Goal: Task Accomplishment & Management: Manage account settings

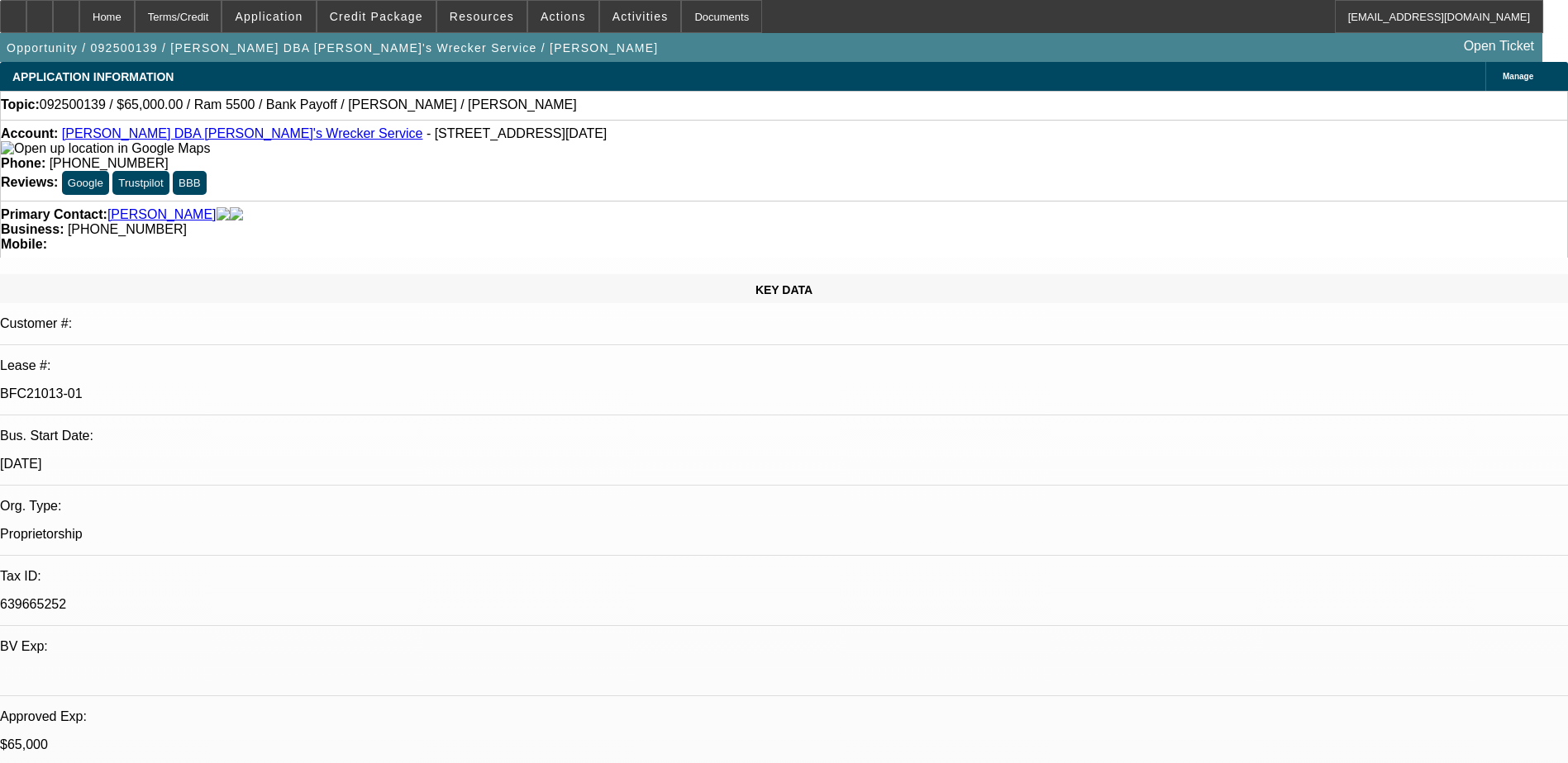
select select "0"
select select "6"
select select "0"
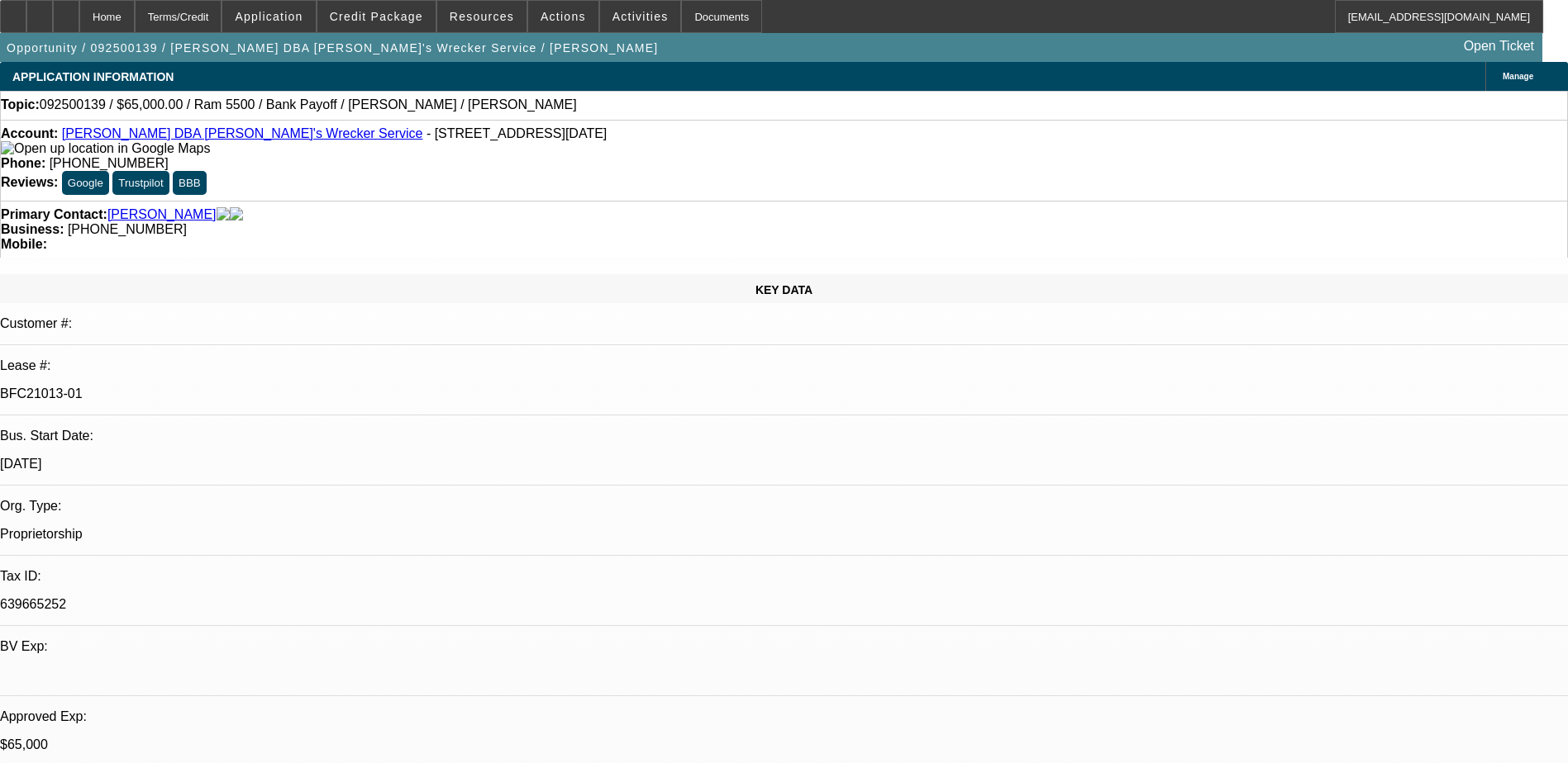
select select "0"
select select "6"
select select "0"
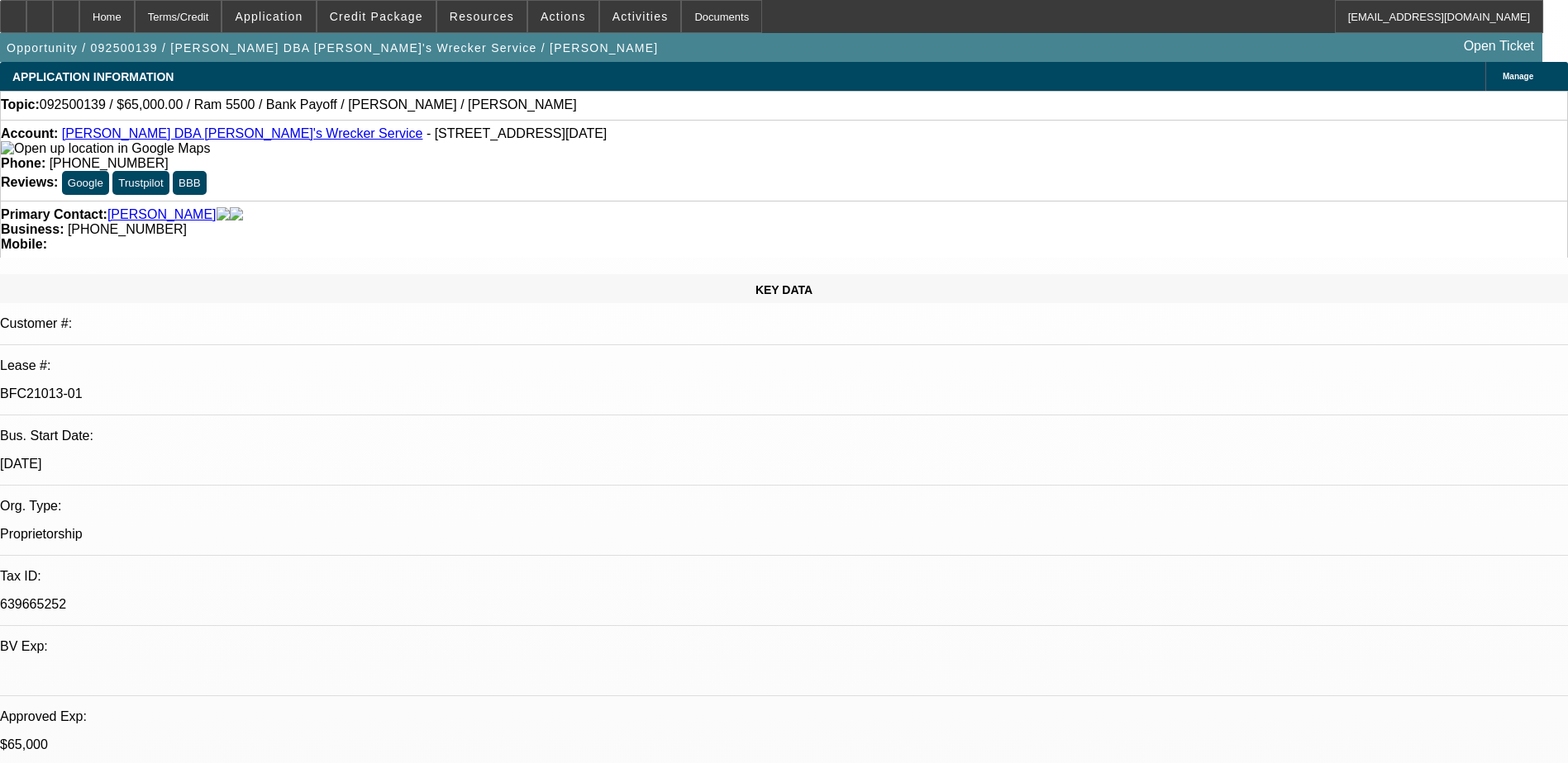
select select "0"
select select "6"
select select "0"
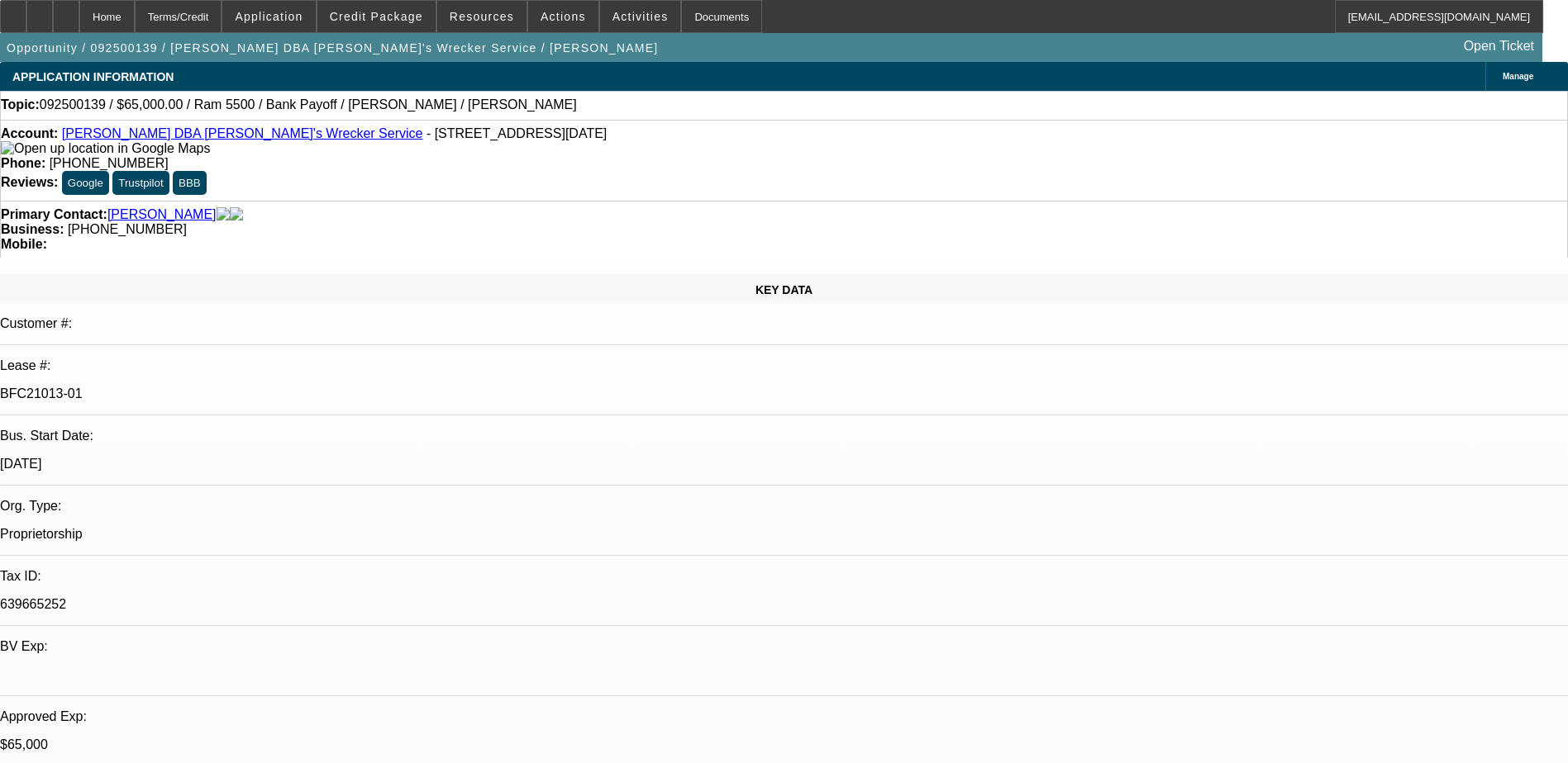
select select "6"
click at [371, 15] on span "Credit Package" at bounding box center [377, 16] width 94 height 13
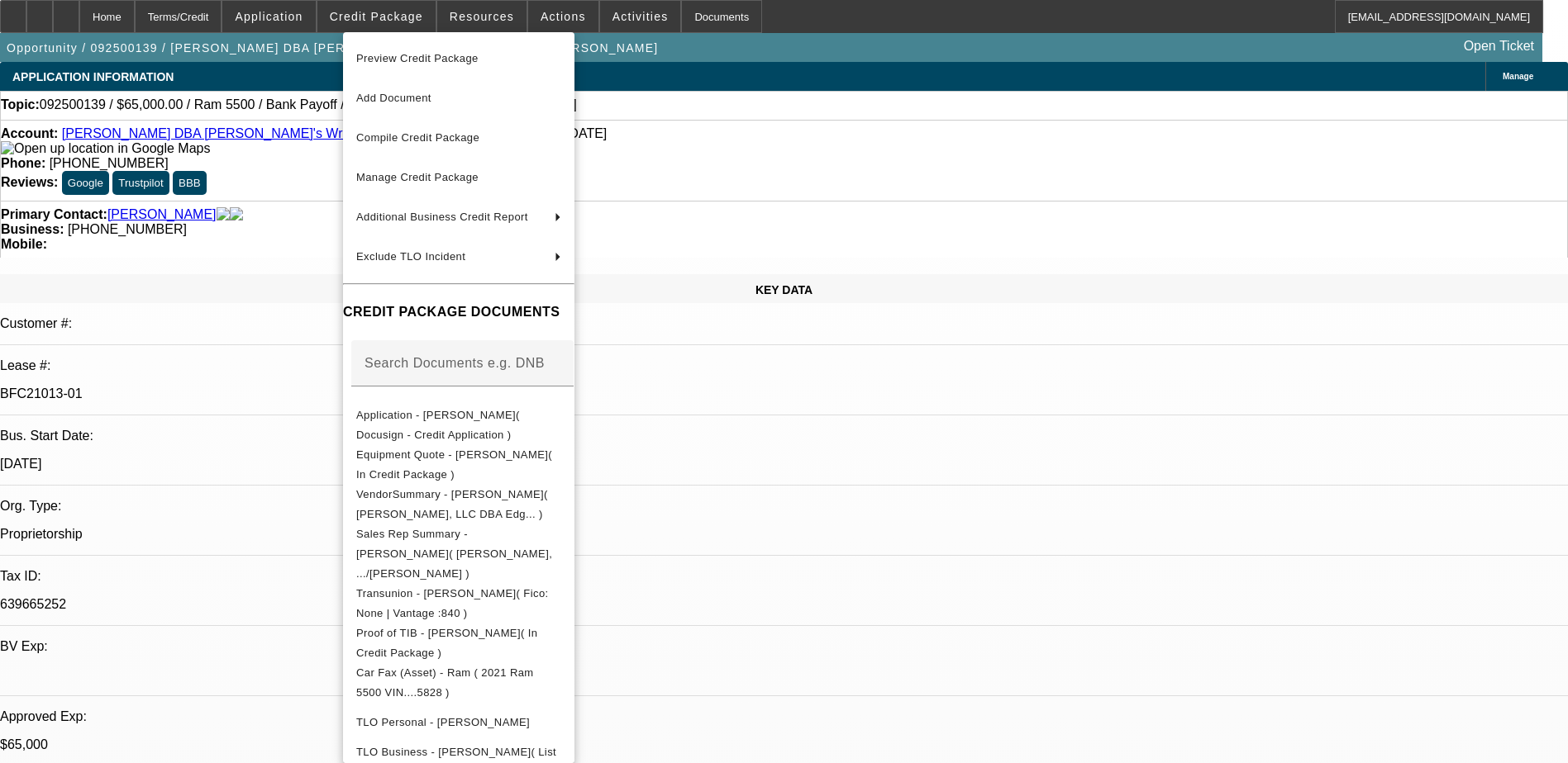
scroll to position [246, 0]
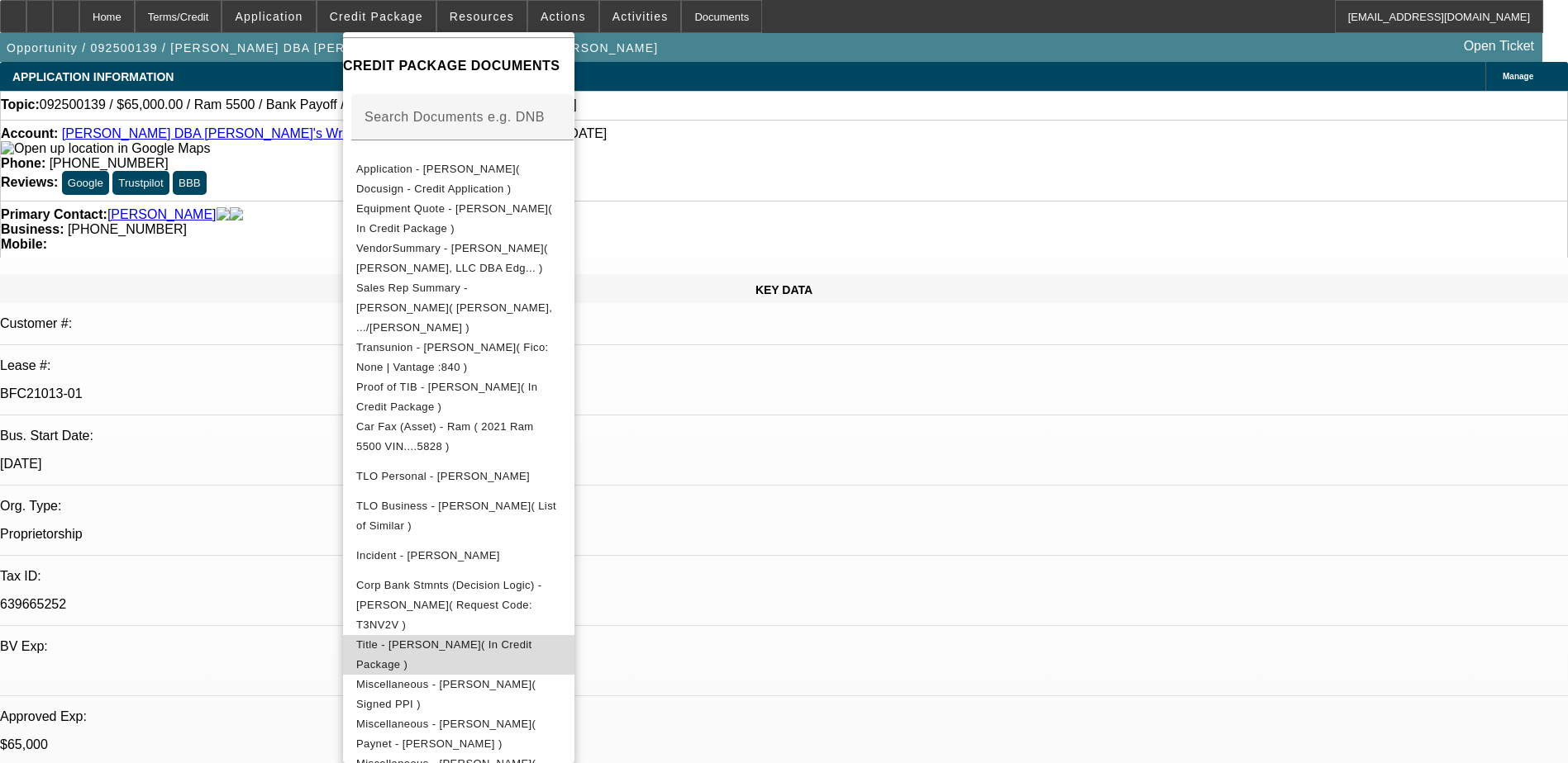
click at [532, 639] on span "Title - Andrew Michael Mokoro( In Credit Package )" at bounding box center [444, 655] width 176 height 33
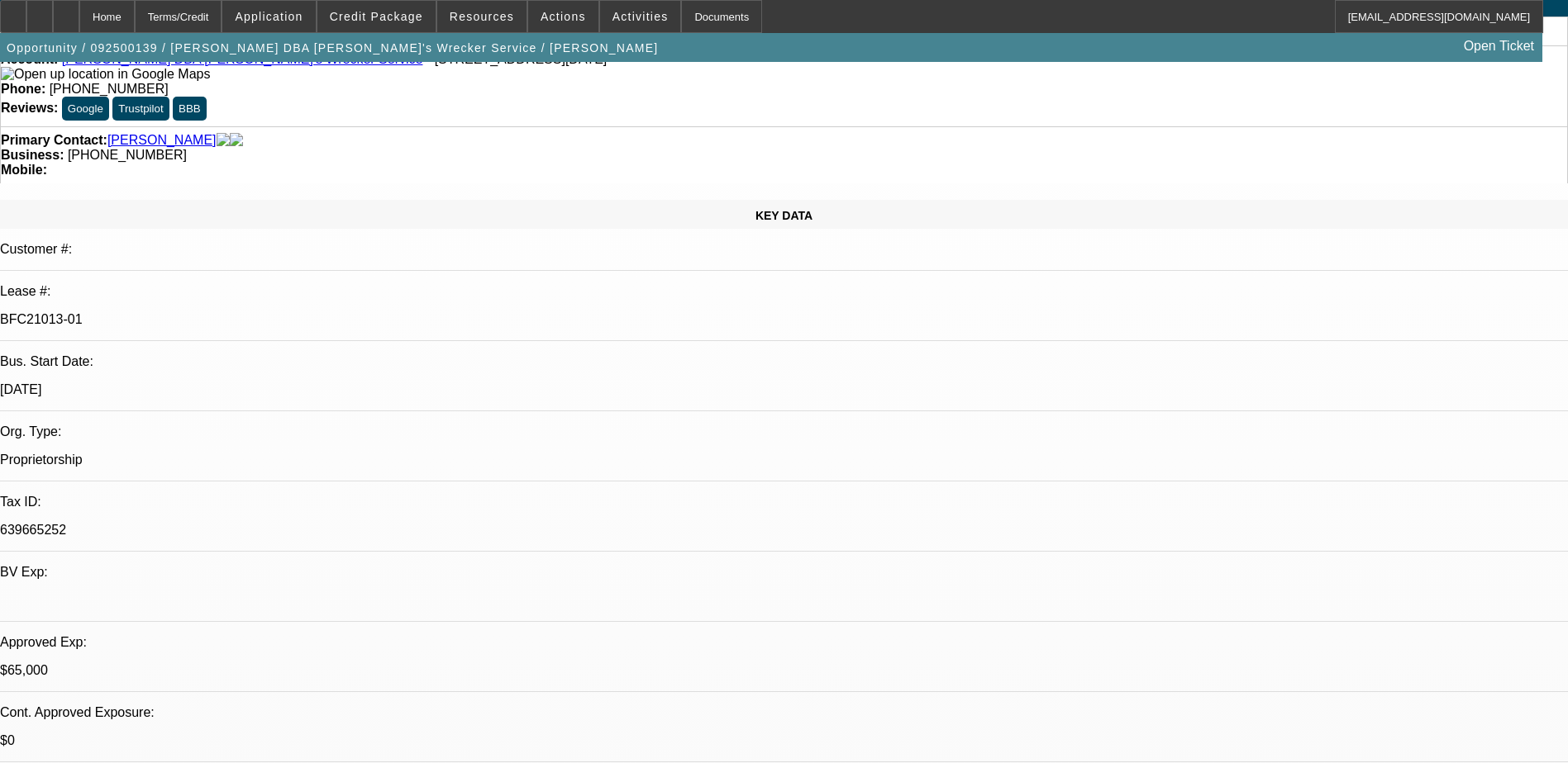
scroll to position [0, 0]
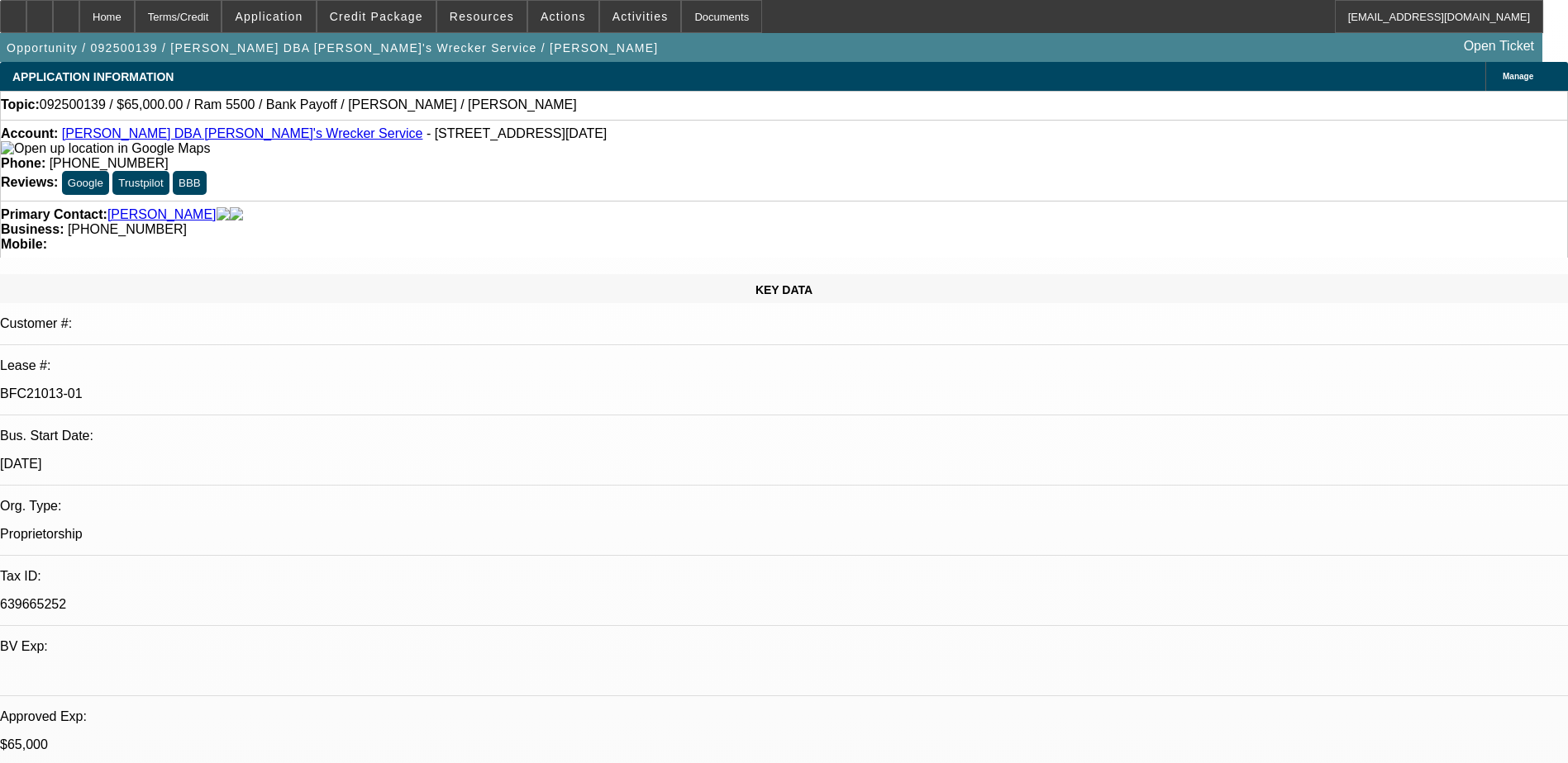
click at [79, 18] on div at bounding box center [66, 16] width 26 height 33
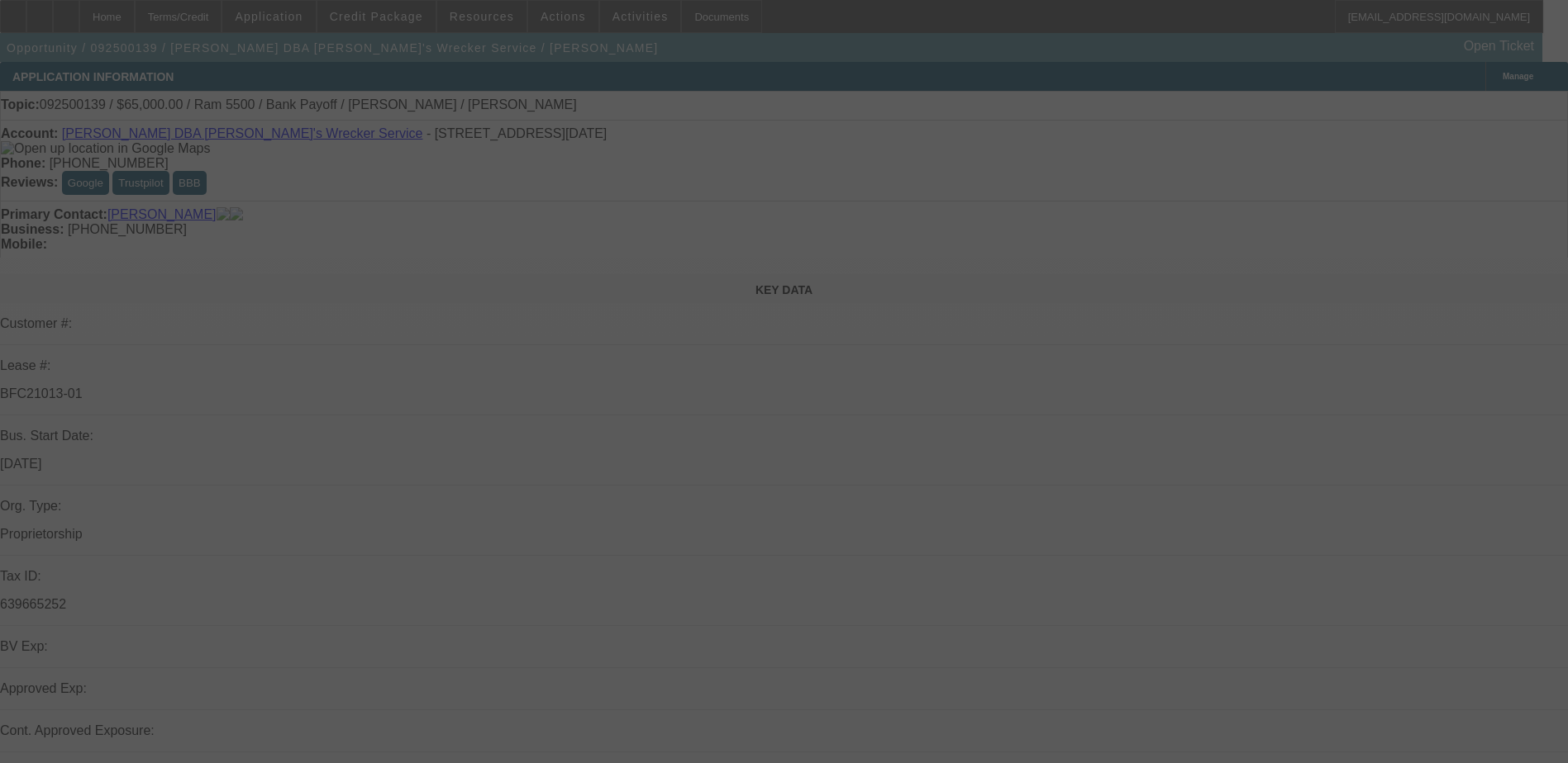
click at [1420, 101] on div at bounding box center [784, 381] width 1568 height 763
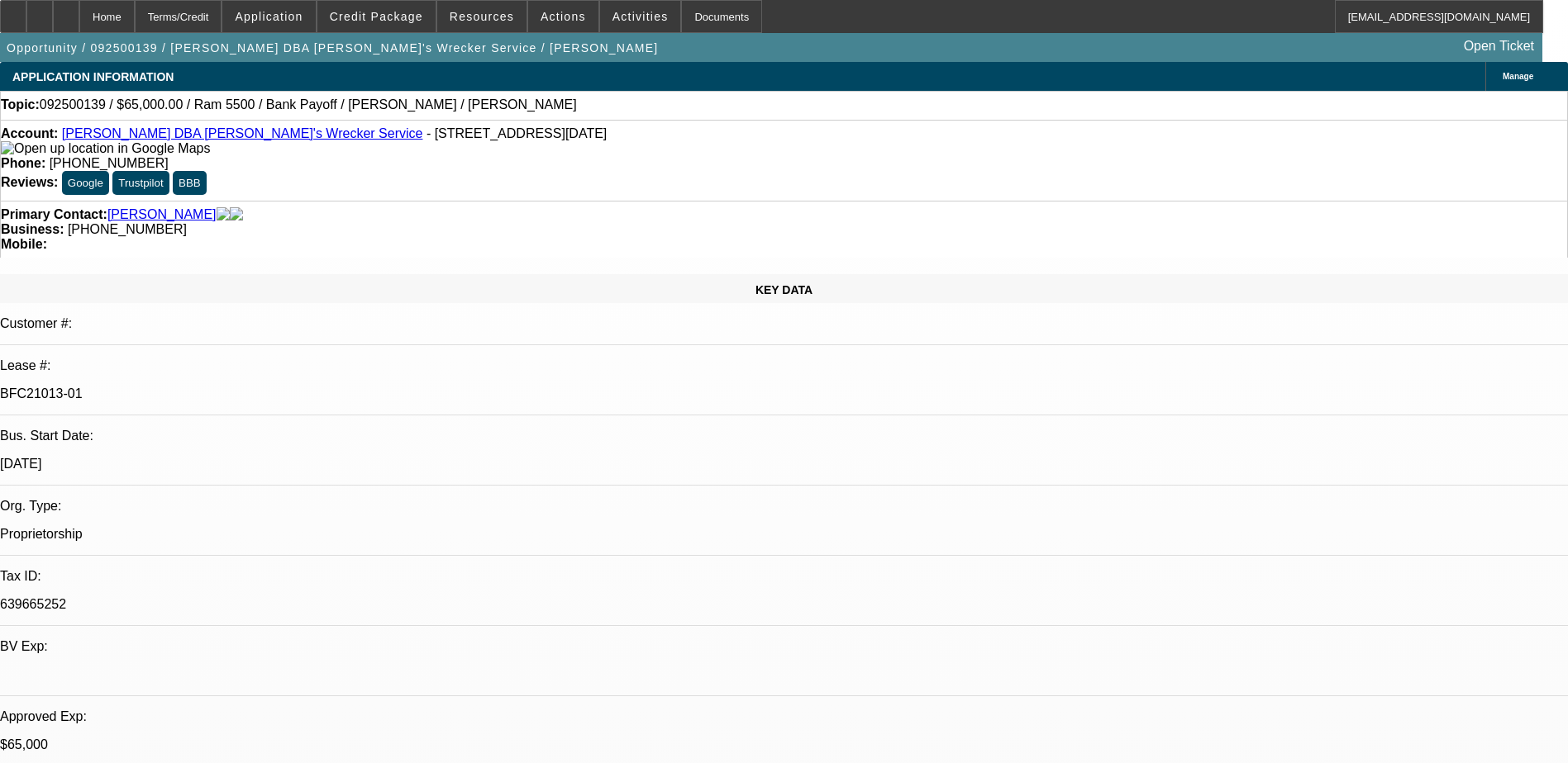
select select "0"
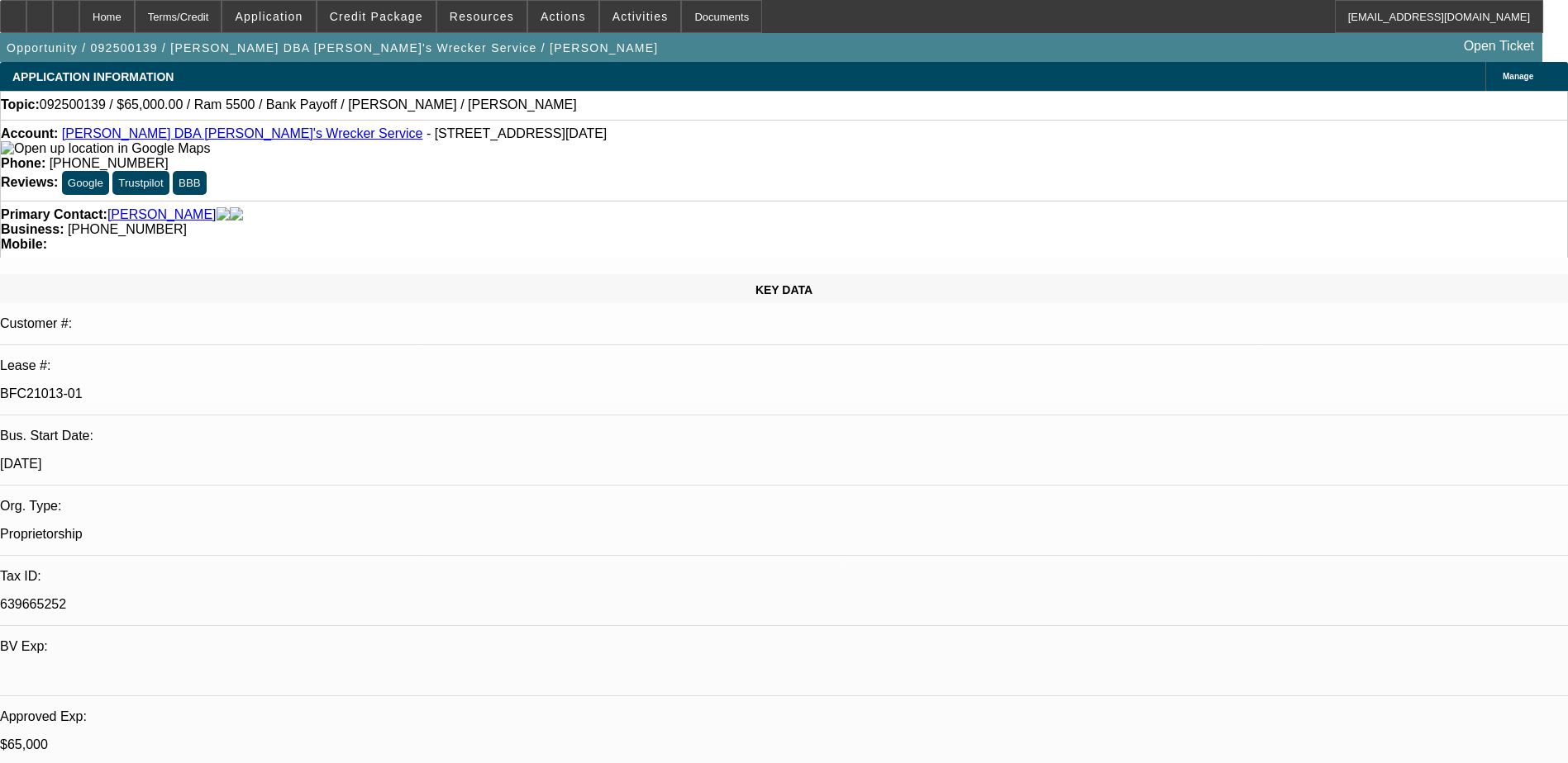
select select "0"
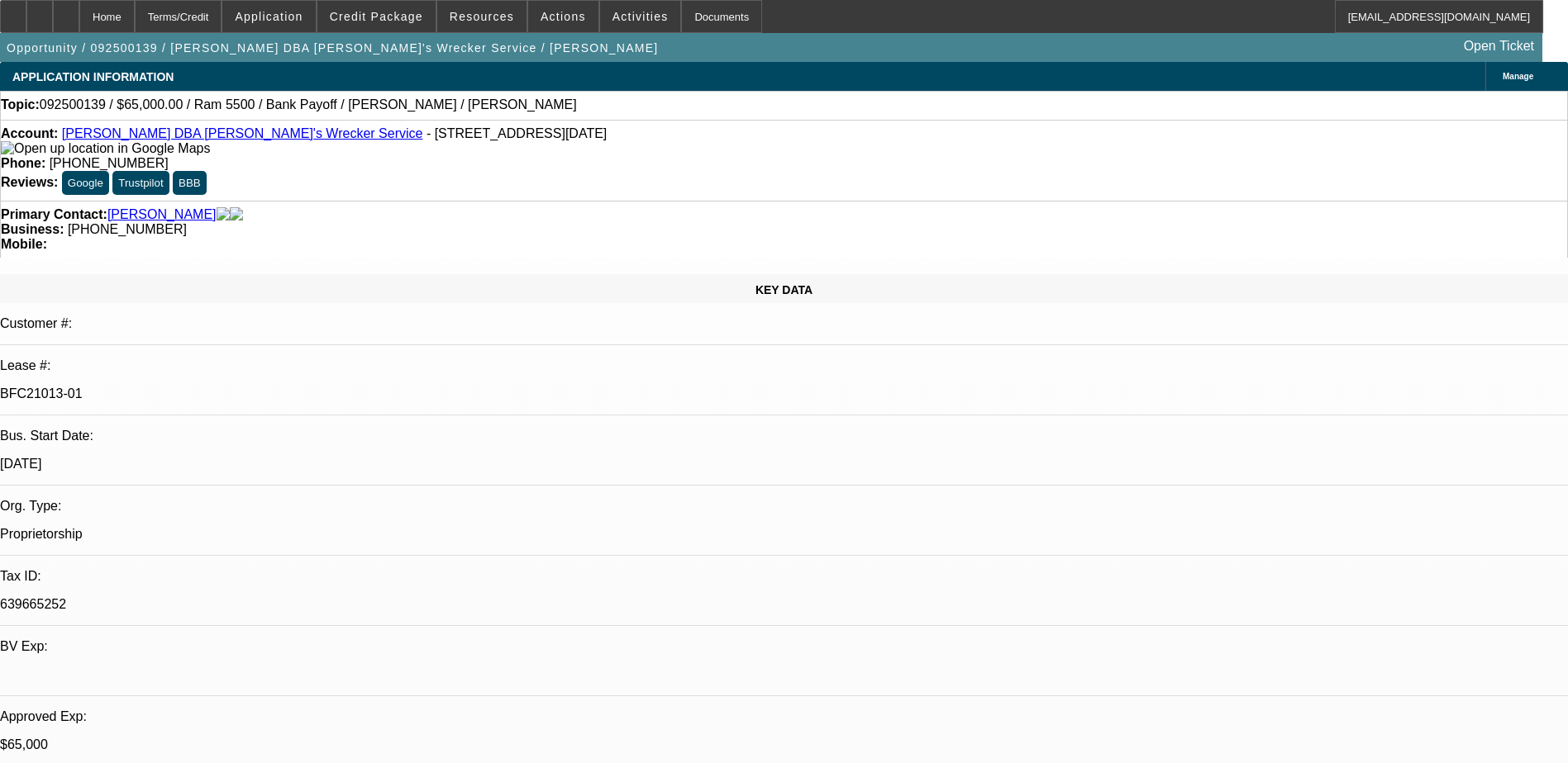
select select "0"
select select "1"
select select "6"
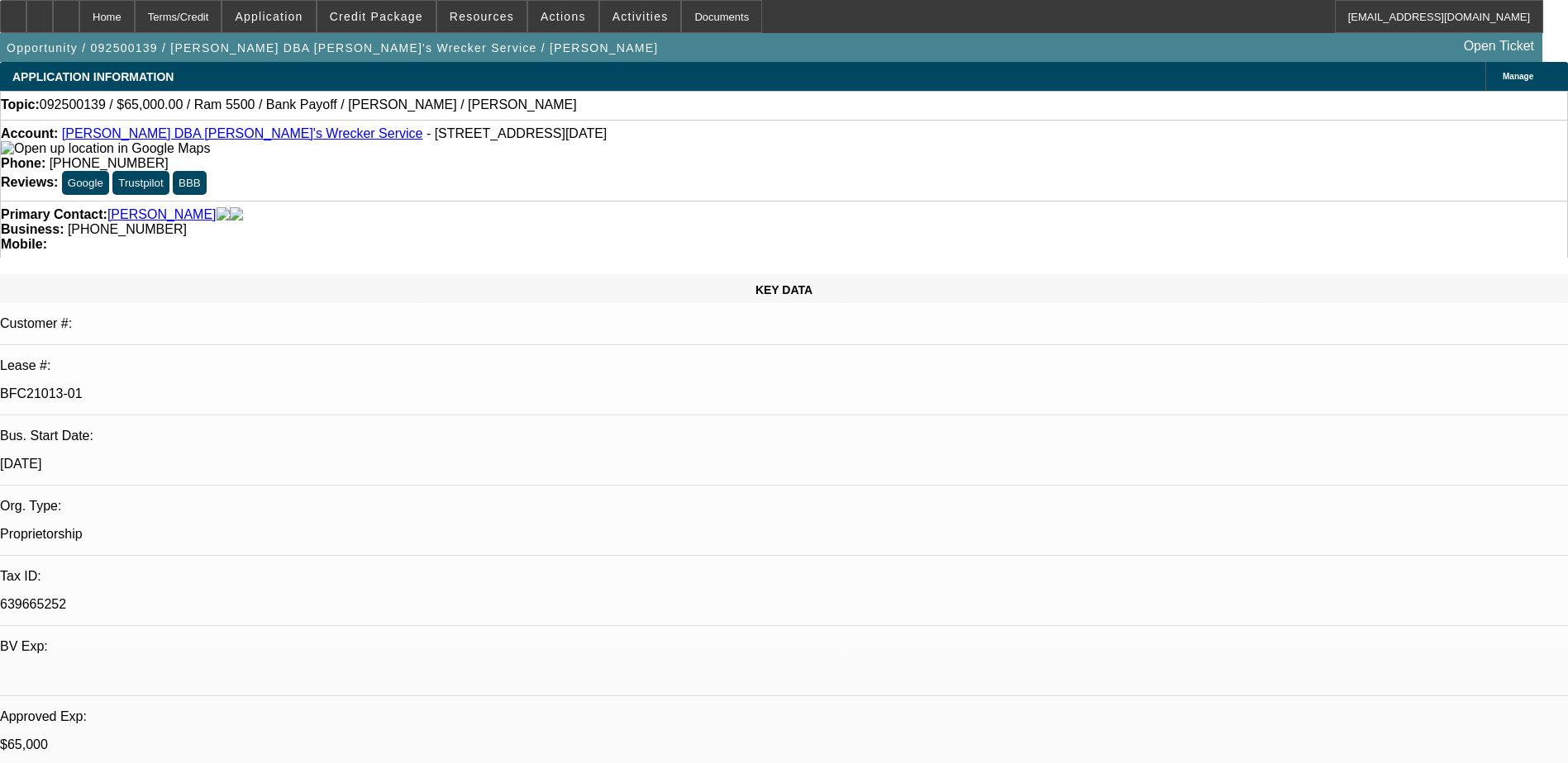
select select "1"
select select "6"
select select "1"
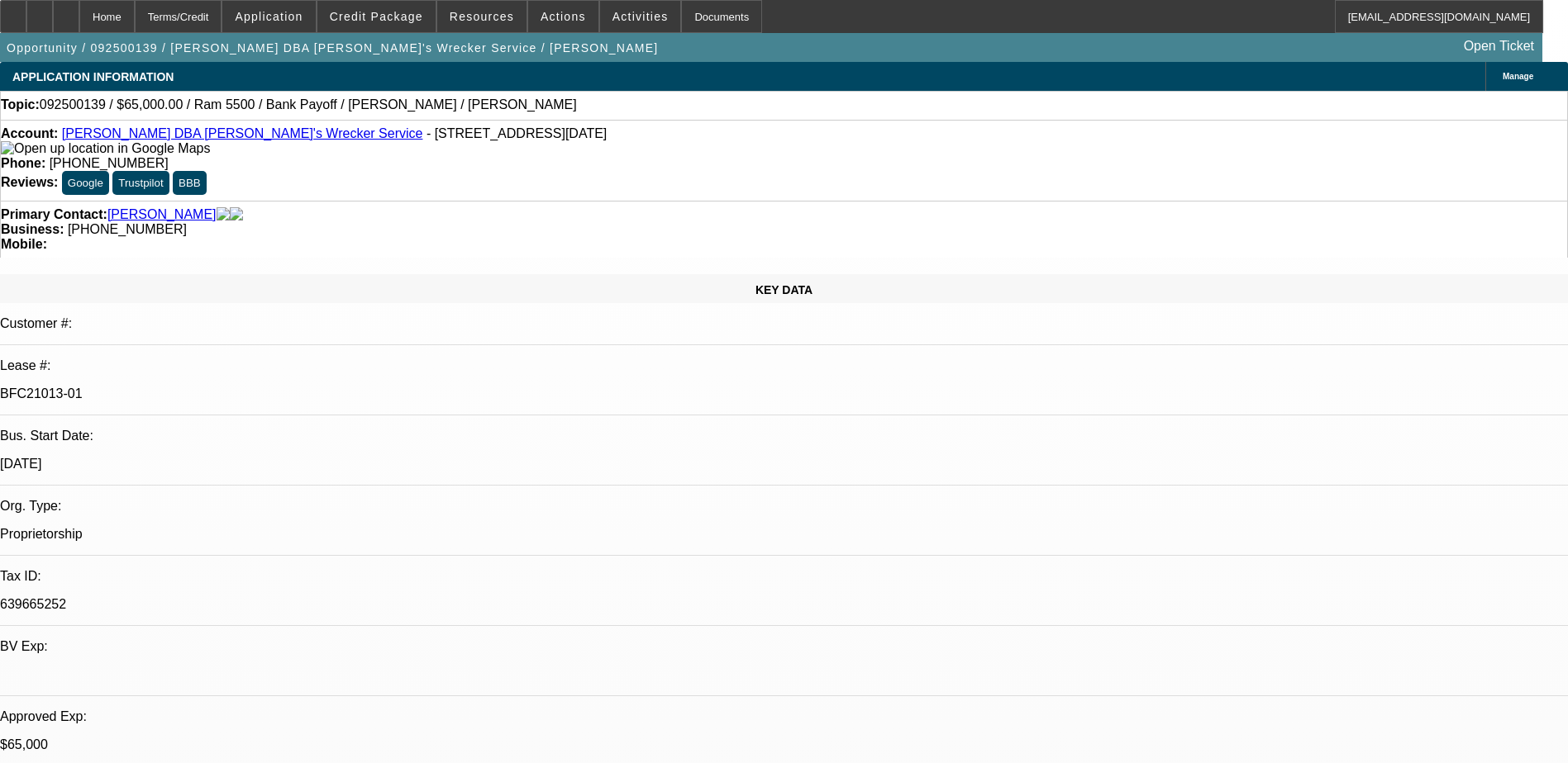
select select "6"
select select "1"
select select "6"
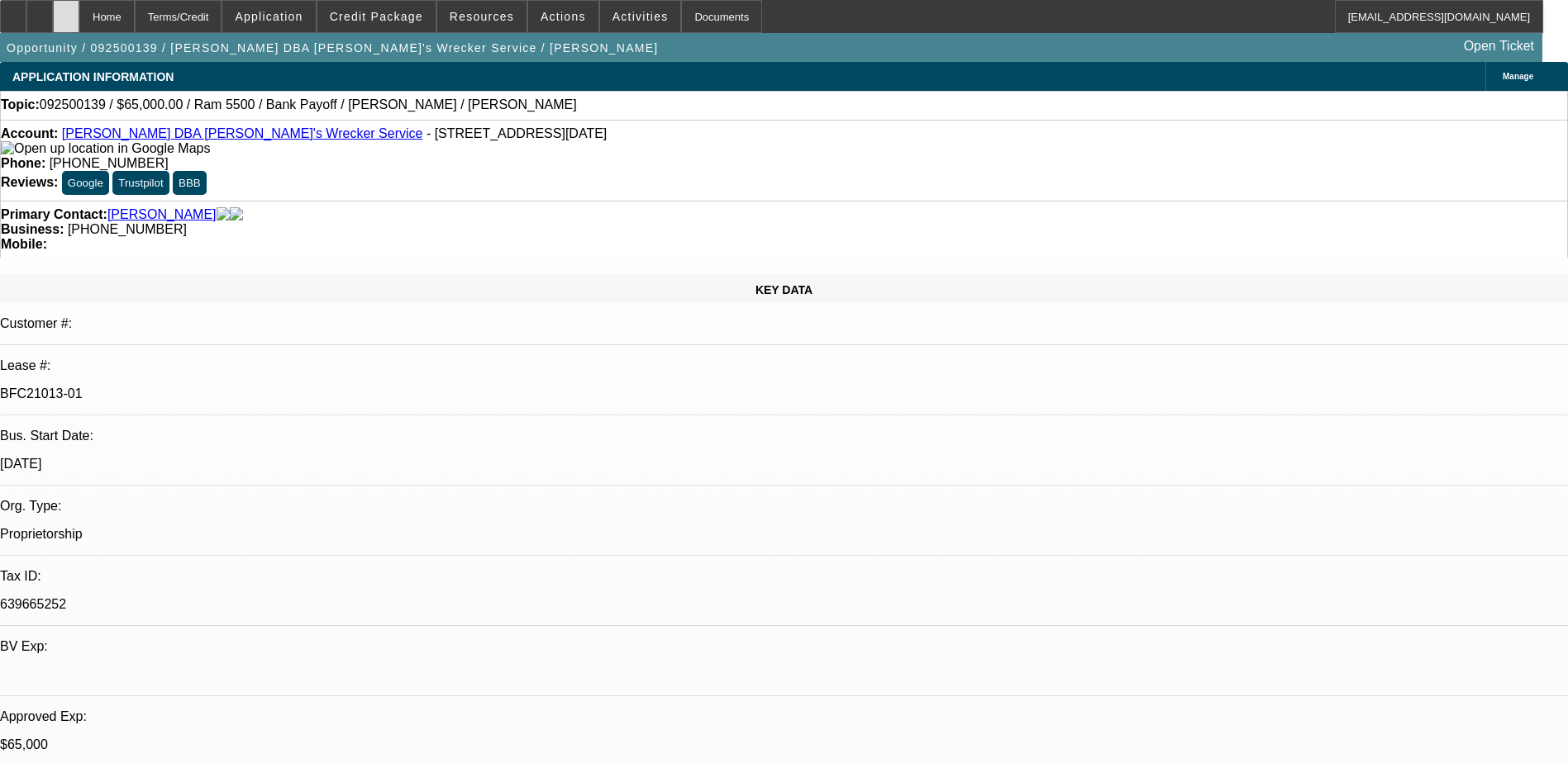
click at [79, 19] on div at bounding box center [66, 16] width 26 height 33
select select "0"
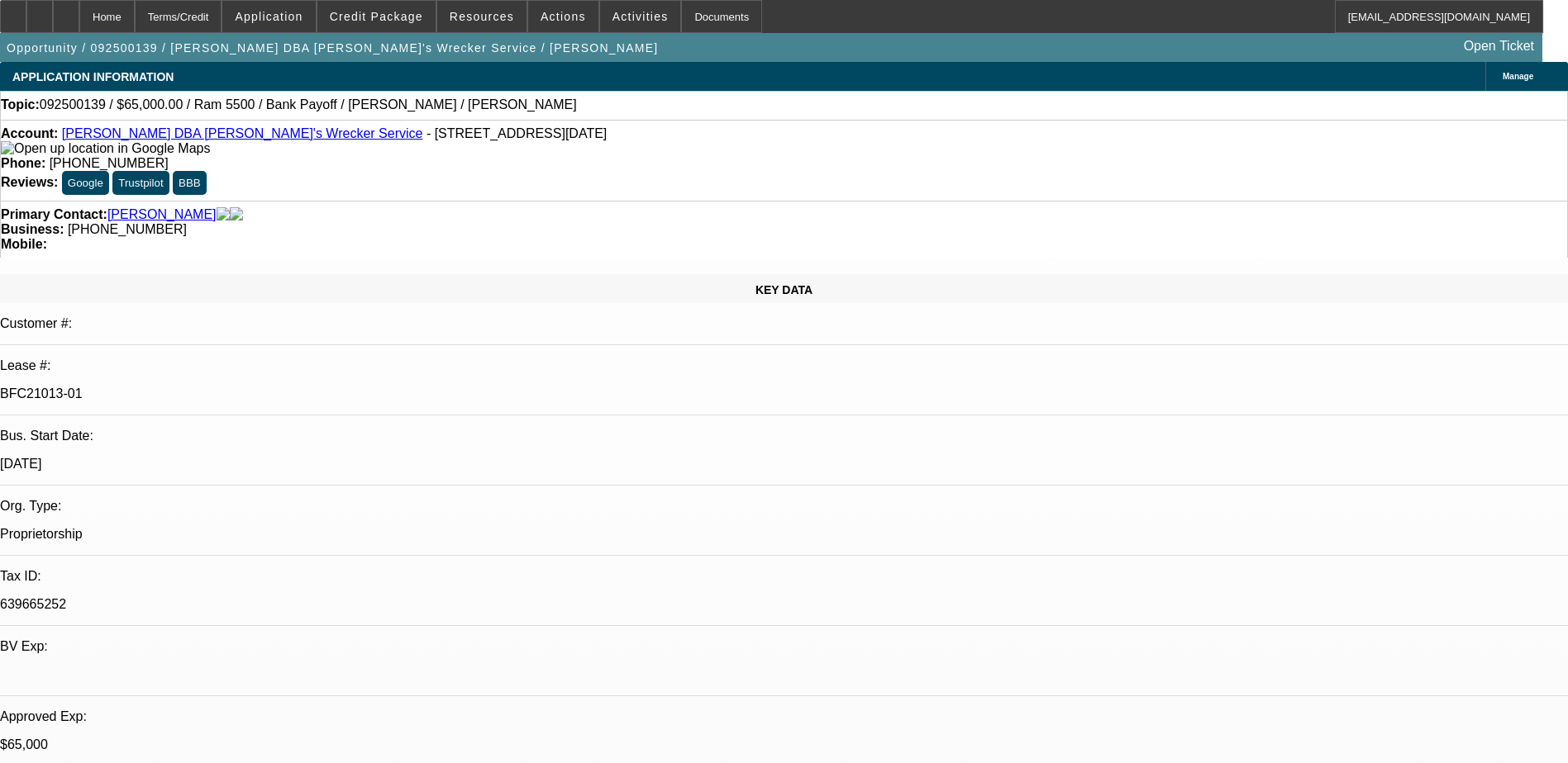
select select "0"
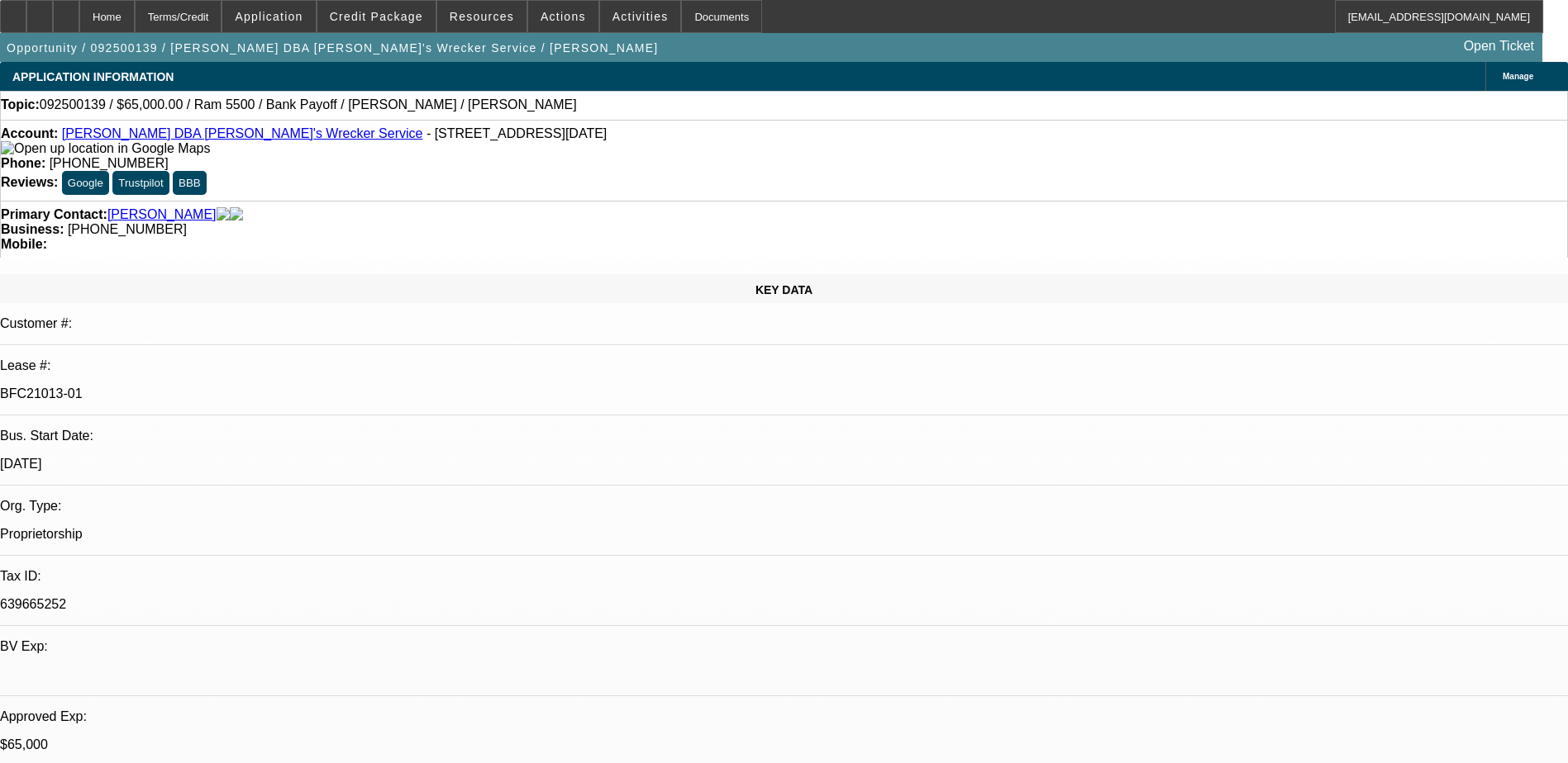
select select "0"
select select "1"
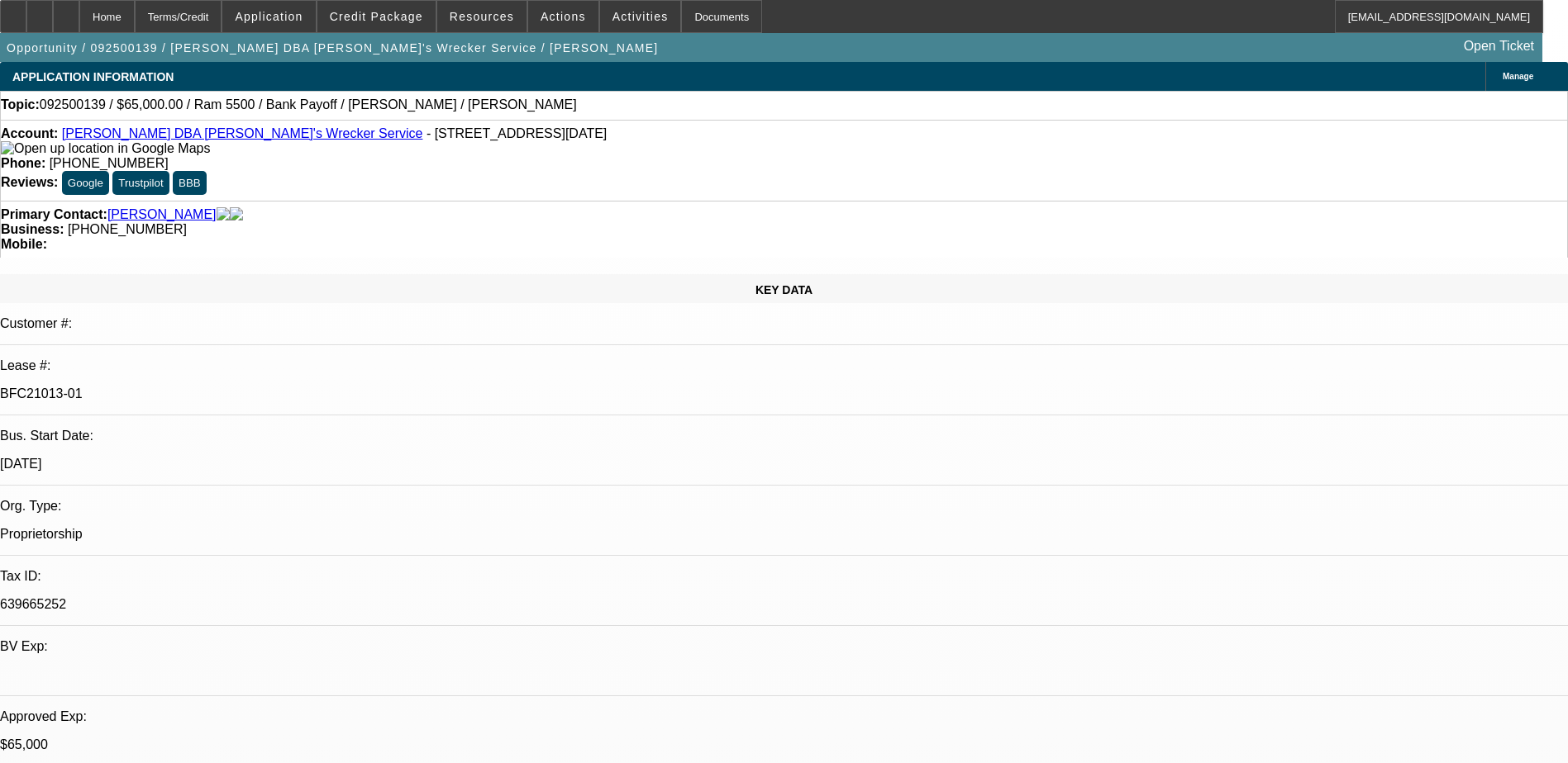
select select "6"
select select "1"
select select "6"
select select "1"
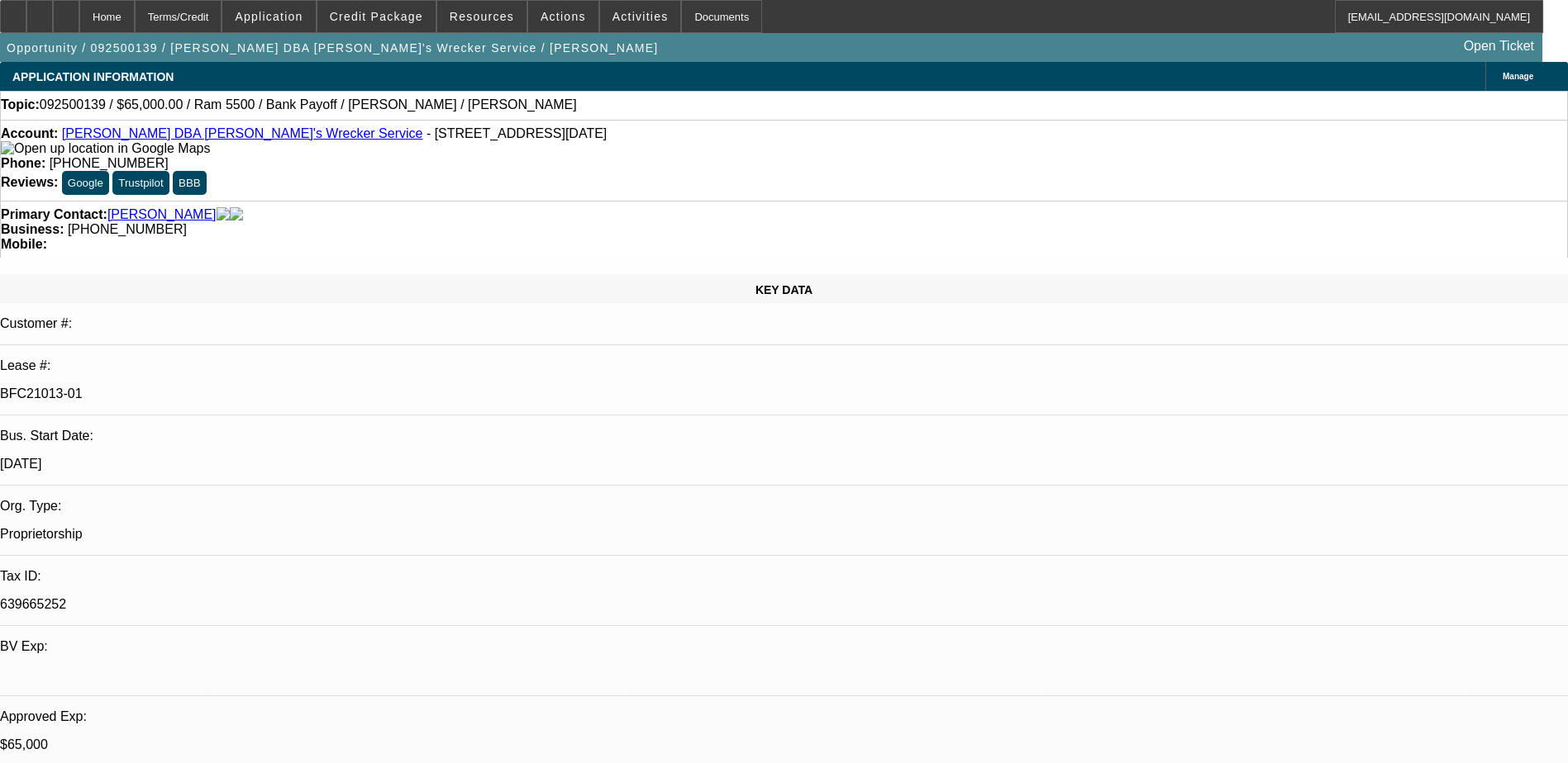
select select "1"
select select "6"
select select "1"
select select "6"
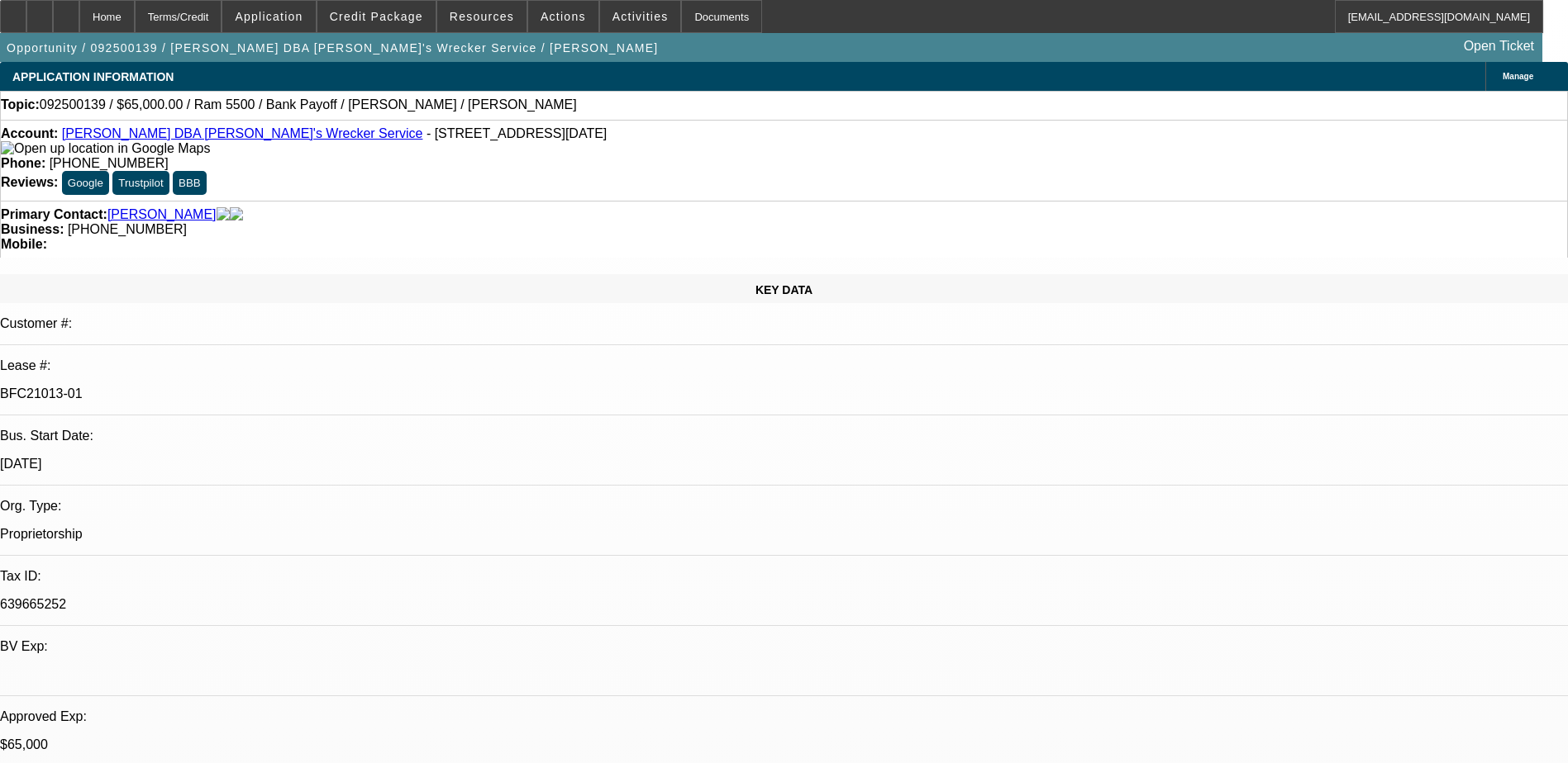
drag, startPoint x: 1414, startPoint y: 111, endPoint x: 1413, endPoint y: 125, distance: 14.0
drag, startPoint x: 1163, startPoint y: 415, endPoint x: 1059, endPoint y: 410, distance: 104.1
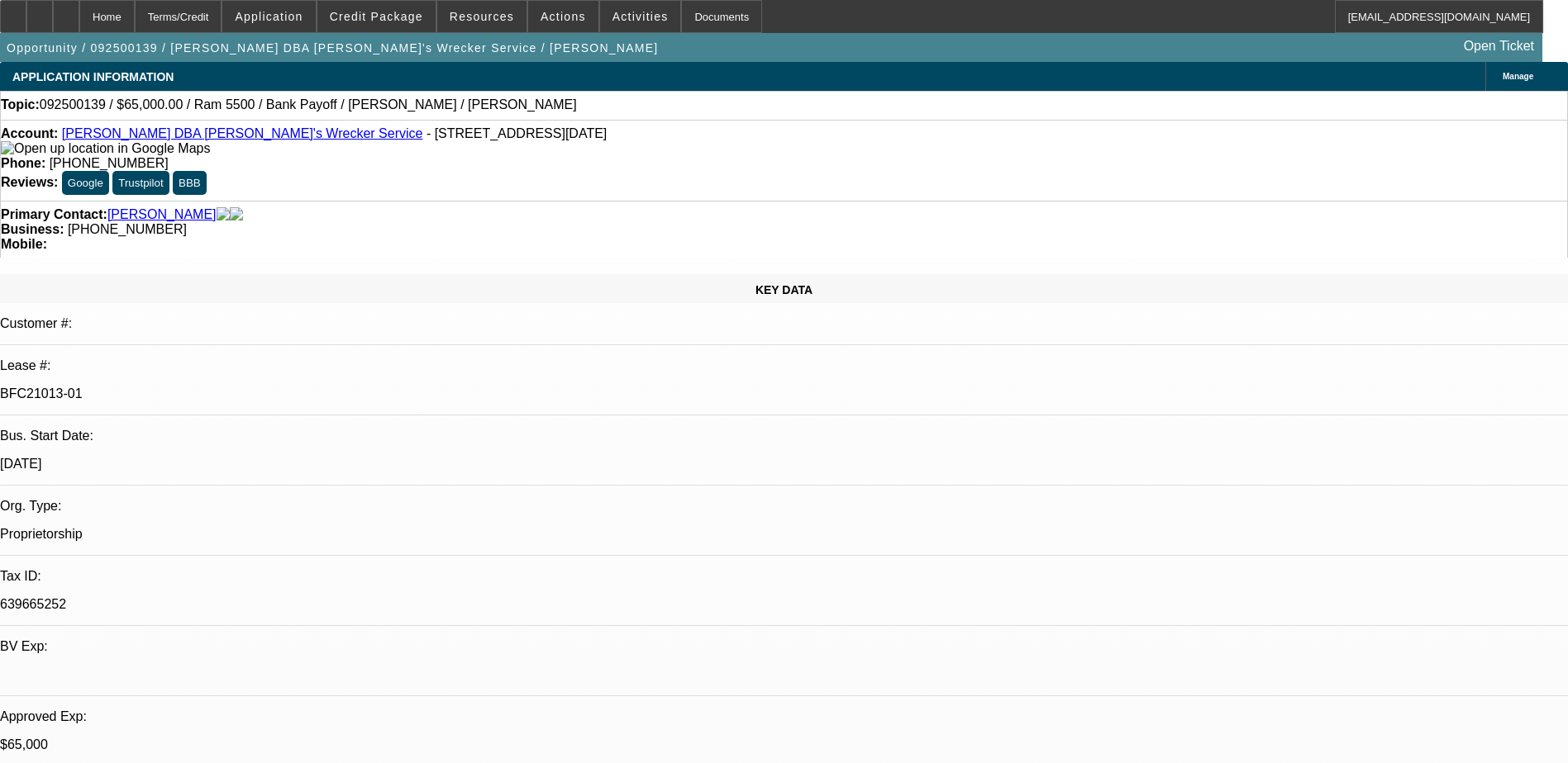
drag, startPoint x: 1059, startPoint y: 410, endPoint x: 1197, endPoint y: 436, distance: 140.4
drag, startPoint x: 1177, startPoint y: 426, endPoint x: 1062, endPoint y: 408, distance: 116.4
drag, startPoint x: 1062, startPoint y: 408, endPoint x: 1205, endPoint y: 424, distance: 143.9
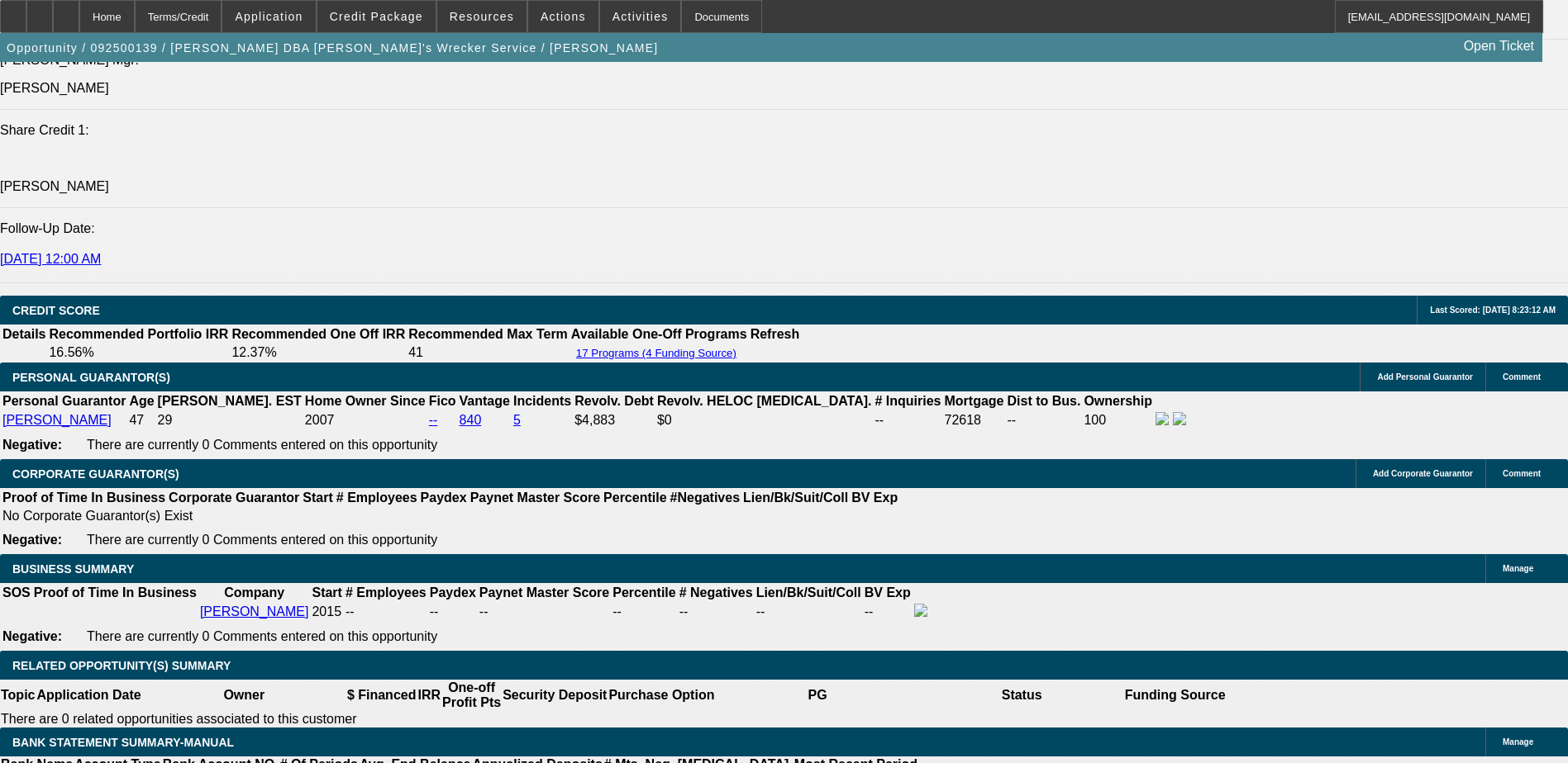
scroll to position [2065, 0]
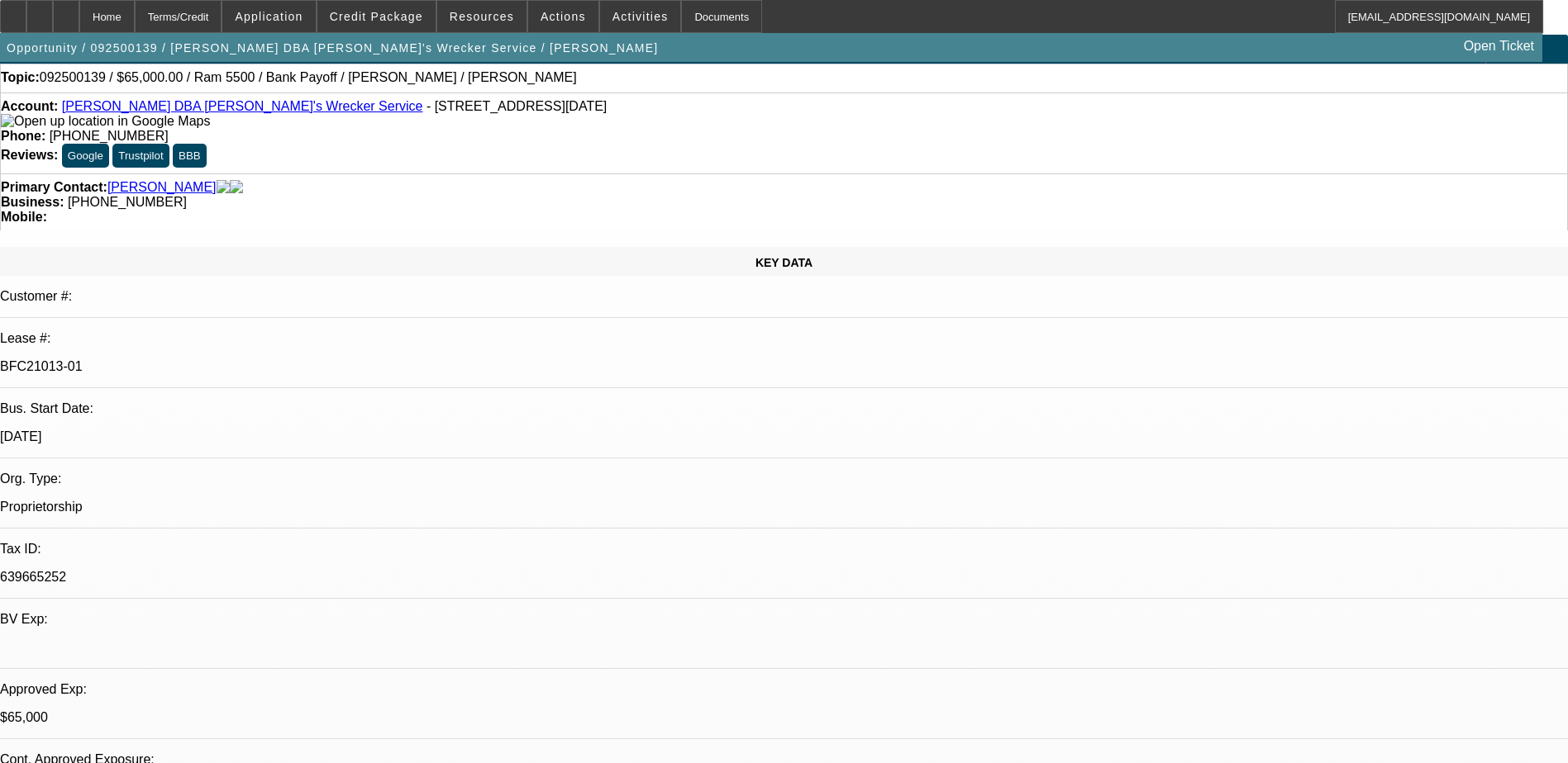
scroll to position [0, 0]
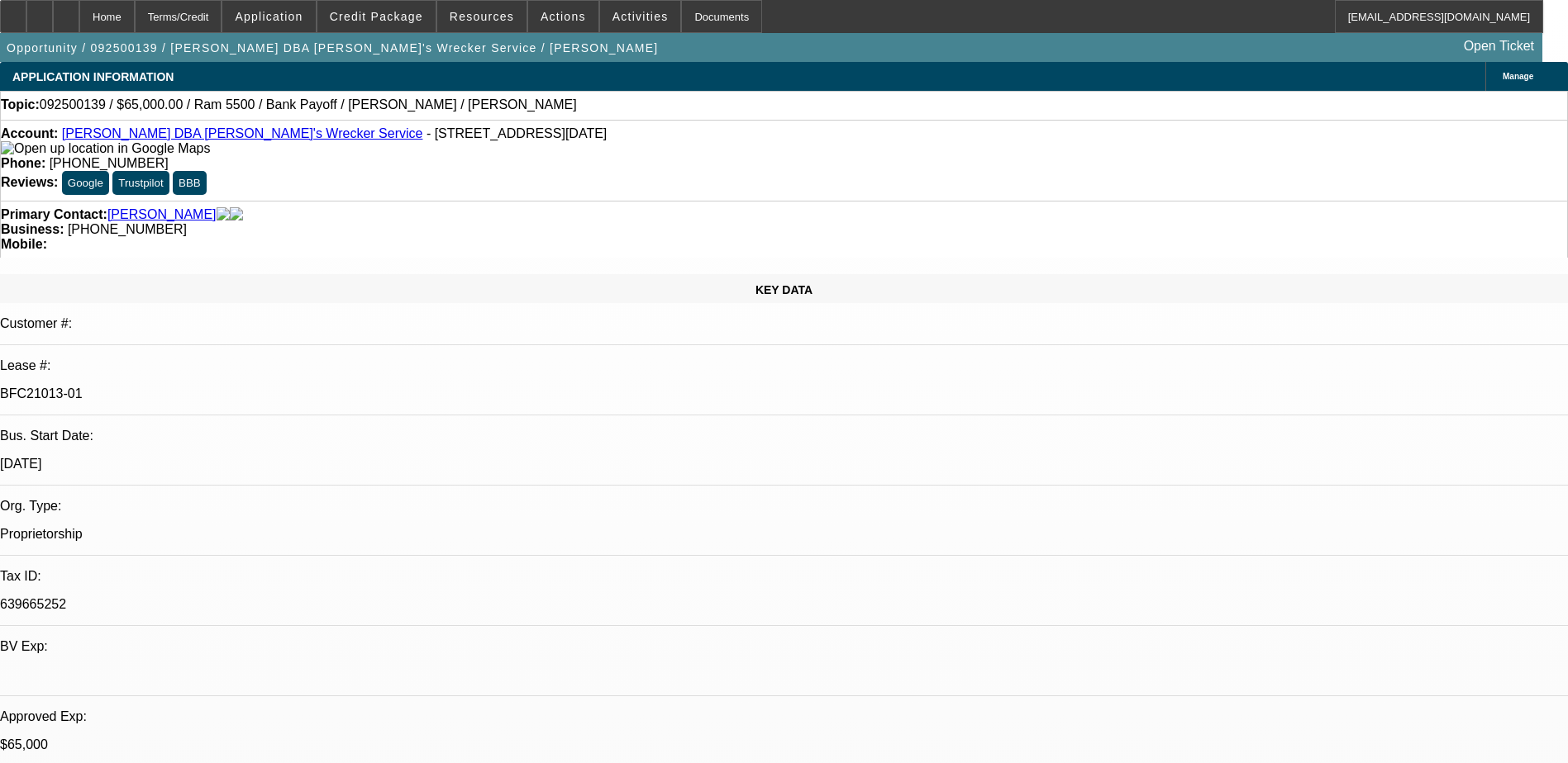
click at [66, 11] on icon at bounding box center [66, 11] width 0 height 0
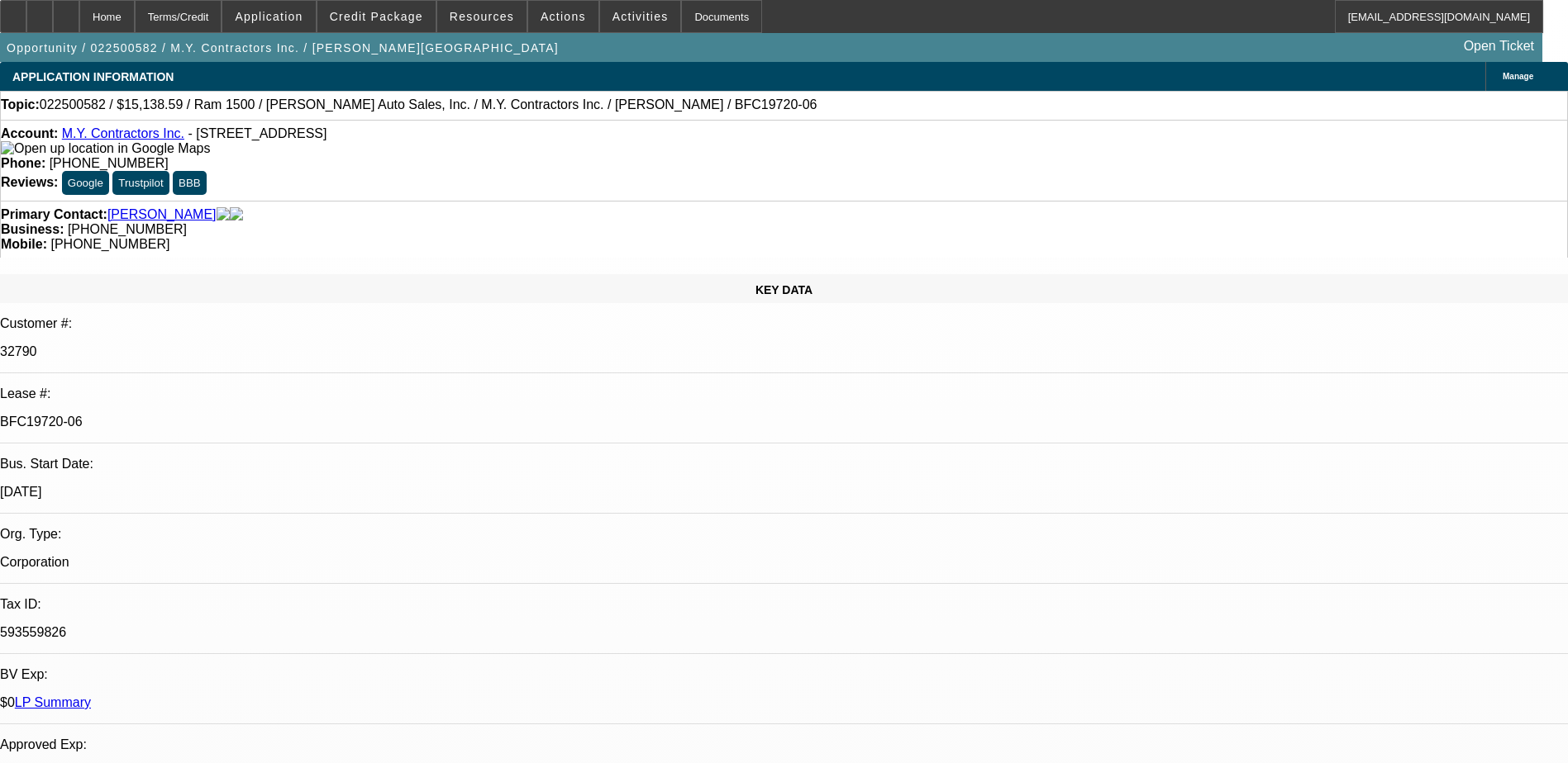
select select "0"
select select "3"
select select "0"
select select "6"
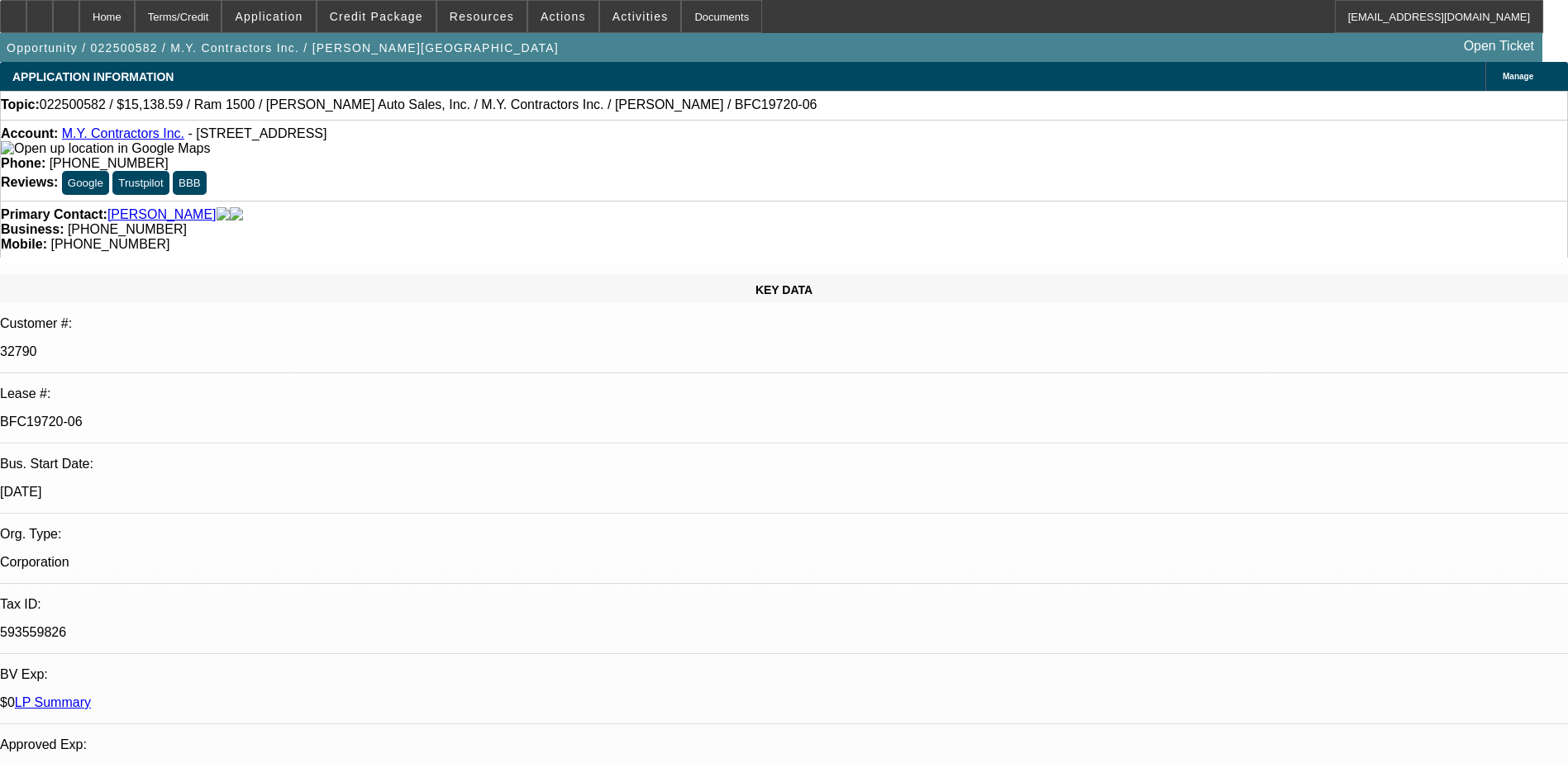
select select "0"
select select "3"
select select "0"
select select "6"
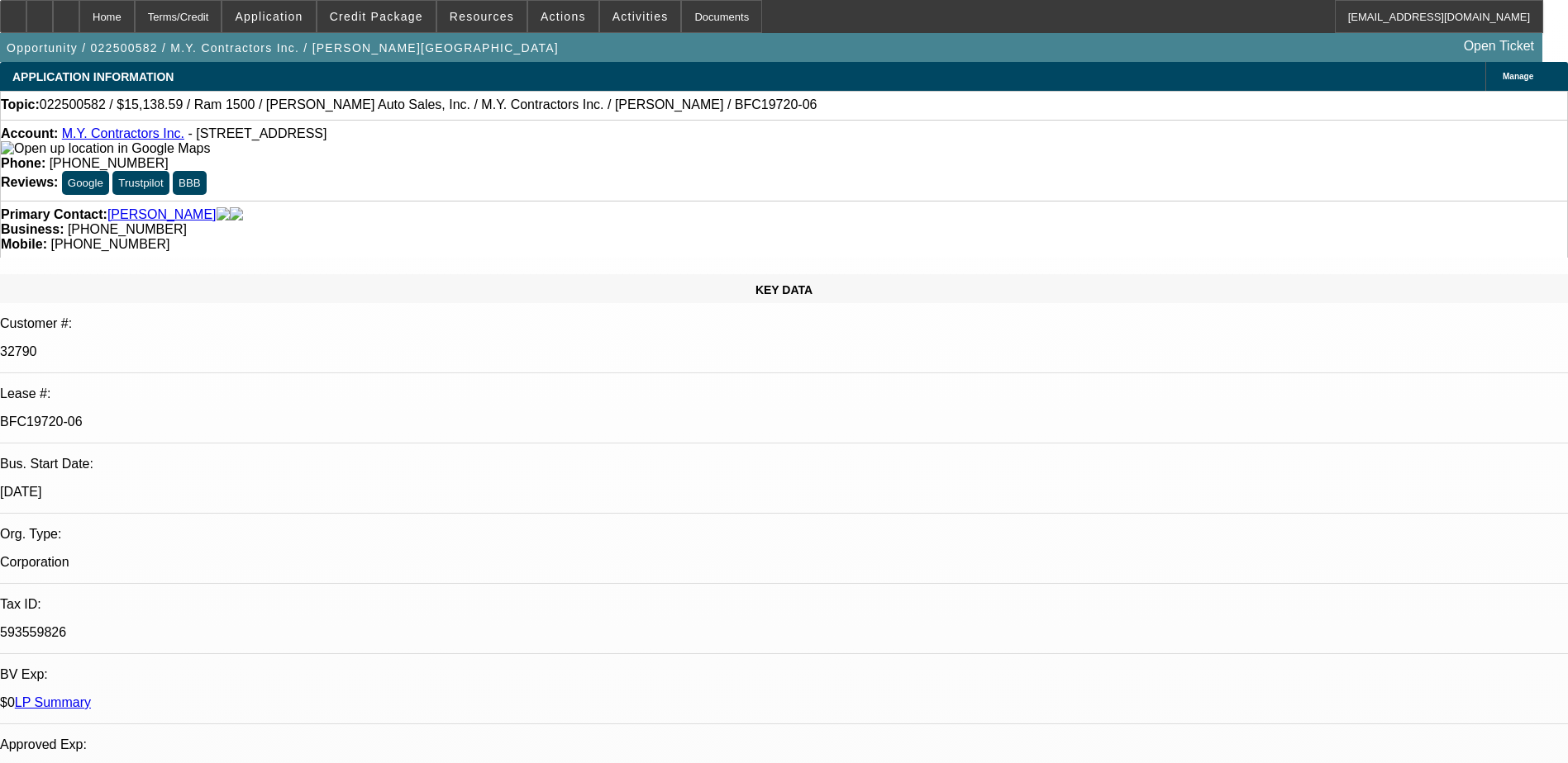
select select "0"
select select "6"
select select "0"
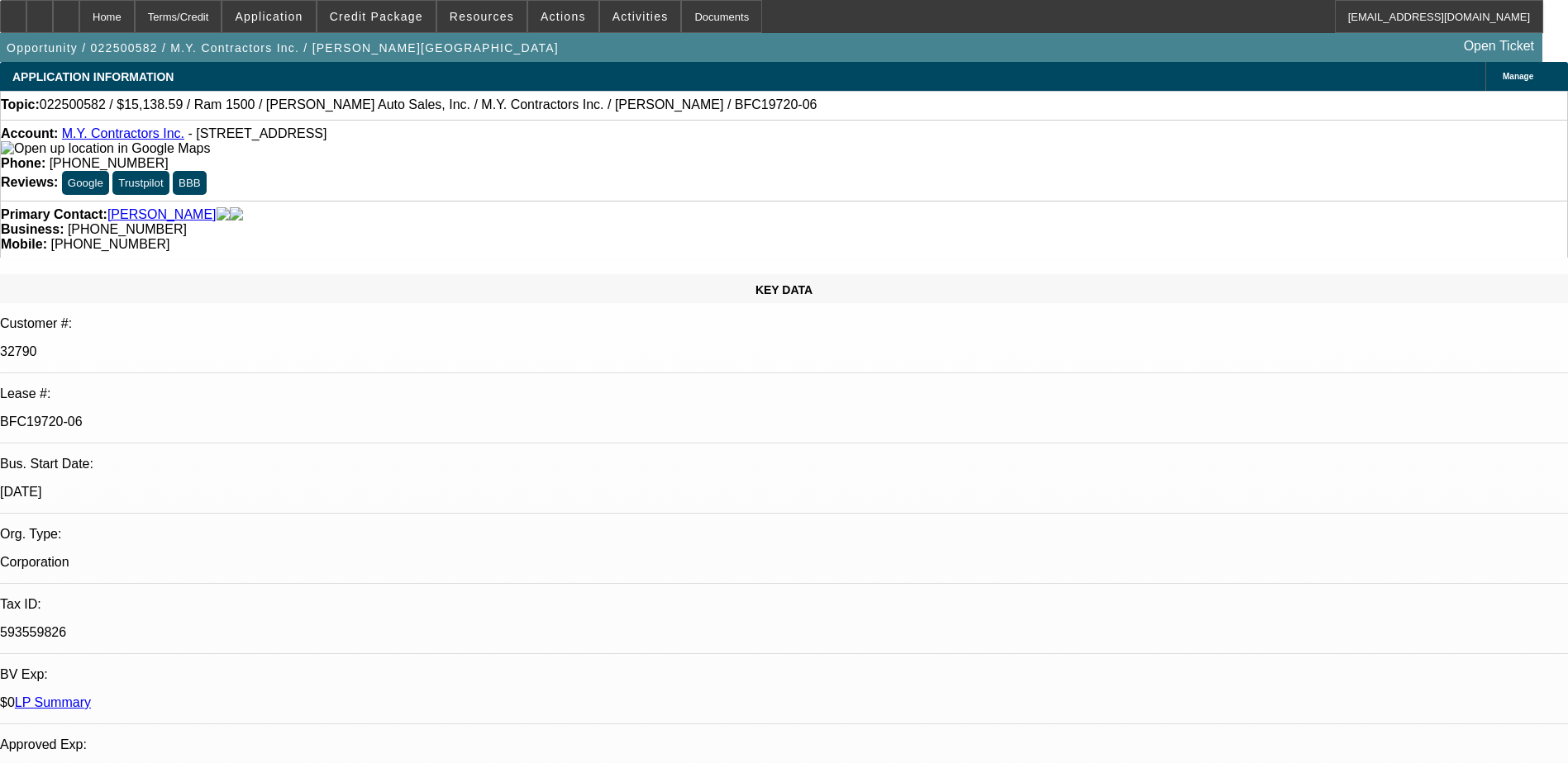
select select "0"
select select "6"
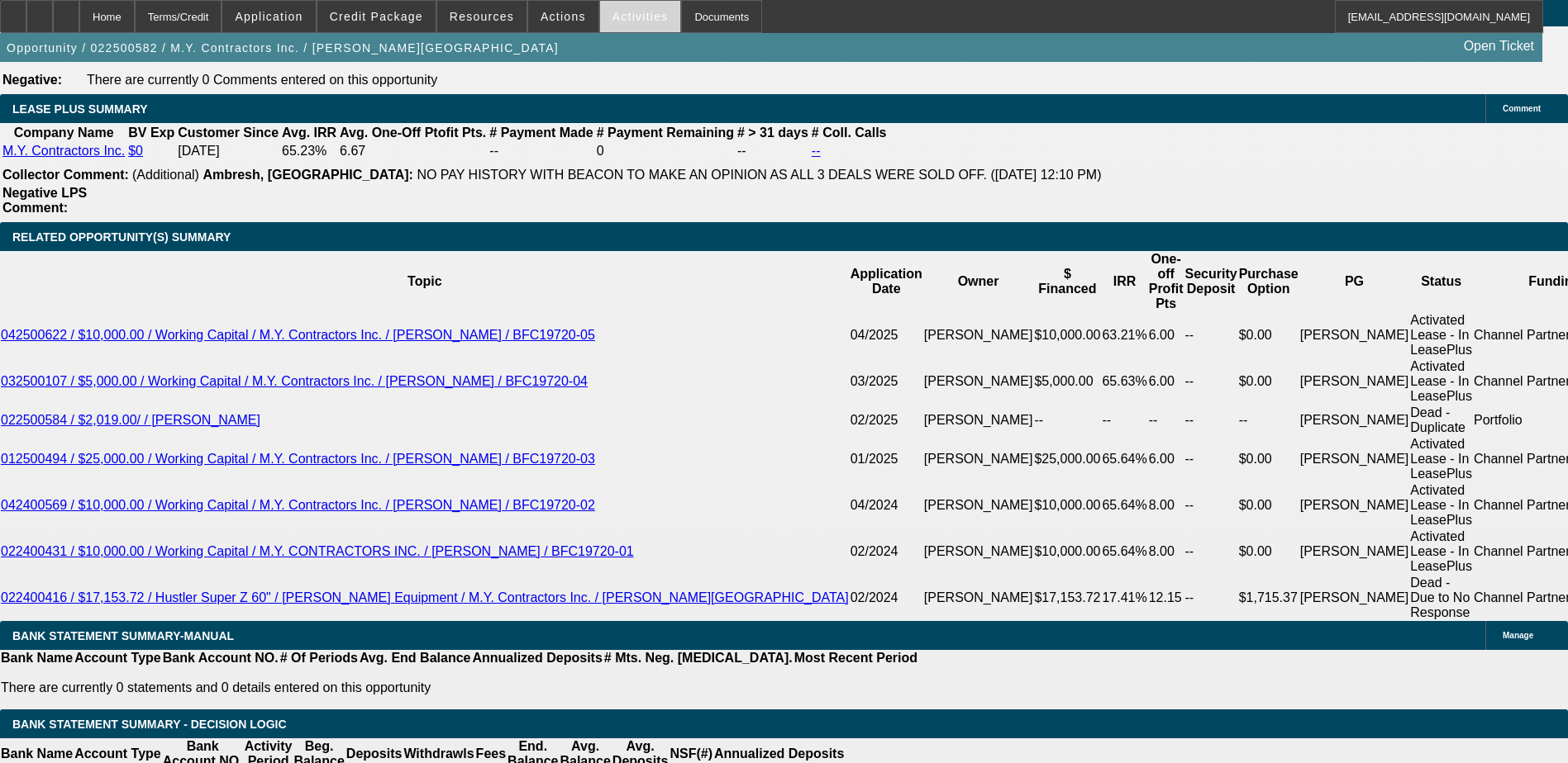
scroll to position [2902, 0]
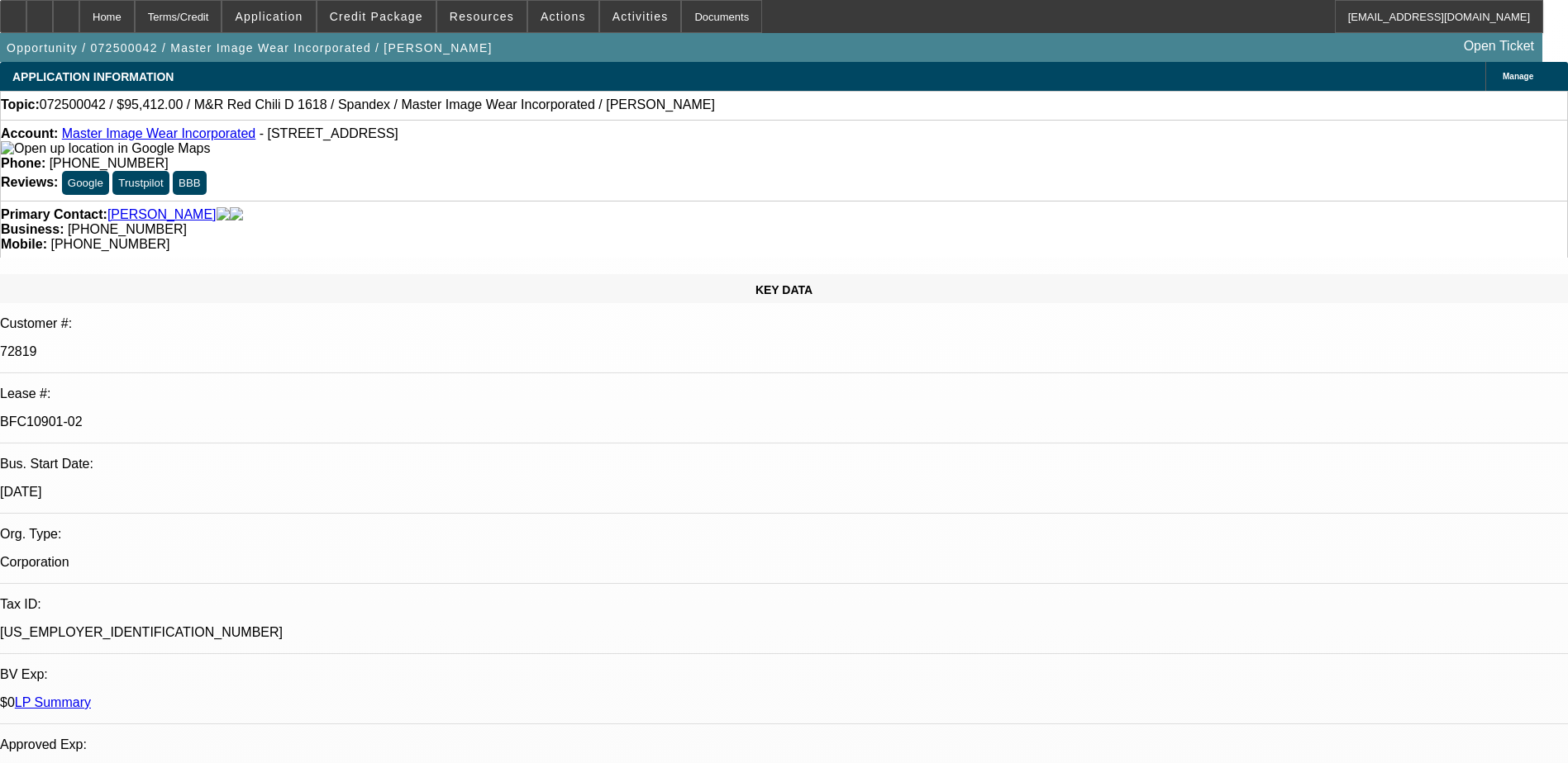
select select "0"
select select "0.1"
select select "4"
select select "0"
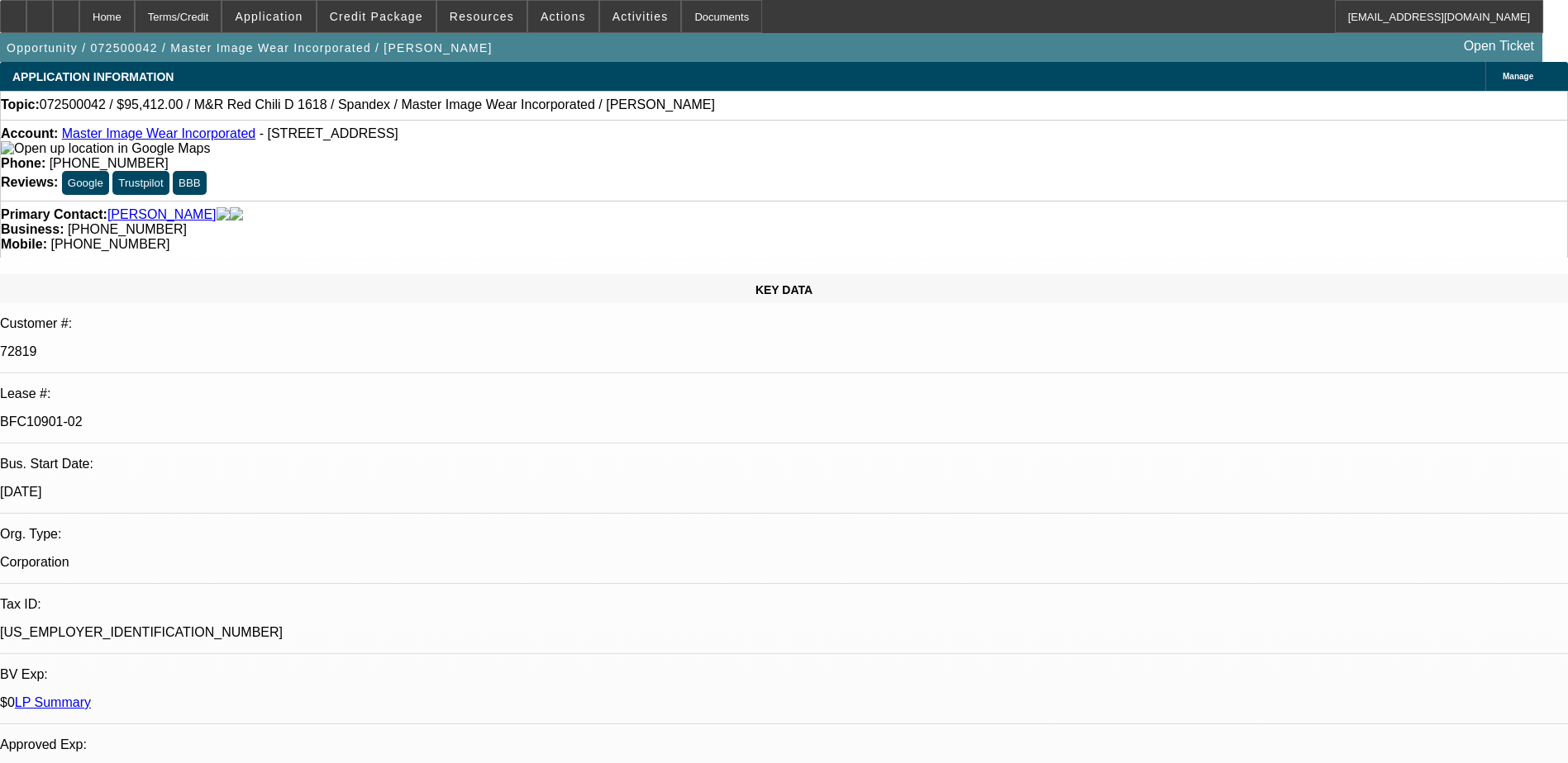
select select "0"
select select "0.1"
select select "4"
select select "0"
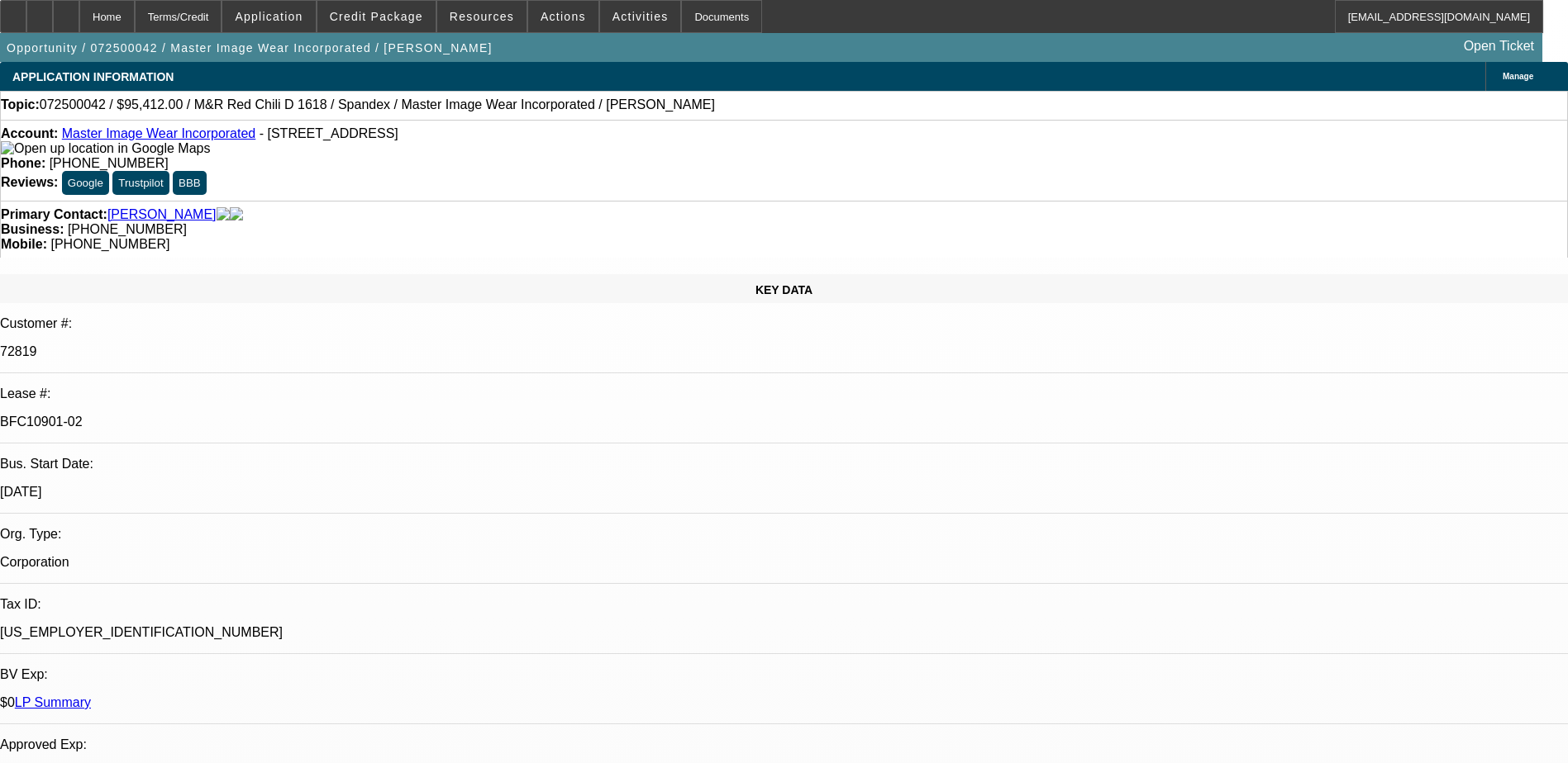
select select "3"
select select "0.1"
select select "4"
select select "0"
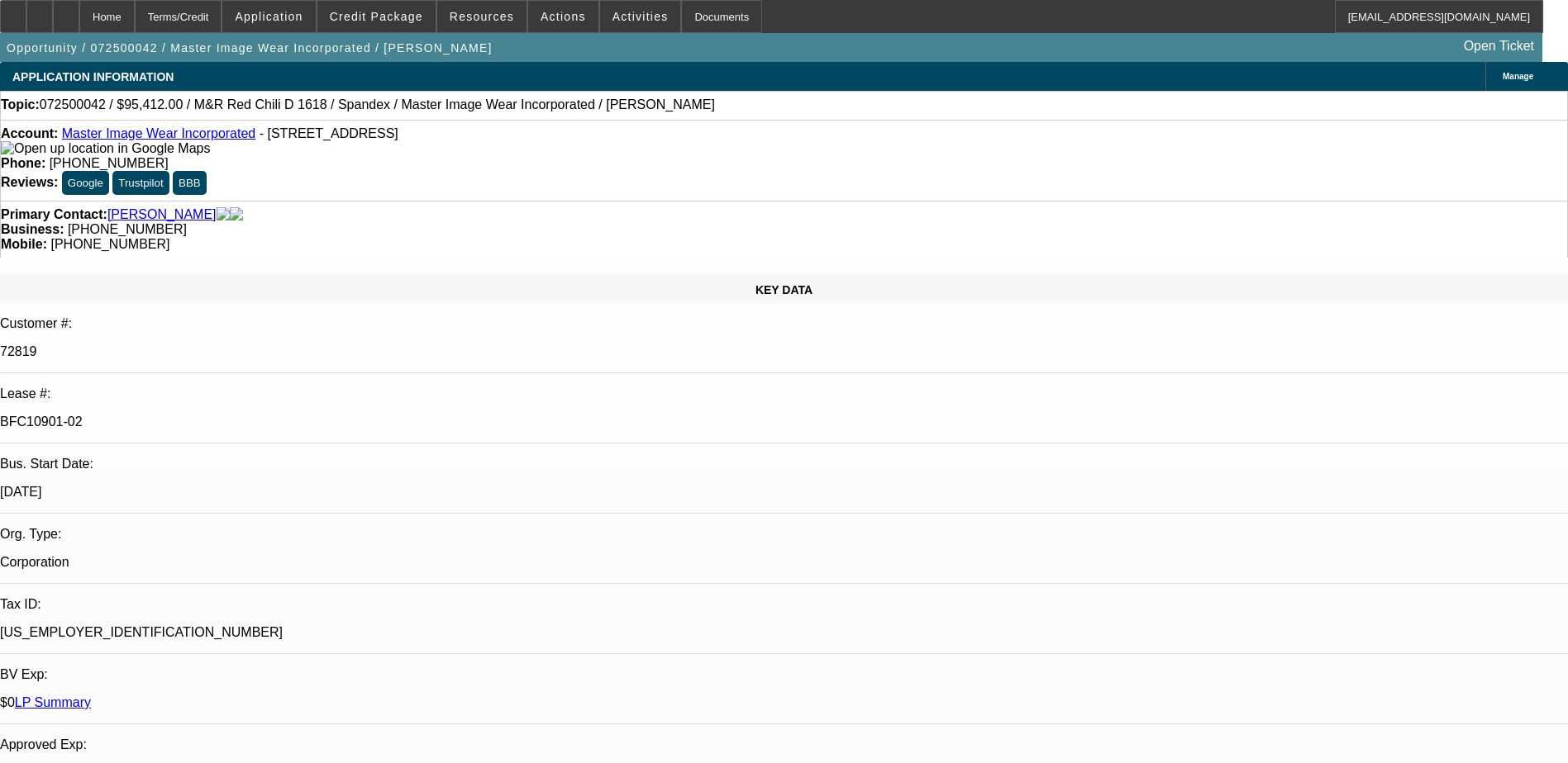
select select "3"
select select "0.1"
select select "4"
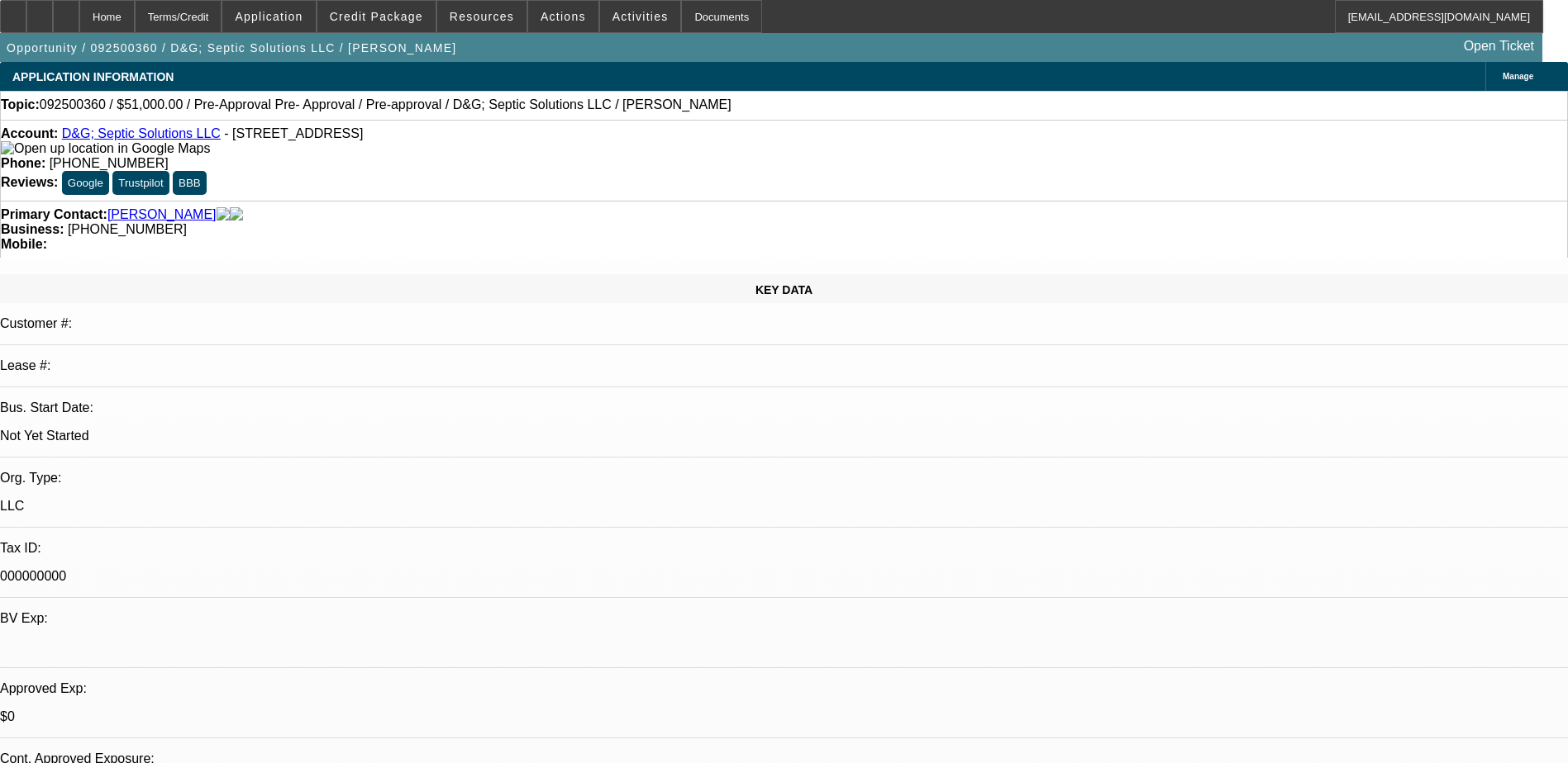
select select "0.15"
select select "2"
select select "0"
select select "6"
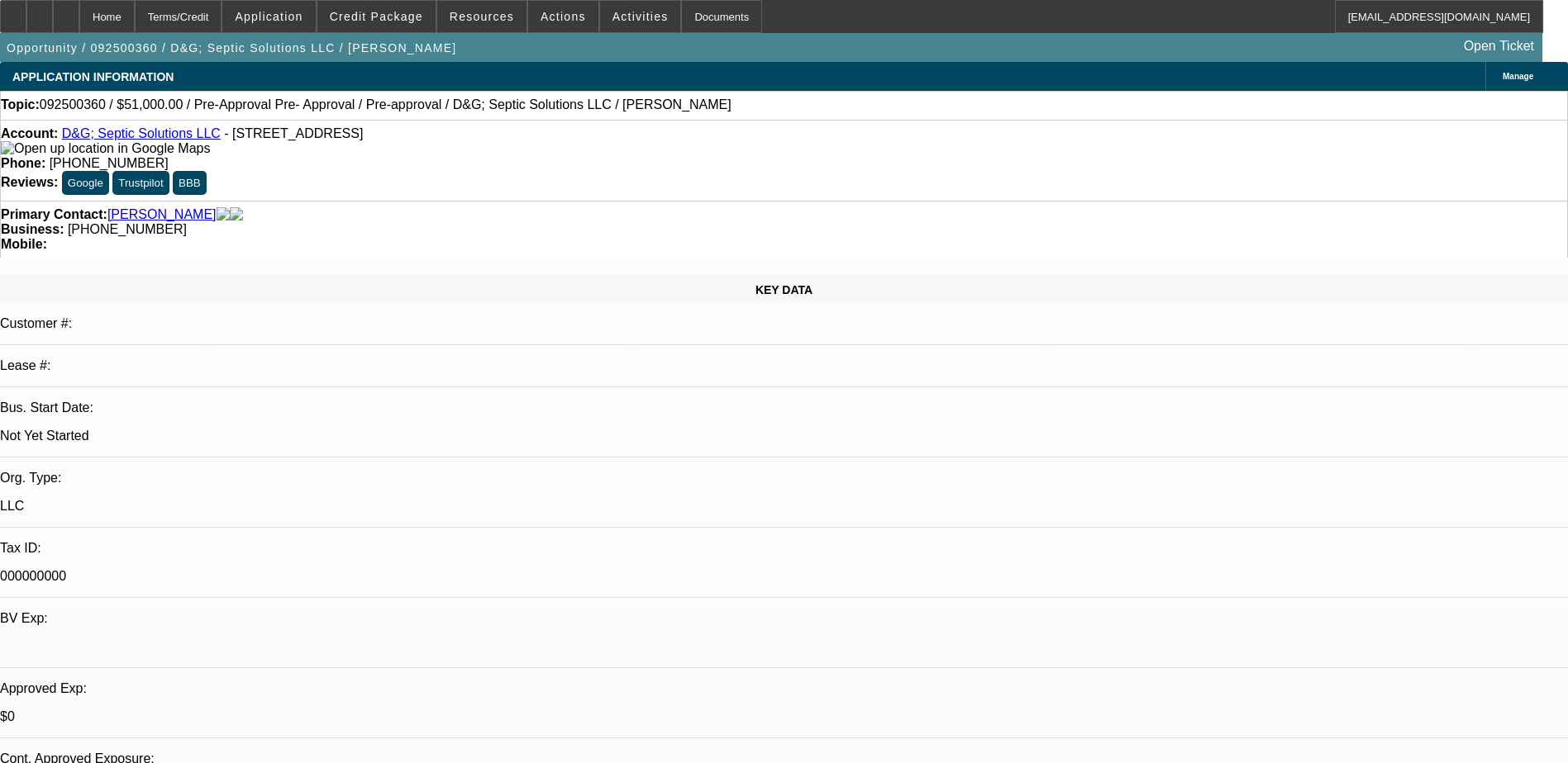
select select "0.15"
select select "2"
select select "0"
select select "6"
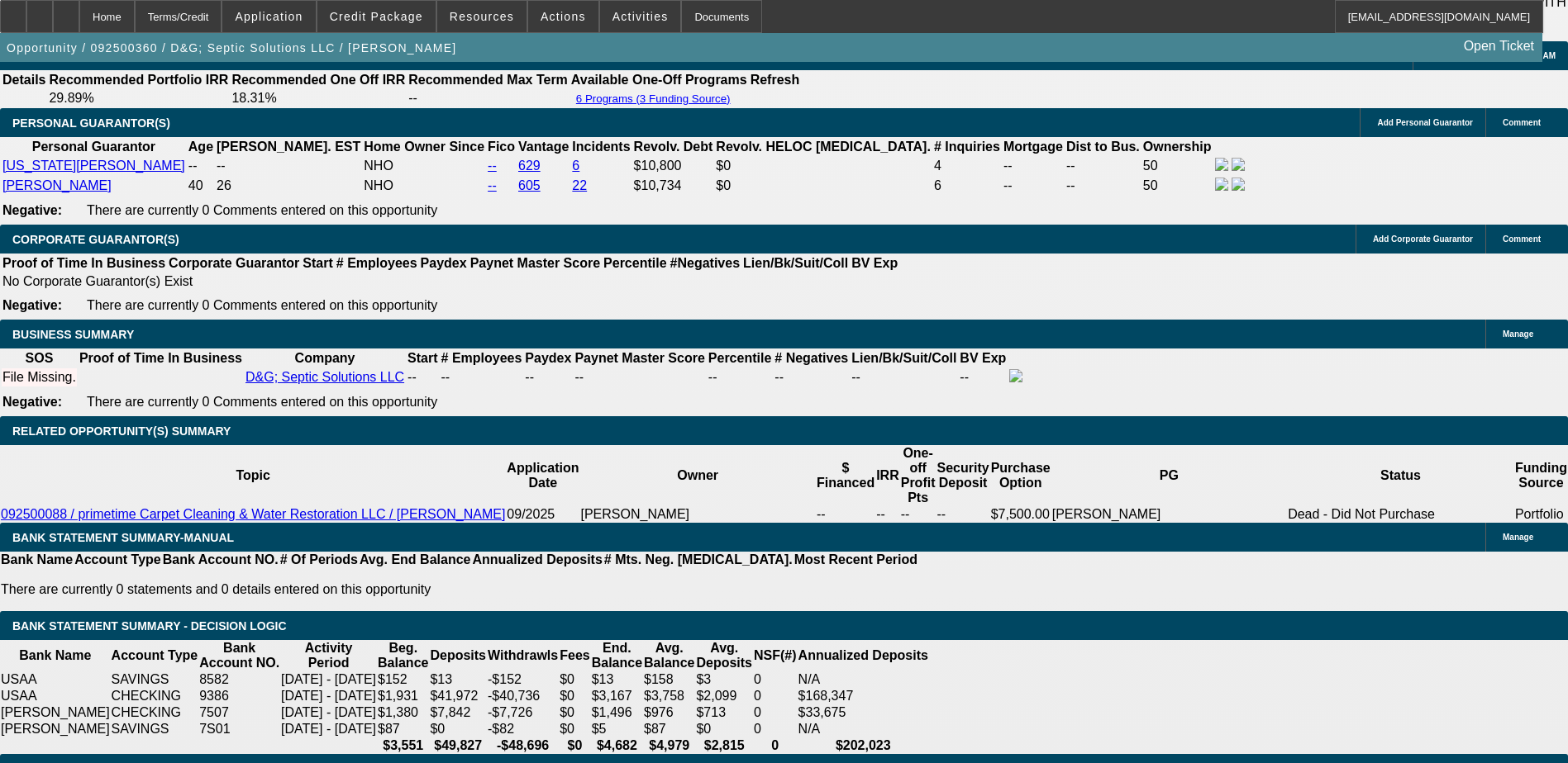
scroll to position [2313, 0]
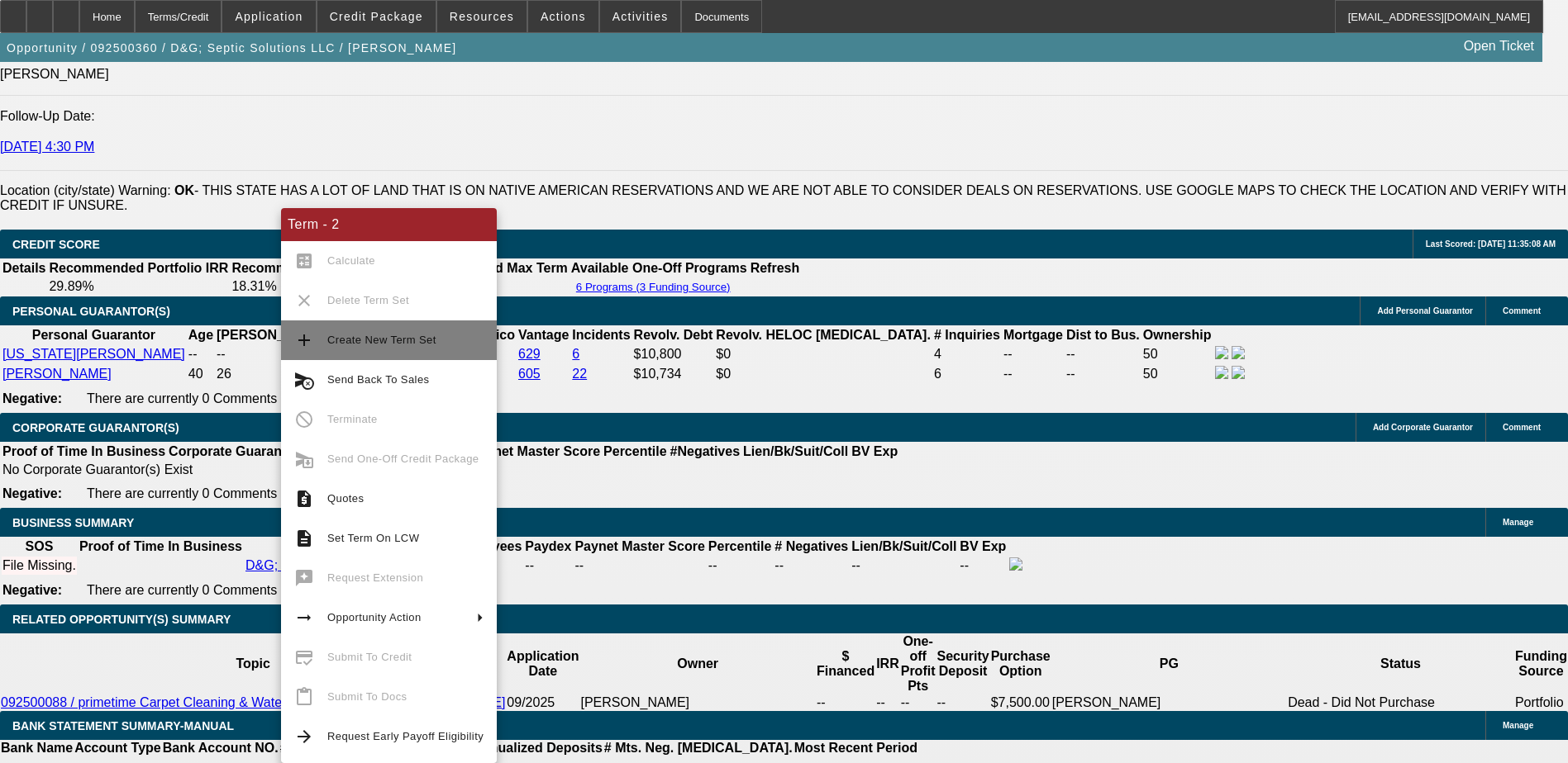
click at [431, 342] on span "Create New Term Set" at bounding box center [405, 340] width 156 height 19
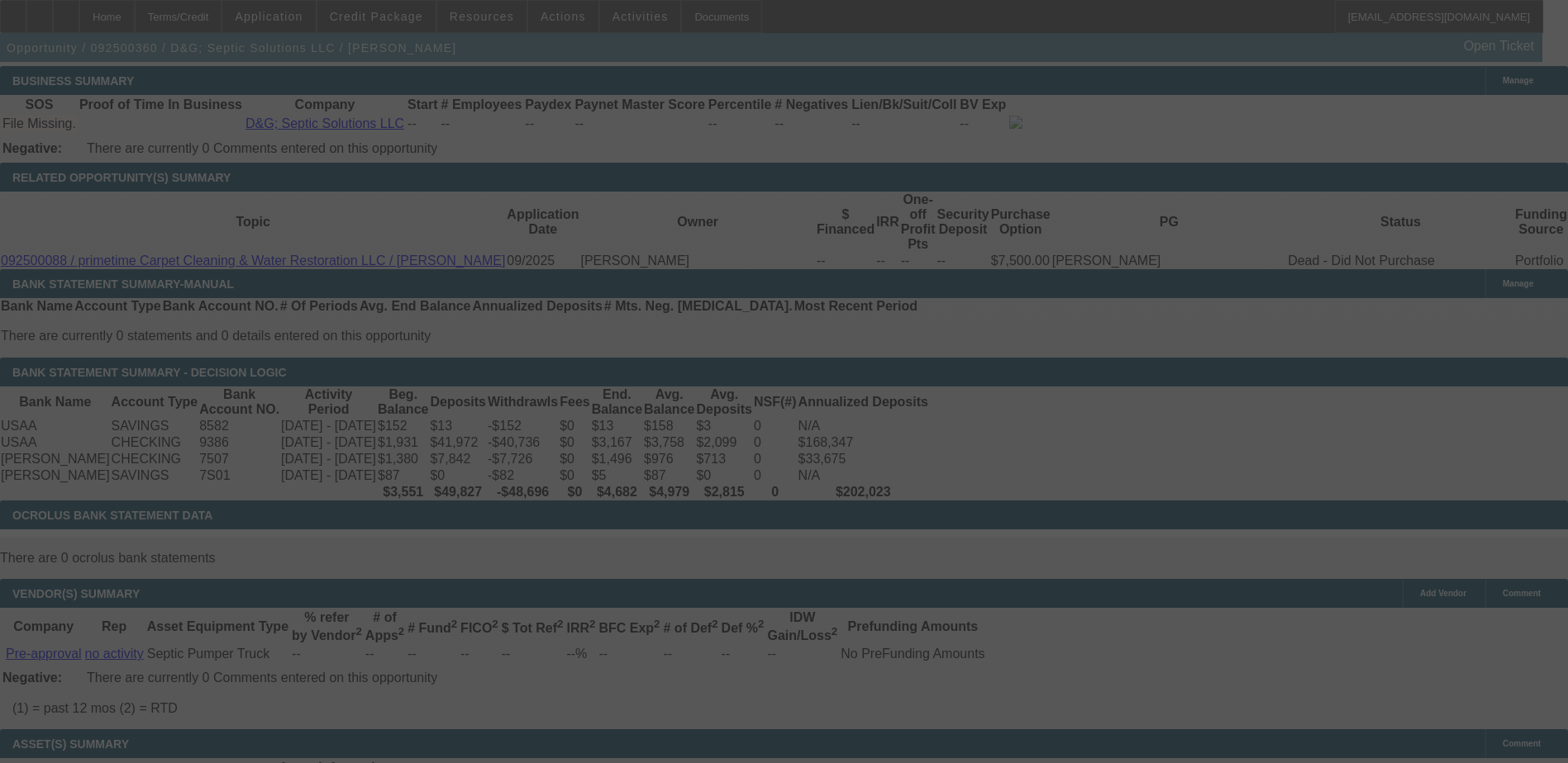
scroll to position [2727, 0]
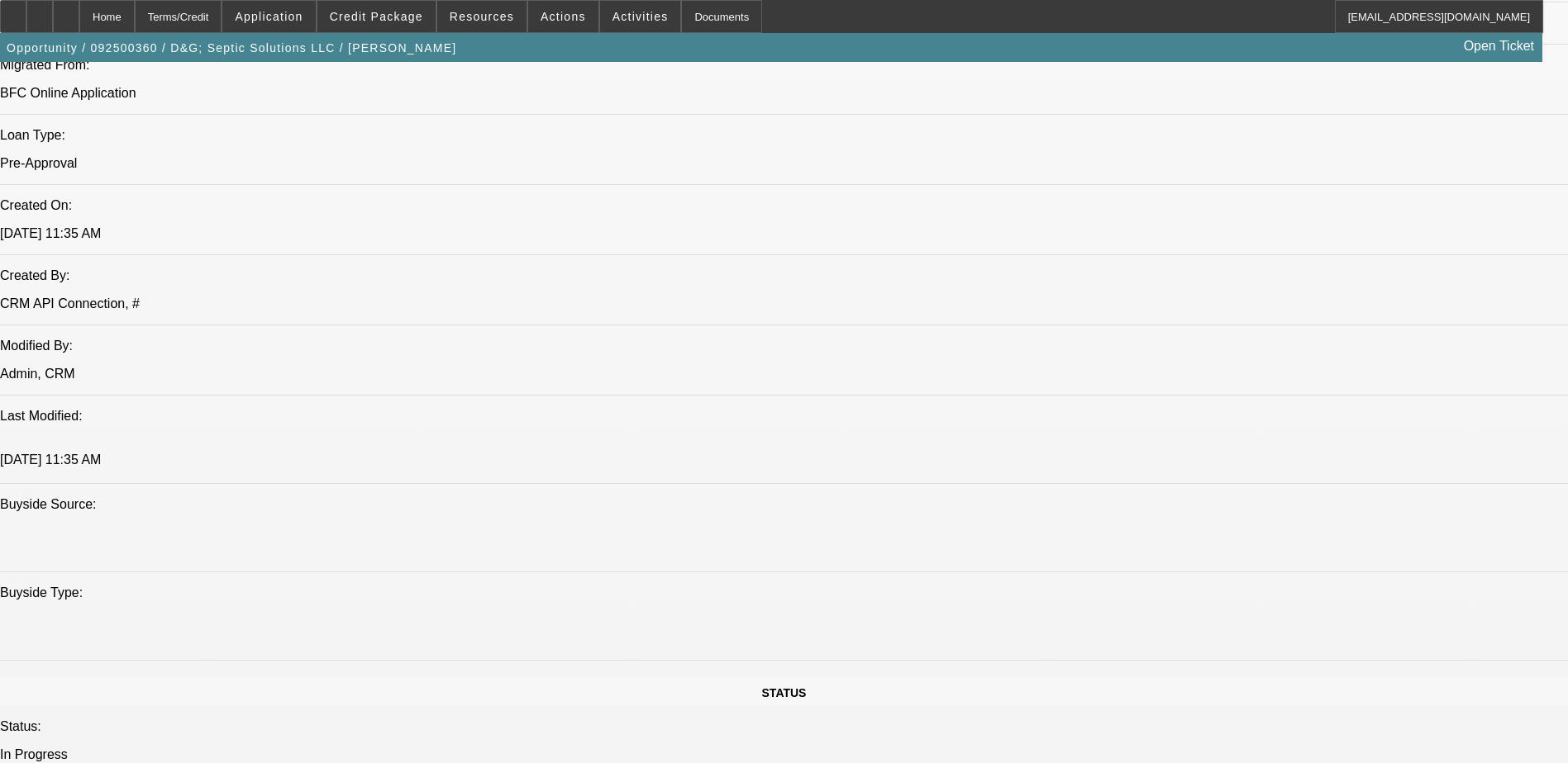
select select "0.15"
select select "2"
select select "0"
select select "0.15"
select select "2"
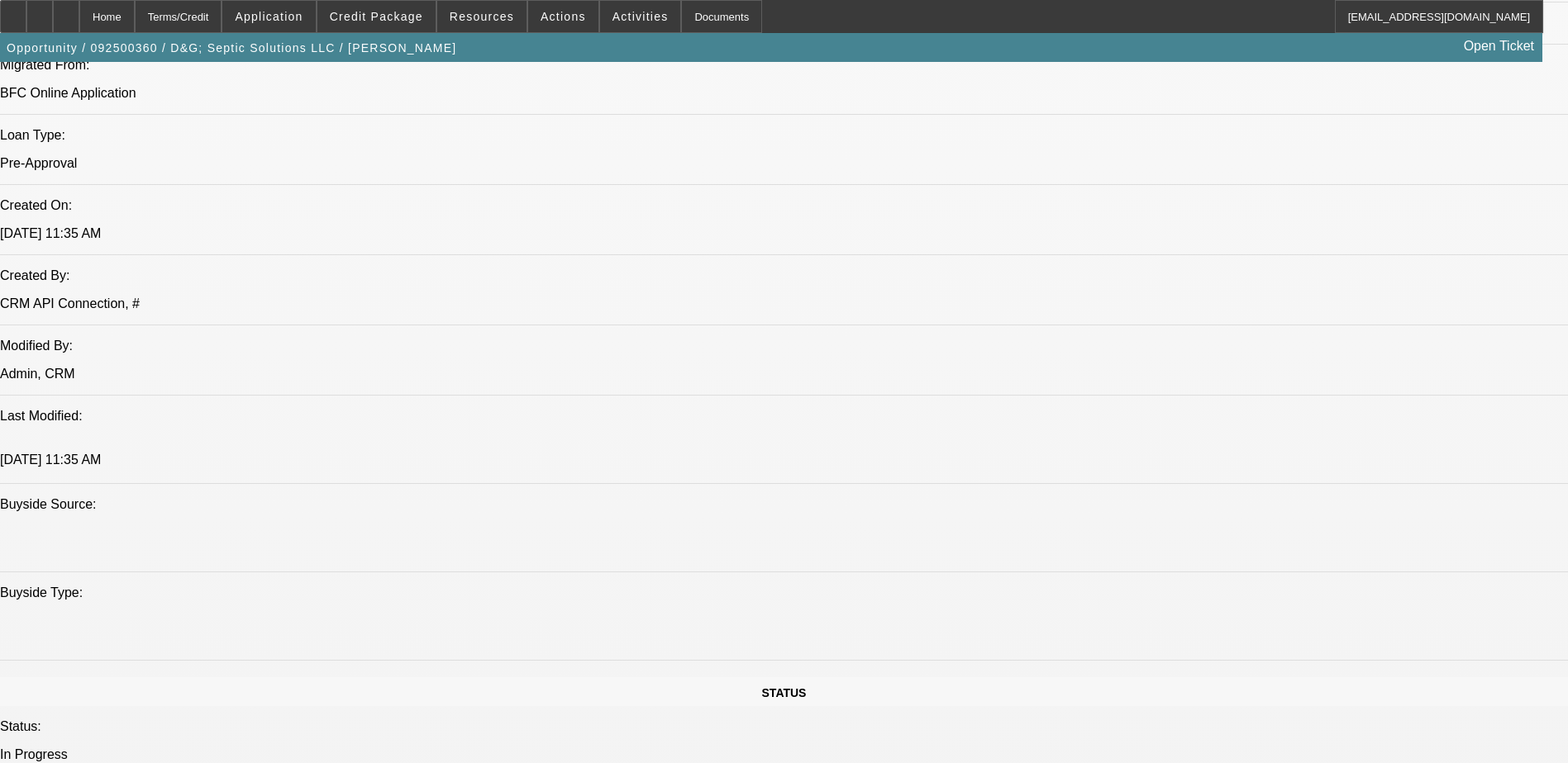
select select "0"
select select "0.15"
select select "2"
select select "0"
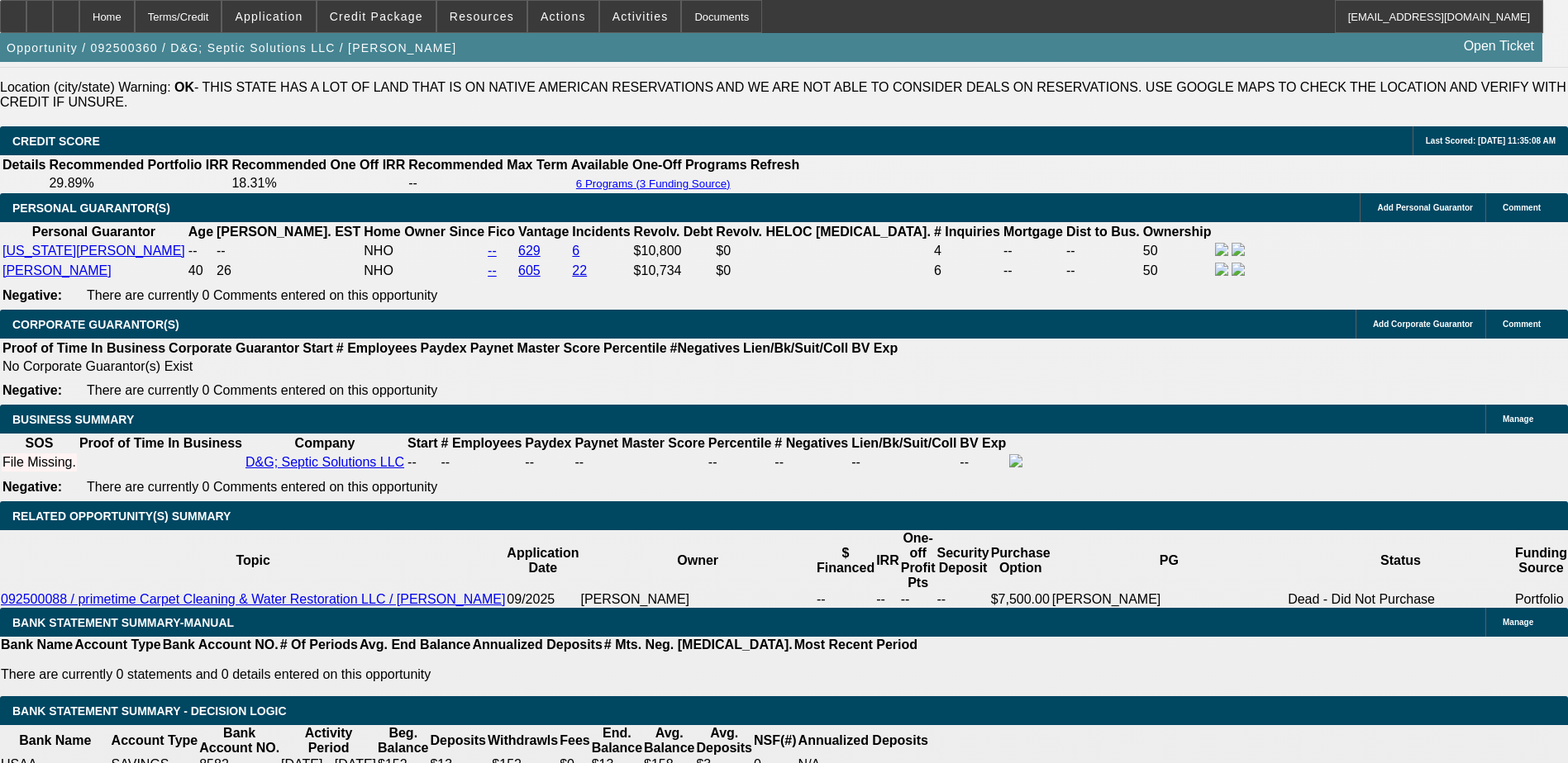
select select "1"
select select "2"
select select "6"
select select "1"
select select "2"
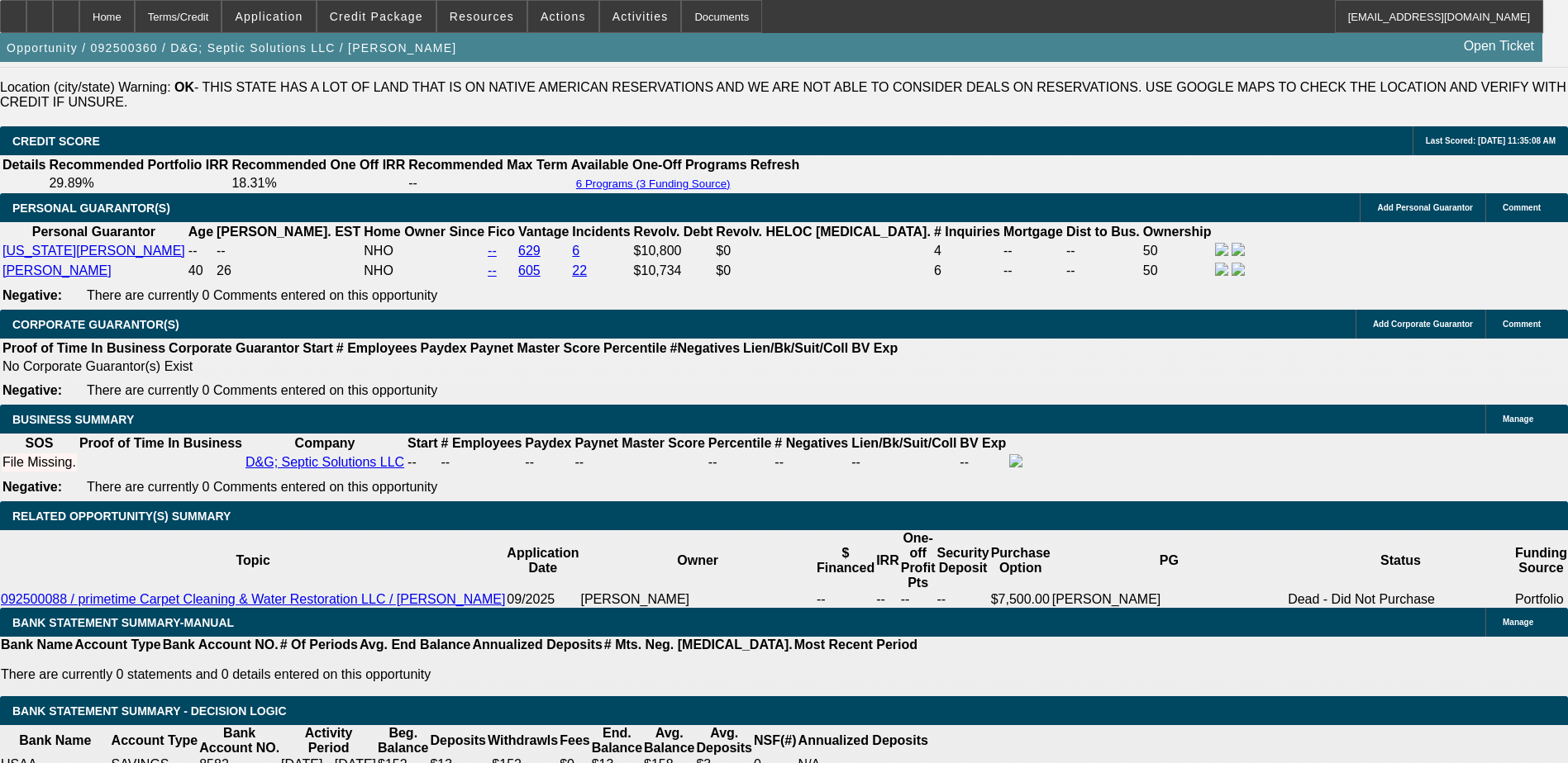
select select "6"
select select "1"
select select "2"
select select "6"
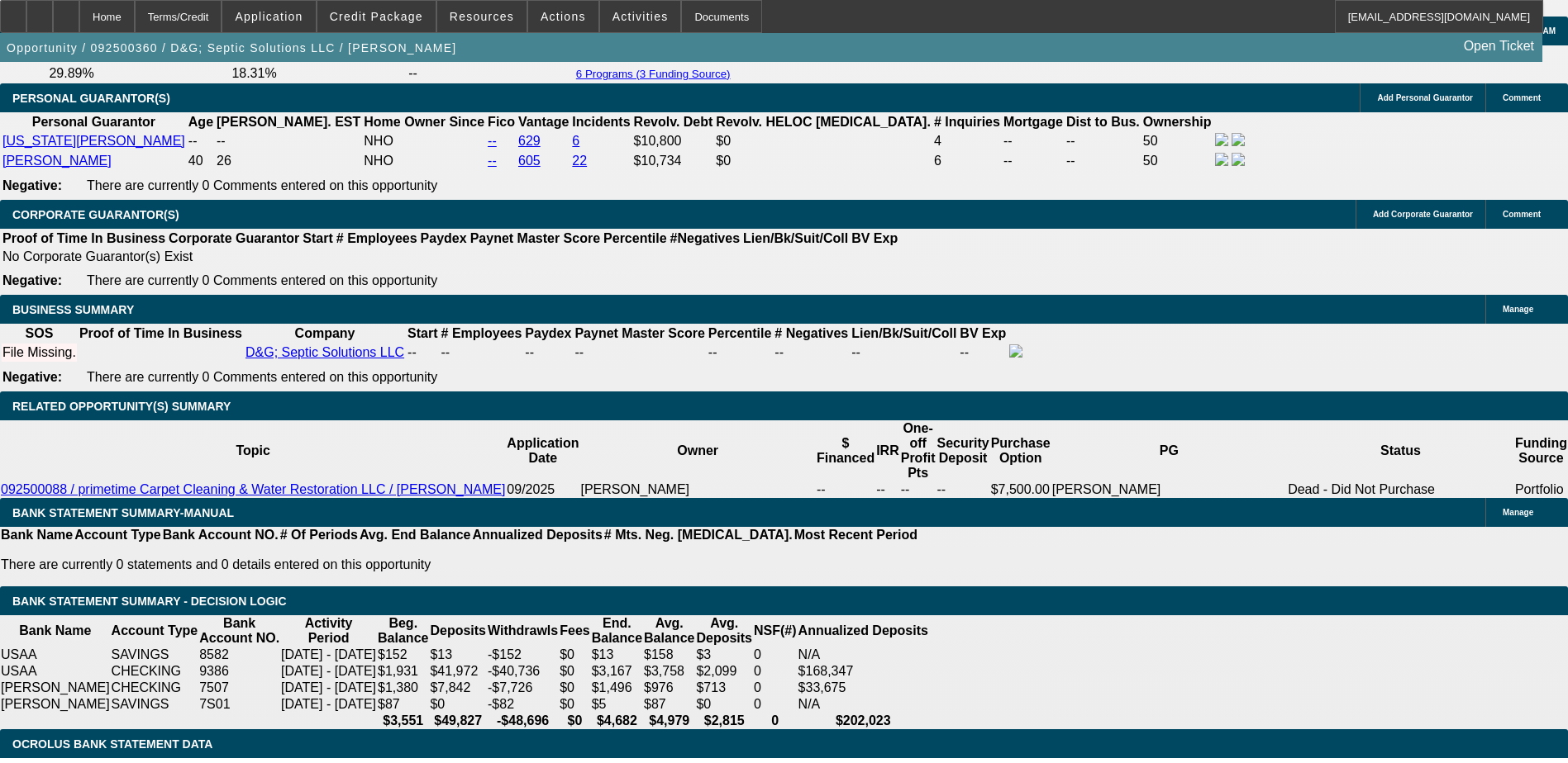
scroll to position [2437, 0]
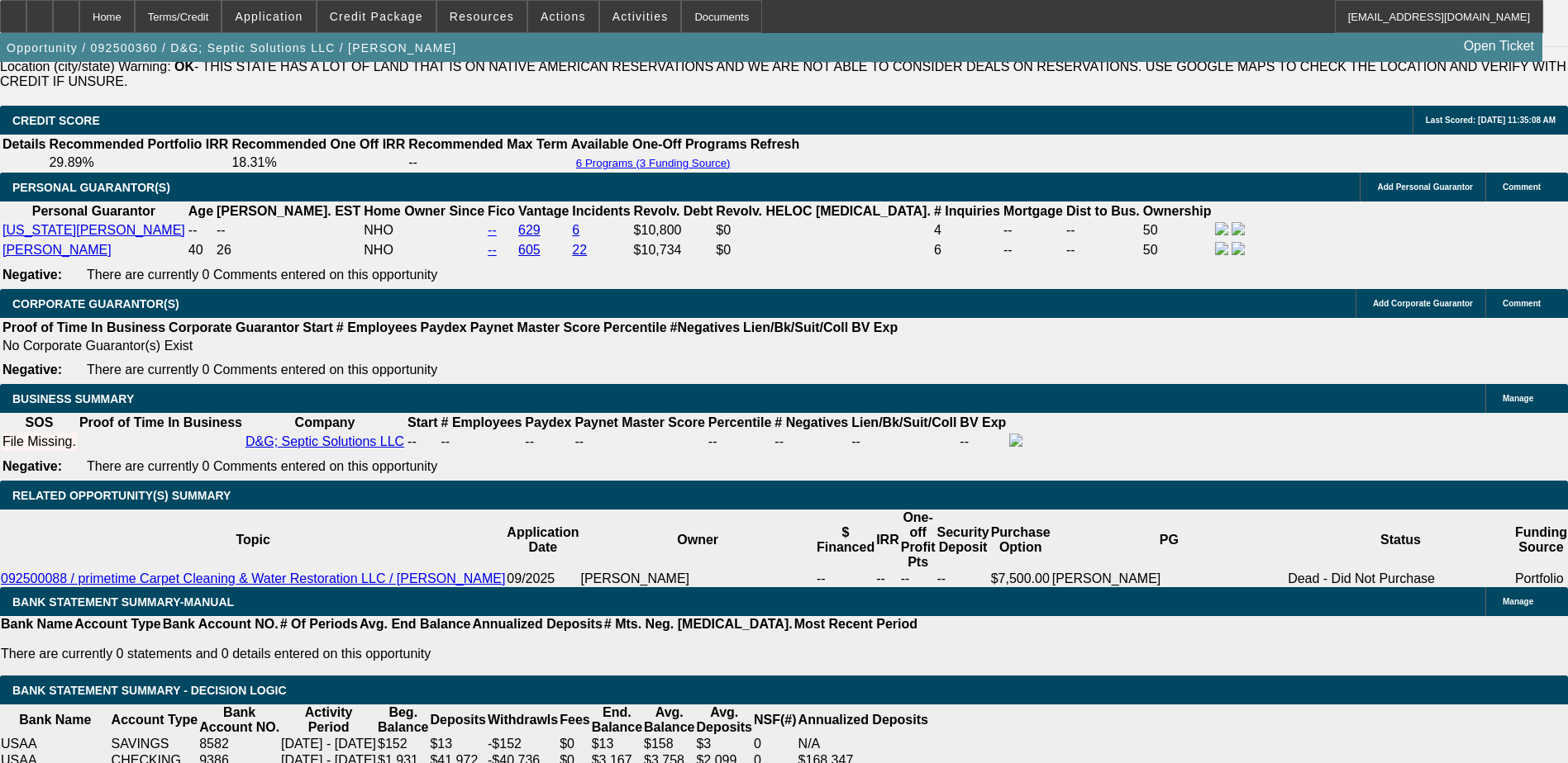
select select "0.2"
type input "$12,000.00"
type input "UNKNOWN"
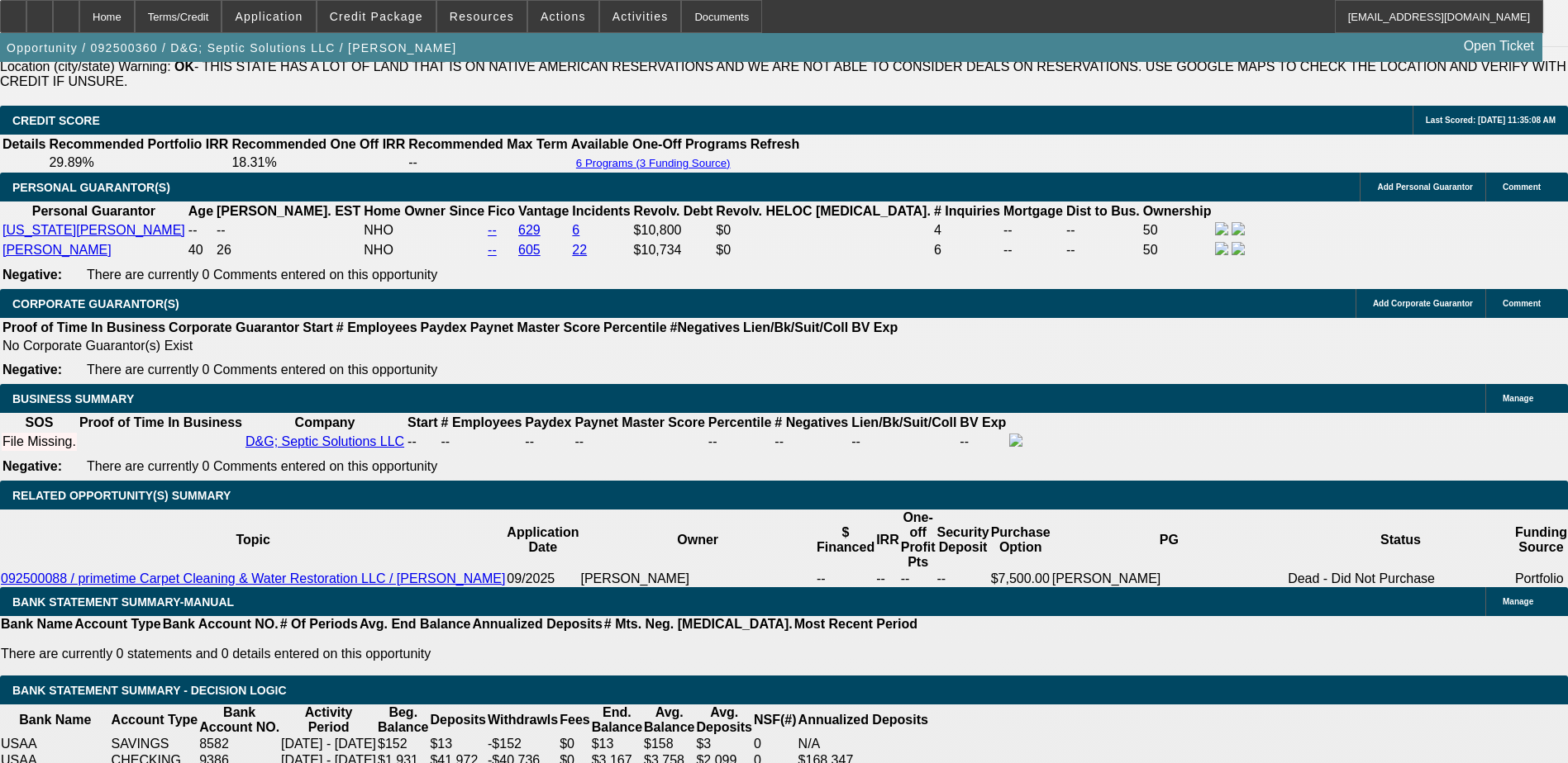
type input "$3,183.08"
type input "$1,591.54"
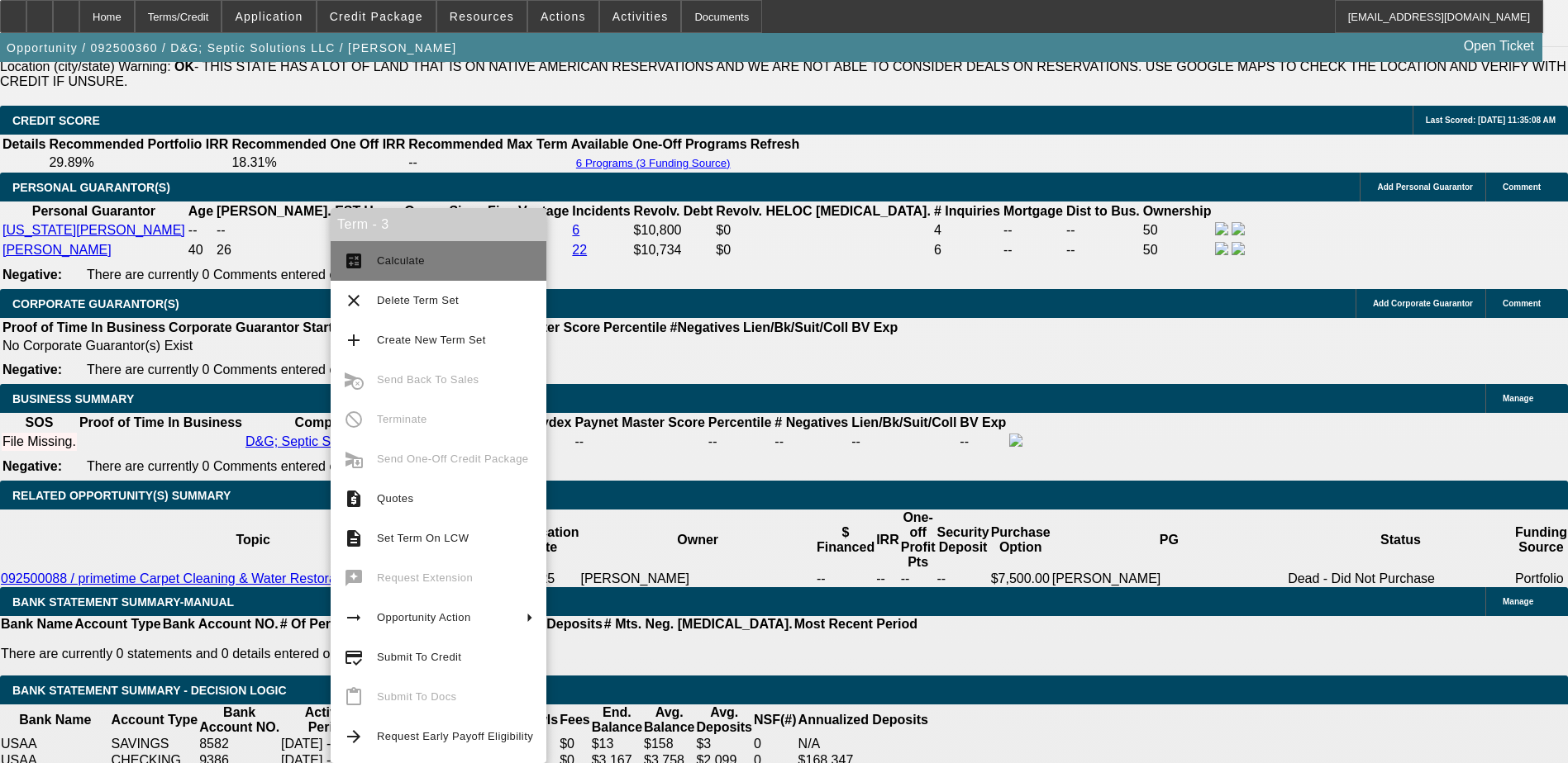
click at [360, 275] on button "calculate Calculate" at bounding box center [439, 260] width 215 height 40
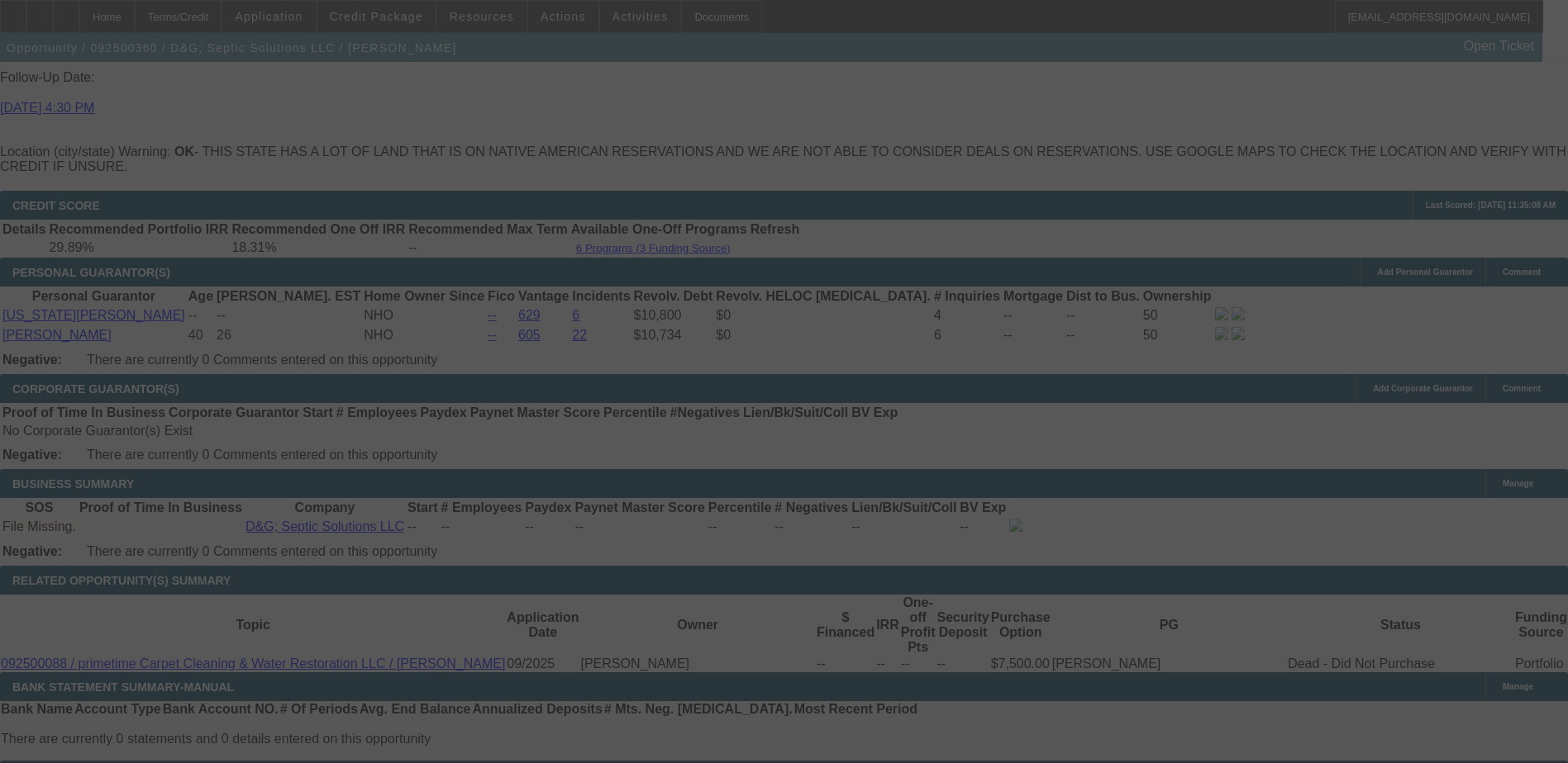
scroll to position [2272, 0]
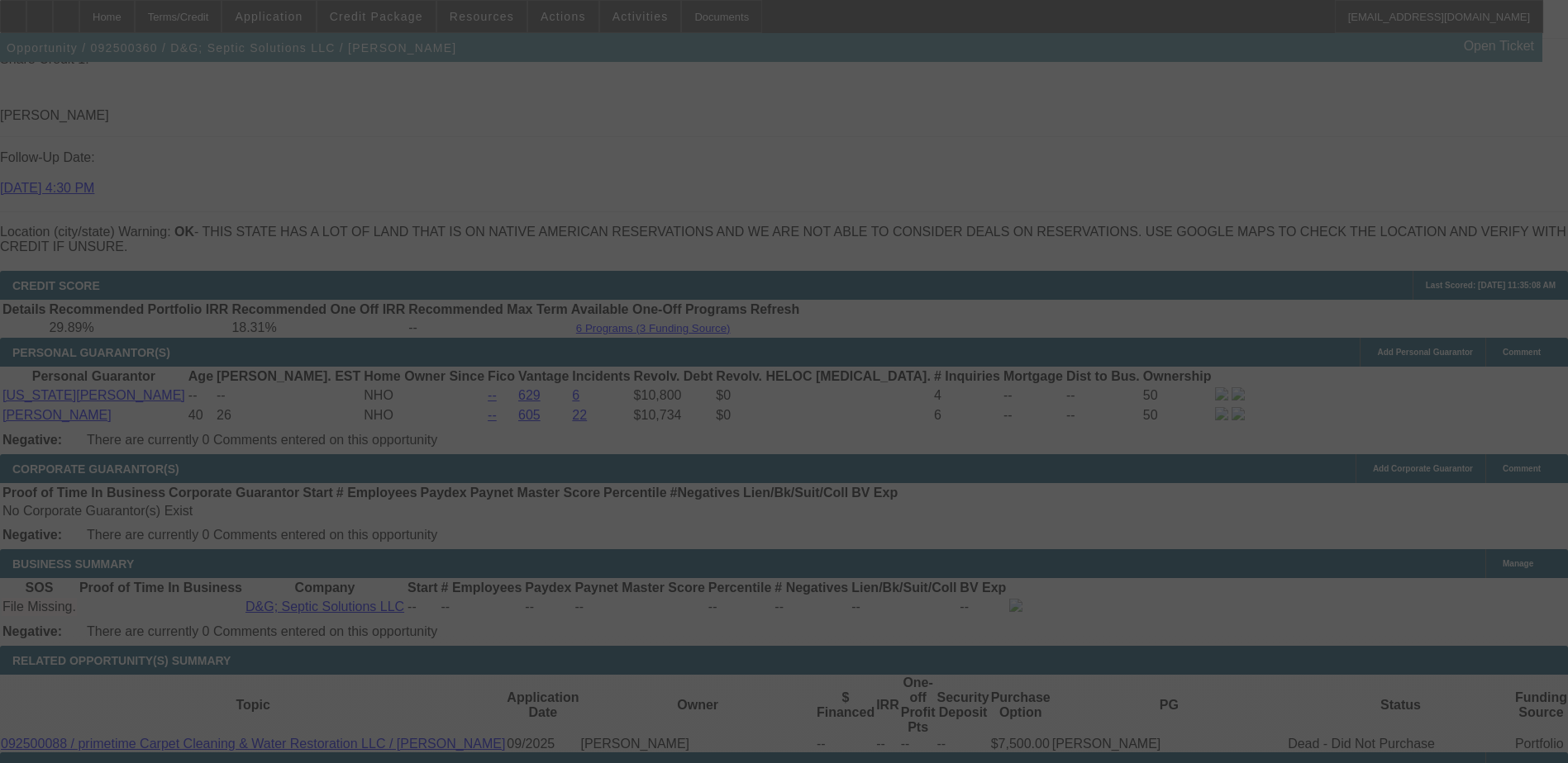
select select "0.2"
select select "2"
select select "0"
select select "6"
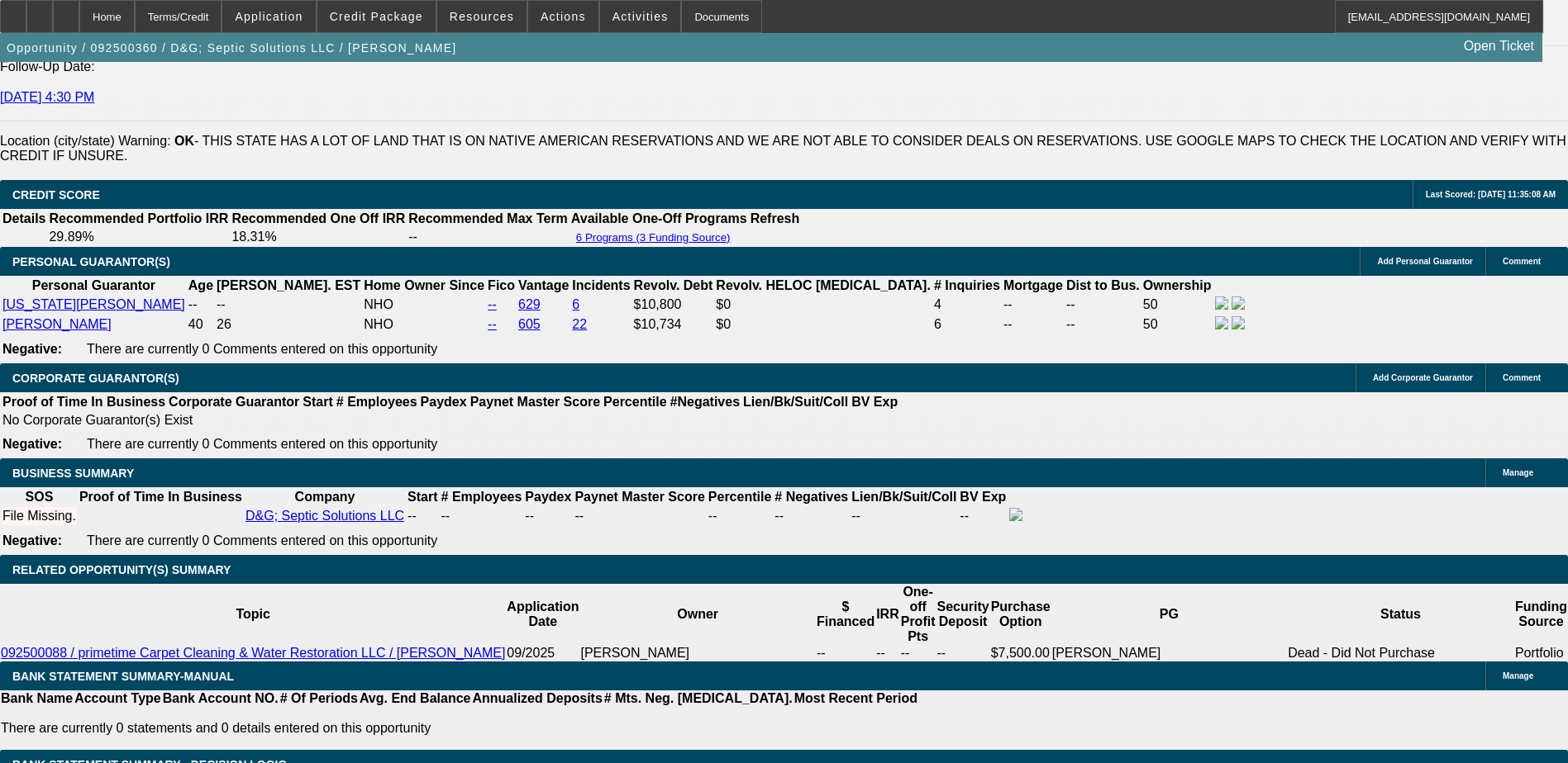
scroll to position [2189, 0]
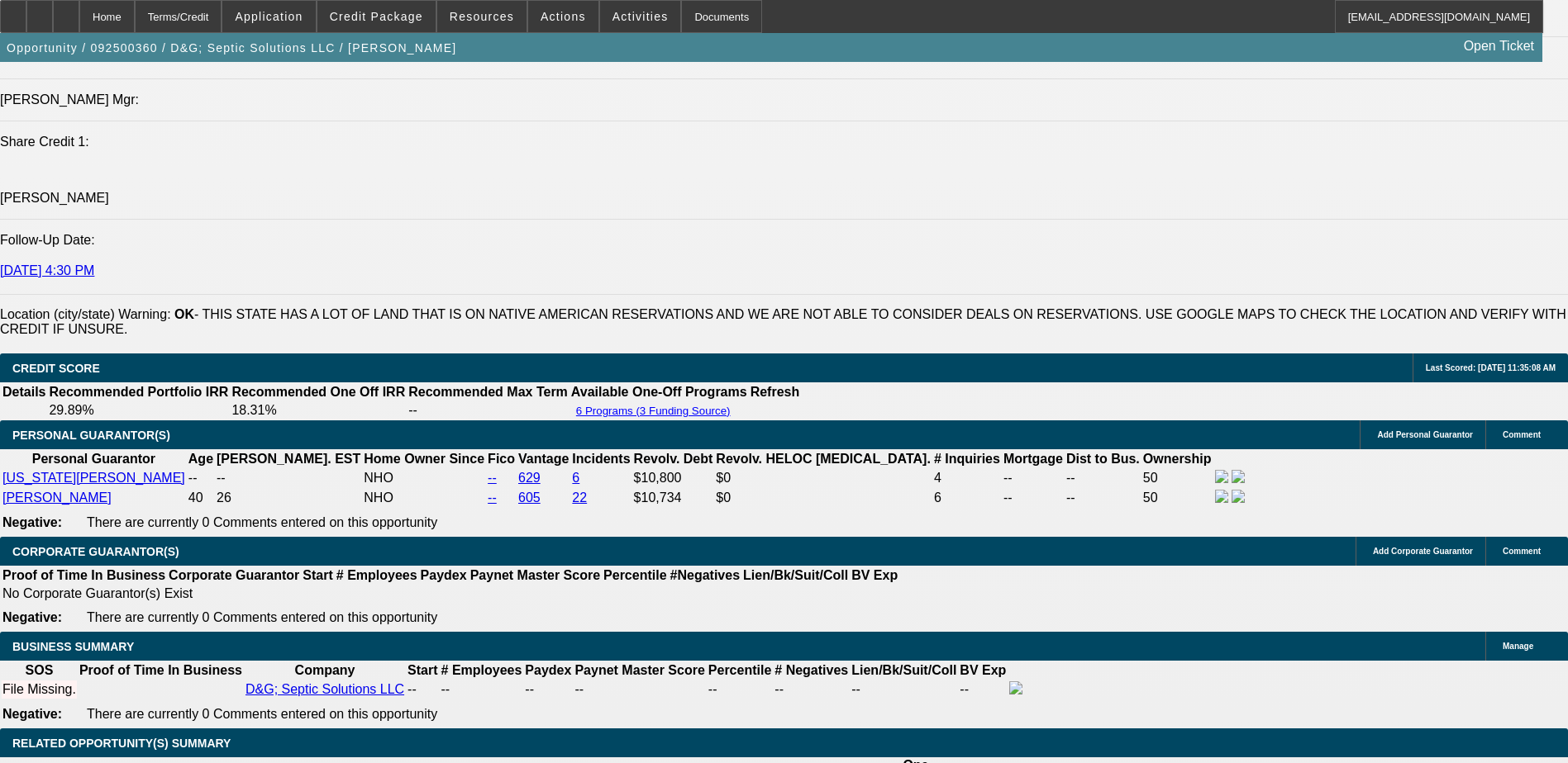
drag, startPoint x: 309, startPoint y: 432, endPoint x: 300, endPoint y: 435, distance: 9.5
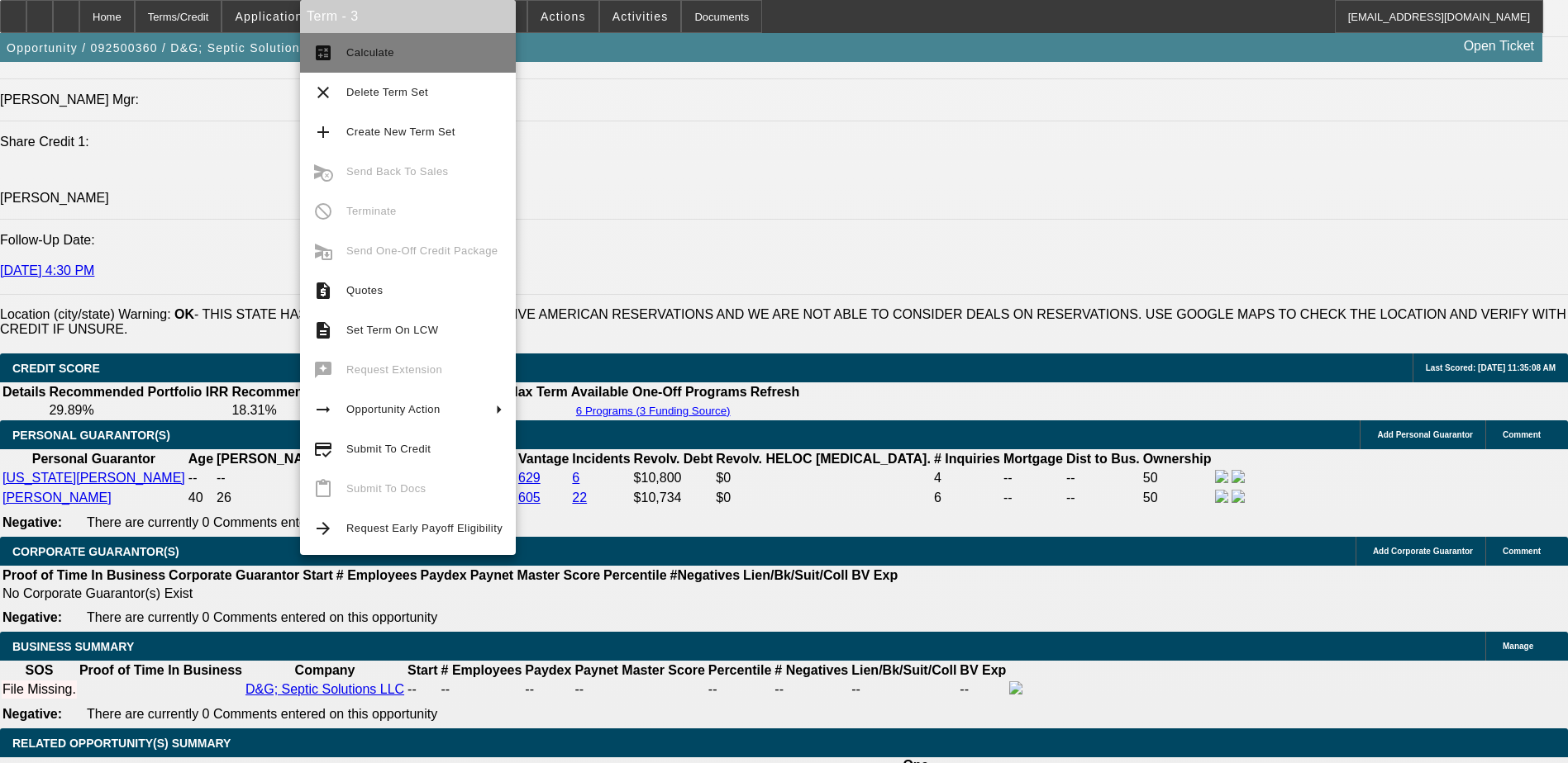
click at [461, 44] on span "Calculate" at bounding box center [424, 53] width 156 height 19
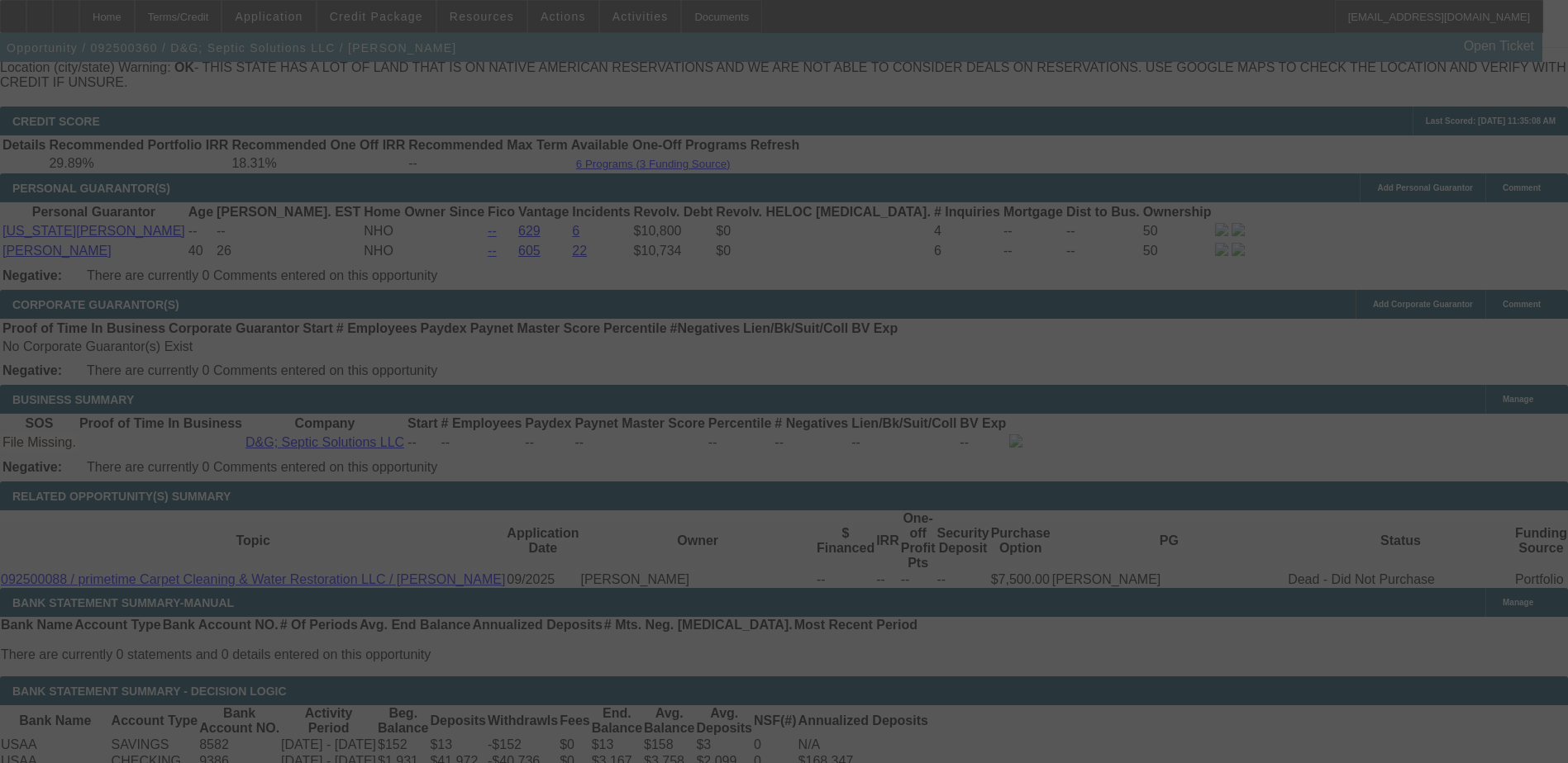
scroll to position [2437, 0]
select select "0.2"
select select "2"
select select "0"
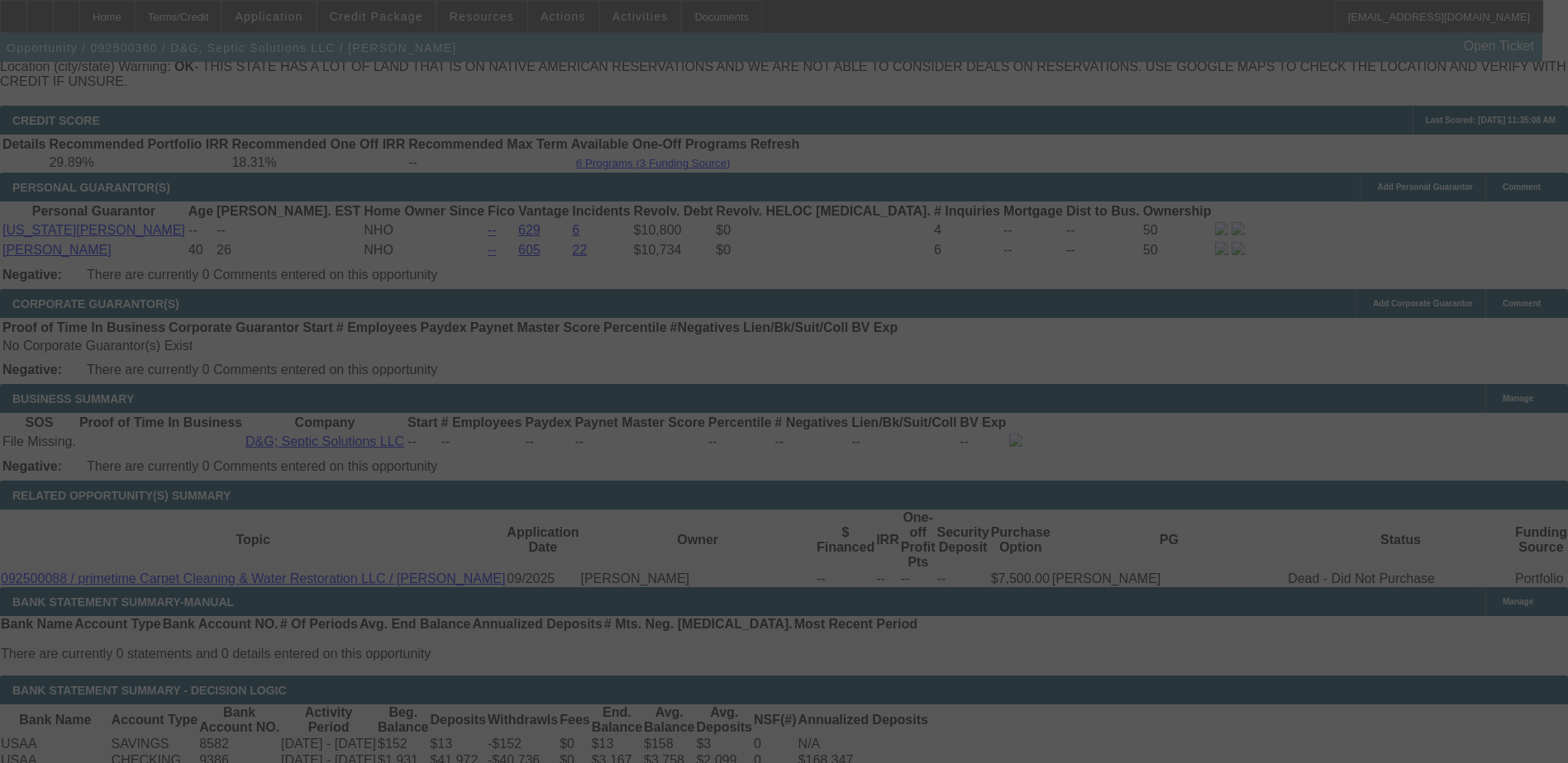
select select "6"
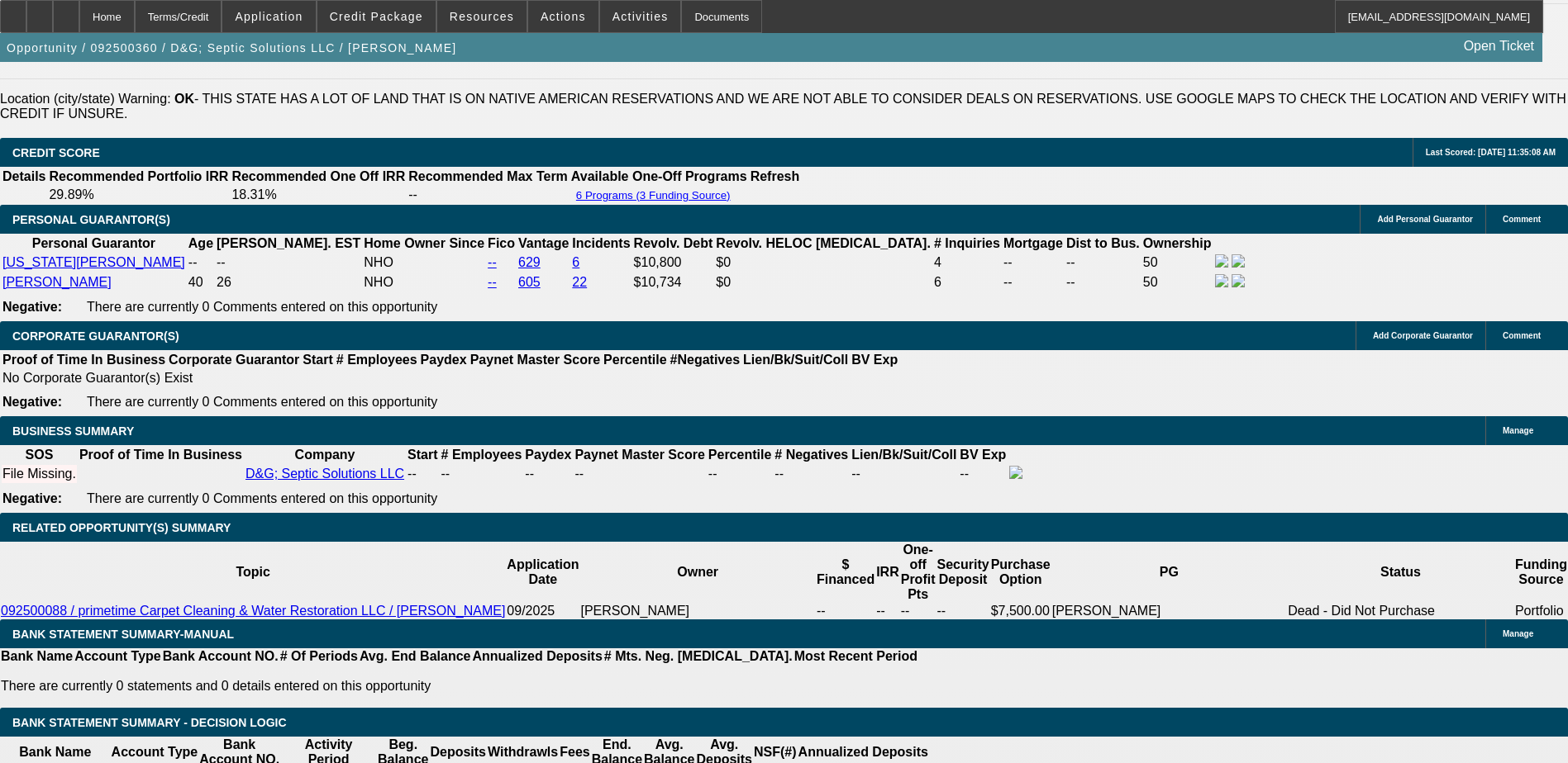
scroll to position [2272, 0]
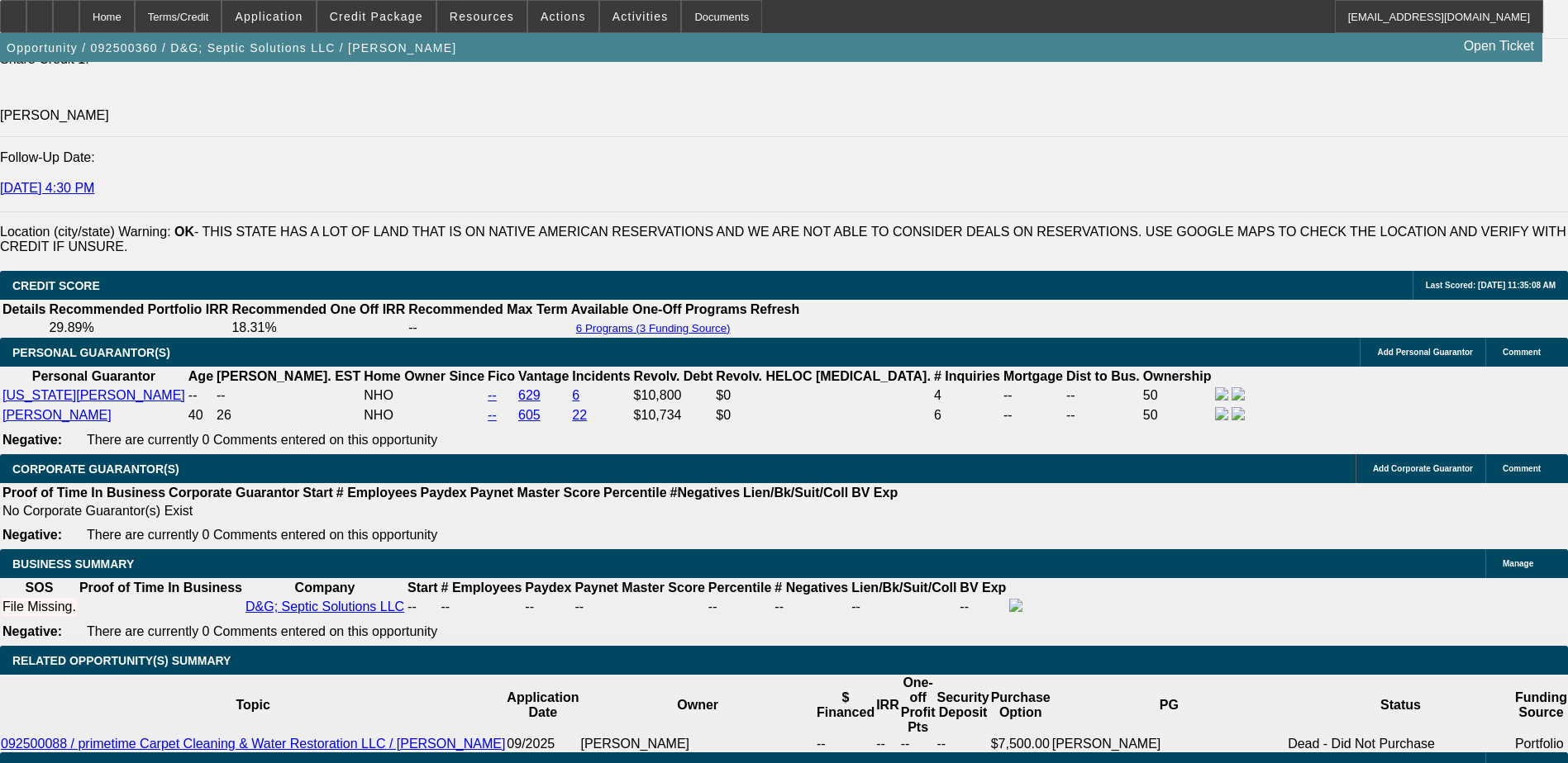
scroll to position [165, 0]
drag, startPoint x: 1380, startPoint y: 699, endPoint x: 1175, endPoint y: 605, distance: 225.5
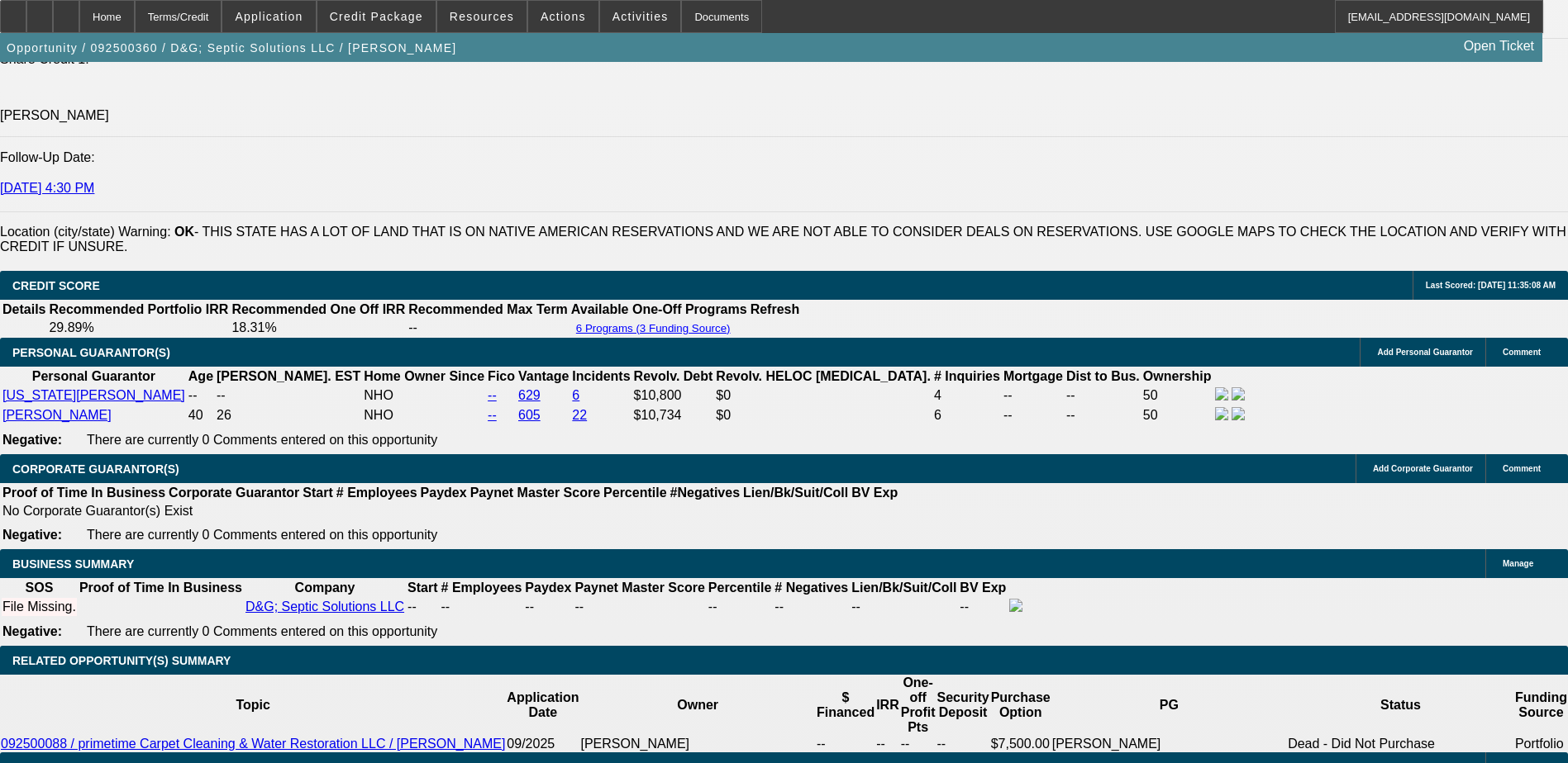
copy tr "David and Georgia Kerr are in the process of starting D&G; Septic Solutions LLC…"
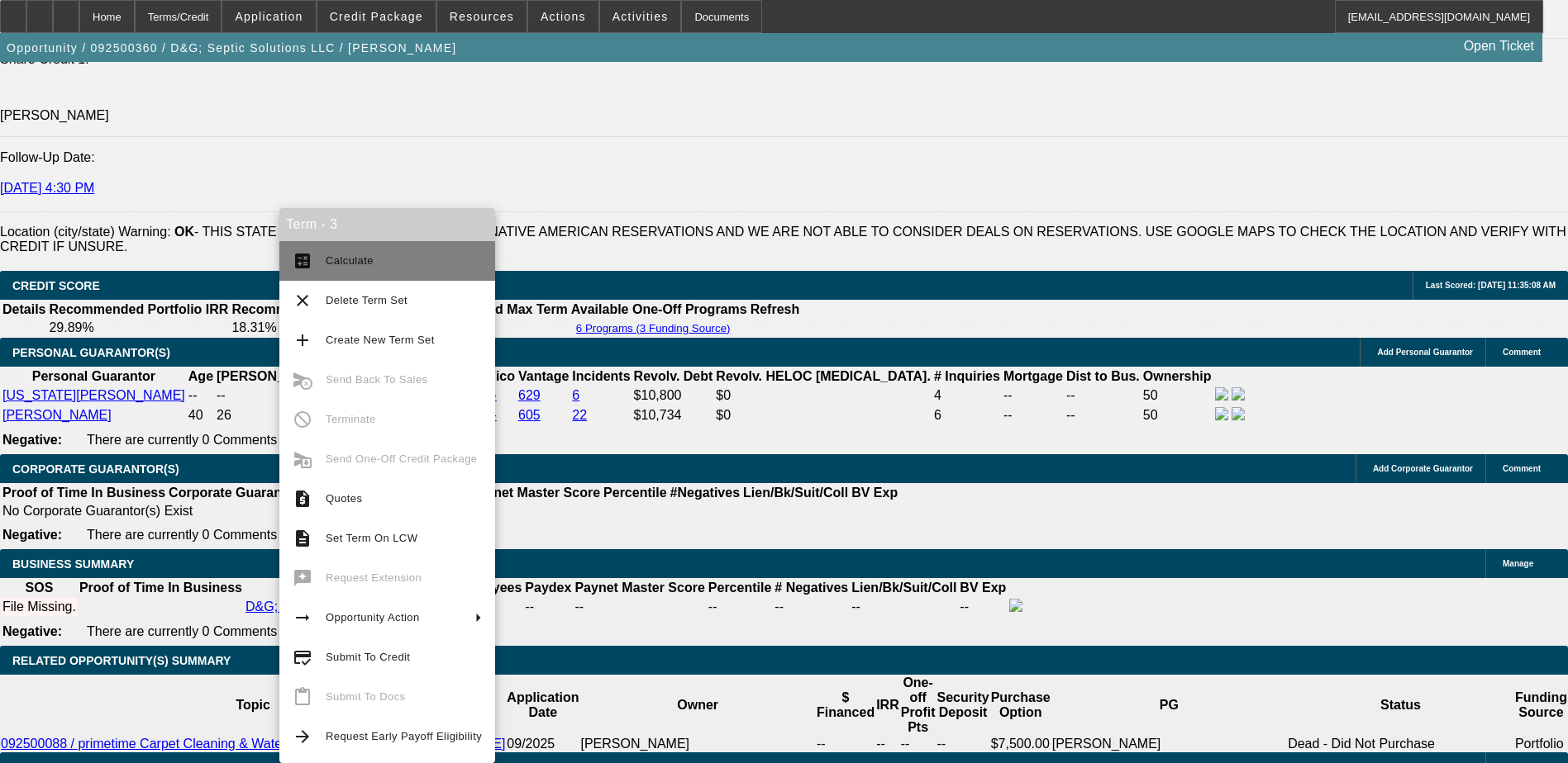
click at [424, 264] on span "Calculate" at bounding box center [403, 261] width 156 height 19
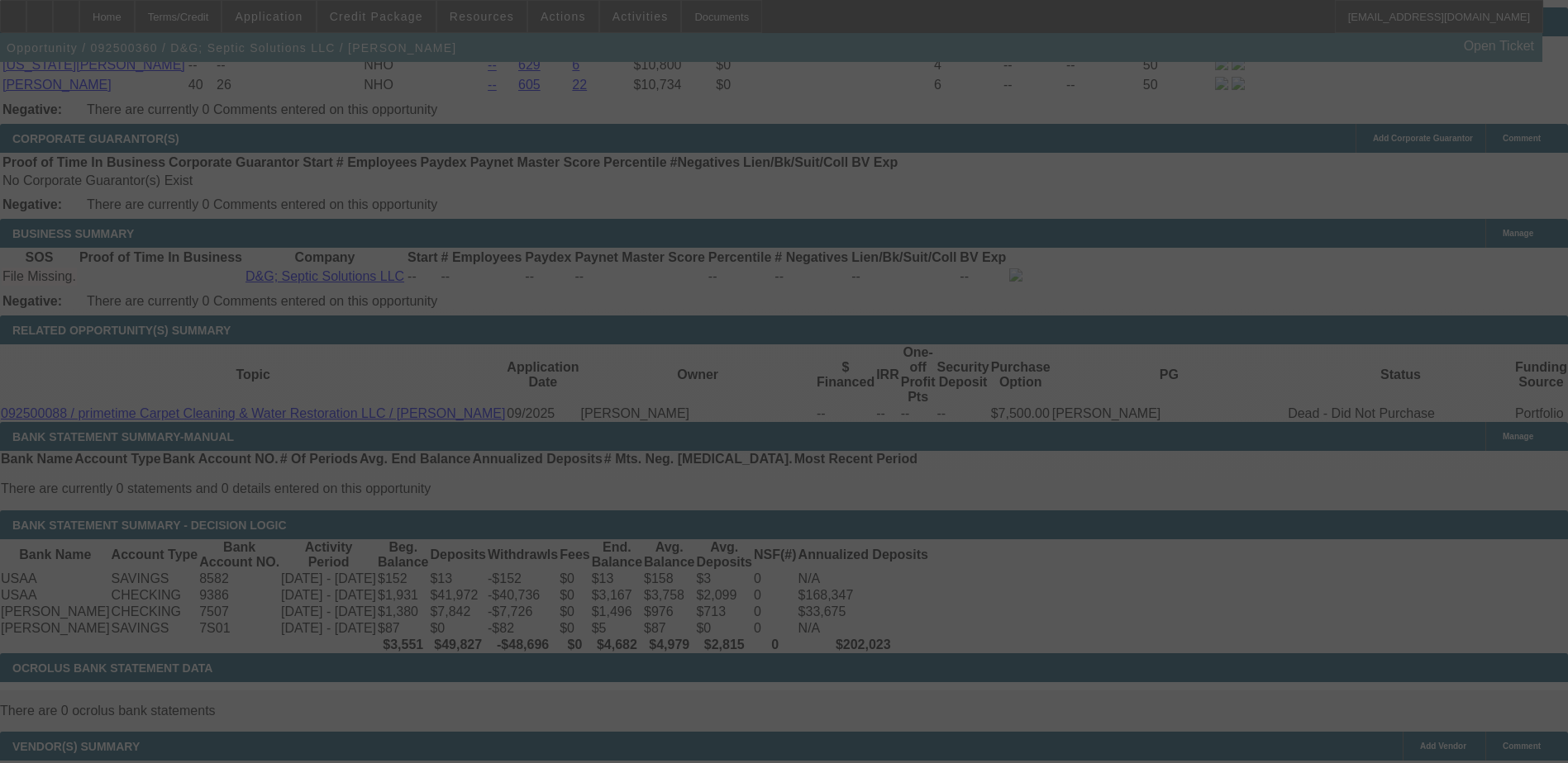
scroll to position [2354, 0]
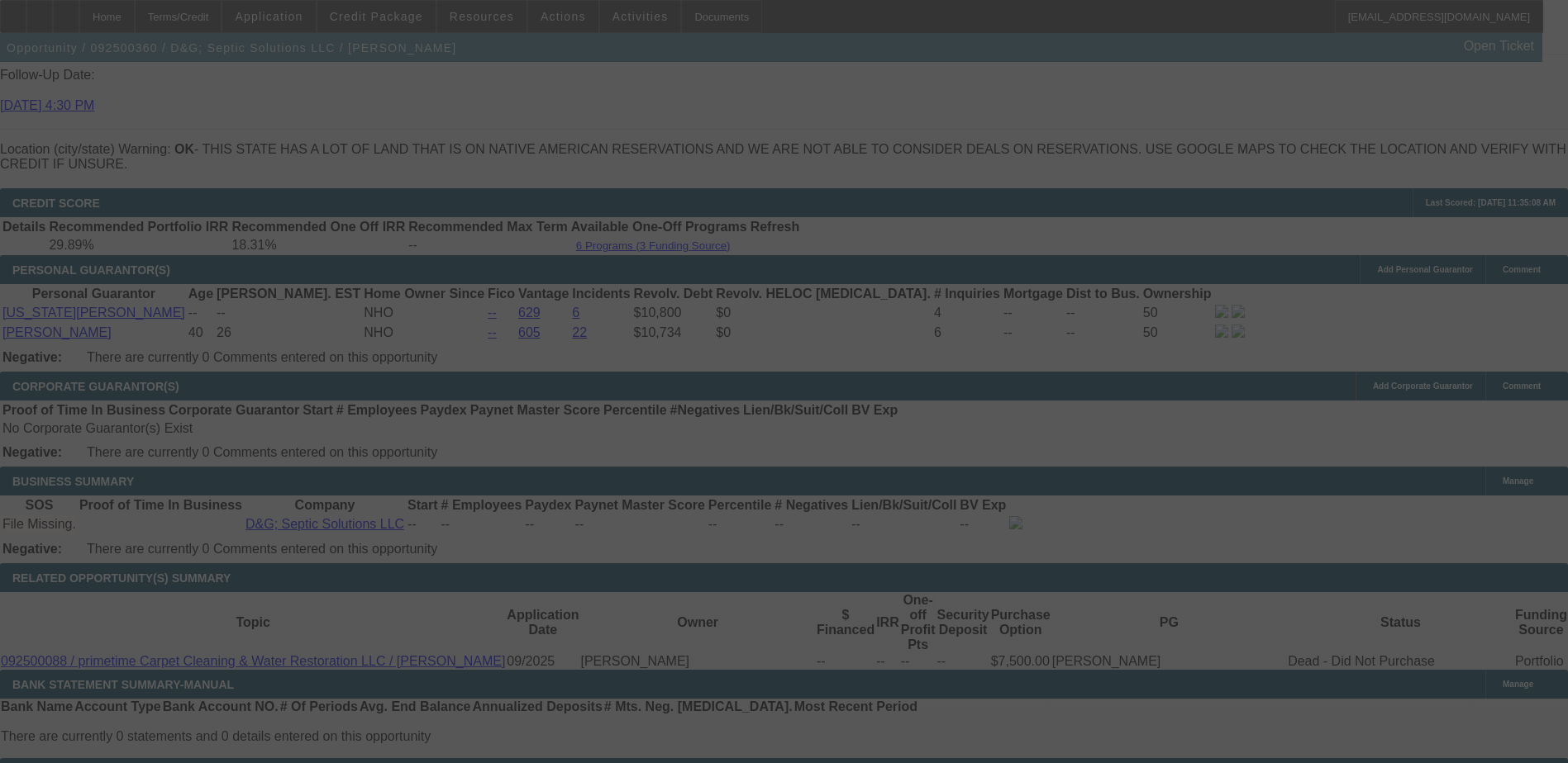
select select "0.2"
select select "2"
select select "0"
select select "6"
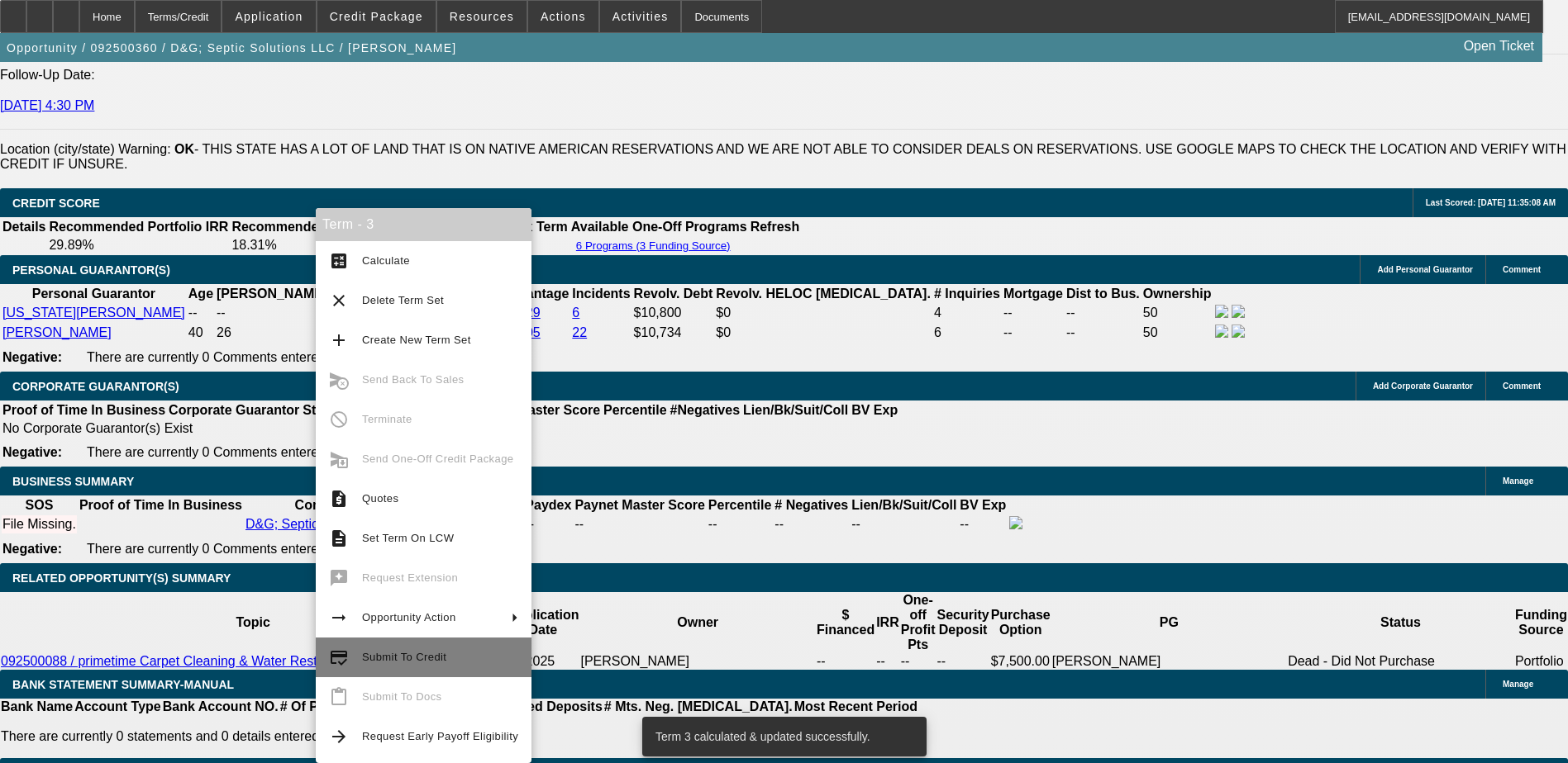
click at [460, 669] on button "credit_score Submit To Credit" at bounding box center [424, 657] width 215 height 40
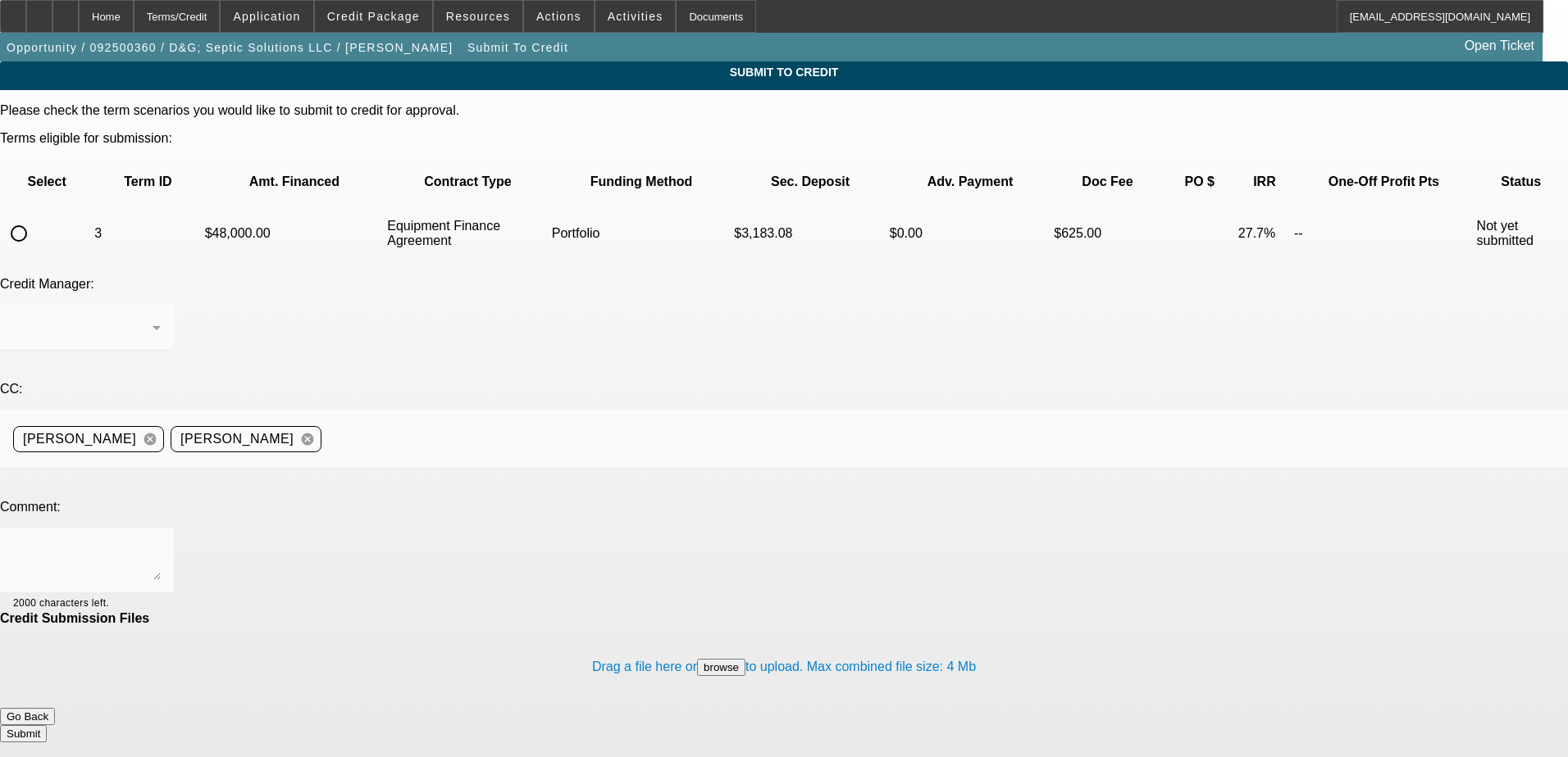
click at [35, 217] on input "radio" at bounding box center [18, 233] width 32 height 32
radio input "true"
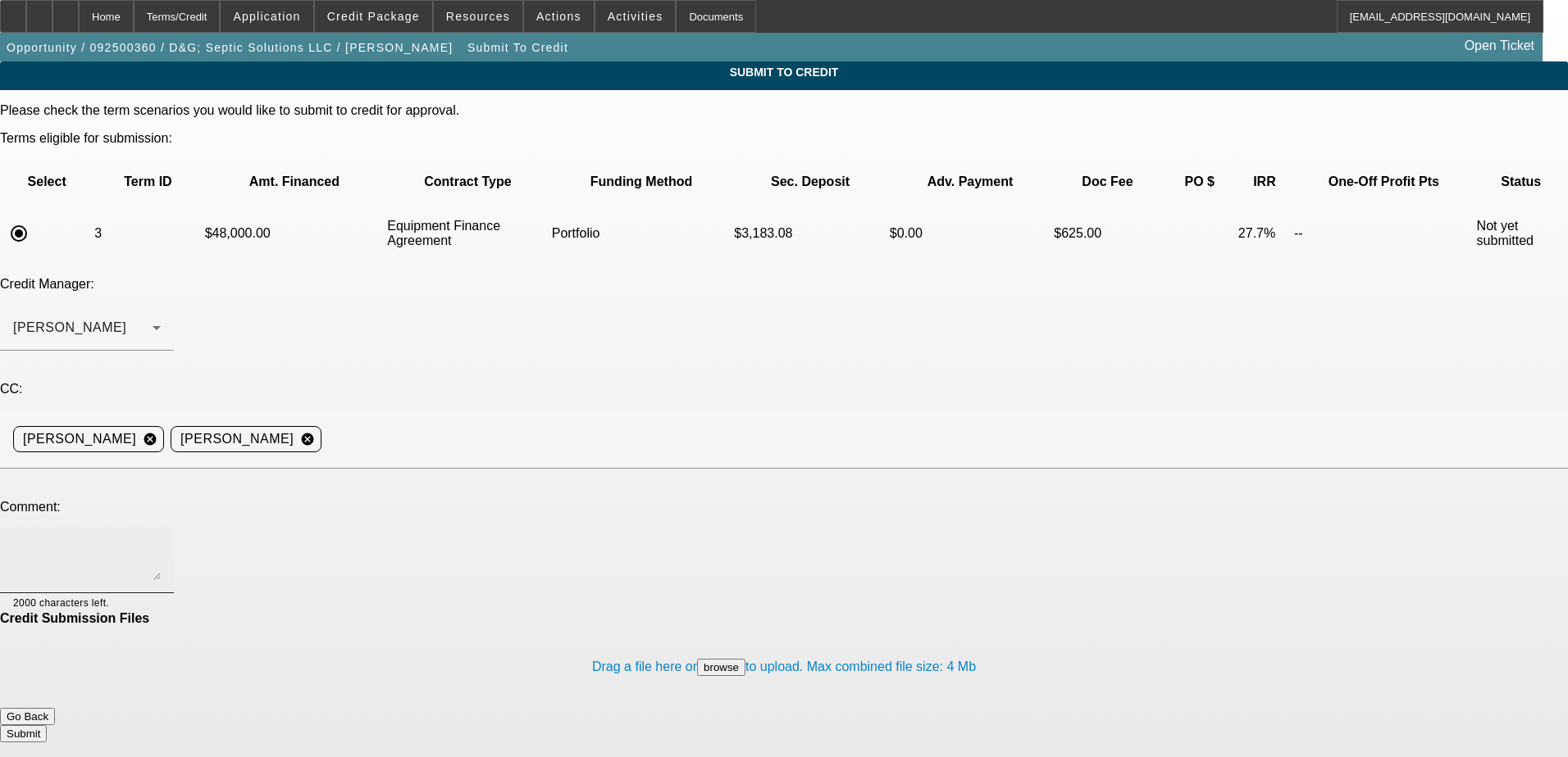
click at [161, 541] on textarea at bounding box center [87, 560] width 148 height 39
paste textarea "David and Georgia Kerr are in the process of starting D&G; Septic Solutions LLC…"
click at [161, 541] on textarea "David and Georgia Kerr are in the process of starting D&G; Septic Solutions LLC…" at bounding box center [87, 560] width 148 height 39
click at [152, 318] on div "Arida, George" at bounding box center [82, 327] width 139 height 19
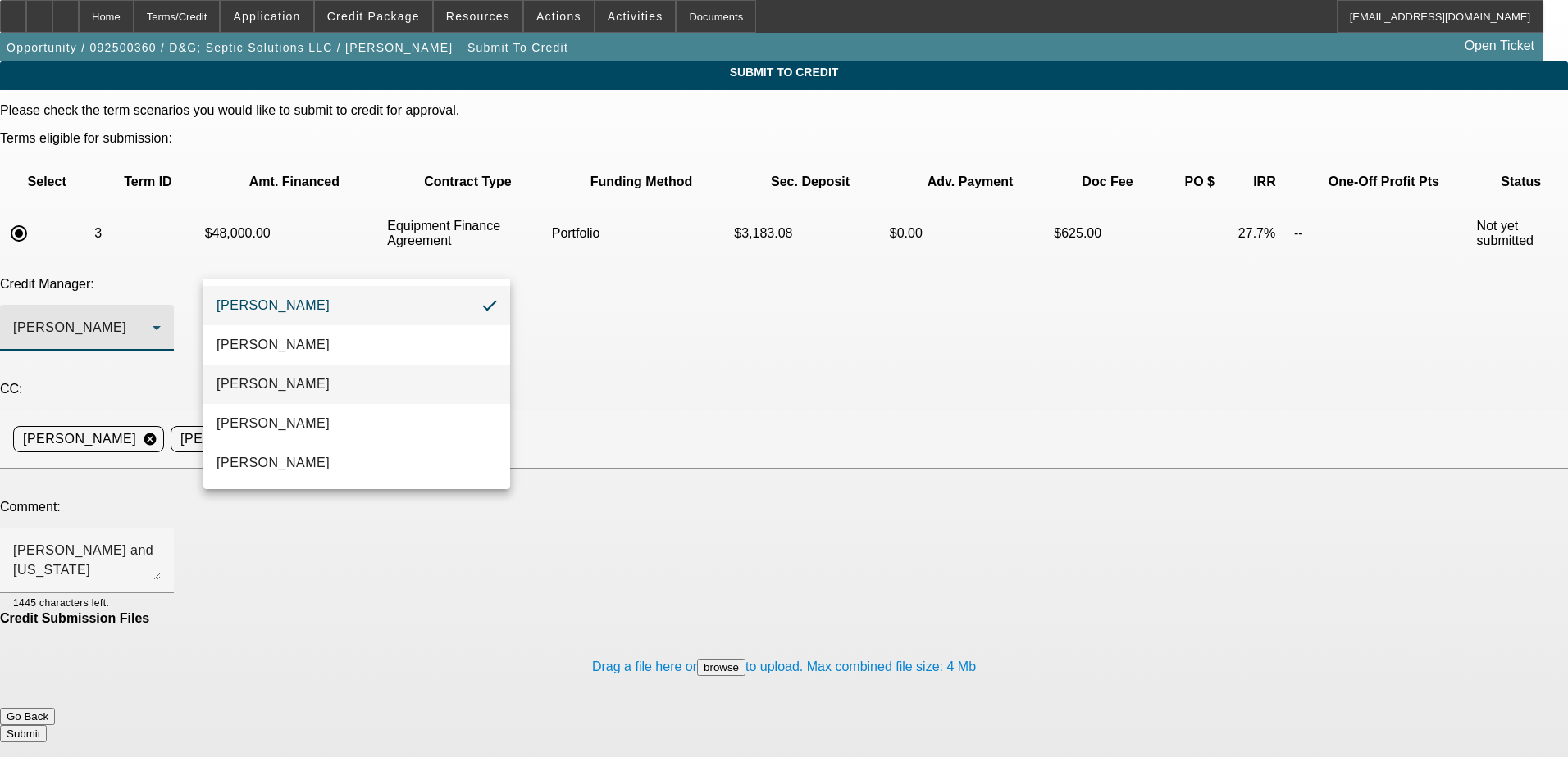
click at [403, 372] on mat-option "Arida, Michael" at bounding box center [356, 384] width 306 height 39
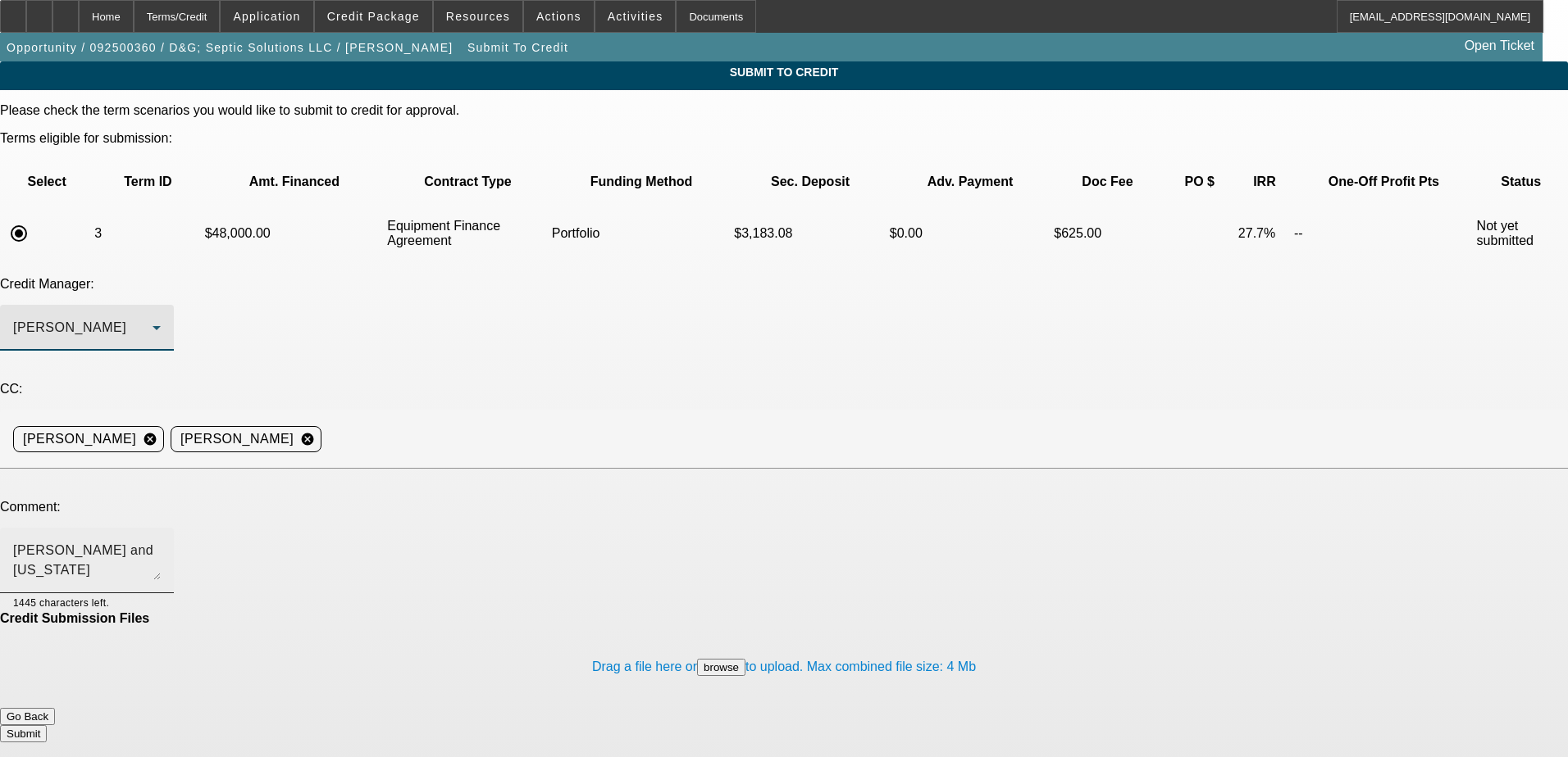
scroll to position [39, 0]
click at [161, 541] on textarea "David and Georgia Kerr are in the process of starting D&G; Septic Solutions LLC…" at bounding box center [87, 560] width 148 height 39
type textarea "David and Georgia Kerr are in the process of starting D&G; Septic Solutions LLC…"
click at [617, 277] on div "Credit Manager: Arida, Michael" at bounding box center [784, 323] width 1568 height 92
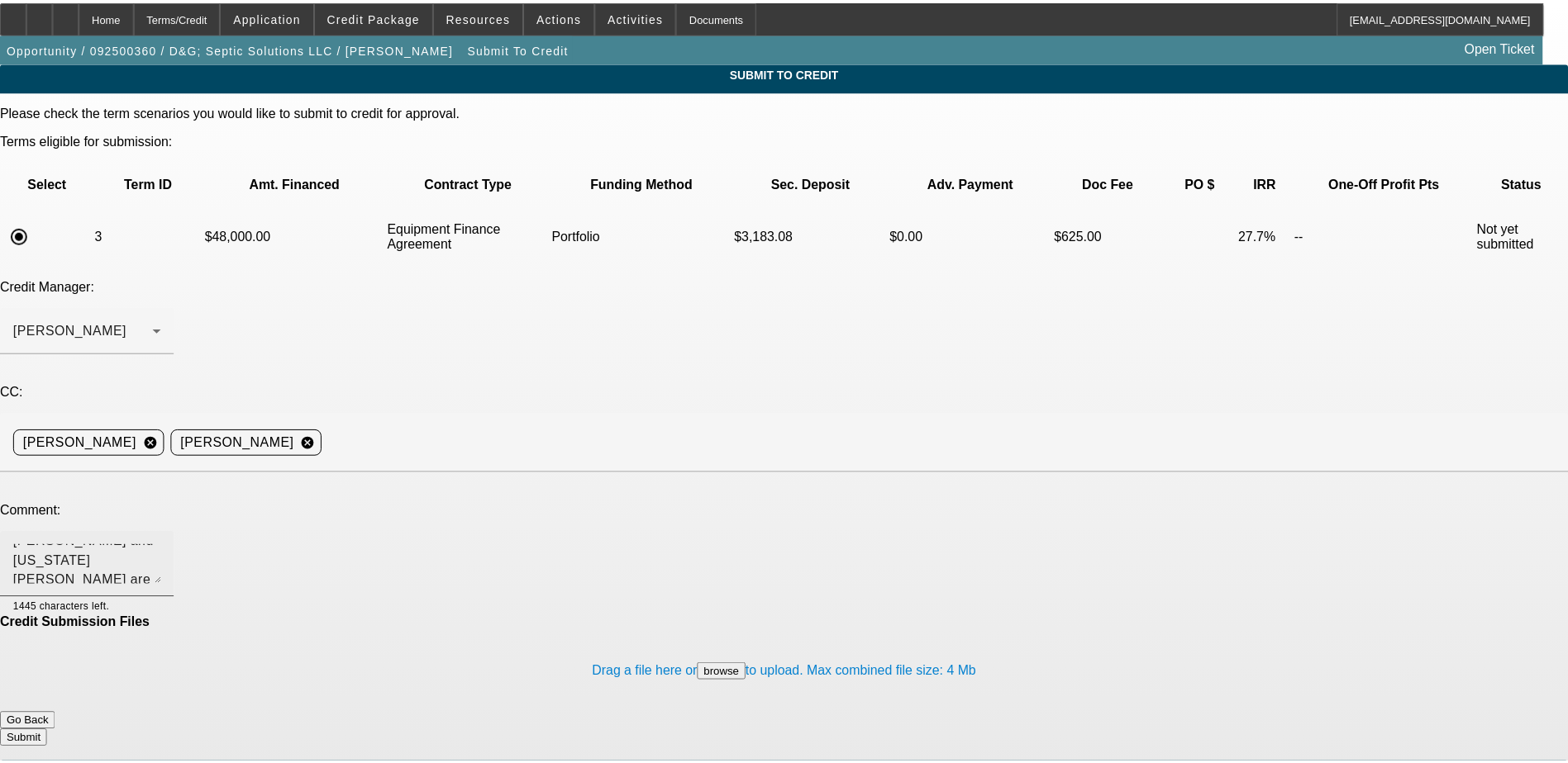
scroll to position [0, 0]
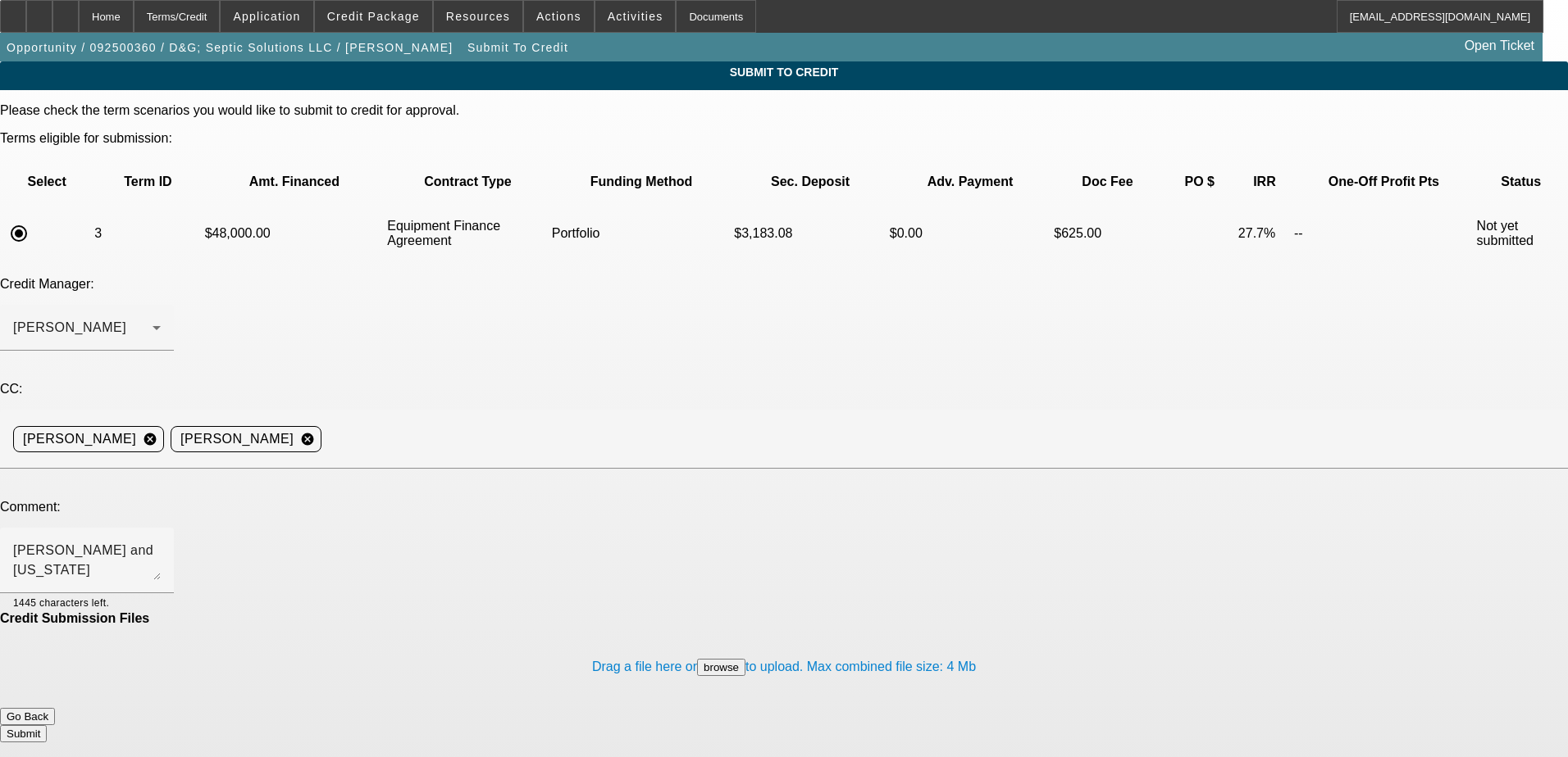
click at [641, 612] on div "Credit Submission Files" at bounding box center [784, 619] width 1568 height 15
click at [46, 725] on button "Submit" at bounding box center [23, 734] width 46 height 18
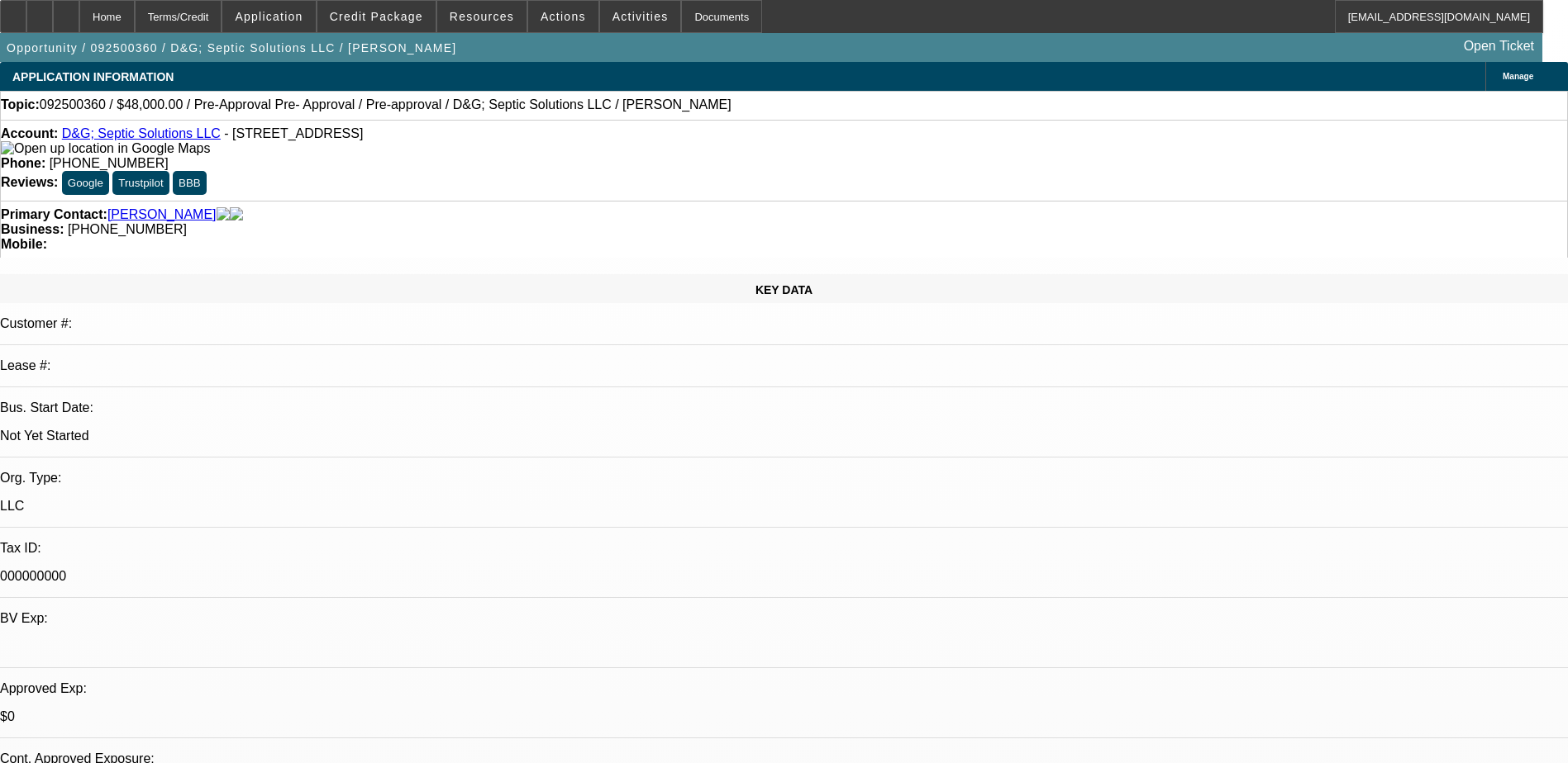
select select "0.2"
select select "2"
select select "0"
select select "6"
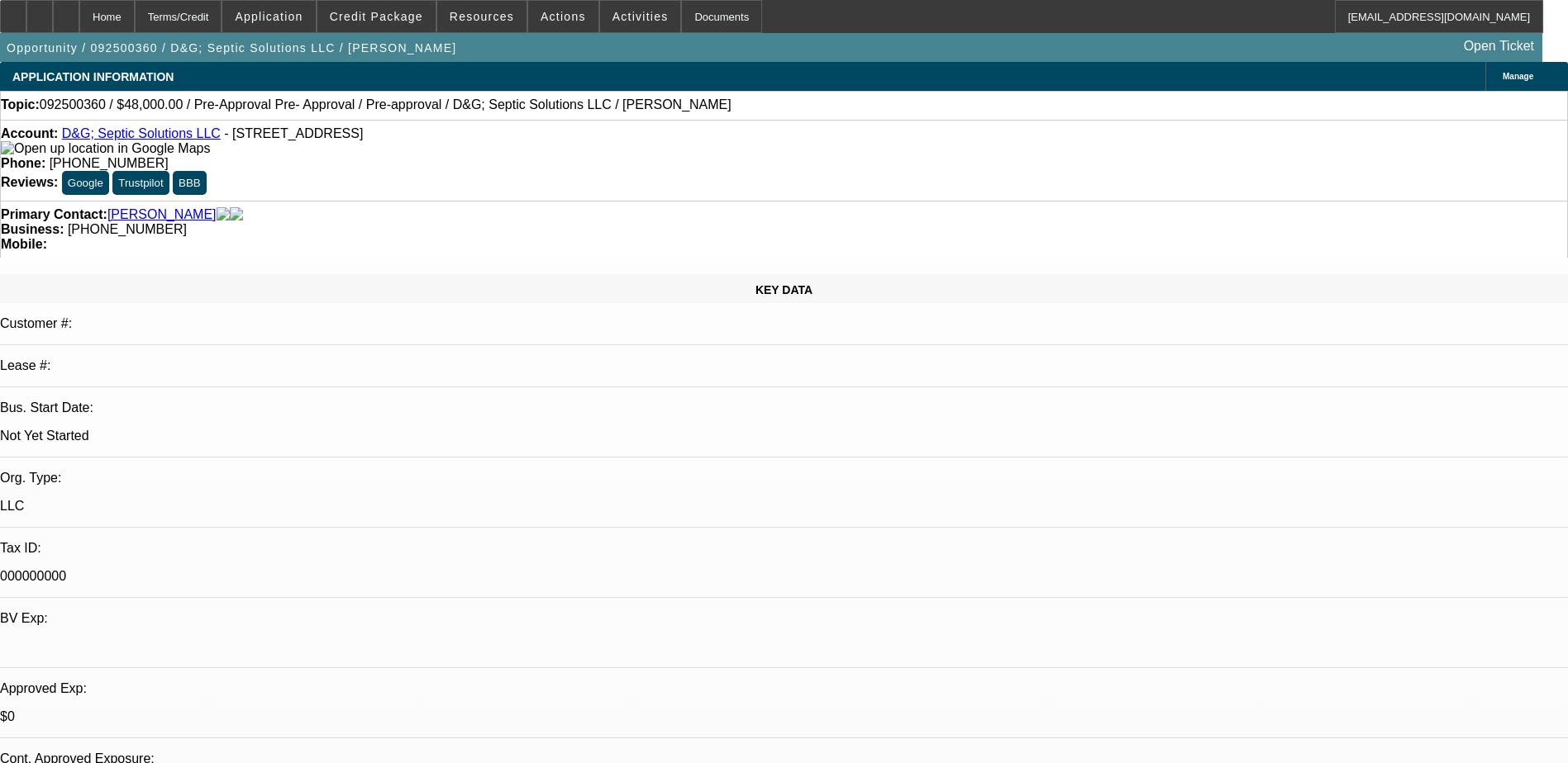
select select "0.15"
select select "2"
select select "0"
select select "6"
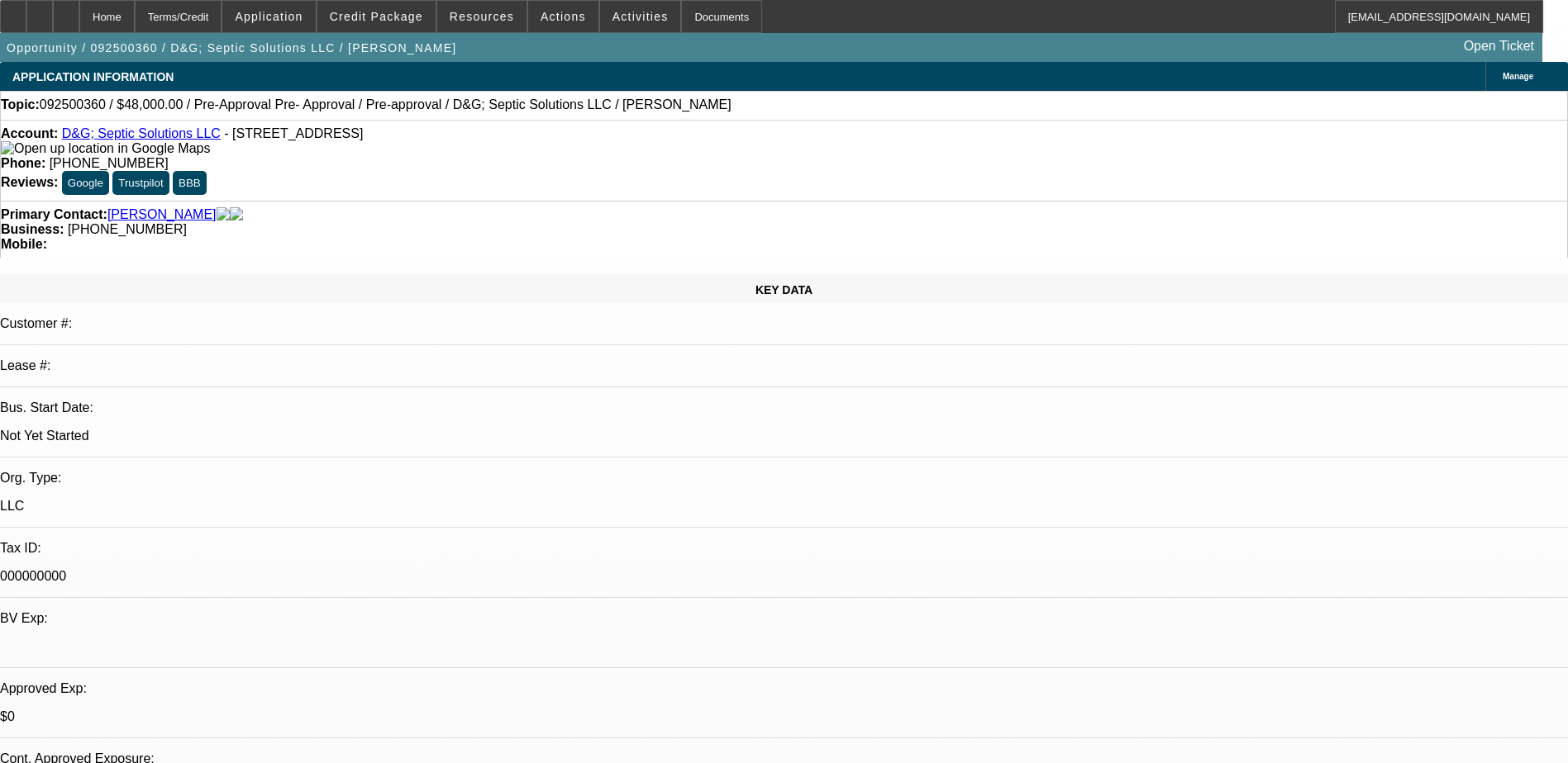
select select "0.15"
select select "2"
select select "0"
select select "6"
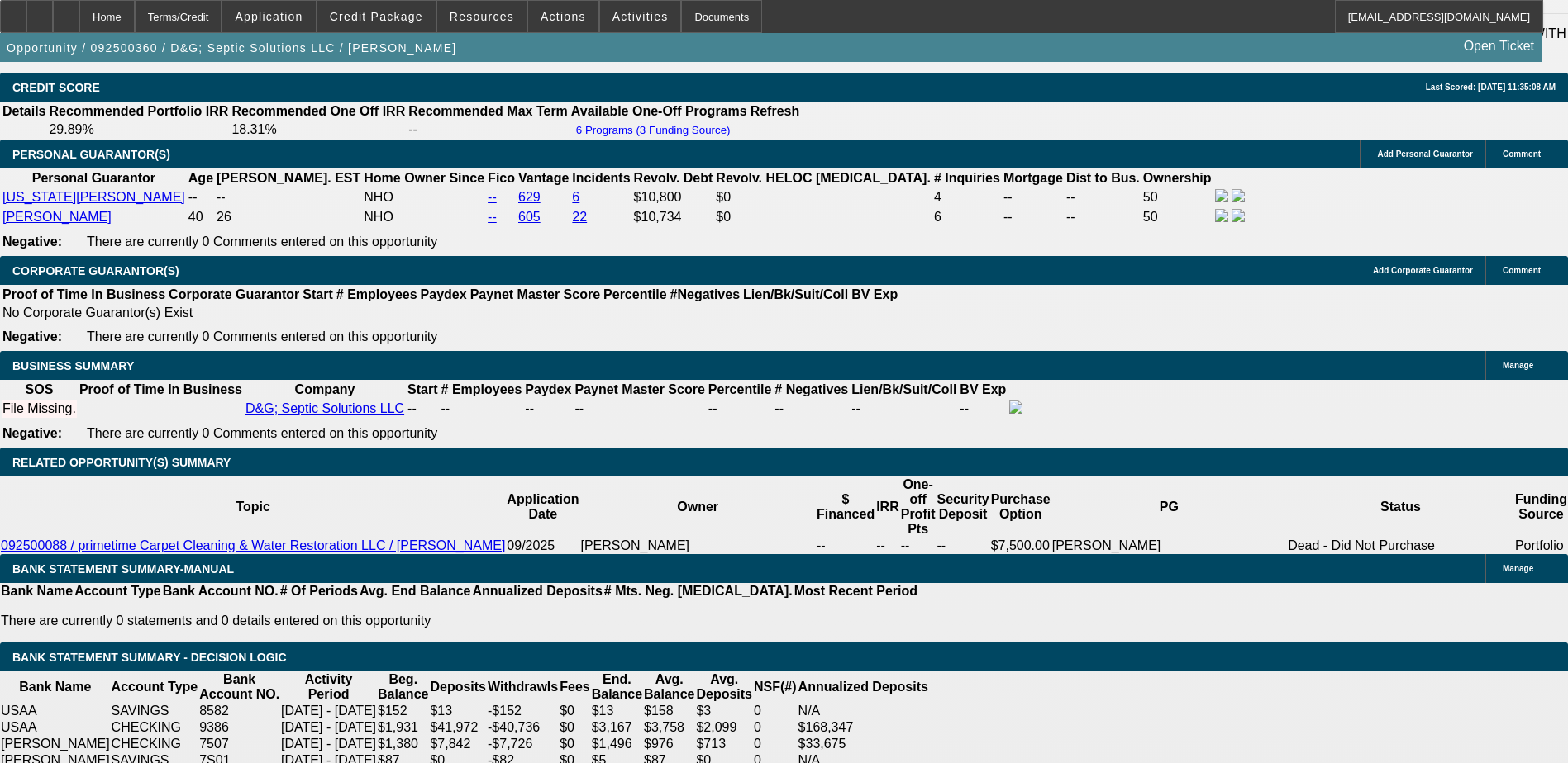
scroll to position [2106, 0]
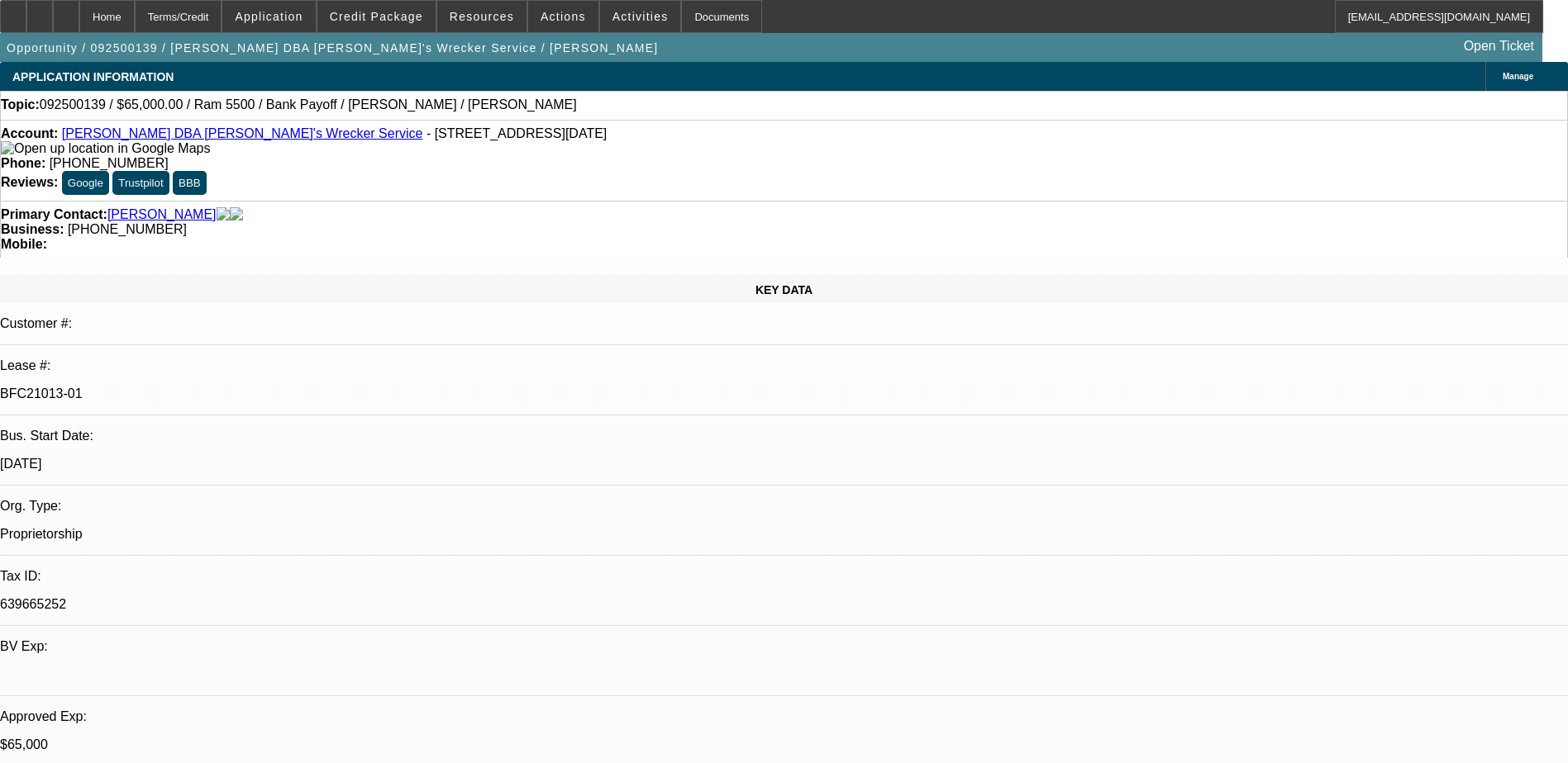
select select "0"
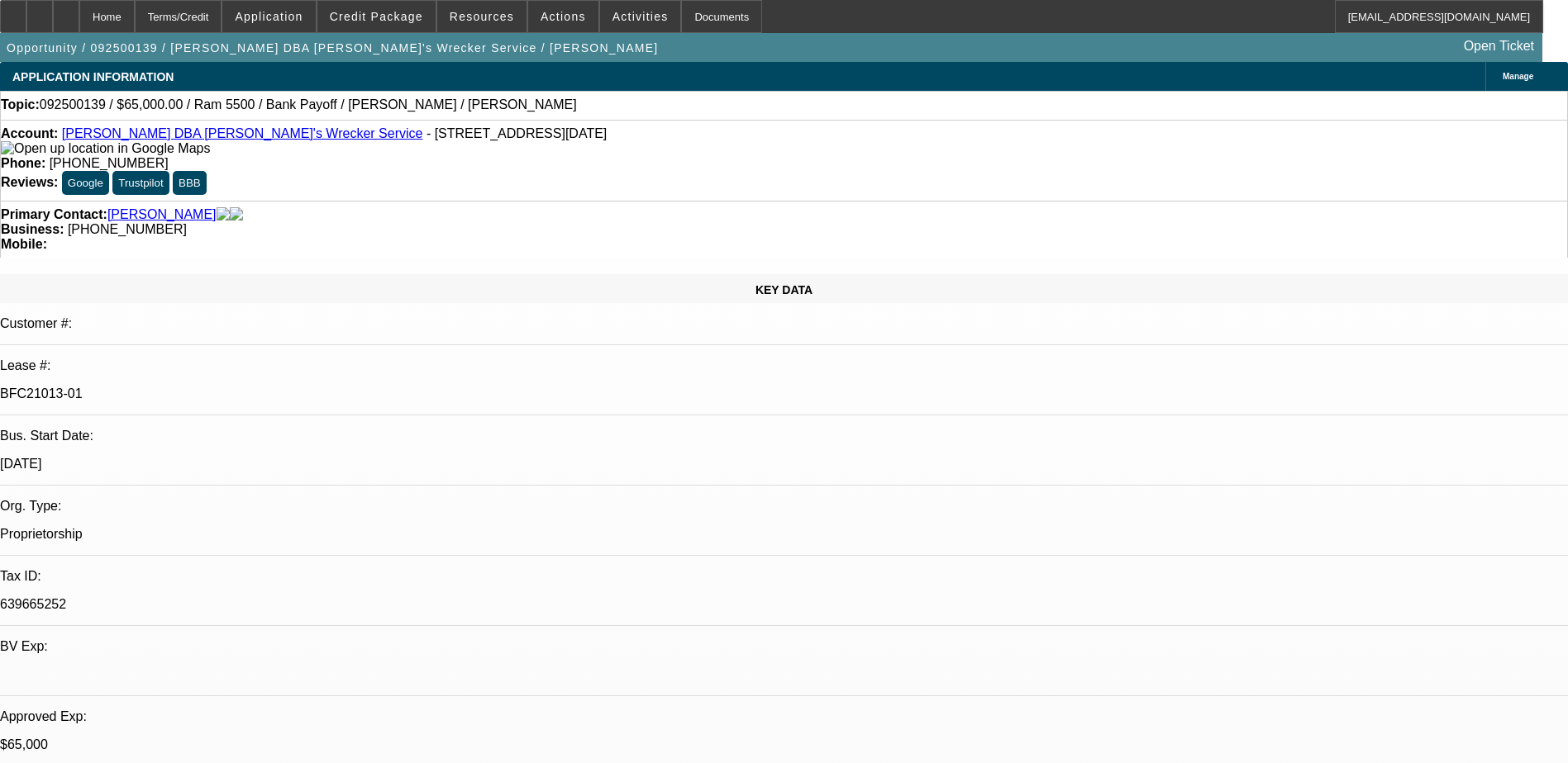
select select "0"
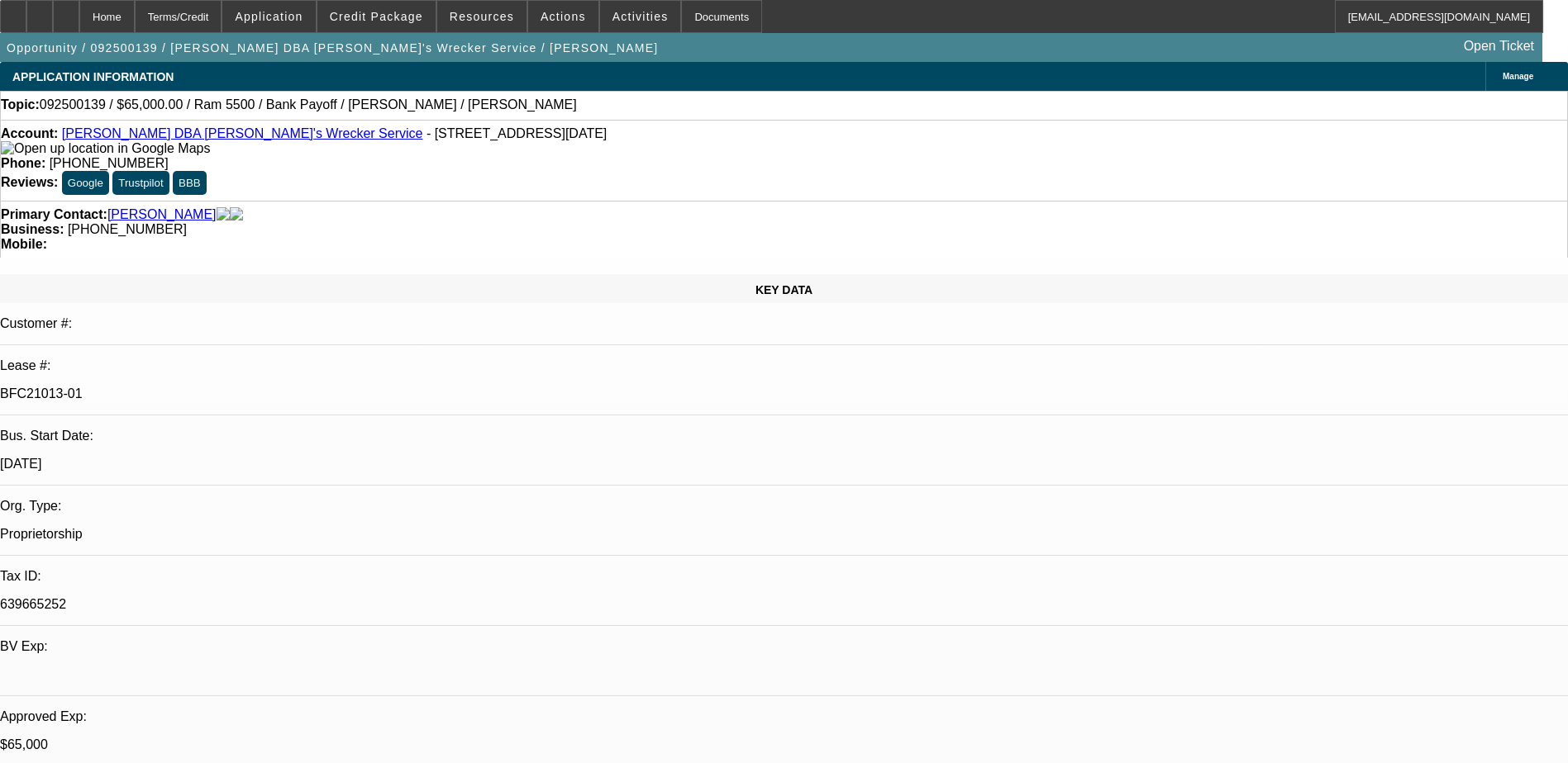
select select "0"
select select "1"
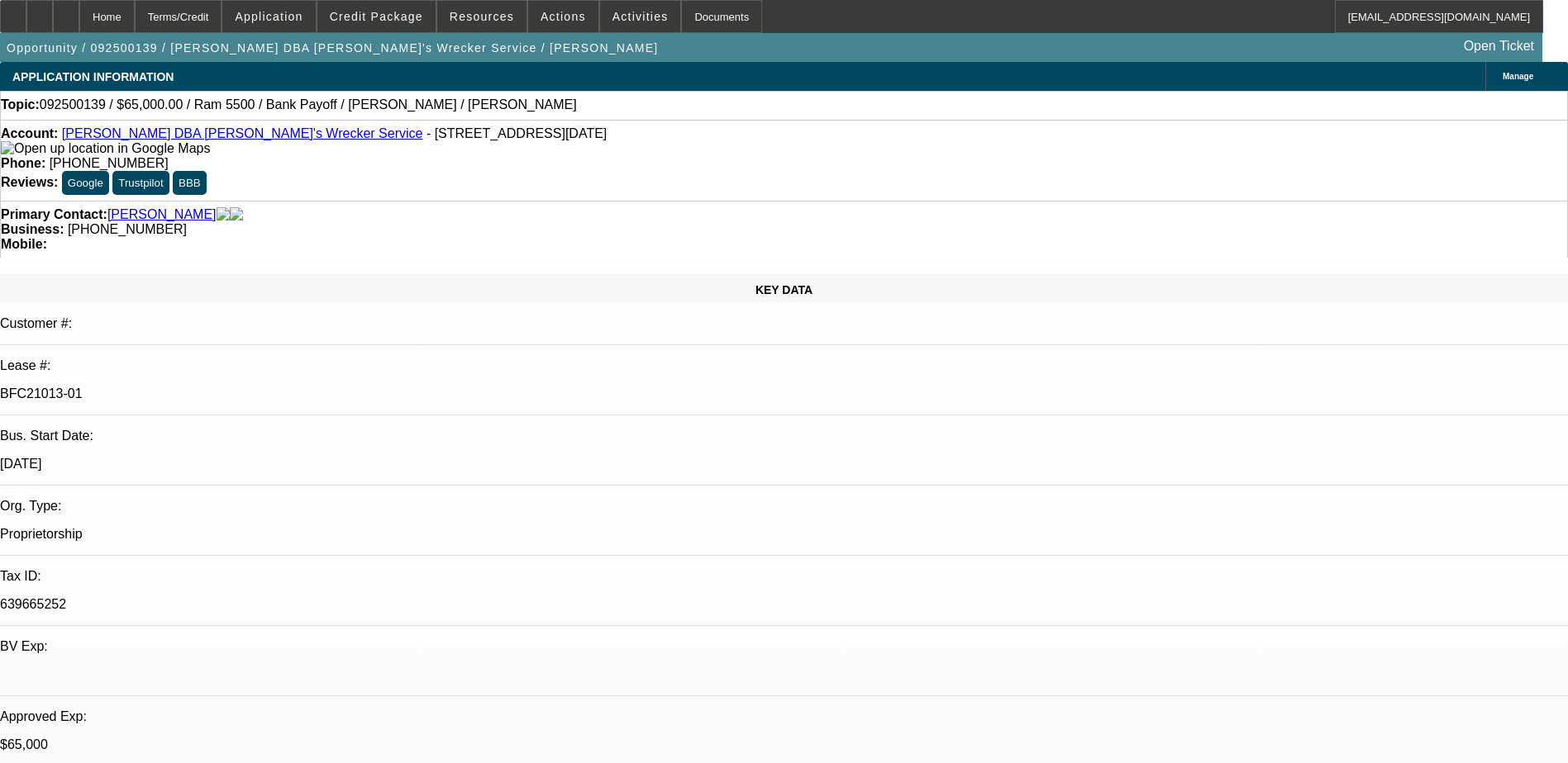
select select "6"
select select "1"
select select "6"
select select "1"
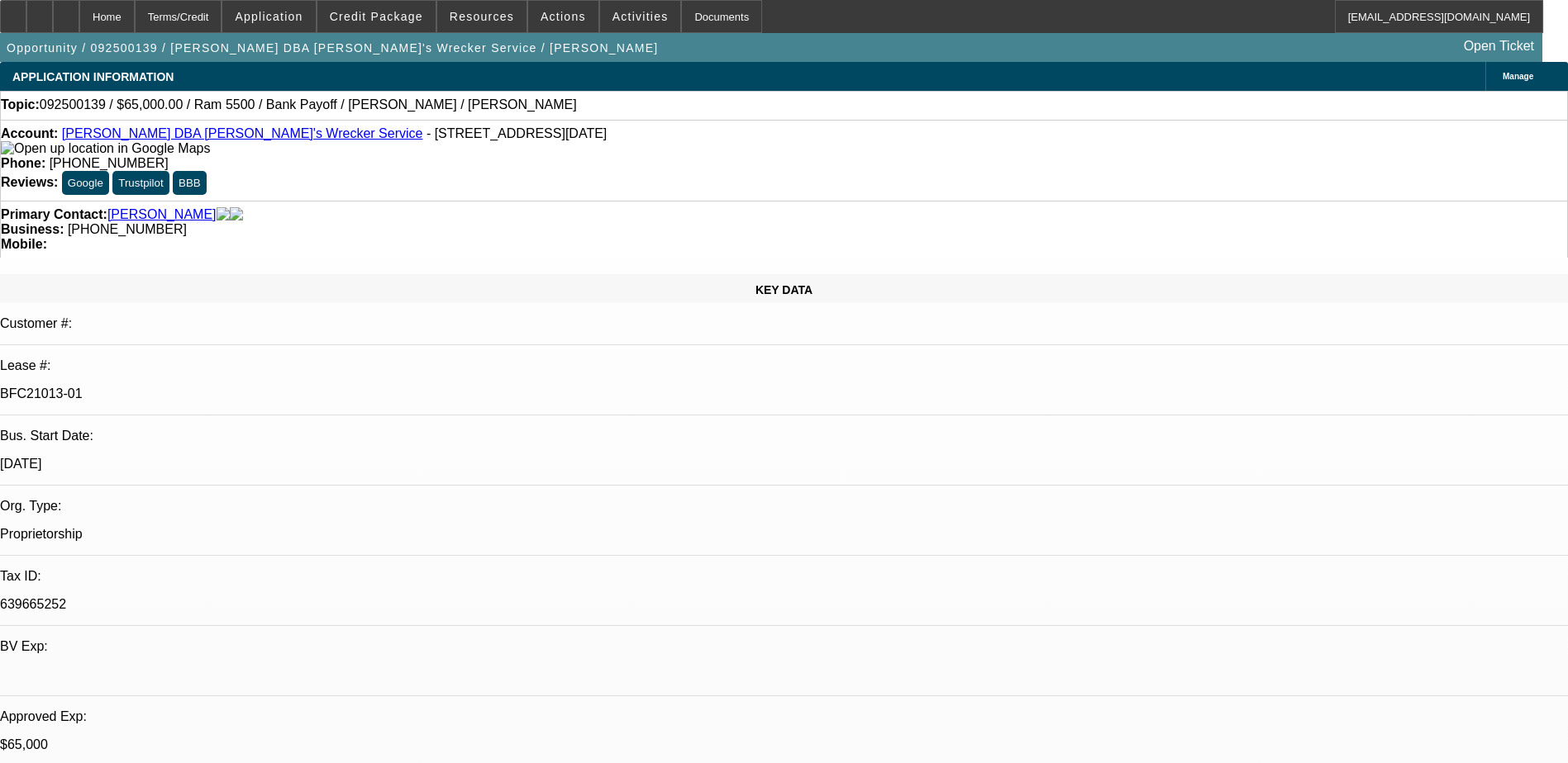
select select "1"
select select "6"
select select "1"
select select "6"
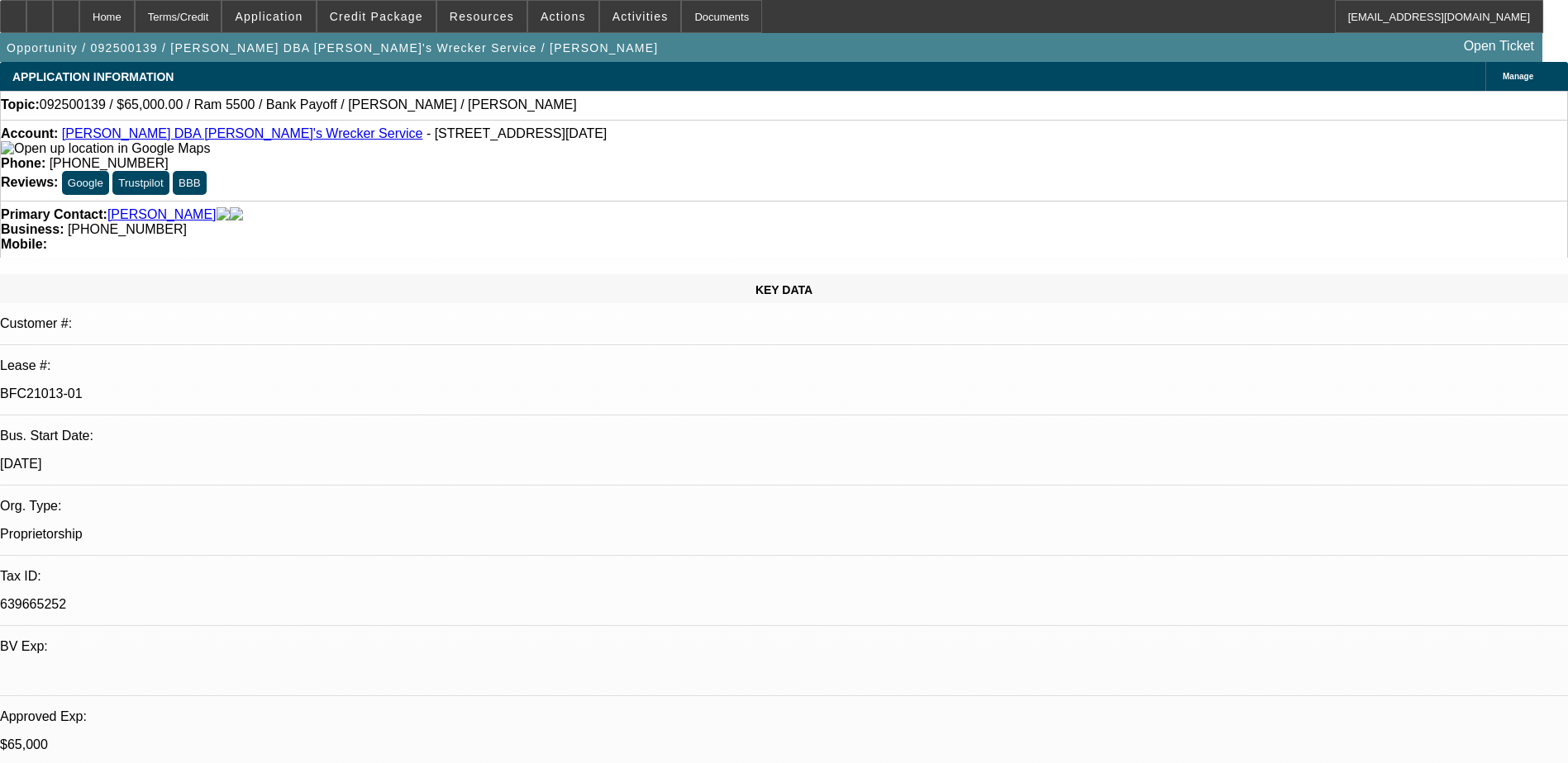
drag, startPoint x: 1323, startPoint y: 426, endPoint x: 1099, endPoint y: 364, distance: 232.4
drag, startPoint x: 1099, startPoint y: 364, endPoint x: 1226, endPoint y: 438, distance: 147.0
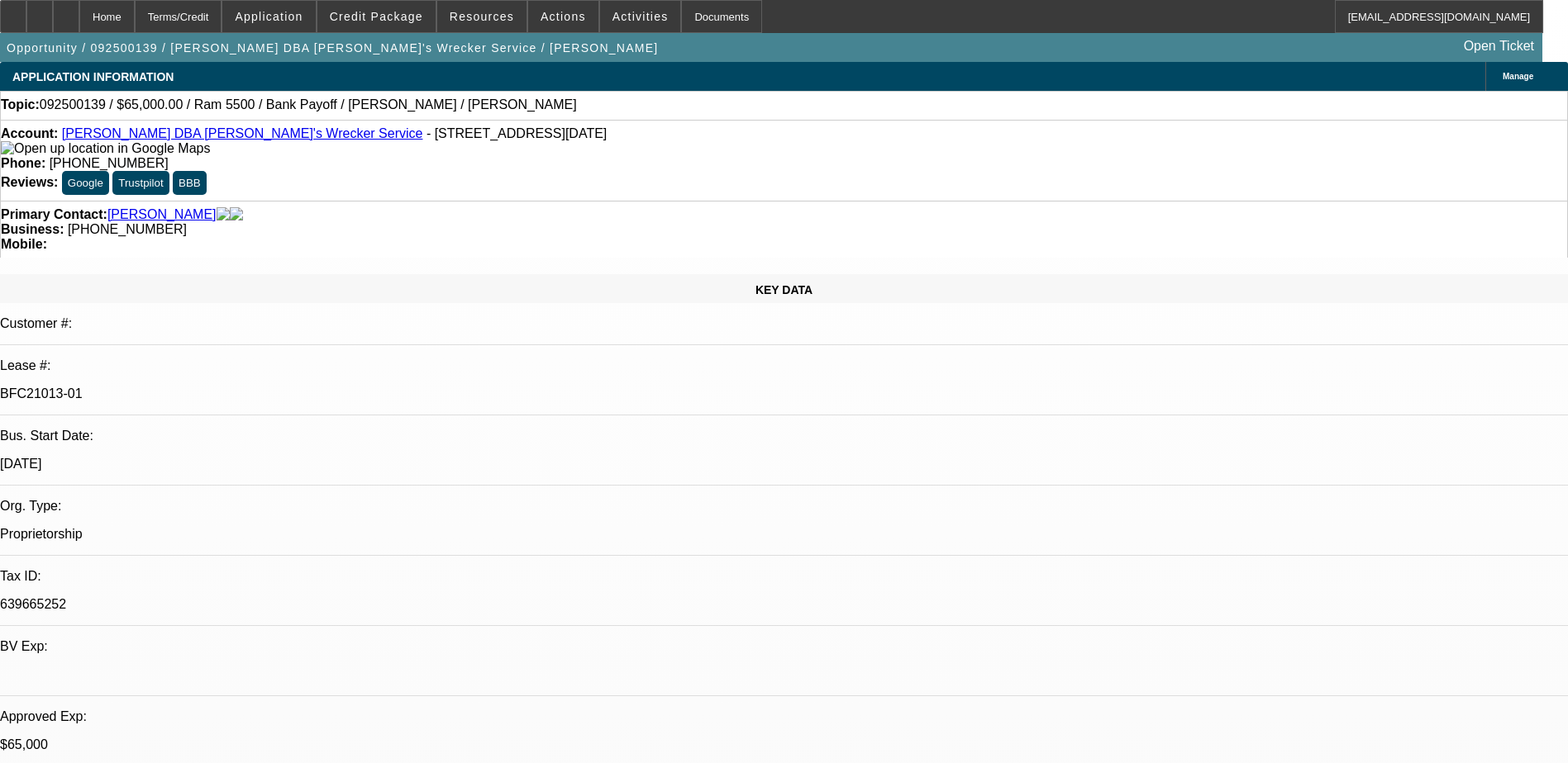
click at [79, 7] on div at bounding box center [66, 16] width 26 height 33
select select "0"
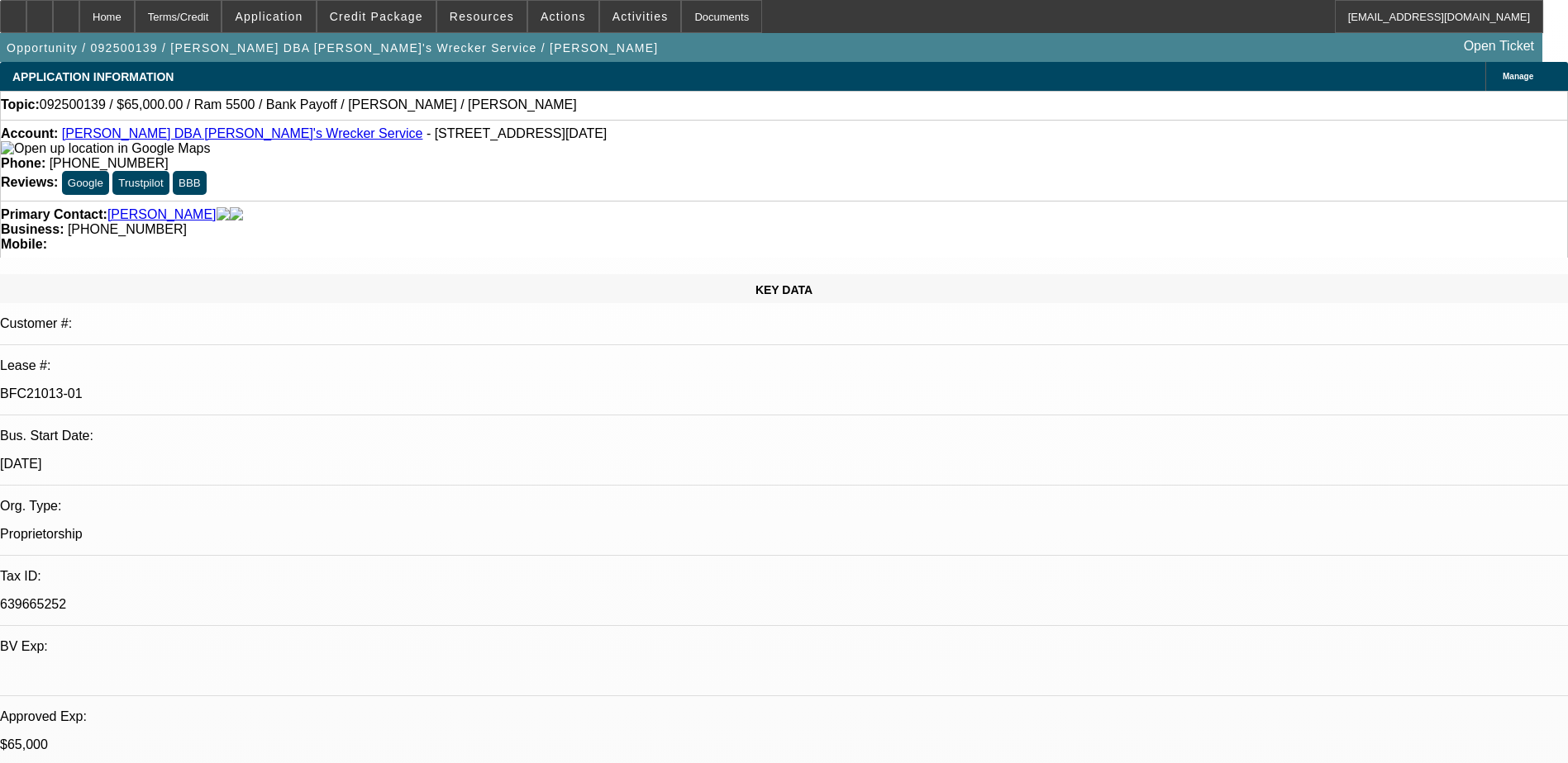
select select "0"
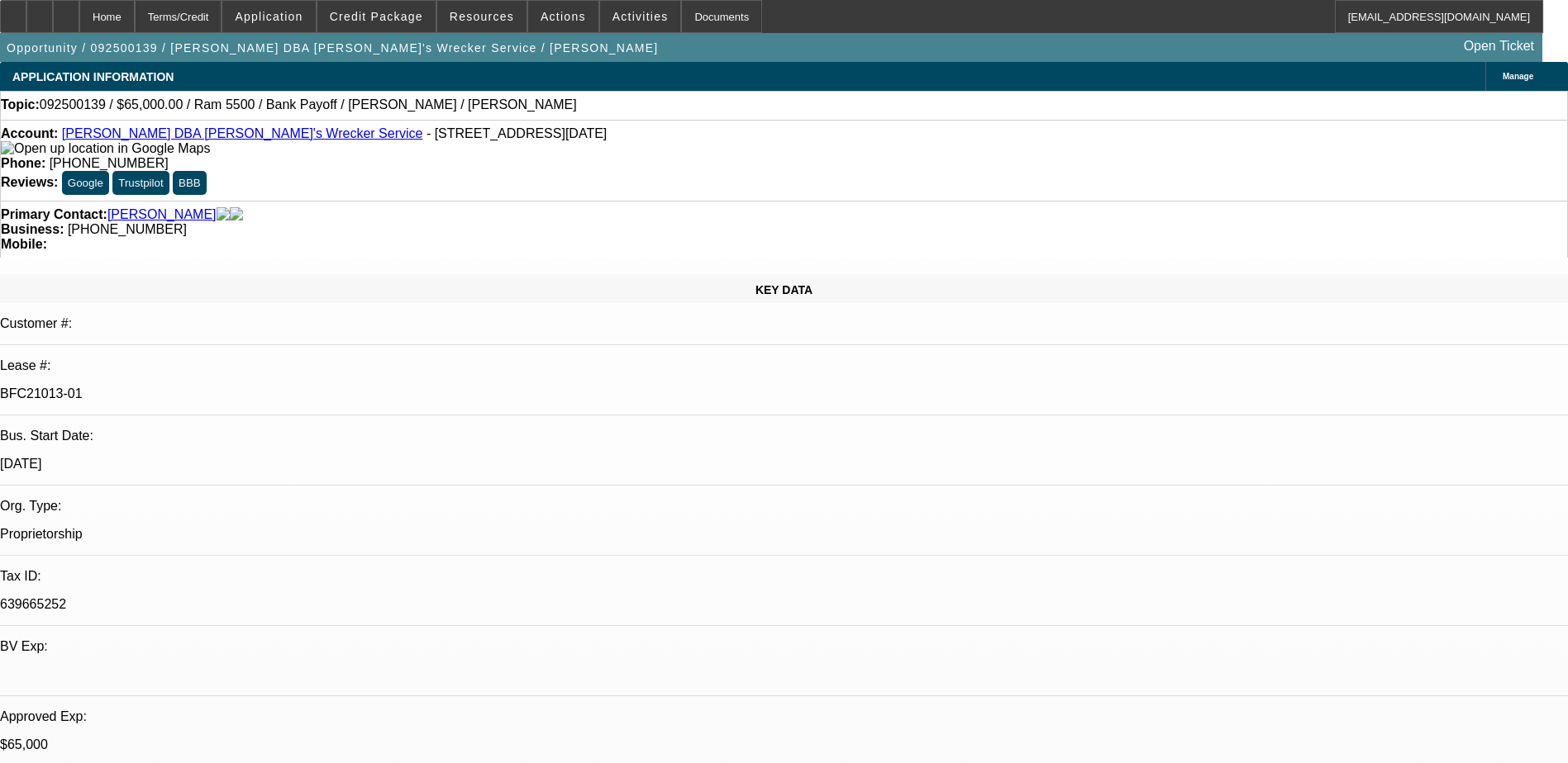
select select "0"
select select "1"
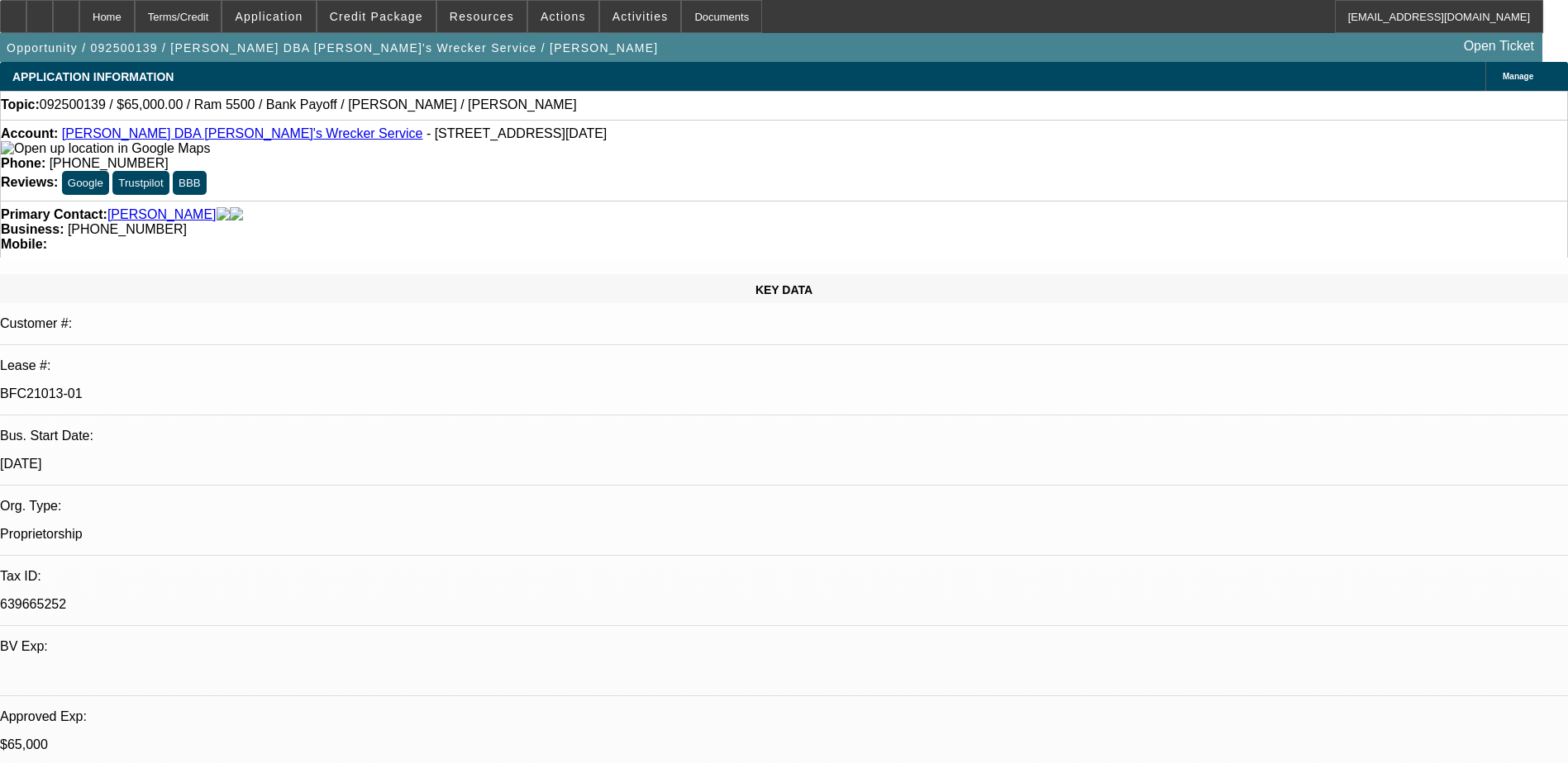
select select "1"
select select "6"
select select "1"
select select "6"
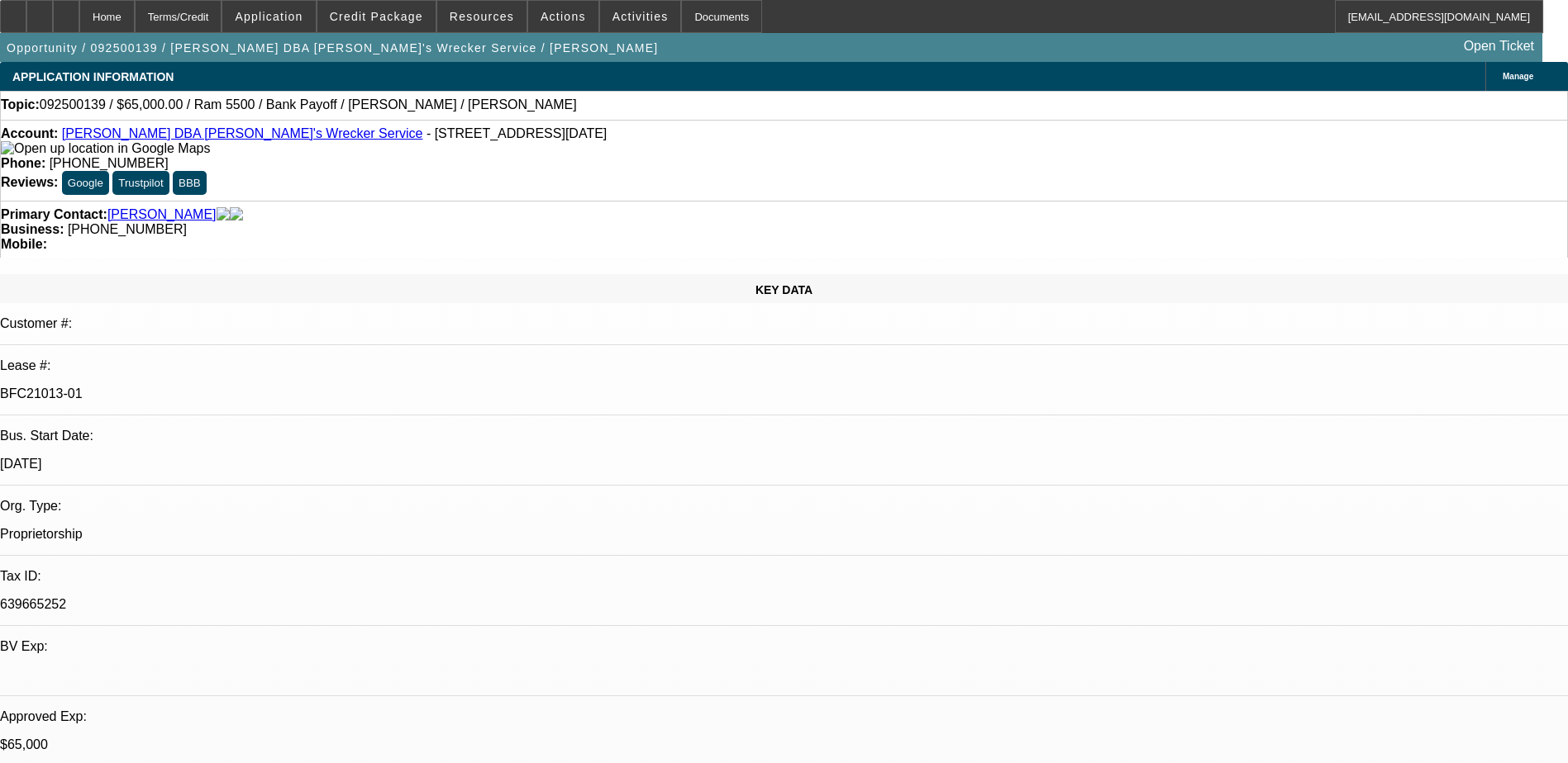
select select "1"
select select "6"
select select "1"
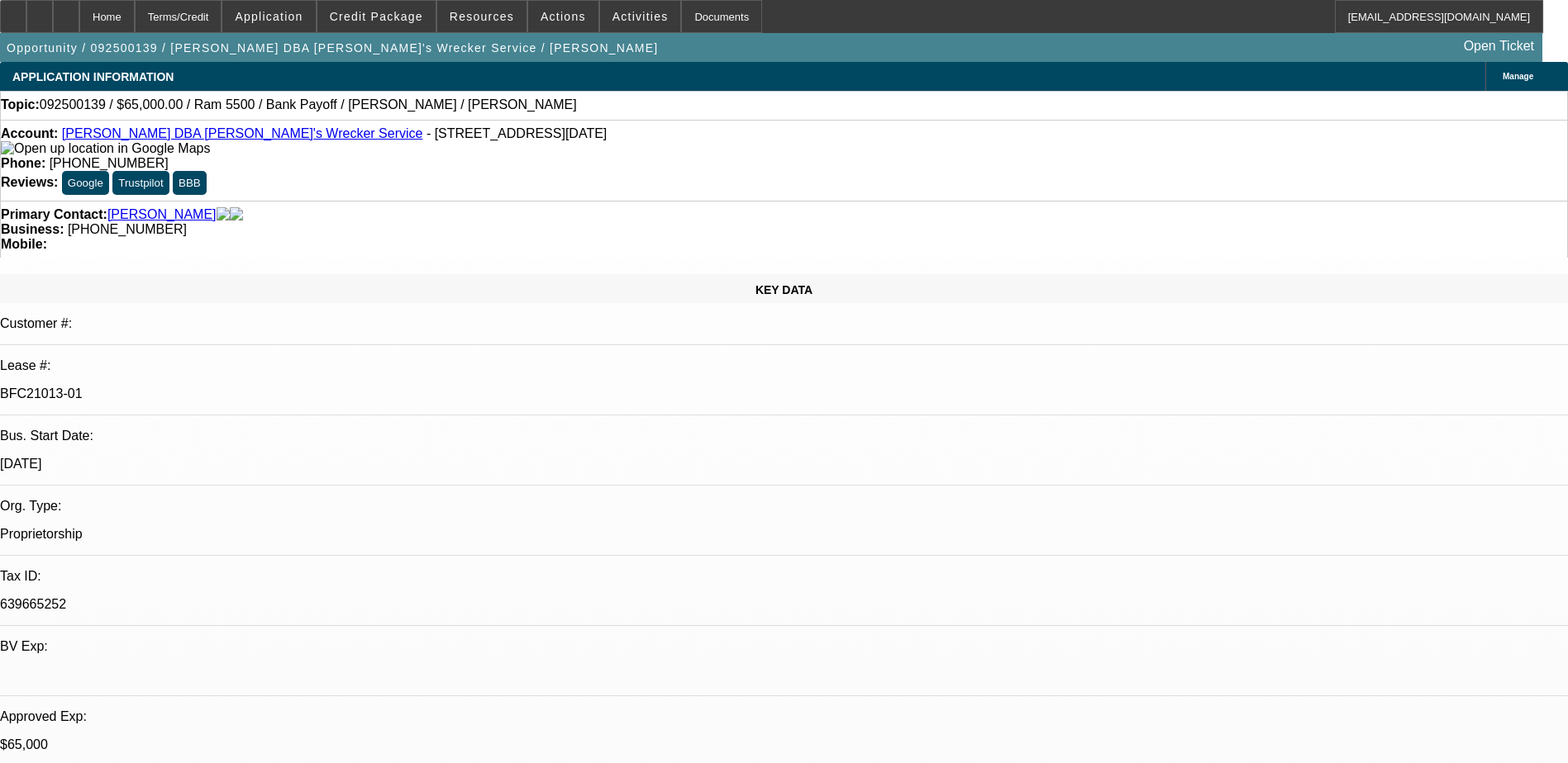
select select "6"
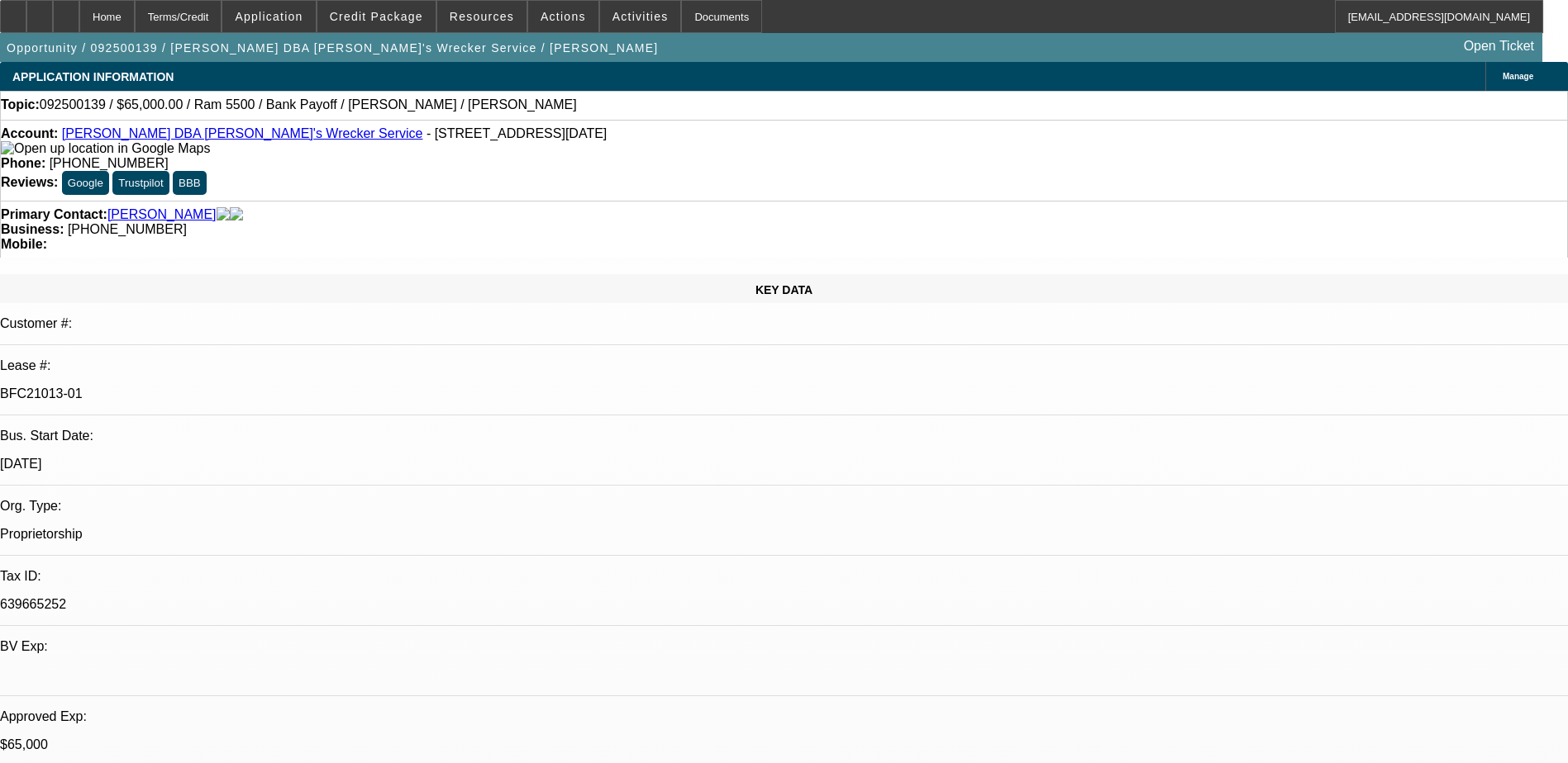
drag, startPoint x: 1339, startPoint y: 430, endPoint x: 1101, endPoint y: 355, distance: 249.5
copy div "ePOA recvd, adv funds recvd, insurance requested, title instructions sent to ba…"
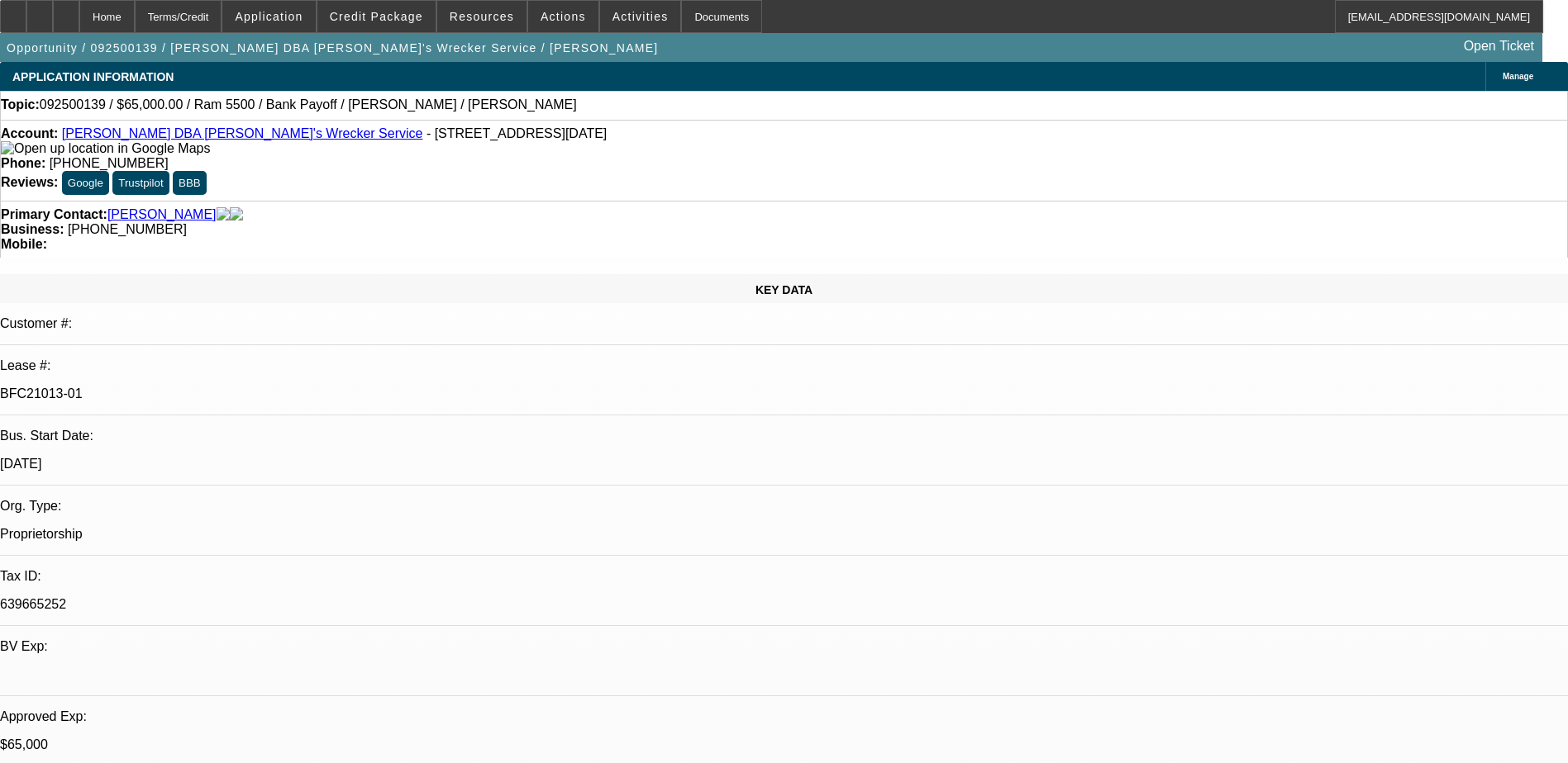
click at [66, 11] on icon at bounding box center [66, 11] width 0 height 0
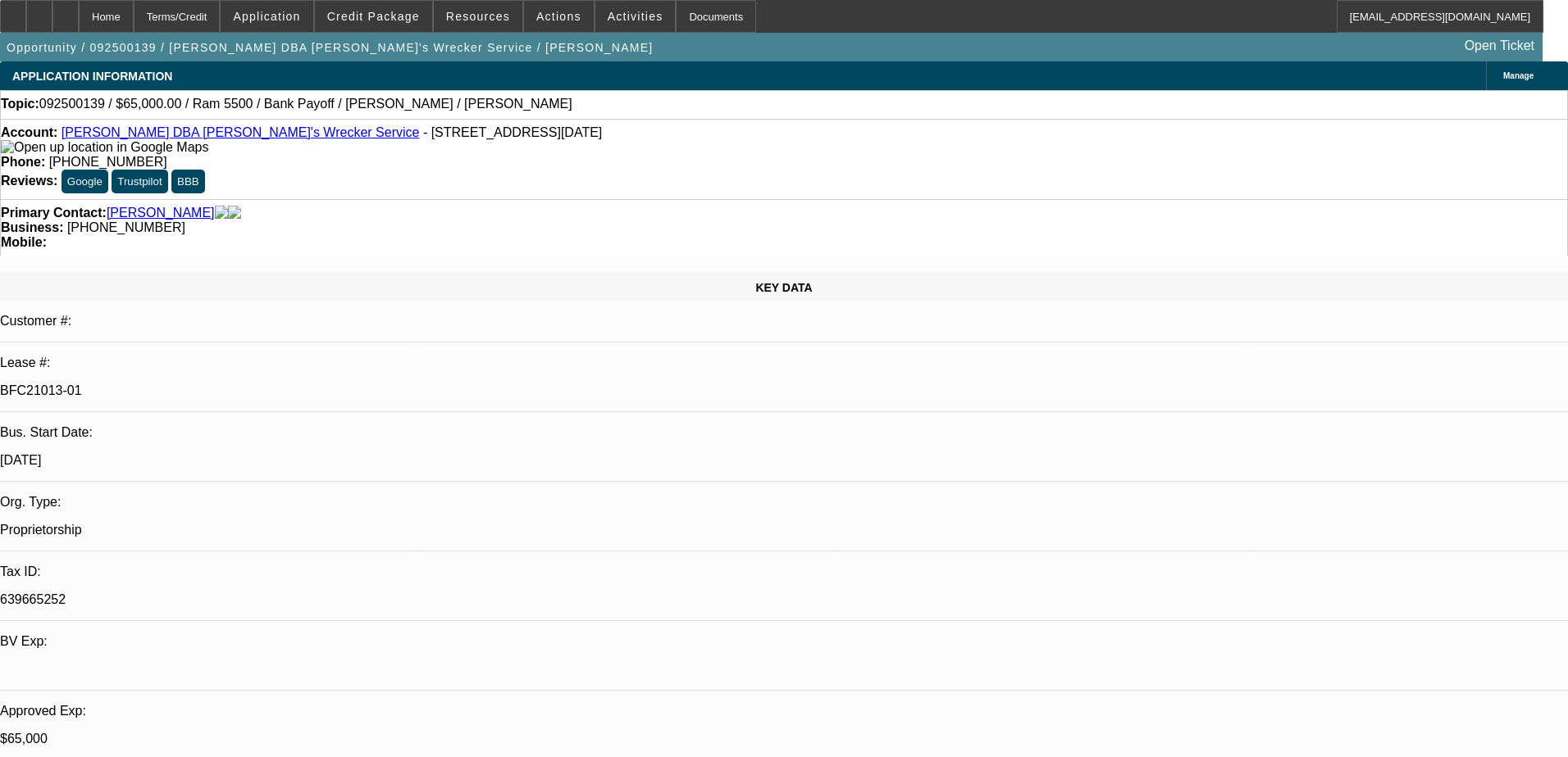
select select "0"
select select "6"
select select "0"
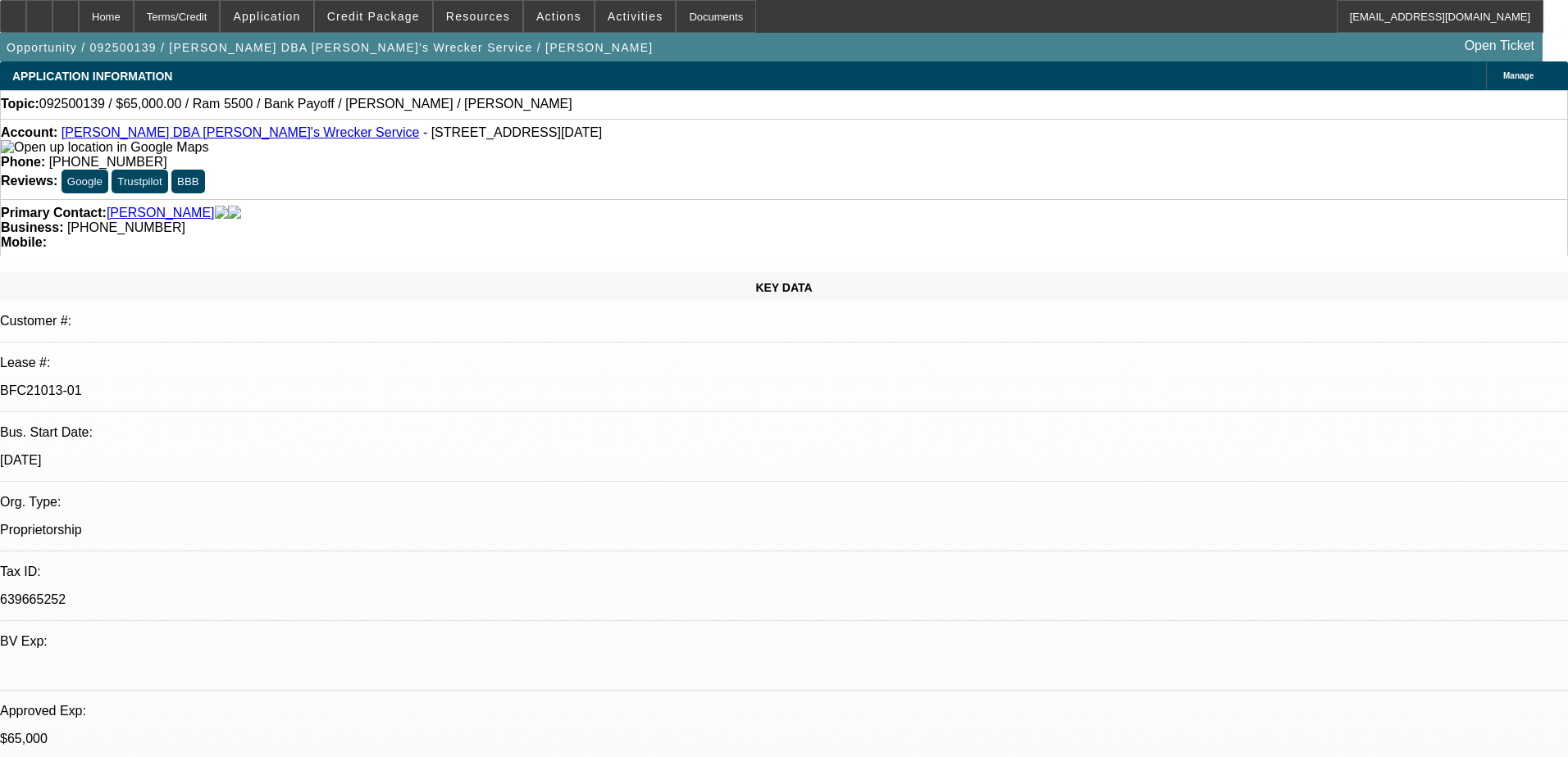
select select "0"
select select "6"
select select "0"
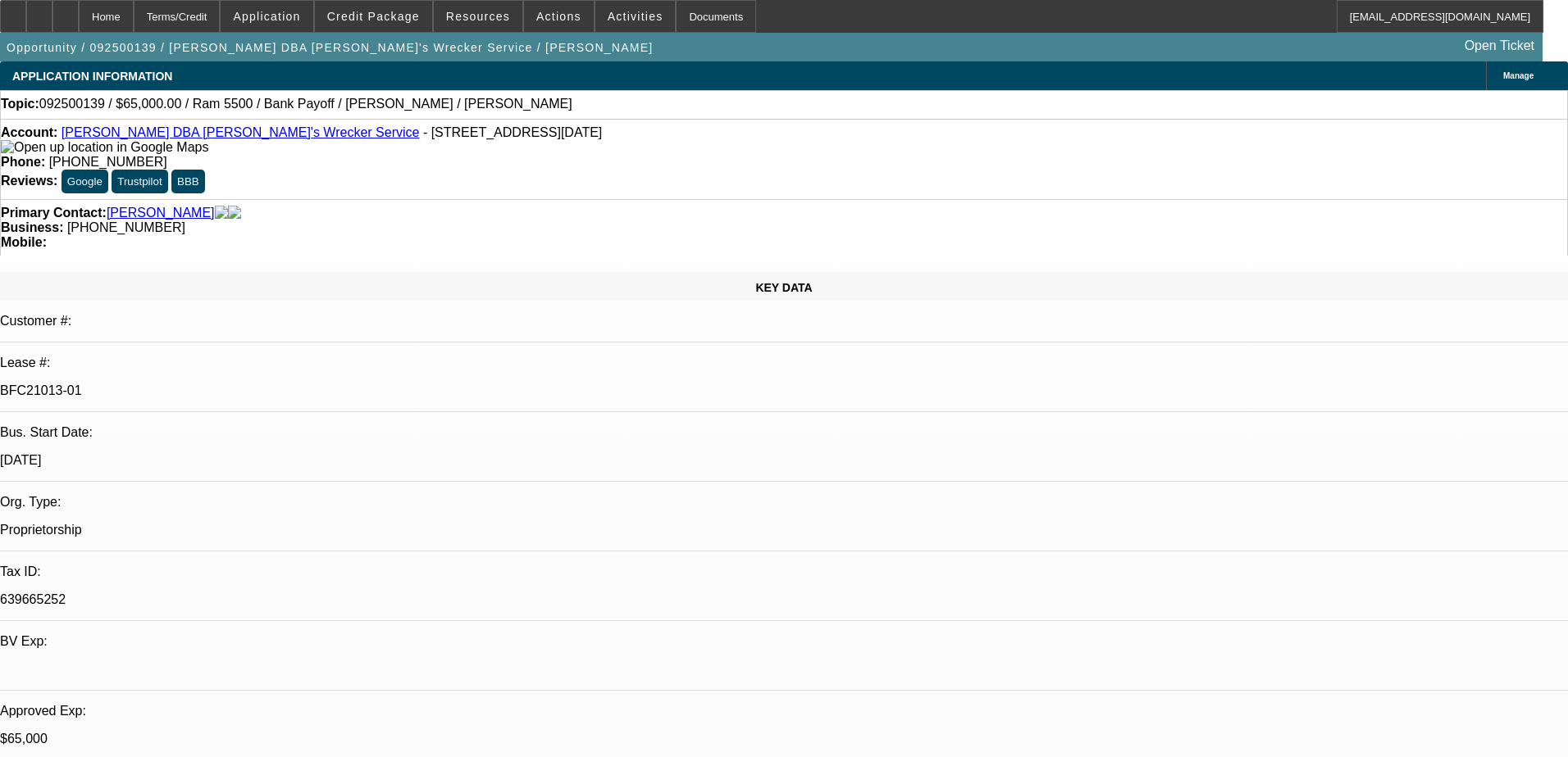
select select "0"
select select "6"
select select "0"
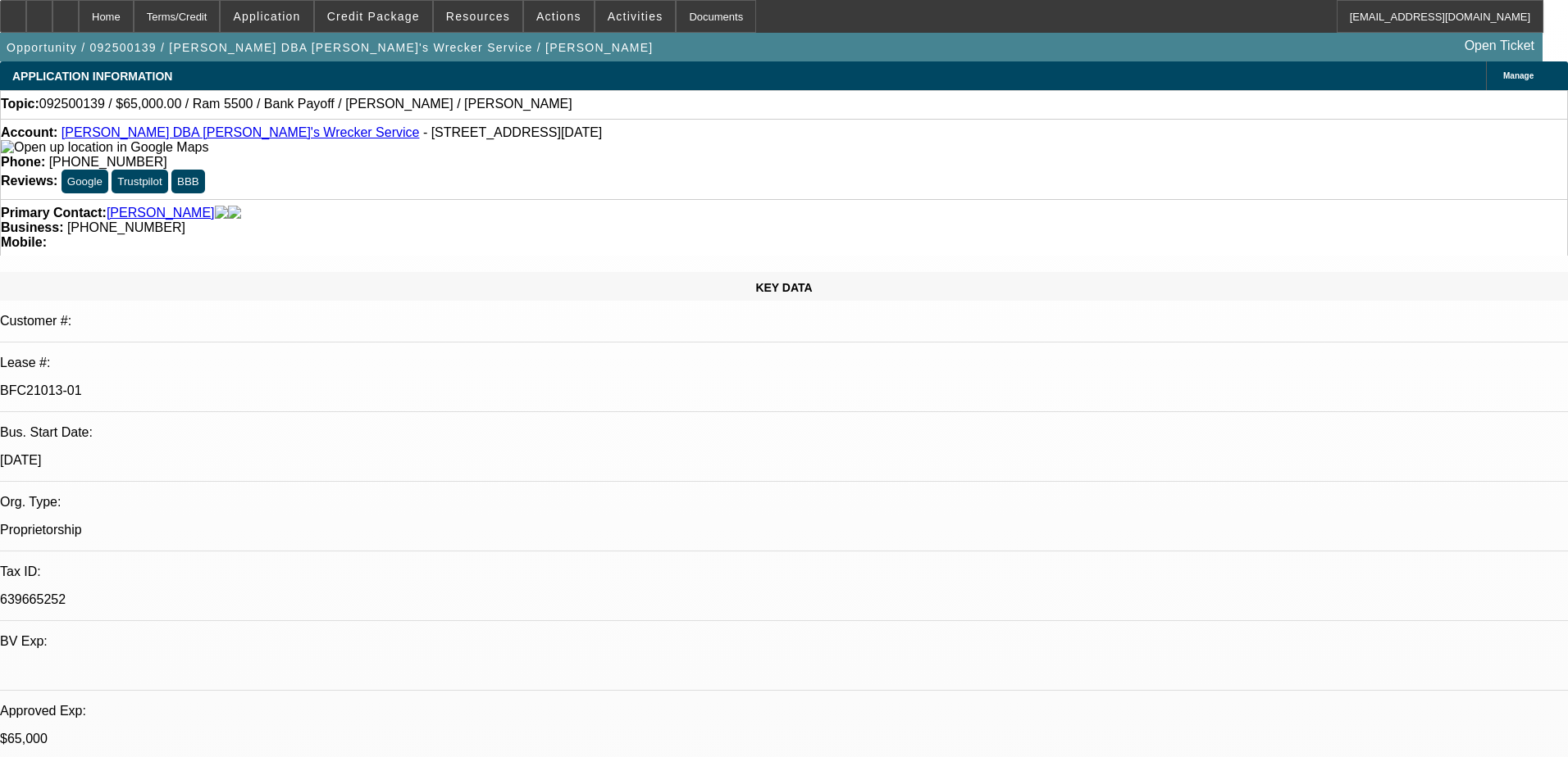
select select "6"
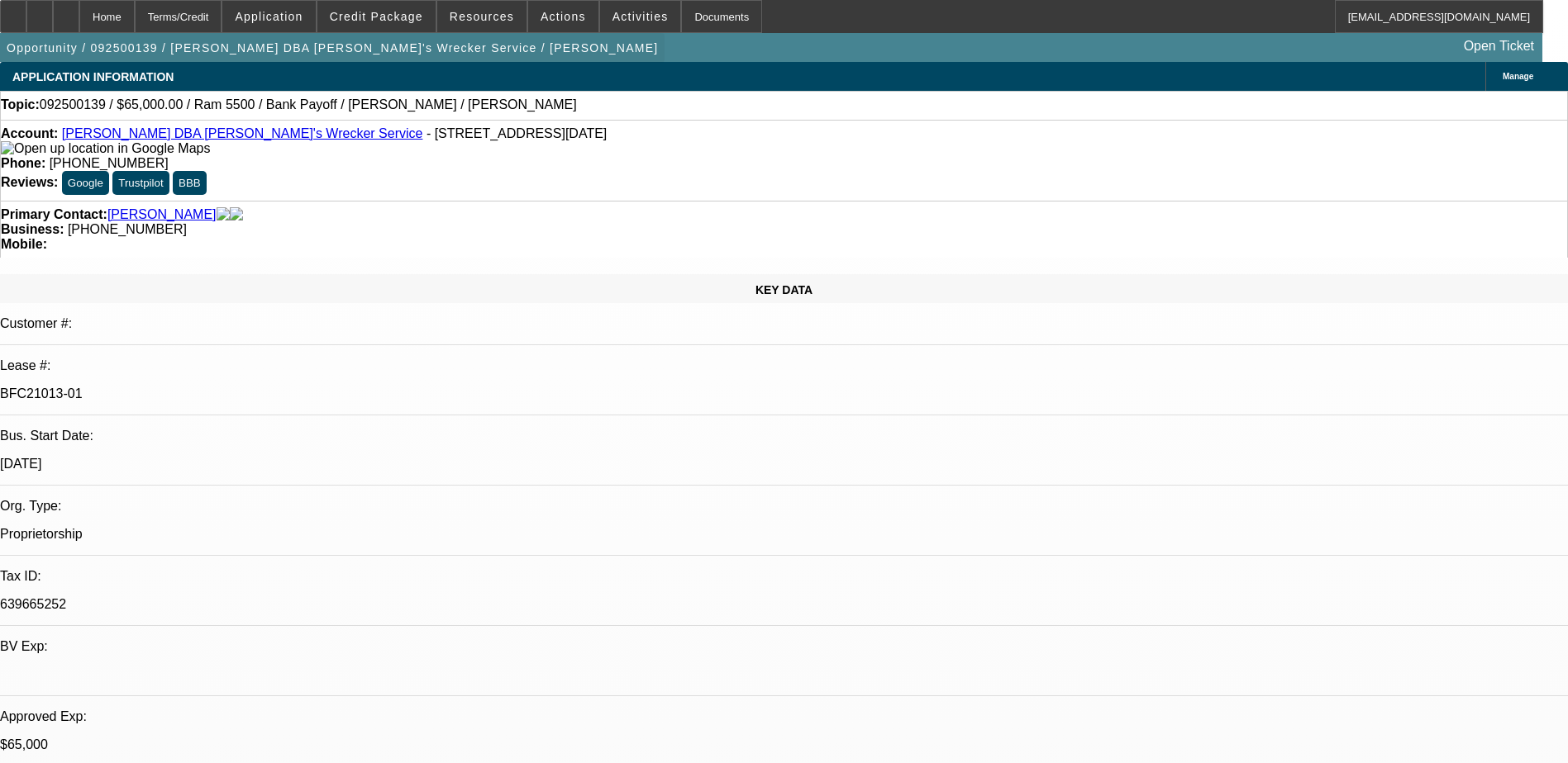
click at [79, 26] on div at bounding box center [66, 16] width 26 height 33
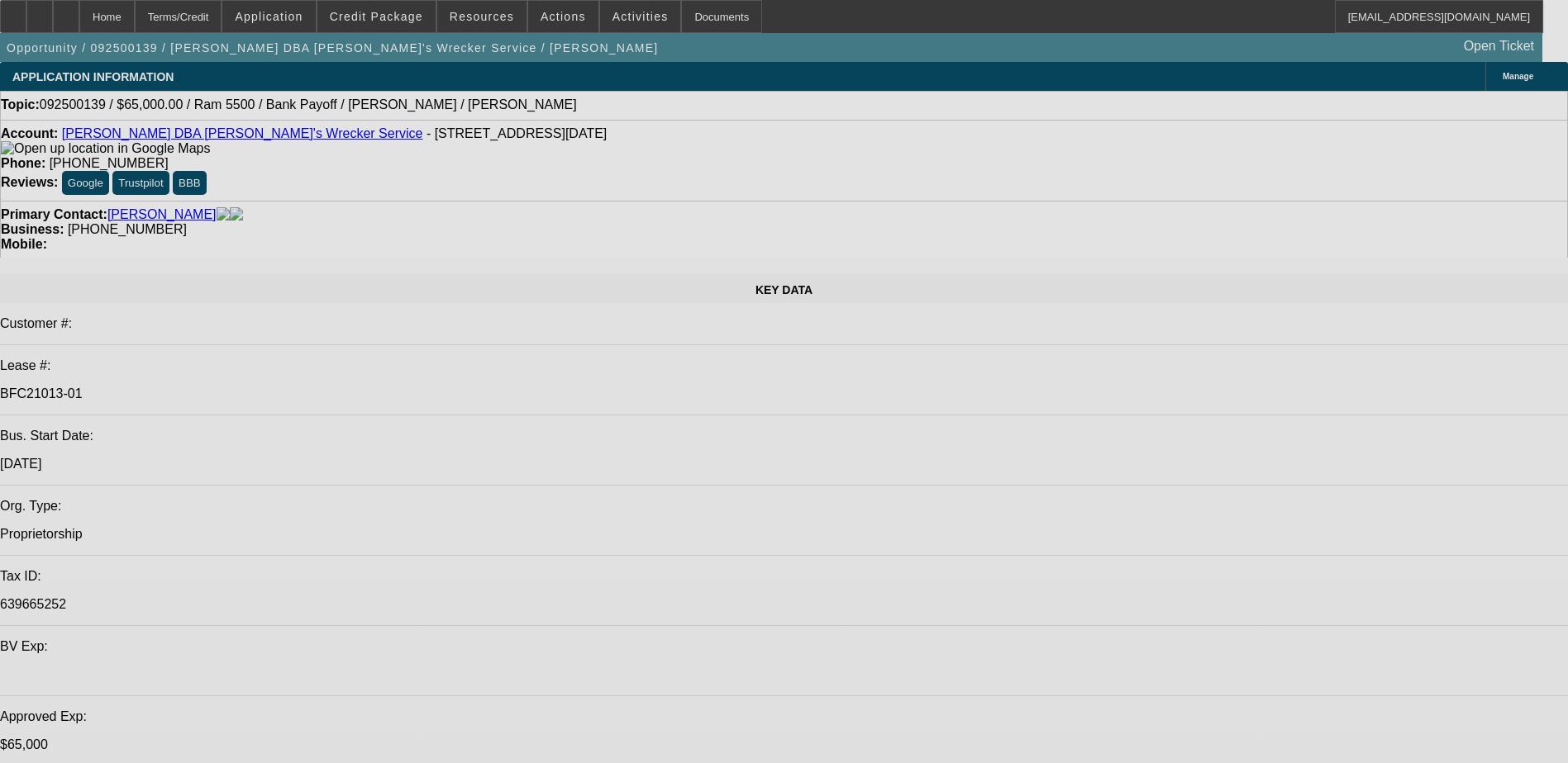
select select "0"
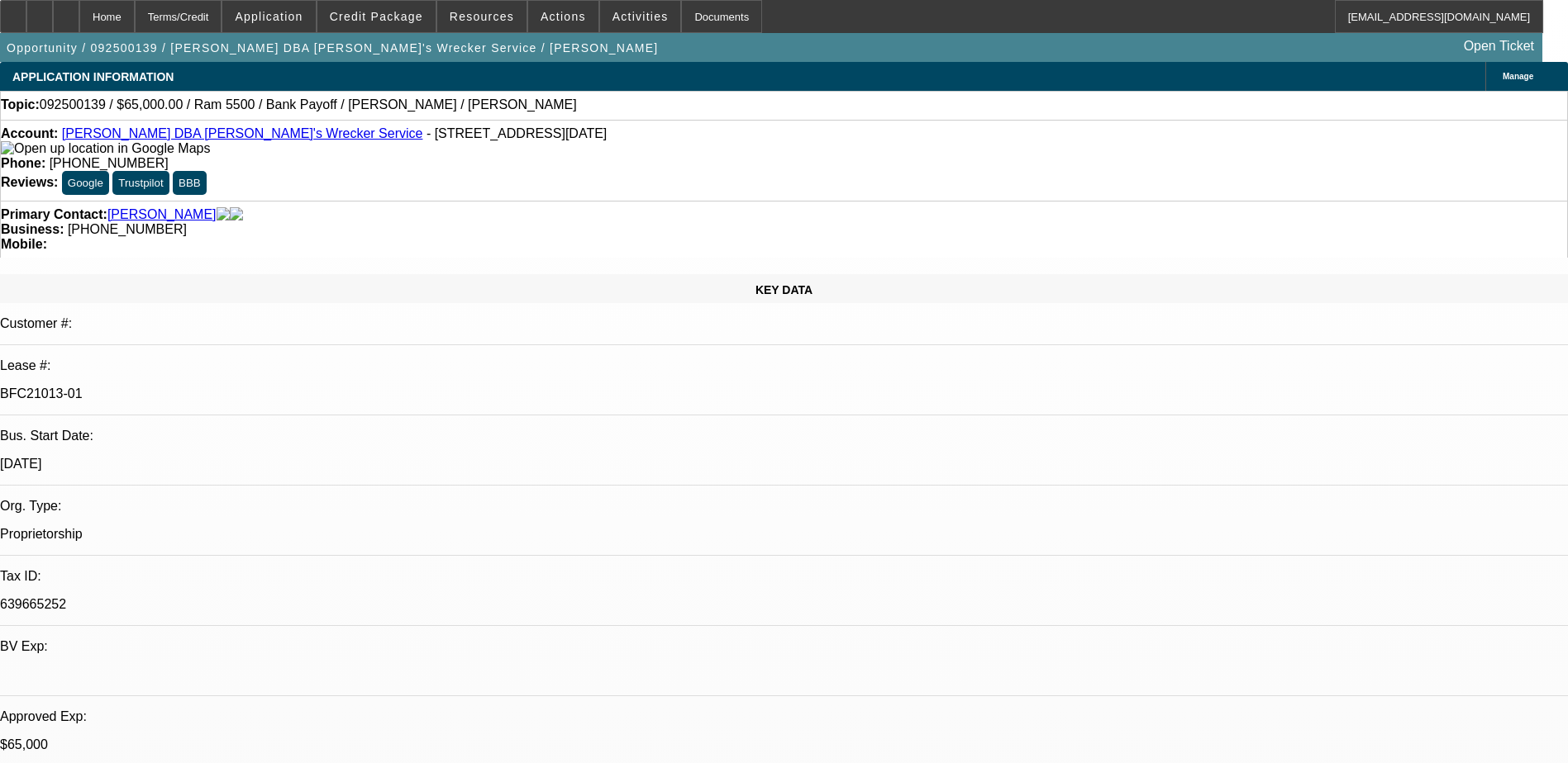
select select "0"
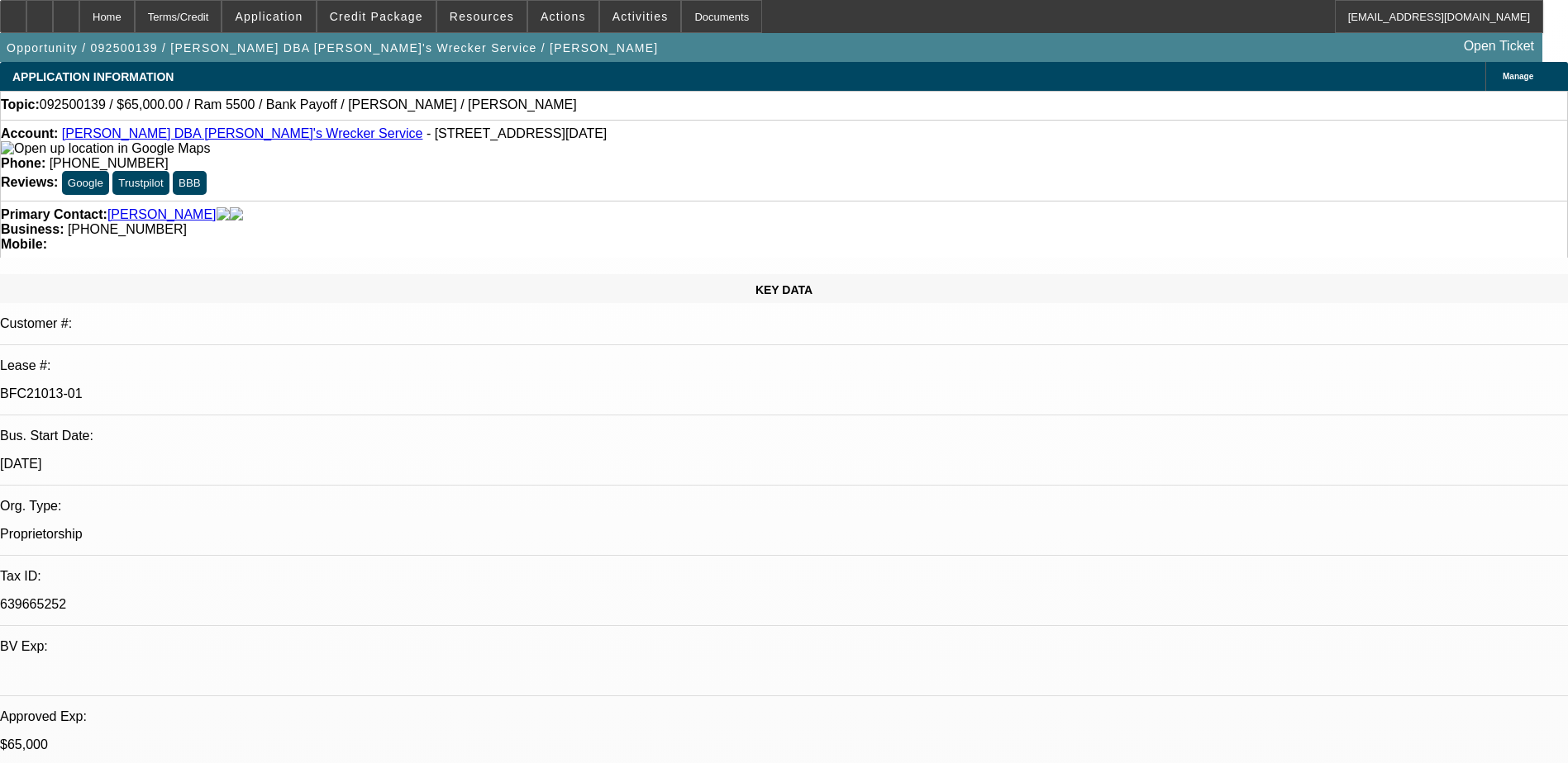
select select "0"
select select "1"
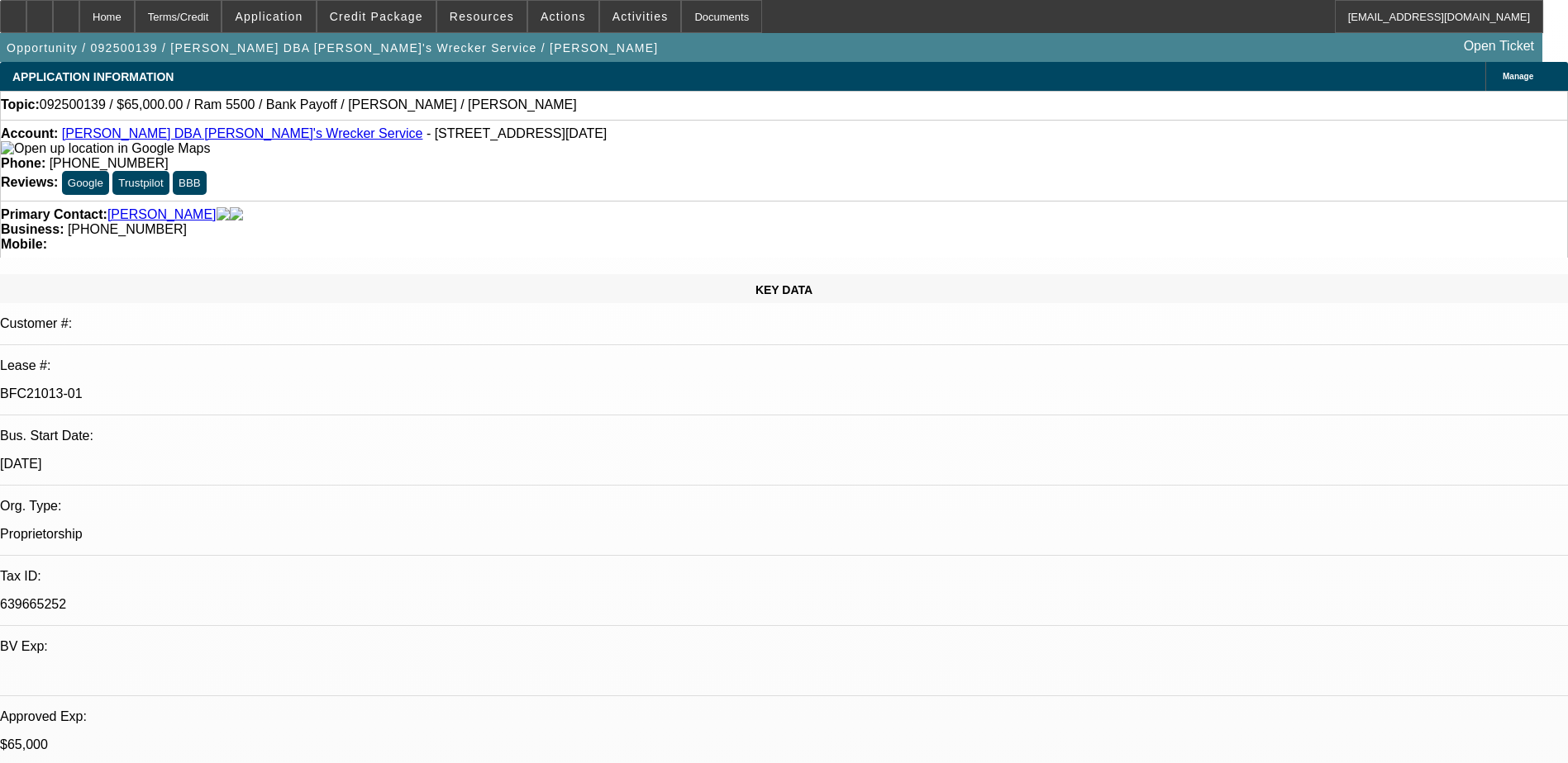
select select "1"
select select "6"
select select "1"
select select "6"
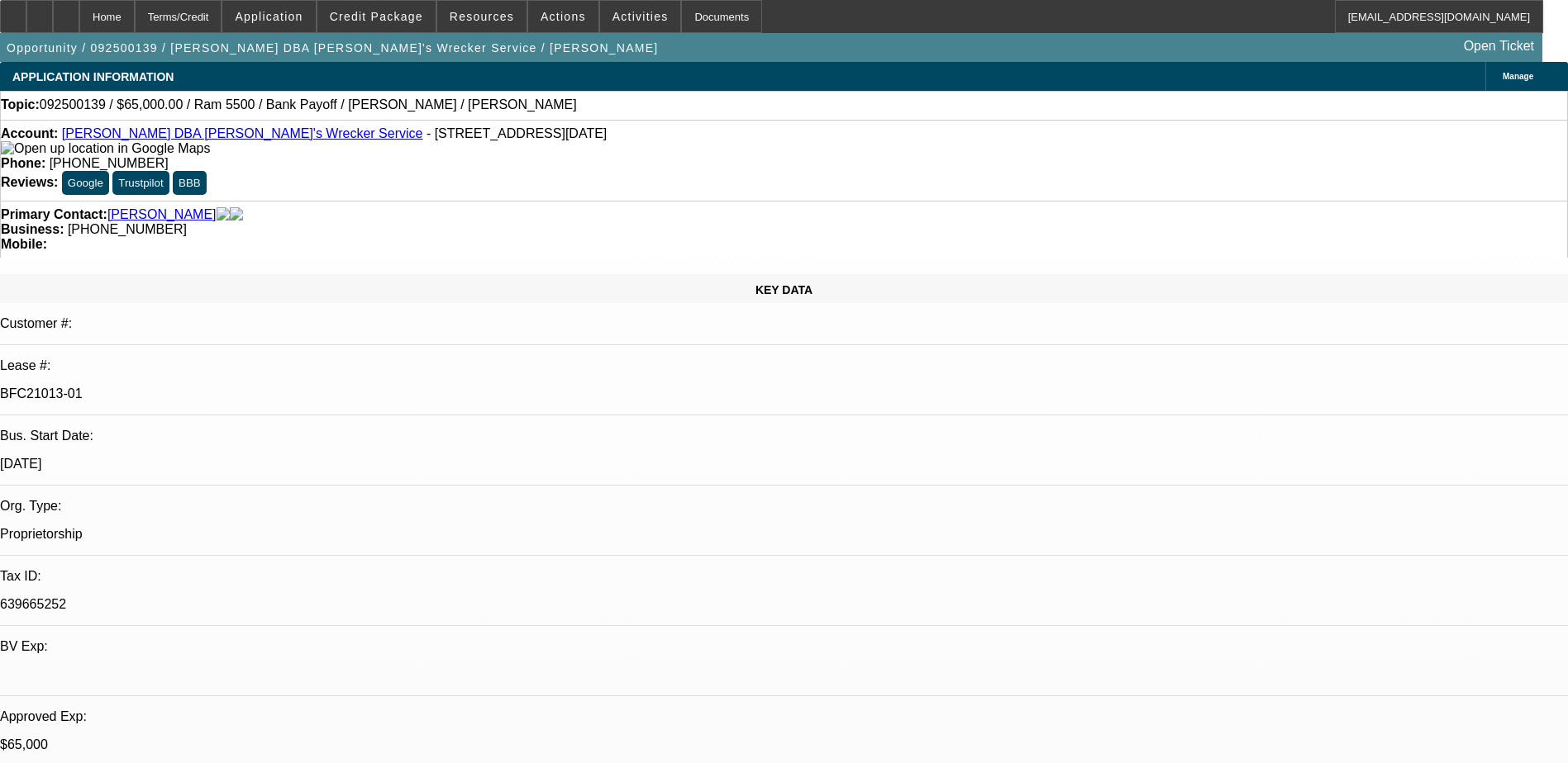
select select "1"
select select "6"
select select "1"
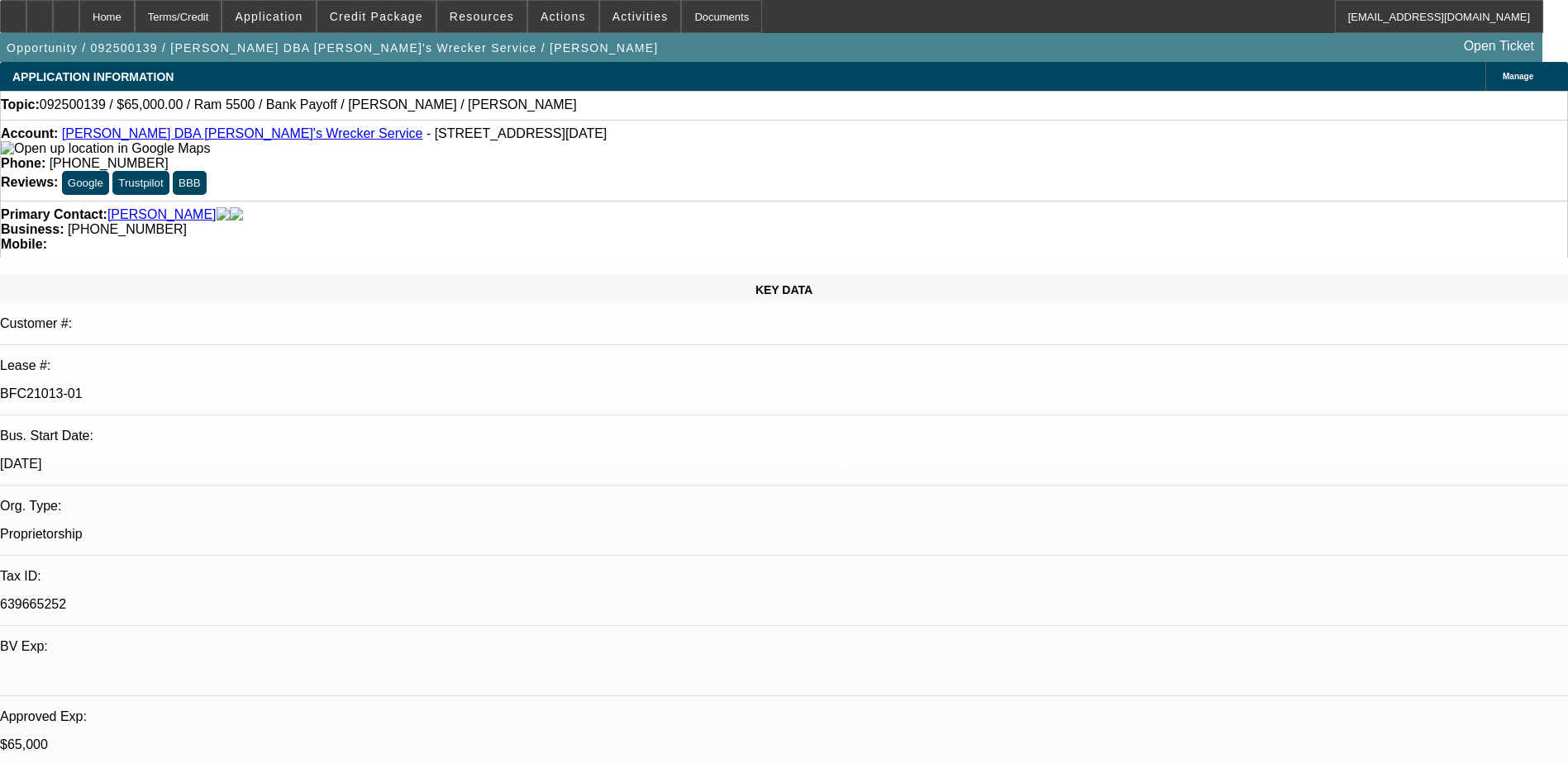
select select "6"
click at [79, 21] on div at bounding box center [66, 16] width 26 height 33
select select "0"
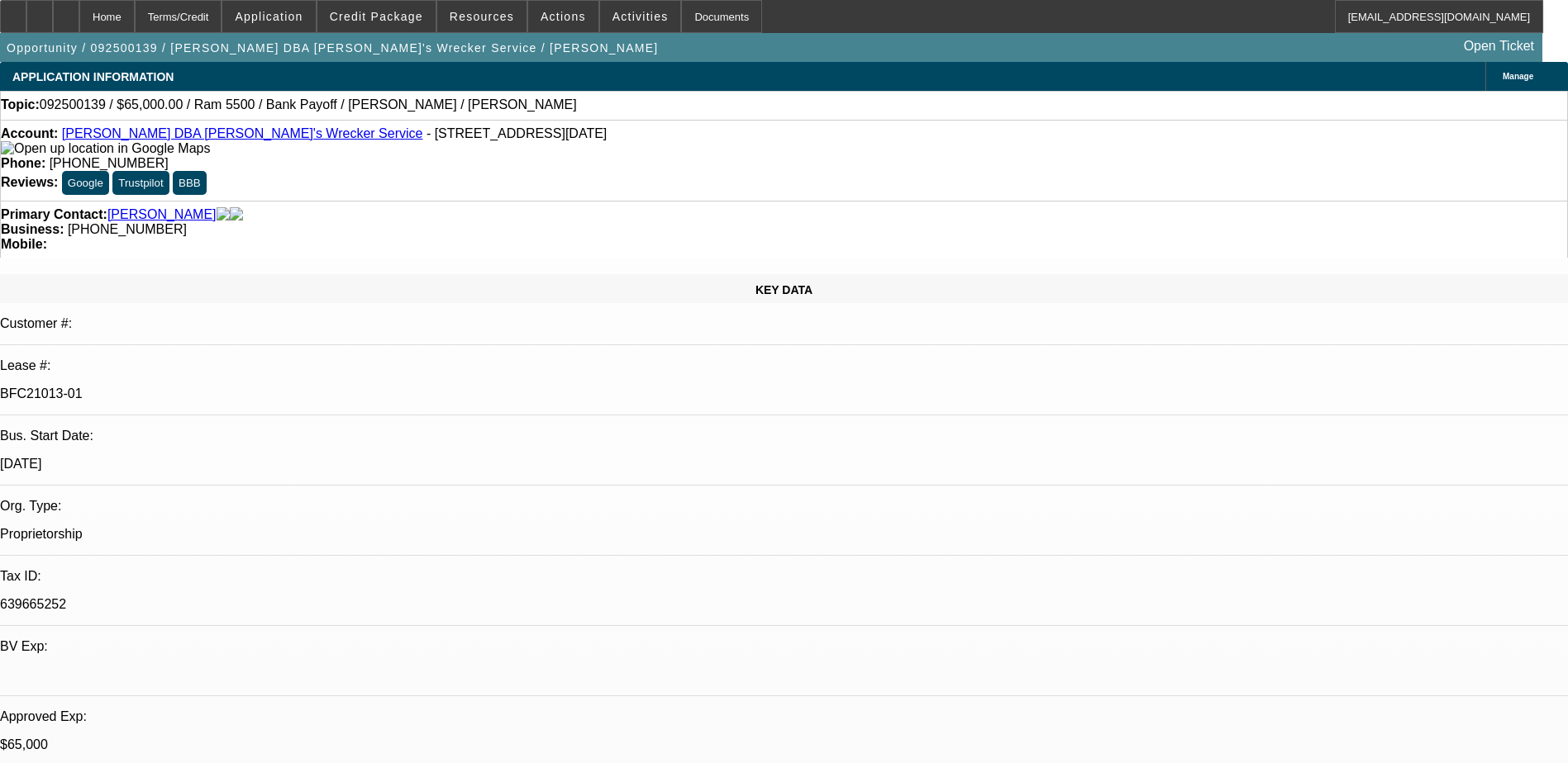
select select "0"
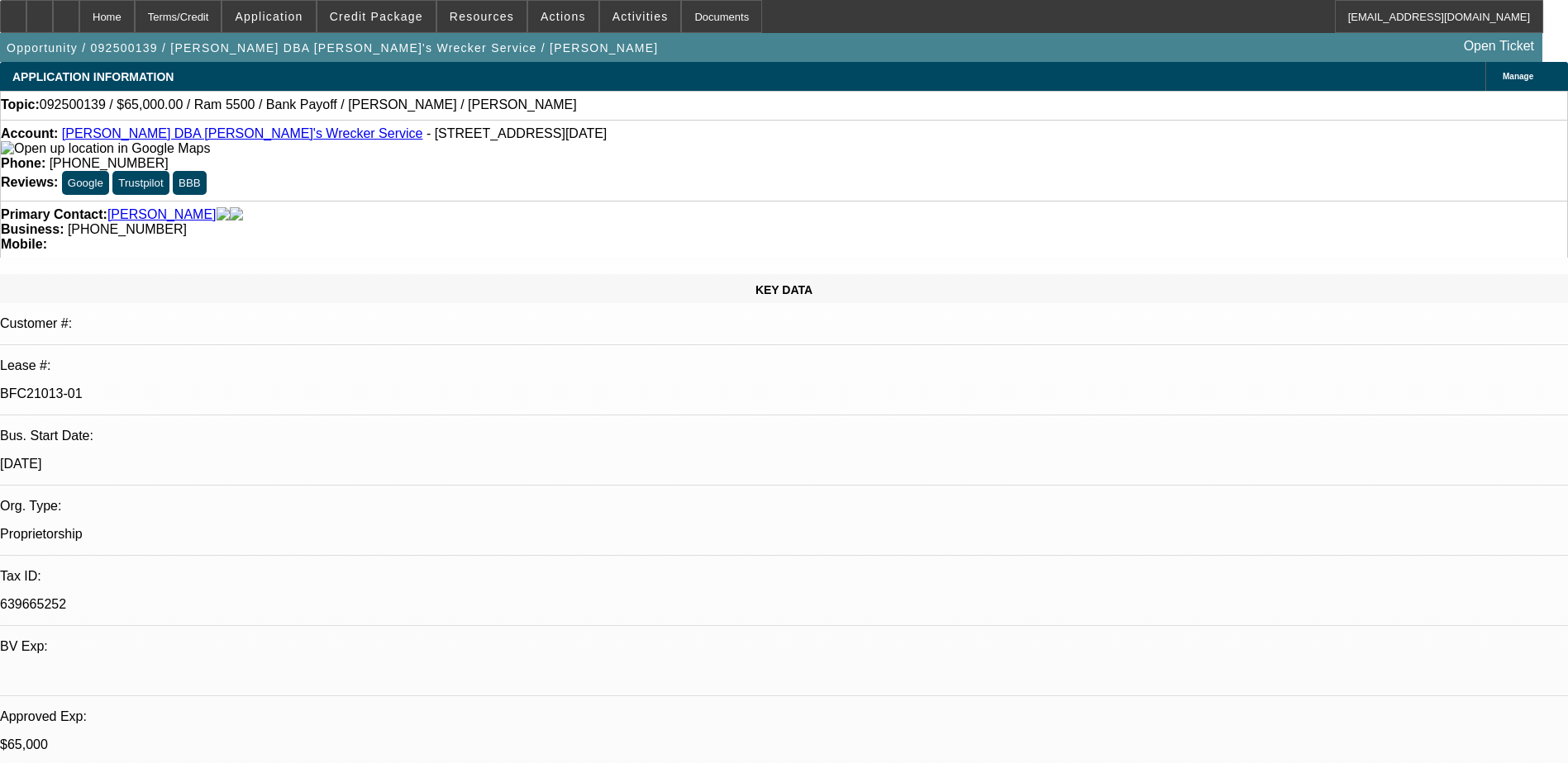
select select "0"
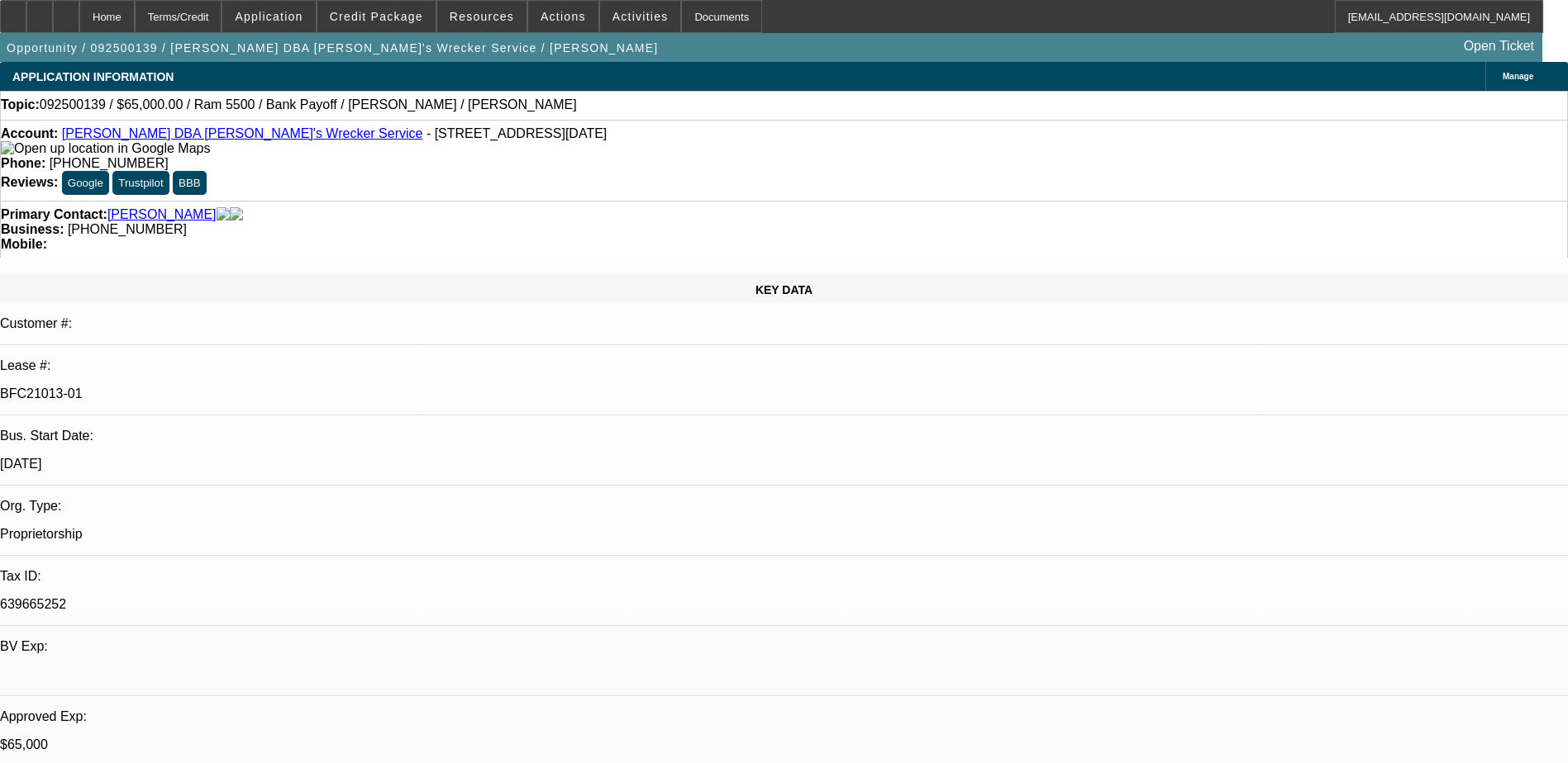
select select "0"
select select "1"
select select "6"
select select "1"
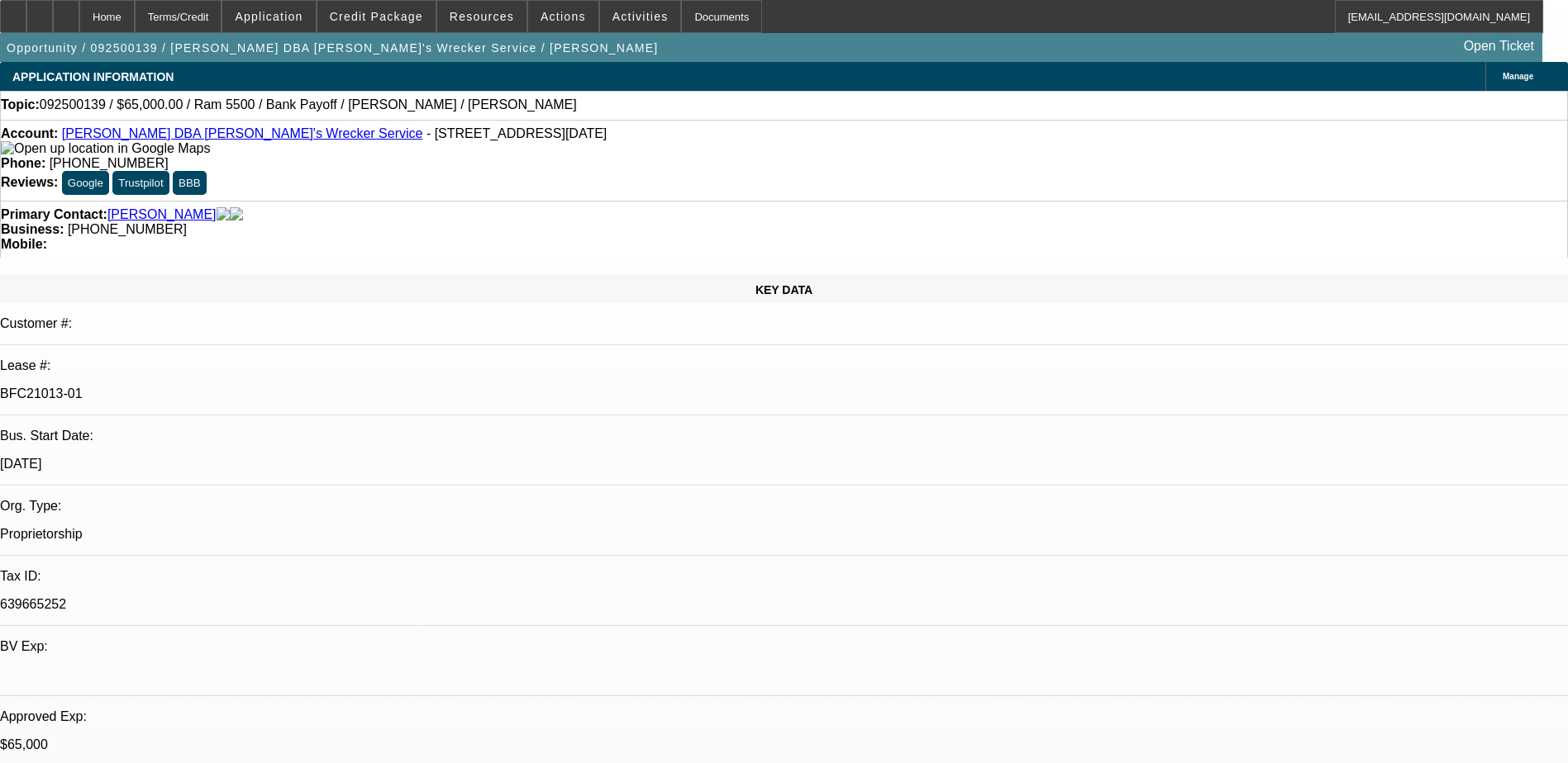
select select "1"
select select "6"
select select "1"
select select "6"
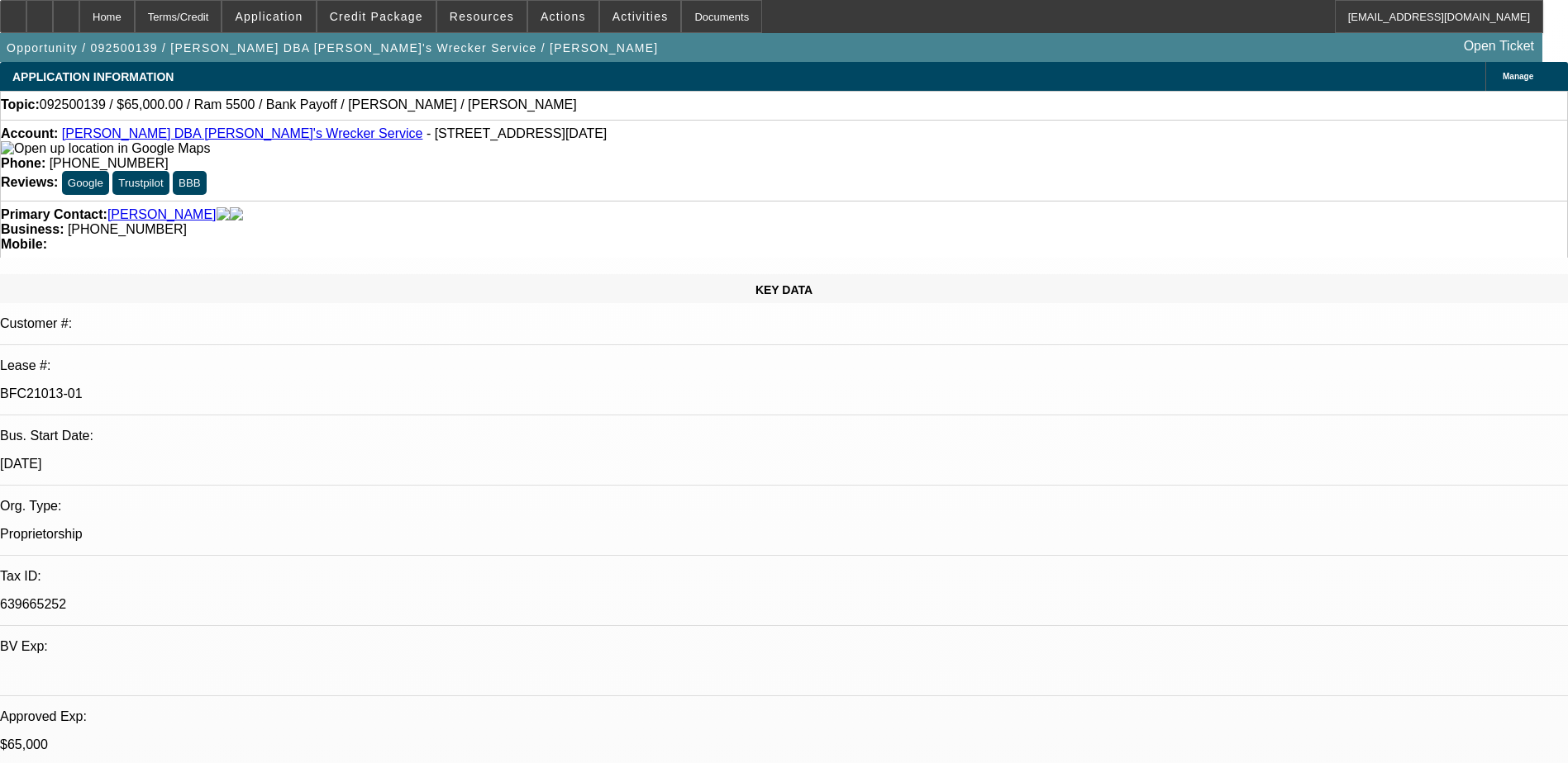
select select "1"
select select "6"
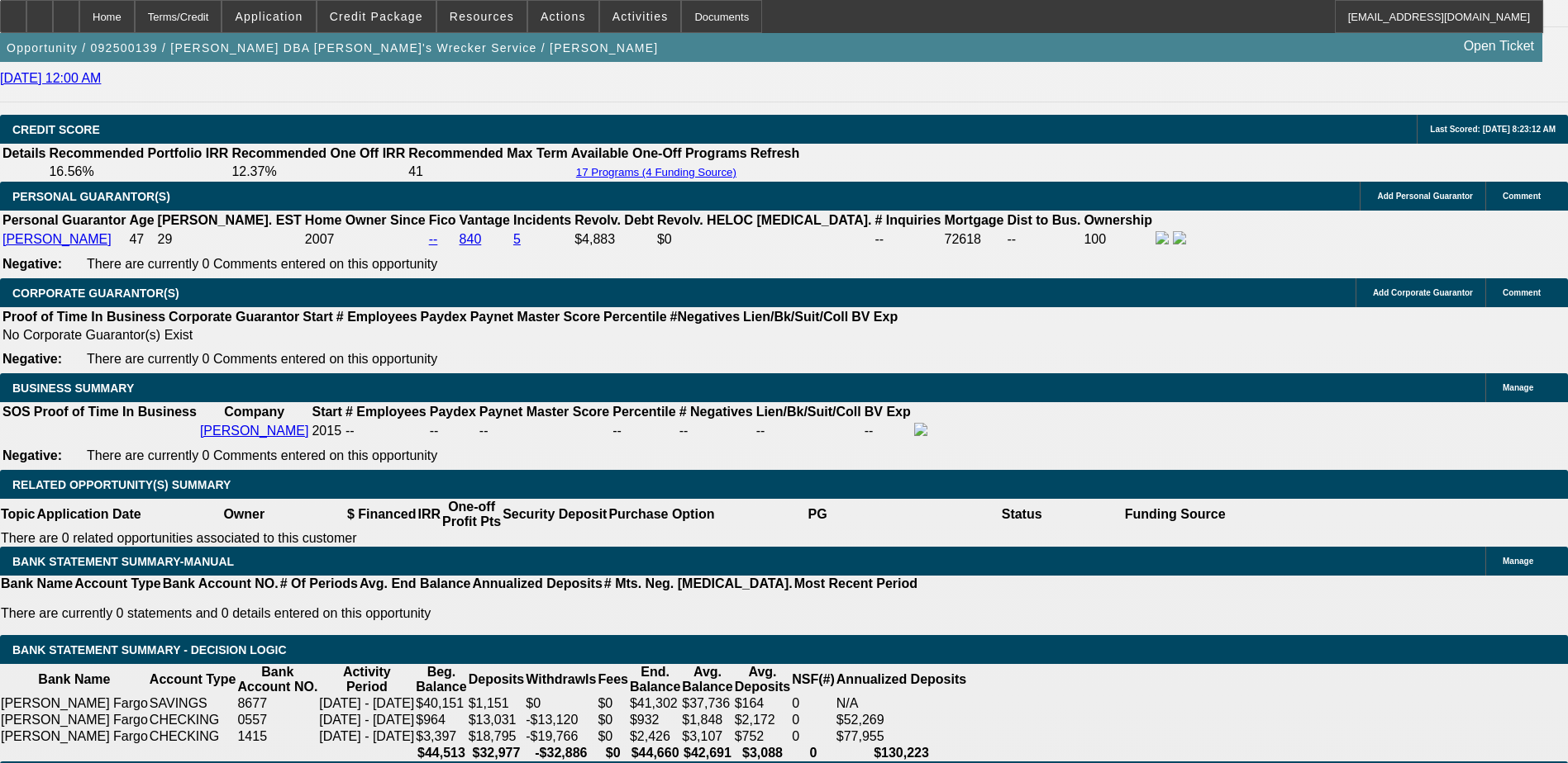
scroll to position [3044, 0]
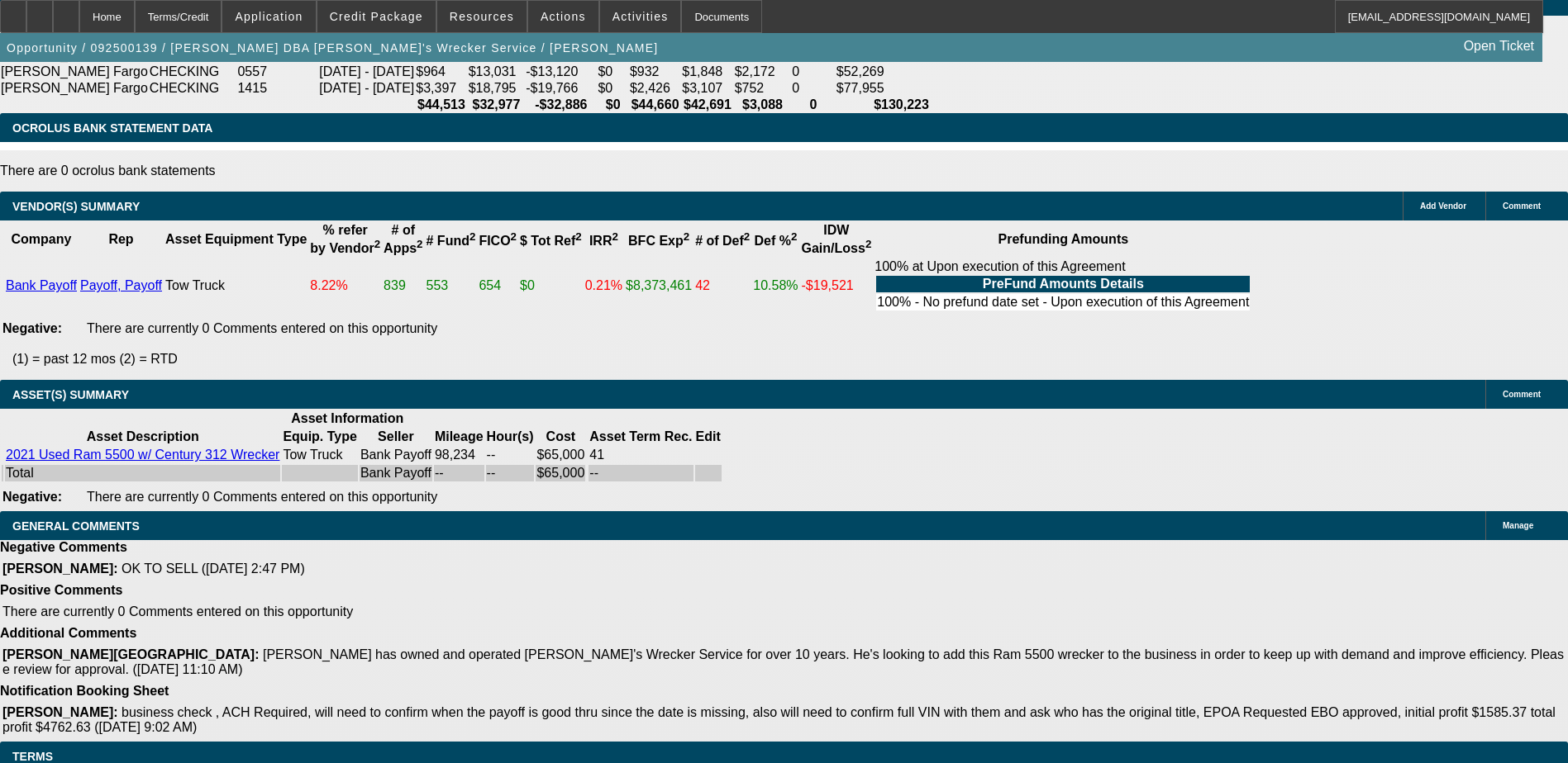
drag, startPoint x: 1416, startPoint y: 109, endPoint x: 1400, endPoint y: 150, distance: 44.0
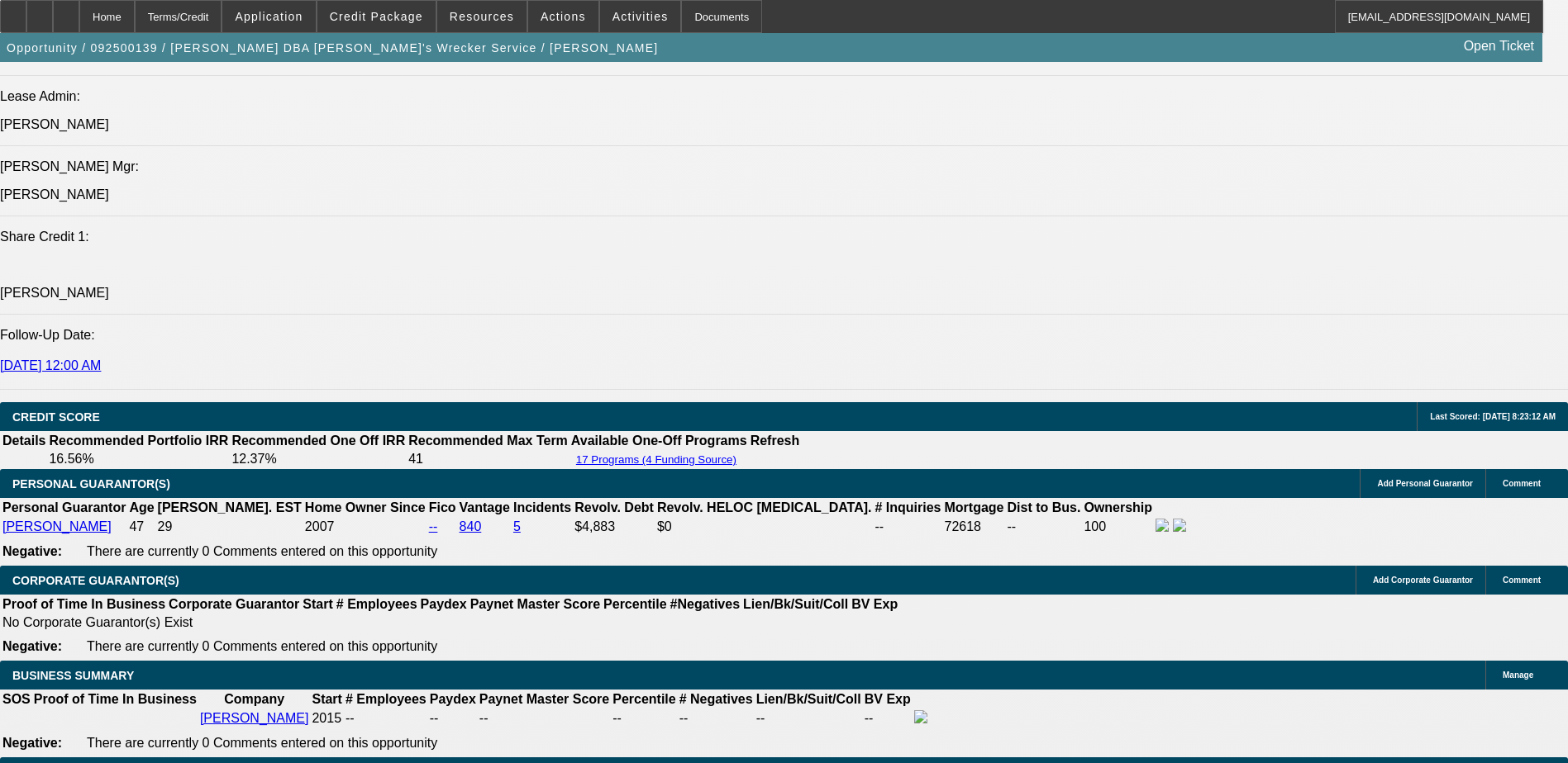
scroll to position [1983, 0]
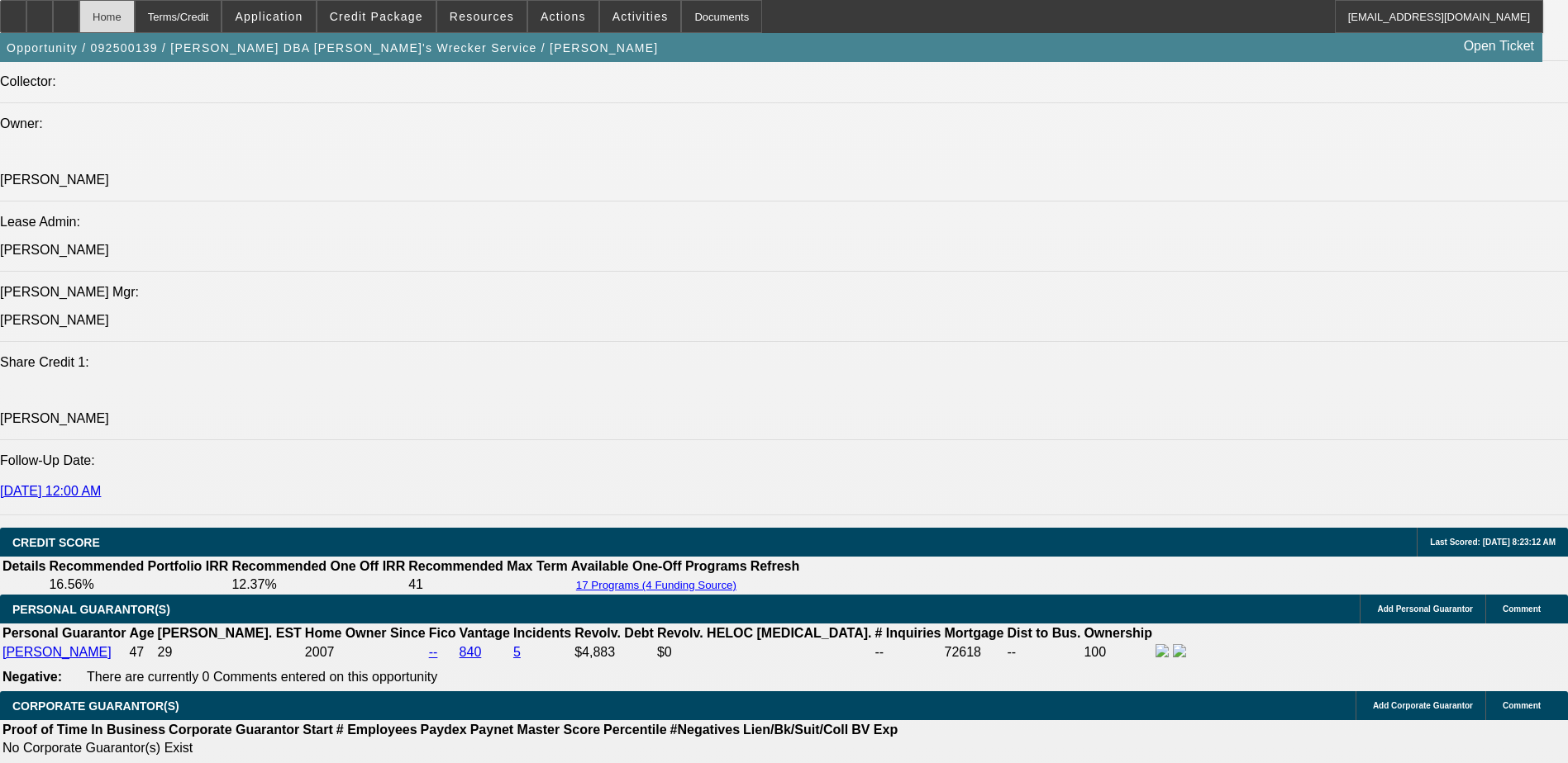
click at [124, 20] on div "Home" at bounding box center [107, 16] width 56 height 33
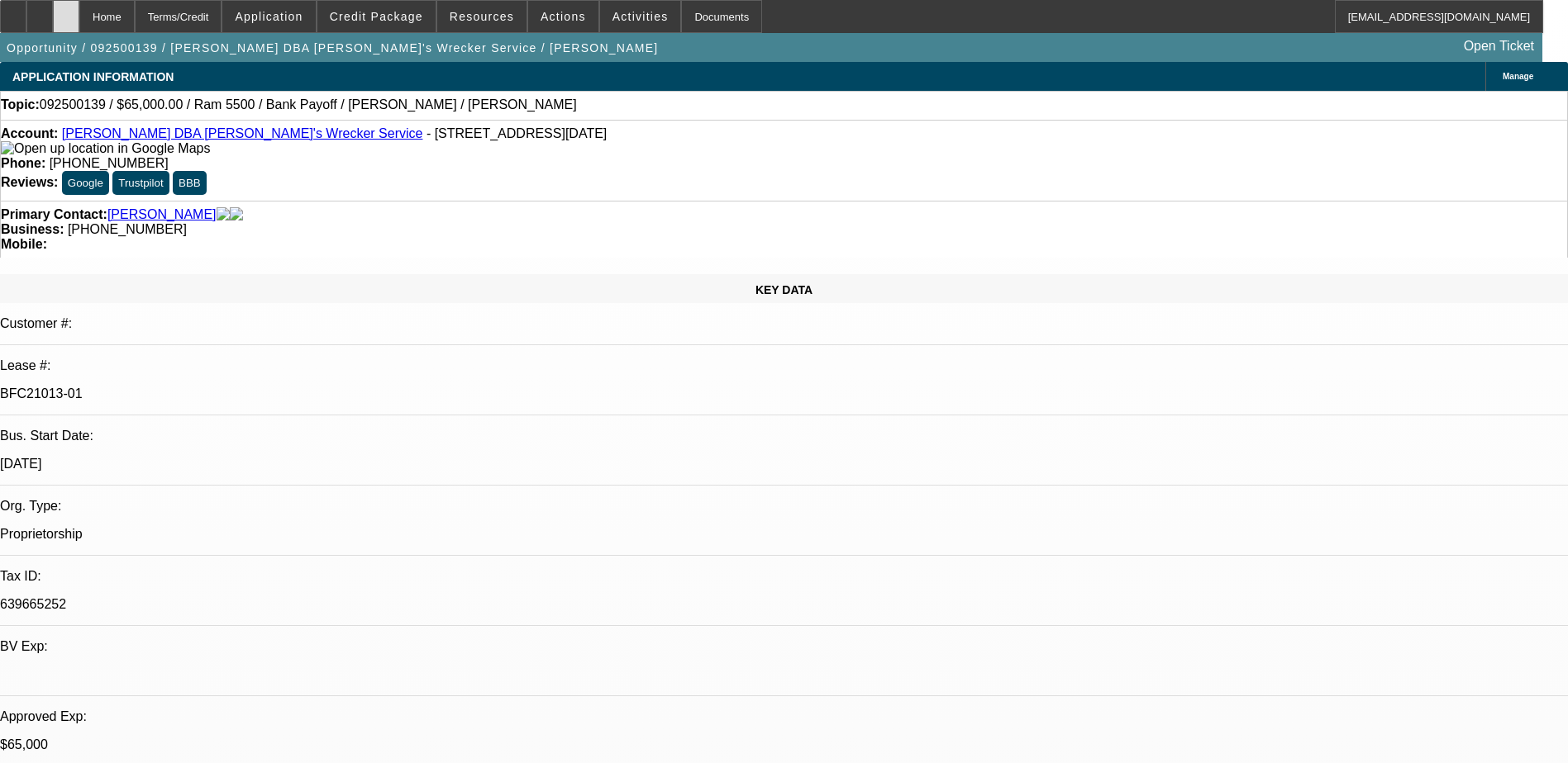
click at [79, 23] on div at bounding box center [66, 16] width 26 height 33
select select "0"
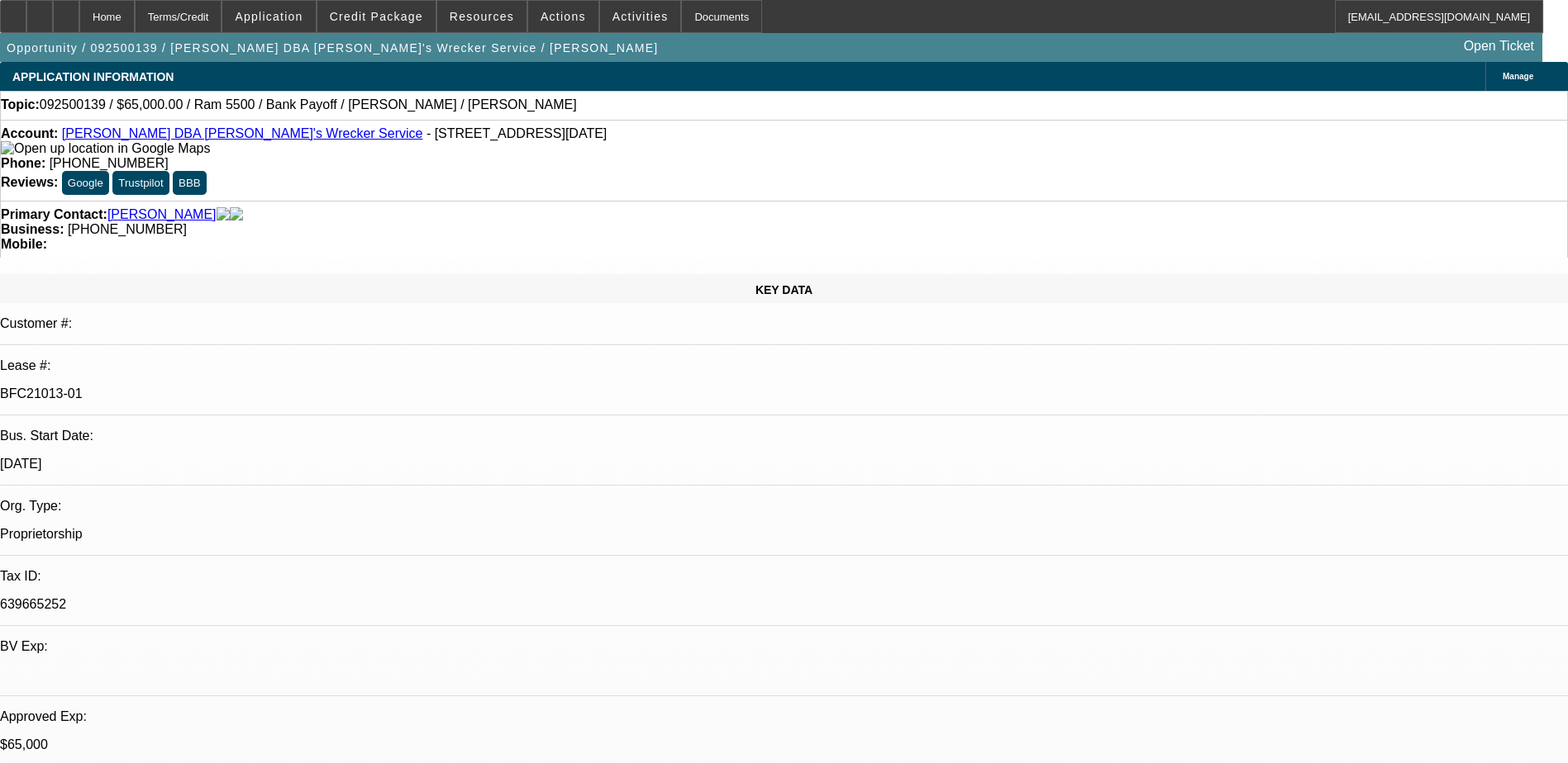
select select "0"
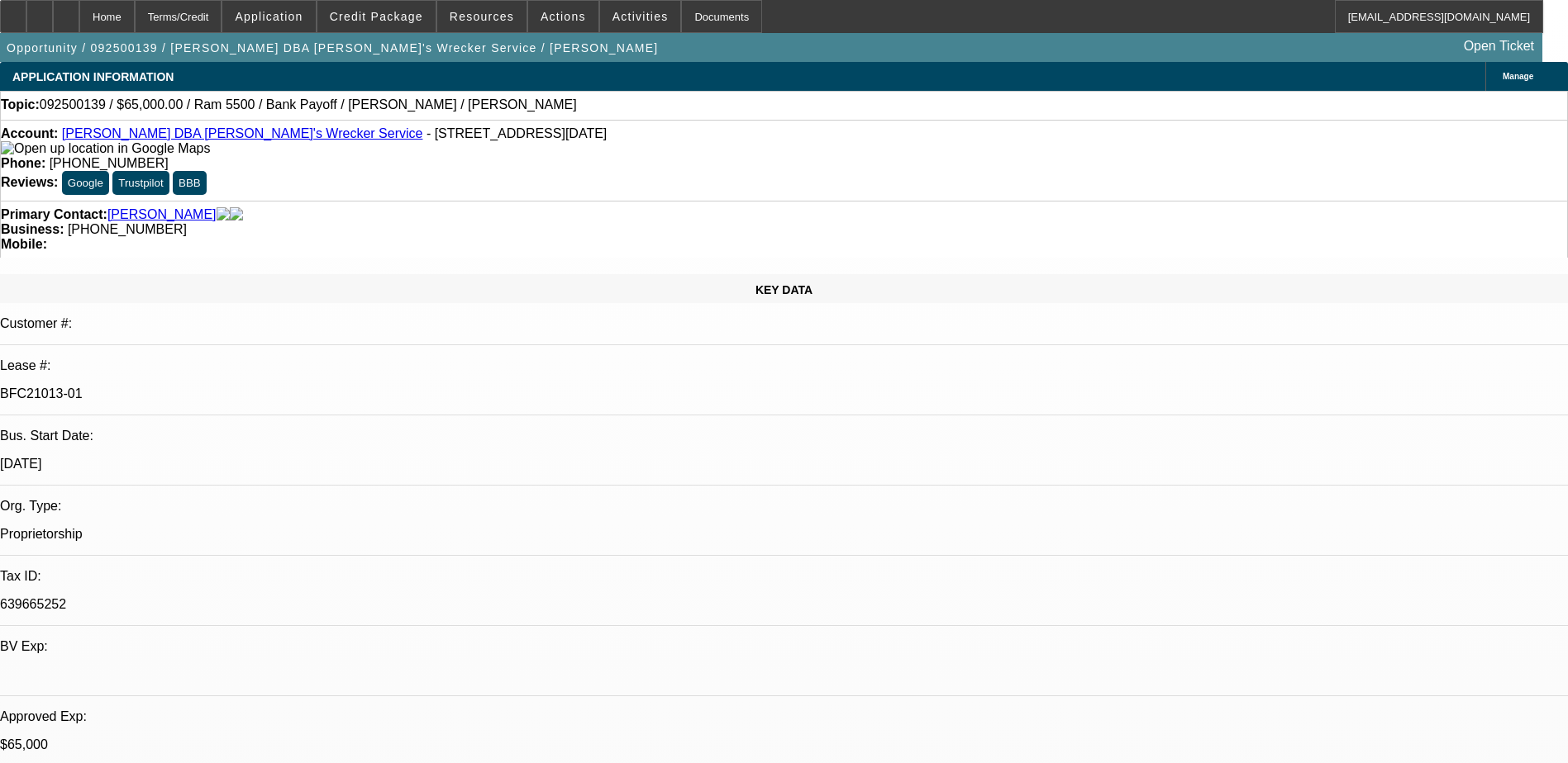
select select "0"
select select "1"
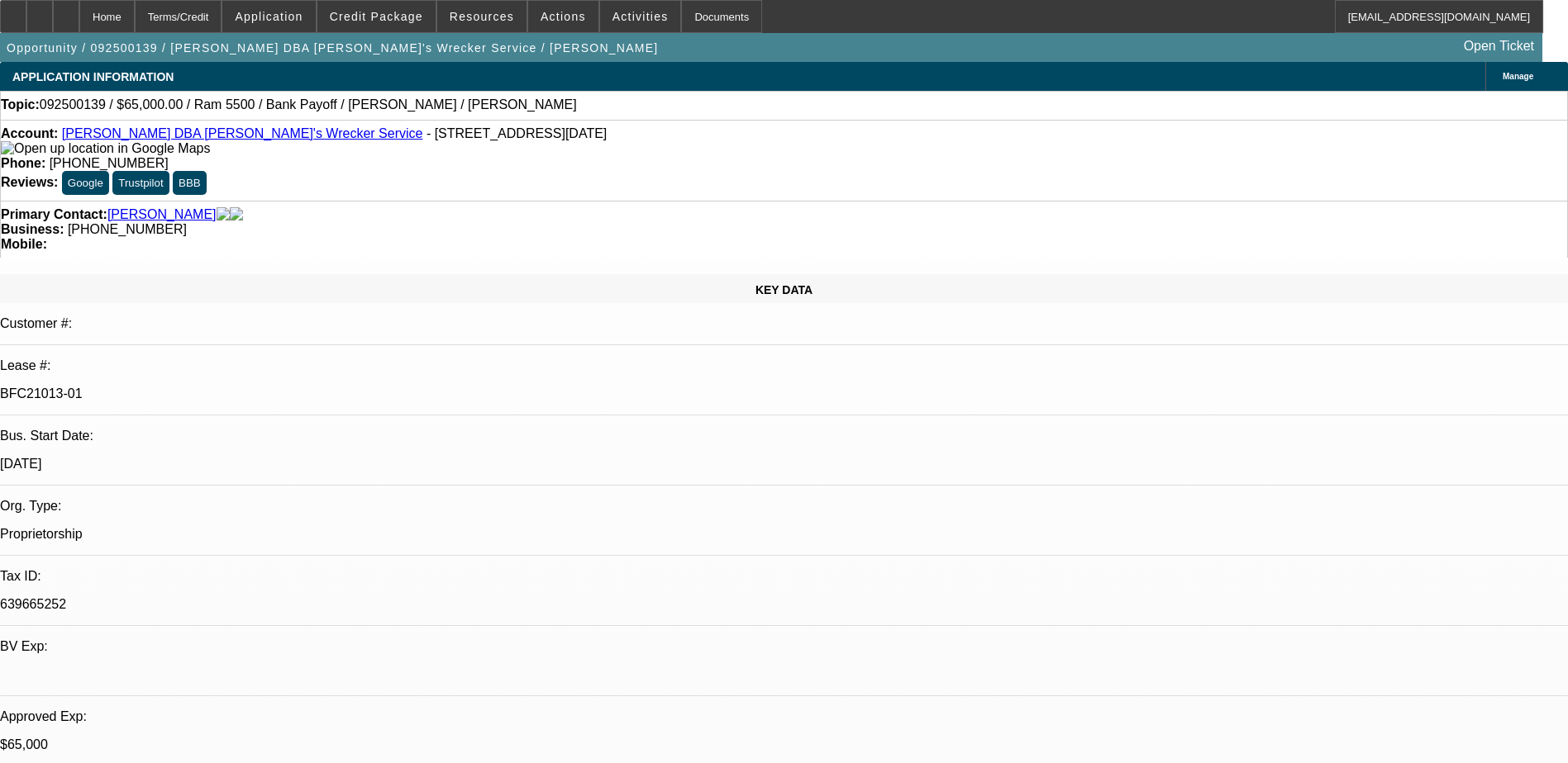
select select "6"
select select "1"
select select "6"
select select "1"
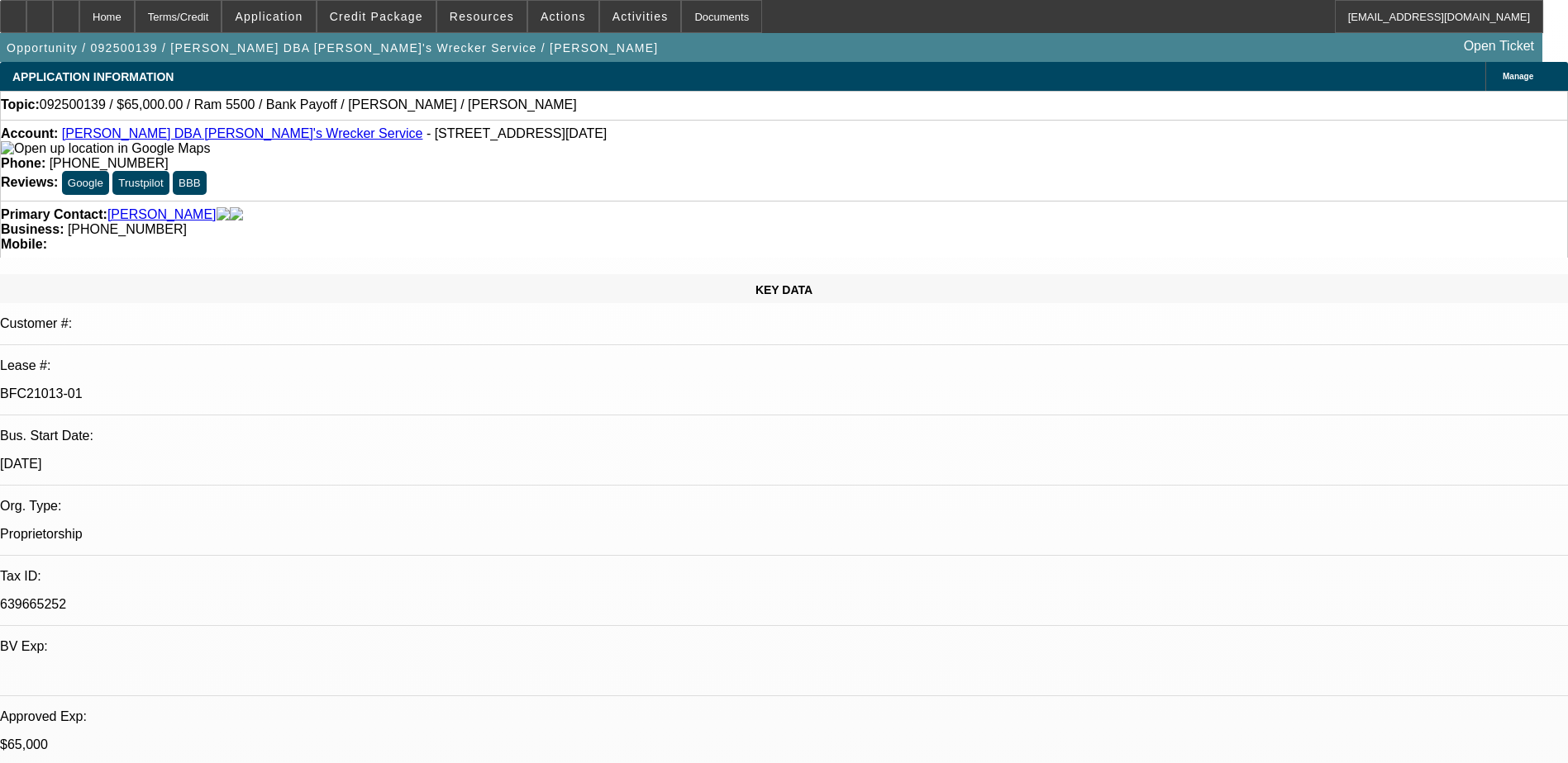
select select "1"
select select "6"
select select "1"
select select "6"
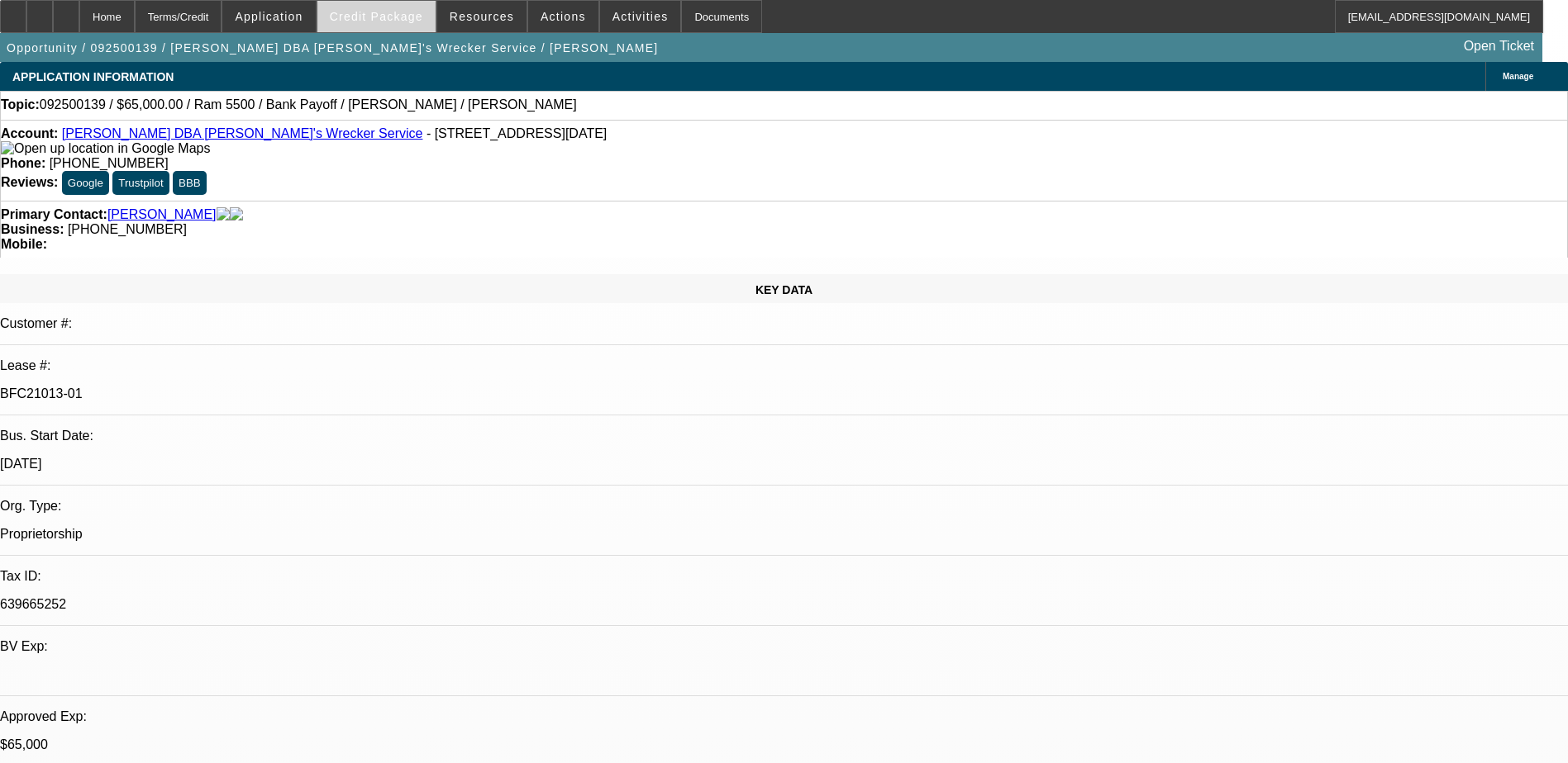
click at [366, 20] on span "Credit Package" at bounding box center [377, 16] width 94 height 13
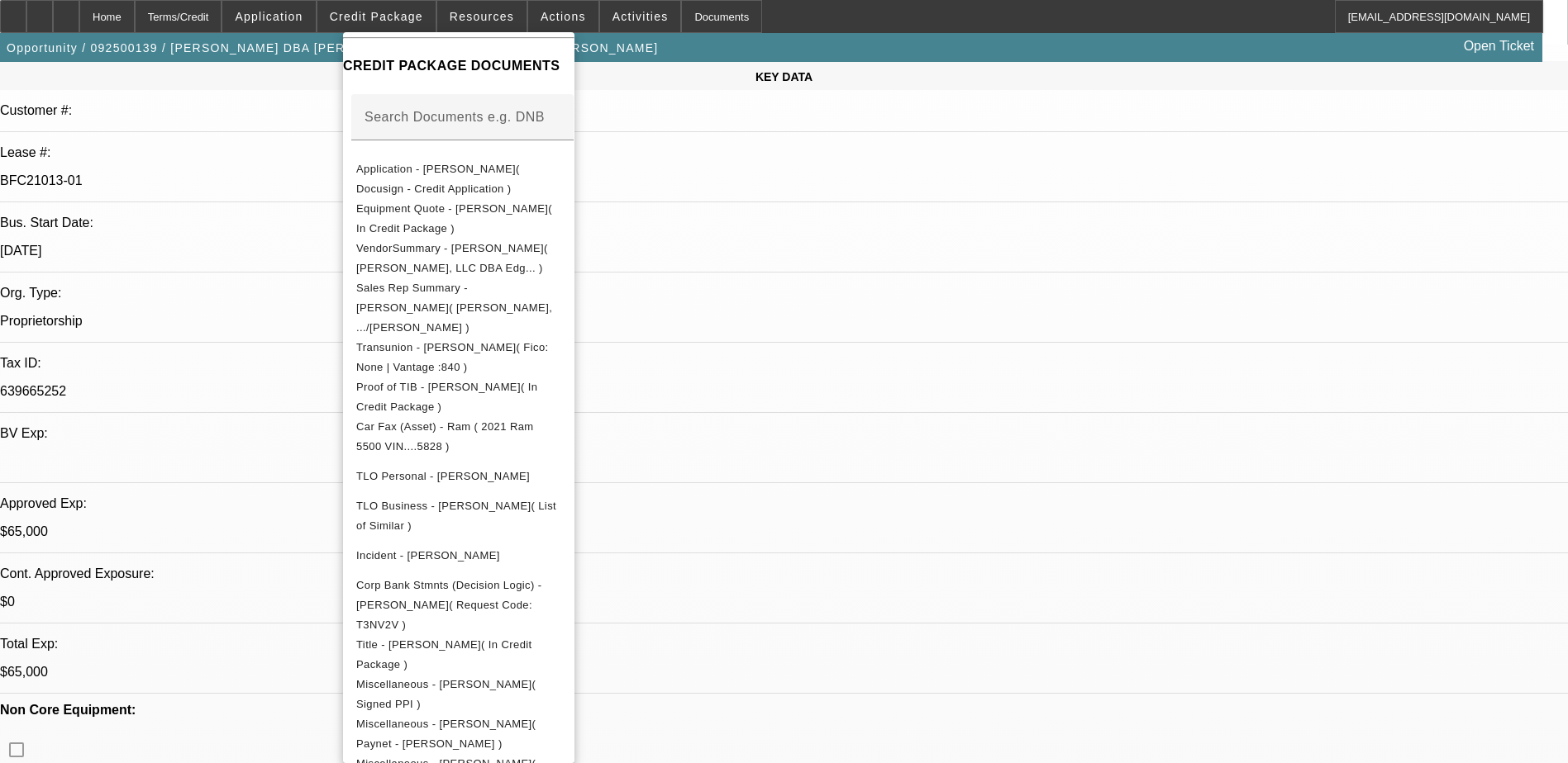
scroll to position [413, 0]
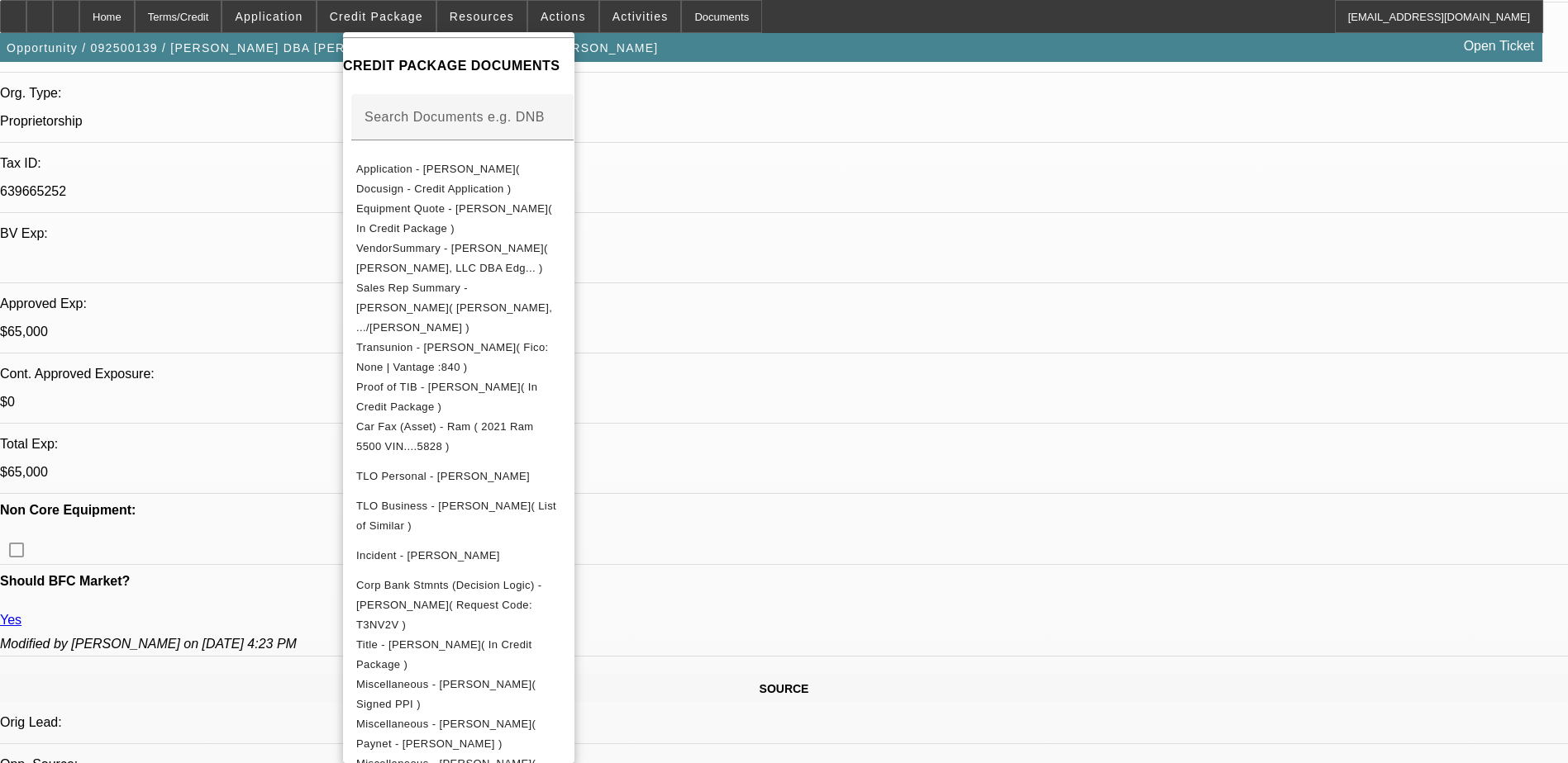
click at [879, 487] on div at bounding box center [784, 381] width 1568 height 763
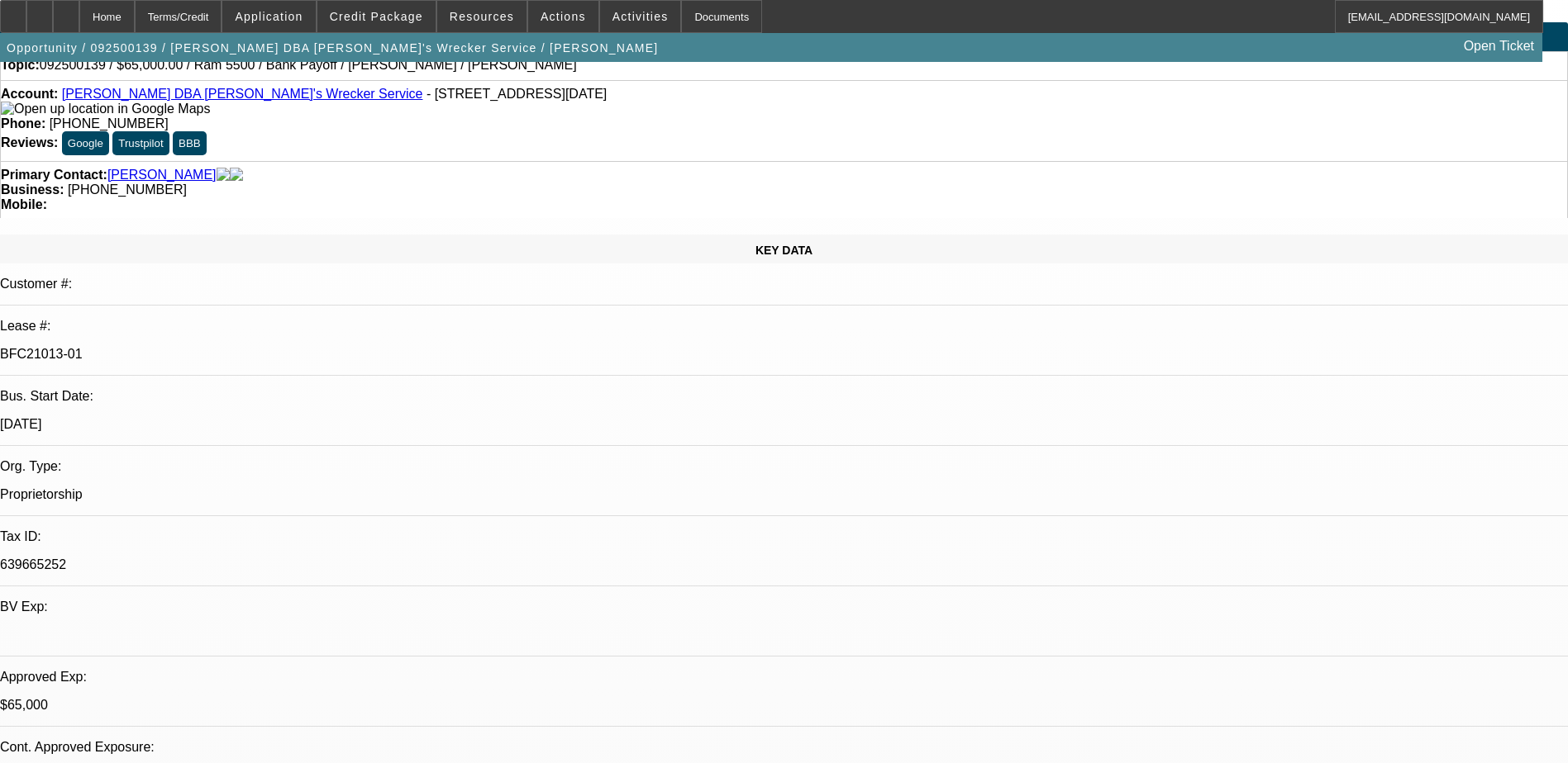
scroll to position [0, 0]
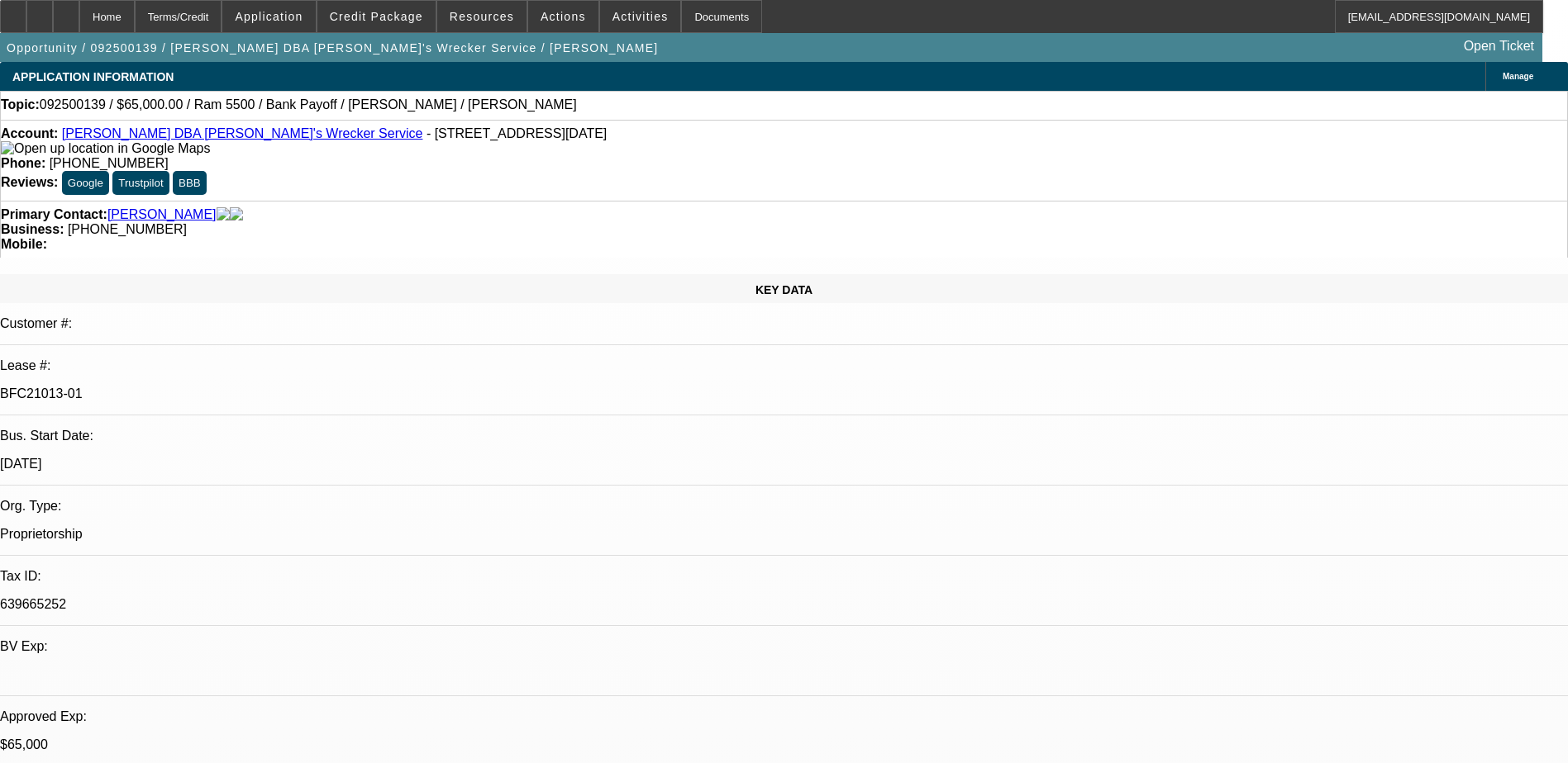
drag, startPoint x: 1194, startPoint y: 317, endPoint x: 1245, endPoint y: 305, distance: 52.4
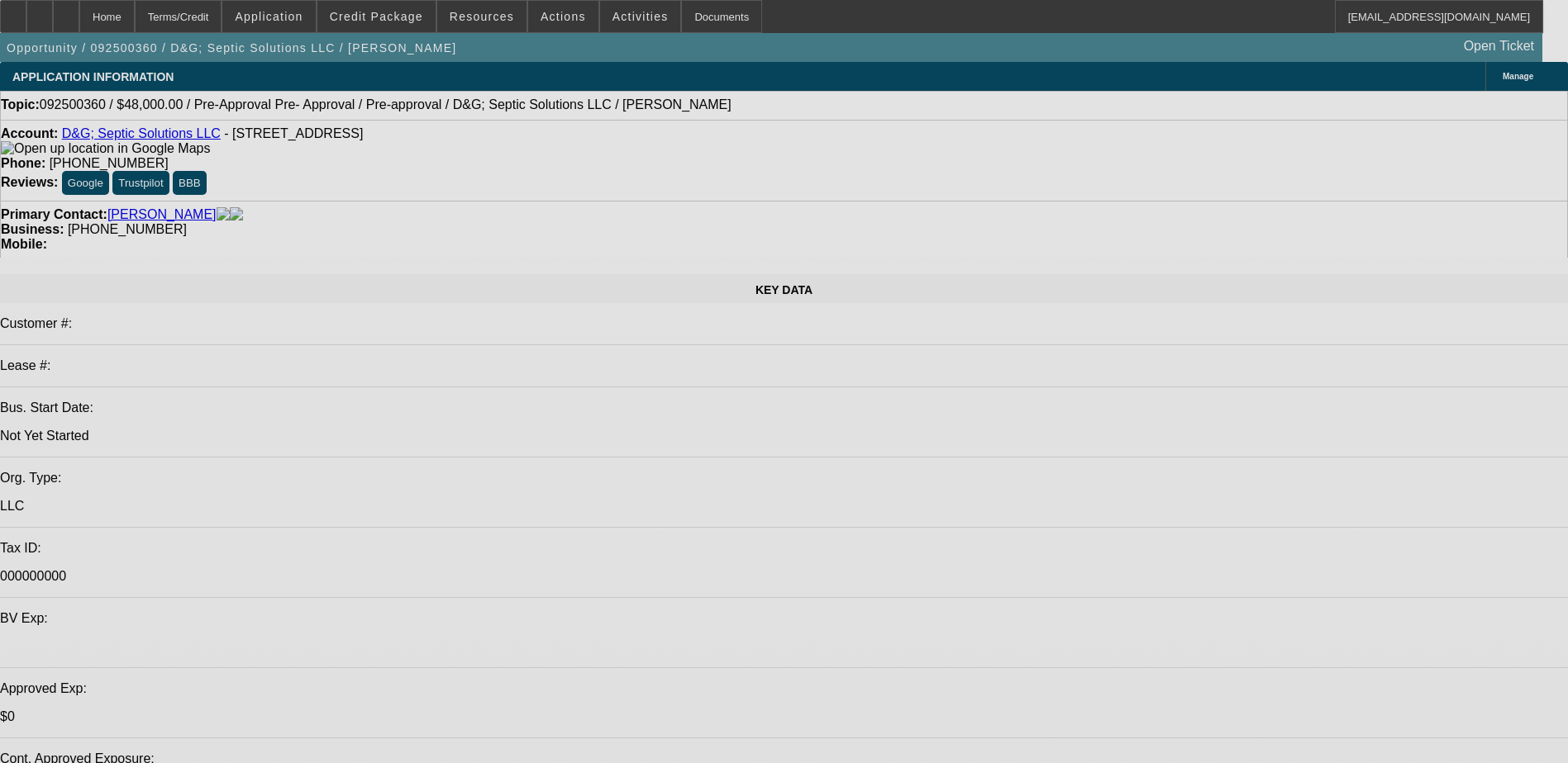
select select "0.2"
select select "2"
select select "0.1"
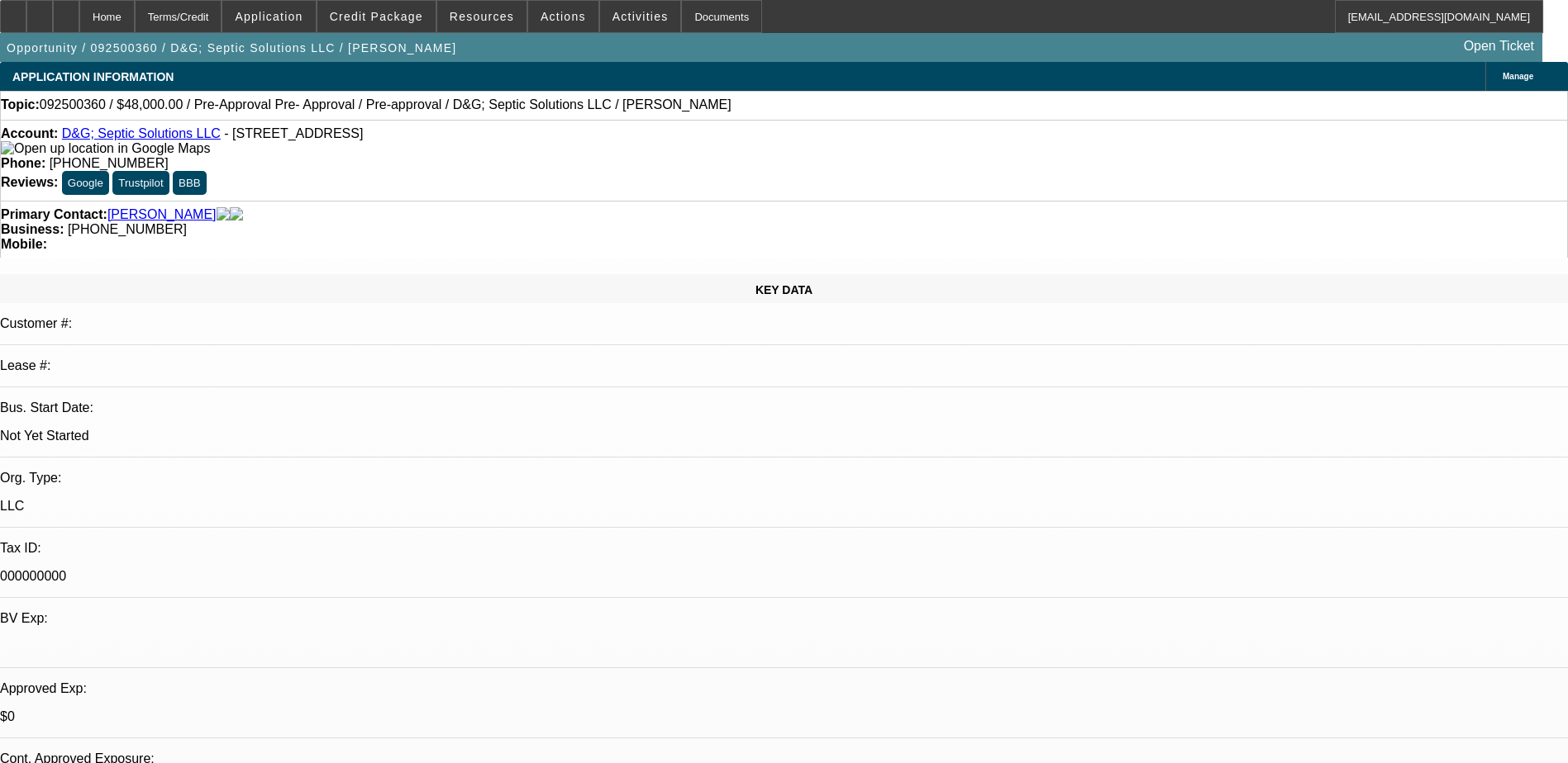
select select "0.2"
select select "2"
select select "0.1"
select select "0.2"
select select "2"
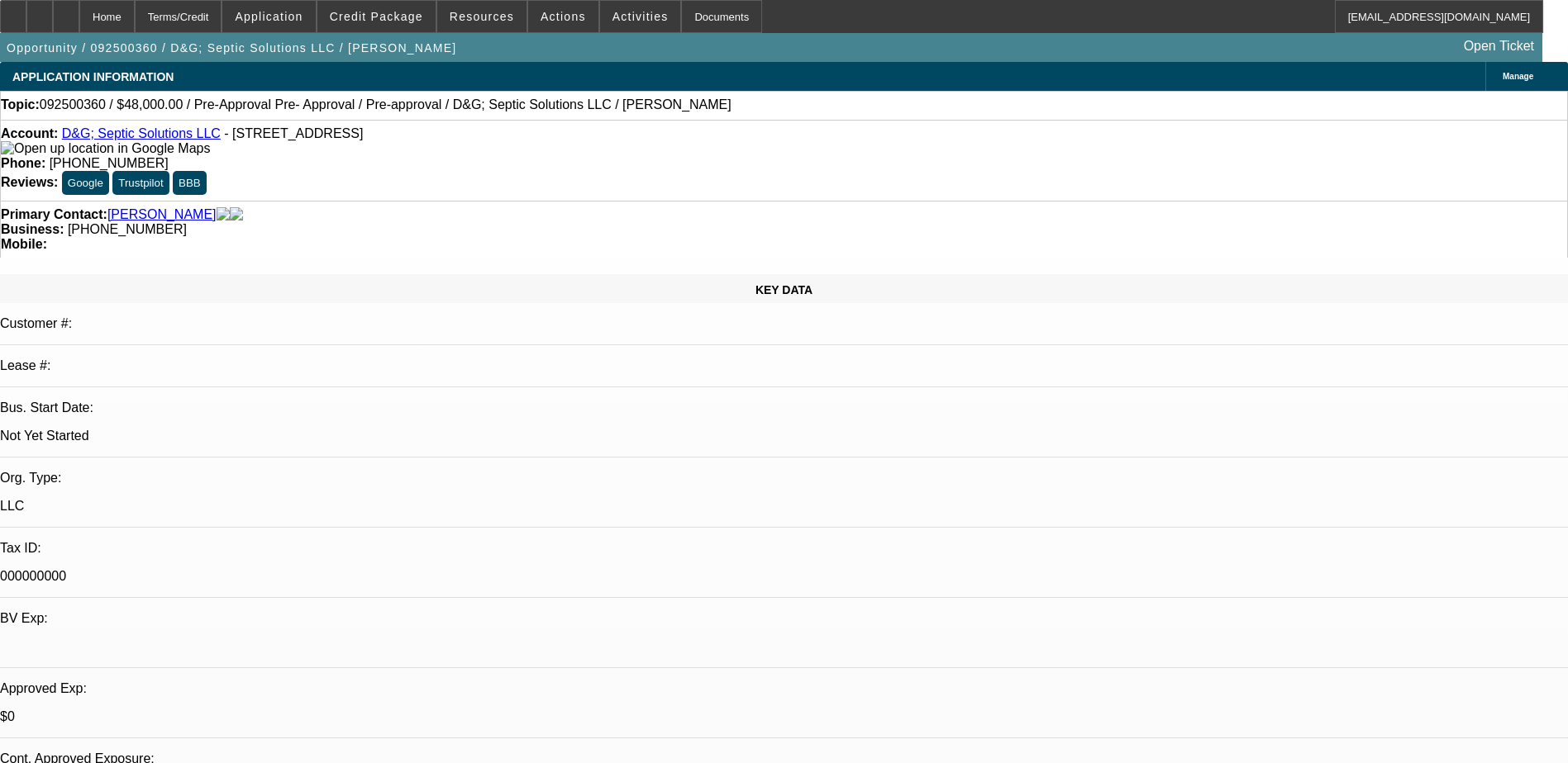
select select "0"
select select "0.15"
select select "2"
select select "0"
select select "1"
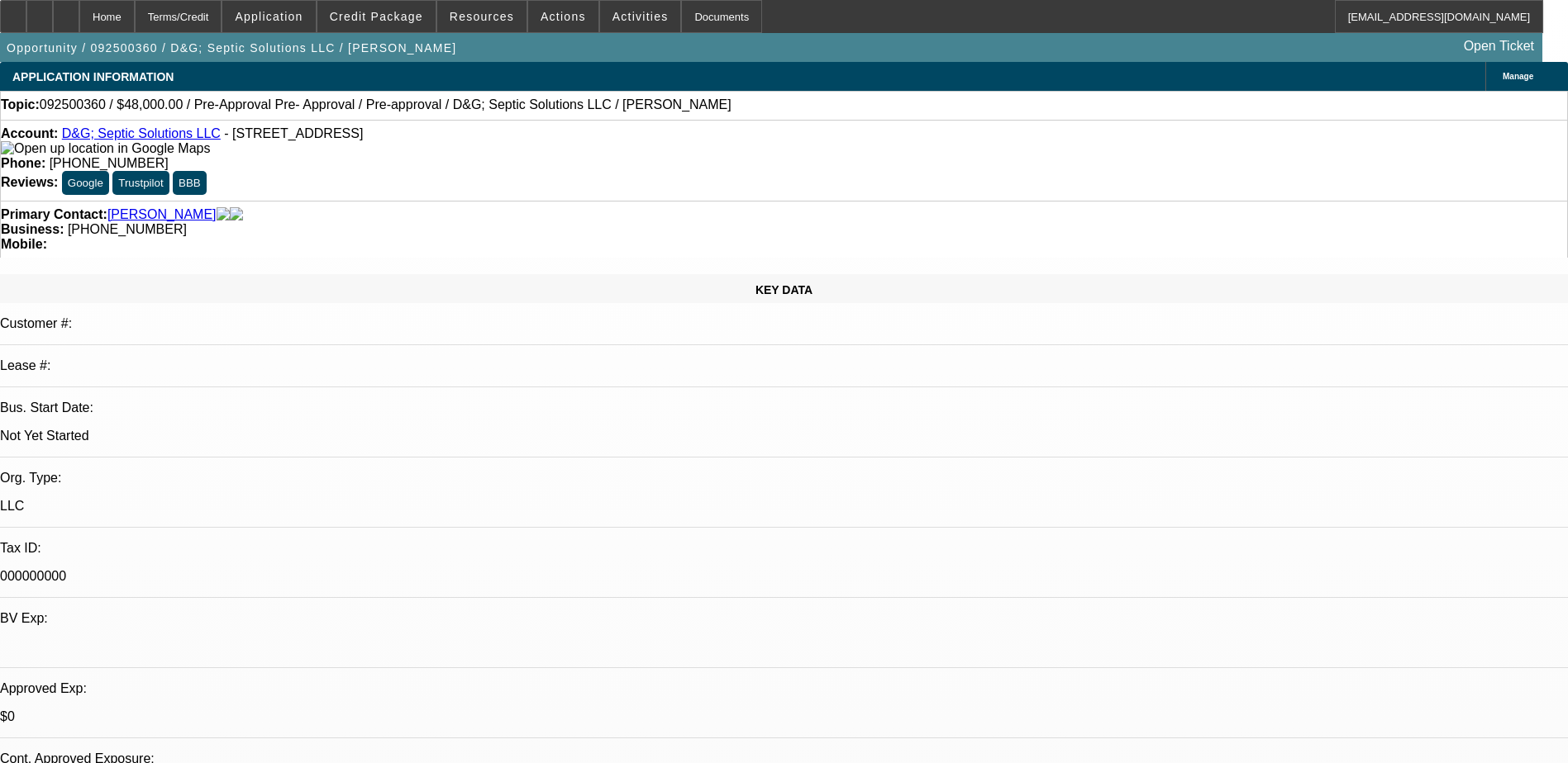
select select "2"
select select "4"
select select "1"
select select "2"
select select "4"
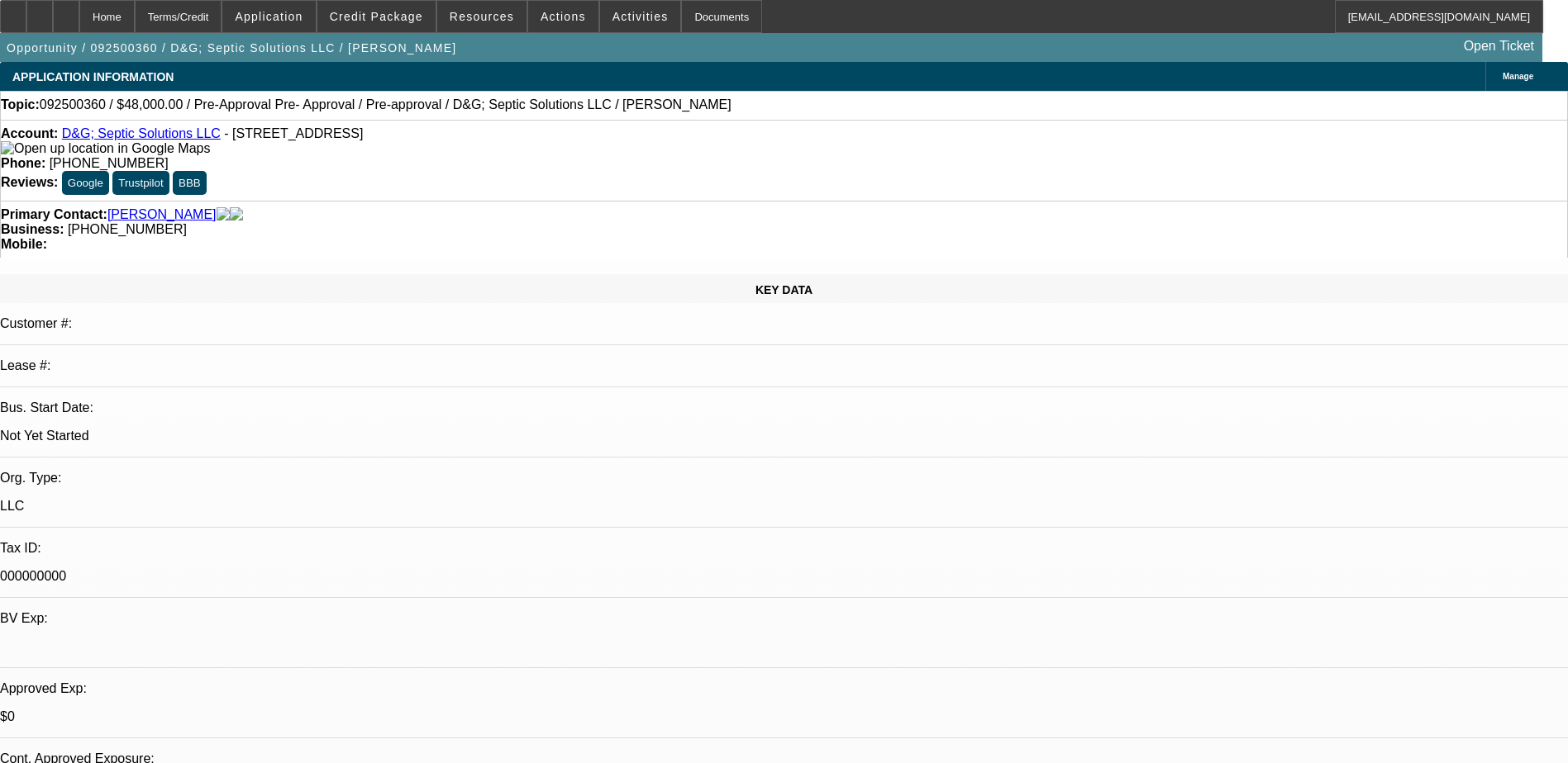
select select "1"
select select "2"
select select "6"
select select "1"
select select "2"
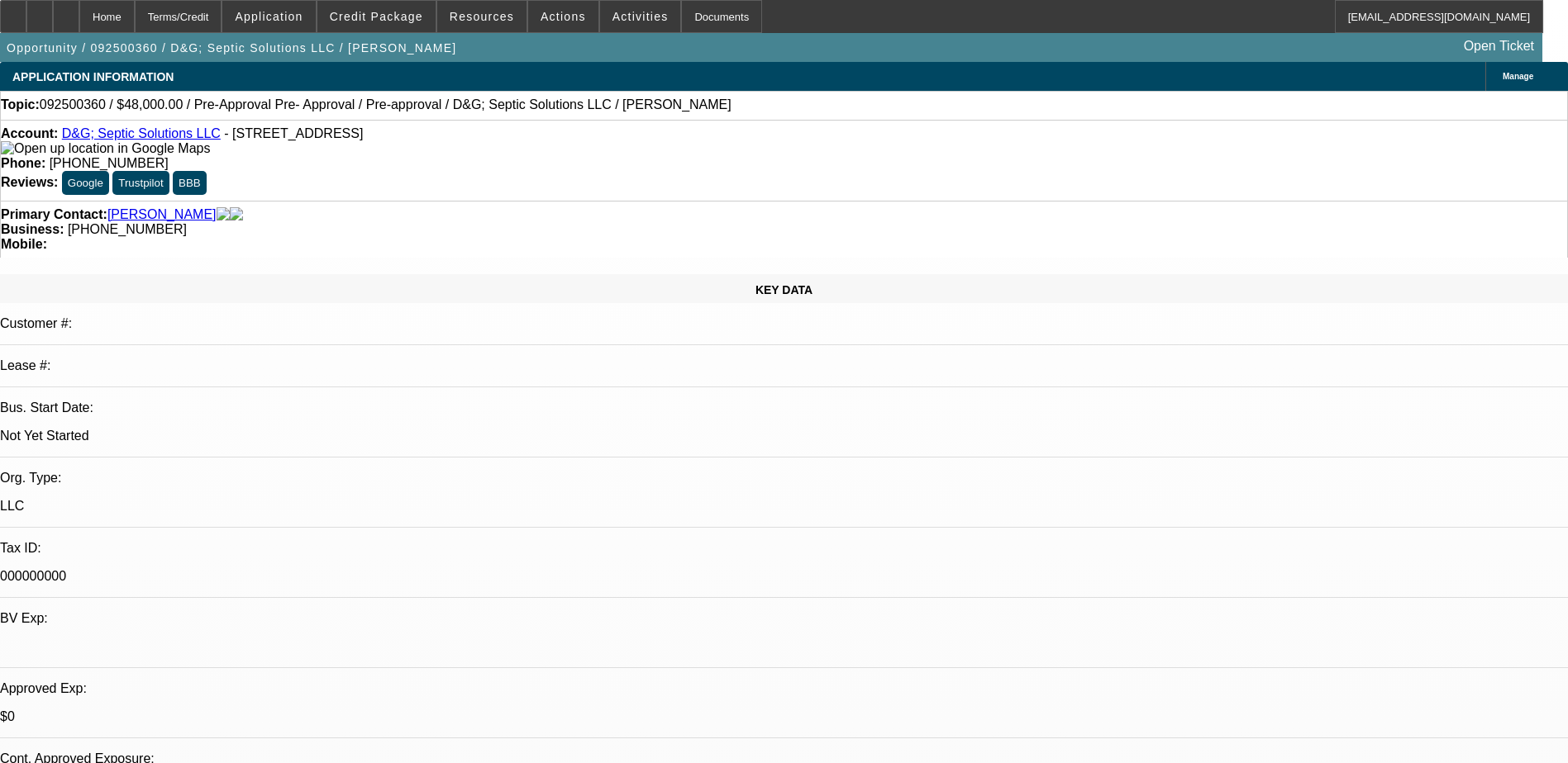
select select "6"
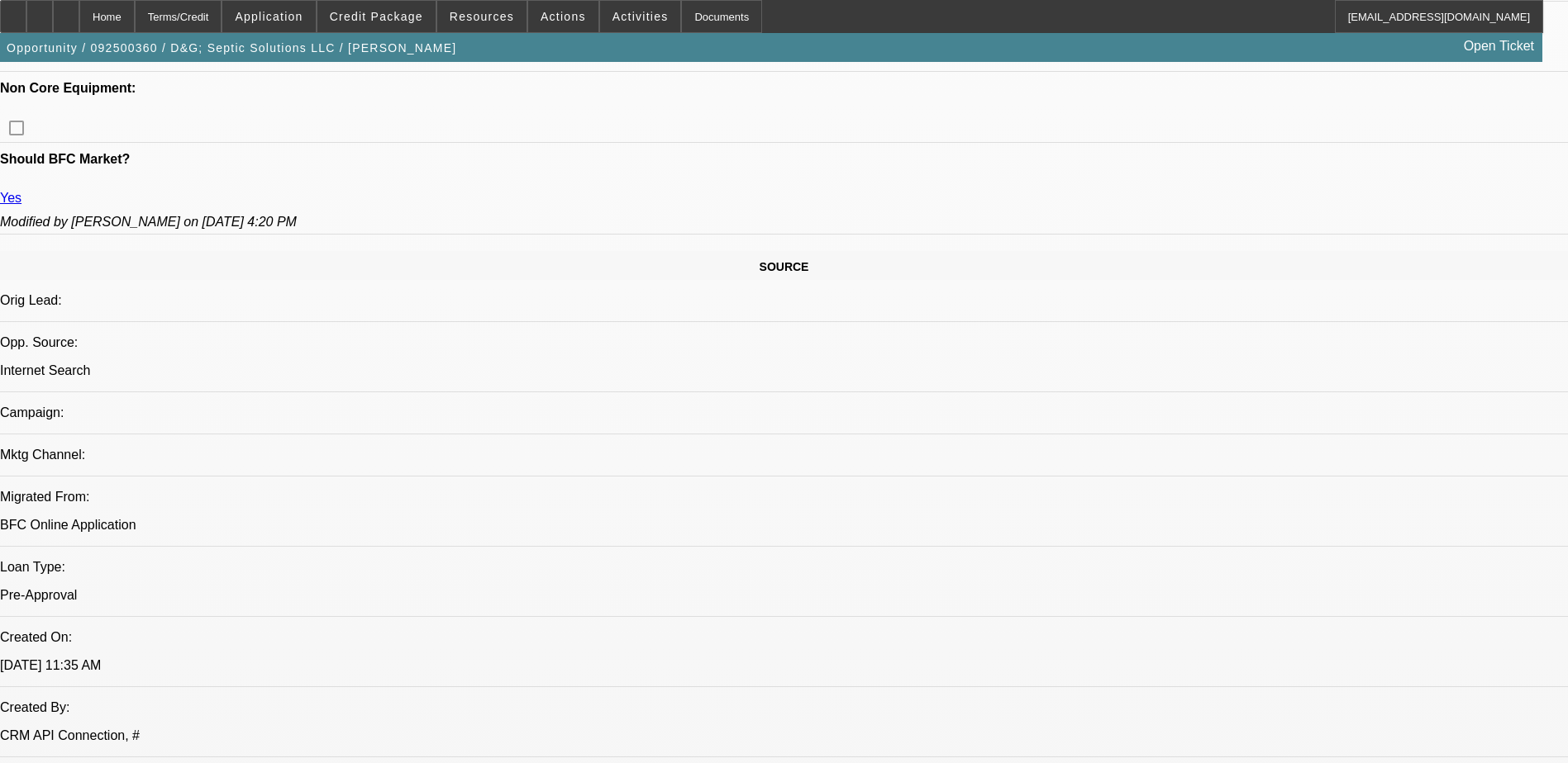
scroll to position [696, 0]
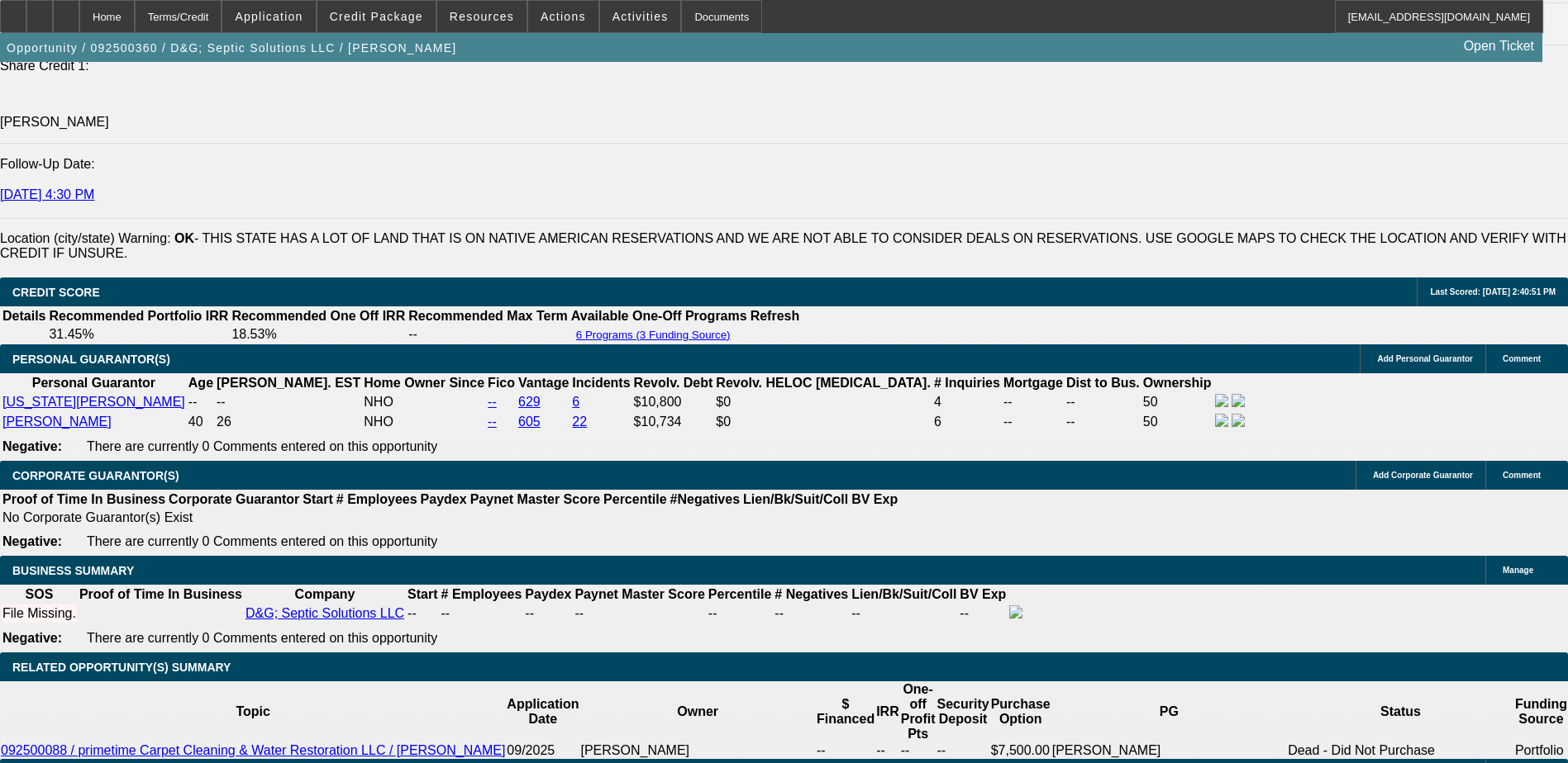
scroll to position [0, 0]
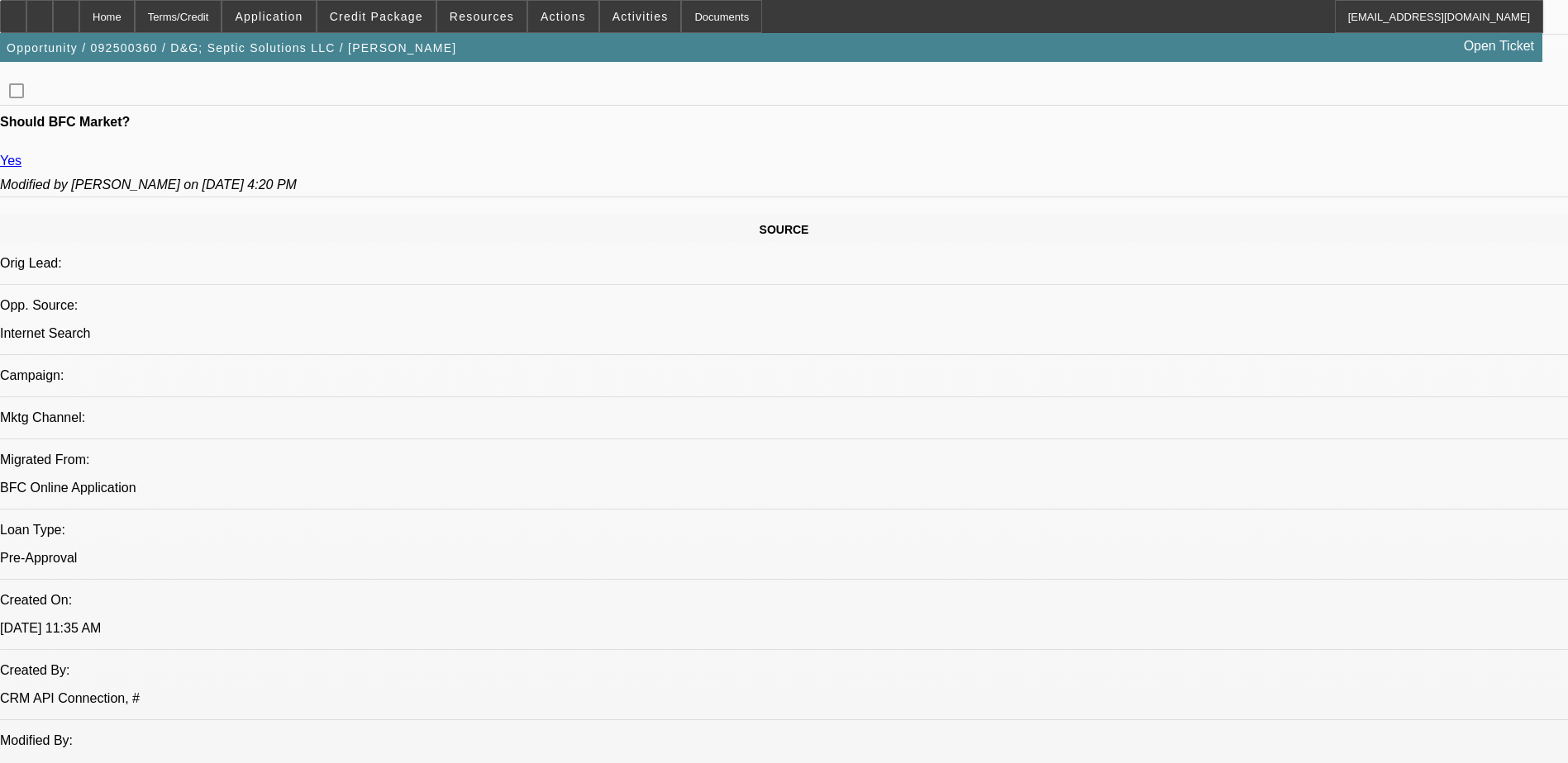
scroll to position [696, 0]
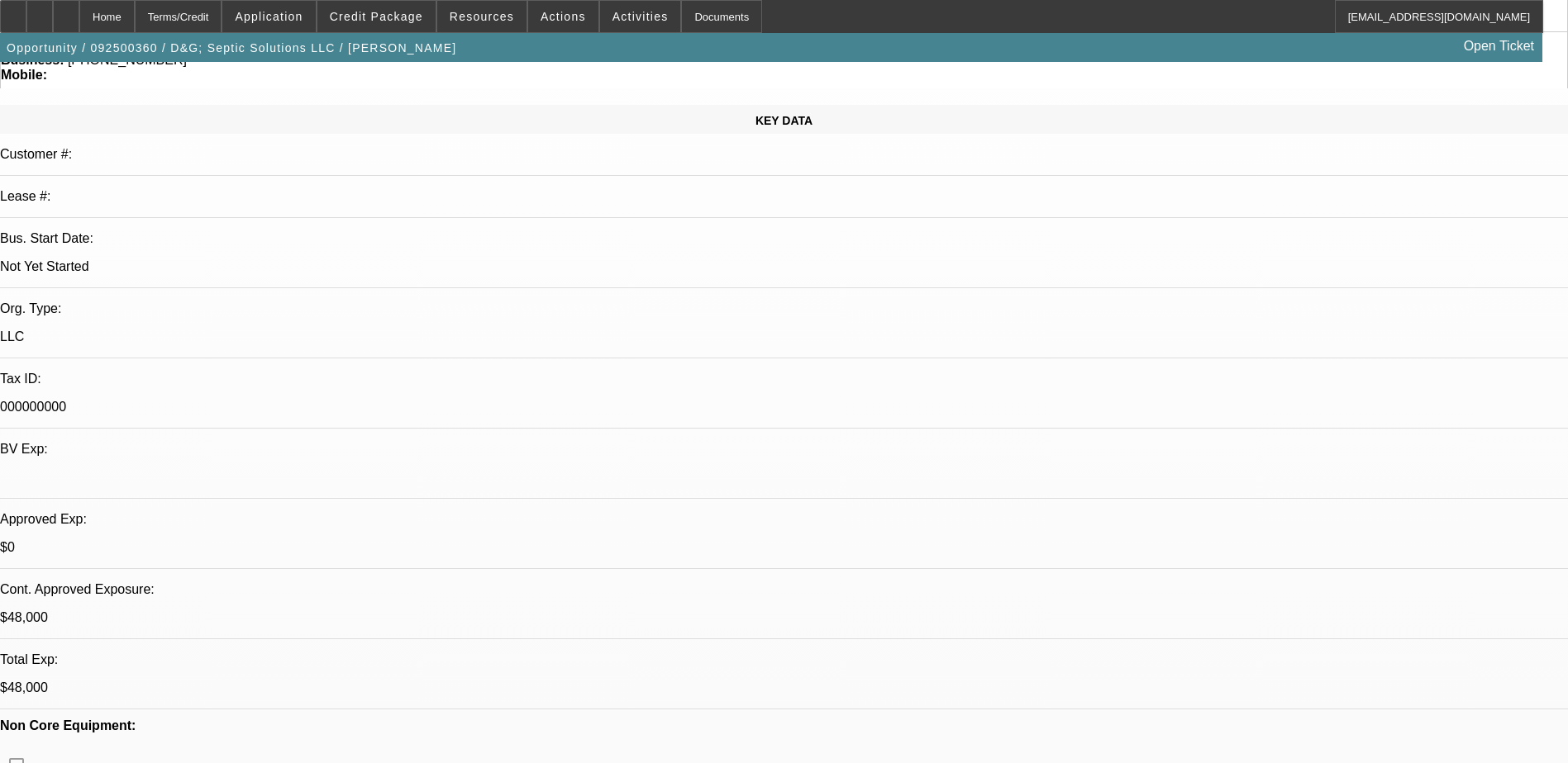
scroll to position [0, 0]
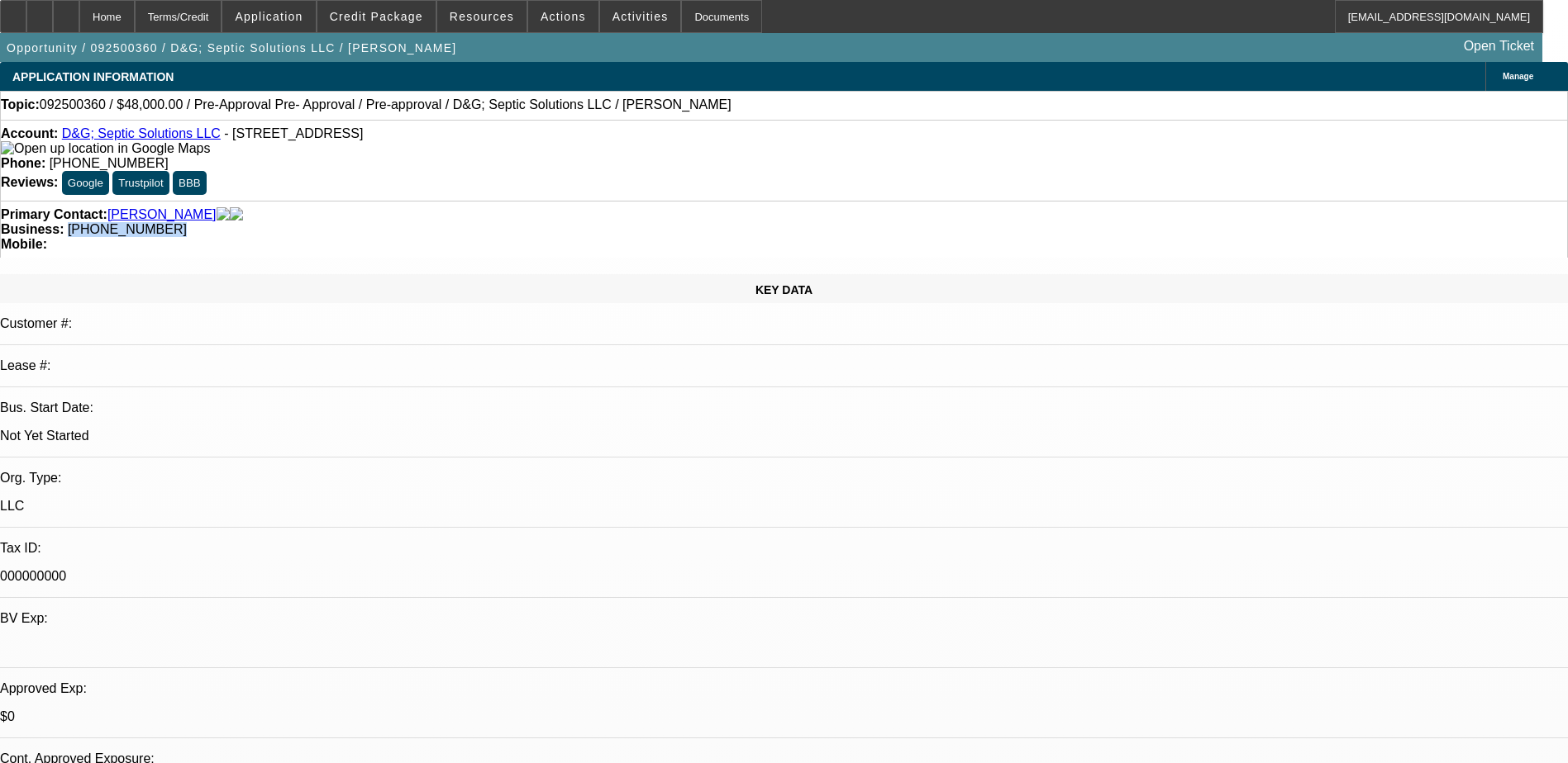
drag, startPoint x: 675, startPoint y: 173, endPoint x: 590, endPoint y: 191, distance: 86.9
click at [590, 201] on div "Primary Contact: [PERSON_NAME] Business: [PHONE_NUMBER] Mobile:" at bounding box center [784, 229] width 1568 height 57
copy span "[PHONE_NUMBER]"
click at [347, 274] on div "KEY DATA Customer #: Lease #: Bus. Start Date: Not Yet Started Org. Type: LLC T…" at bounding box center [784, 658] width 1568 height 767
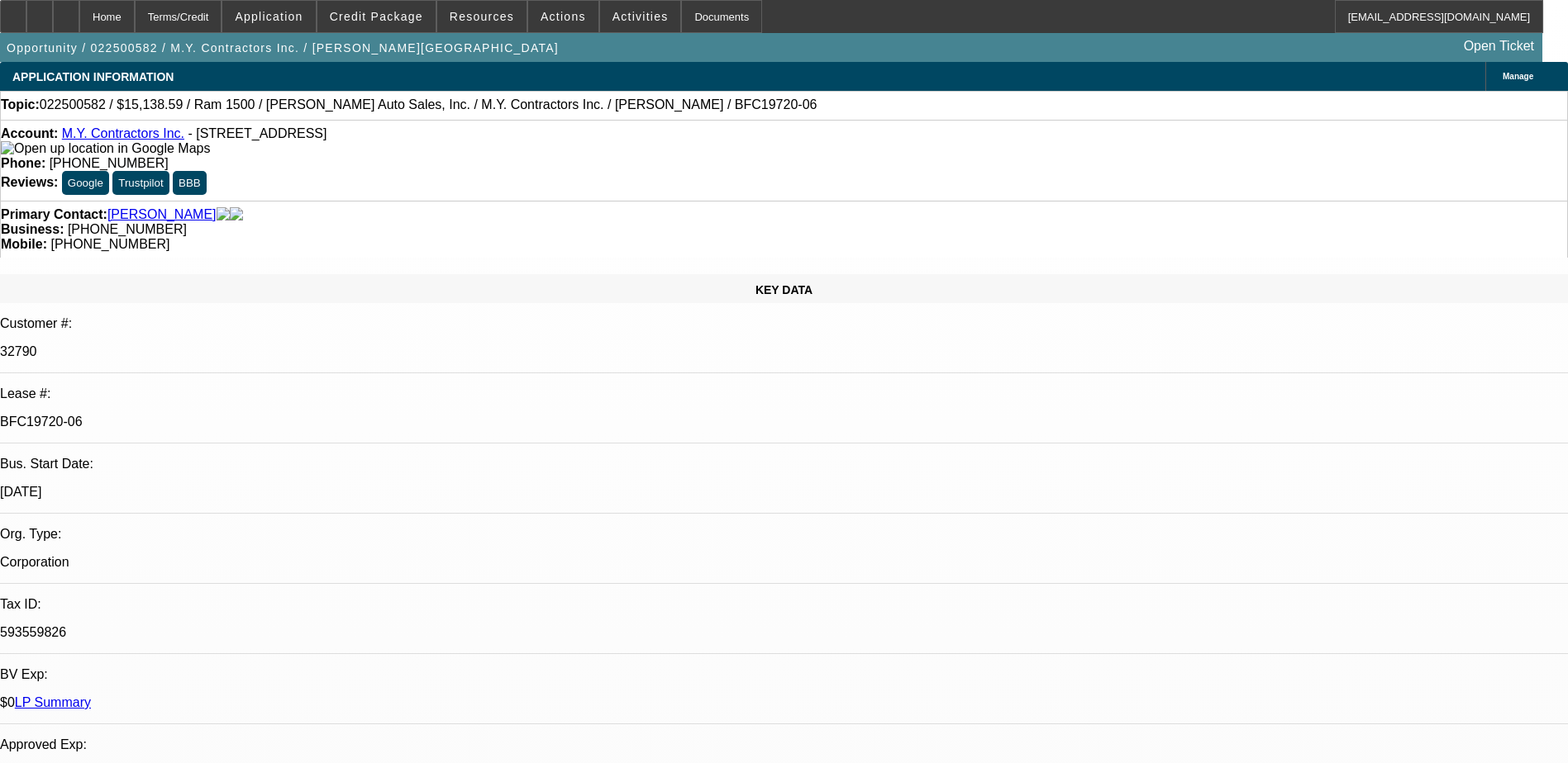
select select "0"
select select "3"
select select "0"
select select "6"
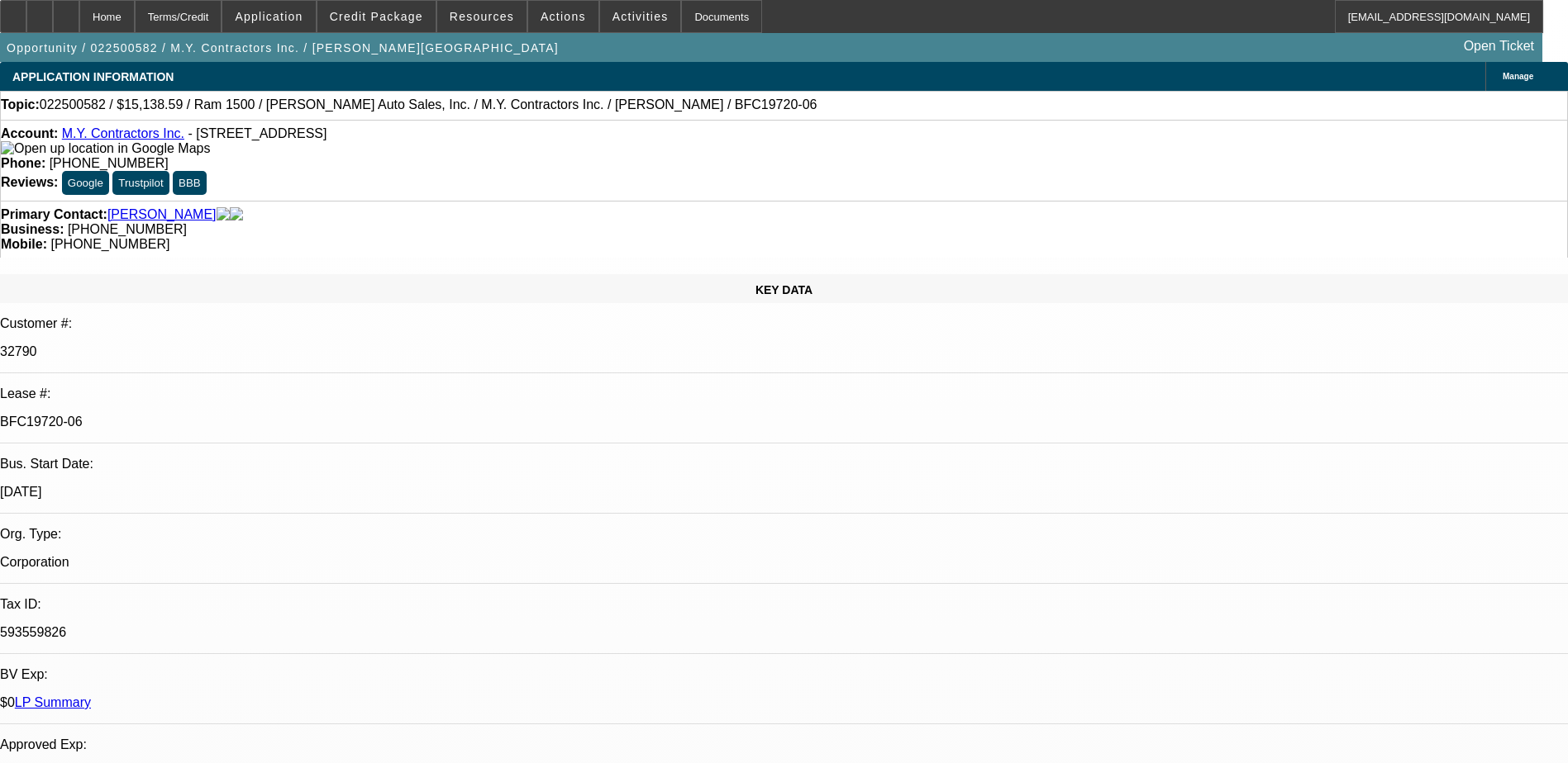
select select "0"
select select "3"
select select "0"
select select "6"
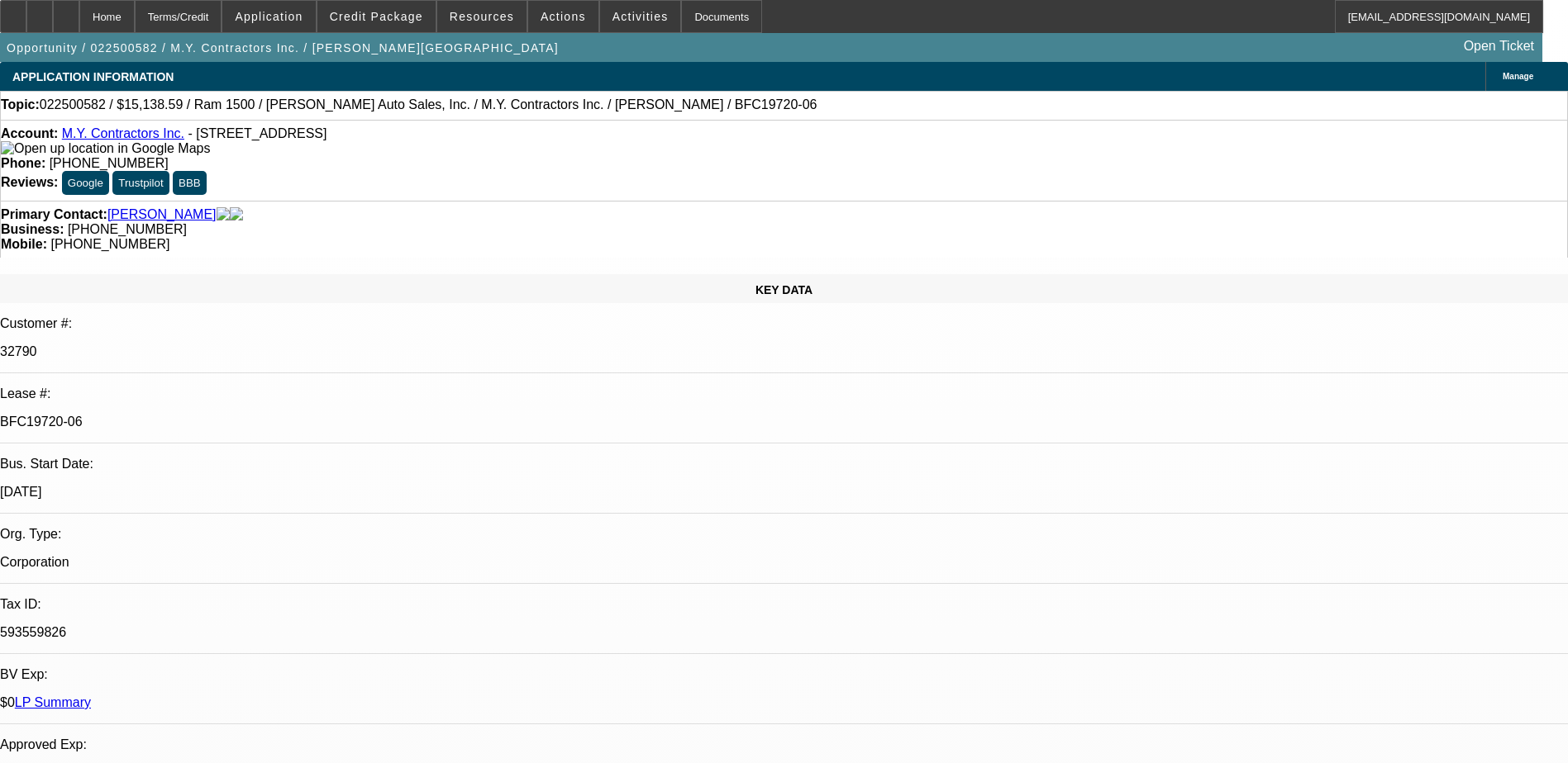
select select "0"
select select "6"
select select "0"
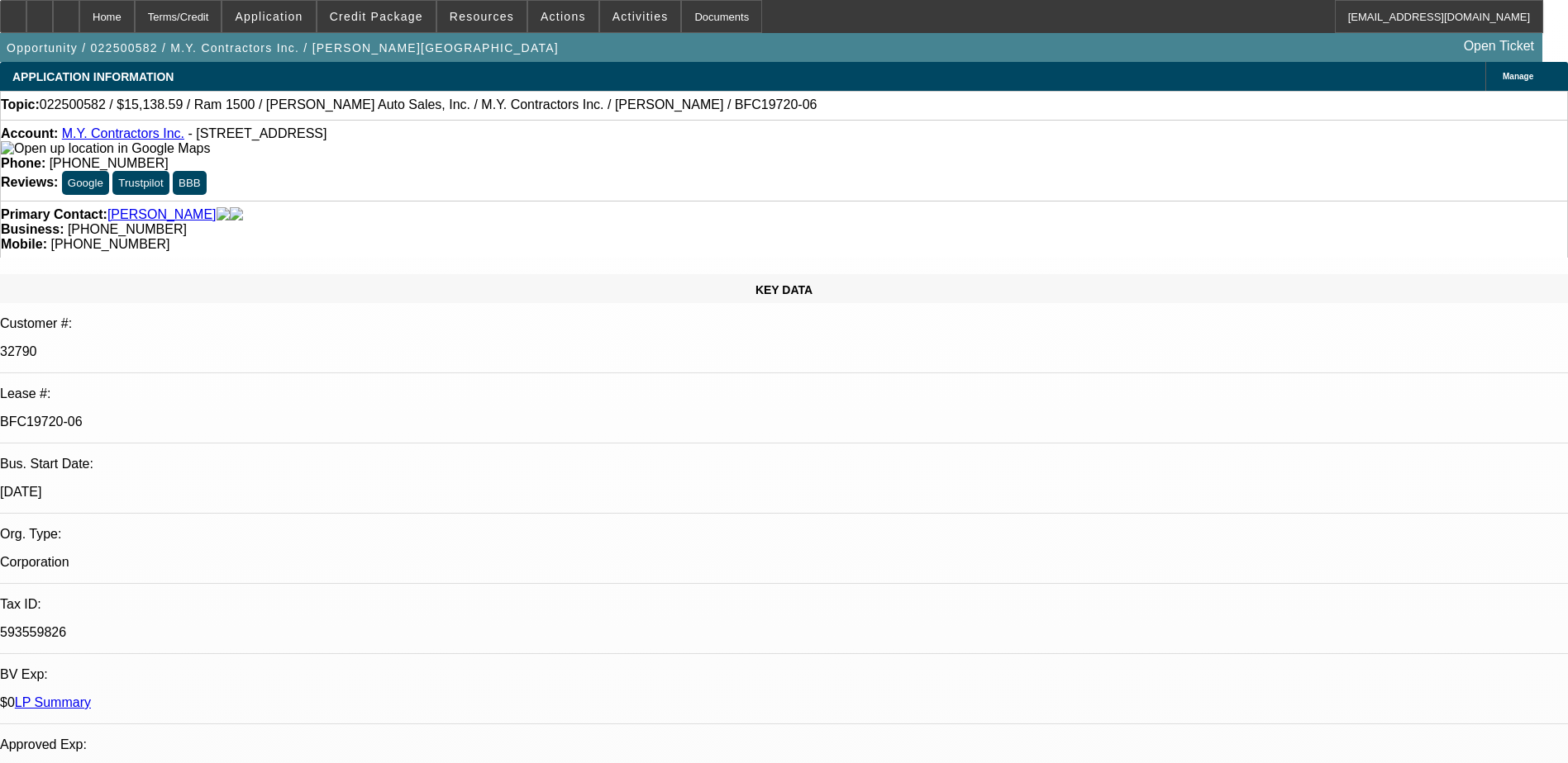
select select "0"
select select "6"
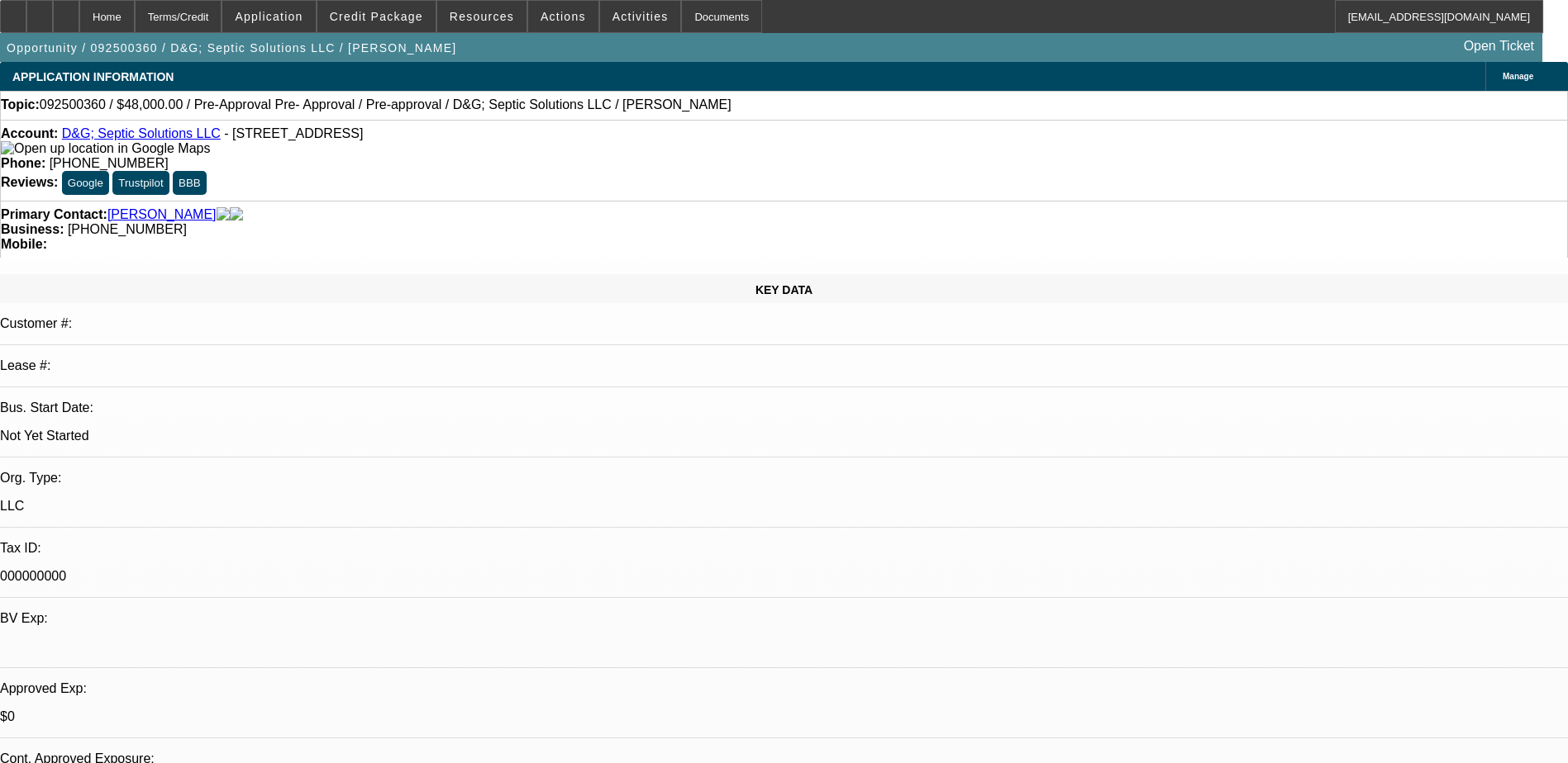
select select "0.2"
select select "2"
select select "0"
select select "6"
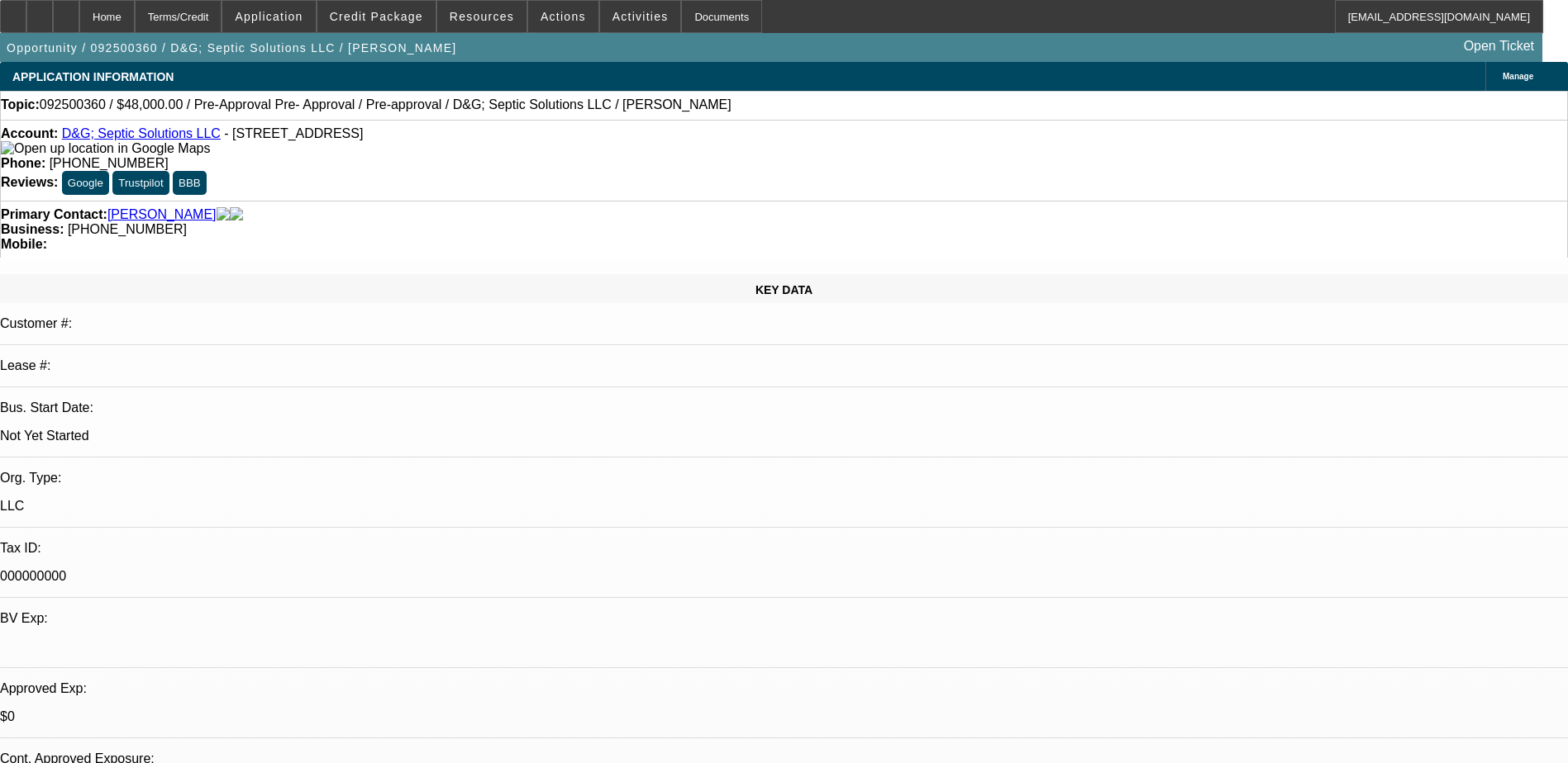
select select "0.15"
select select "2"
select select "0"
select select "6"
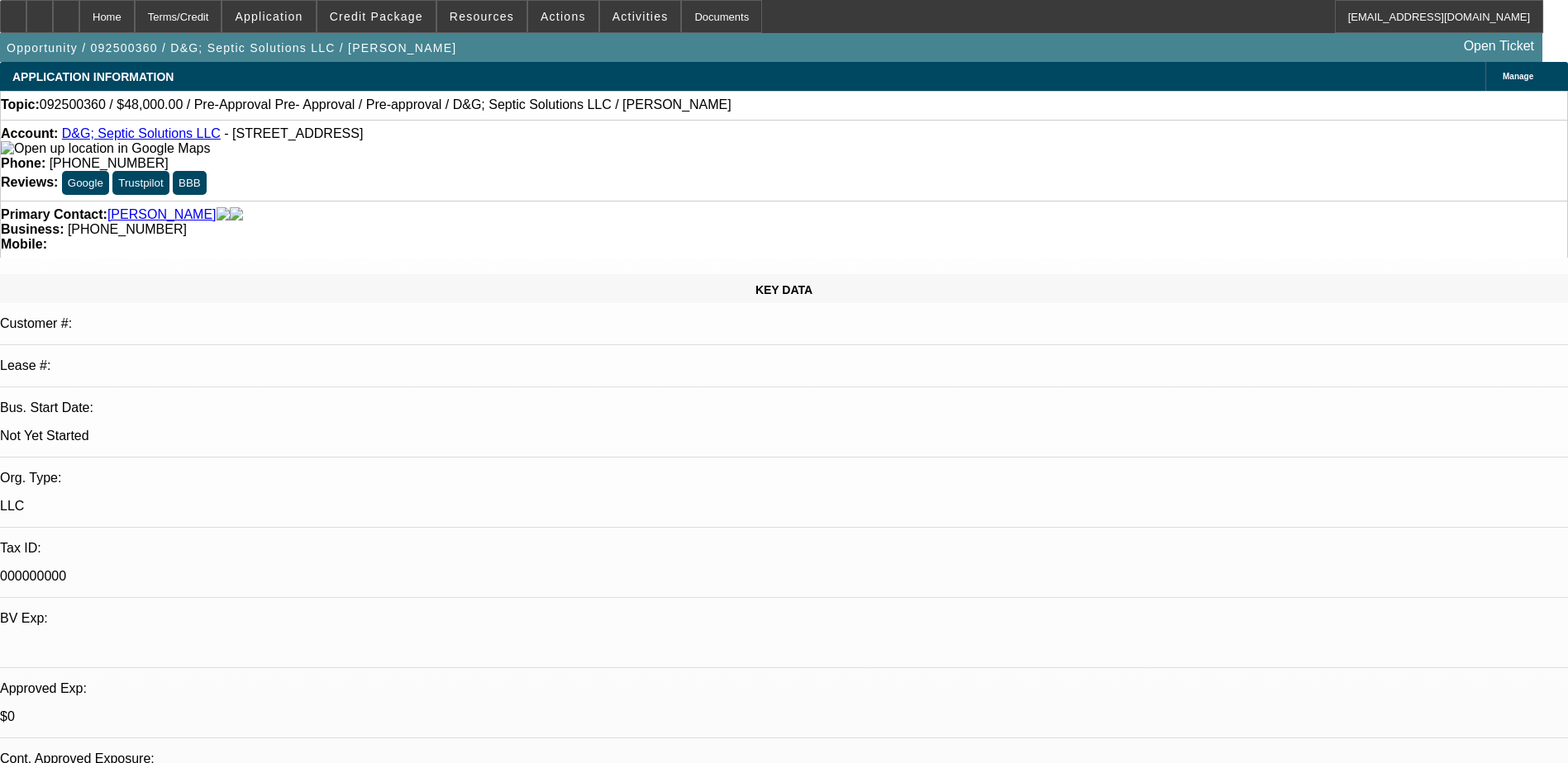
select select "0.15"
select select "2"
select select "0"
select select "6"
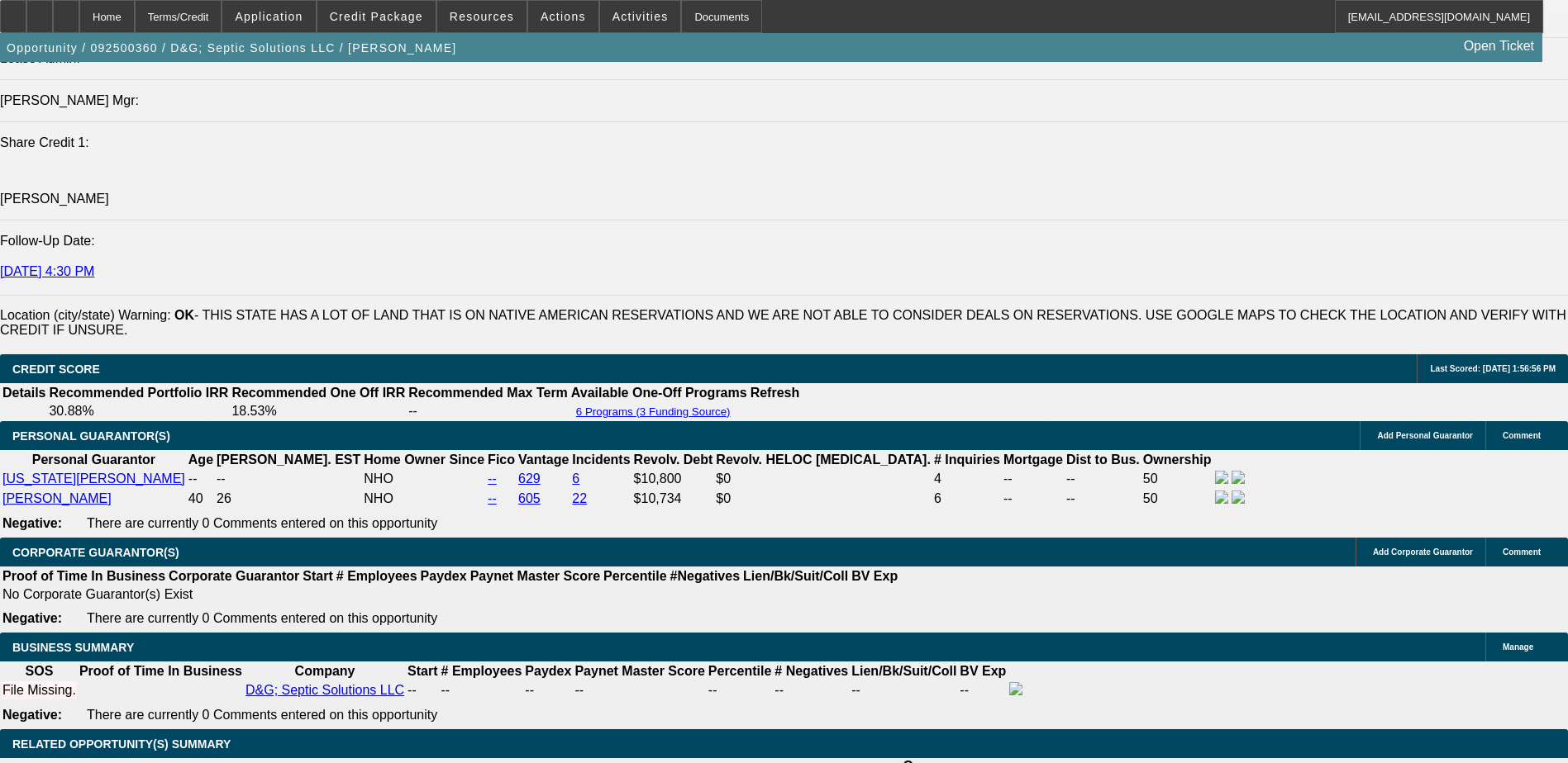
scroll to position [2065, 0]
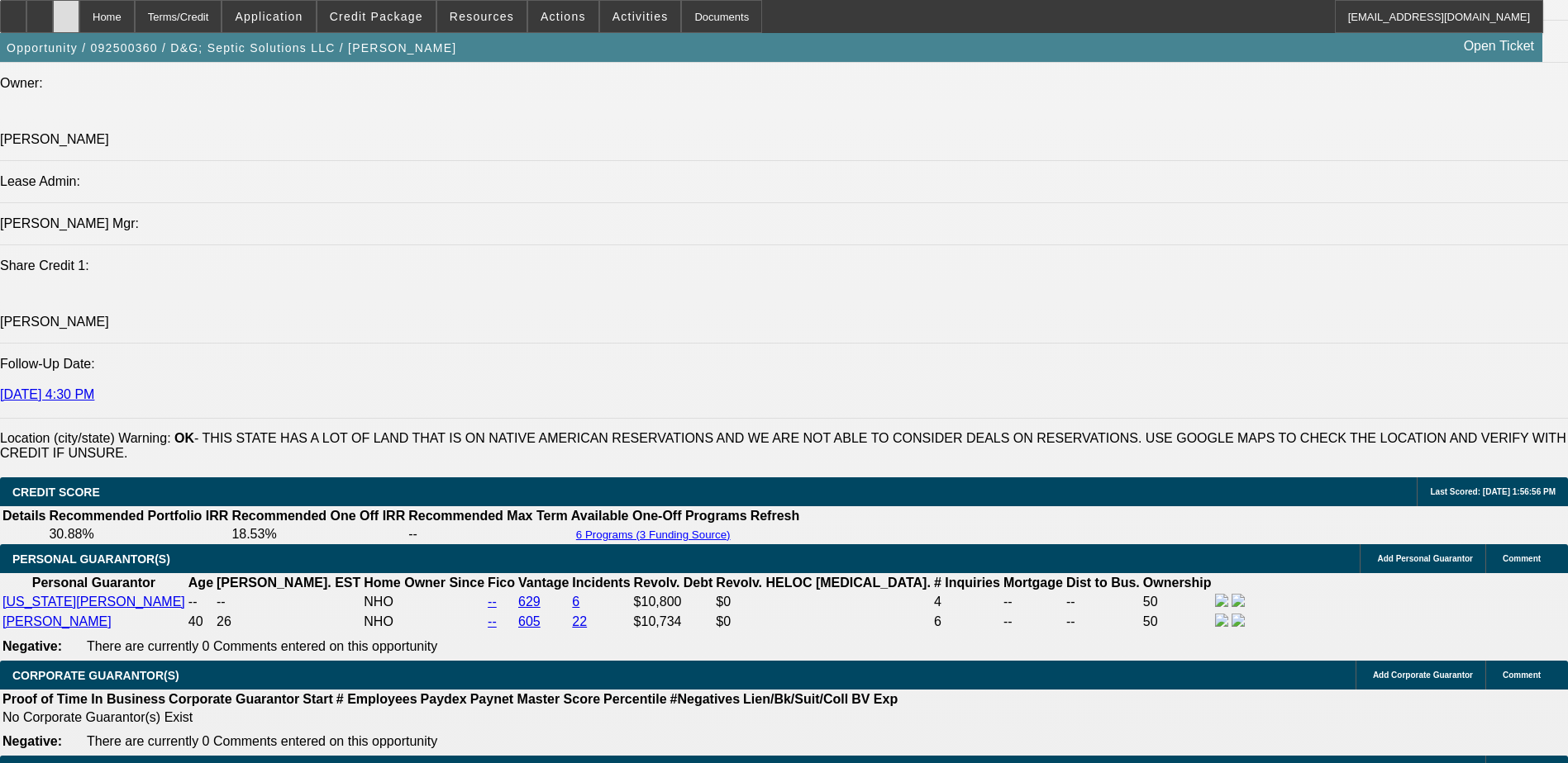
click at [79, 10] on div at bounding box center [66, 16] width 26 height 33
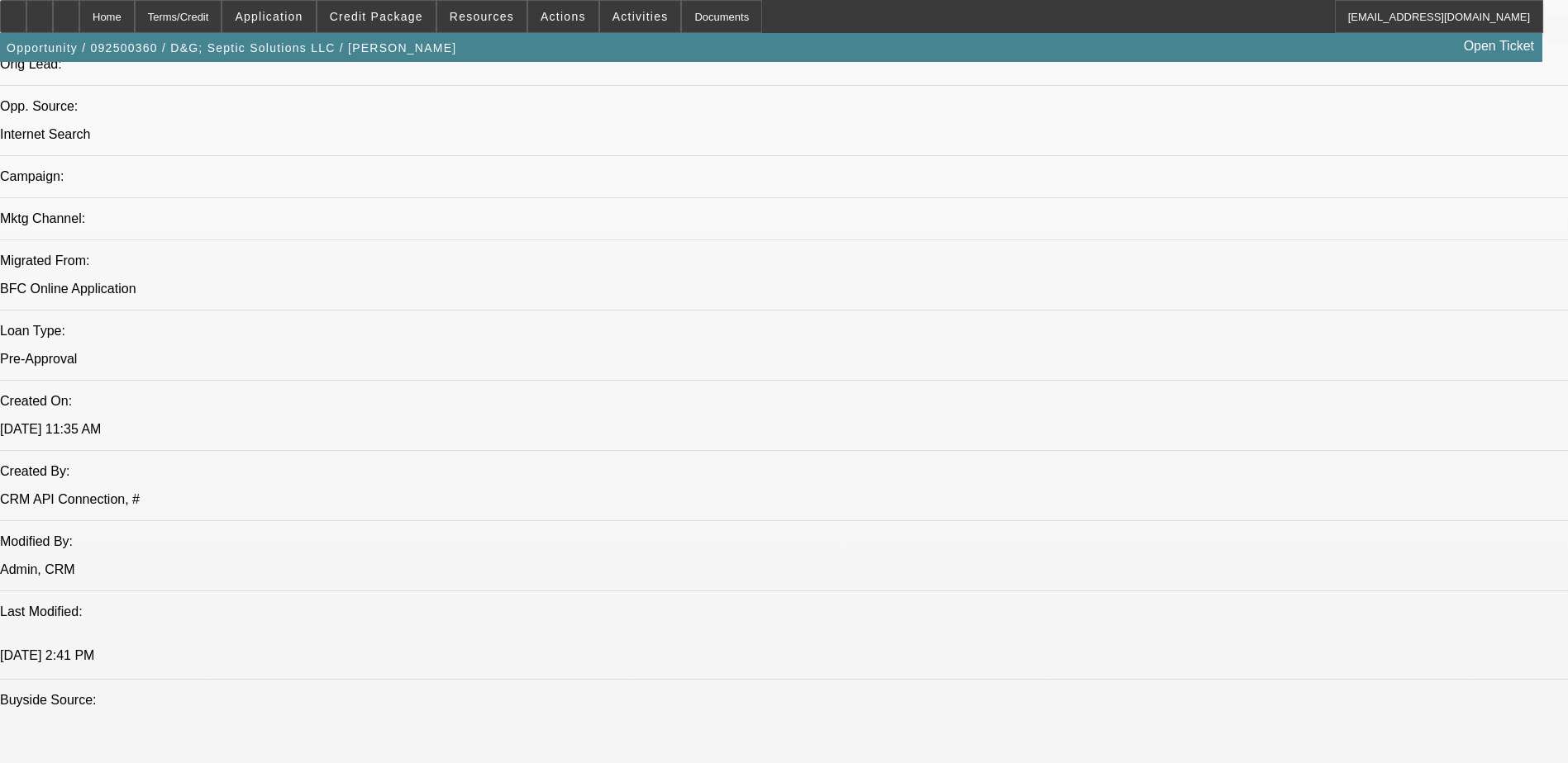
select select "0.2"
select select "2"
select select "0.1"
select select "0.2"
select select "2"
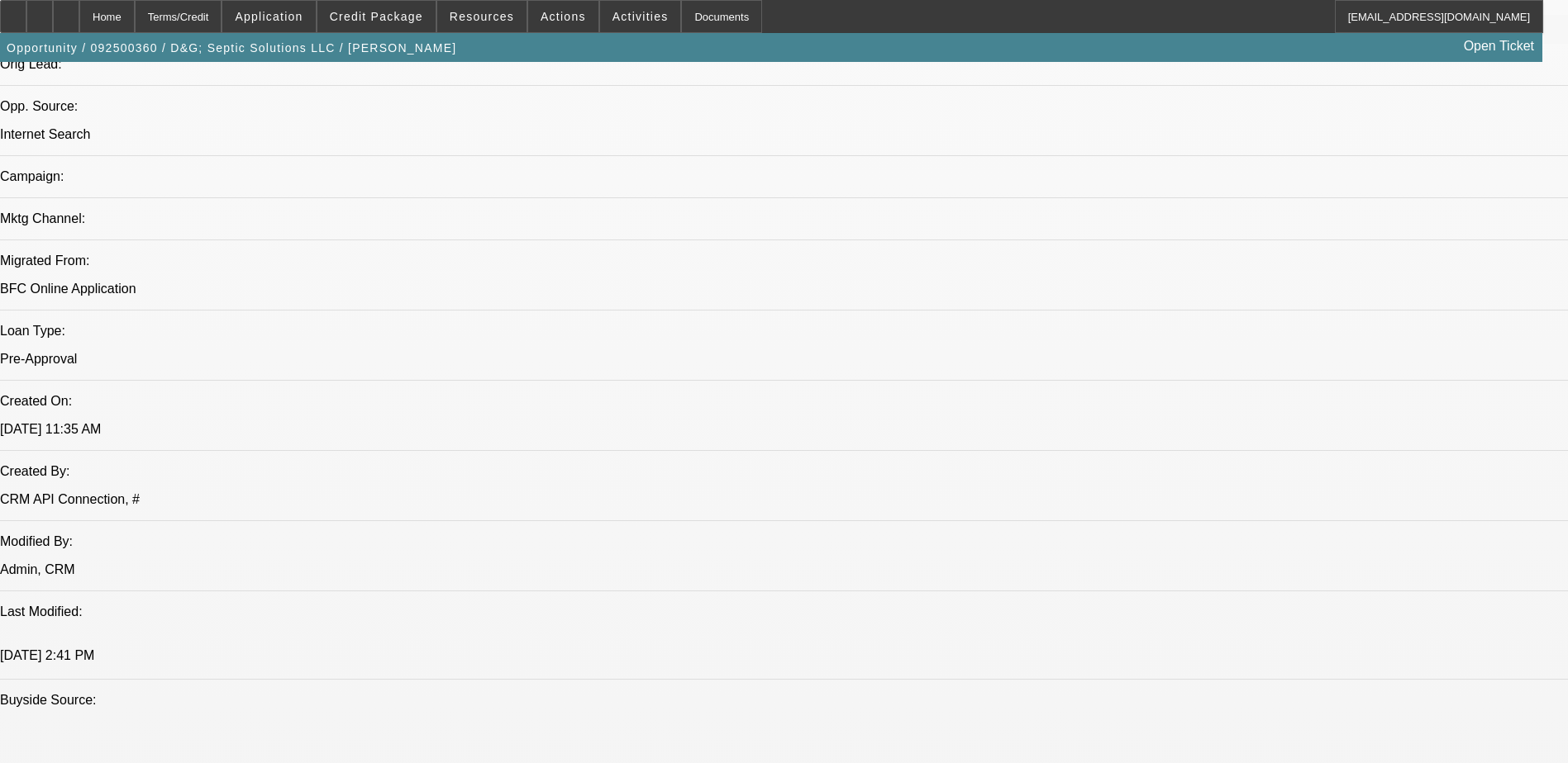
select select "0.1"
select select "0.2"
select select "2"
select select "0"
select select "0.15"
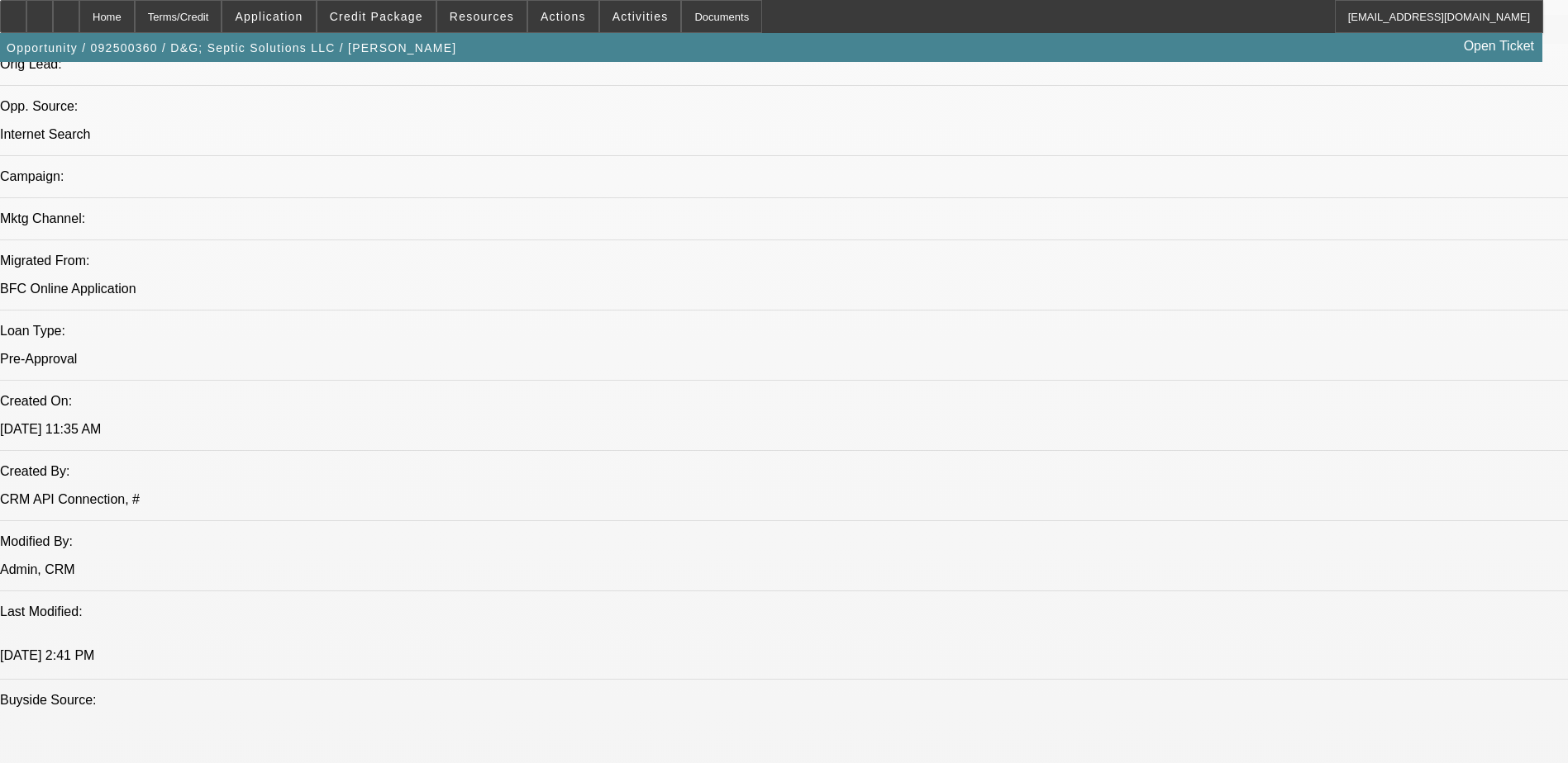
select select "2"
select select "0"
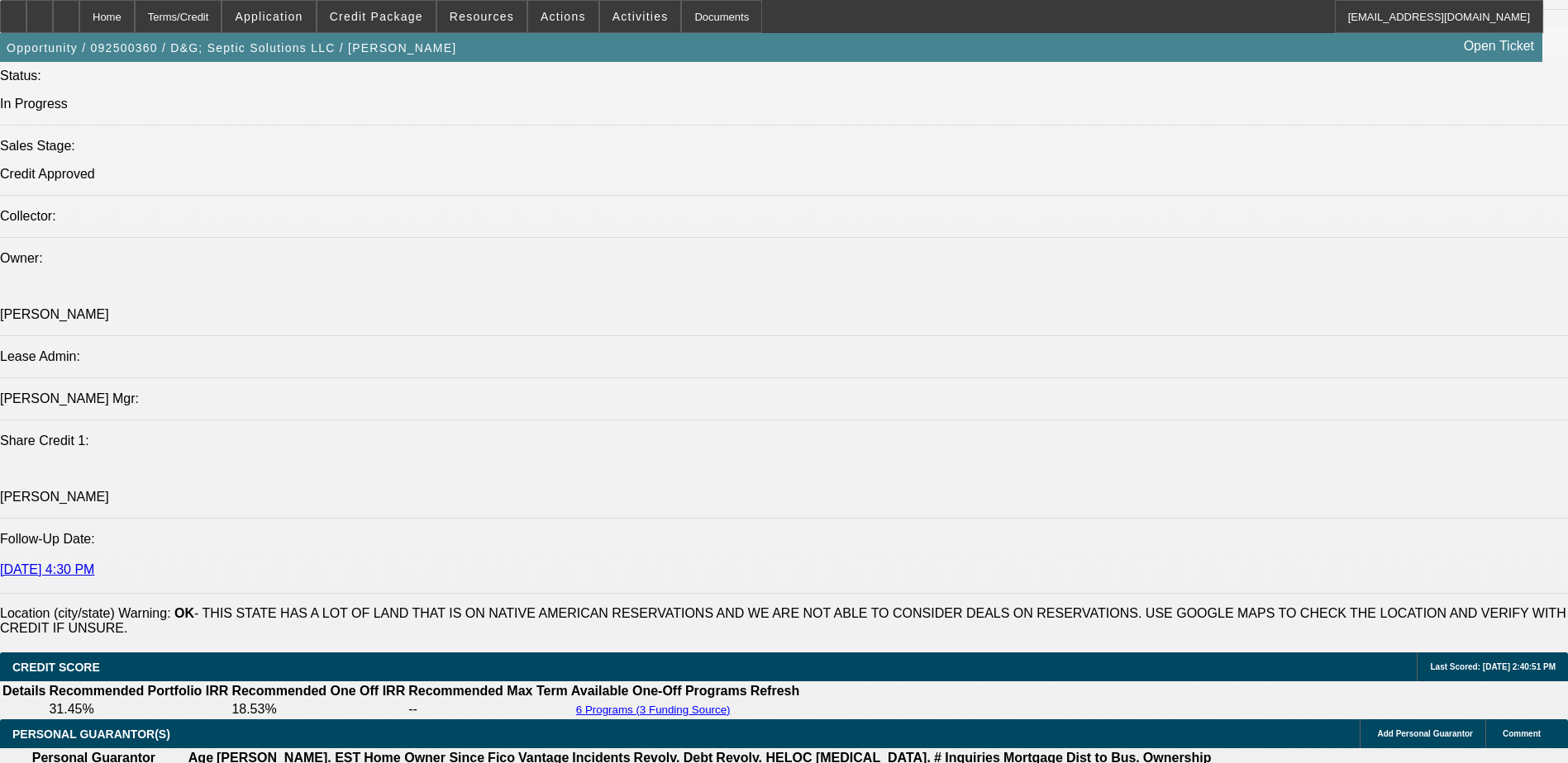
select select "1"
select select "2"
select select "4"
select select "1"
select select "2"
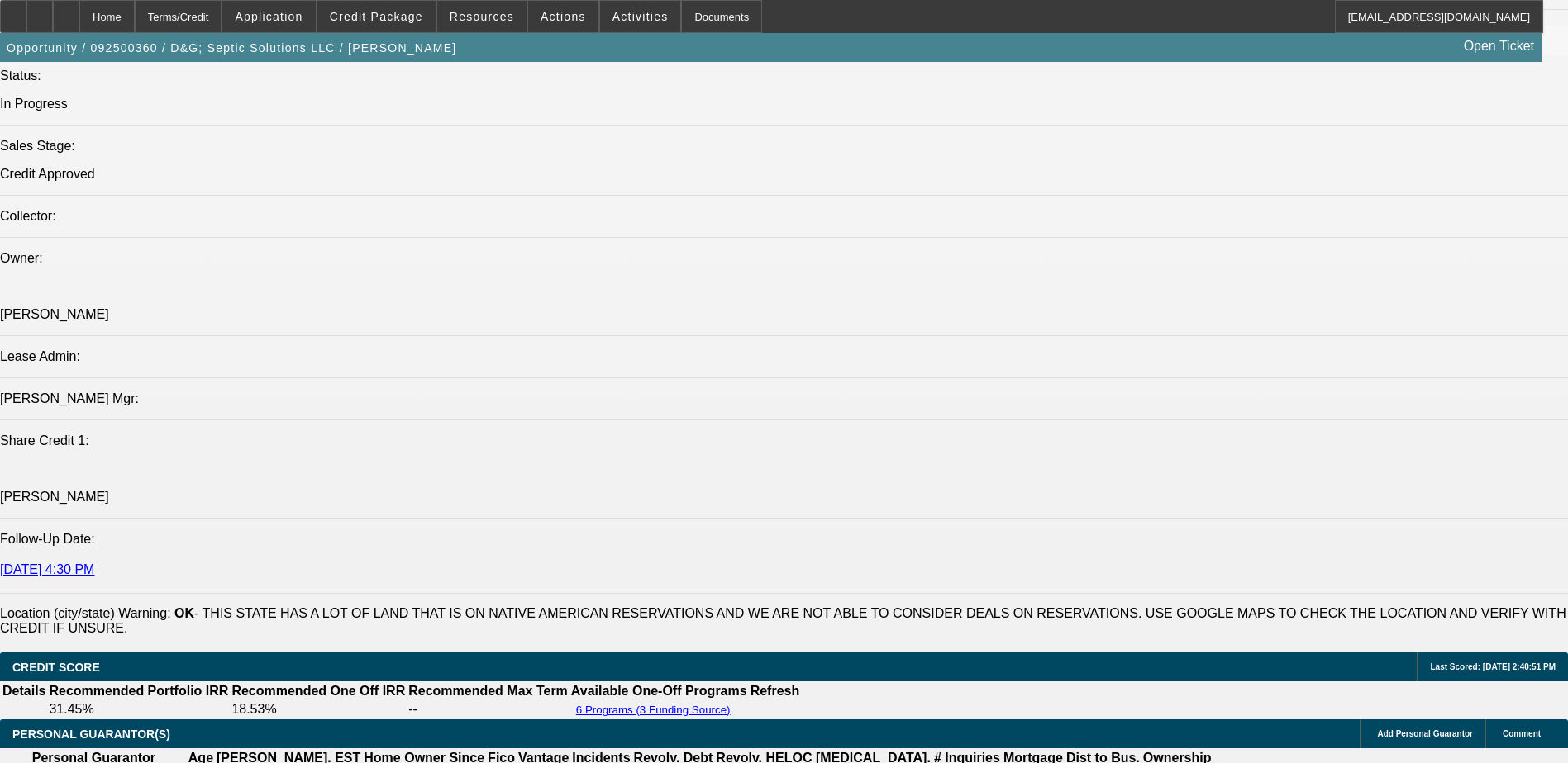
select select "4"
select select "1"
select select "2"
select select "6"
select select "1"
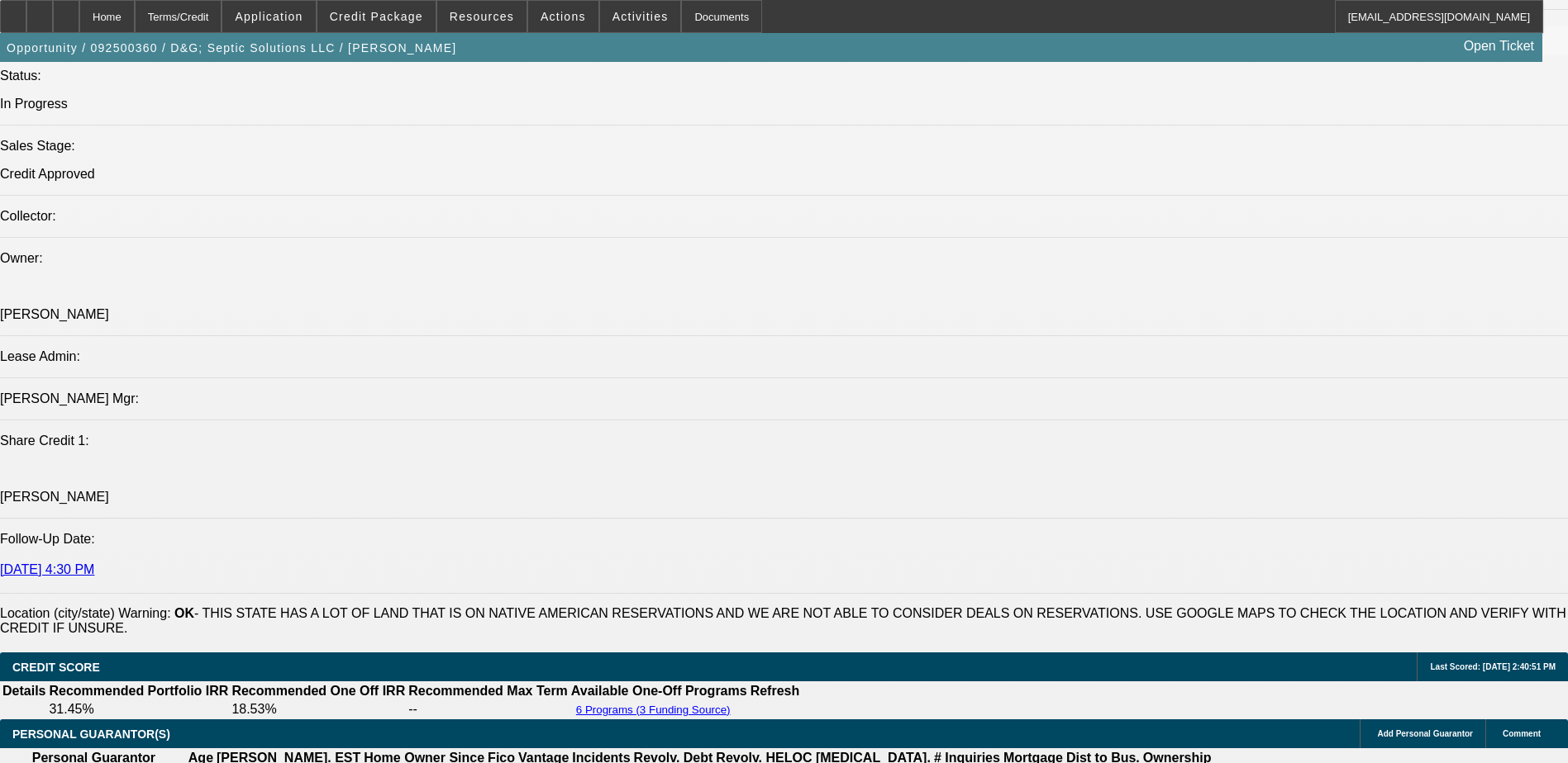
select select "2"
select select "6"
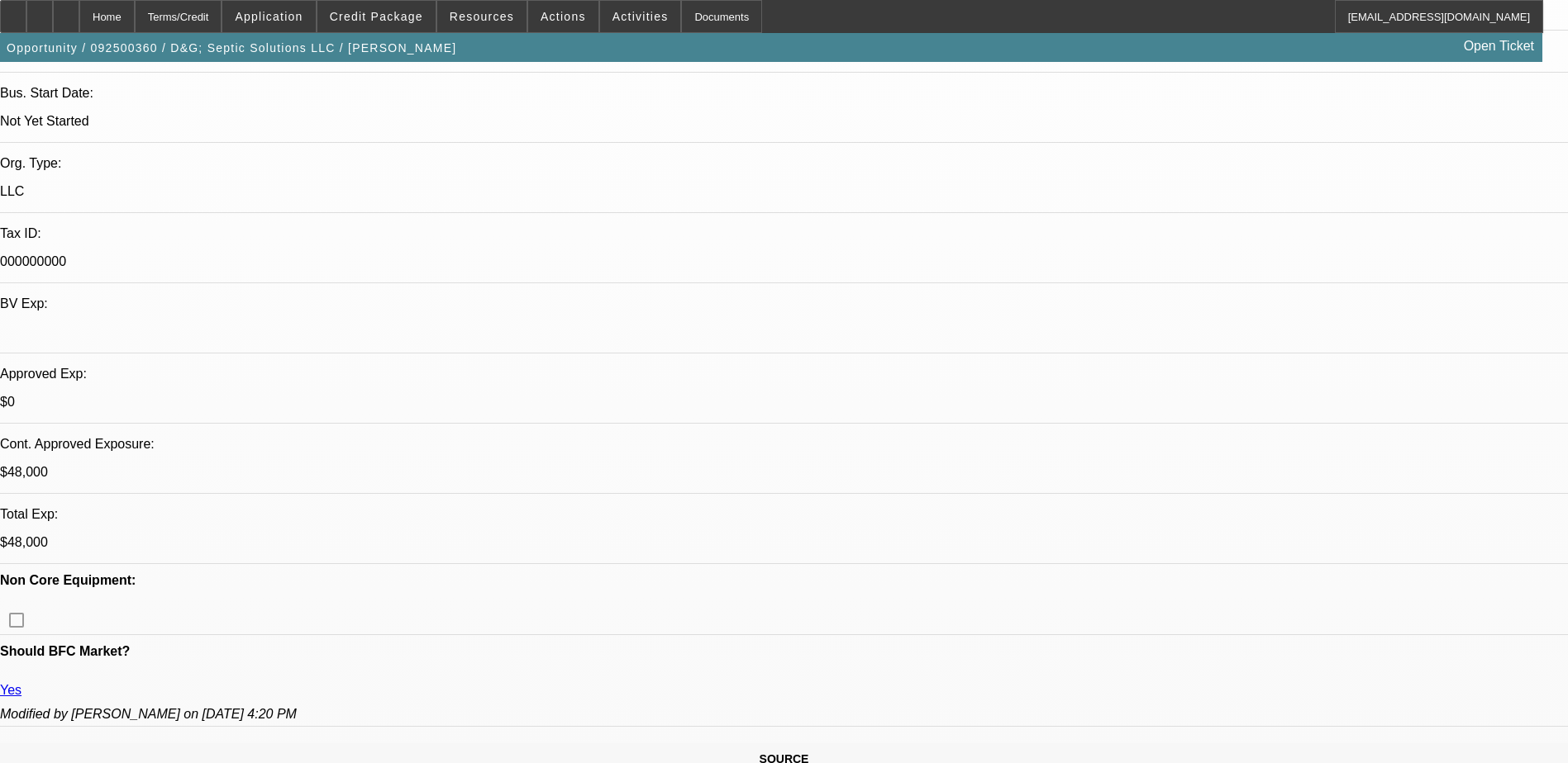
scroll to position [413, 0]
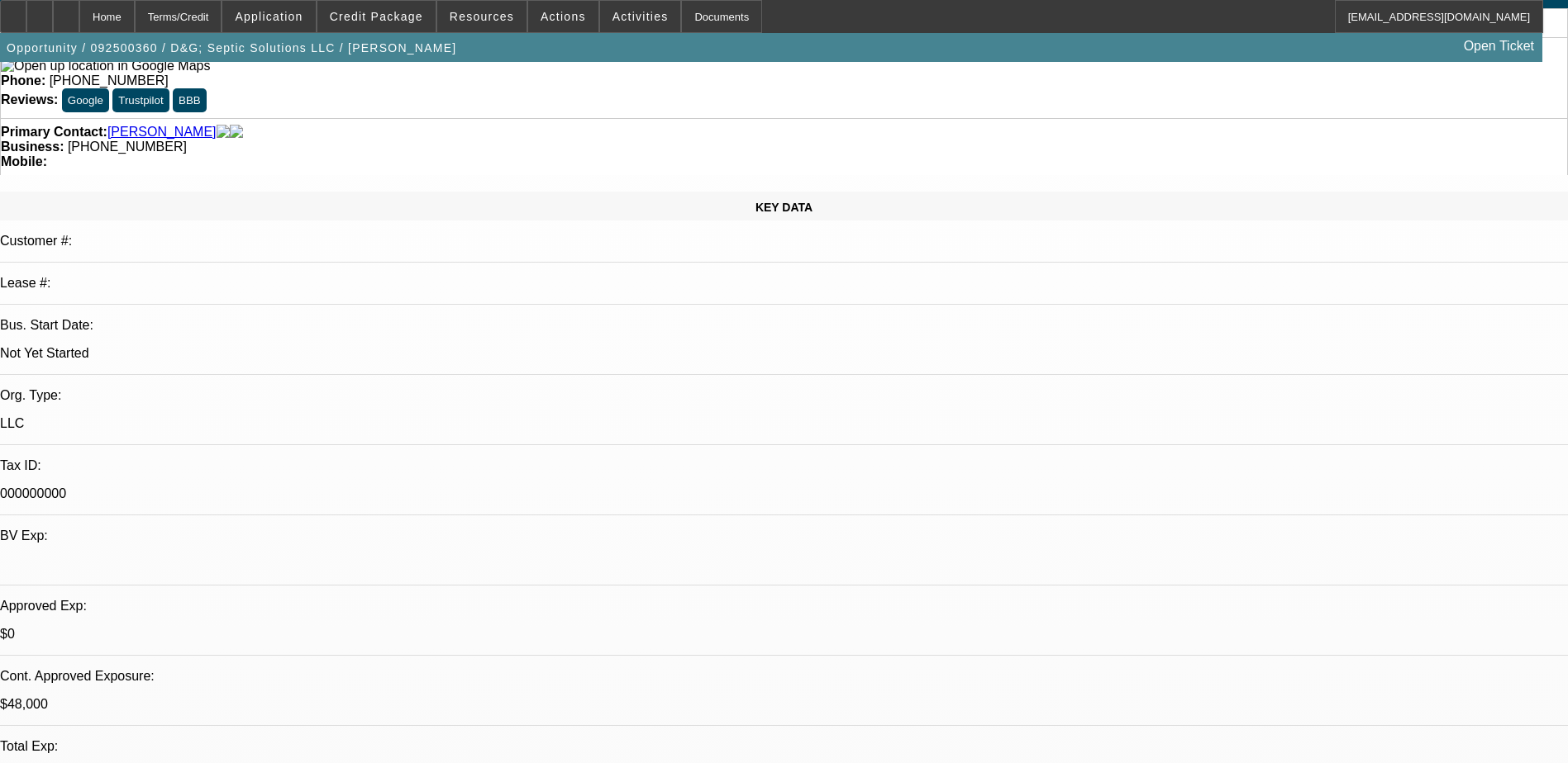
scroll to position [0, 0]
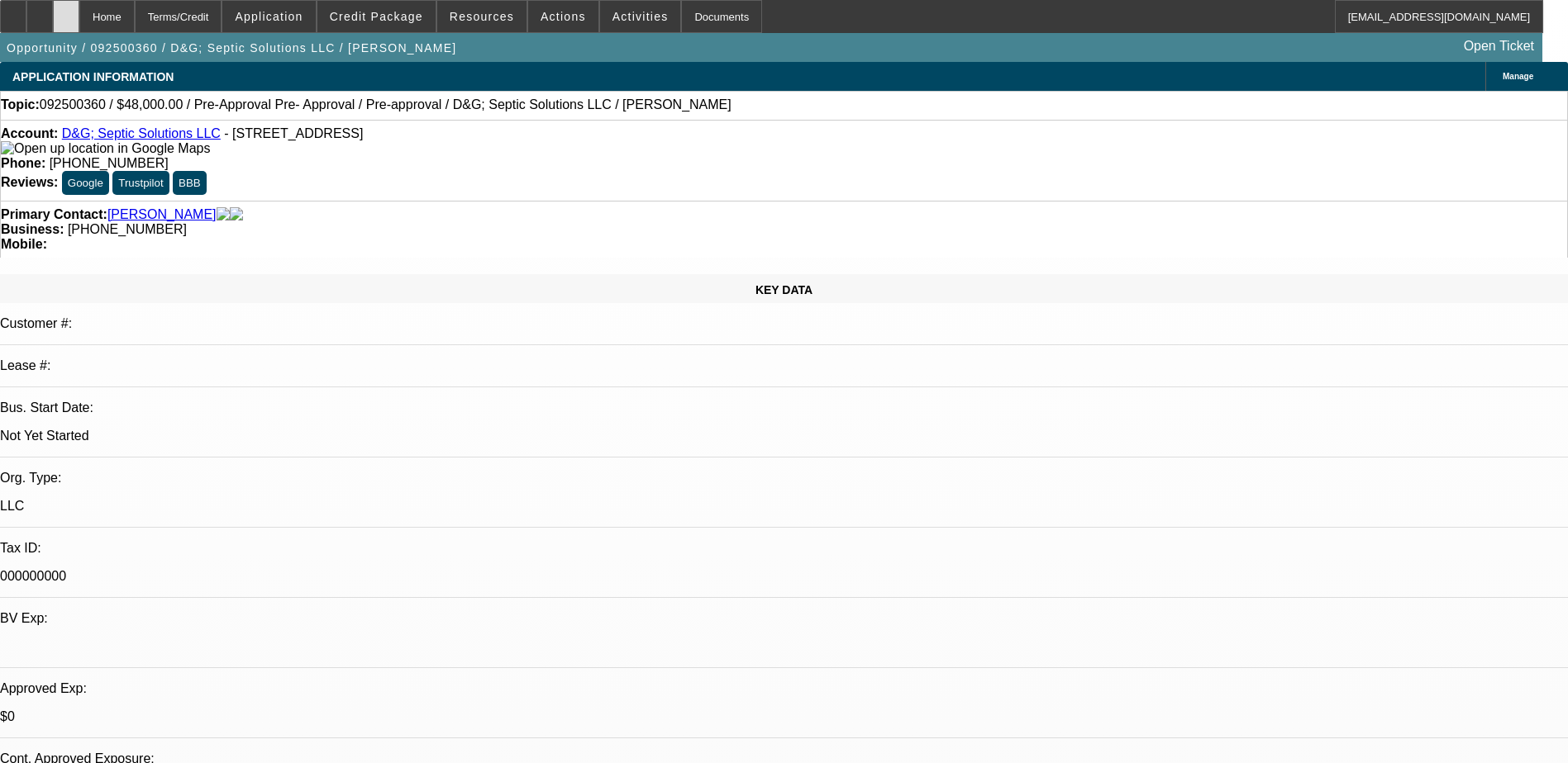
click at [79, 18] on div at bounding box center [66, 16] width 26 height 33
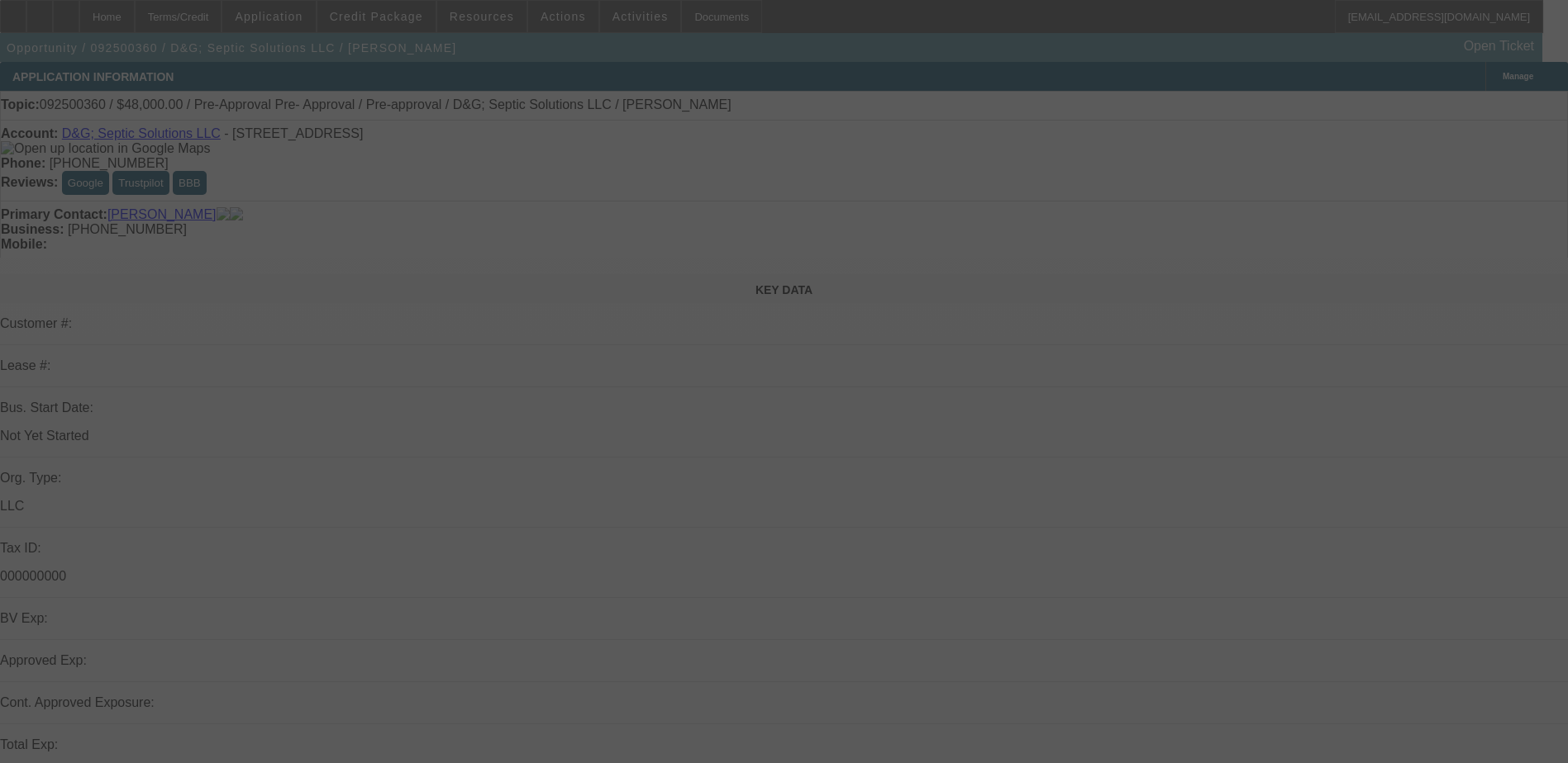
scroll to position [331, 0]
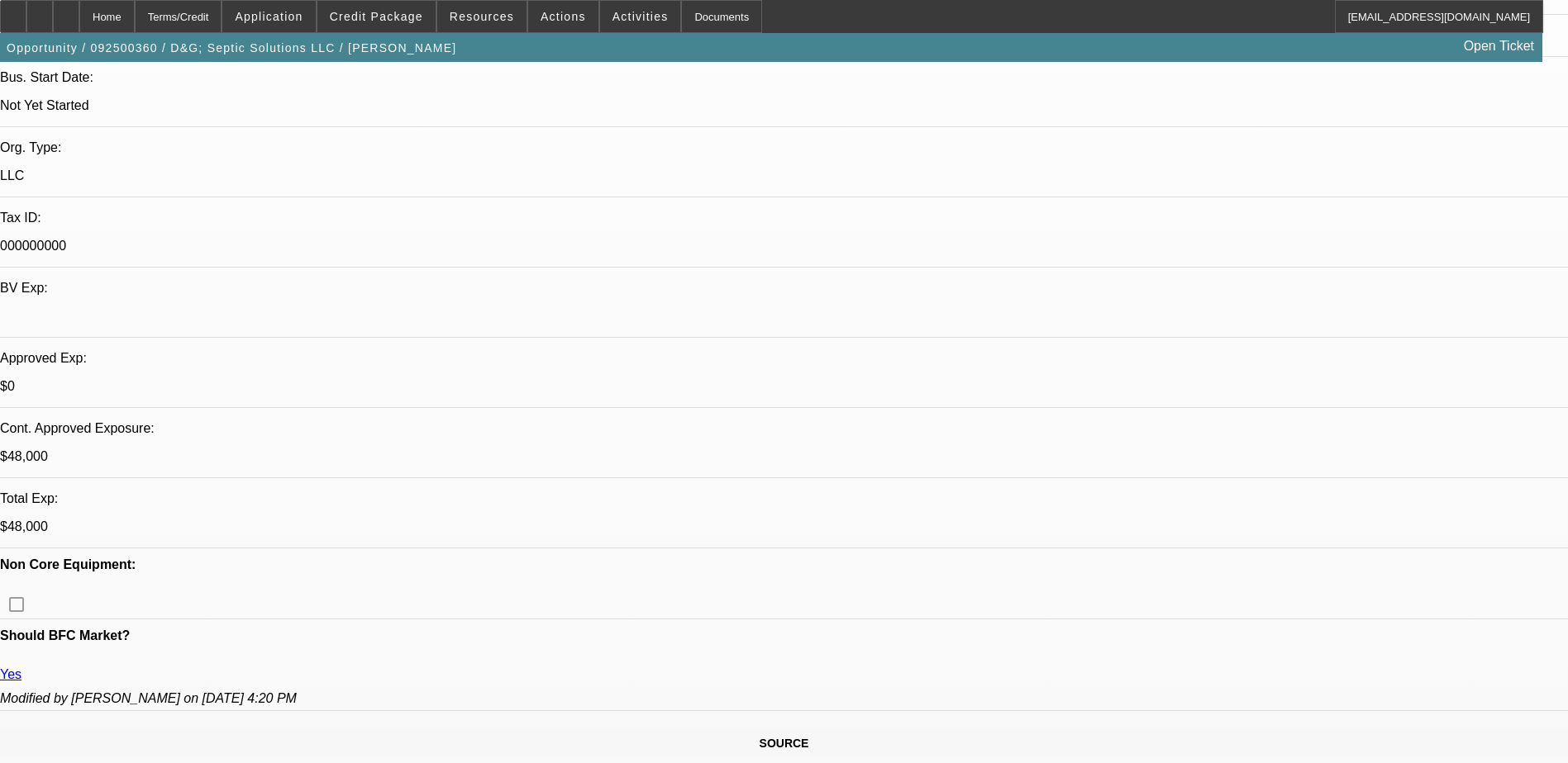
select select "0.2"
select select "2"
select select "0.1"
select select "0.2"
select select "2"
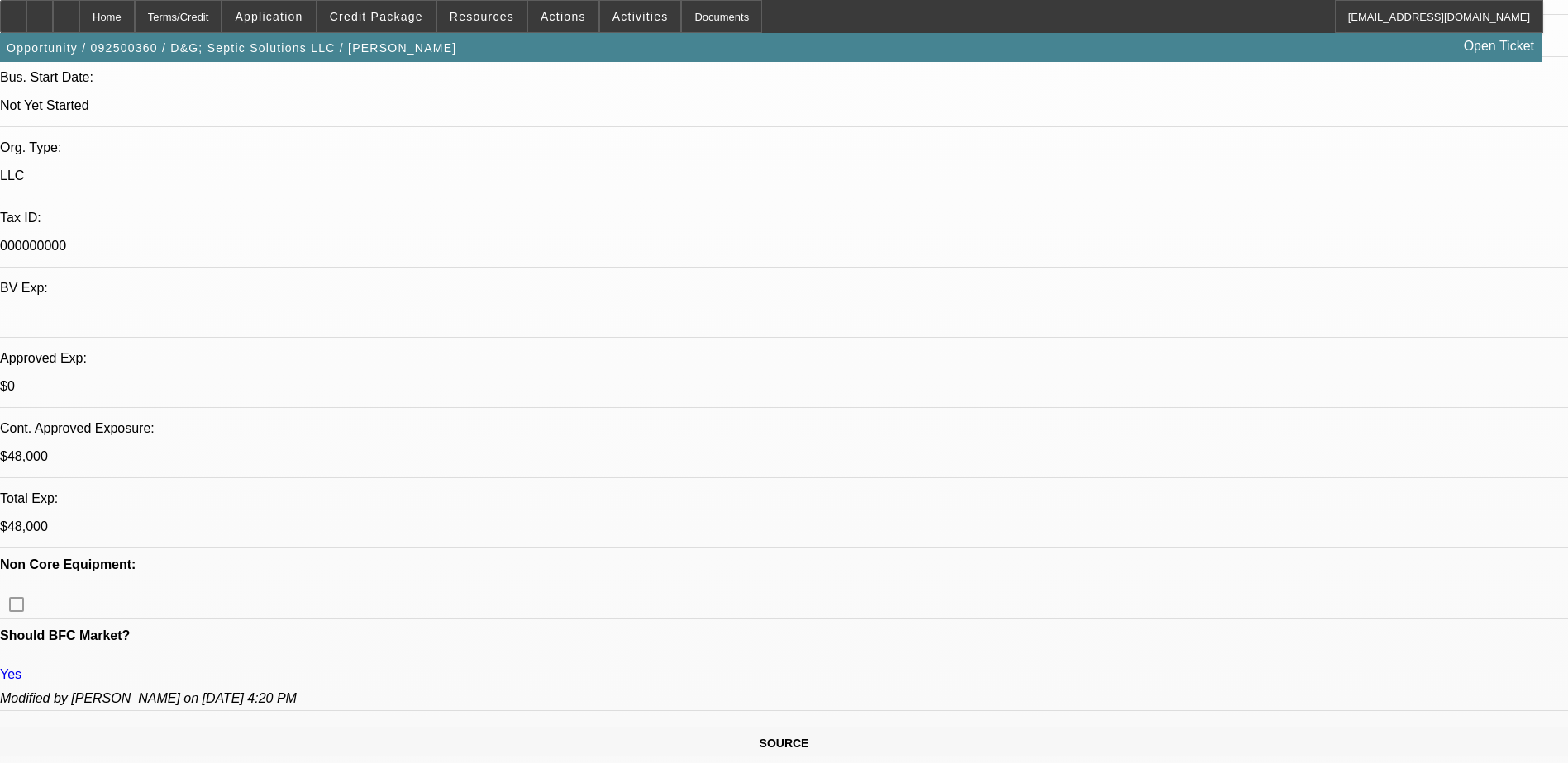
select select "0.1"
select select "0.2"
select select "2"
select select "0"
select select "0.15"
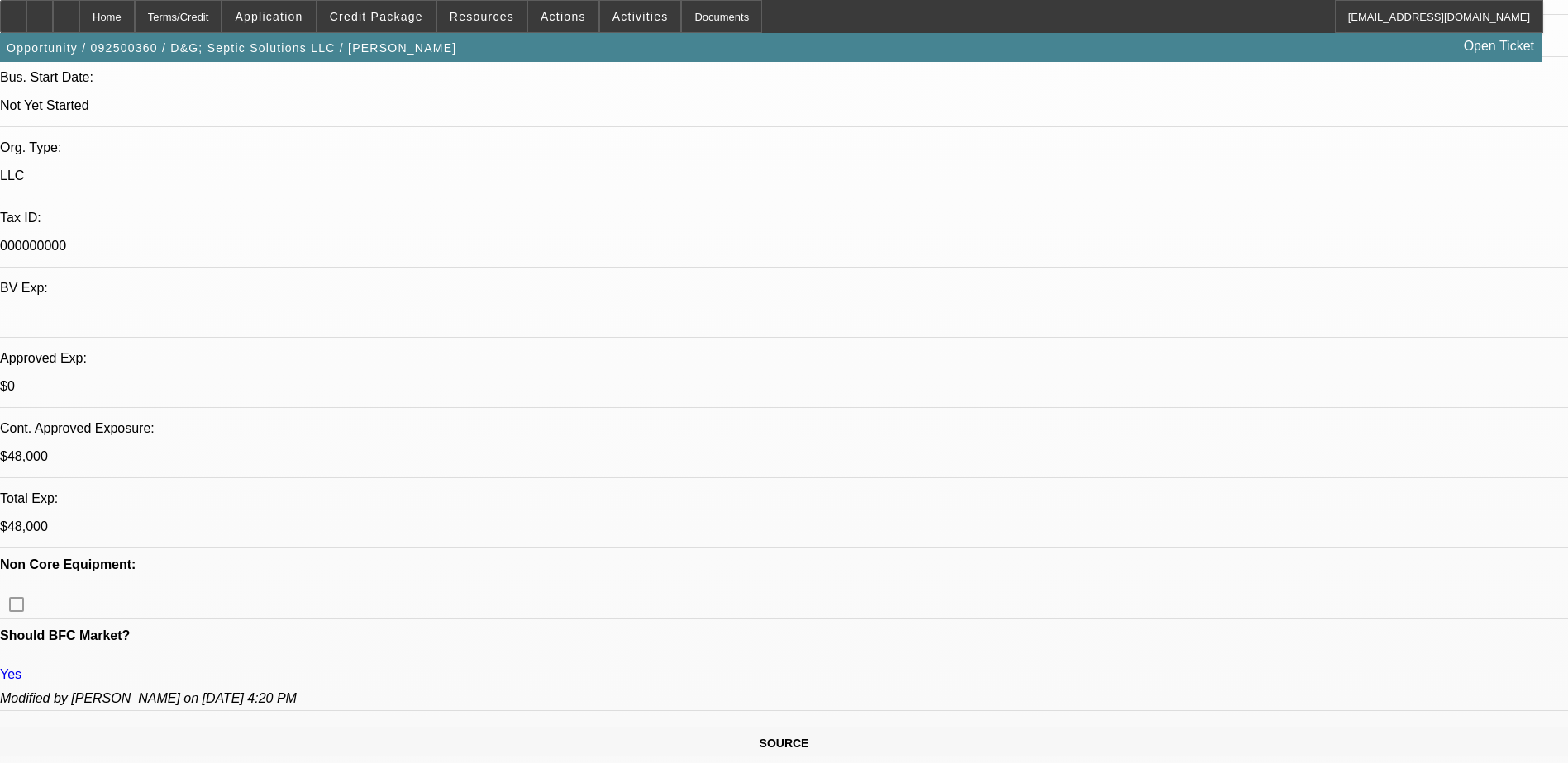
select select "2"
select select "0"
select select "1"
select select "2"
select select "4"
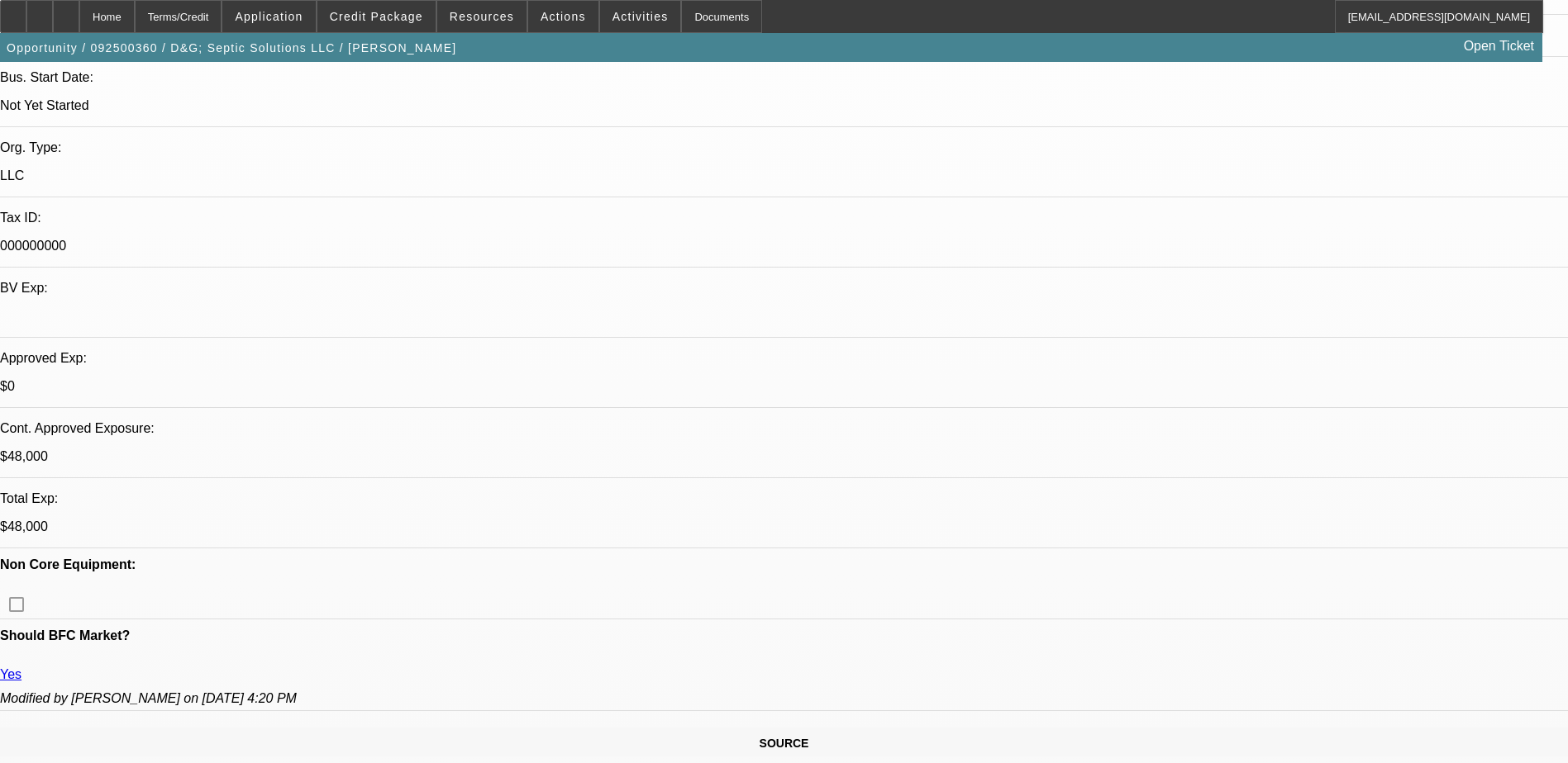
select select "1"
select select "2"
select select "4"
select select "1"
select select "2"
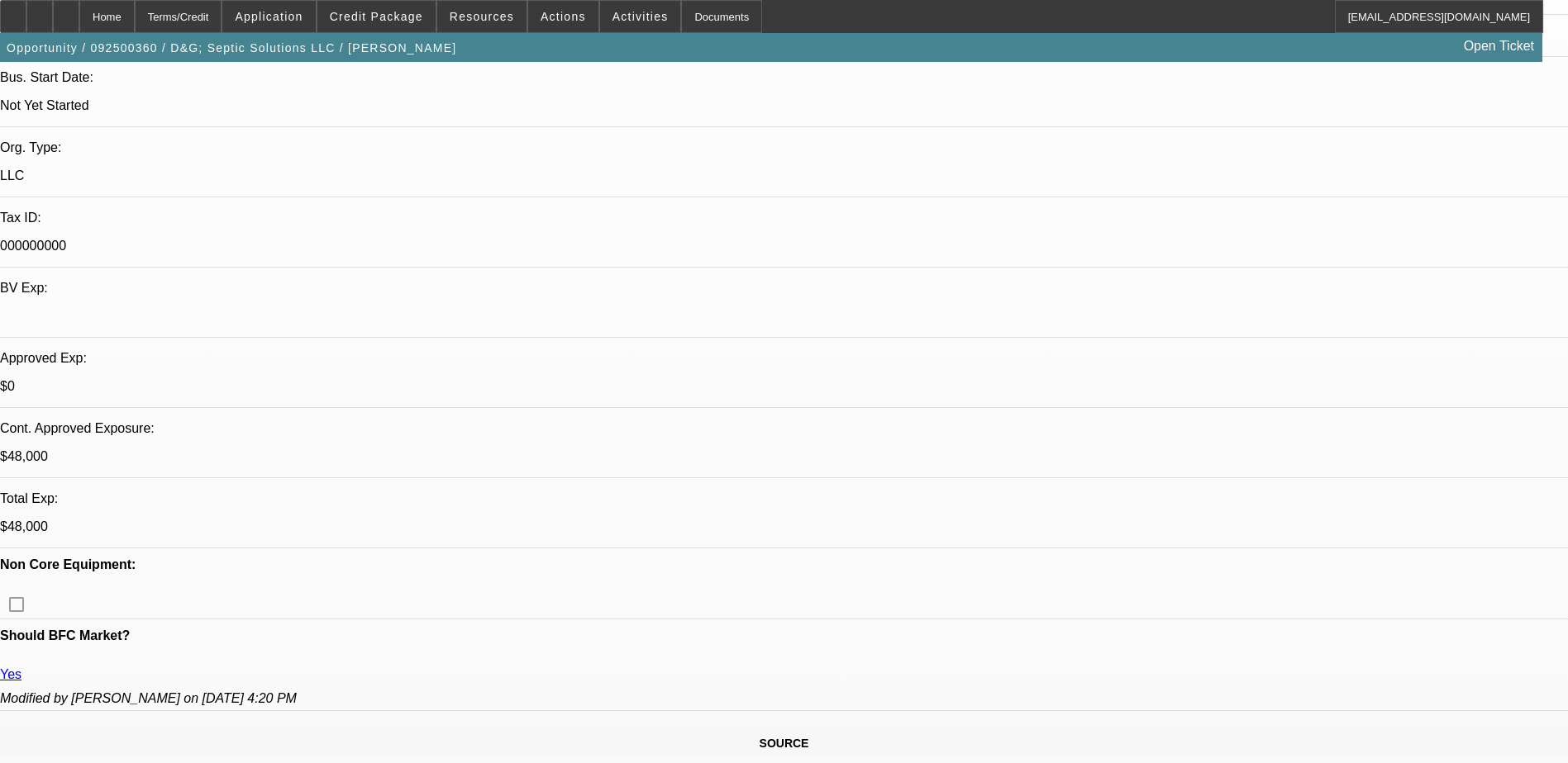
select select "6"
select select "1"
select select "2"
select select "6"
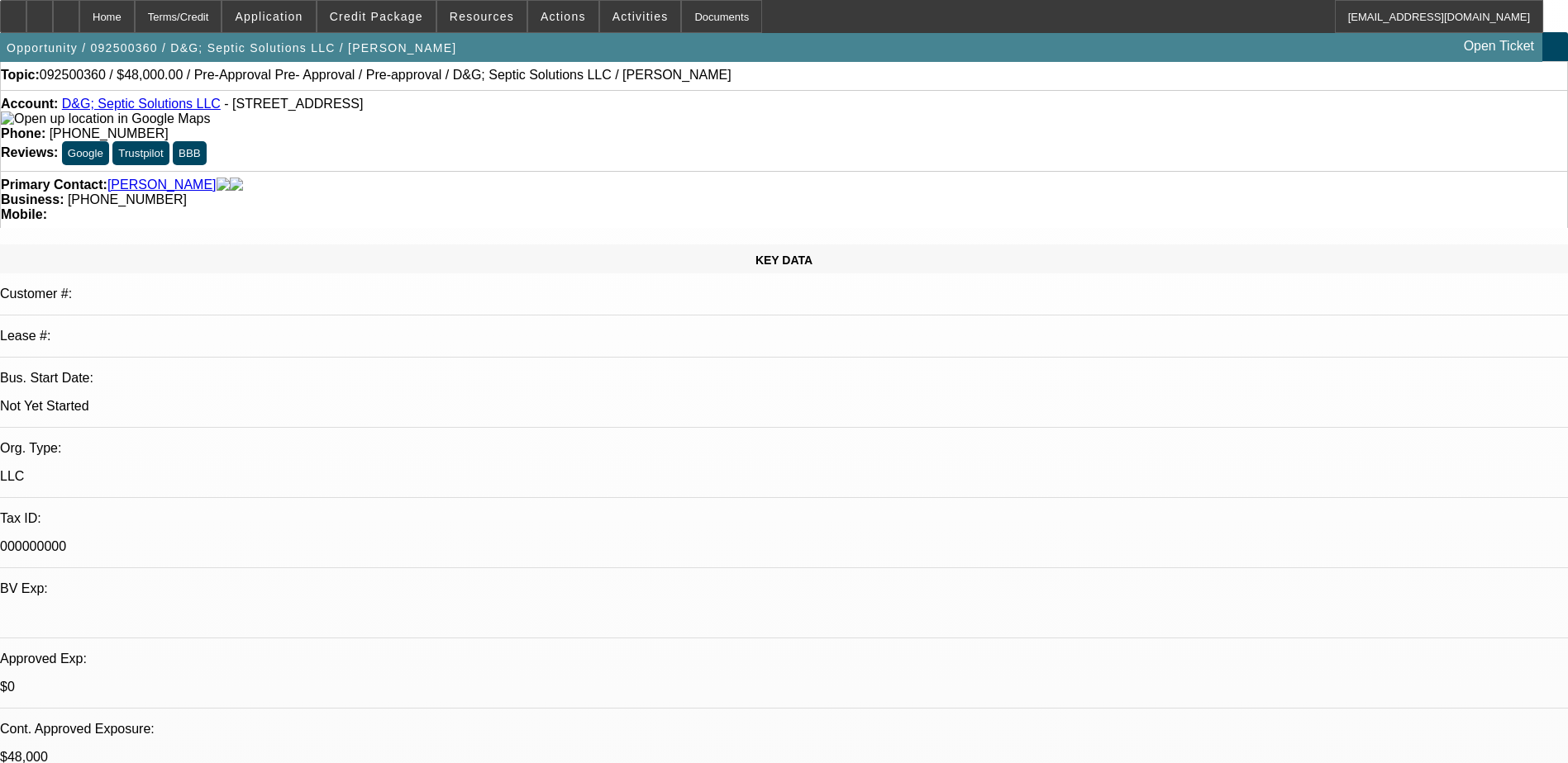
scroll to position [0, 0]
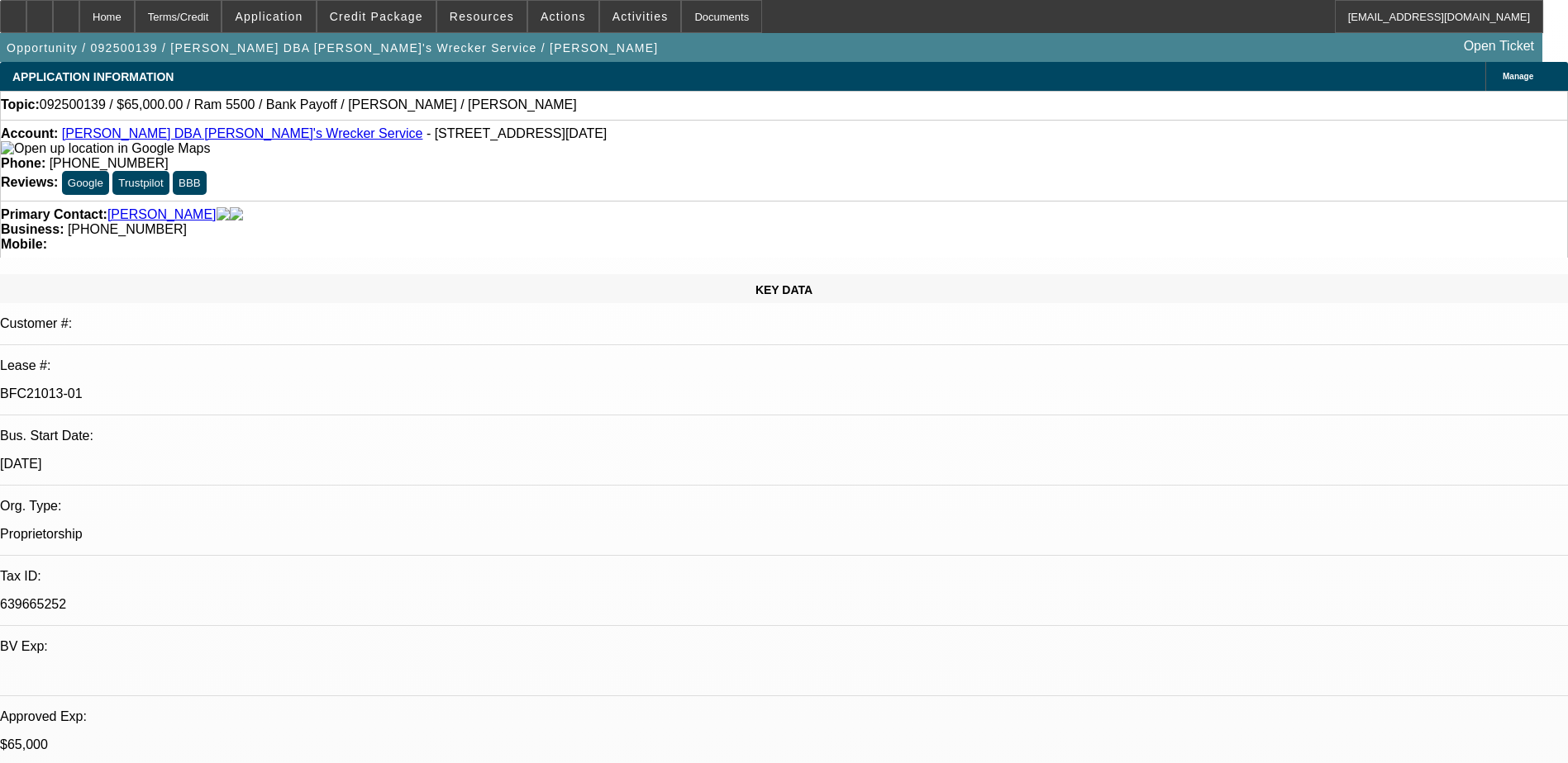
select select "0"
select select "6"
select select "0"
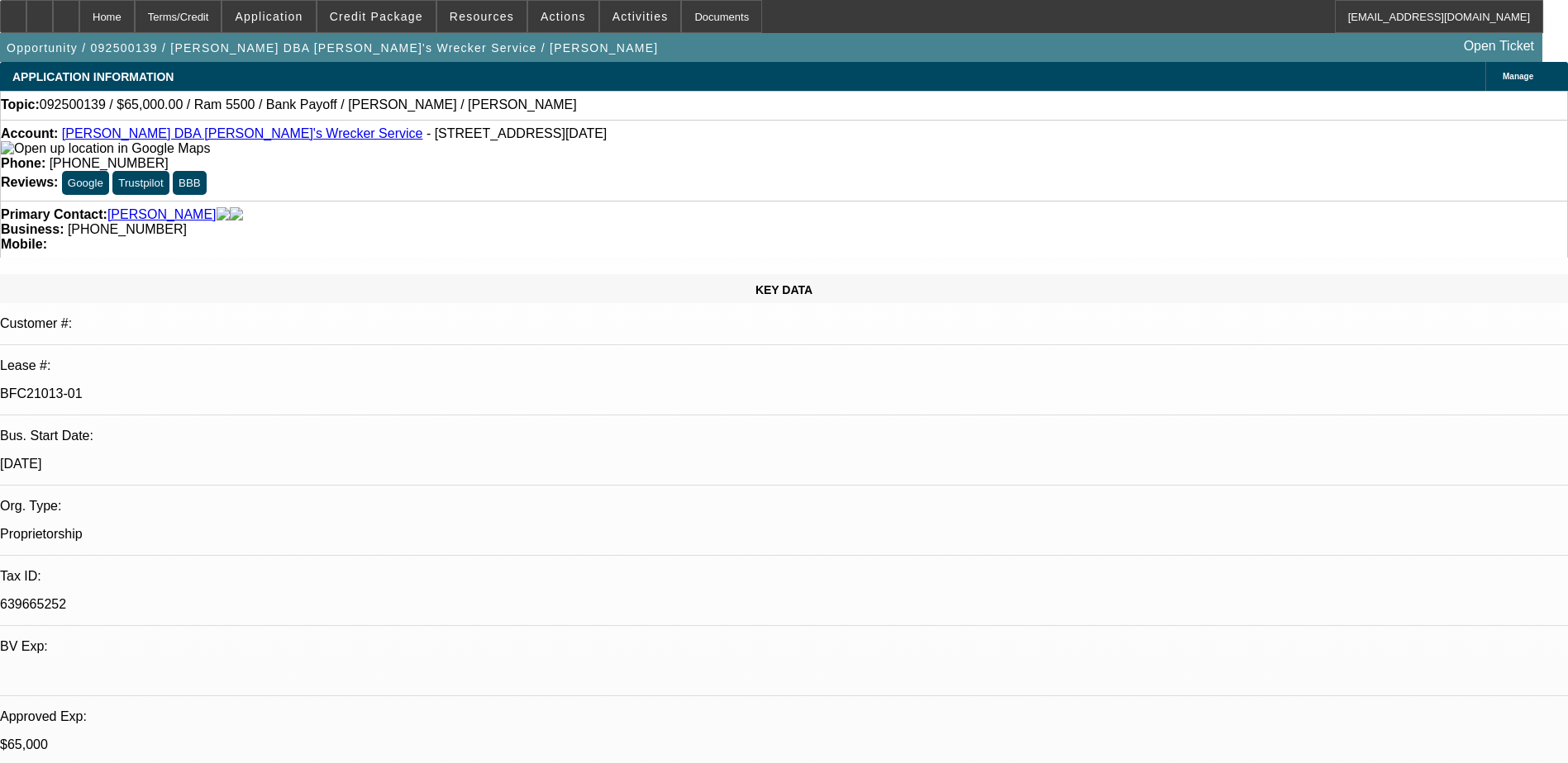
select select "0"
select select "6"
select select "0"
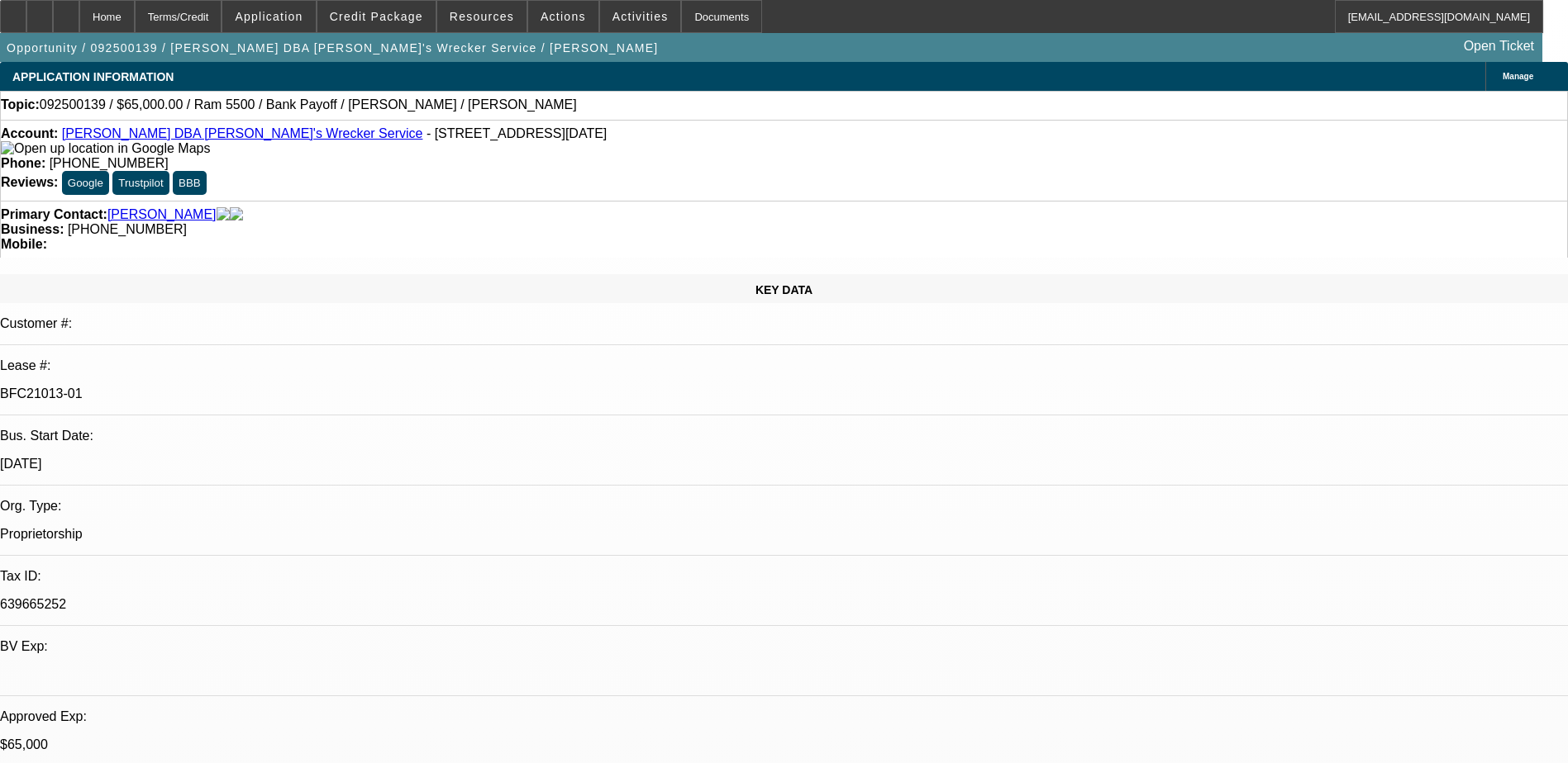
select select "0"
select select "6"
select select "0"
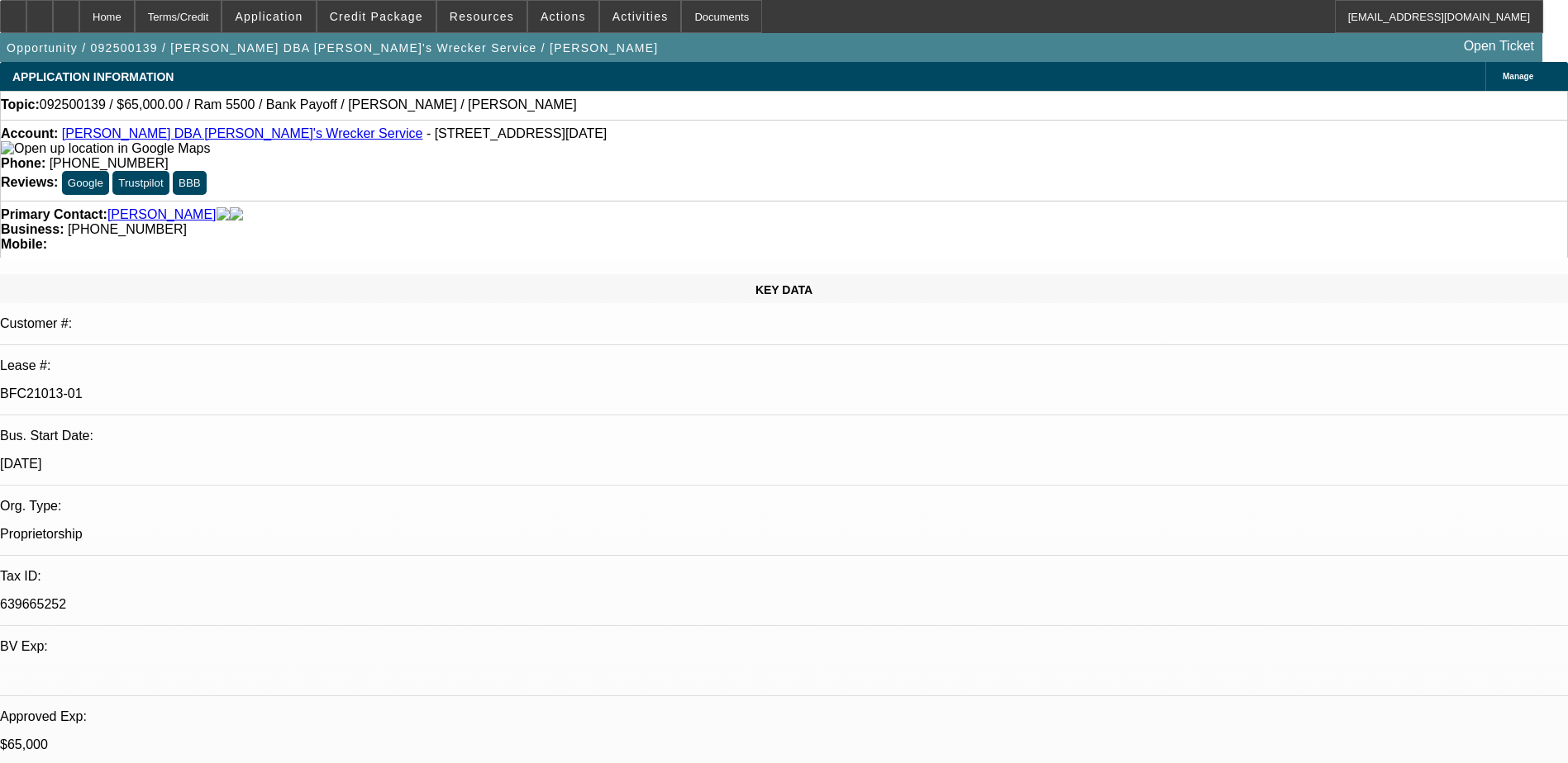
select select "6"
click at [66, 11] on icon at bounding box center [66, 11] width 0 height 0
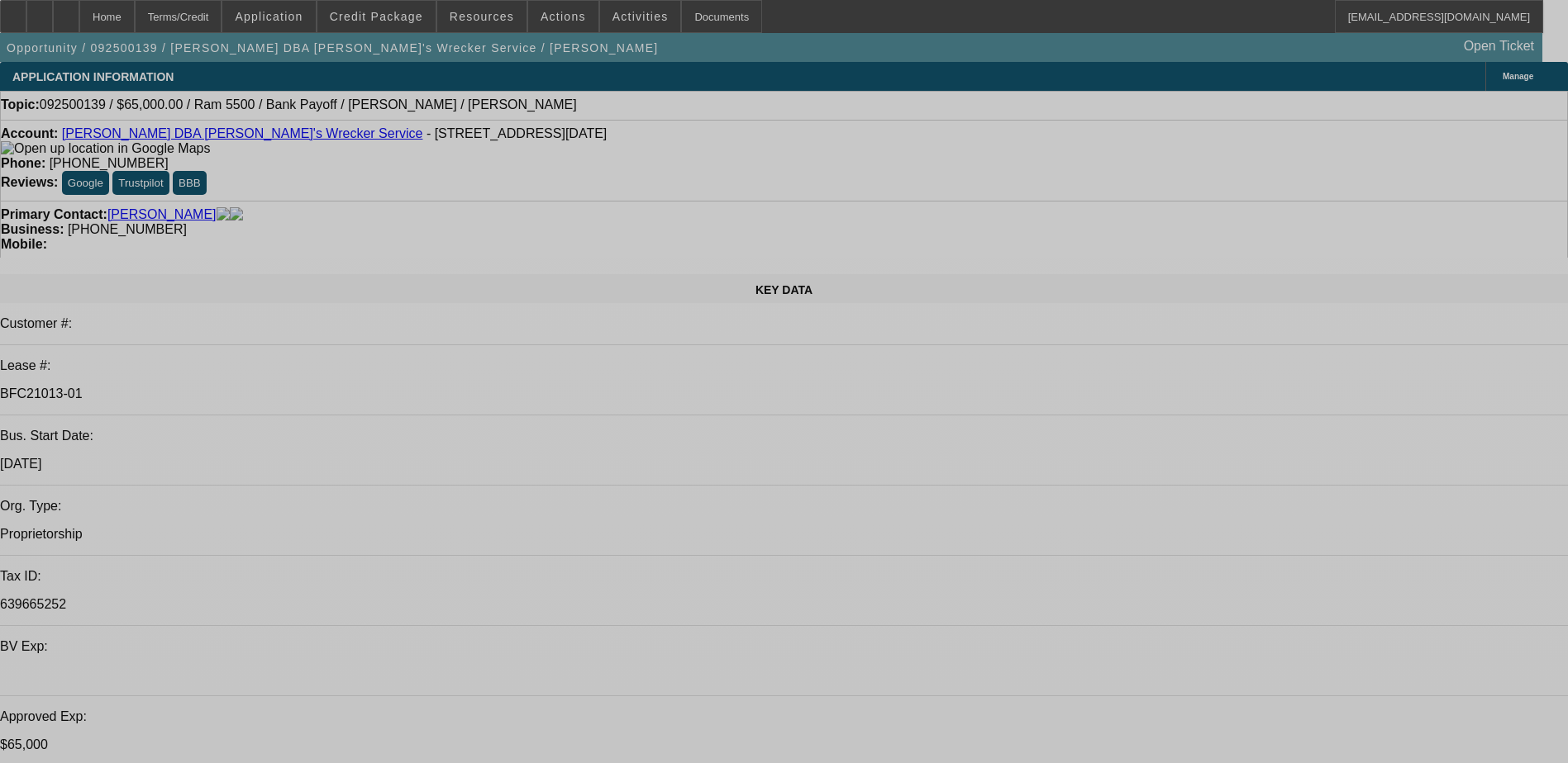
select select "0"
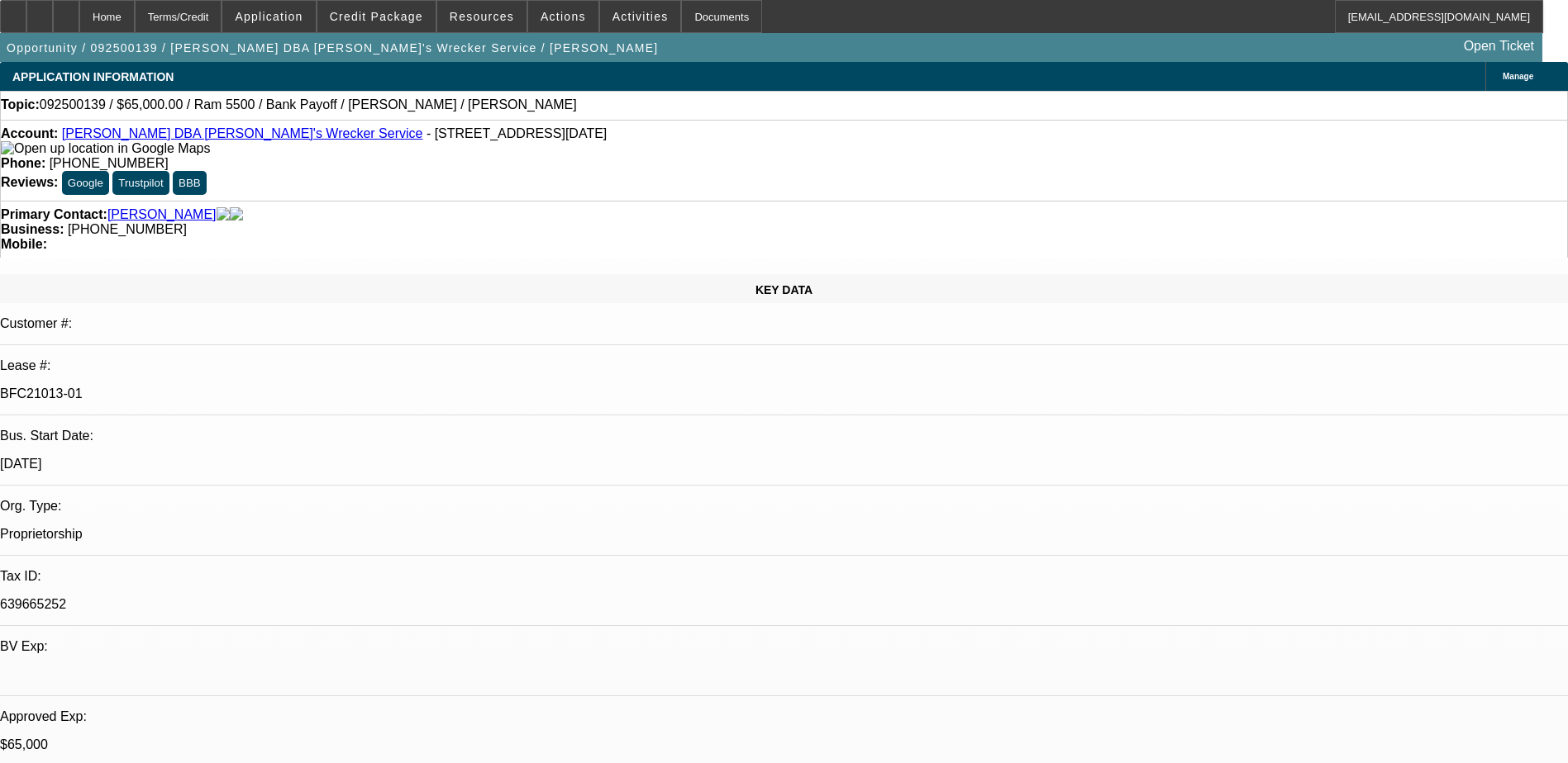
select select "0"
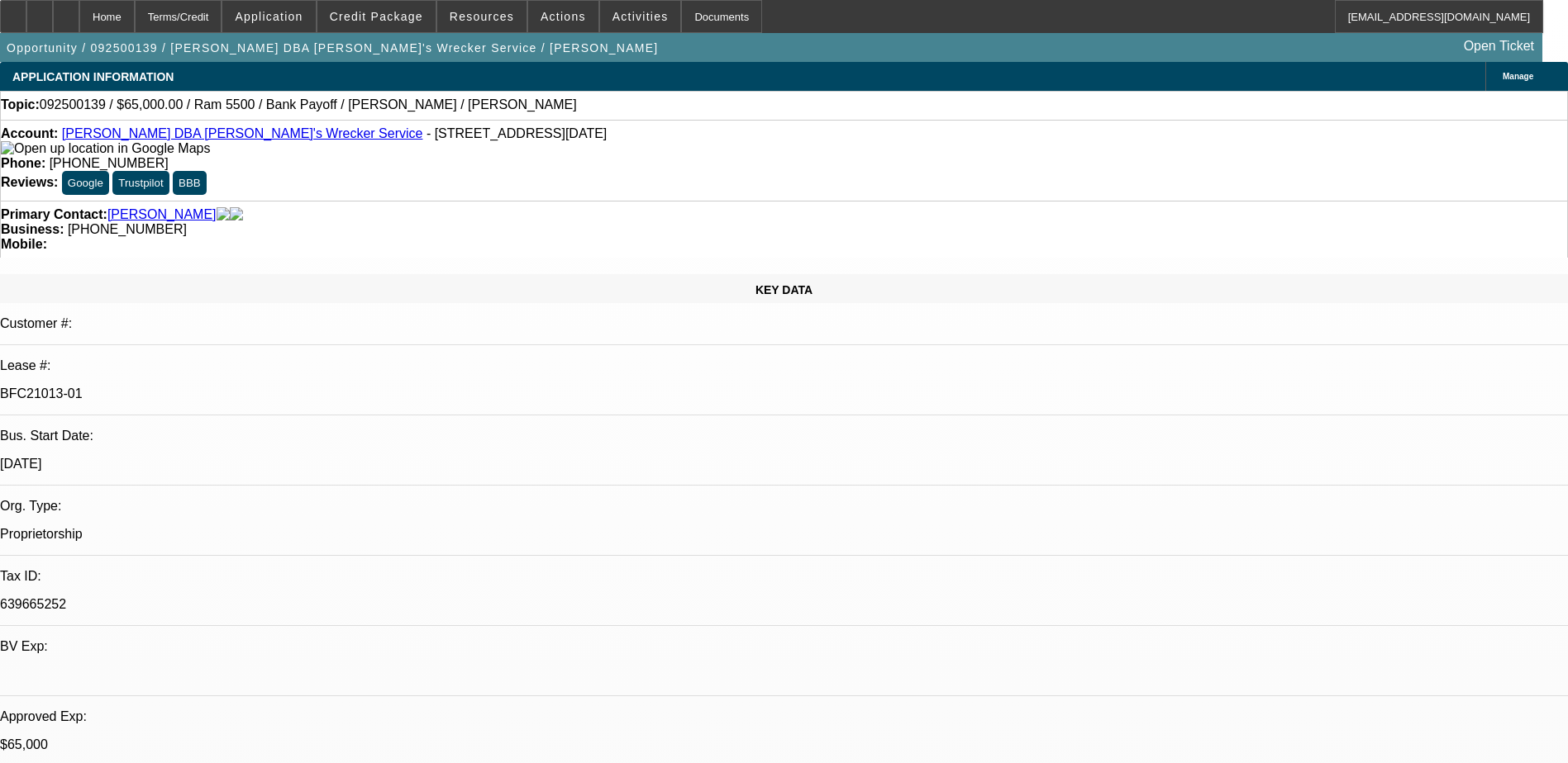
select select "0"
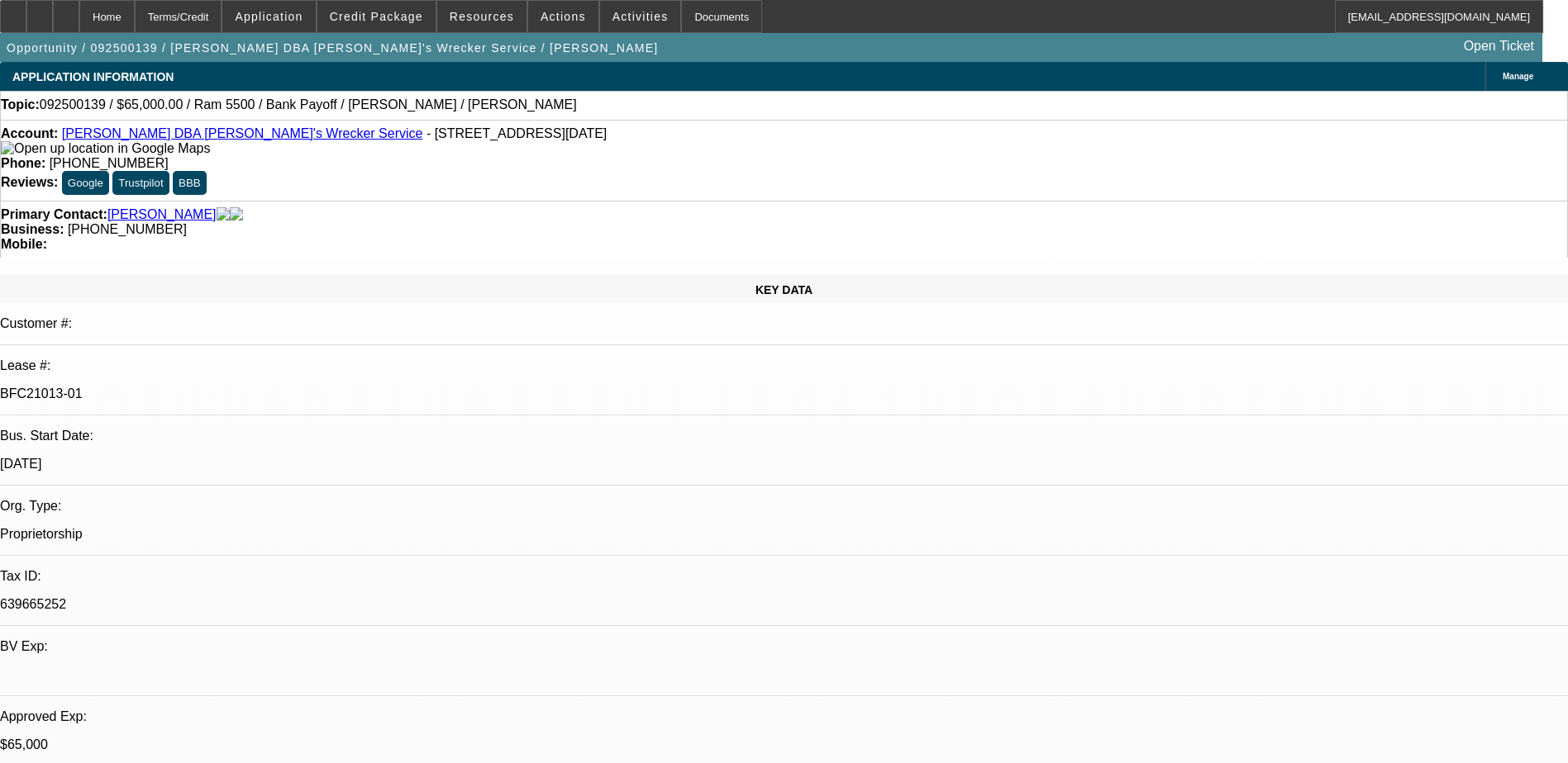
select select "0"
select select "1"
select select "6"
select select "1"
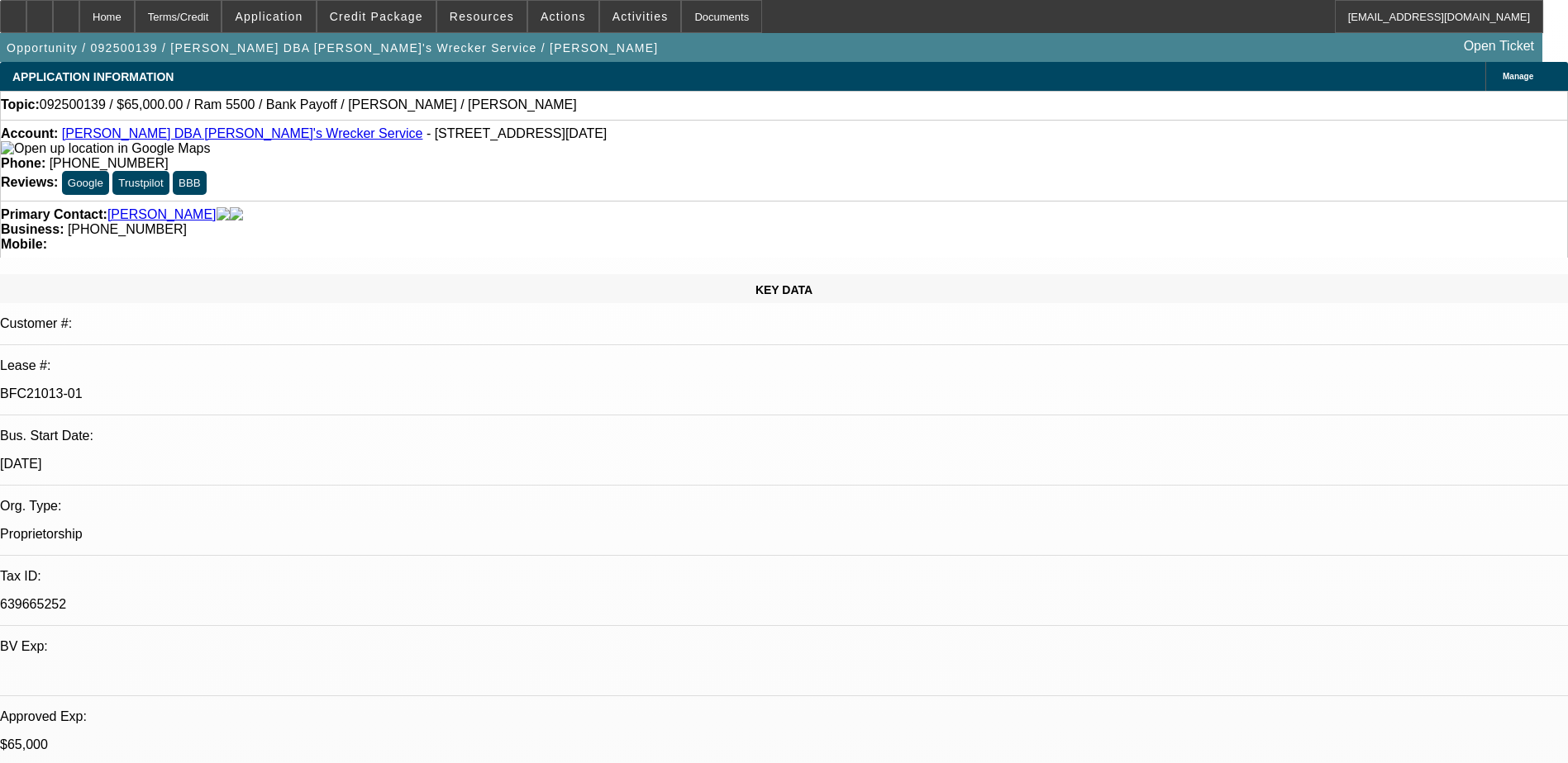
select select "1"
select select "6"
select select "1"
select select "6"
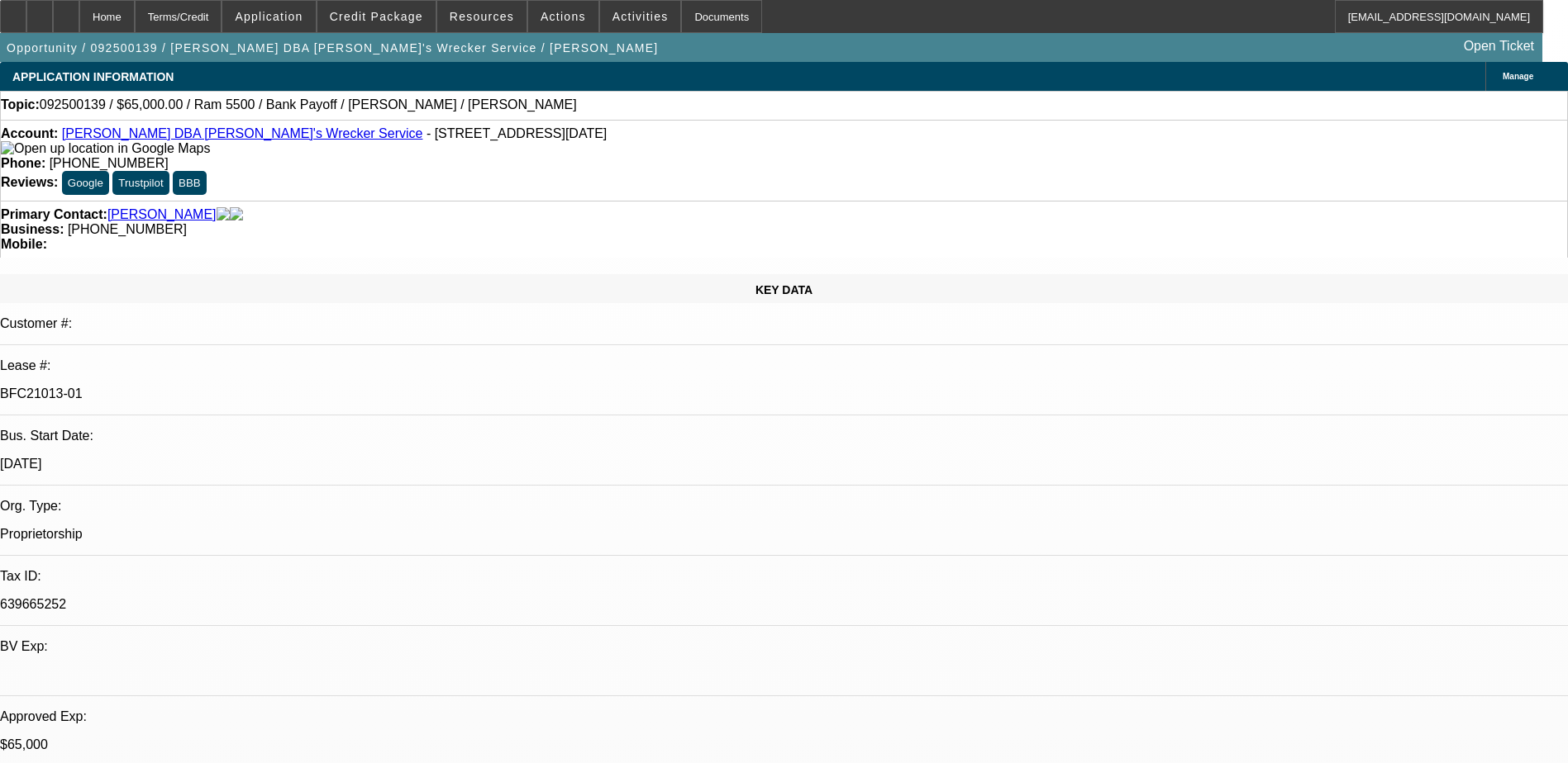
select select "1"
select select "6"
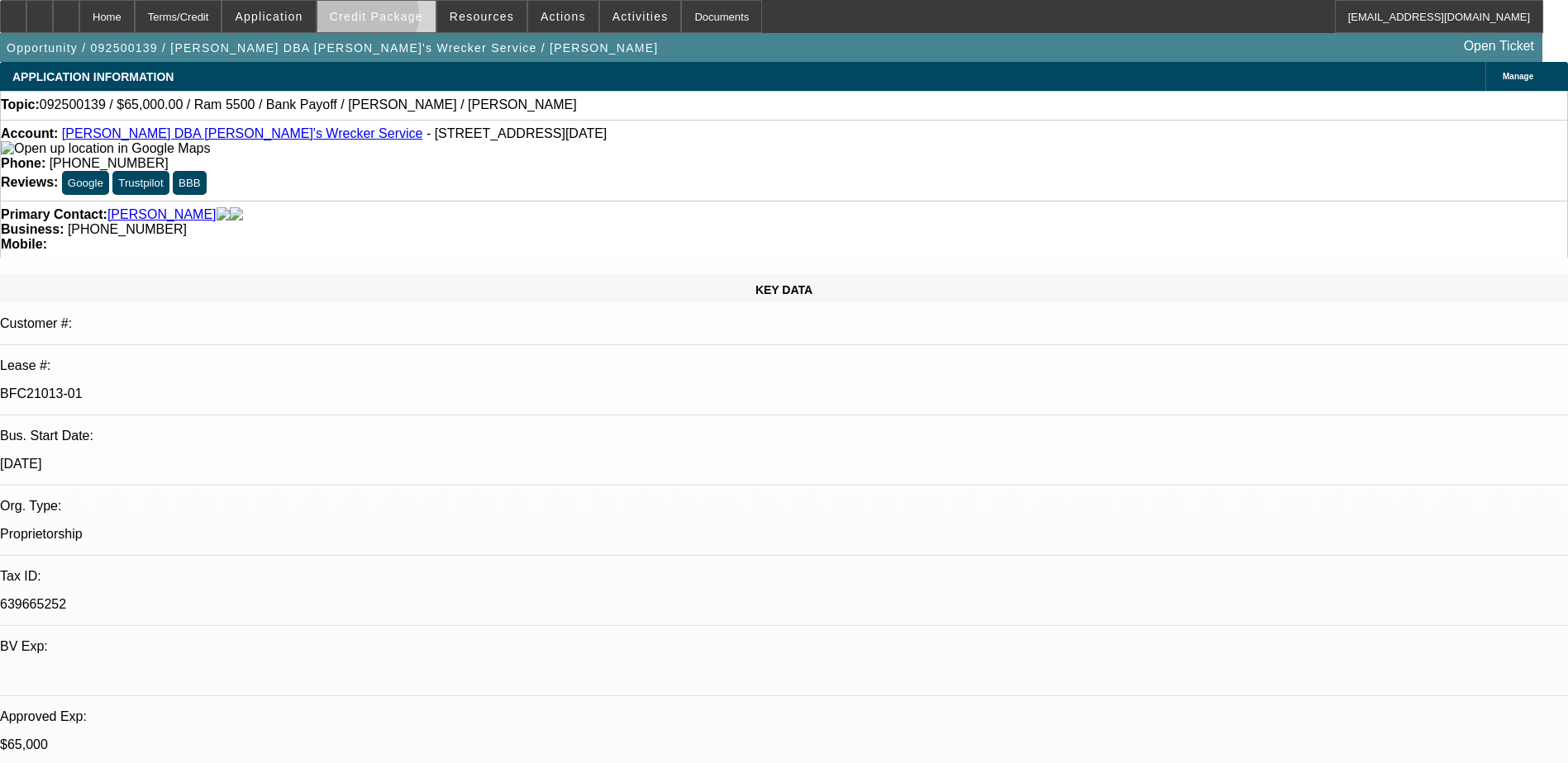
click at [392, 19] on span "Credit Package" at bounding box center [377, 16] width 94 height 13
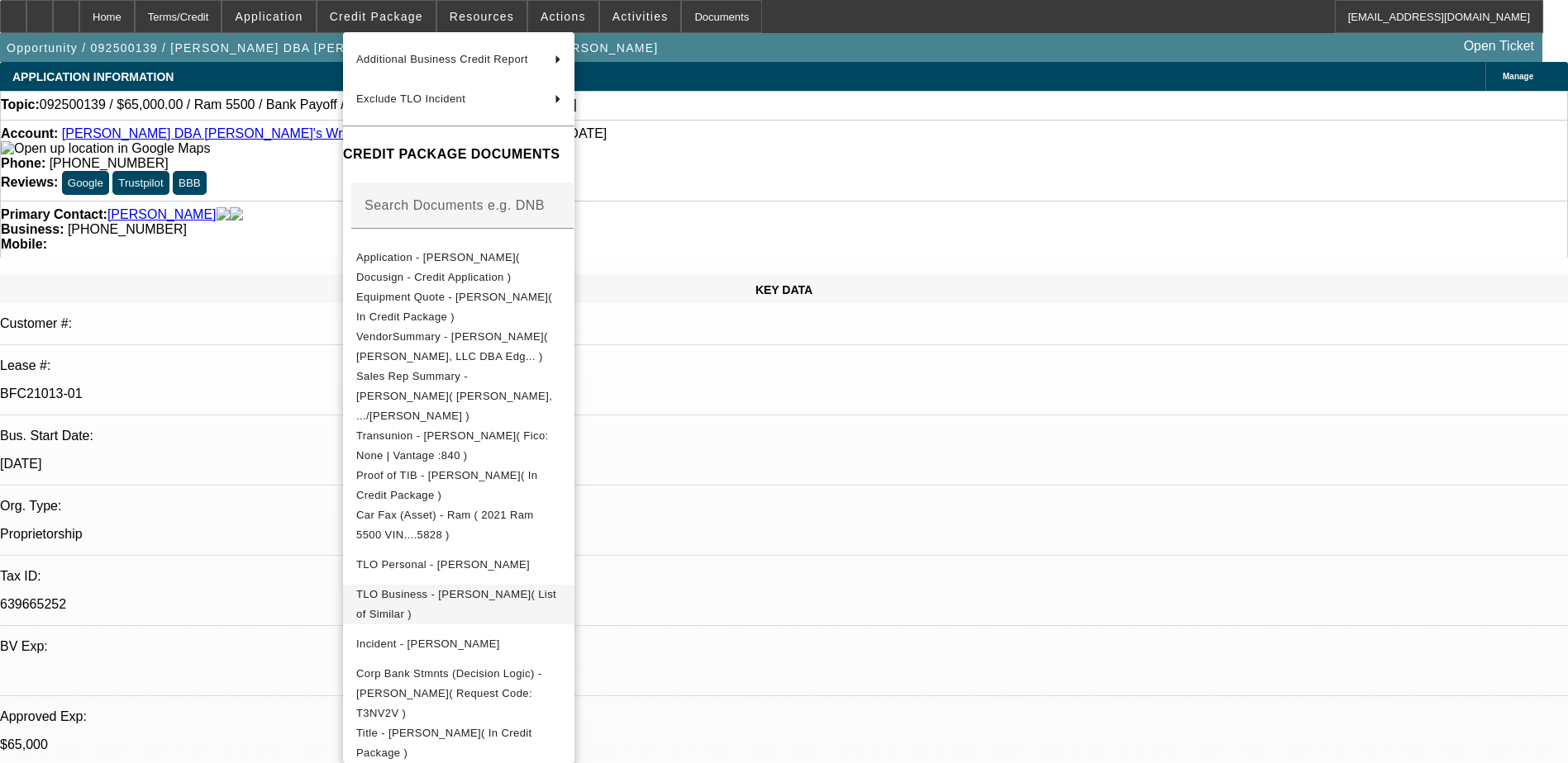
scroll to position [246, 0]
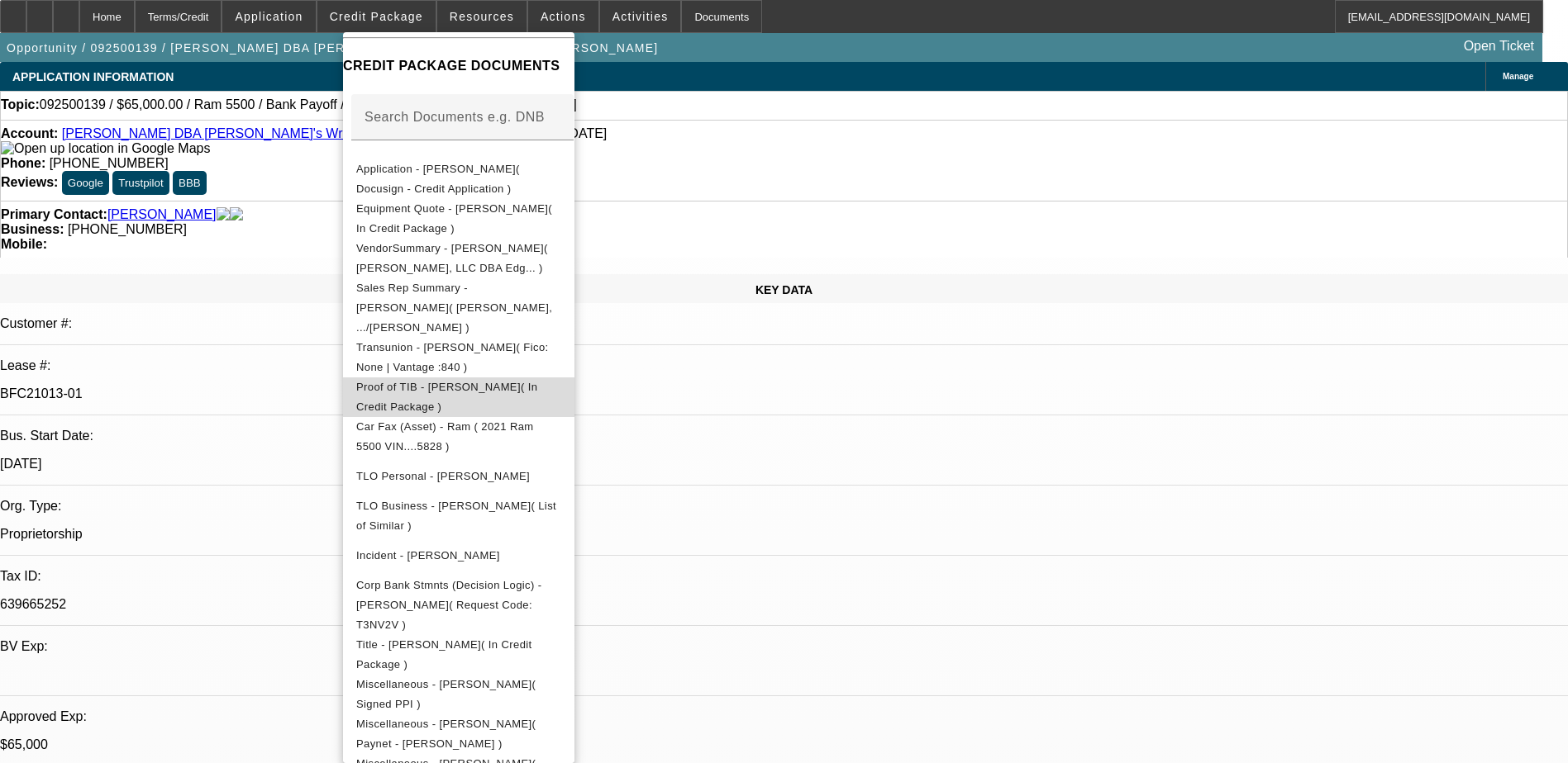
click at [537, 381] on span "Proof of TIB - Andrew Michael Mokoro( In Credit Package )" at bounding box center [446, 397] width 181 height 33
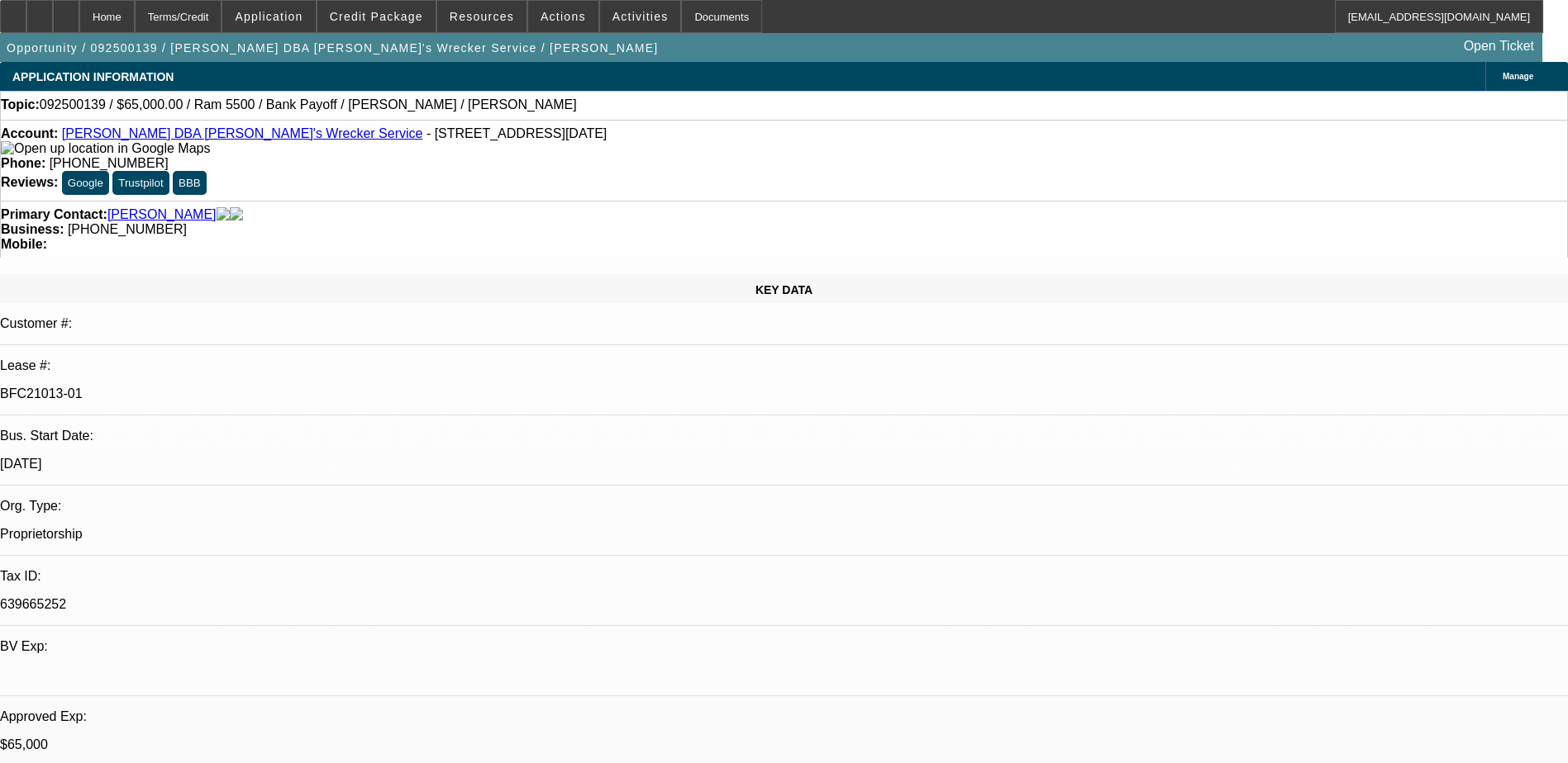
drag, startPoint x: 1404, startPoint y: 273, endPoint x: 1394, endPoint y: 300, distance: 28.8
drag, startPoint x: 1394, startPoint y: 300, endPoint x: 1387, endPoint y: 269, distance: 31.8
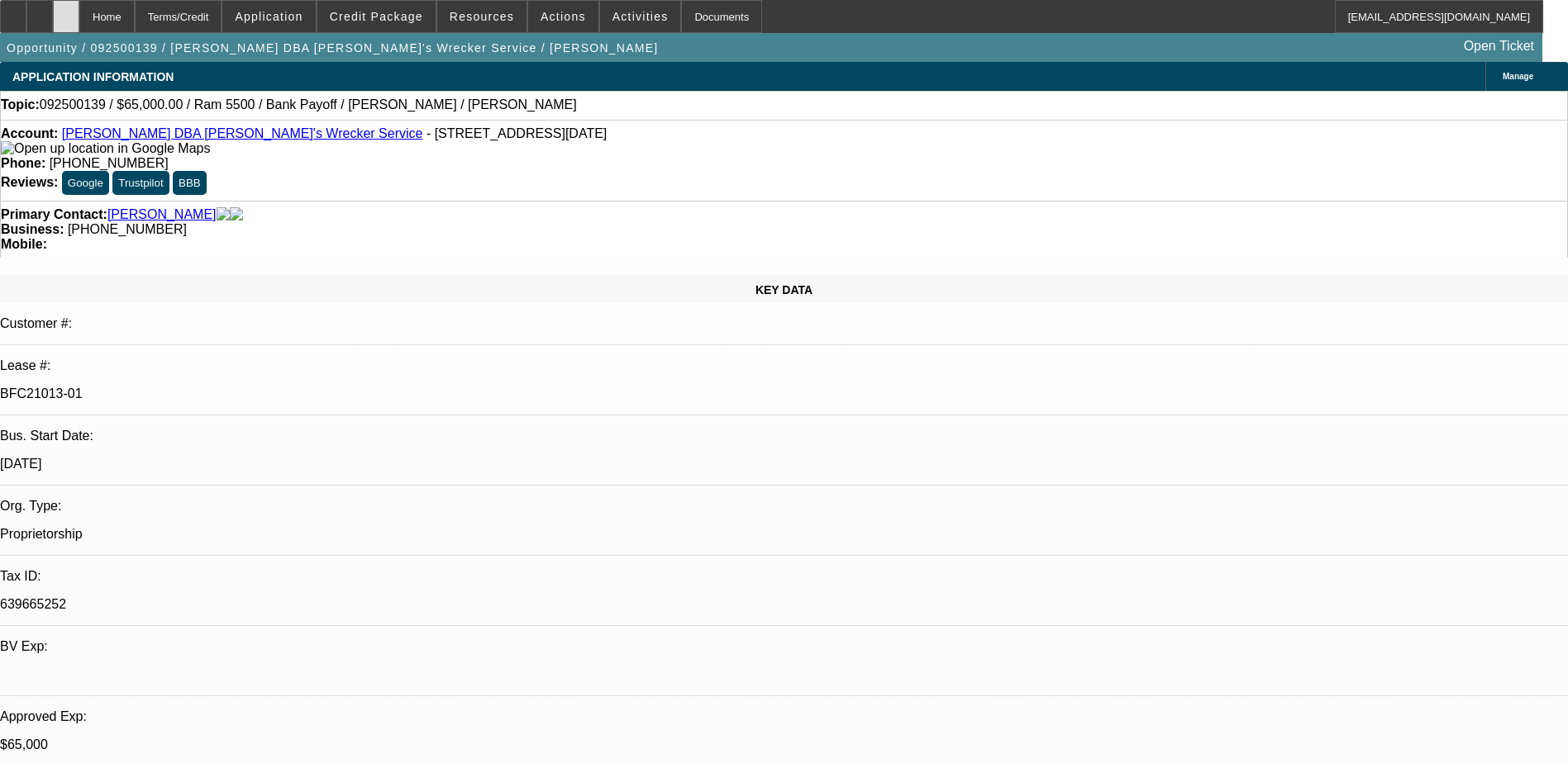
click at [79, 17] on div at bounding box center [66, 16] width 26 height 33
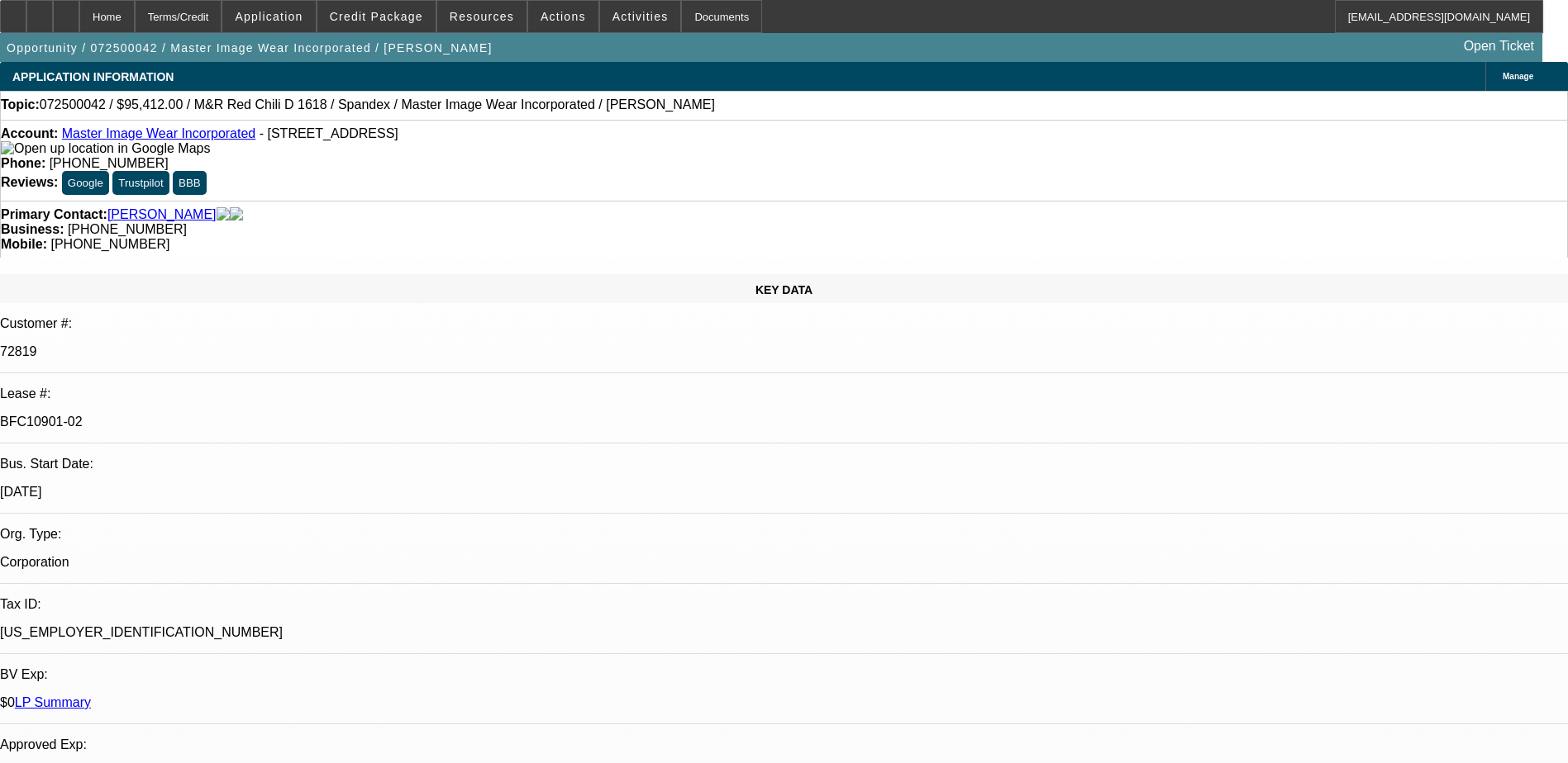
select select "0"
select select "0.1"
select select "4"
select select "0"
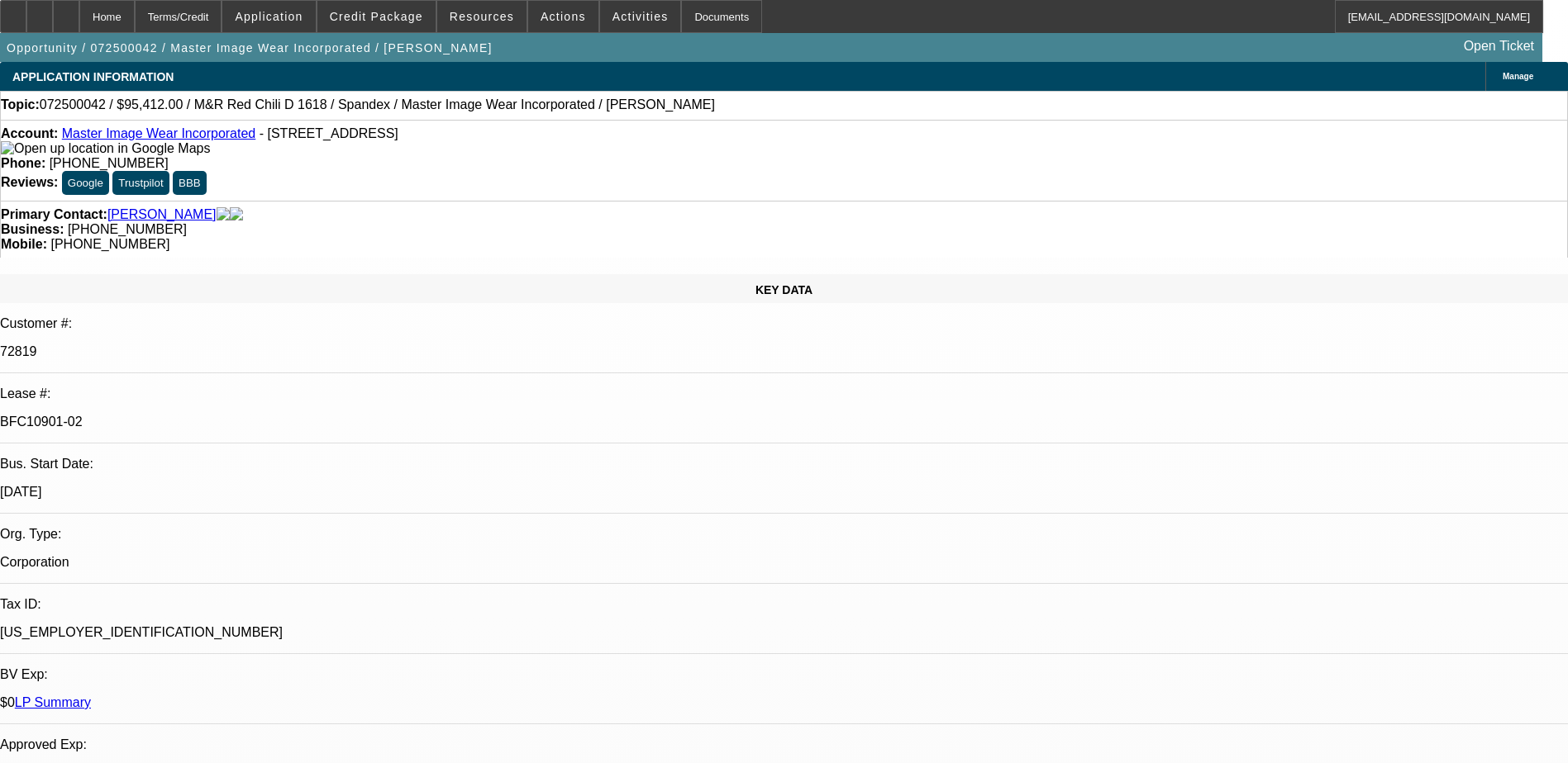
select select "0"
select select "0.1"
select select "4"
select select "0"
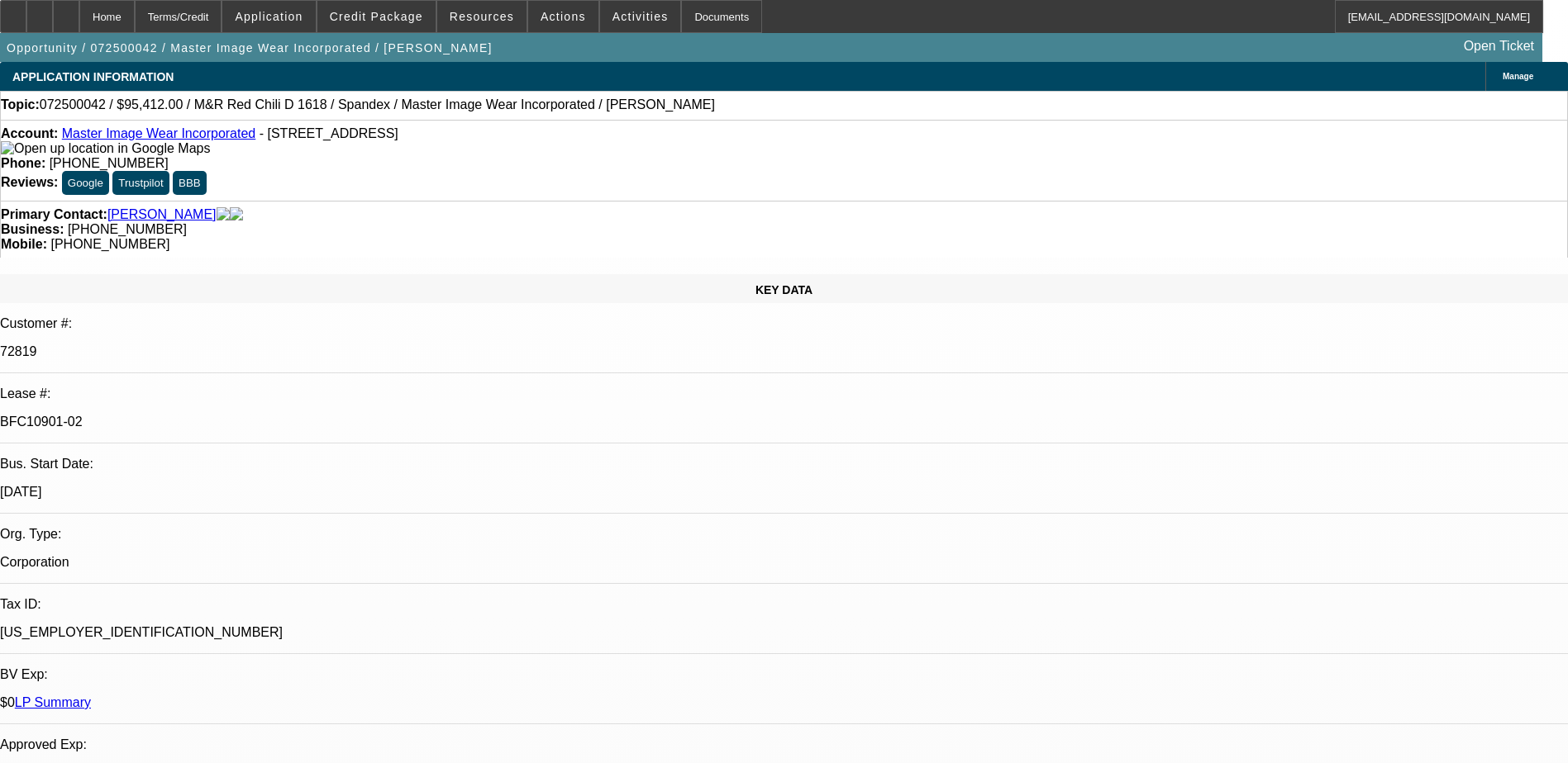
select select "3"
select select "0.1"
select select "4"
select select "0"
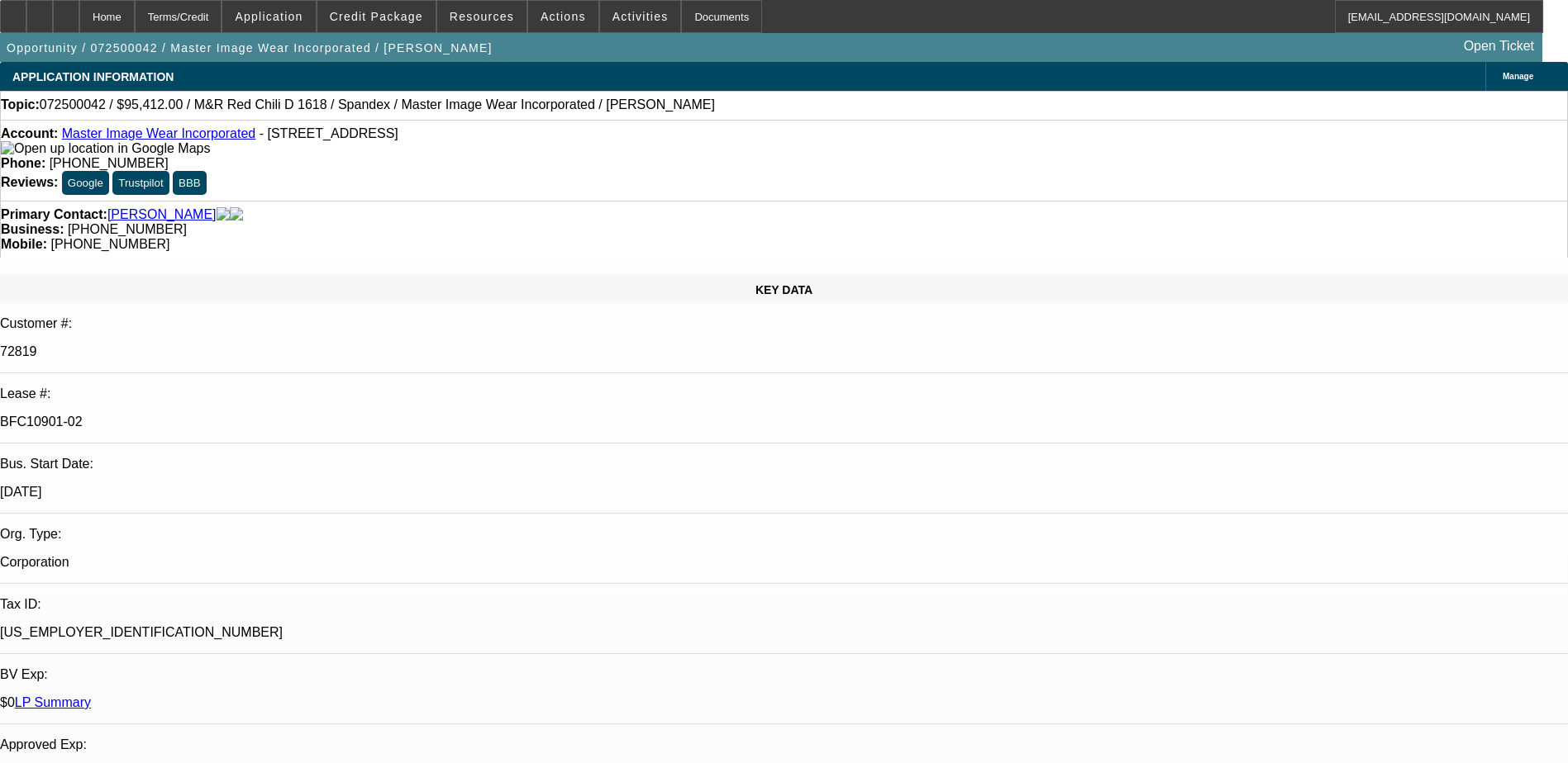
select select "3"
select select "0.1"
select select "4"
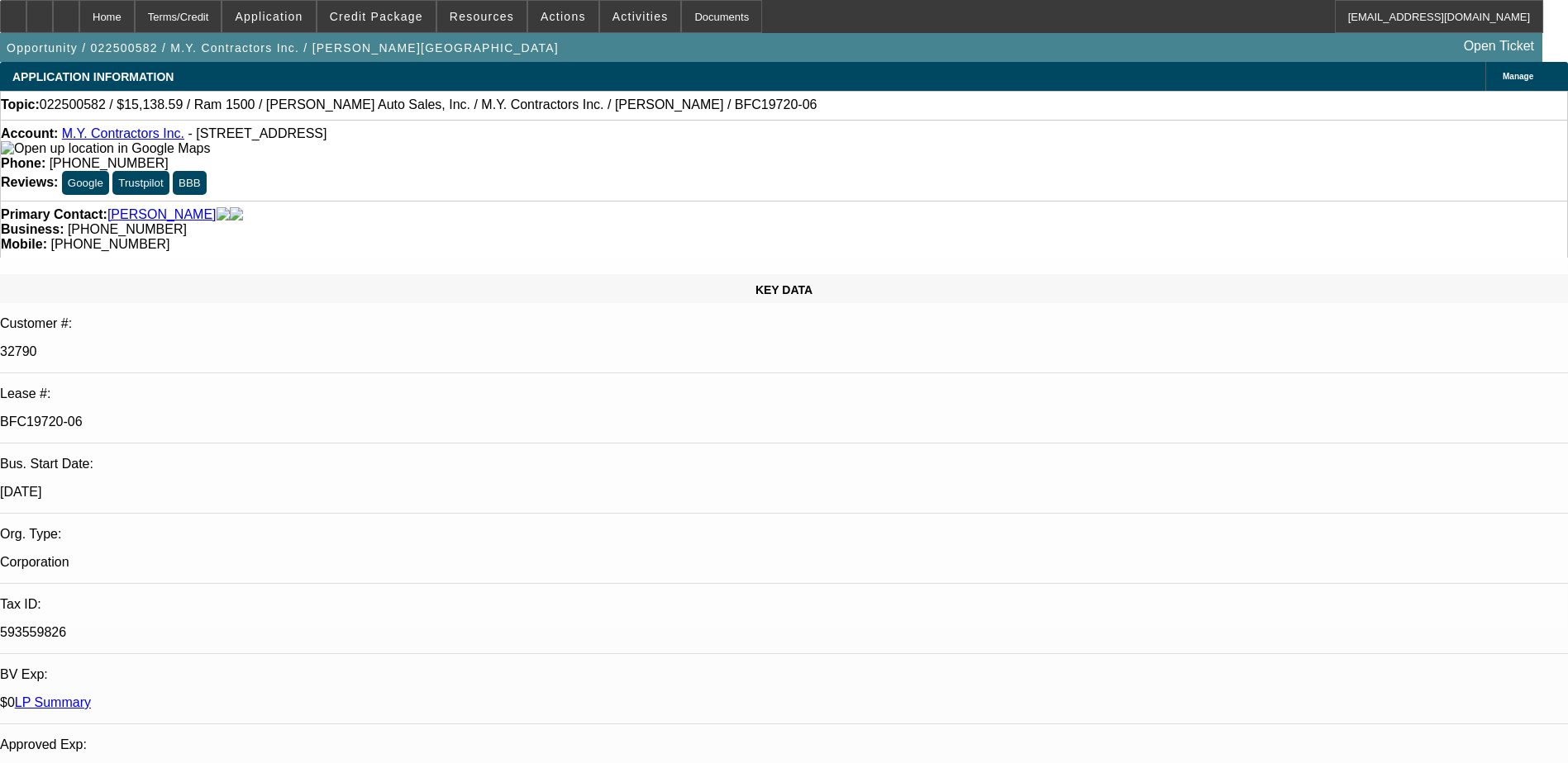
select select "0"
select select "3"
select select "0"
select select "6"
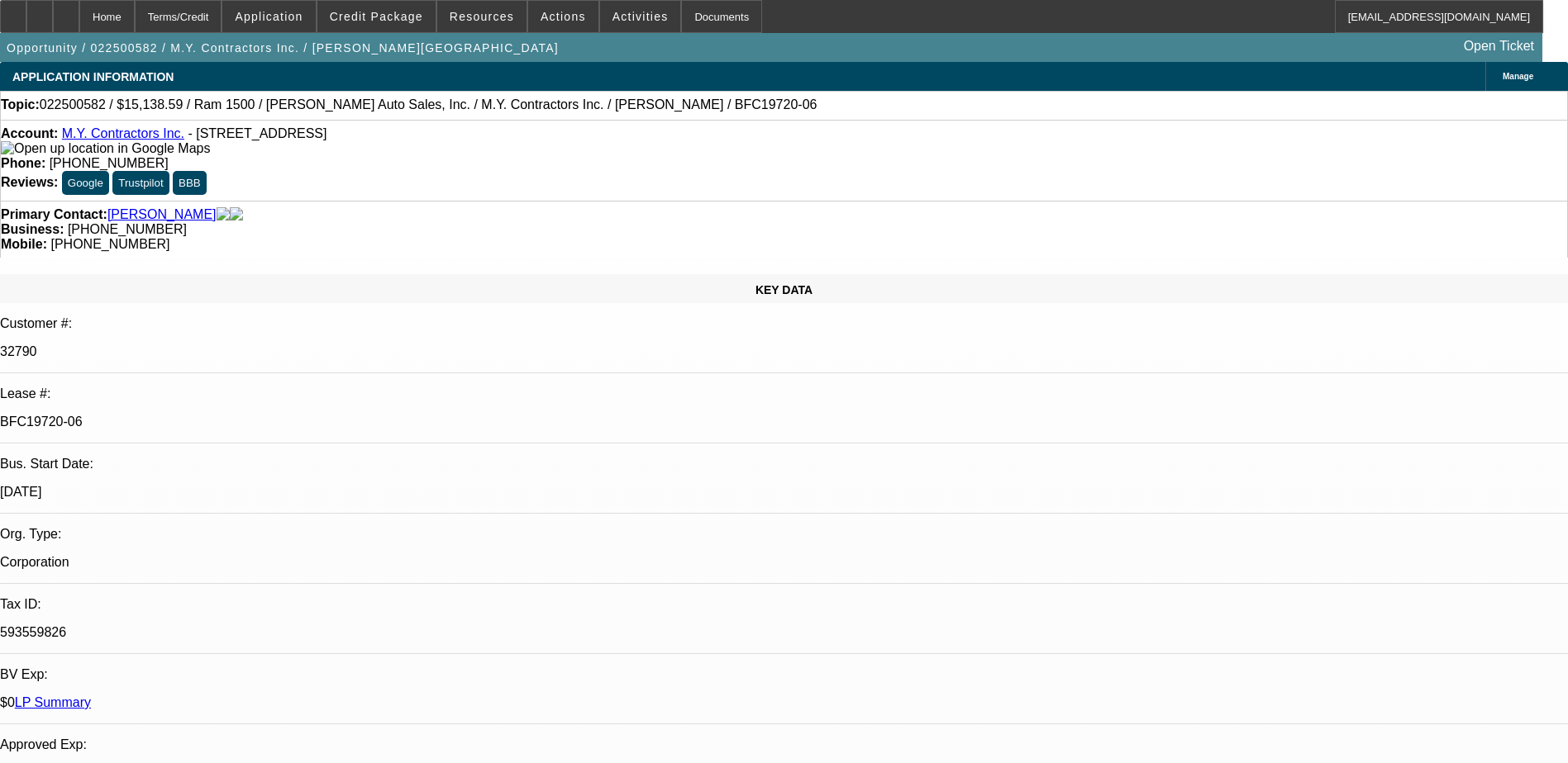
select select "0"
select select "3"
select select "0"
select select "6"
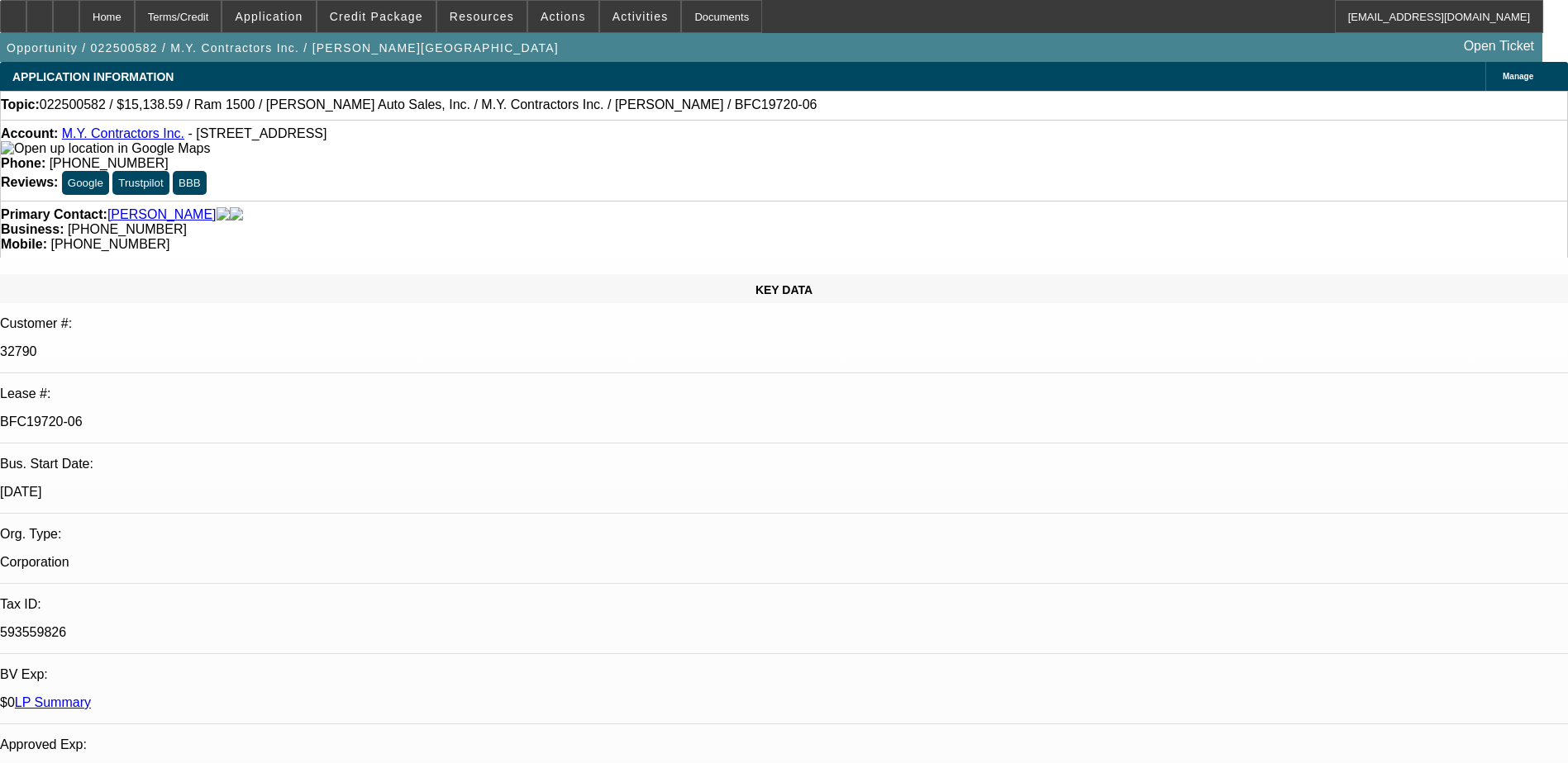
select select "0"
select select "6"
select select "0"
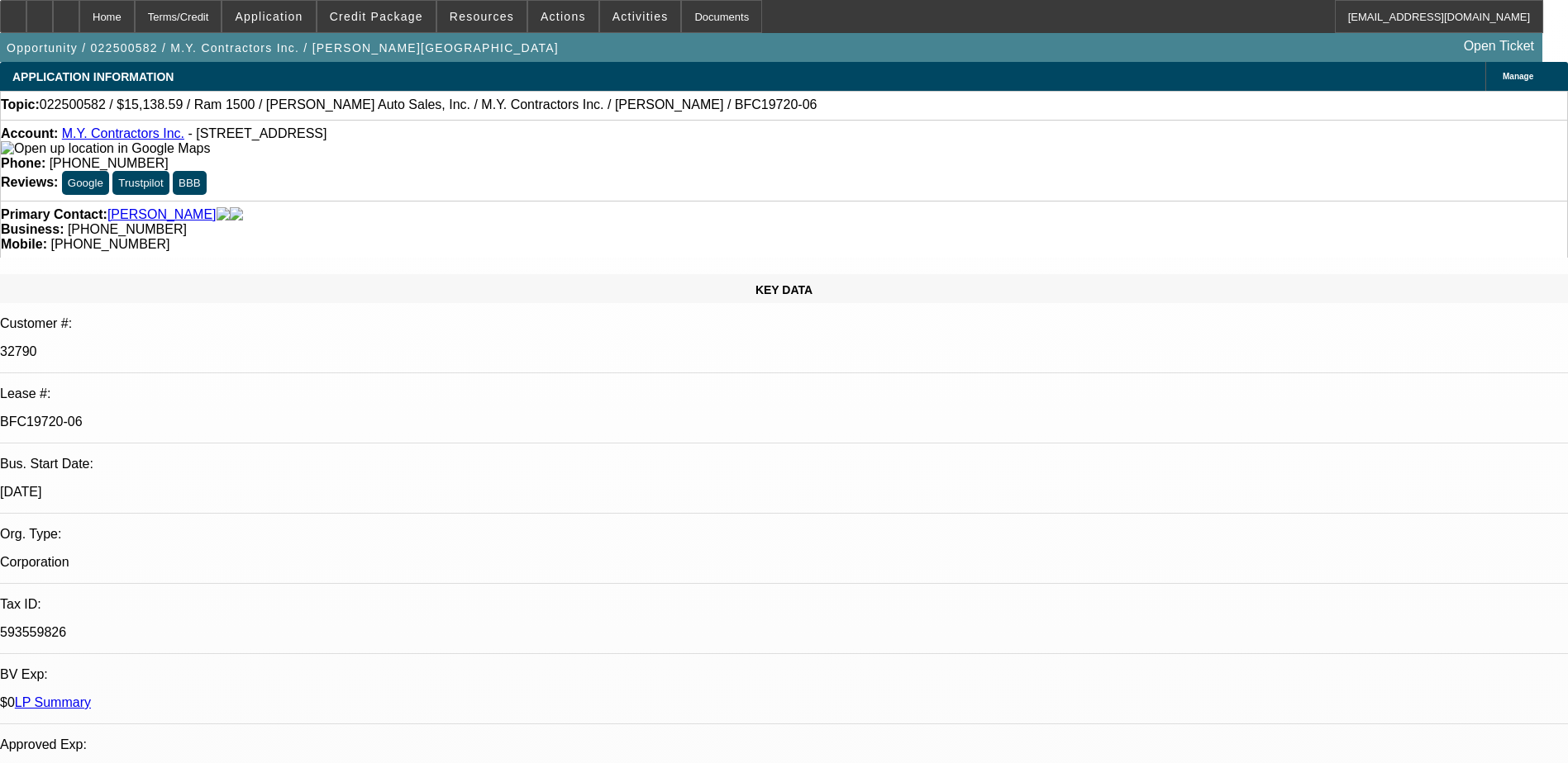
select select "0"
select select "6"
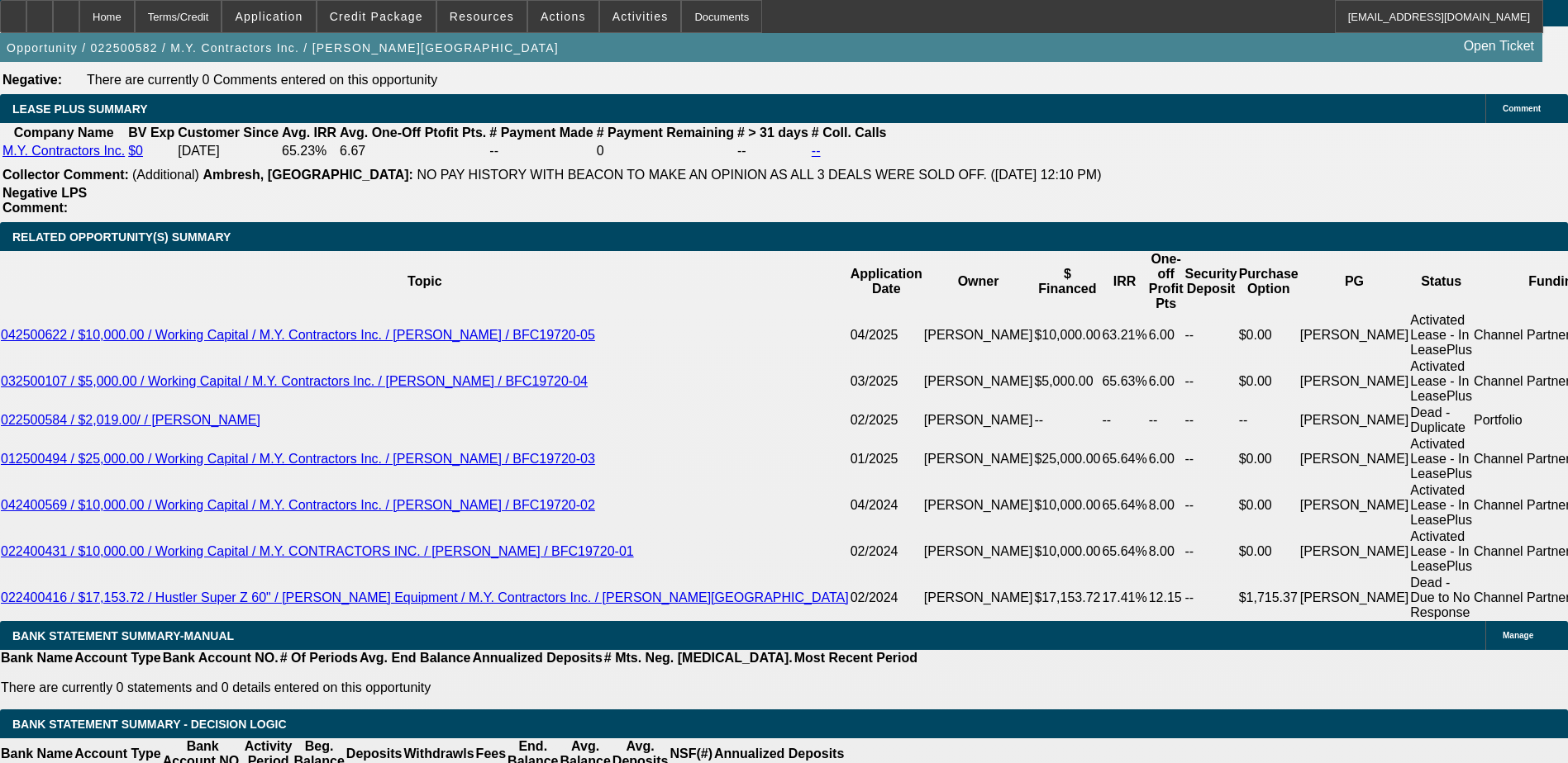
scroll to position [2902, 0]
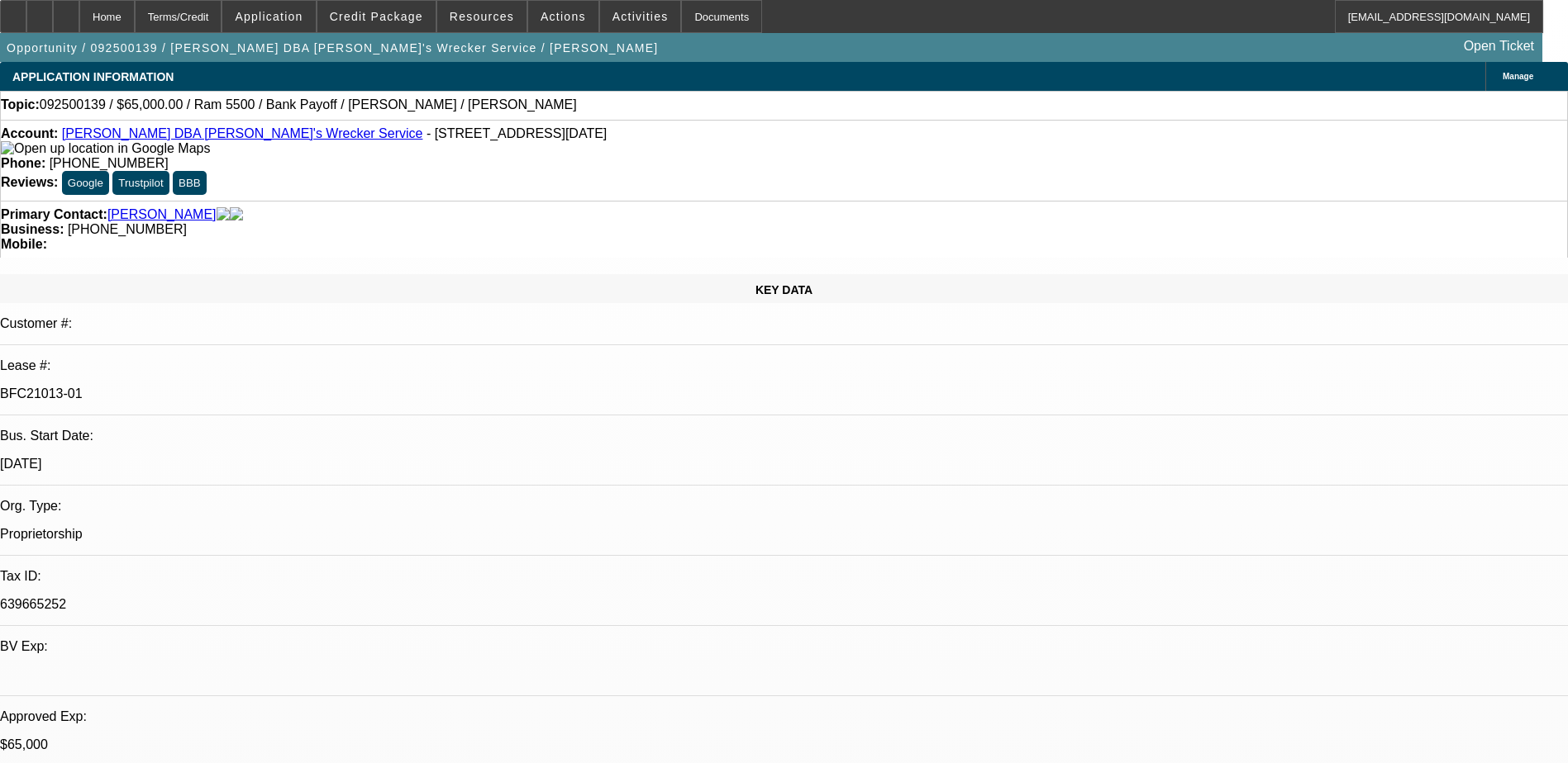
select select "0"
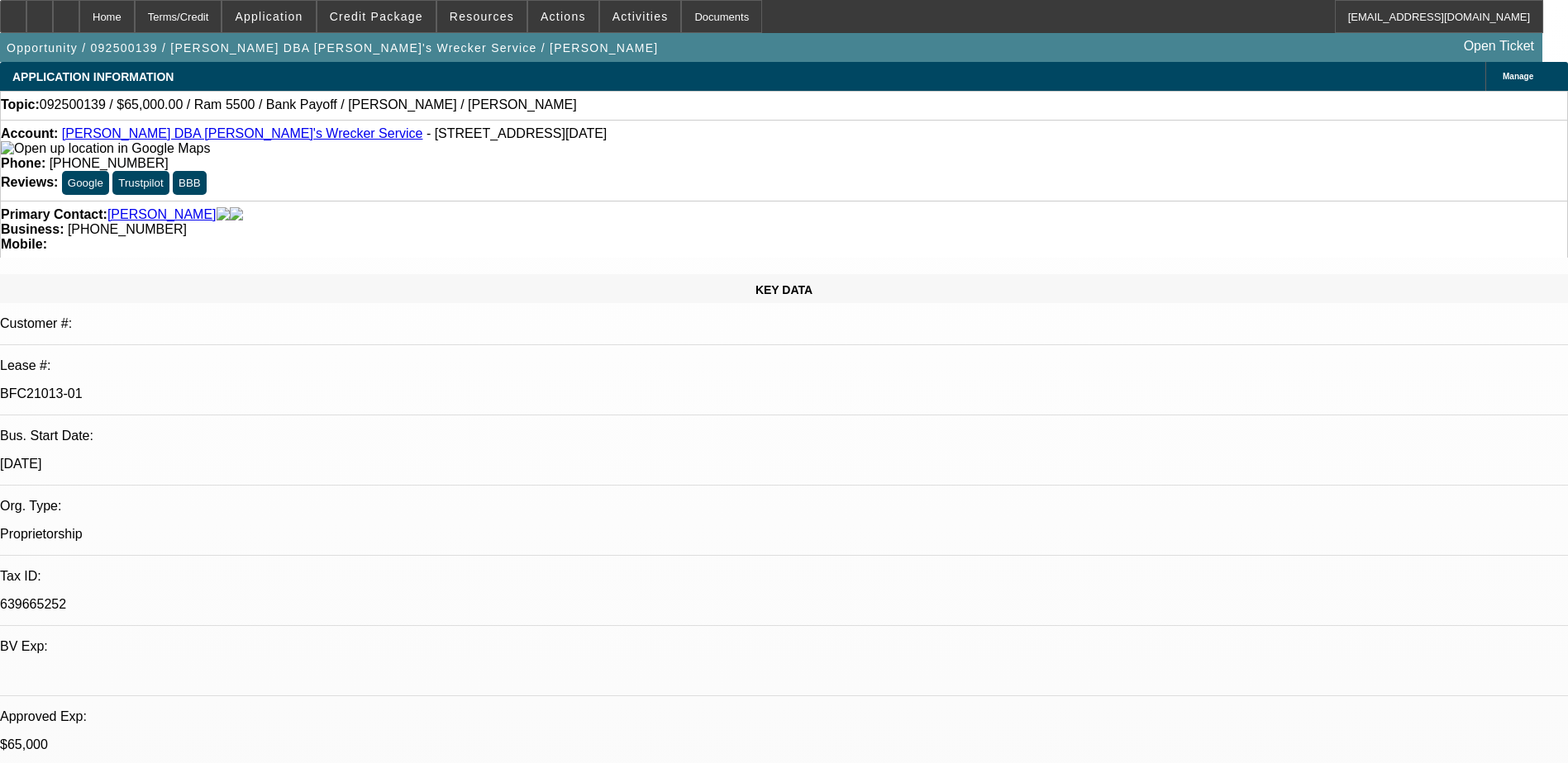
select select "0"
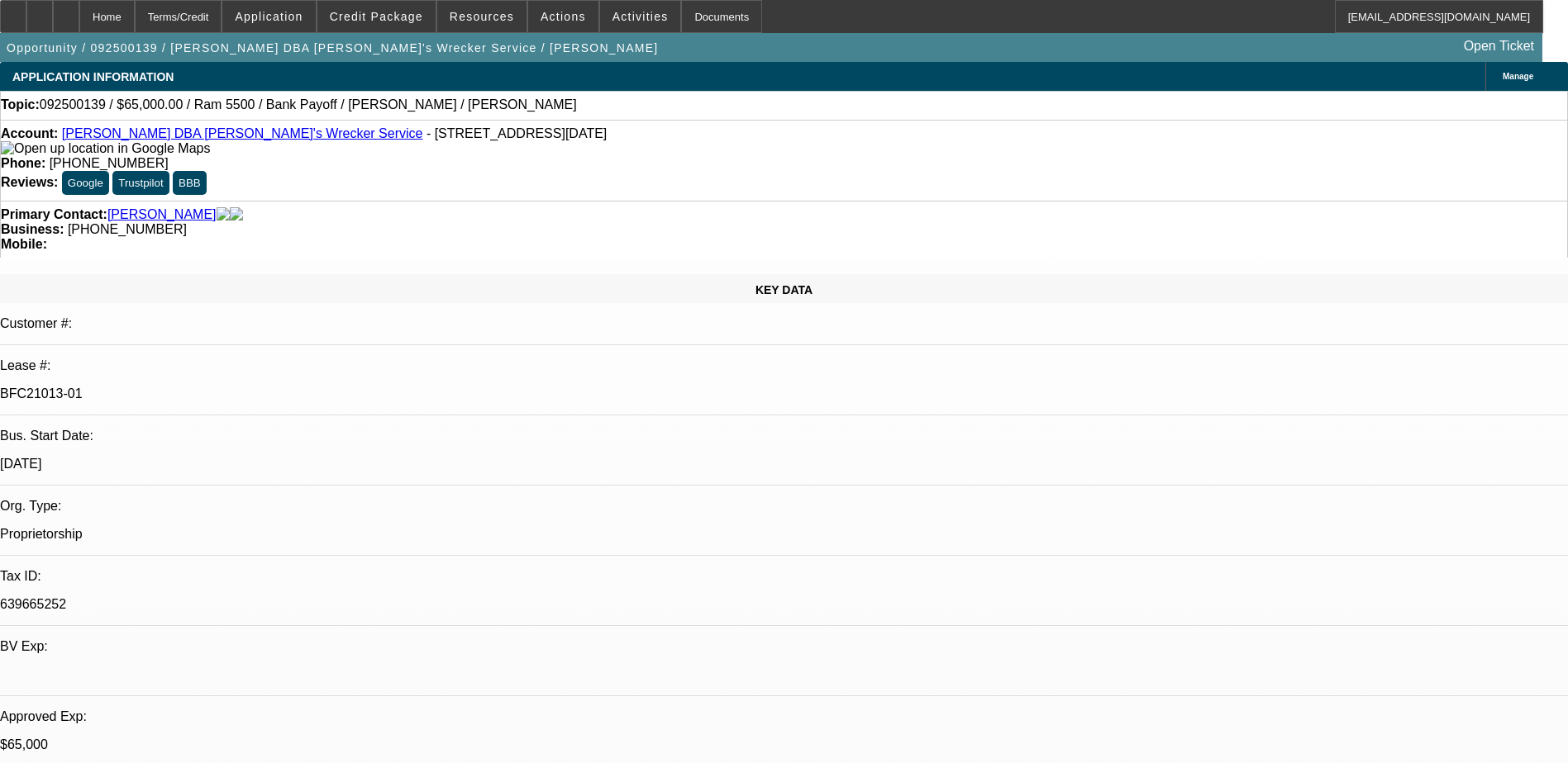
select select "0"
select select "1"
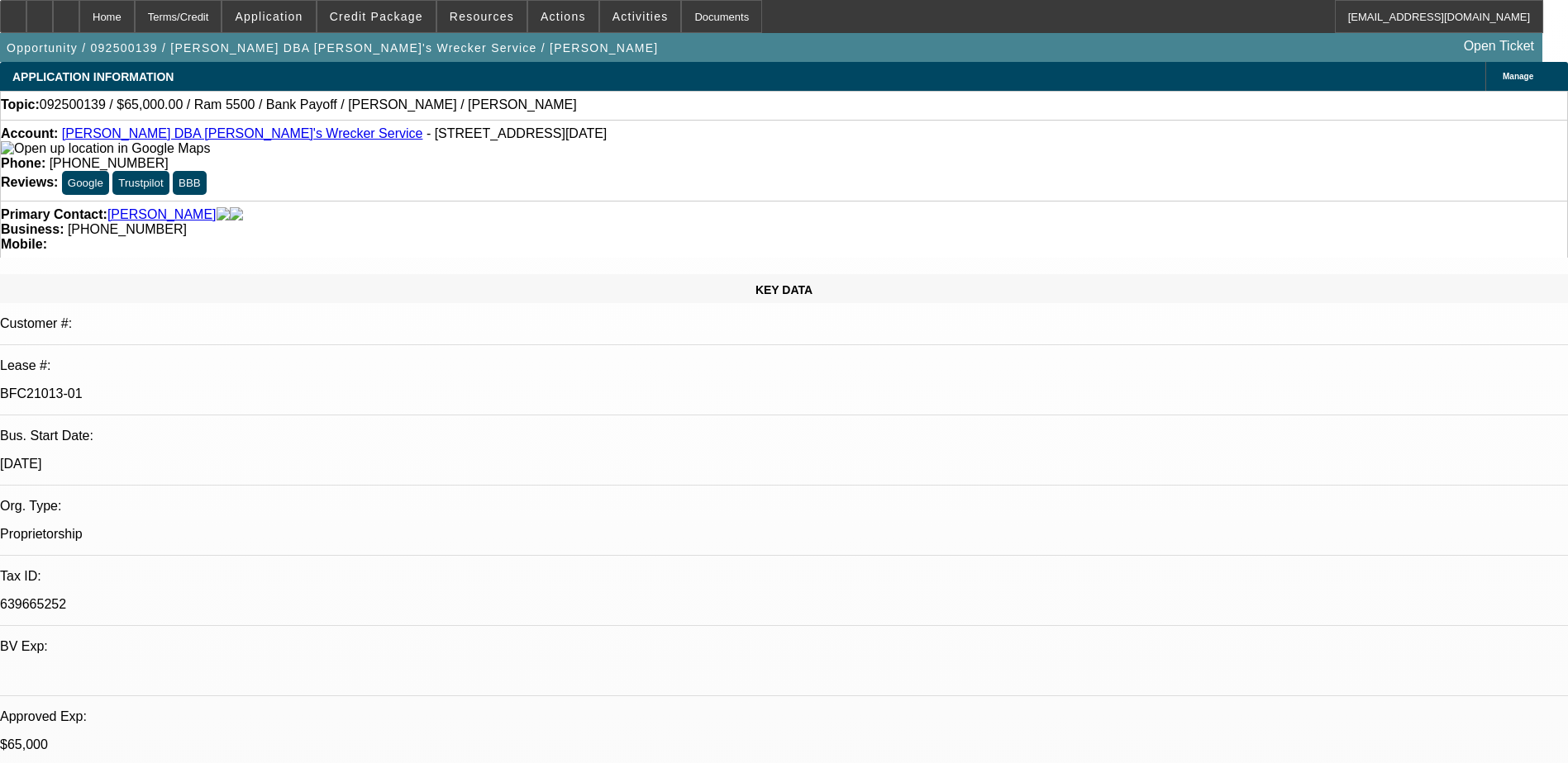
select select "6"
select select "1"
select select "6"
select select "1"
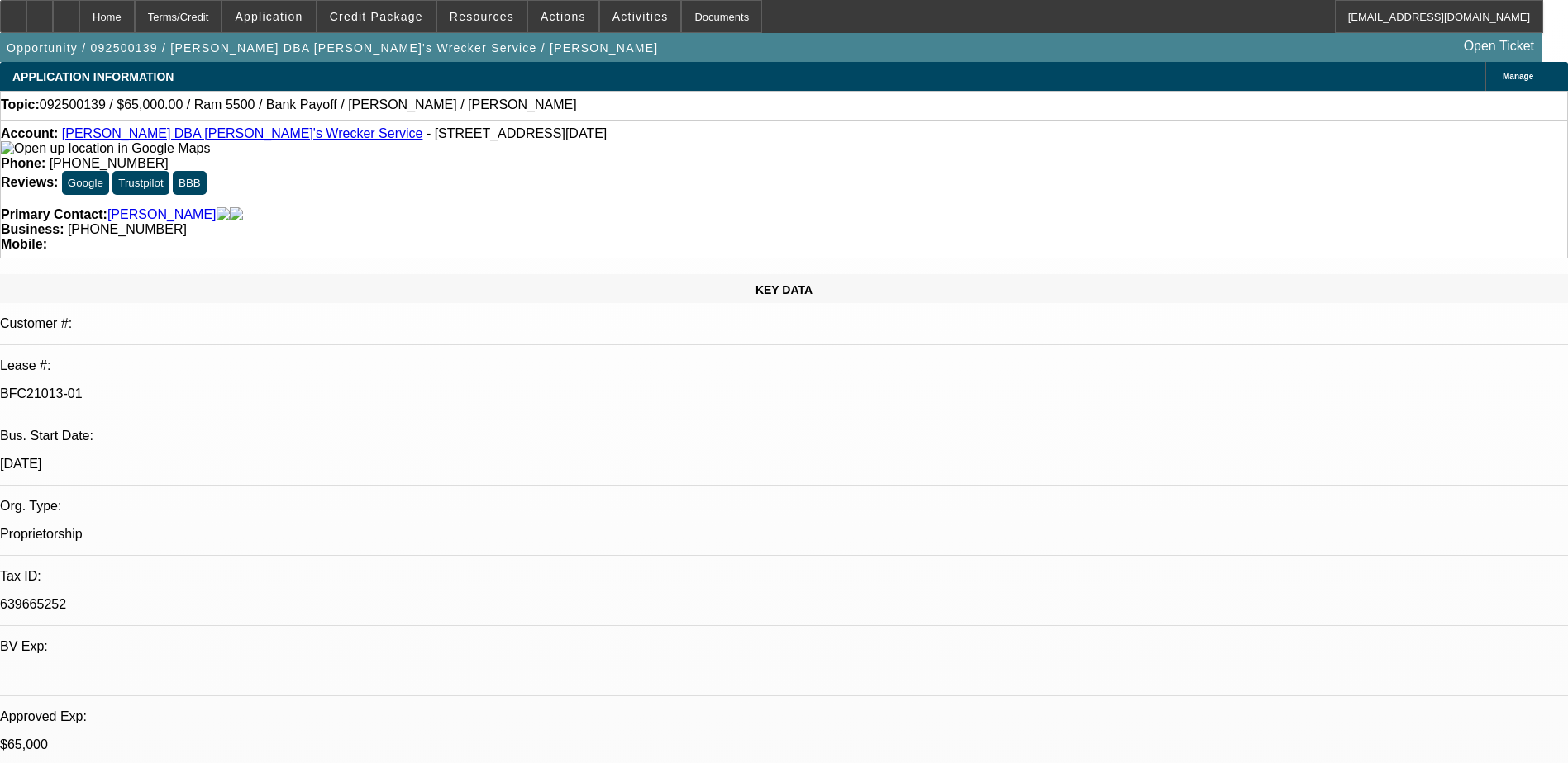
select select "1"
select select "6"
select select "1"
select select "6"
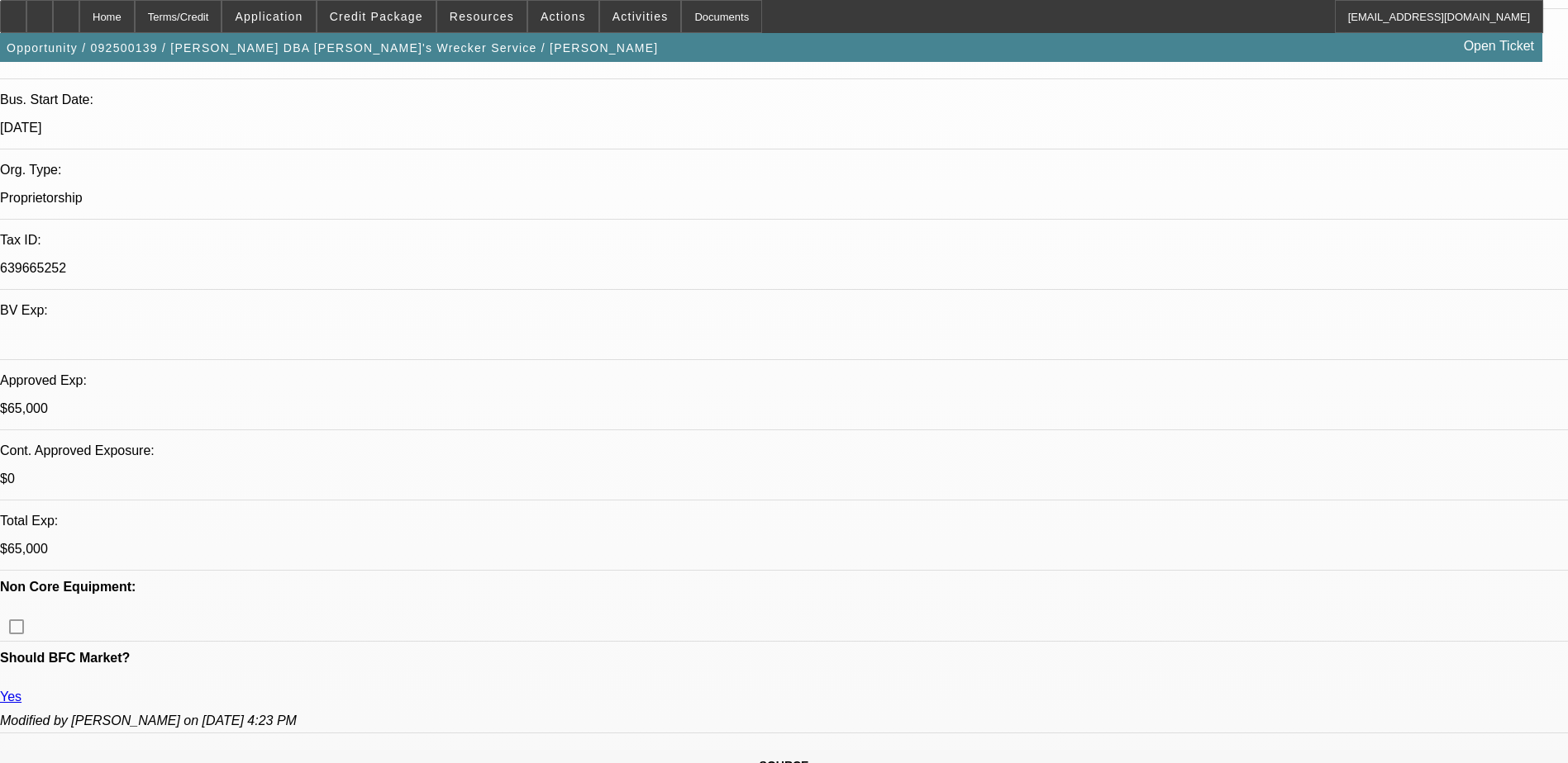
scroll to position [496, 0]
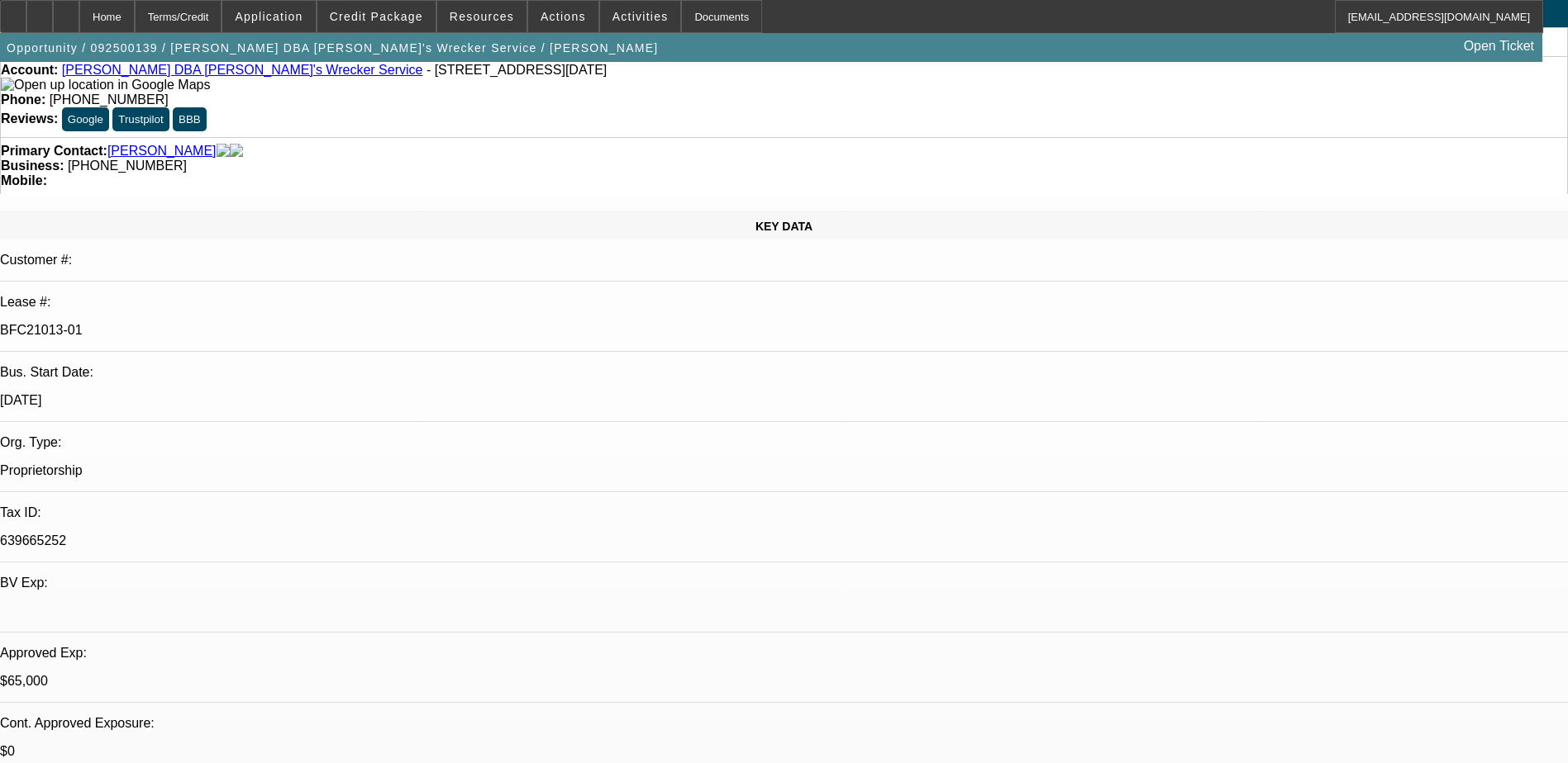
scroll to position [0, 0]
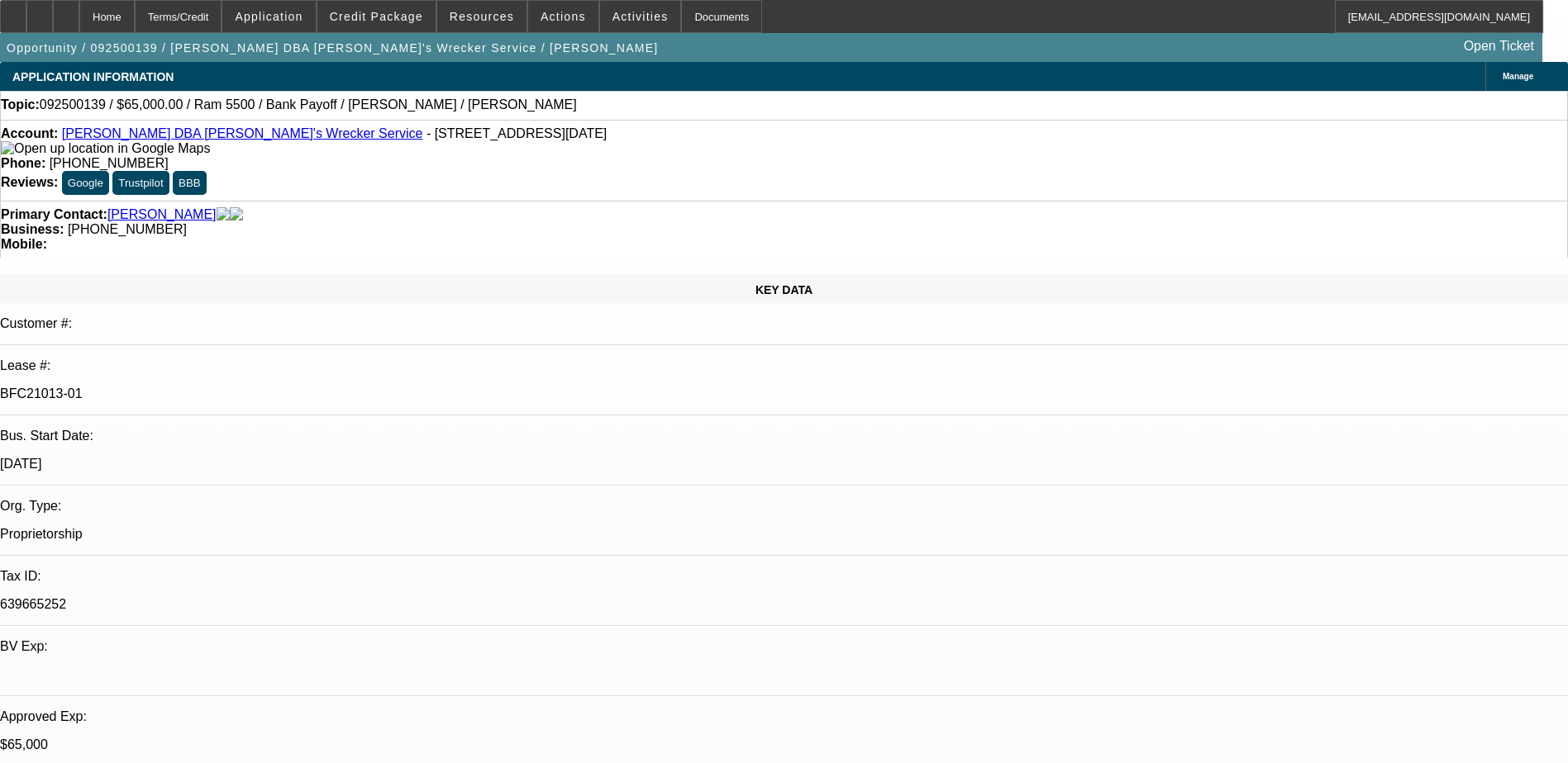
scroll to position [0, 0]
drag, startPoint x: 1198, startPoint y: 638, endPoint x: 1513, endPoint y: 613, distance: 316.0
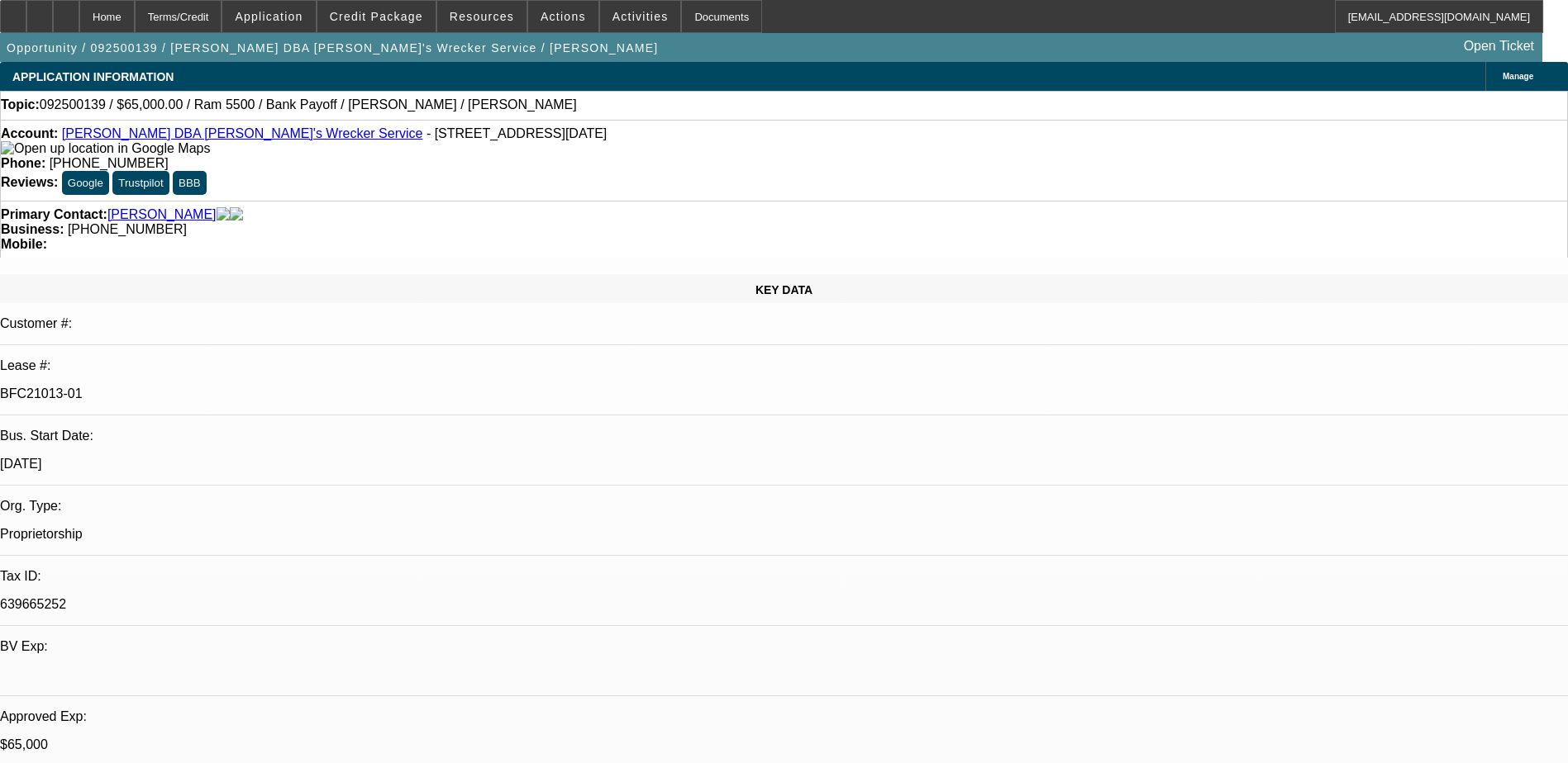
click at [79, 23] on div at bounding box center [66, 16] width 26 height 33
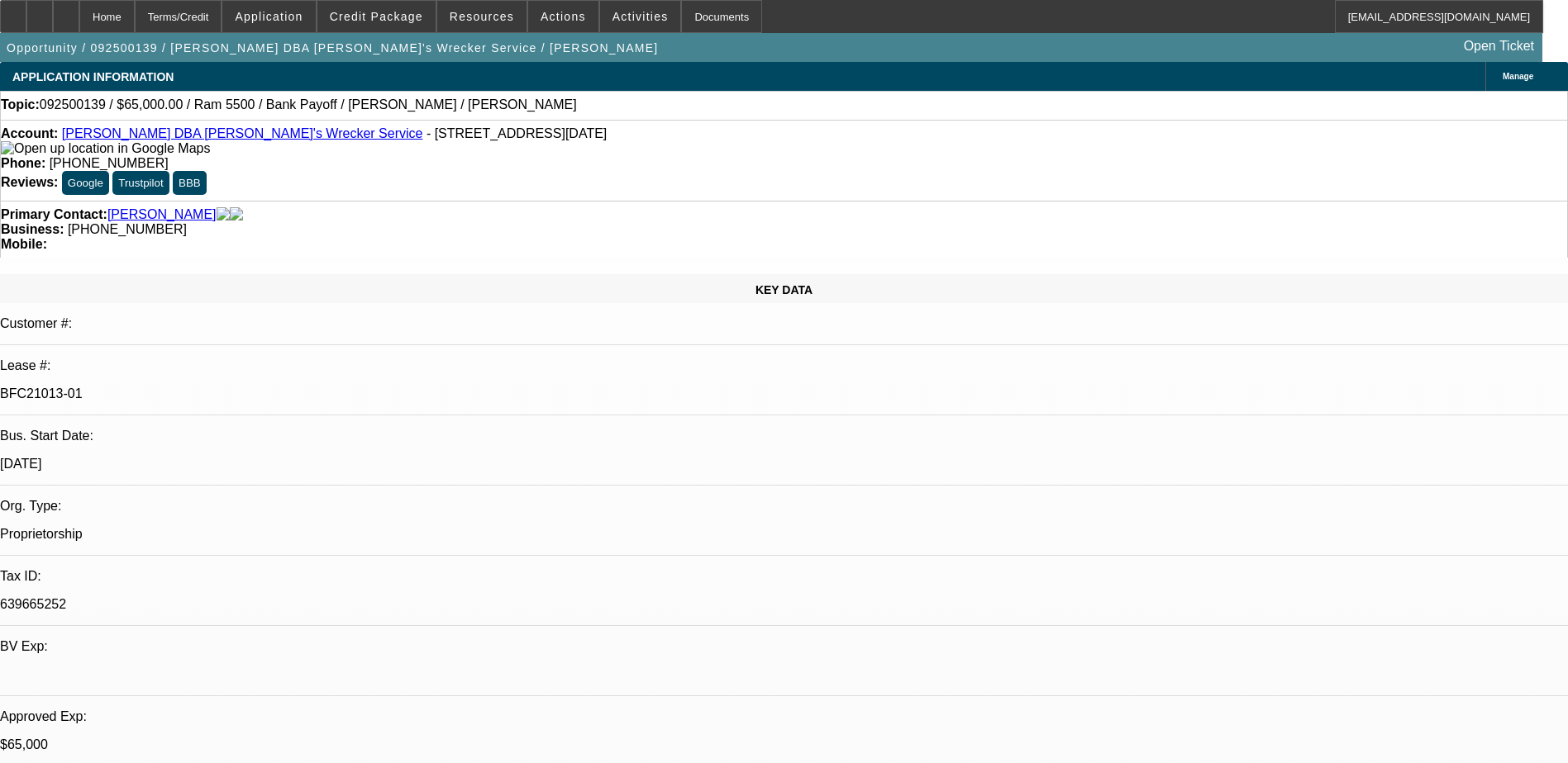
select select "0"
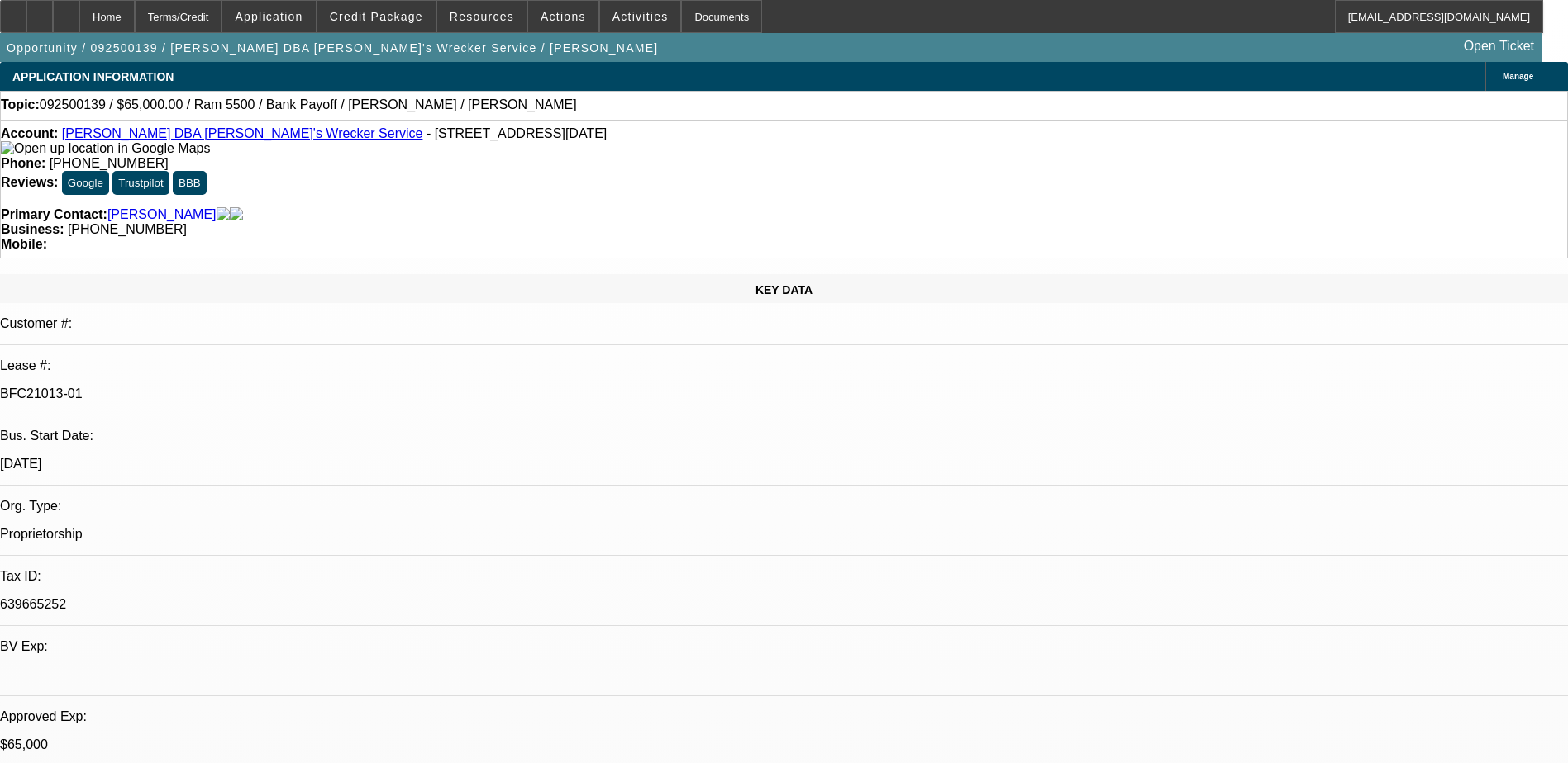
select select "0"
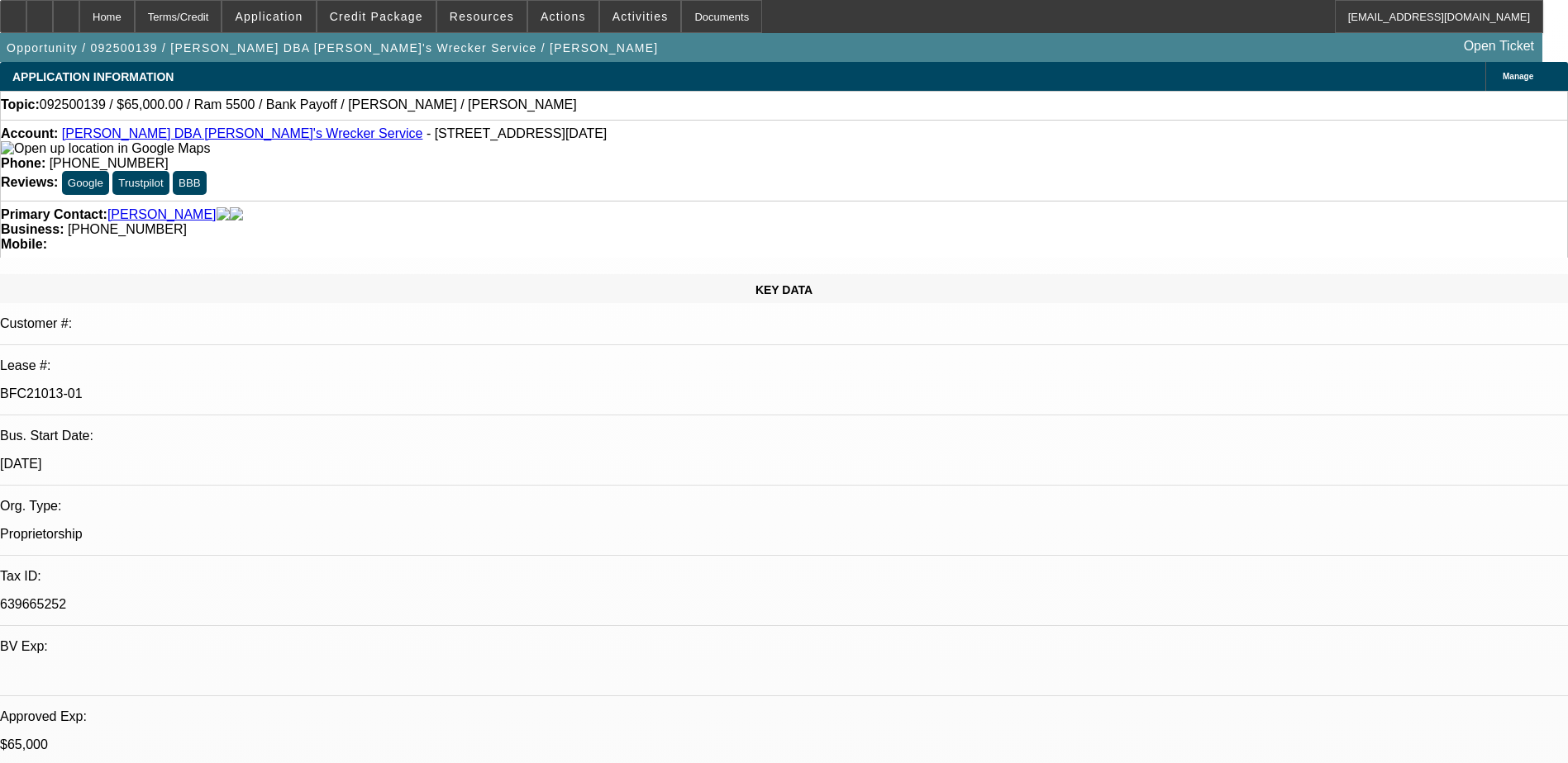
select select "0"
select select "1"
select select "6"
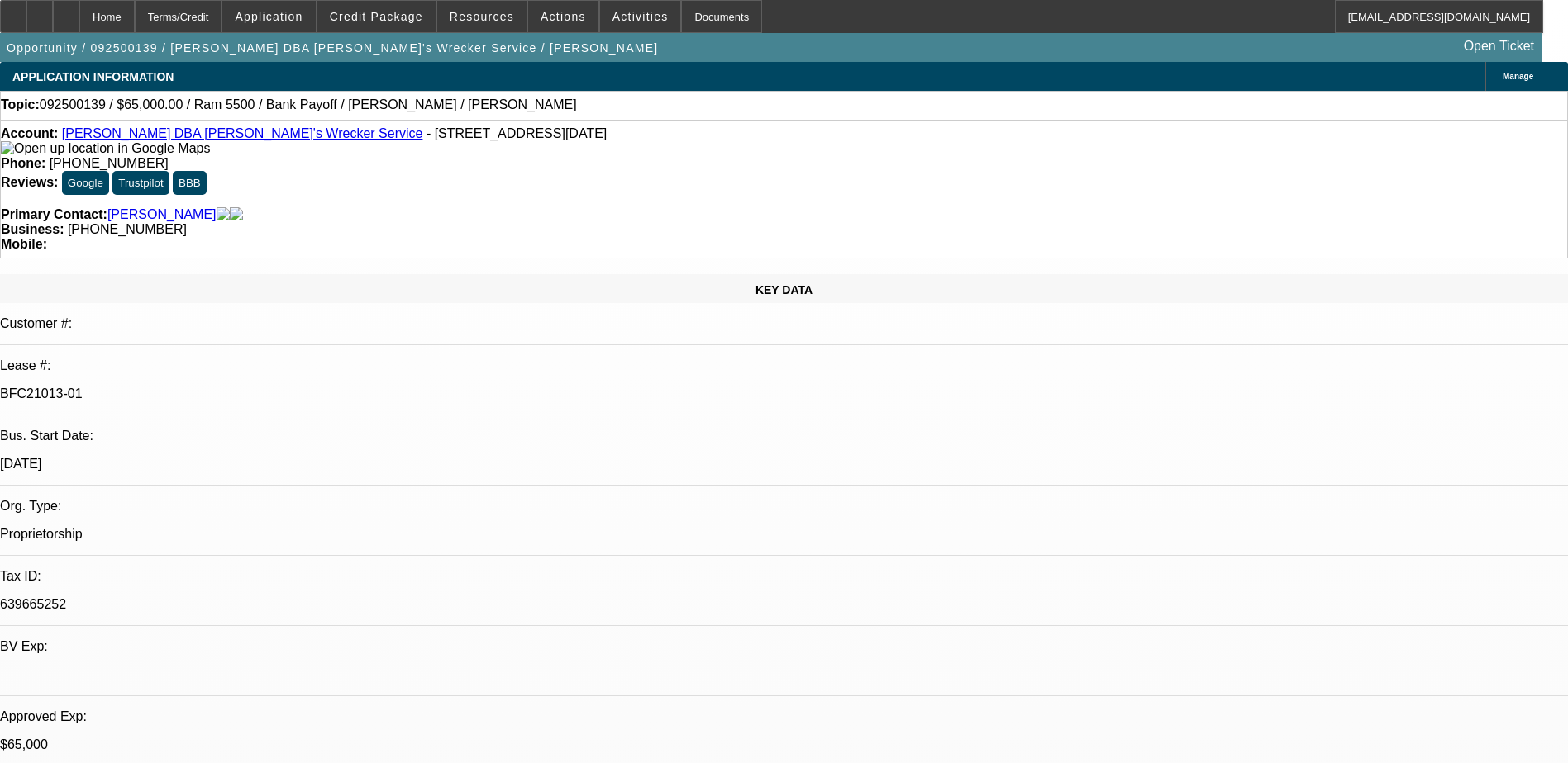
select select "1"
select select "6"
select select "1"
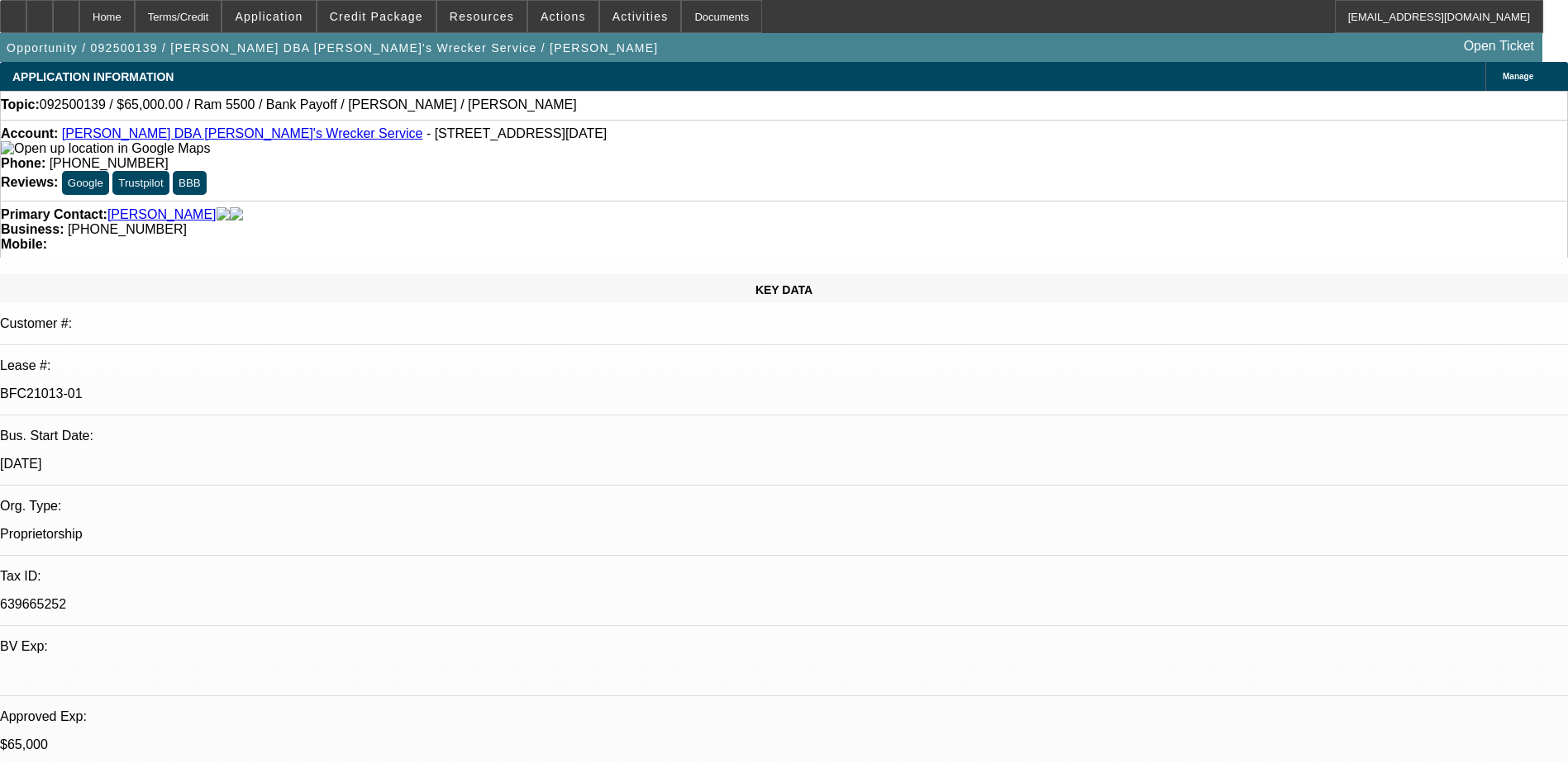
select select "6"
select select "1"
select select "6"
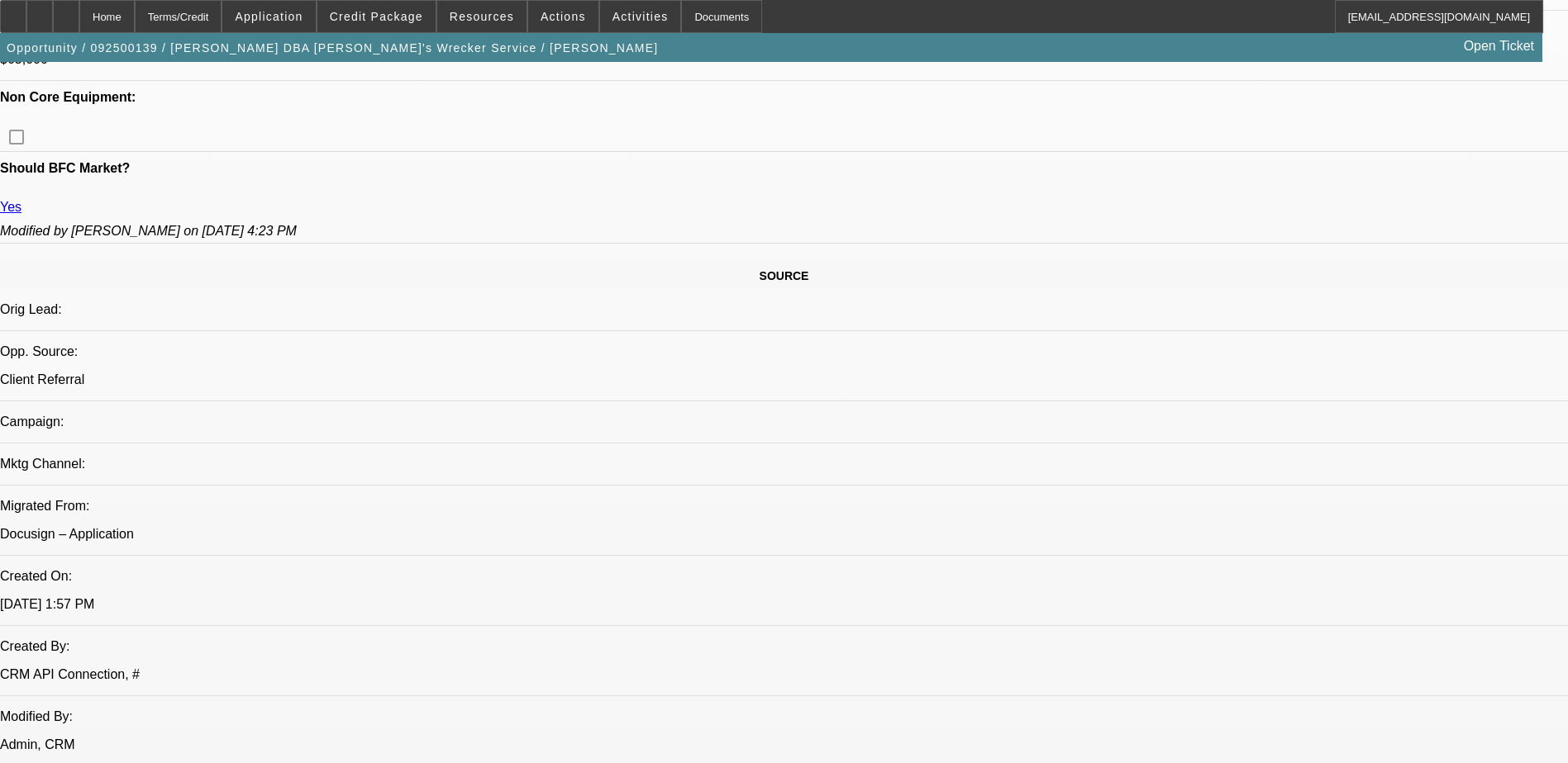
scroll to position [1156, 0]
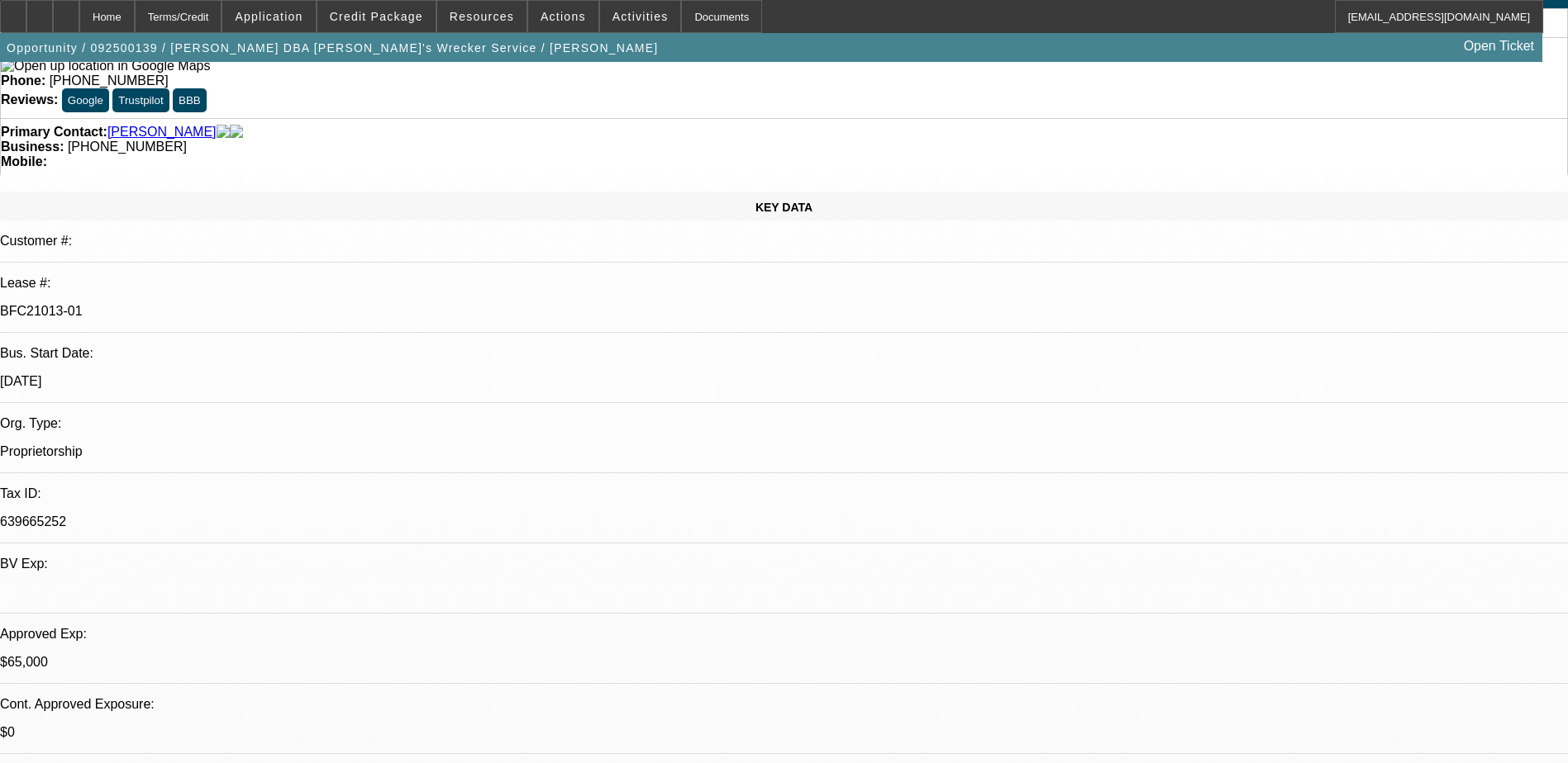
scroll to position [0, 0]
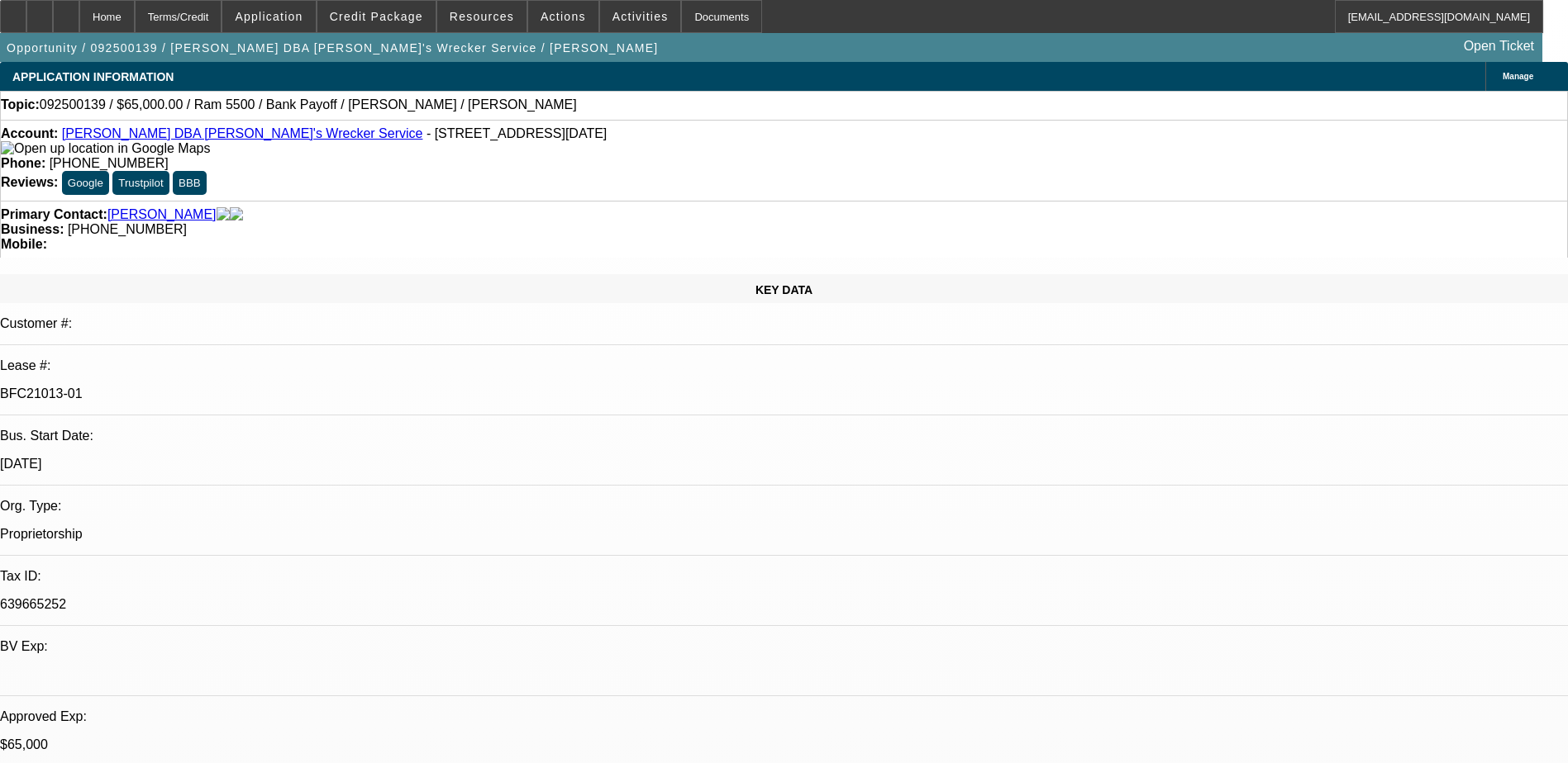
drag, startPoint x: 1203, startPoint y: 721, endPoint x: 1049, endPoint y: 616, distance: 186.4
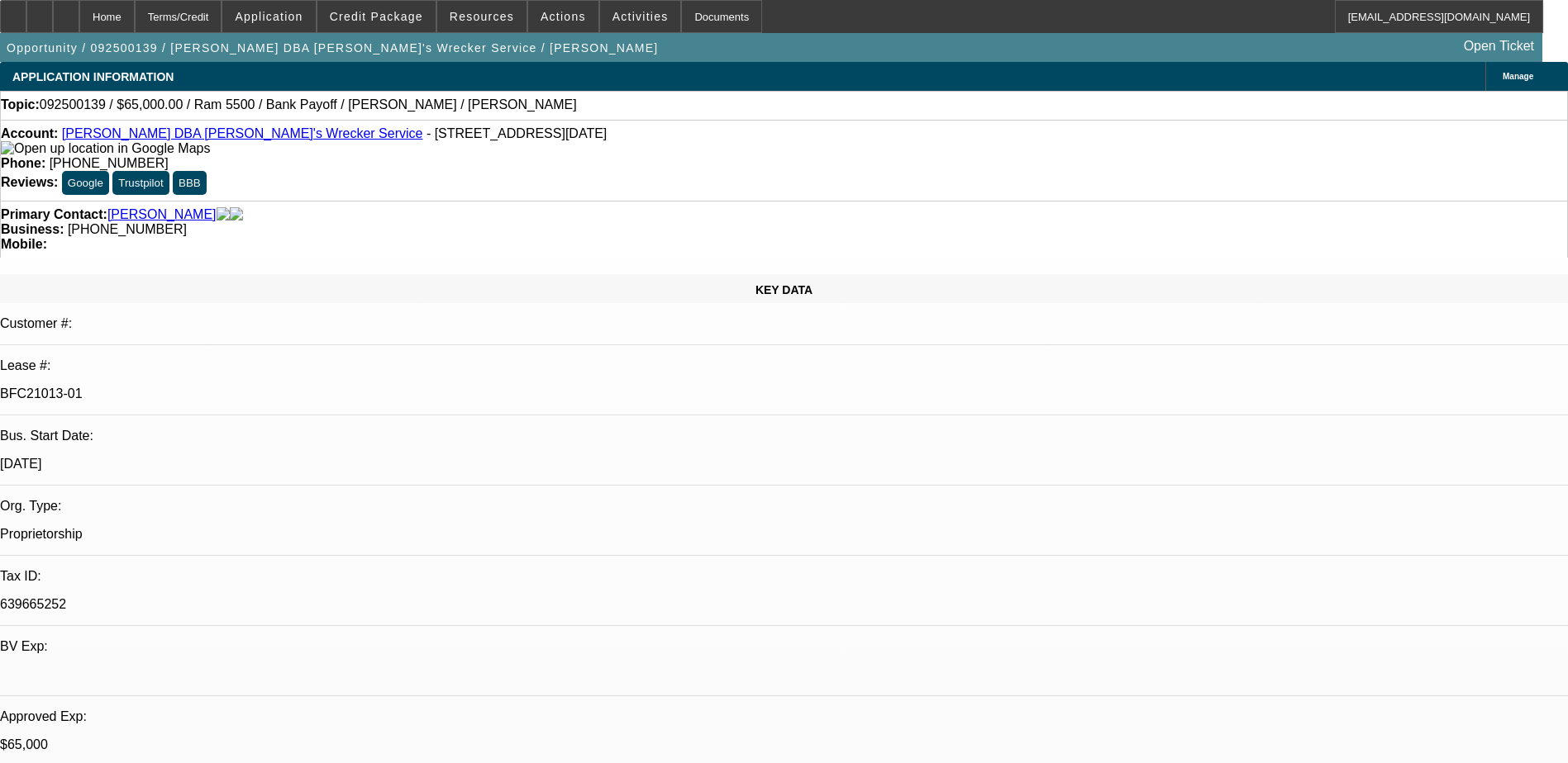
click at [79, 13] on div at bounding box center [66, 16] width 26 height 33
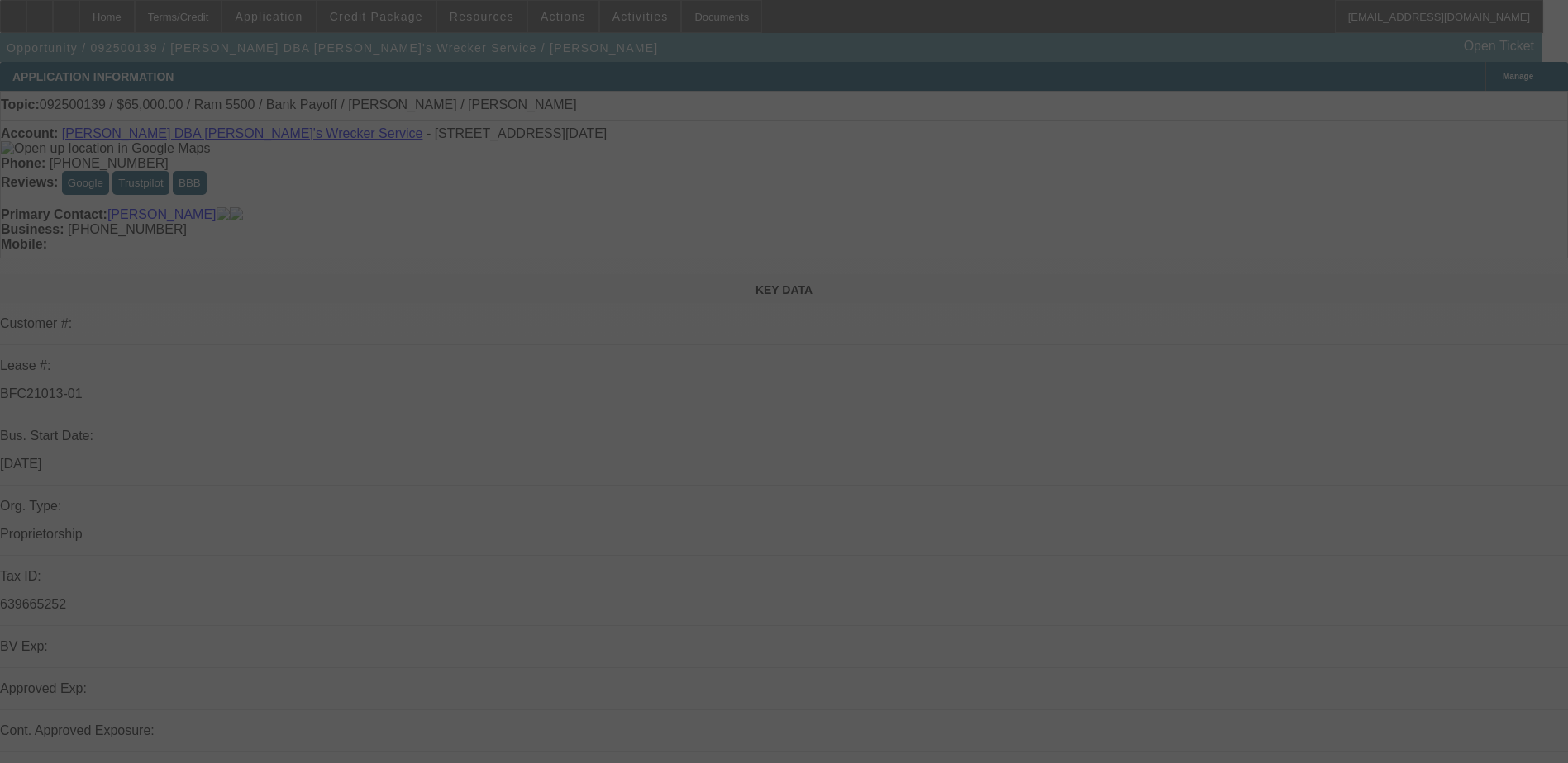
click at [1427, 98] on div at bounding box center [784, 381] width 1568 height 763
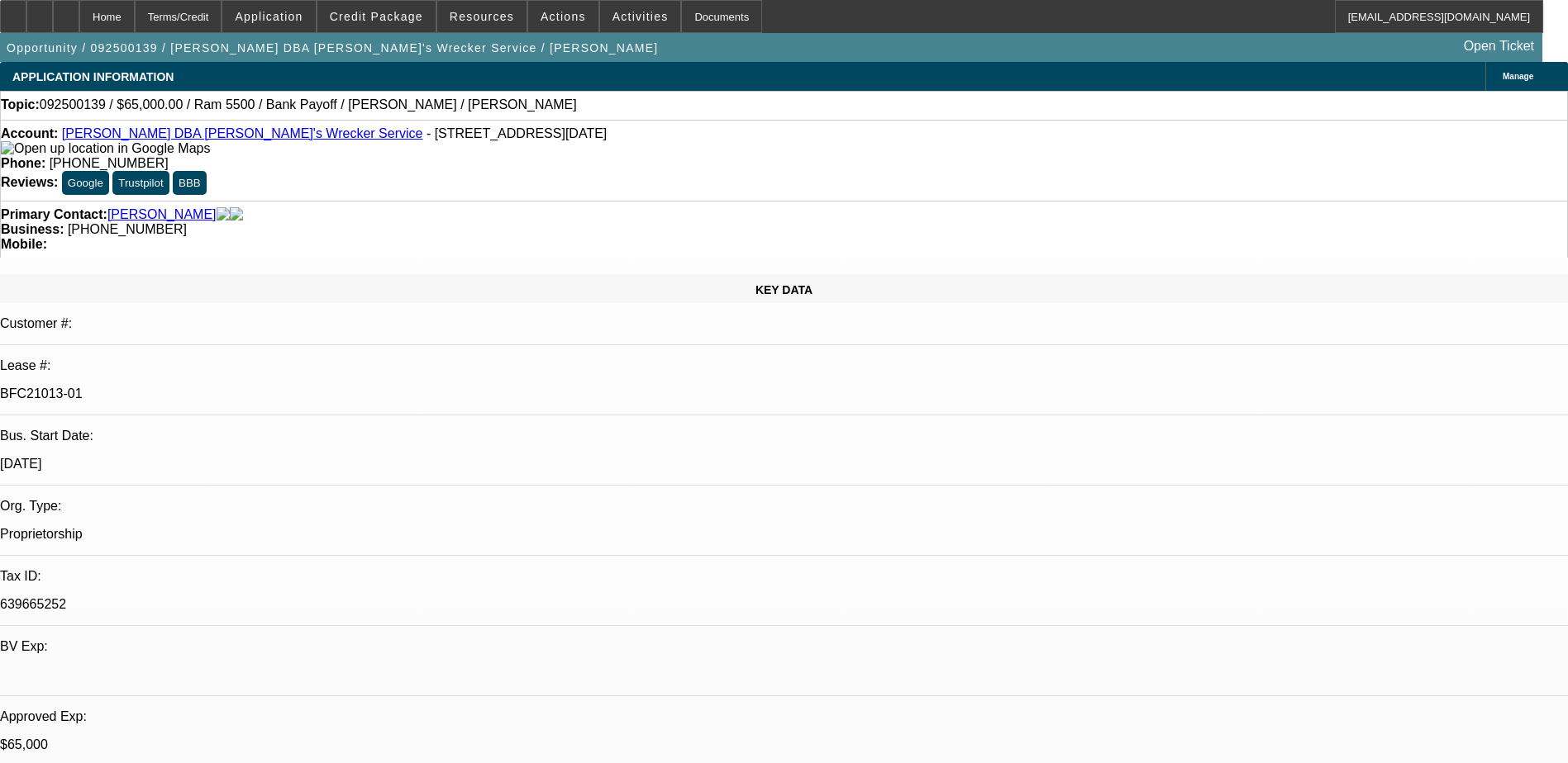
select select "0"
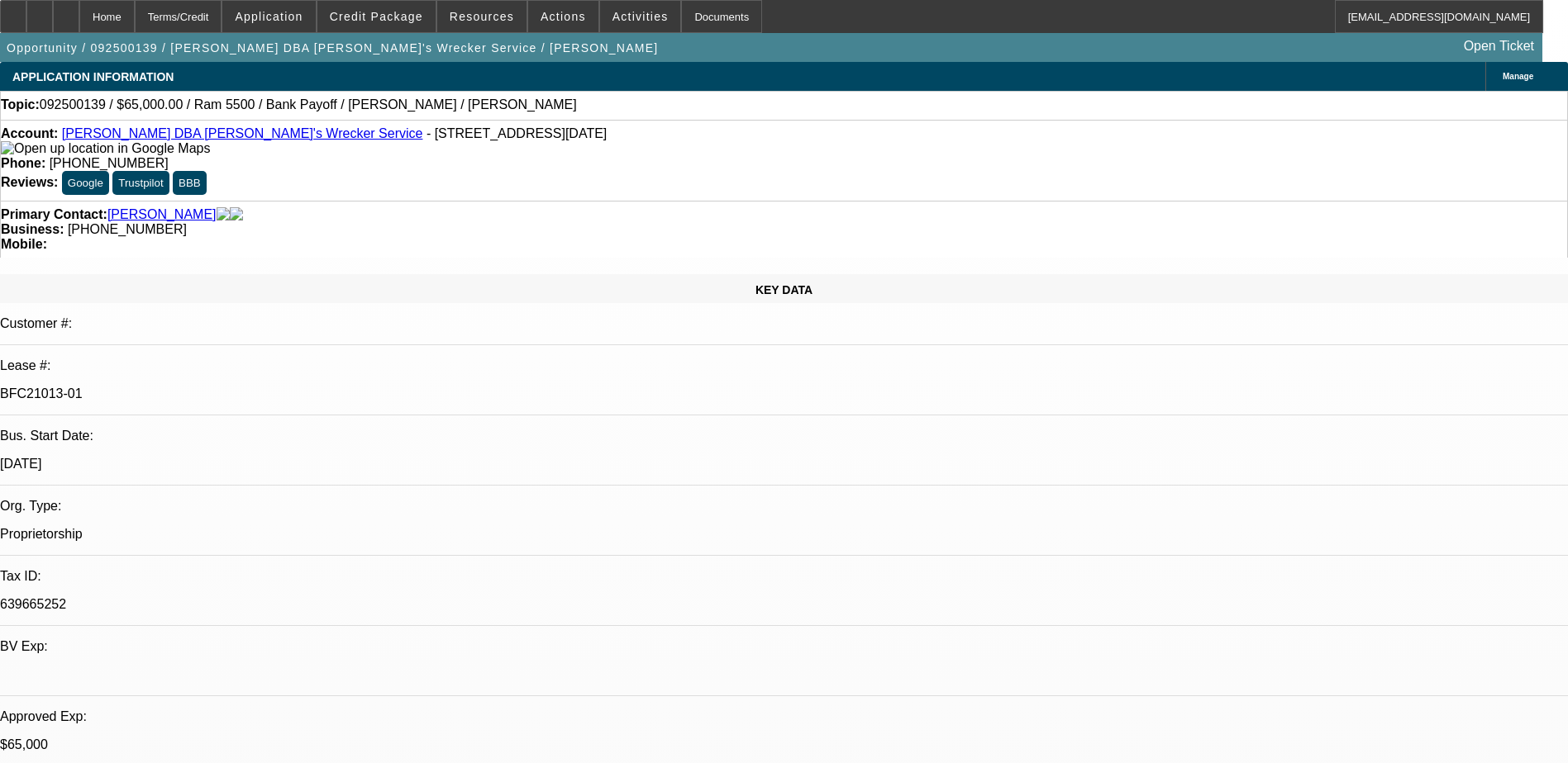
select select "0"
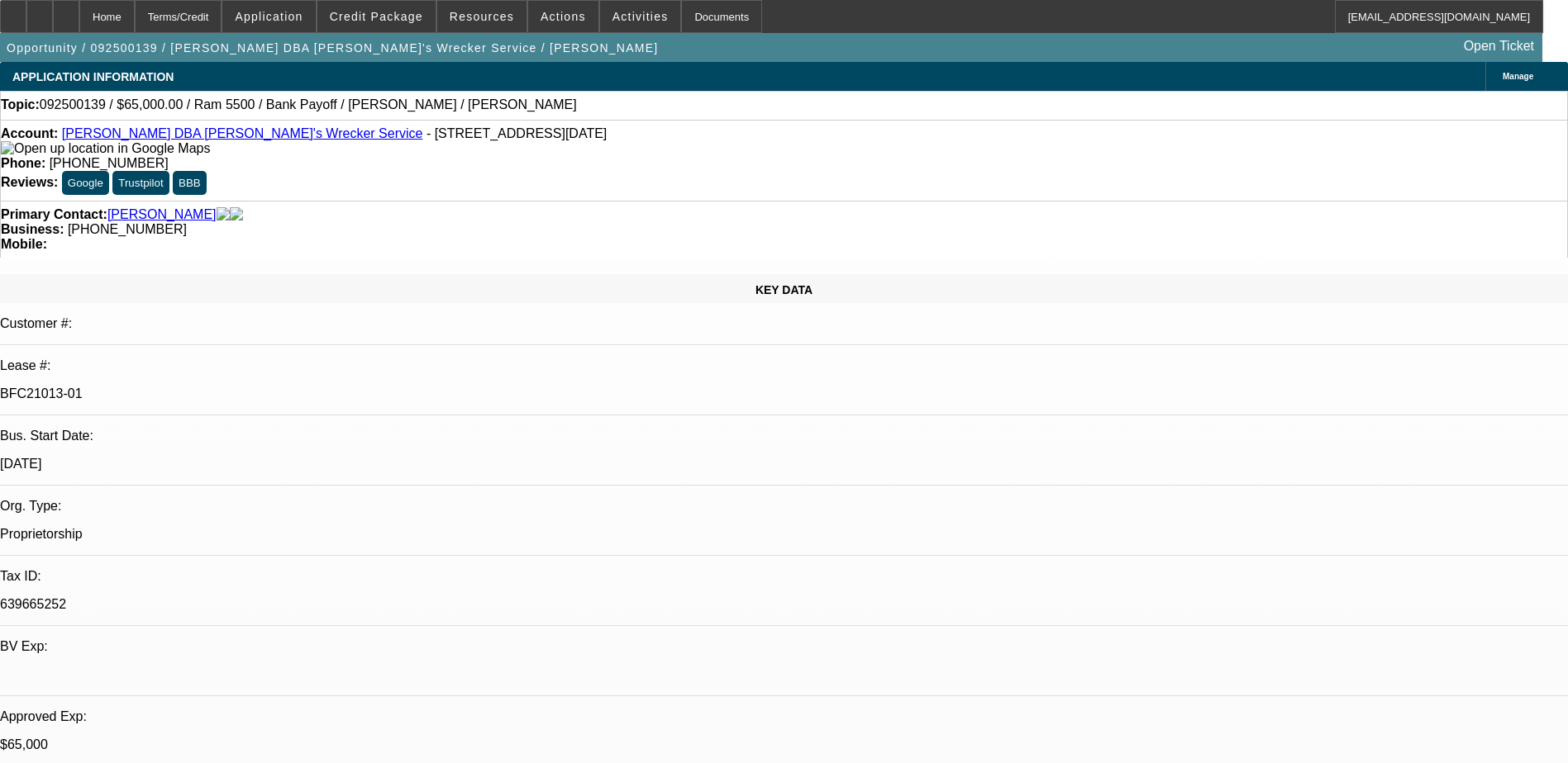
select select "0"
select select "1"
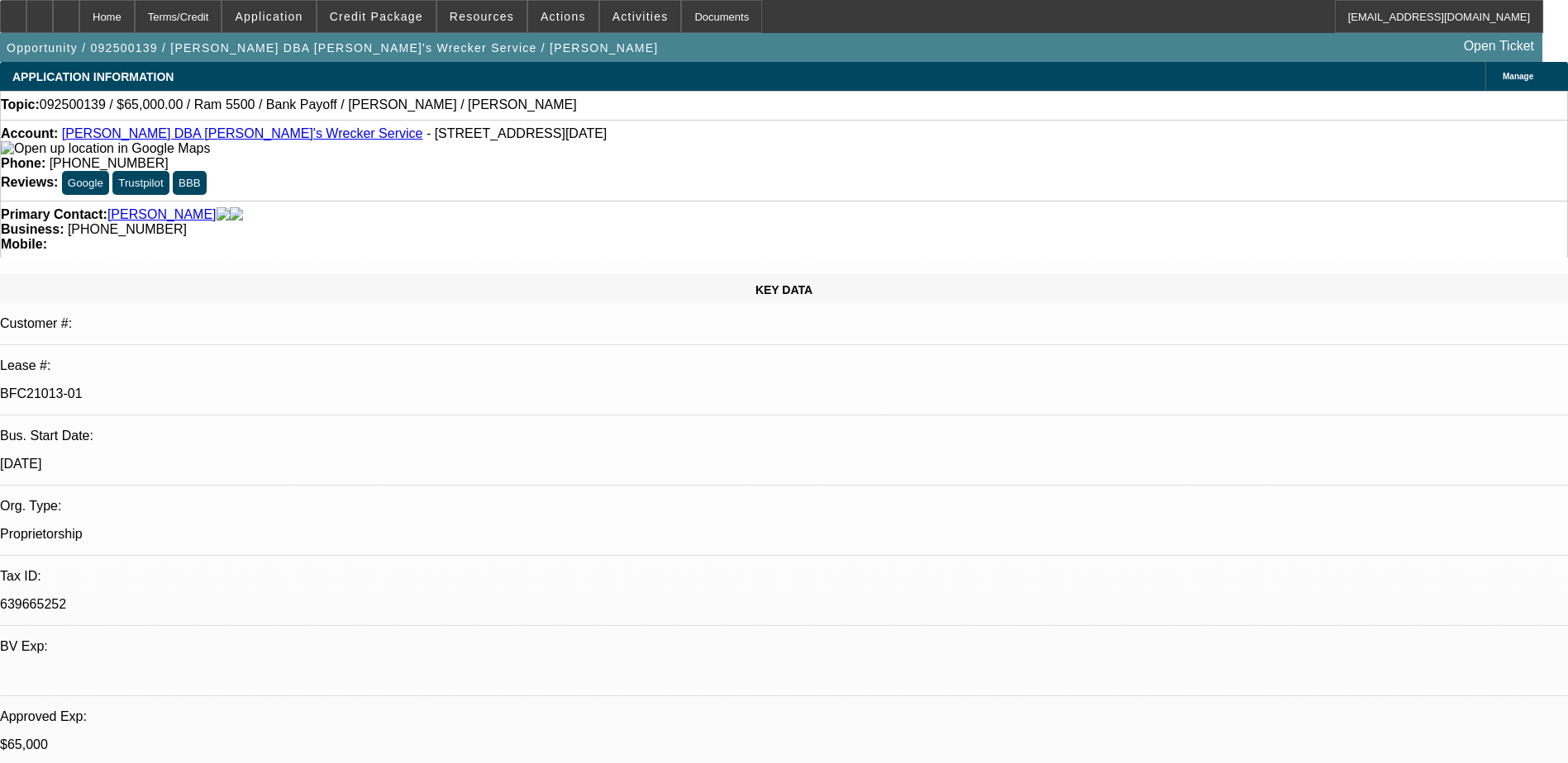
select select "6"
select select "1"
select select "6"
select select "1"
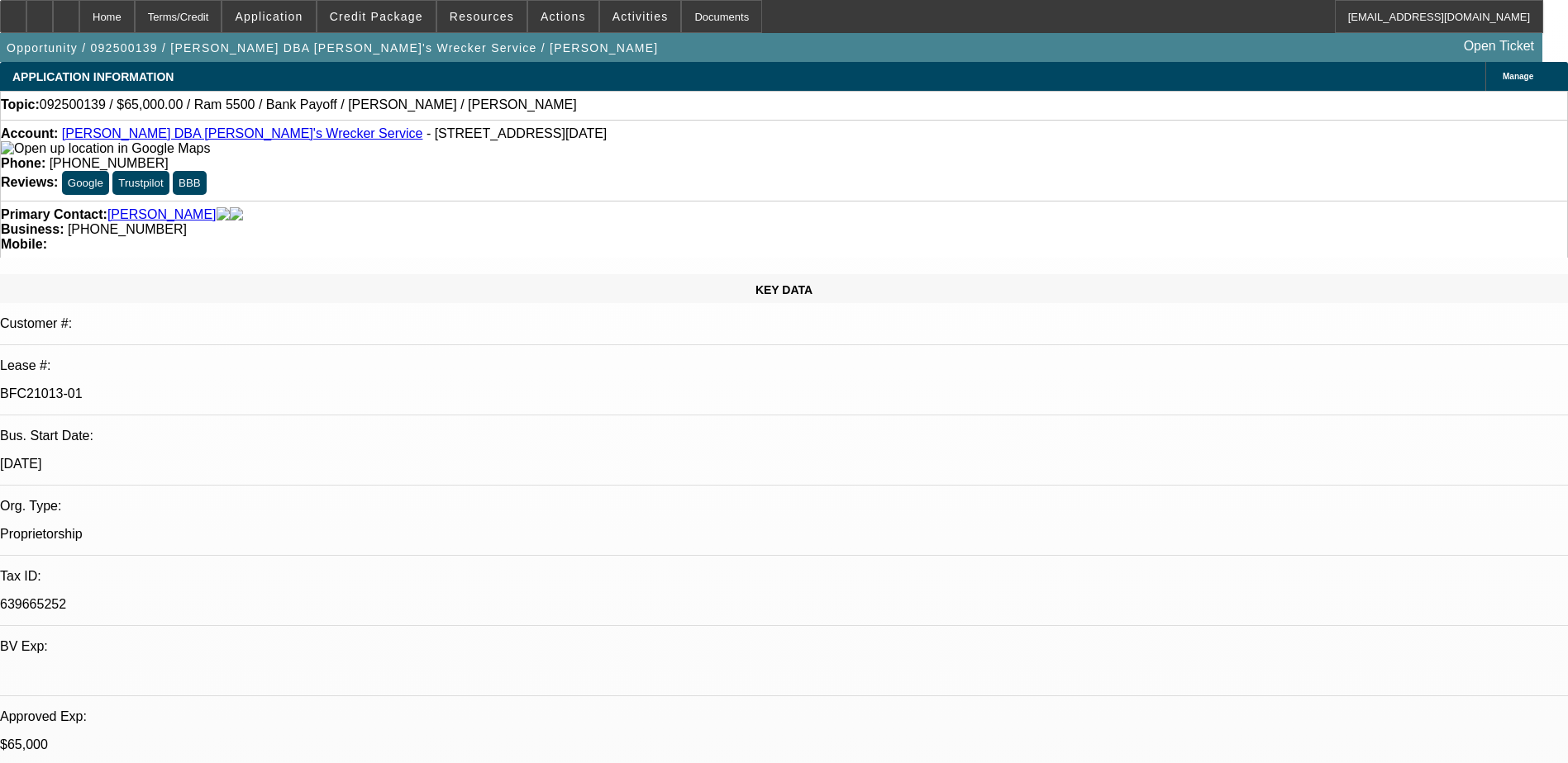
select select "1"
select select "6"
select select "1"
select select "6"
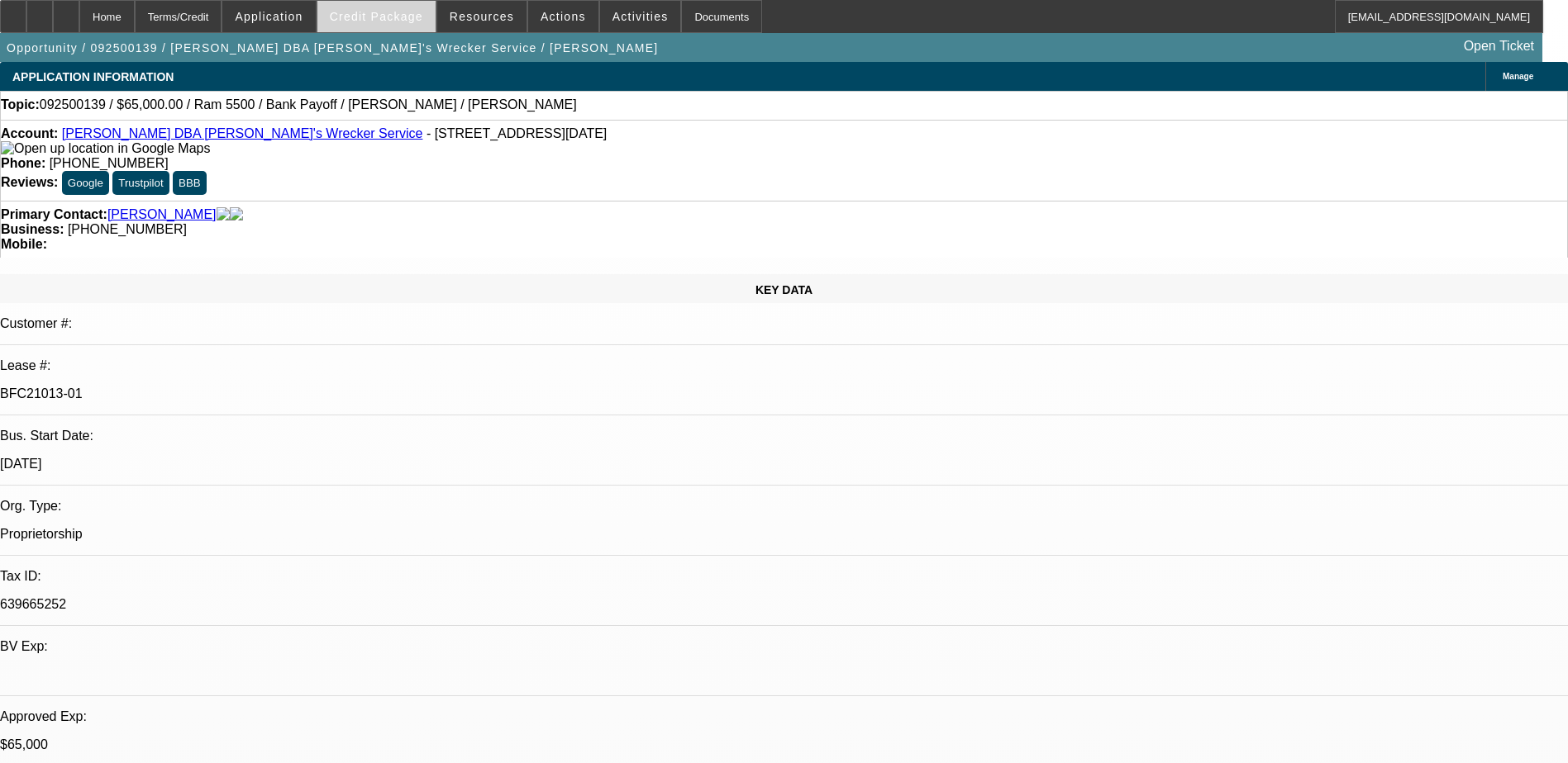
drag, startPoint x: 399, startPoint y: 11, endPoint x: 402, endPoint y: 27, distance: 16.3
click at [399, 11] on span "Credit Package" at bounding box center [377, 16] width 94 height 13
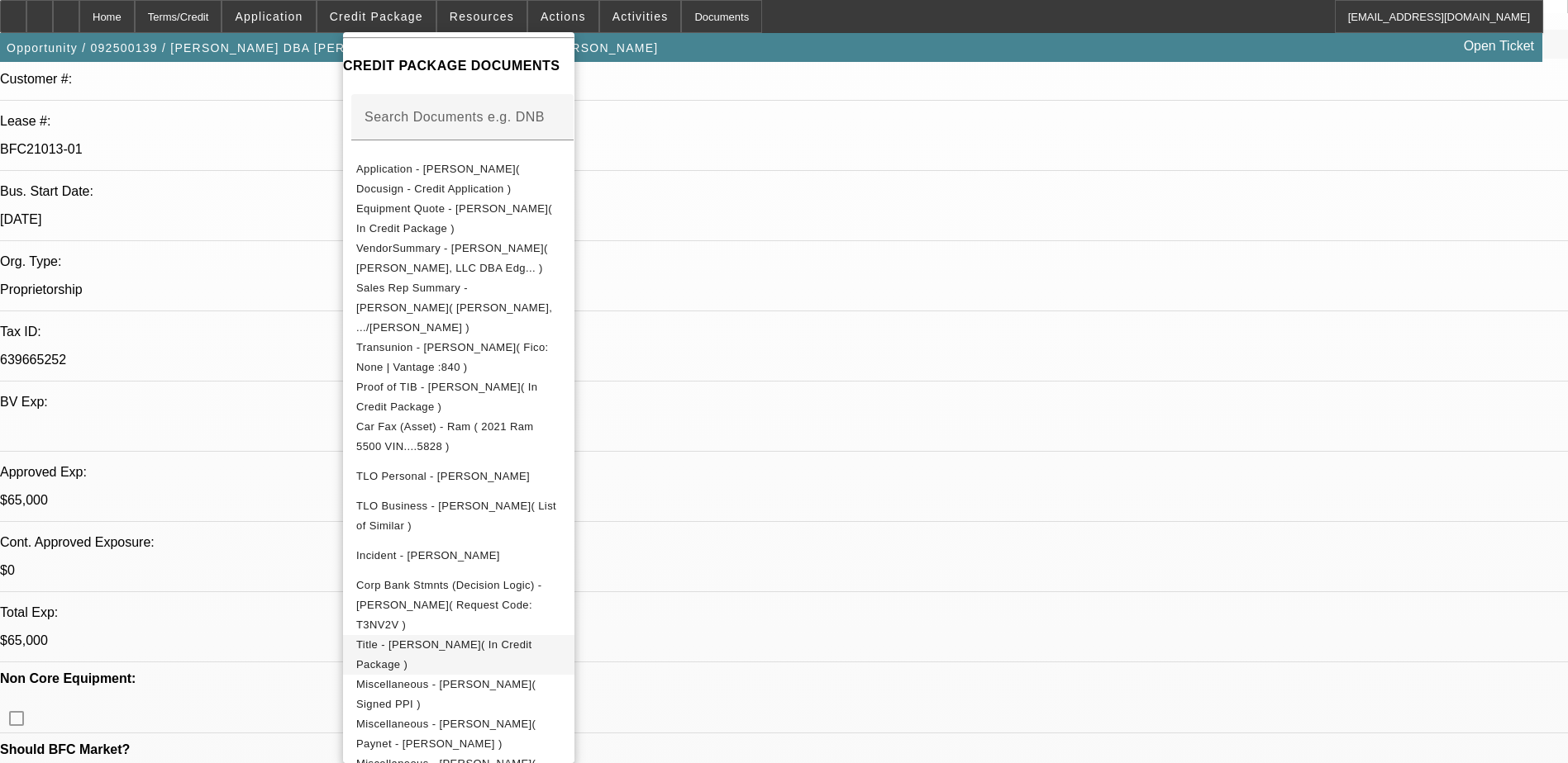
scroll to position [413, 0]
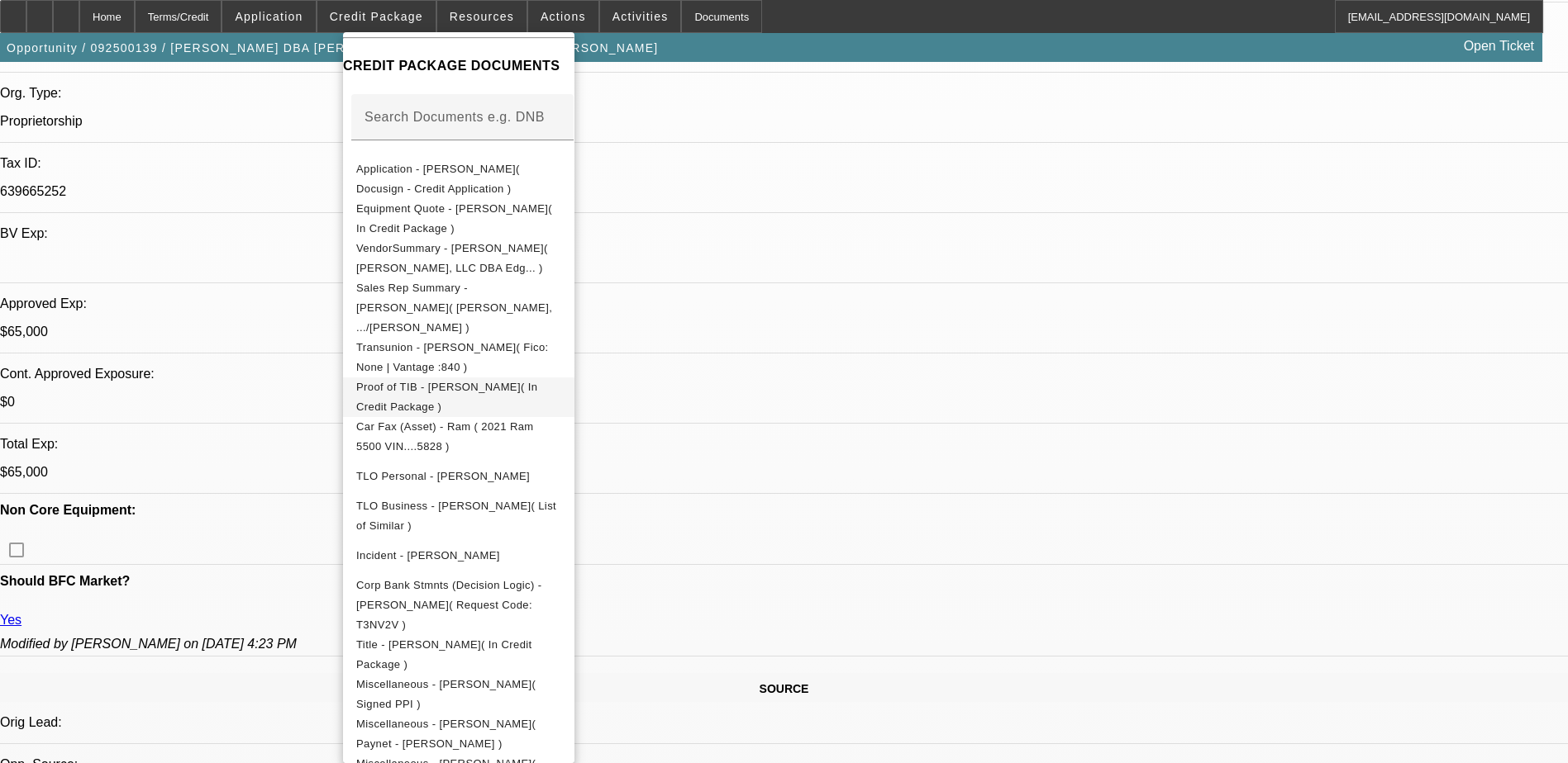
click at [574, 385] on button "Proof of TIB - [PERSON_NAME]( In Credit Package )" at bounding box center [459, 397] width 231 height 40
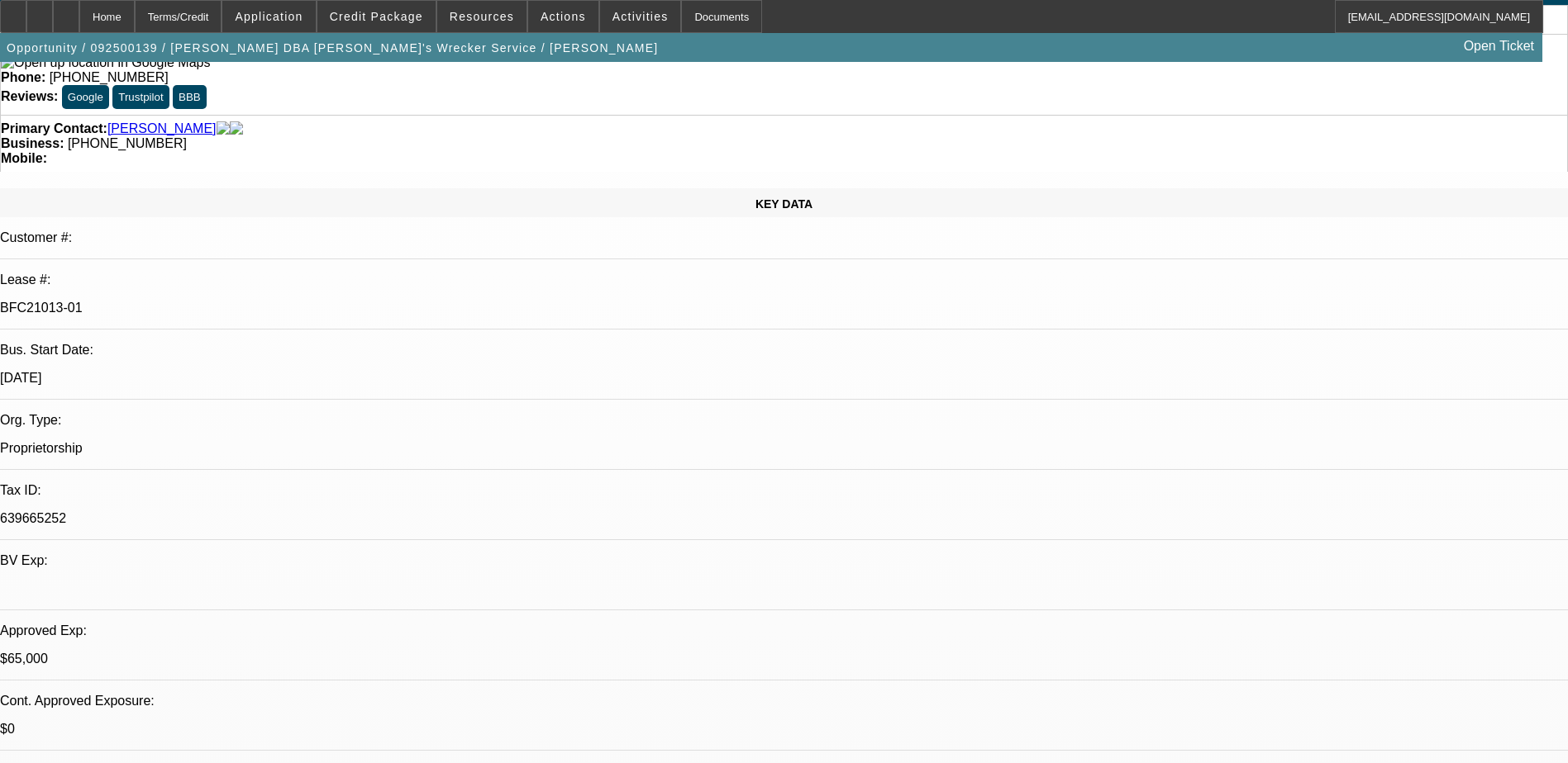
scroll to position [0, 0]
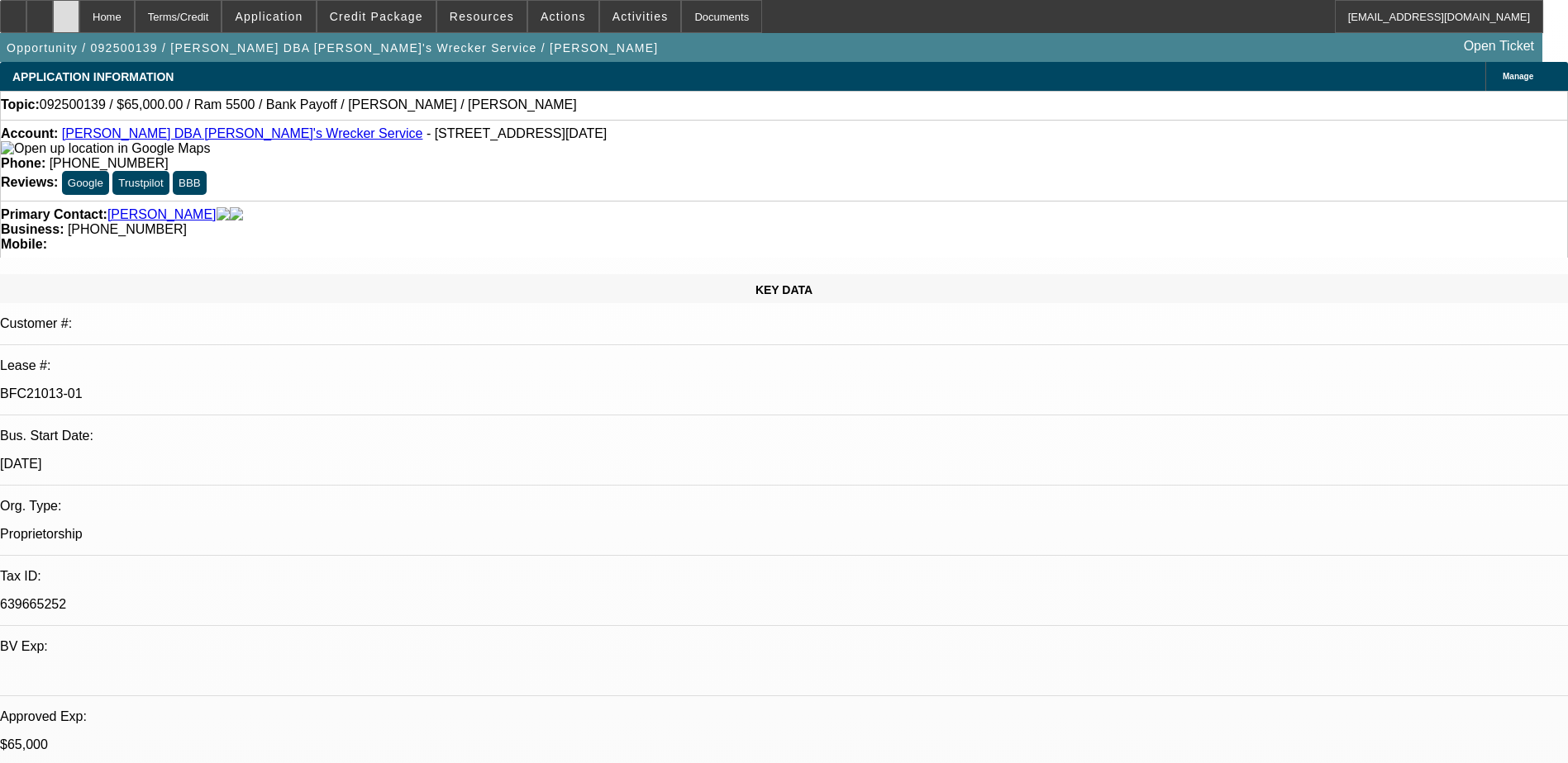
click at [79, 24] on div at bounding box center [66, 16] width 26 height 33
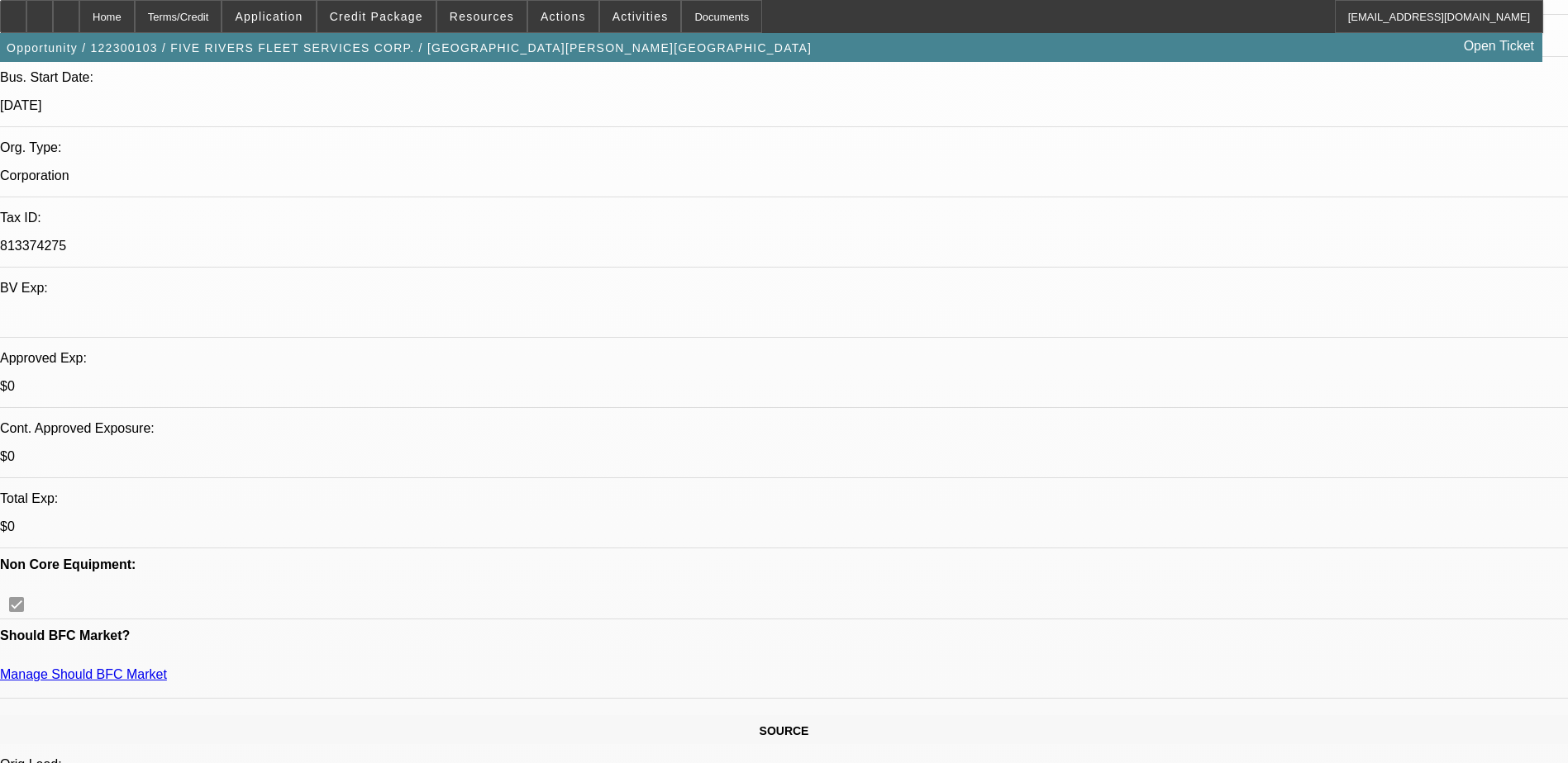
select select "0.1"
select select "0"
select select "0.1"
select select "0"
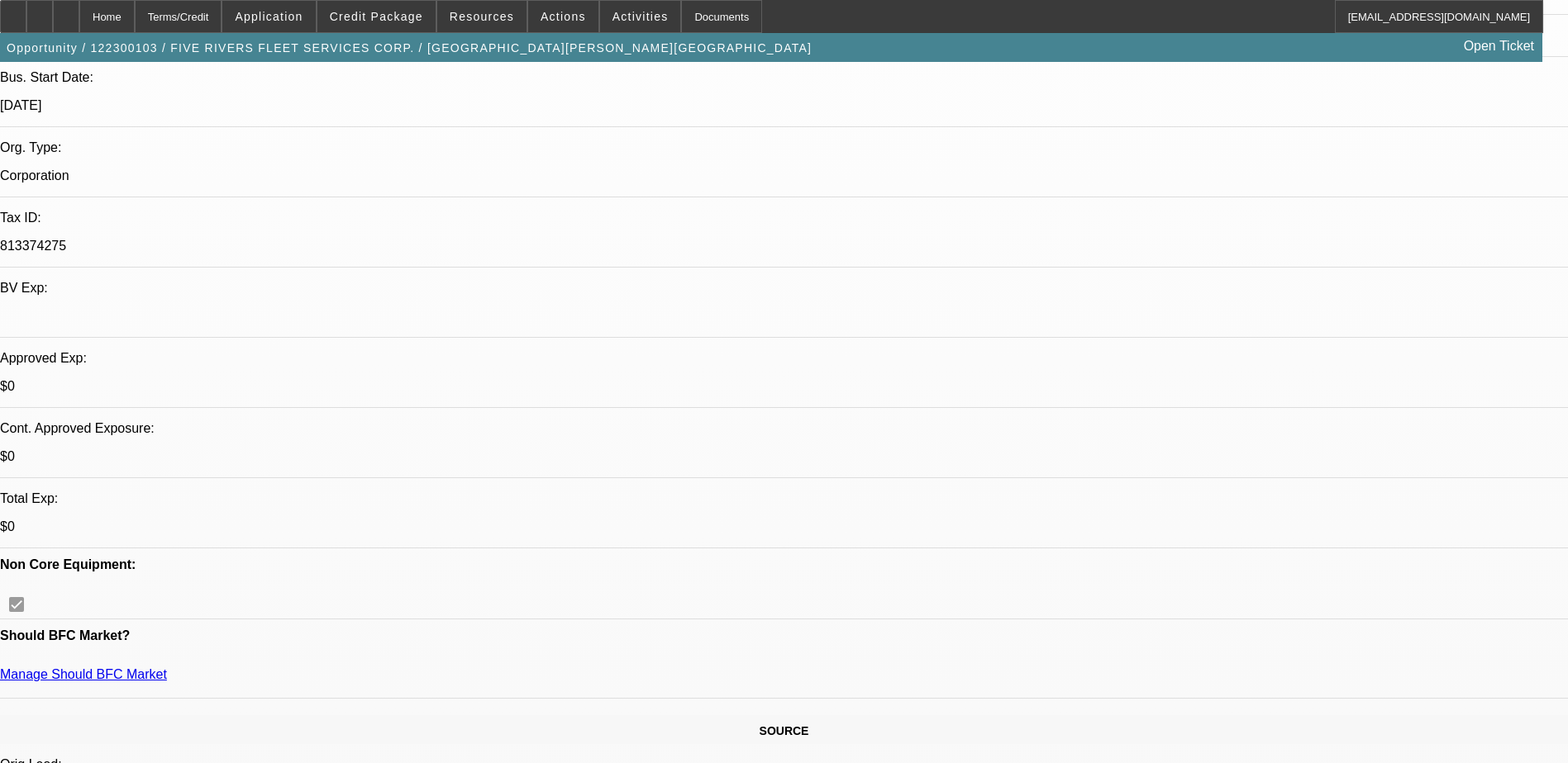
select select "0.1"
select select "0"
select select "0.1"
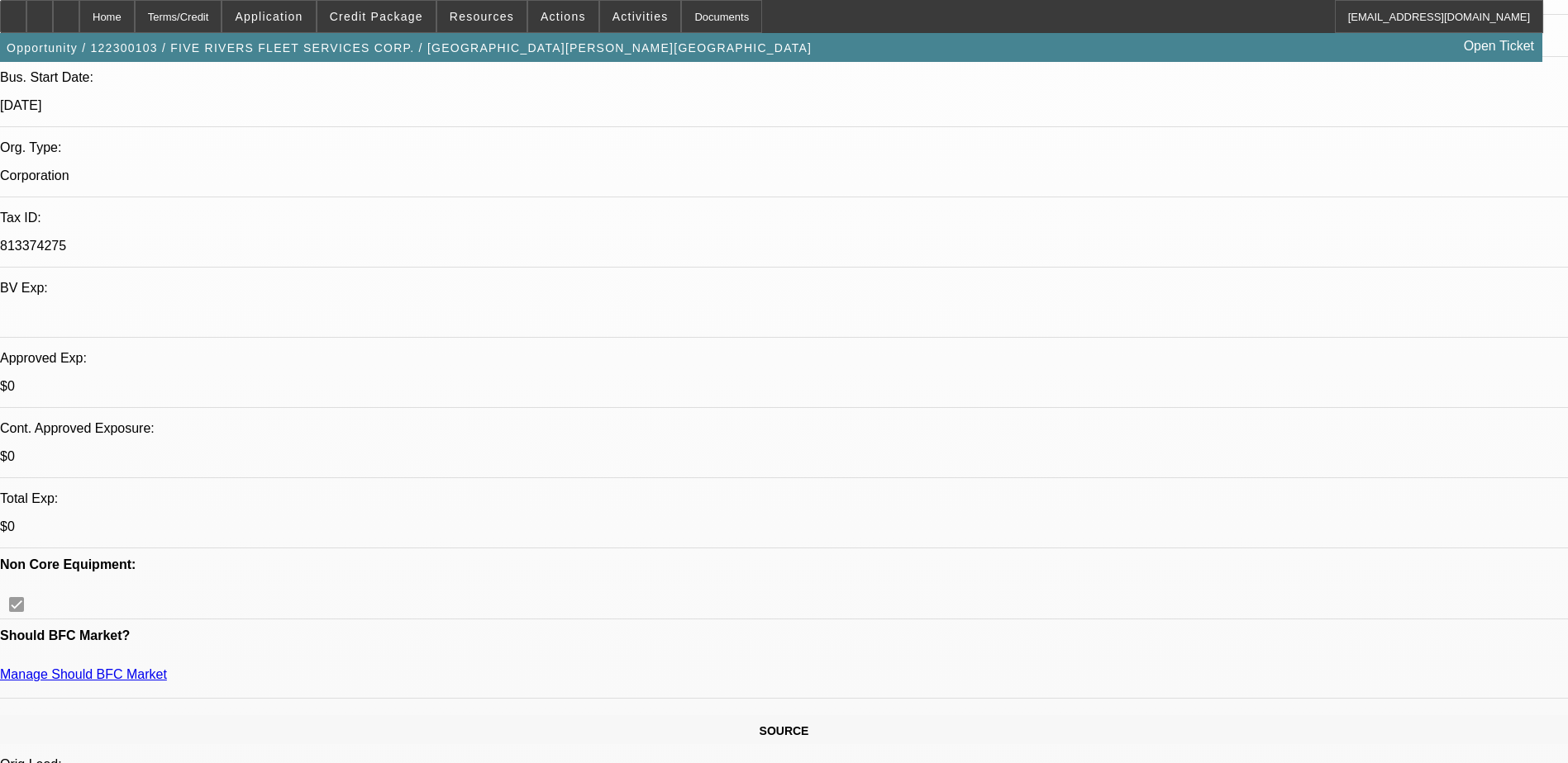
select select "0"
select select "0.1"
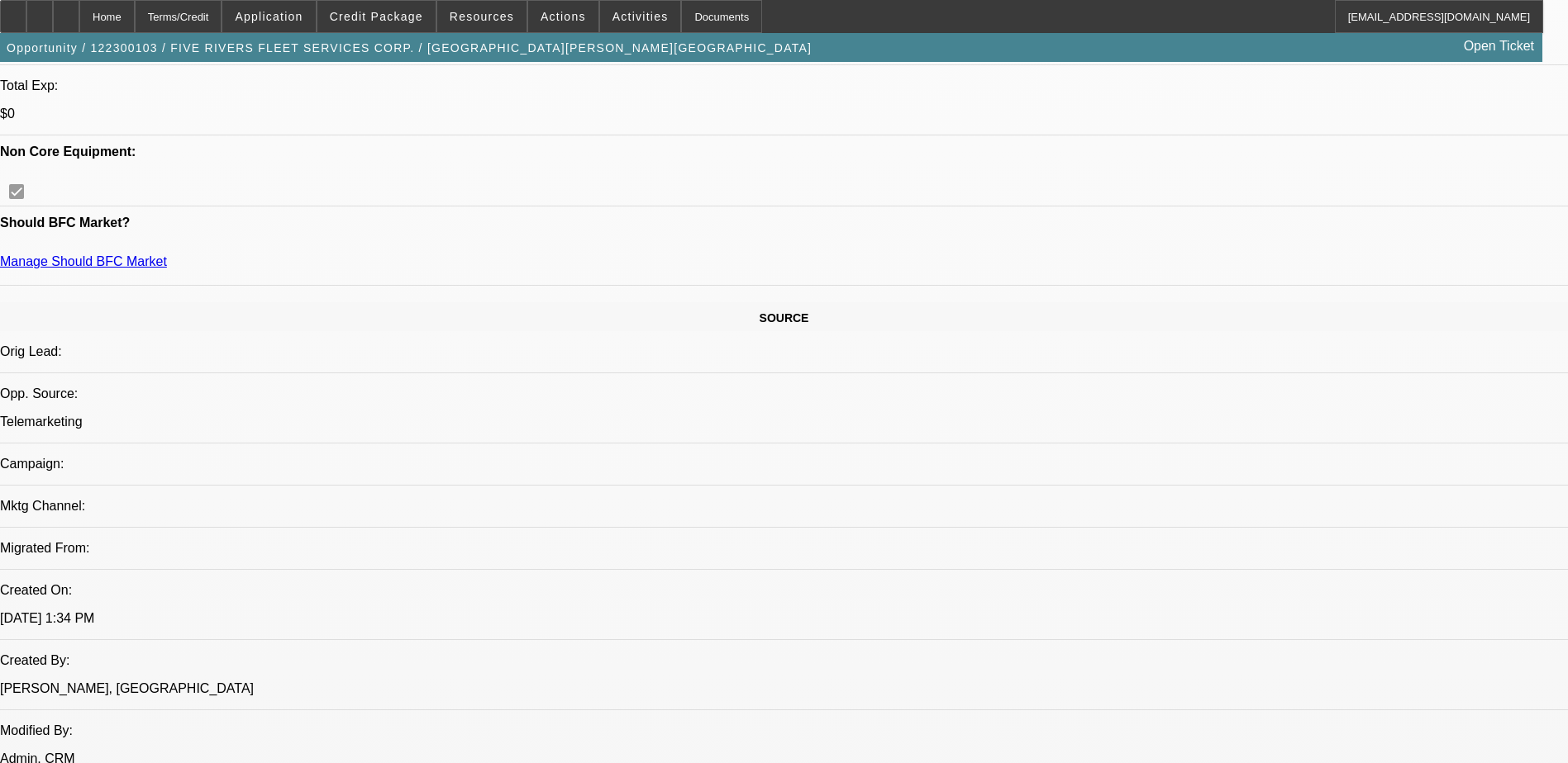
select select "1"
select select "6"
select select "1"
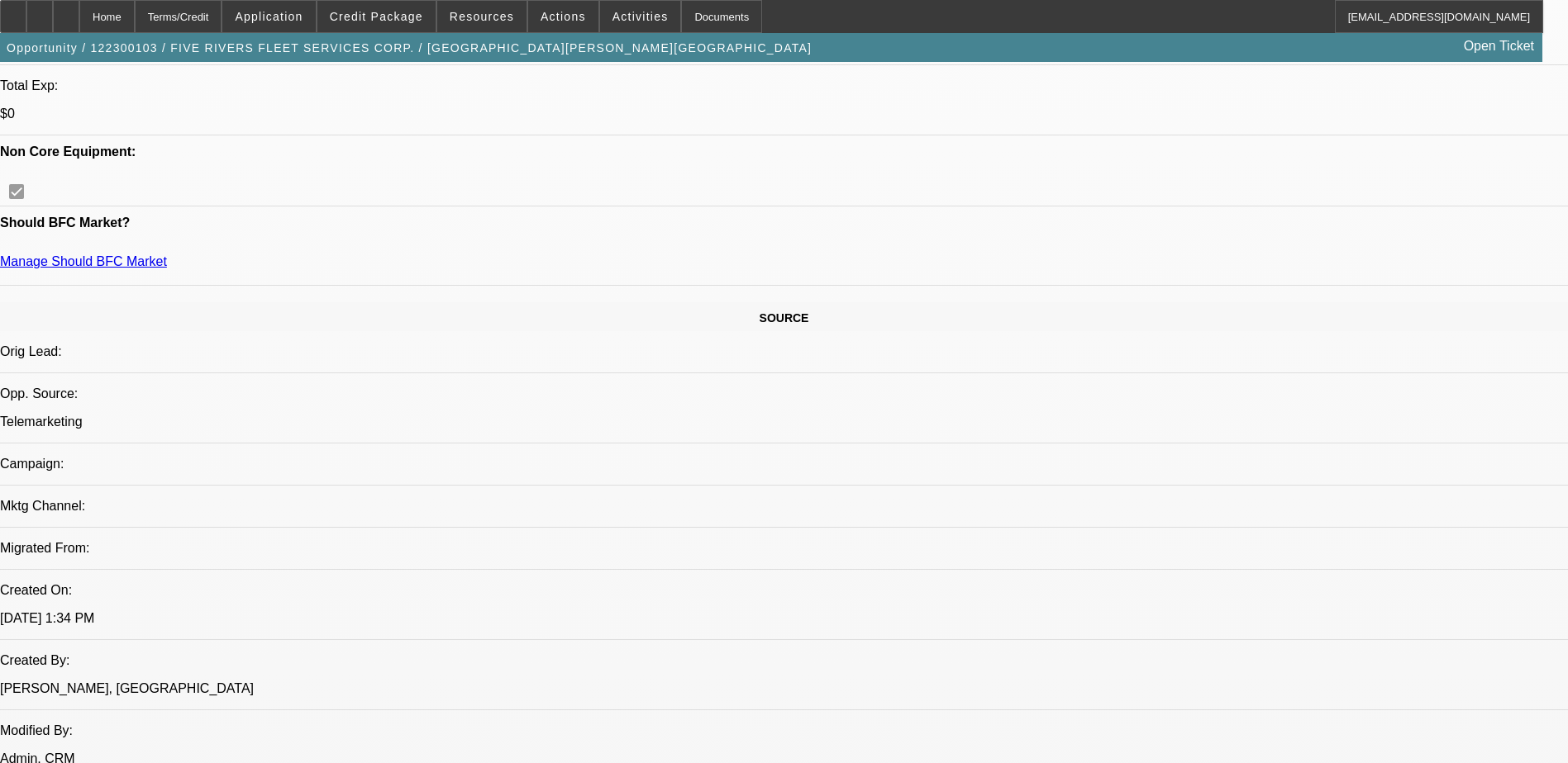
select select "4"
select select "1"
select select "4"
select select "1"
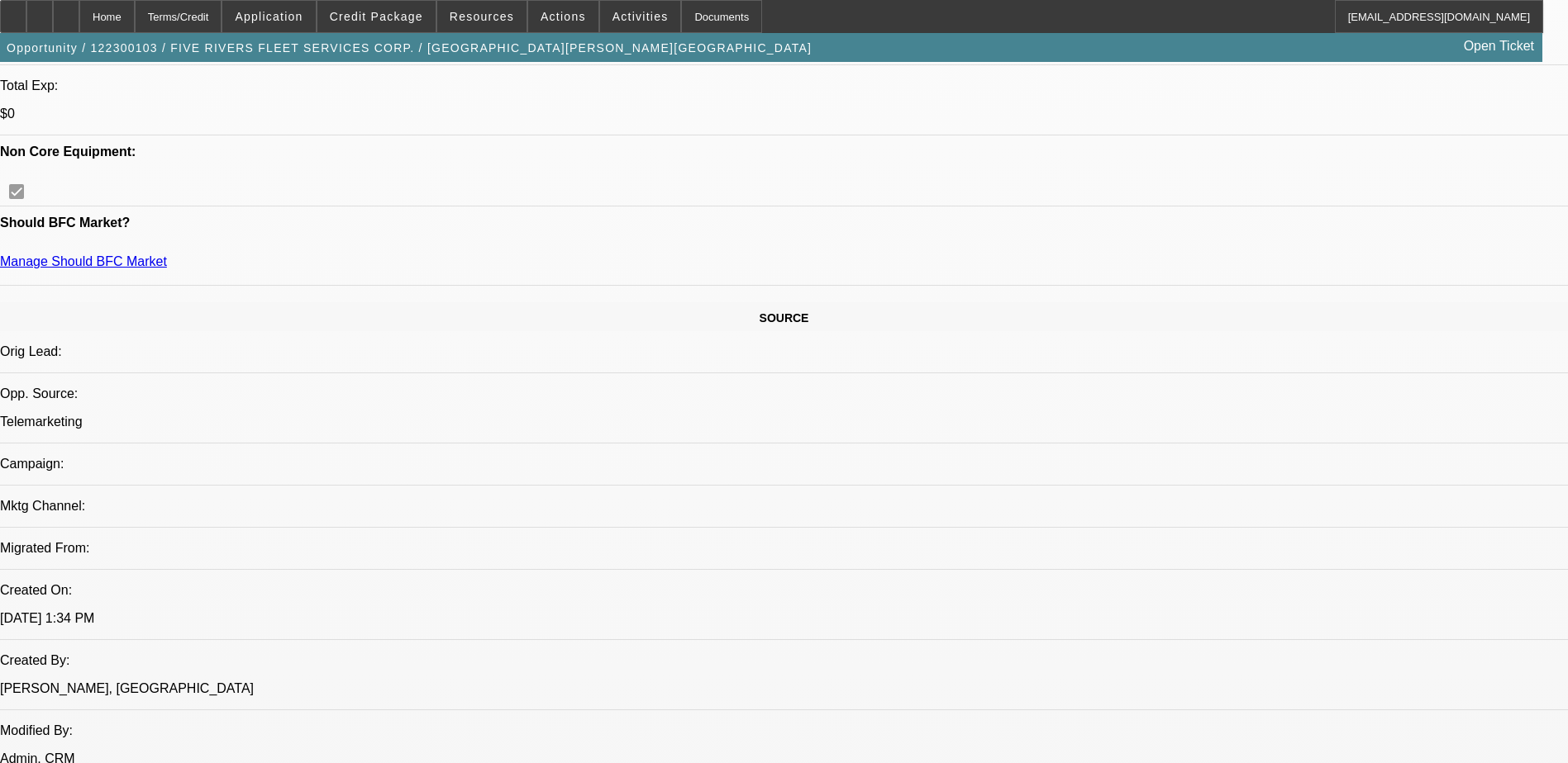
select select "1"
select select "4"
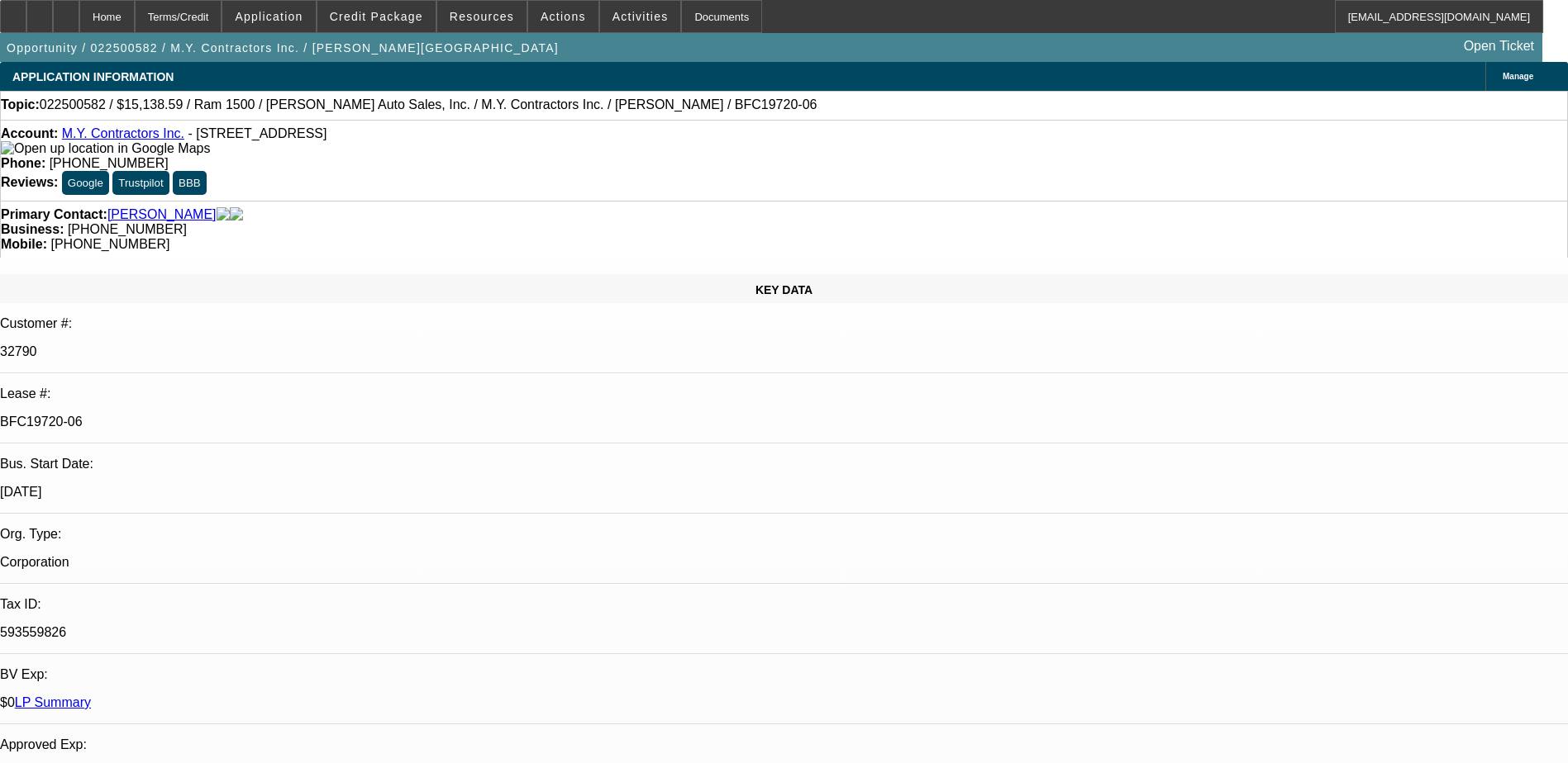
select select "0"
select select "3"
select select "0"
select select "6"
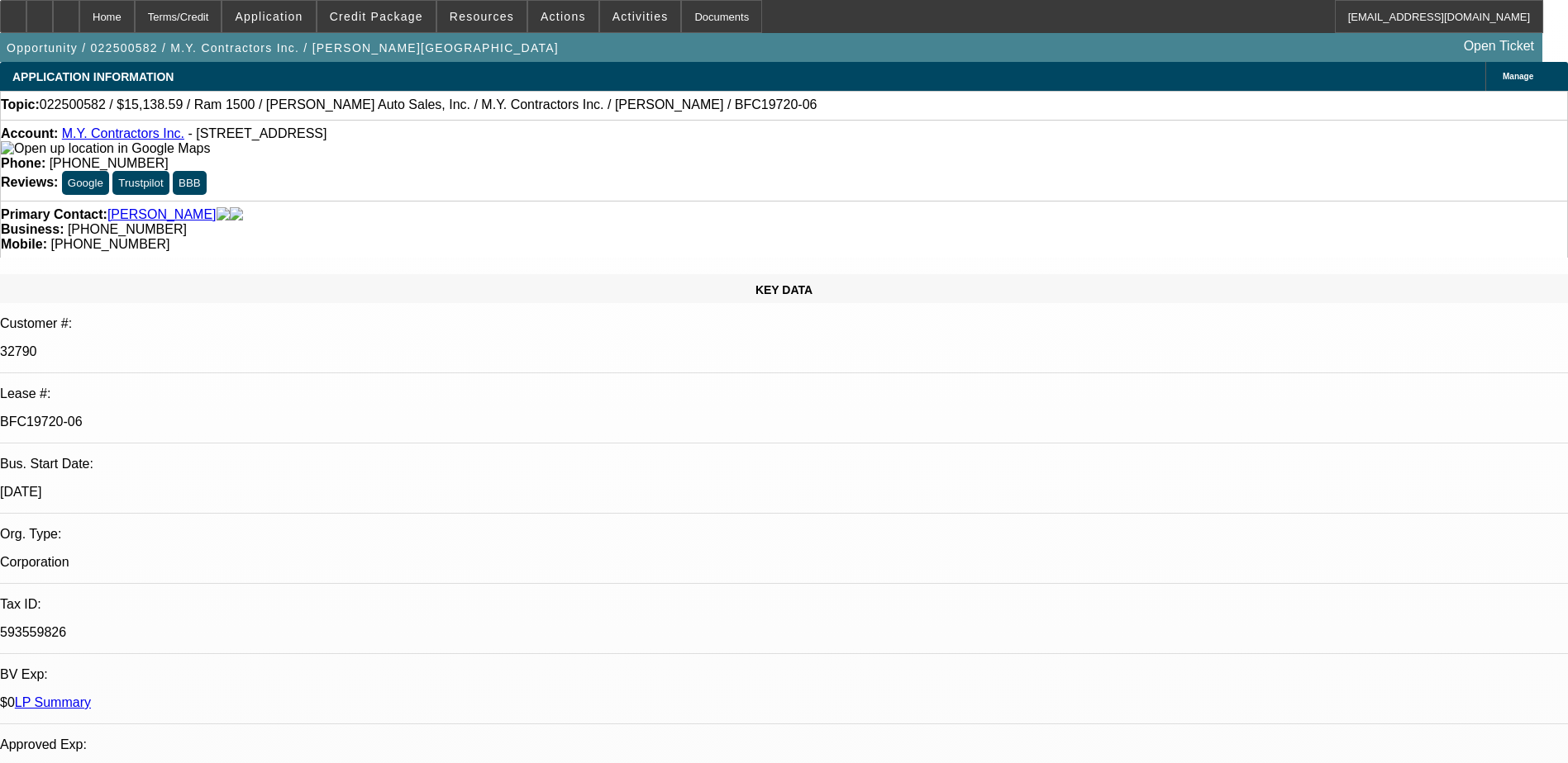
select select "0"
select select "3"
select select "0"
select select "6"
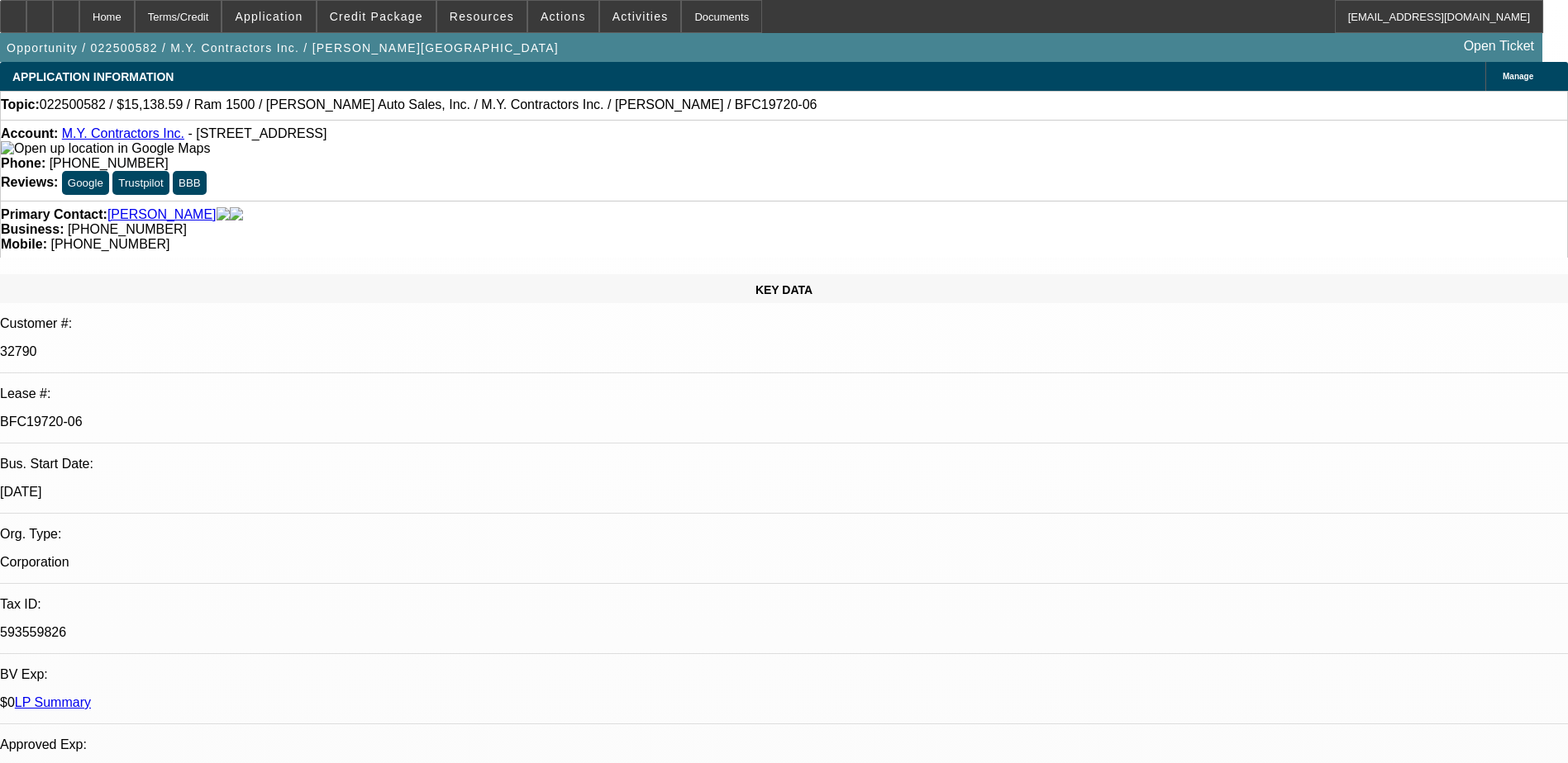
select select "0"
select select "6"
select select "0"
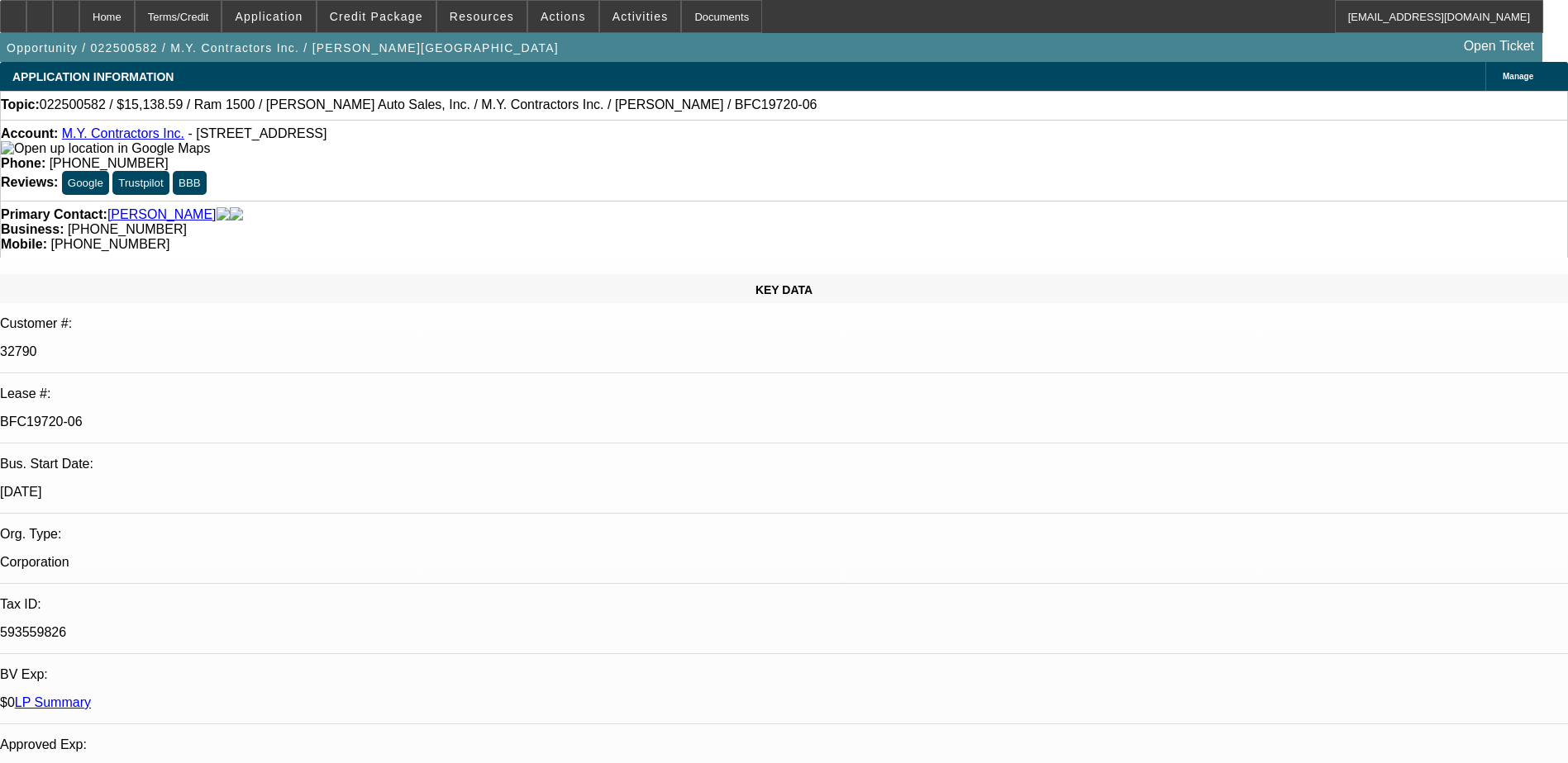
select select "0"
select select "6"
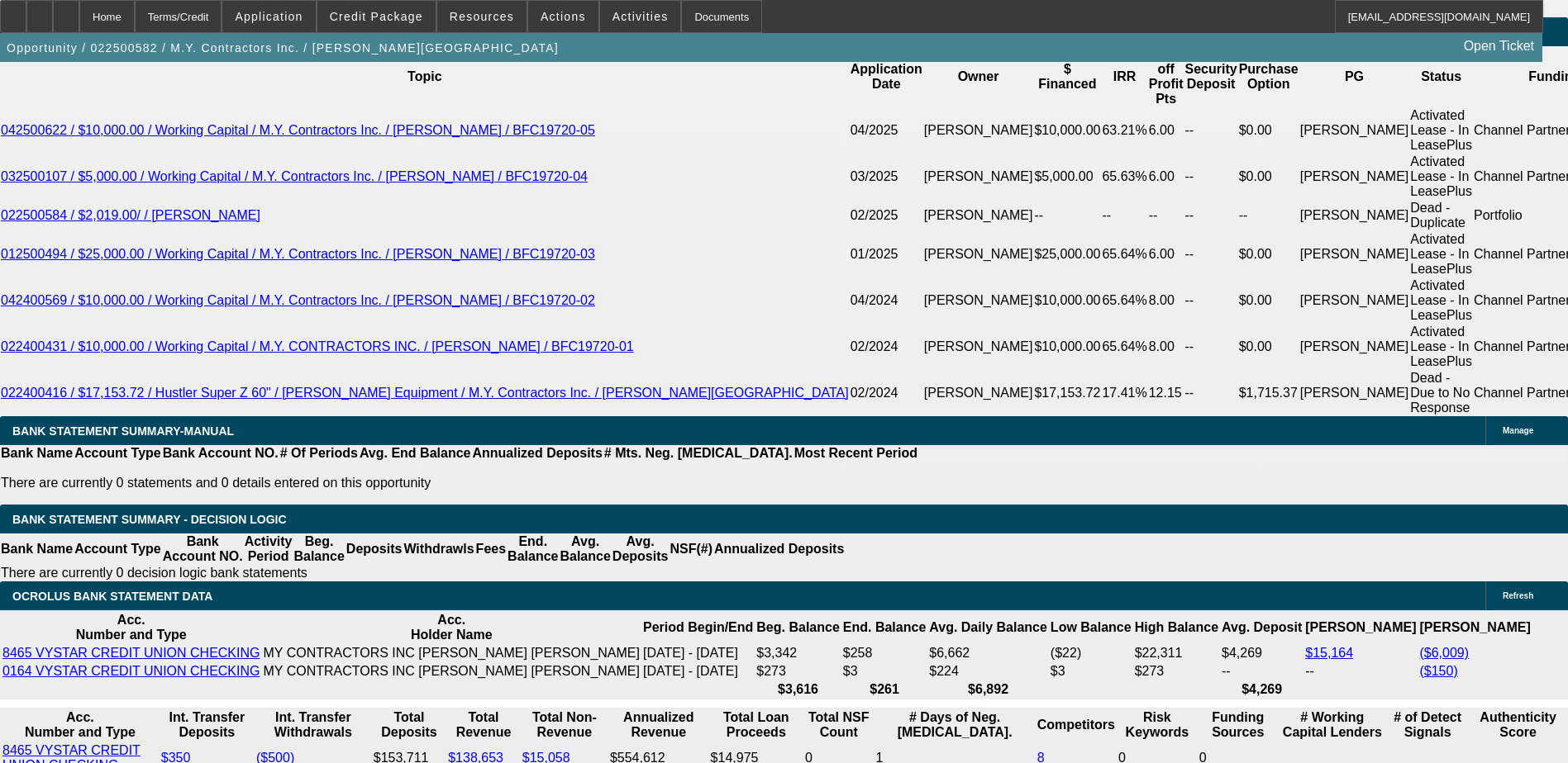
scroll to position [2985, 0]
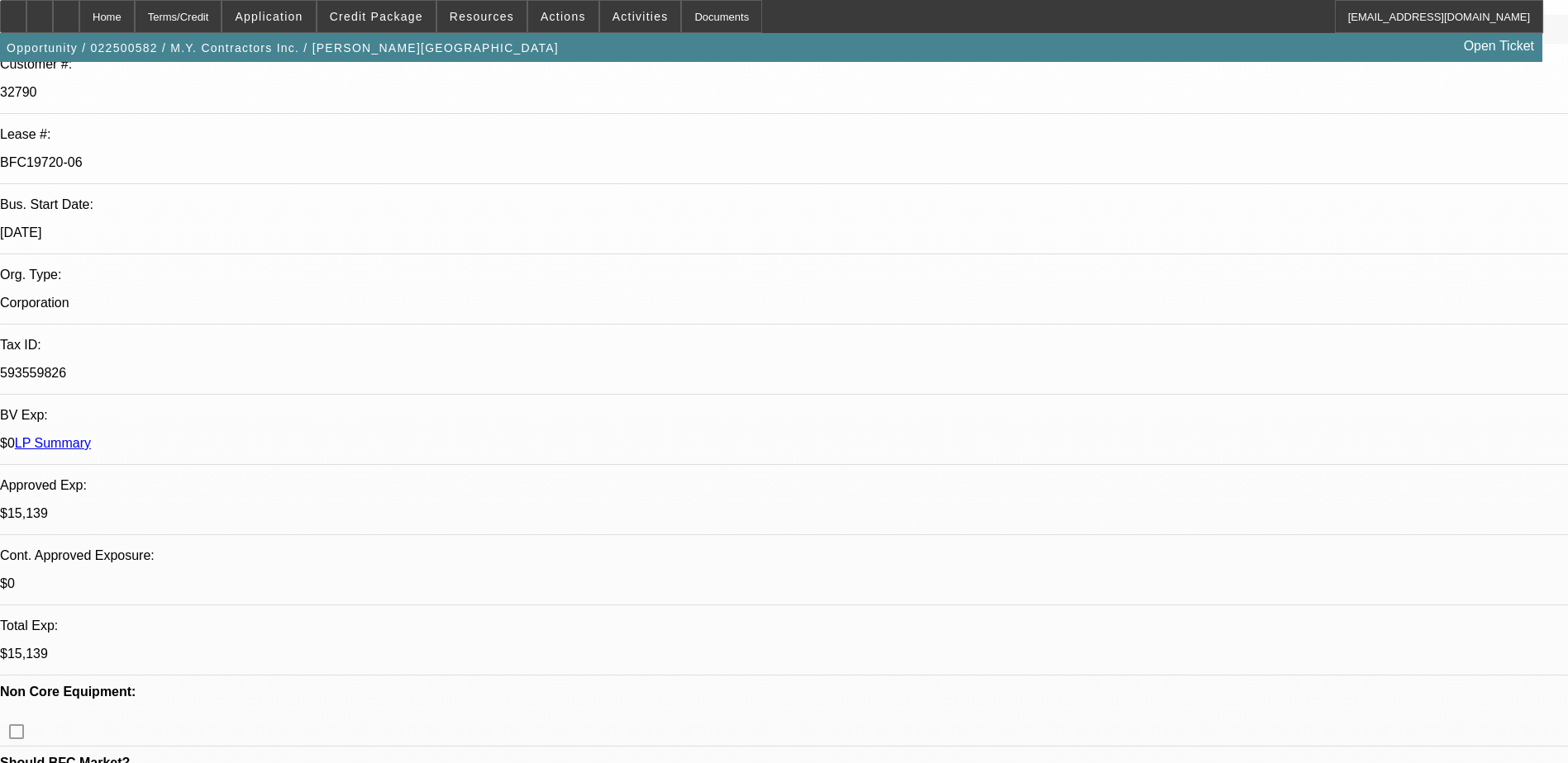
scroll to position [258, 0]
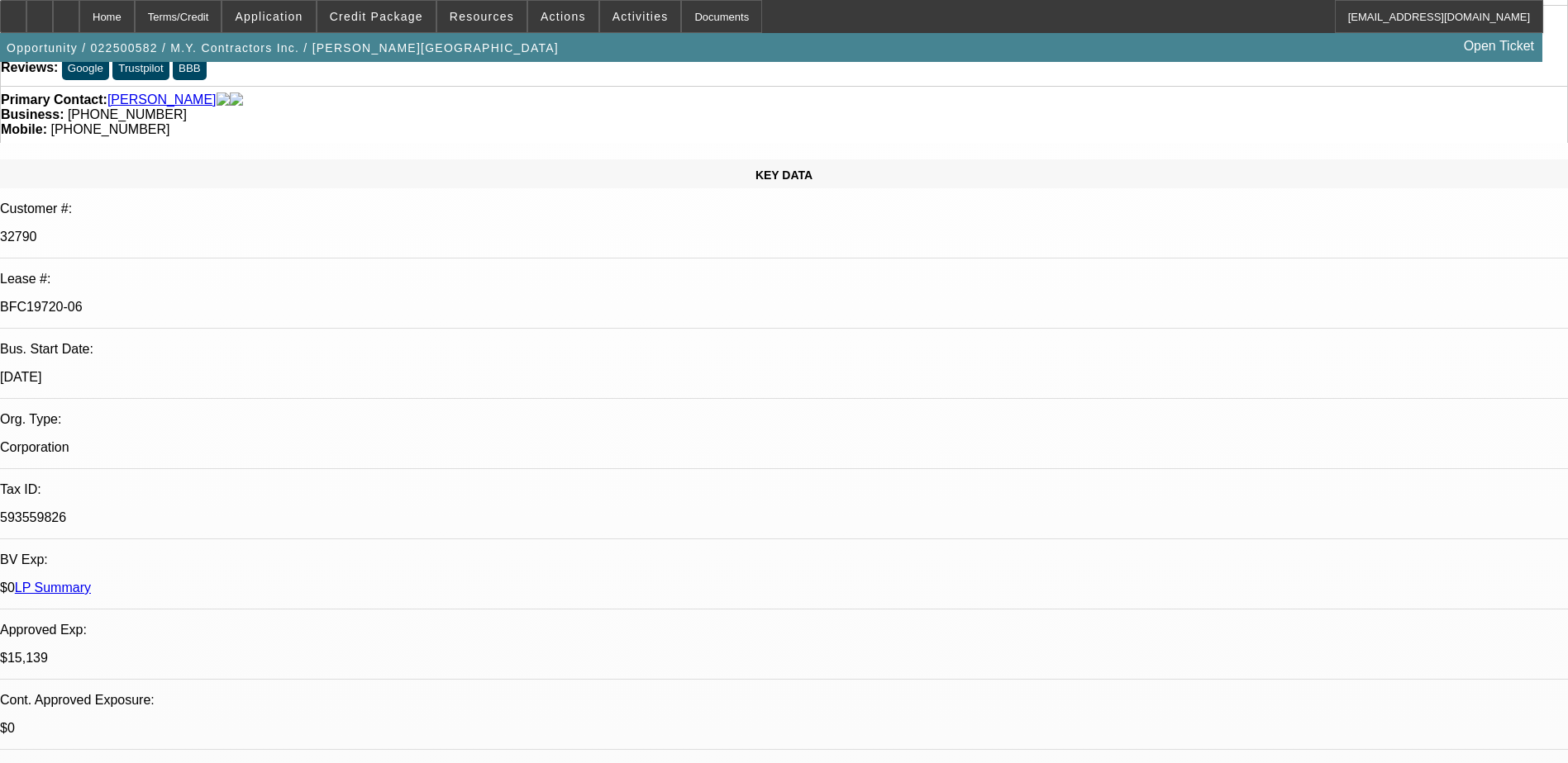
scroll to position [0, 0]
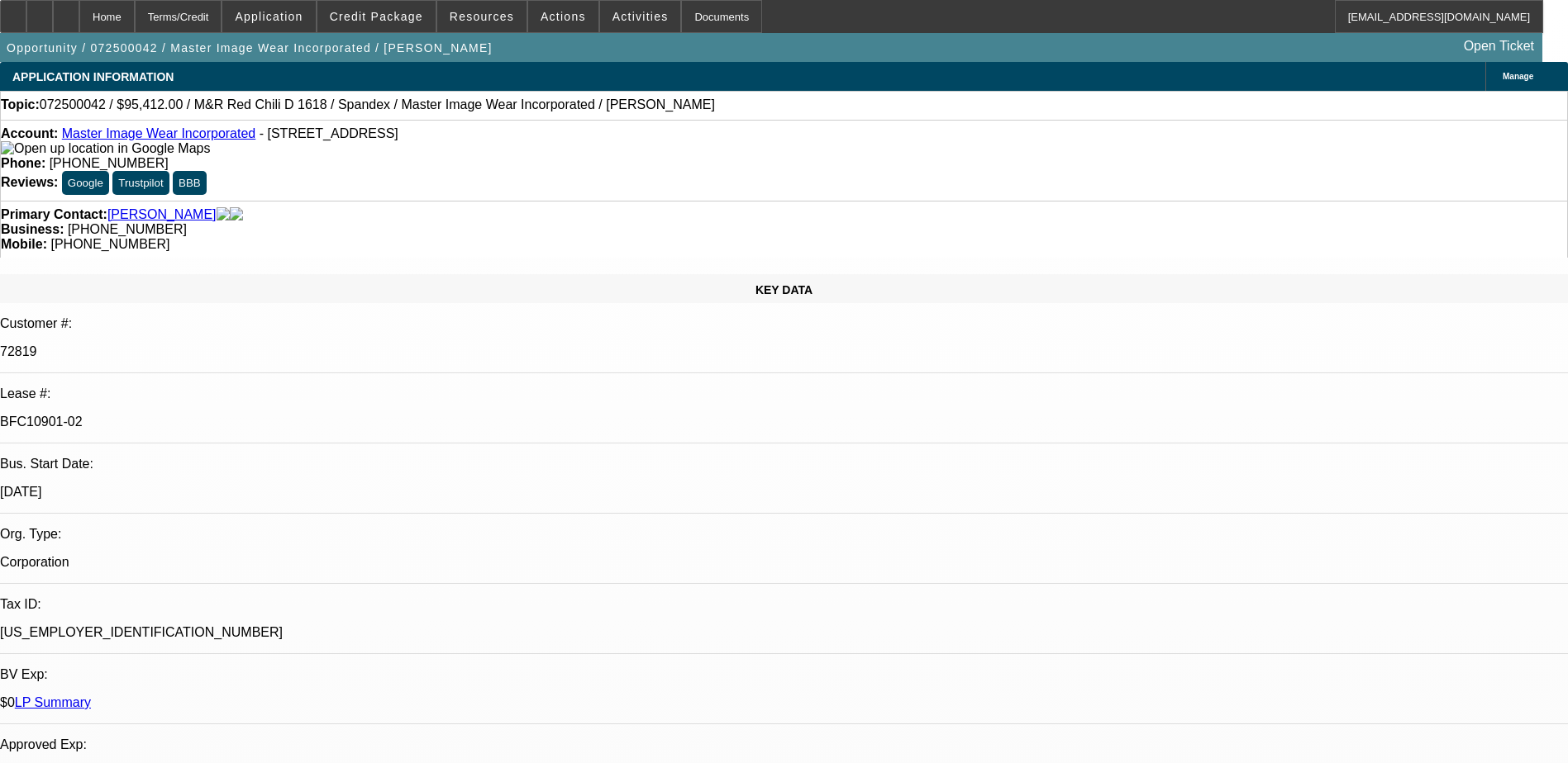
select select "0"
select select "0.1"
select select "4"
select select "0"
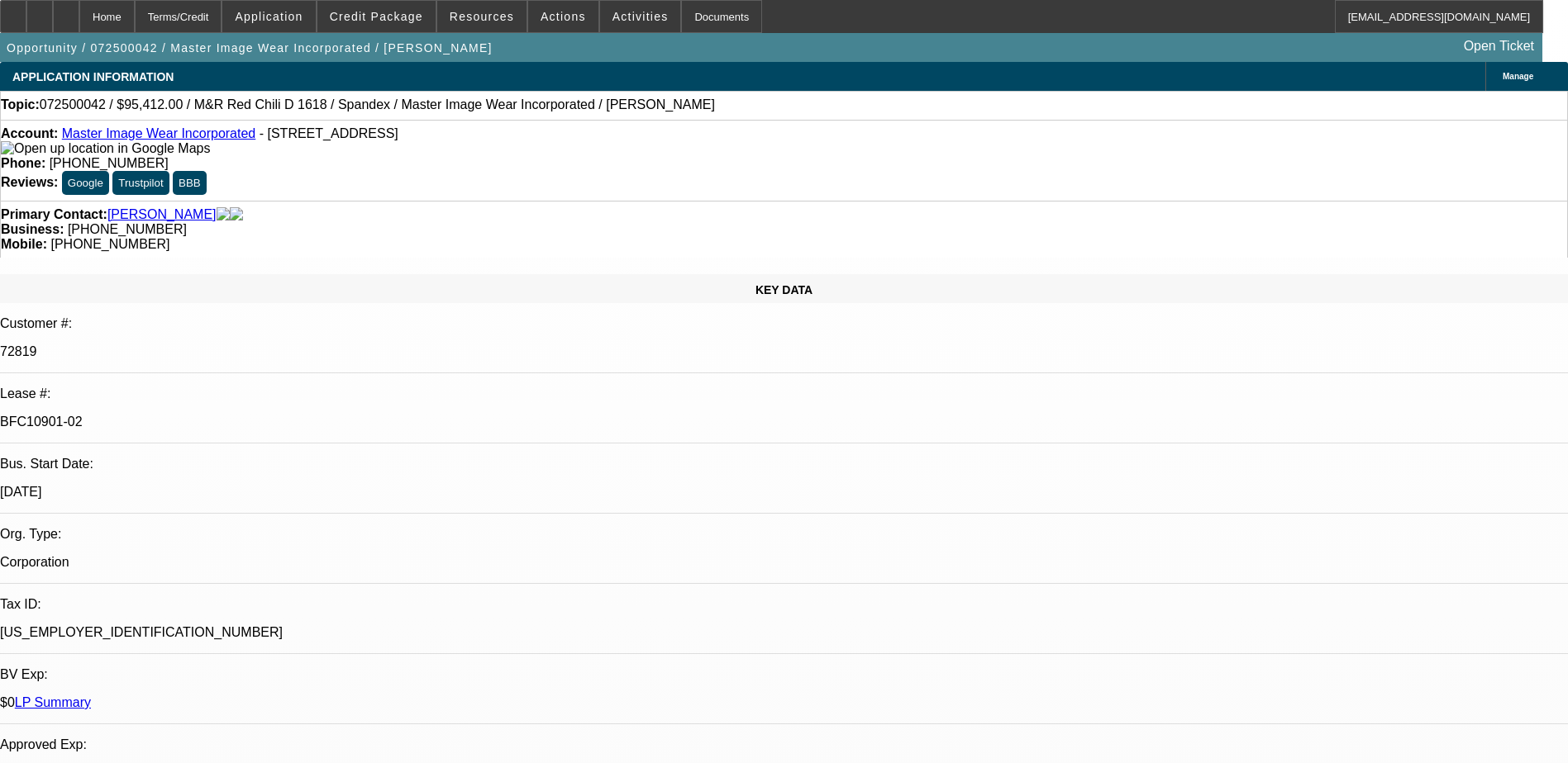
select select "0"
select select "0.1"
select select "4"
select select "0"
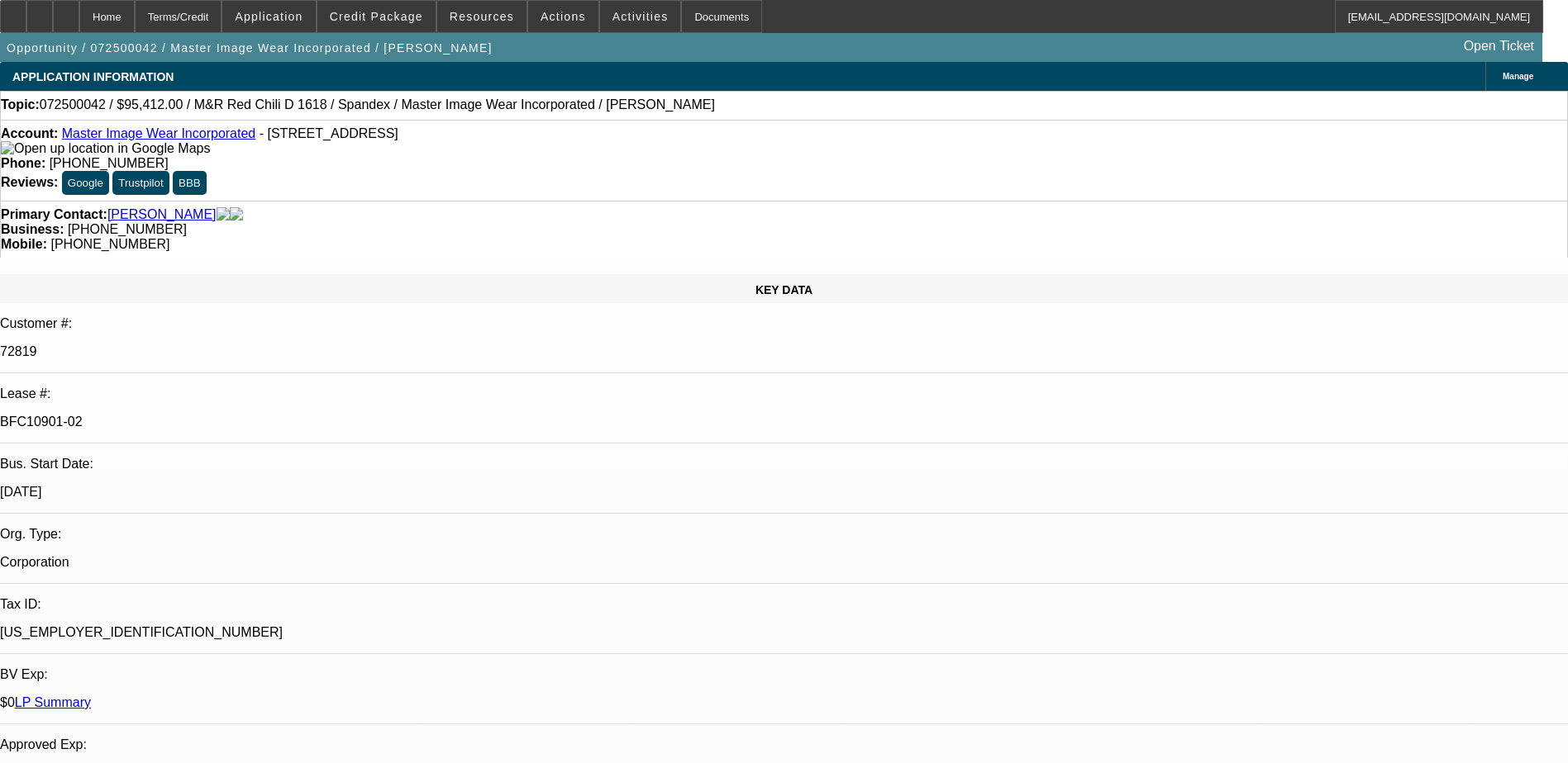
select select "3"
select select "0.1"
select select "4"
select select "0"
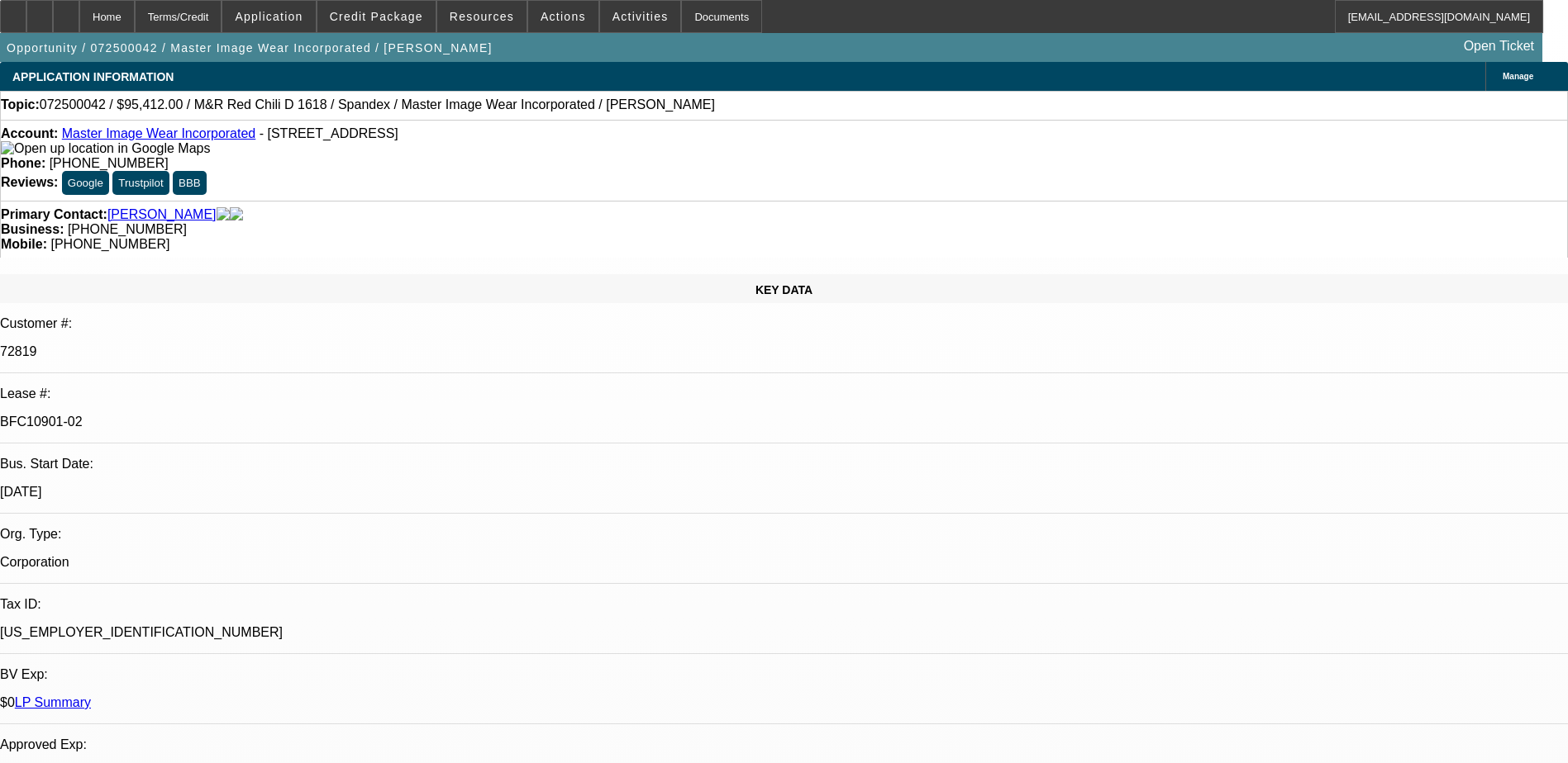
select select "3"
select select "0.1"
select select "4"
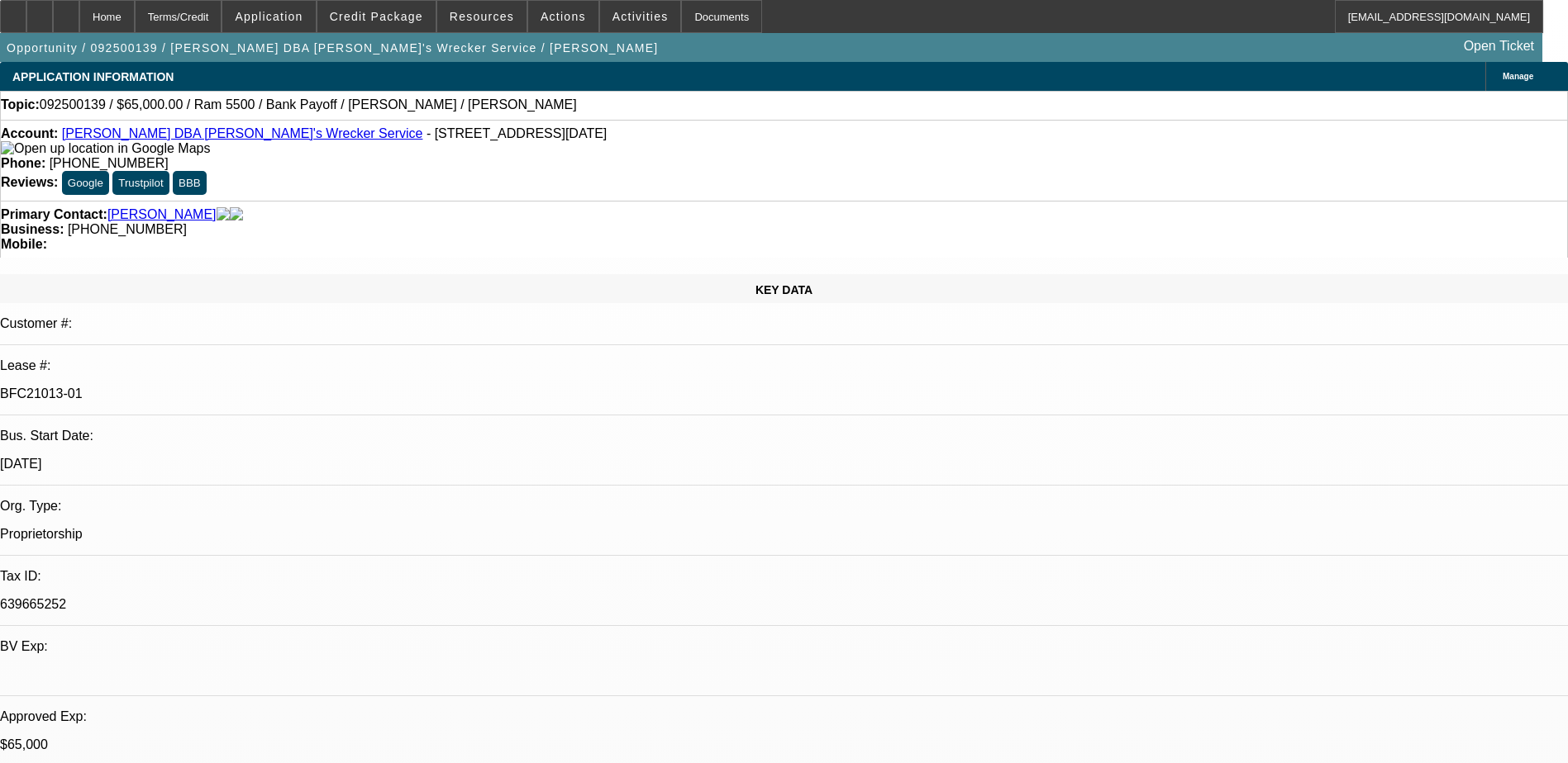
select select "0"
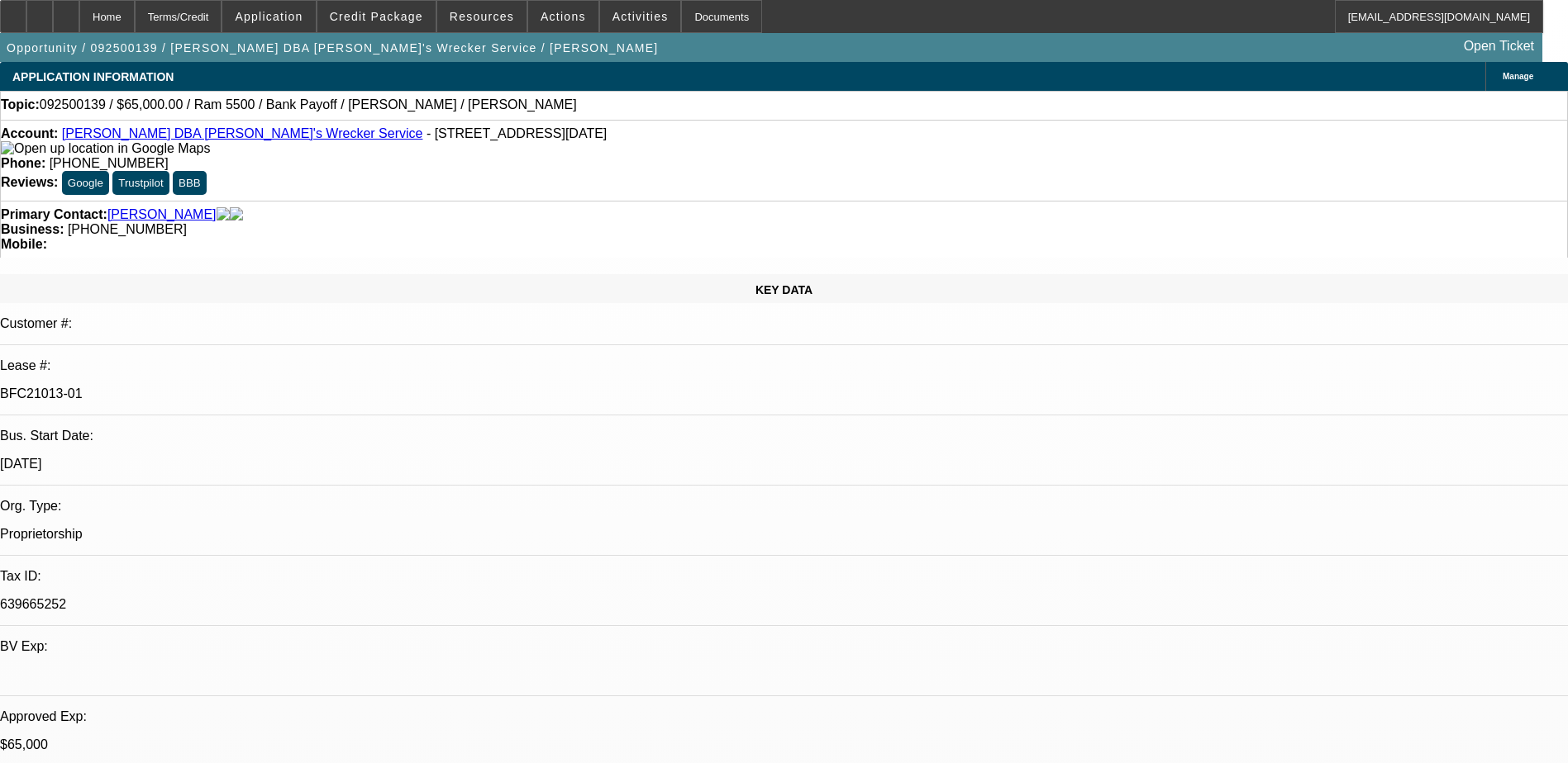
select select "0"
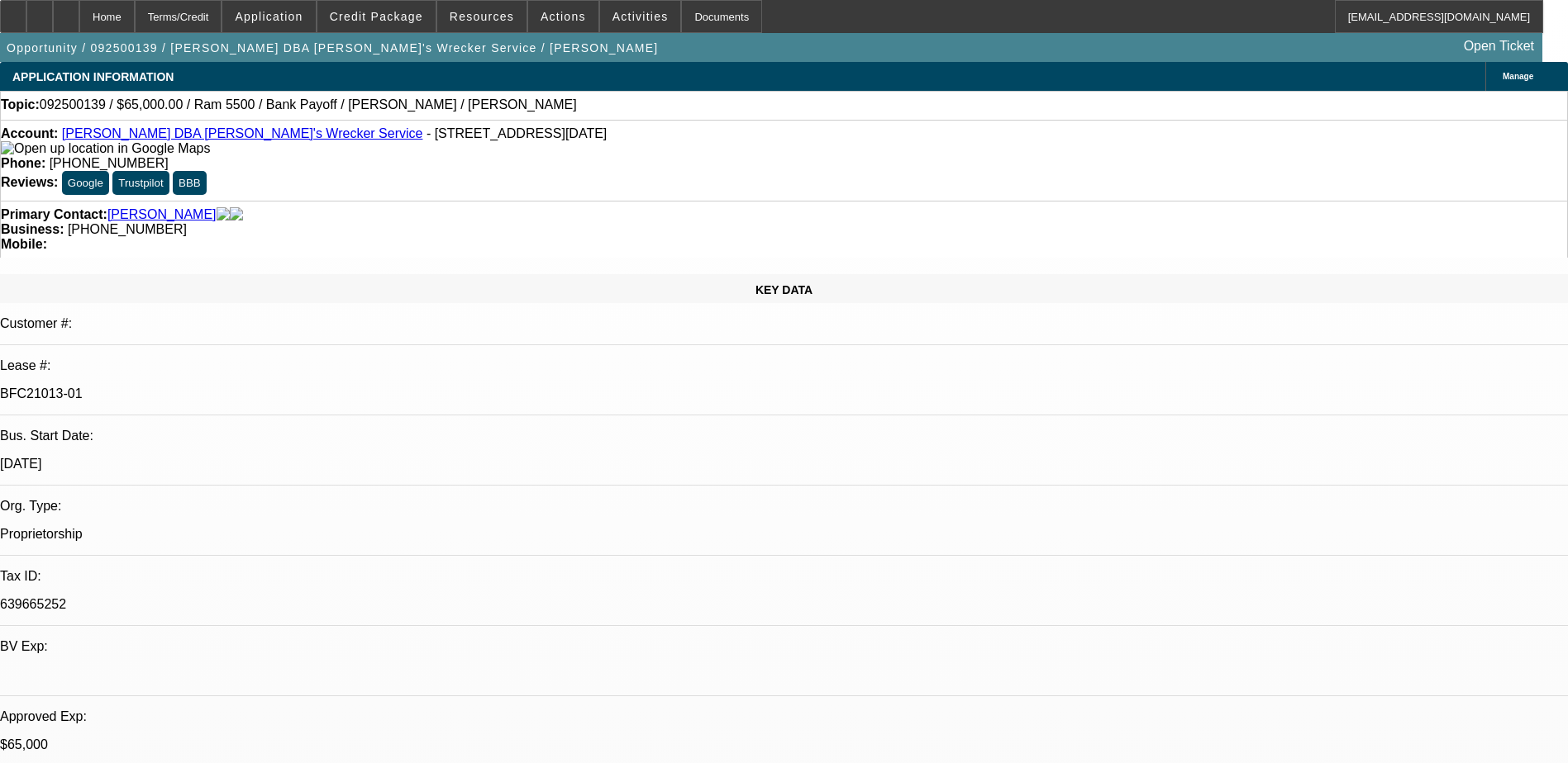
select select "0"
select select "1"
select select "6"
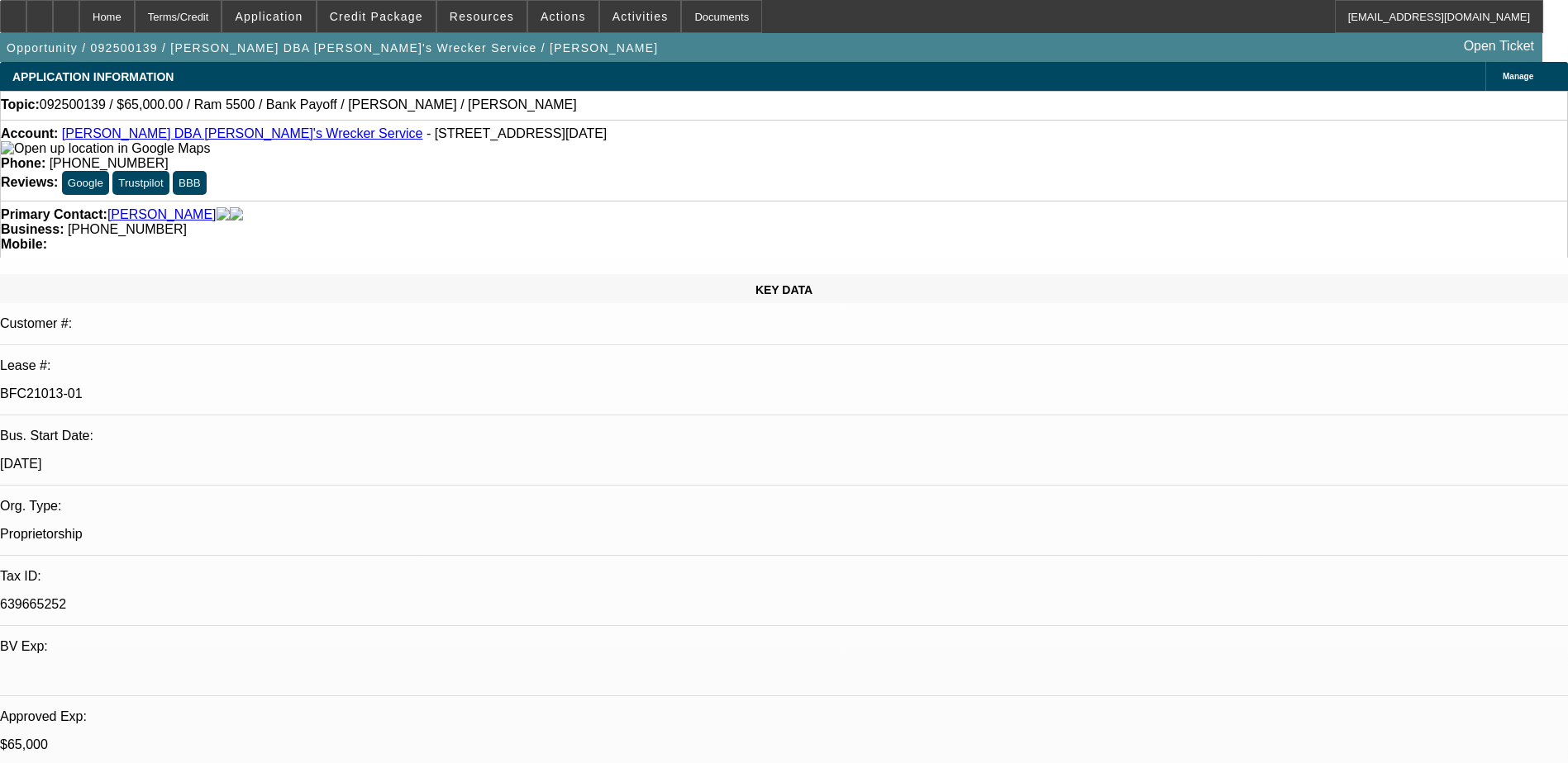
select select "1"
select select "6"
select select "1"
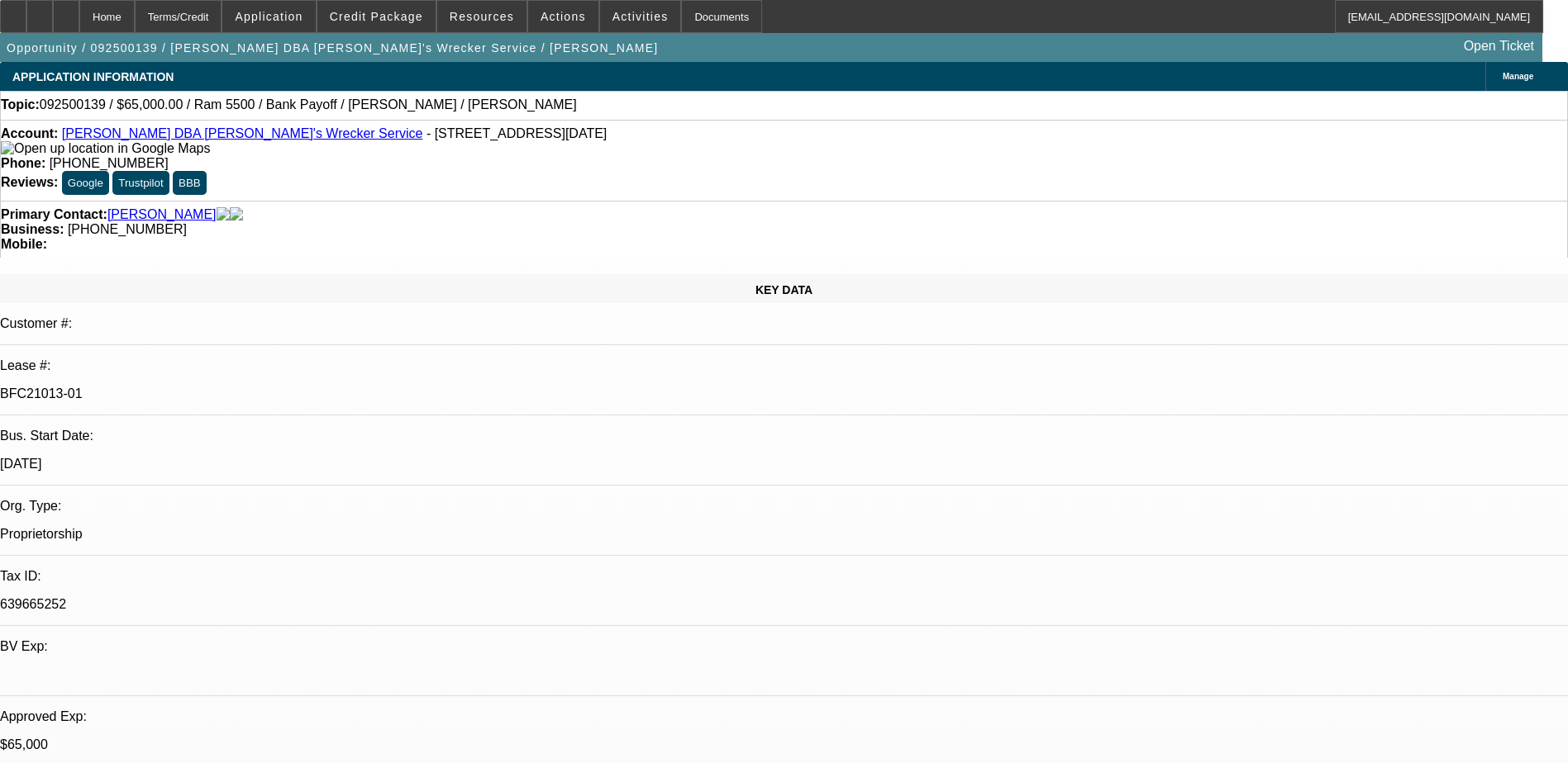
select select "6"
select select "1"
select select "6"
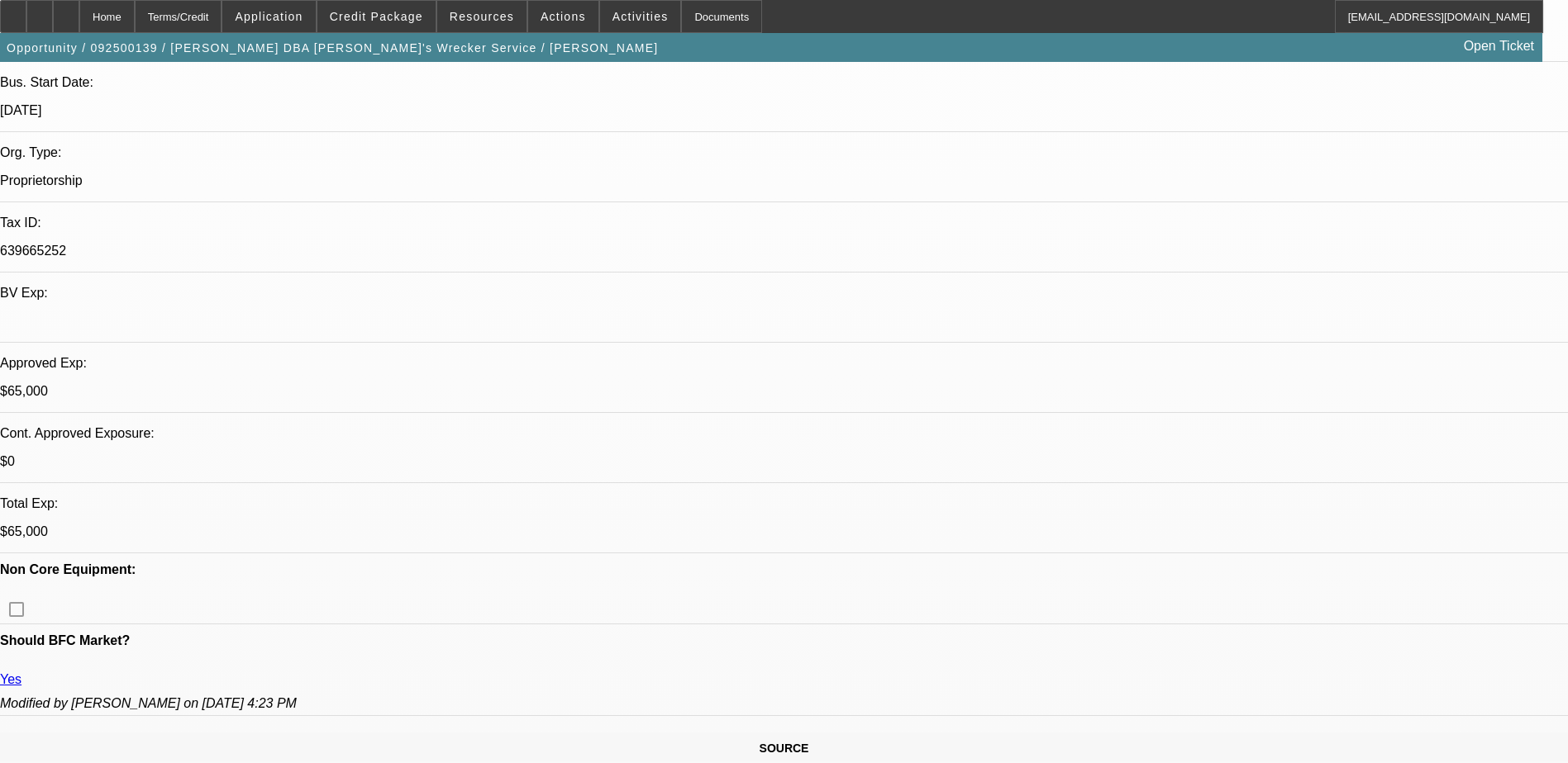
scroll to position [248, 0]
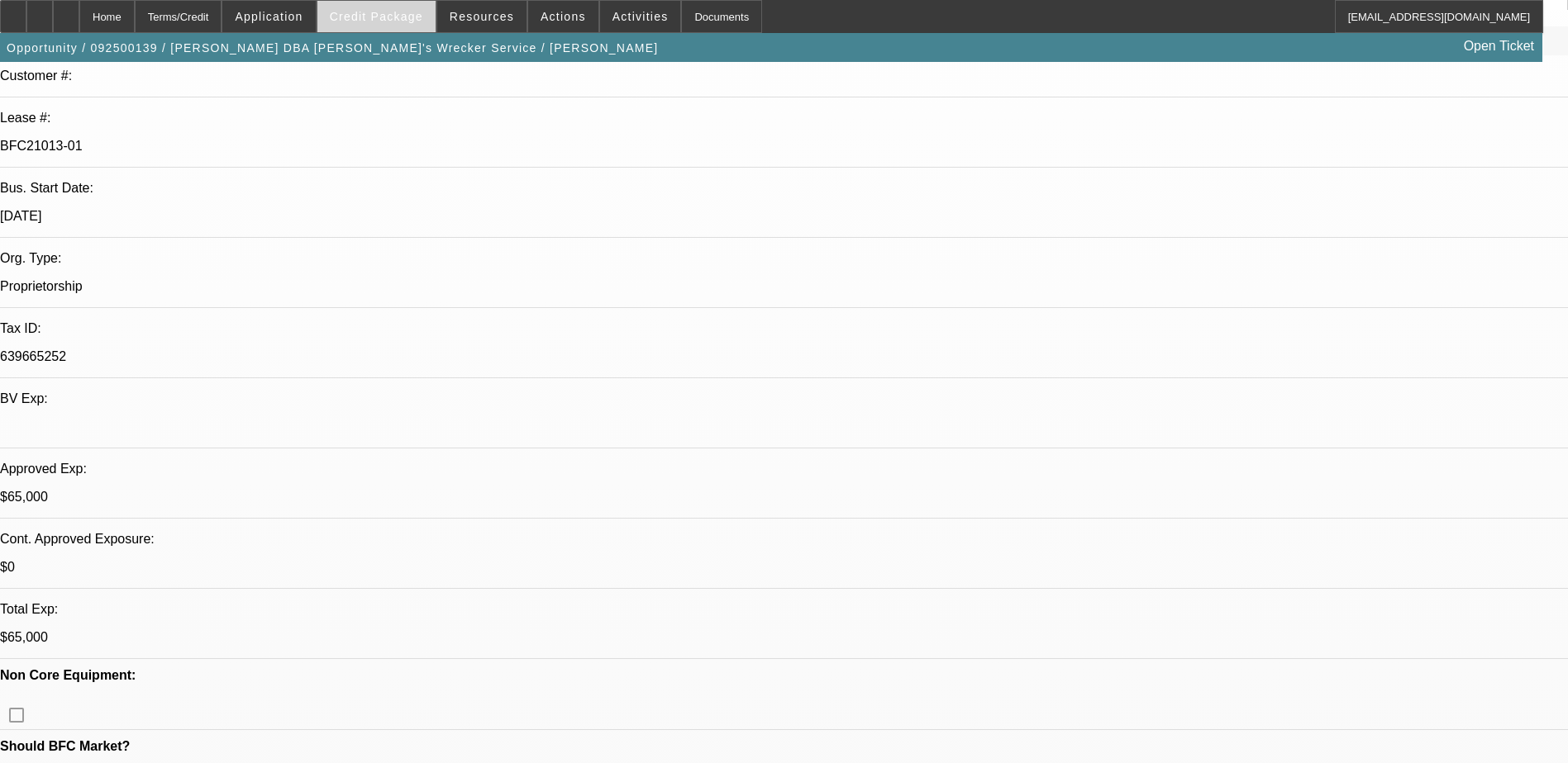
click at [391, 22] on span "Credit Package" at bounding box center [377, 16] width 94 height 13
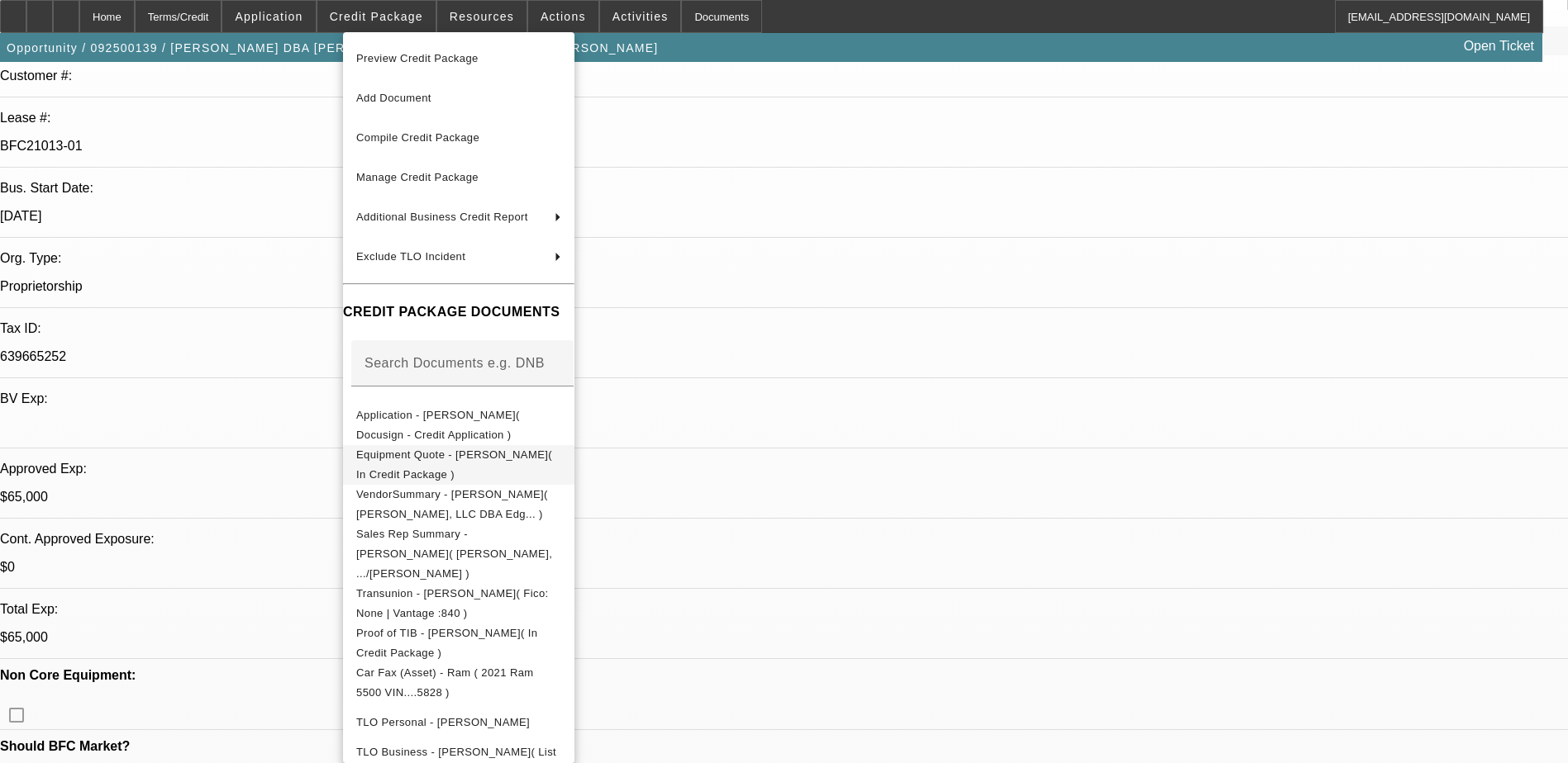
scroll to position [246, 0]
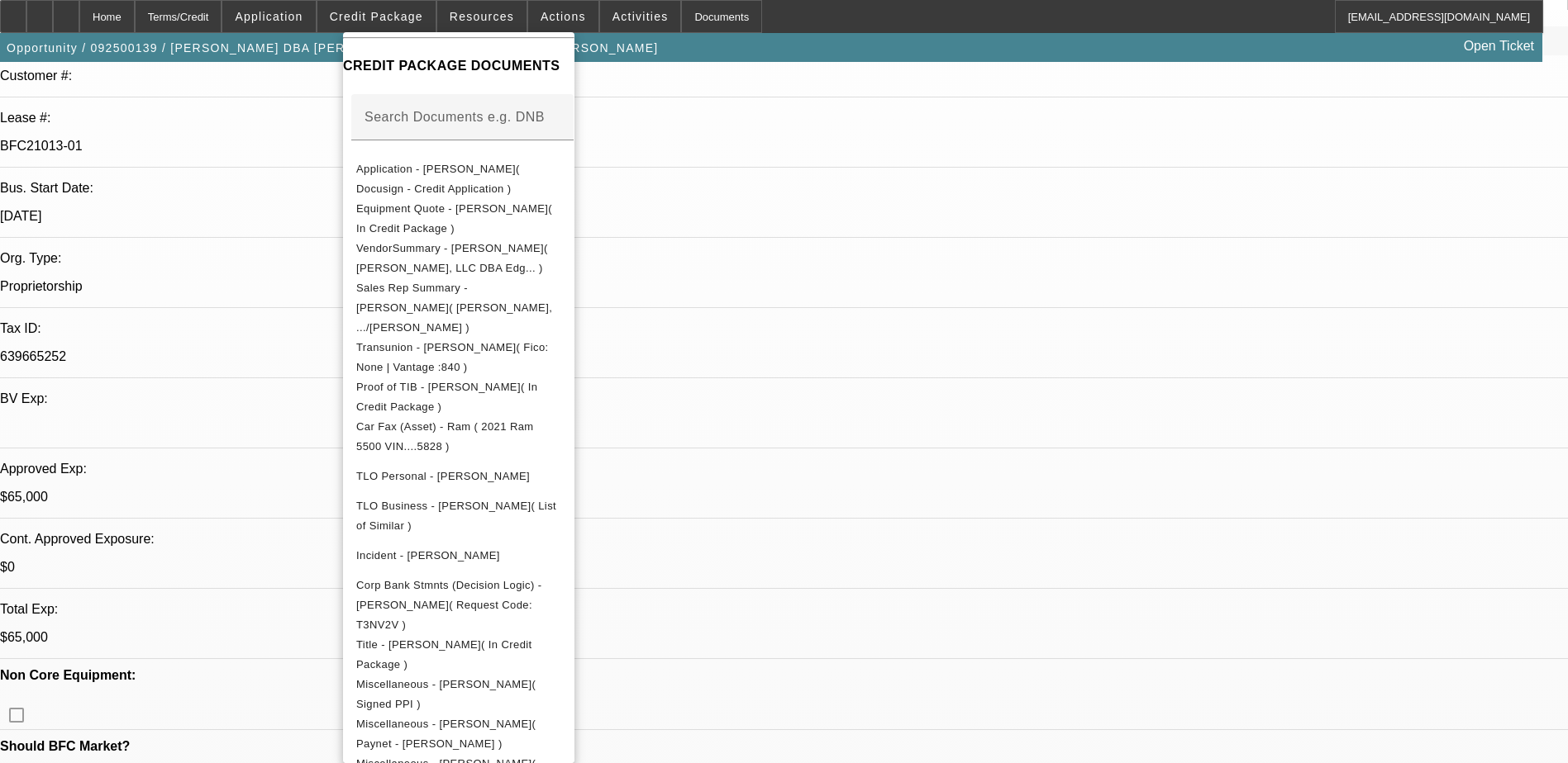
click at [852, 528] on div at bounding box center [784, 381] width 1568 height 763
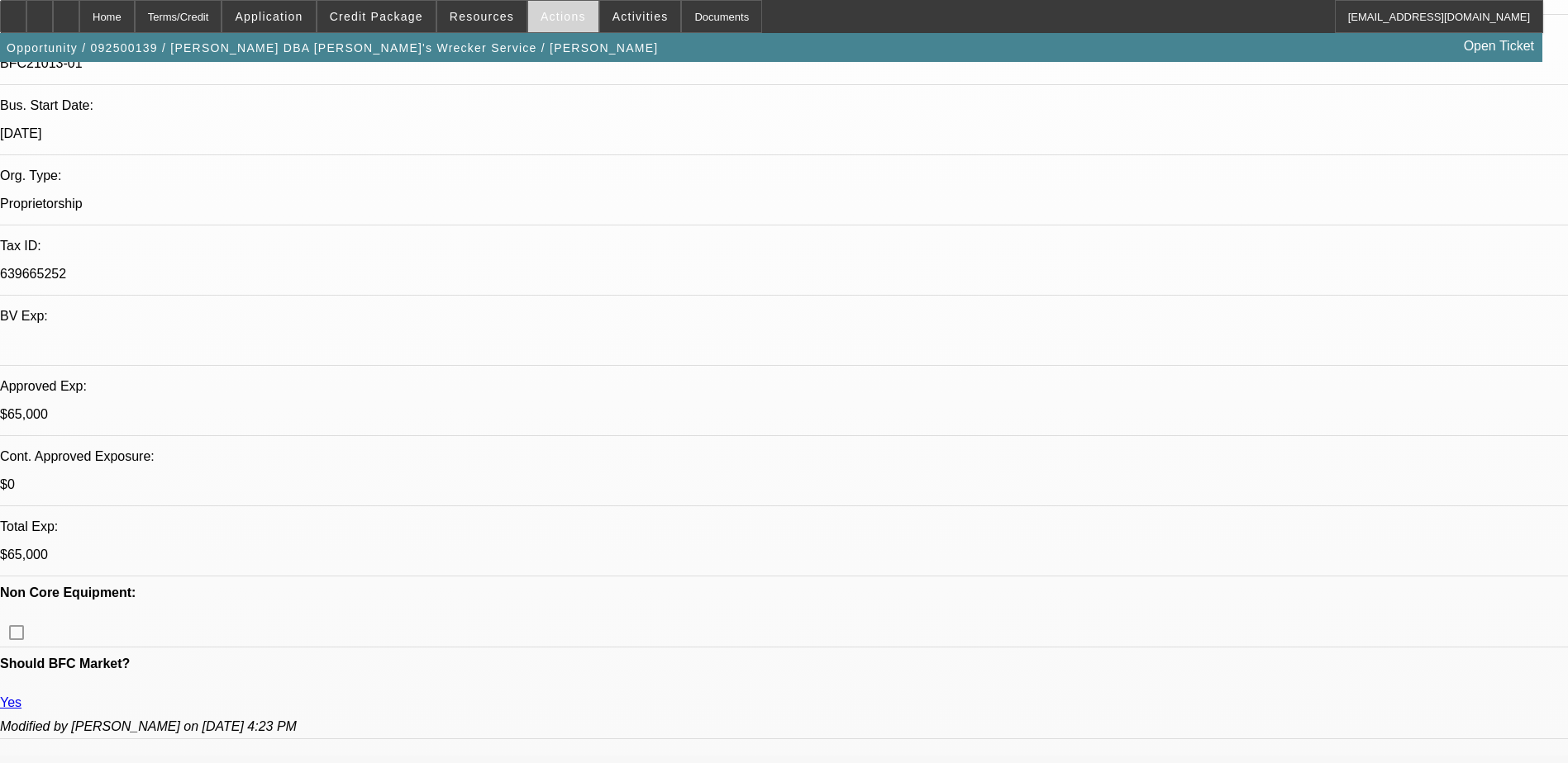
scroll to position [0, 0]
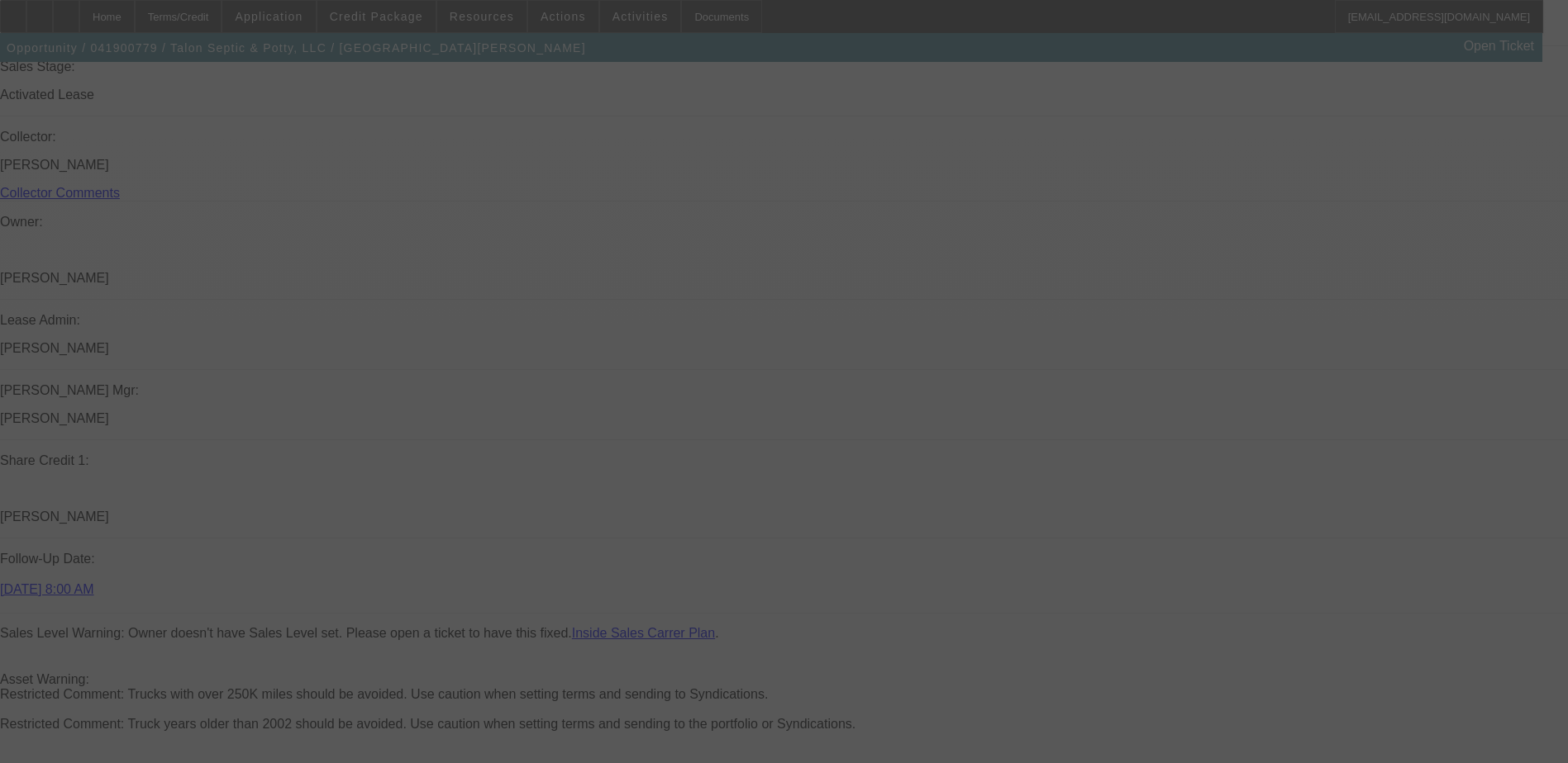
scroll to position [1790, 0]
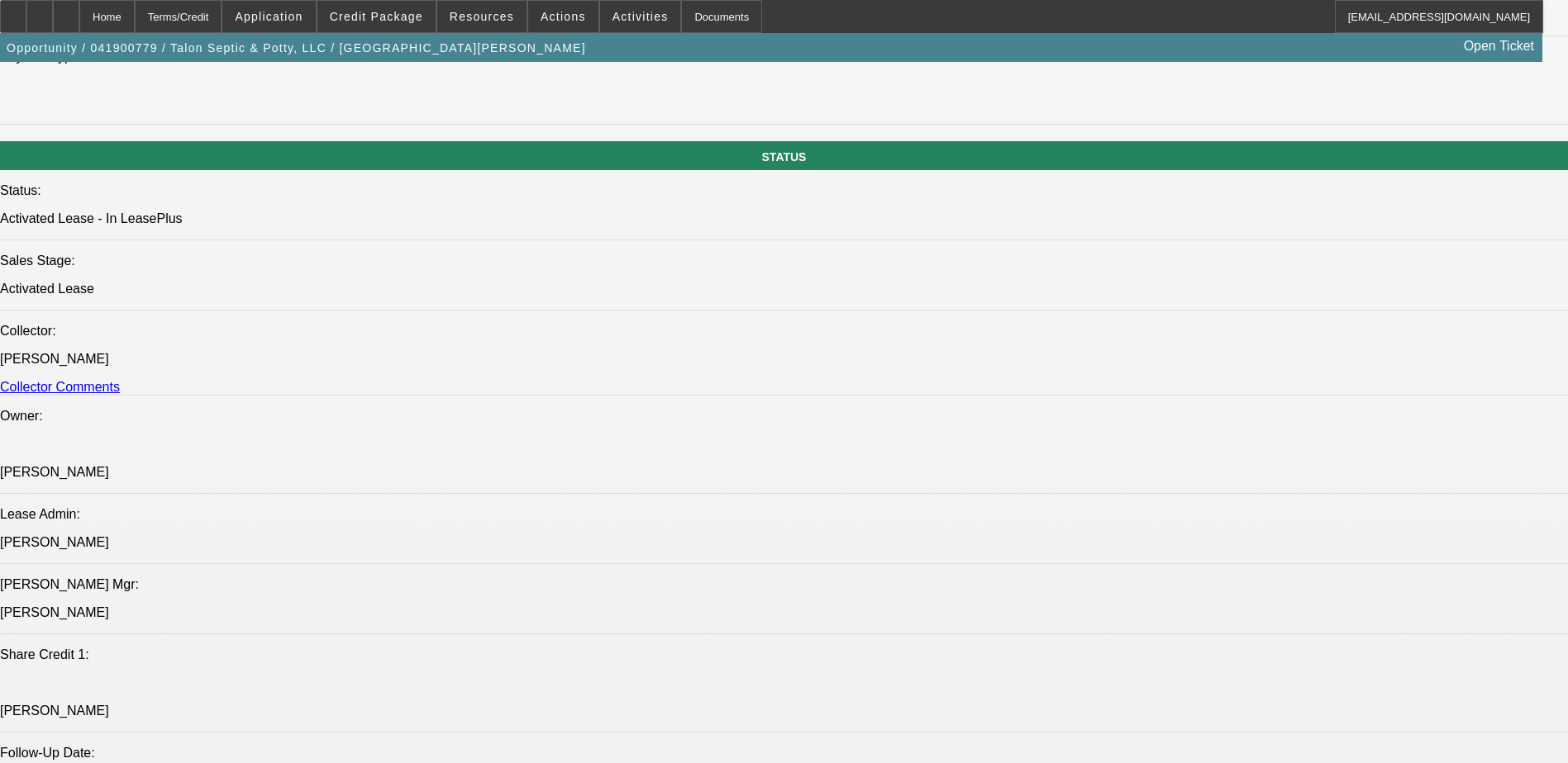
select select "0"
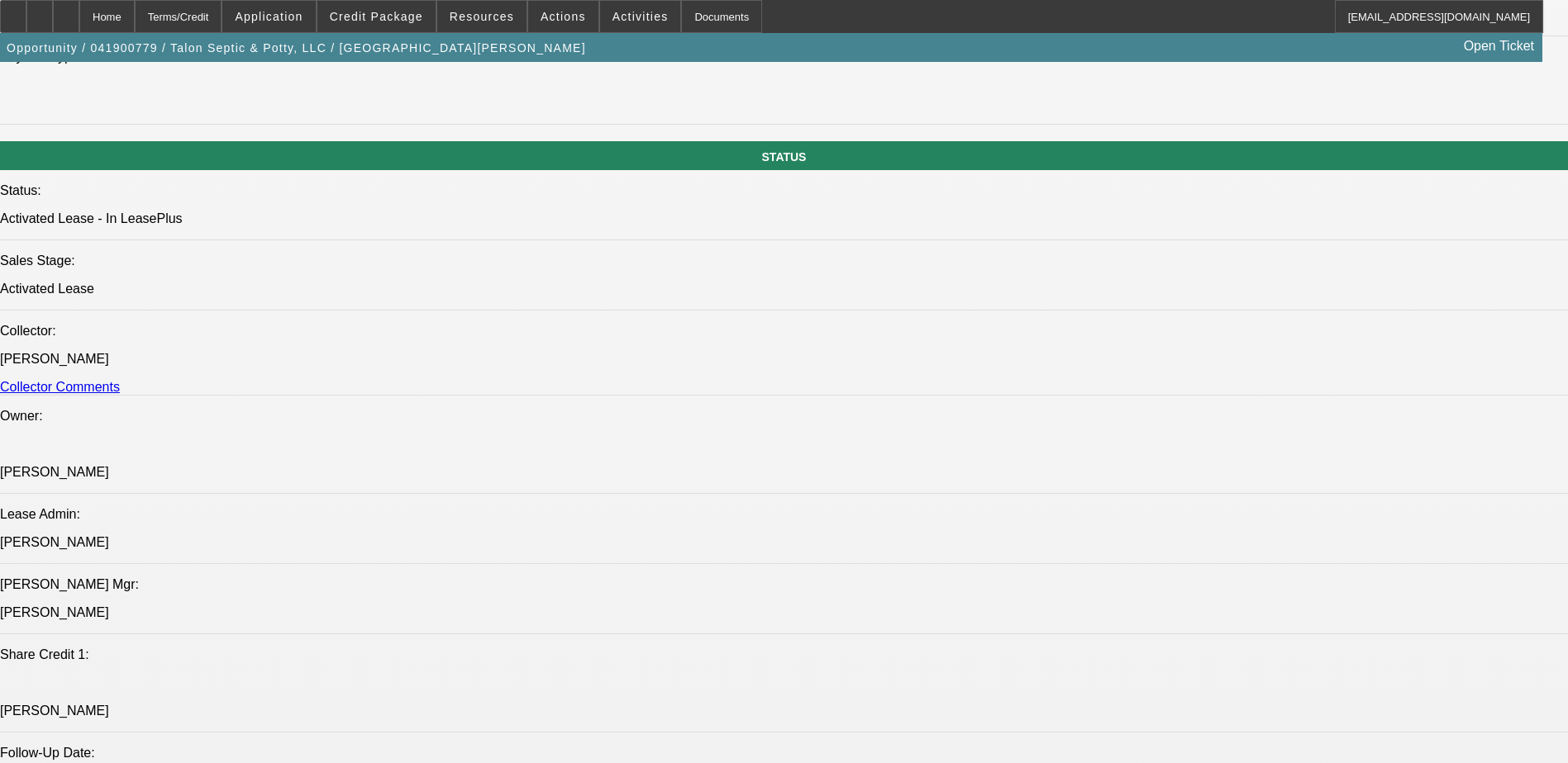
select select "0"
select select "0.1"
select select "0"
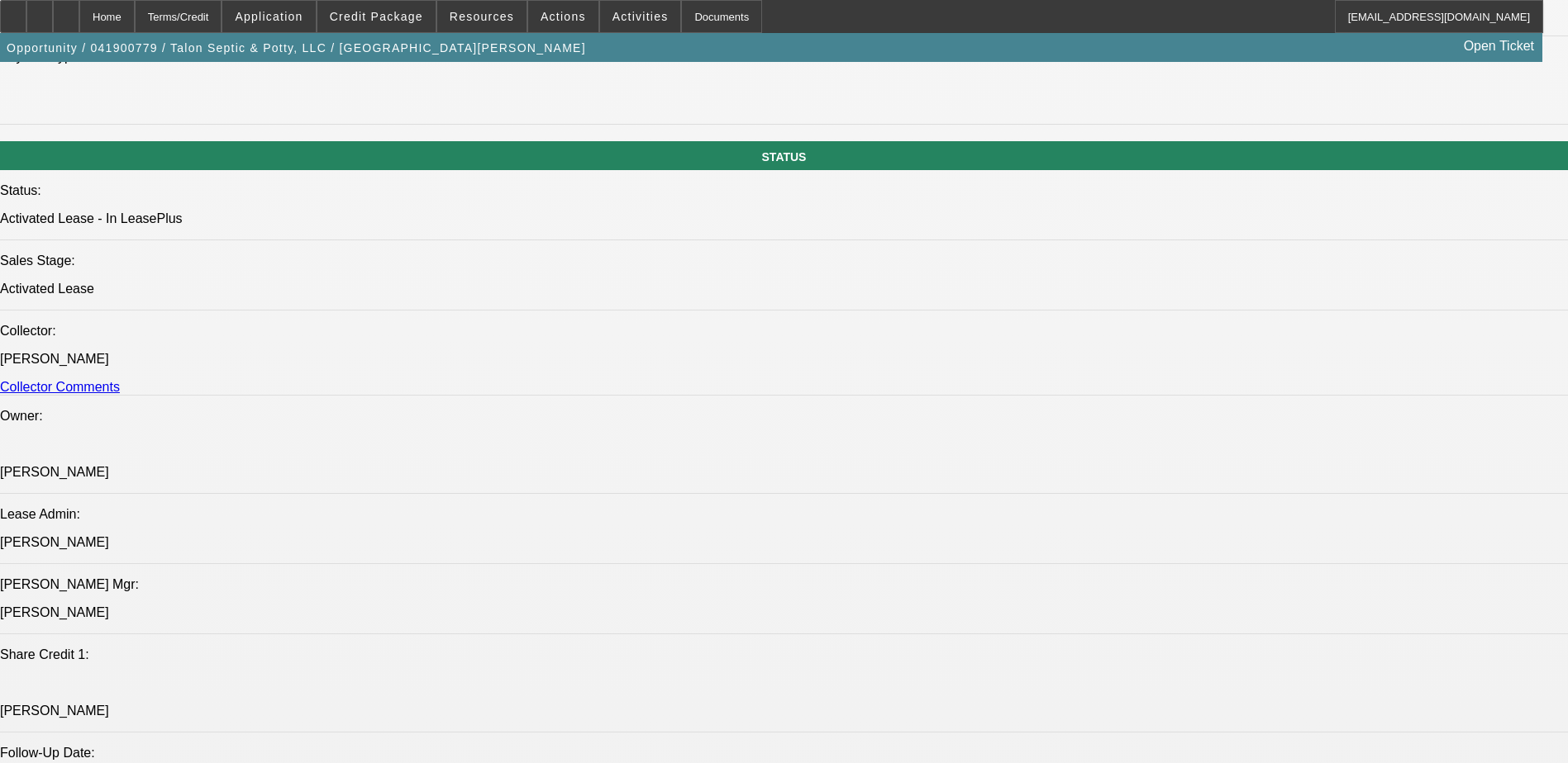
select select "0"
select select "0.1"
select select "1"
select select "6"
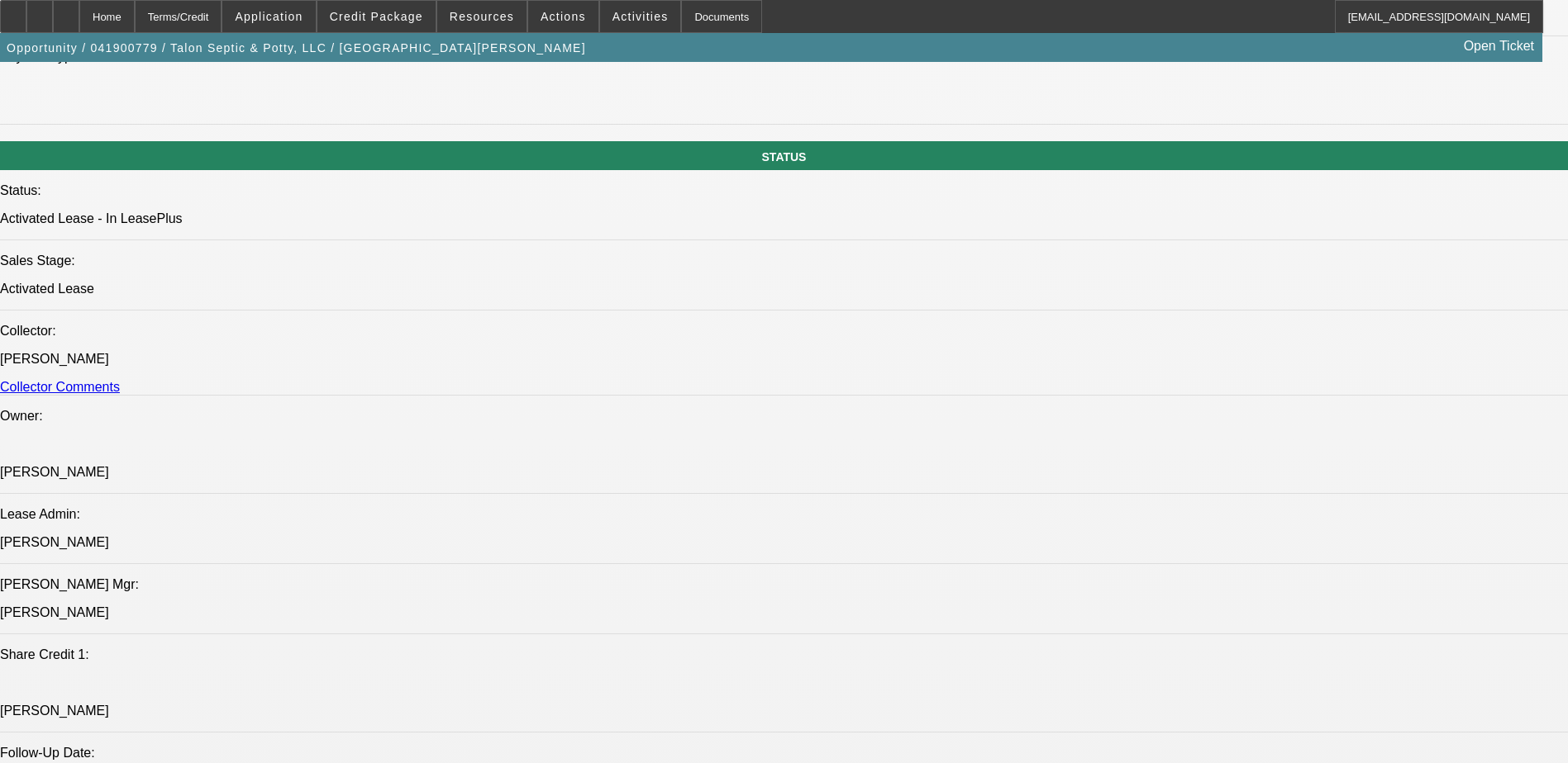
select select "1"
select select "6"
select select "1"
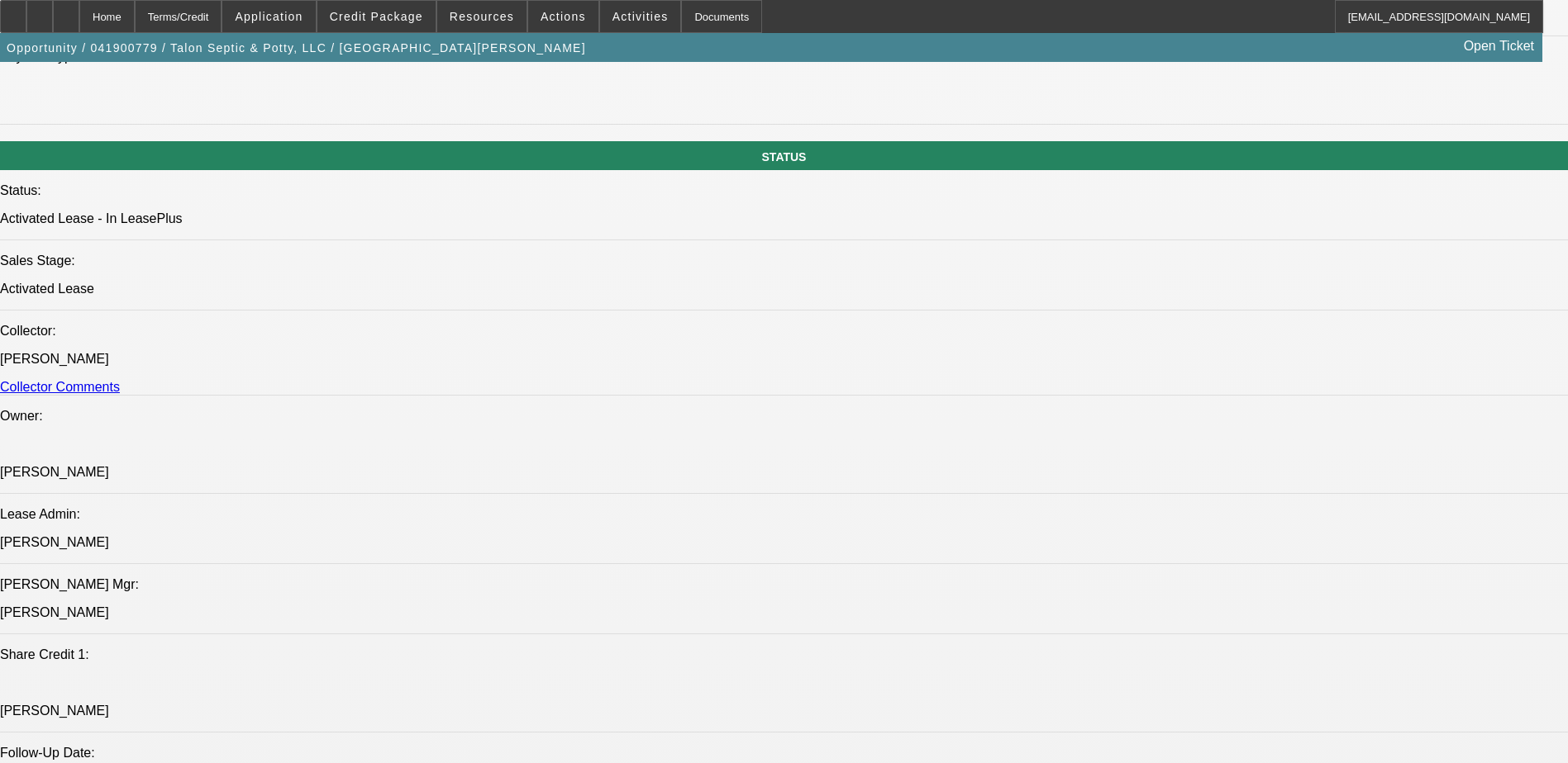
select select "4"
select select "1"
select select "4"
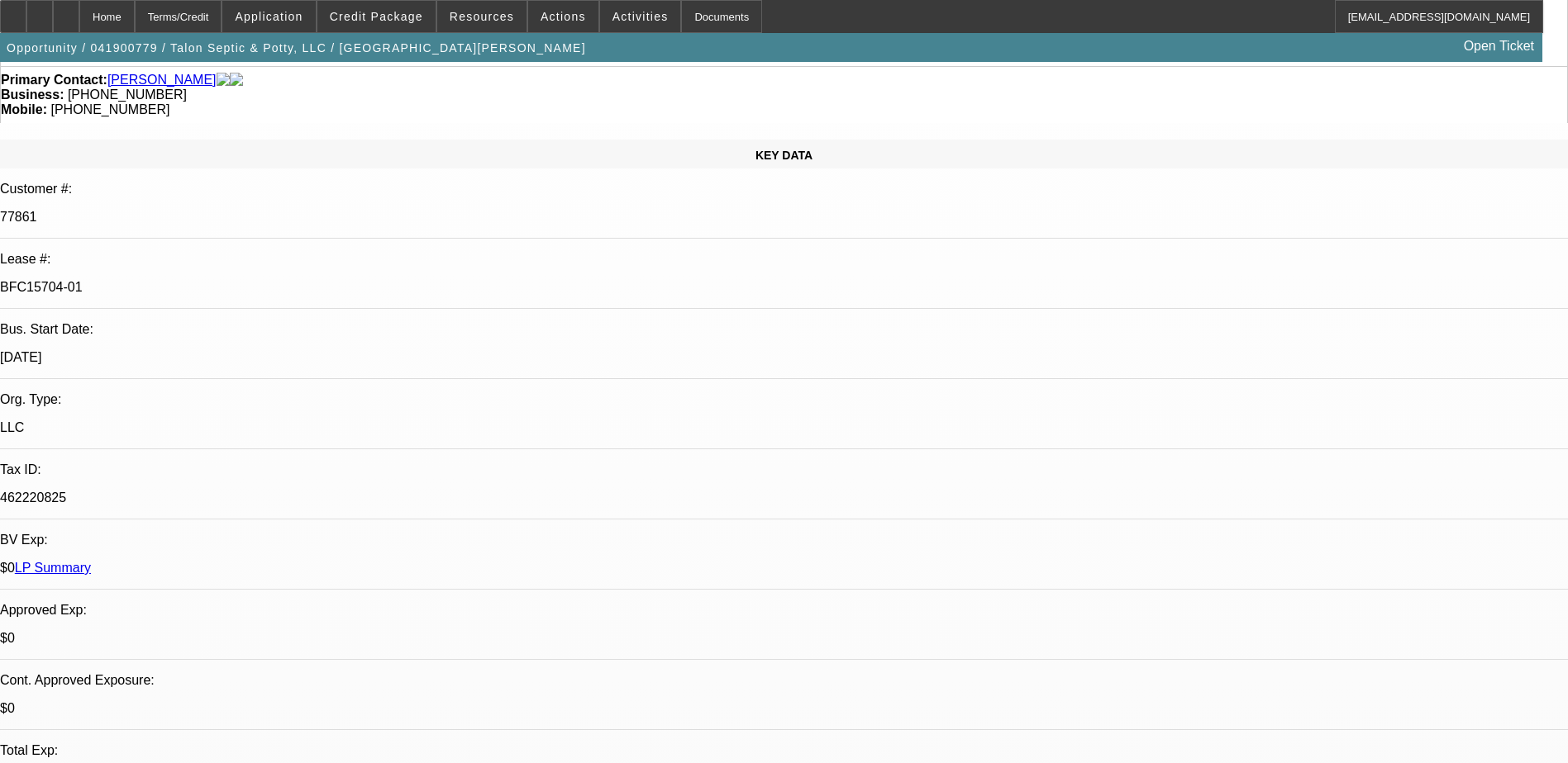
scroll to position [0, 0]
